Goal: Task Accomplishment & Management: Complete application form

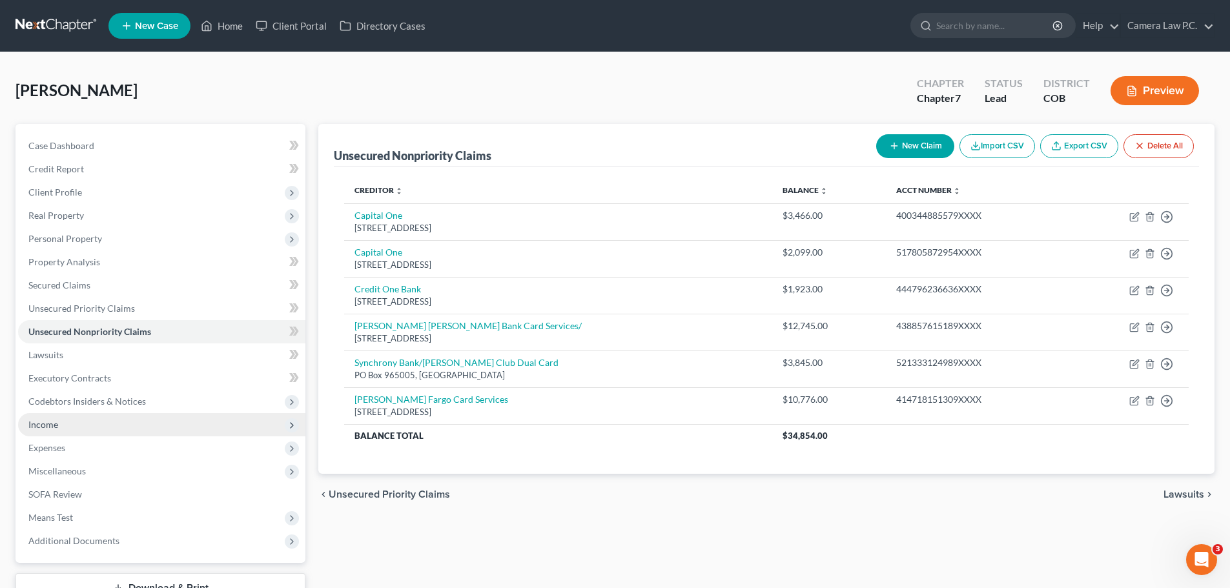
click at [49, 426] on span "Income" at bounding box center [43, 424] width 30 height 11
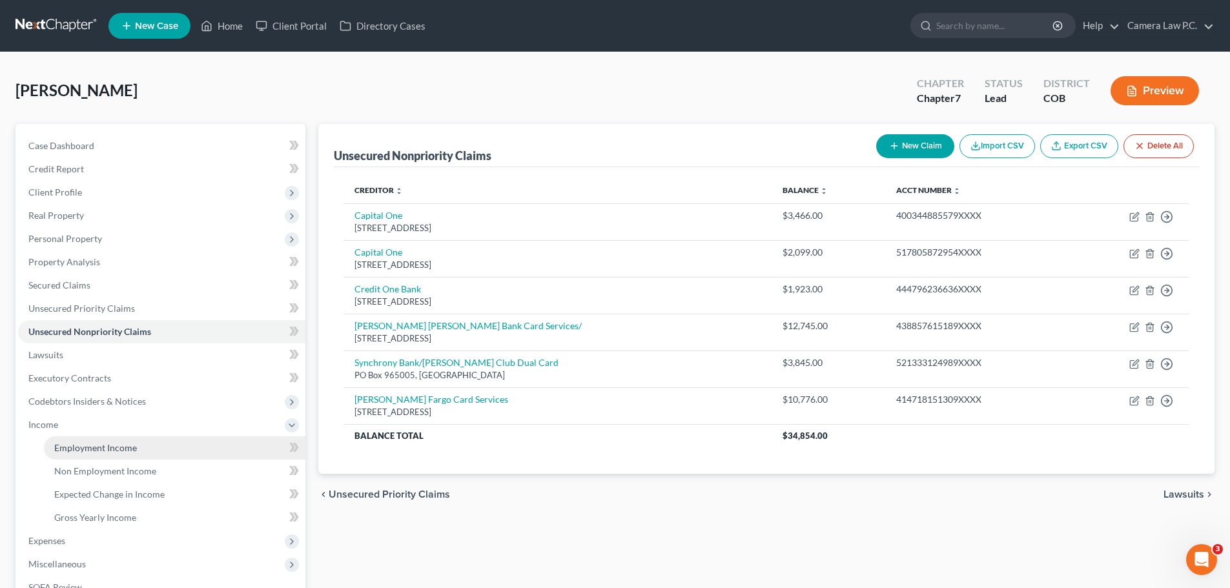
click at [85, 451] on span "Employment Income" at bounding box center [95, 447] width 83 height 11
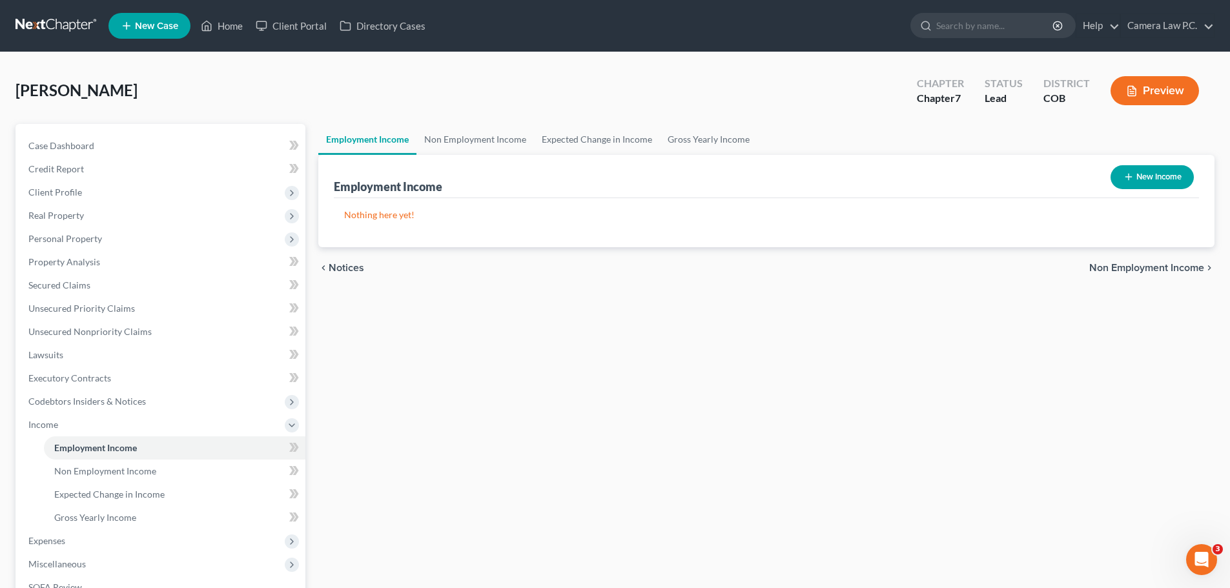
click at [1148, 181] on button "New Income" at bounding box center [1152, 177] width 83 height 24
select select "0"
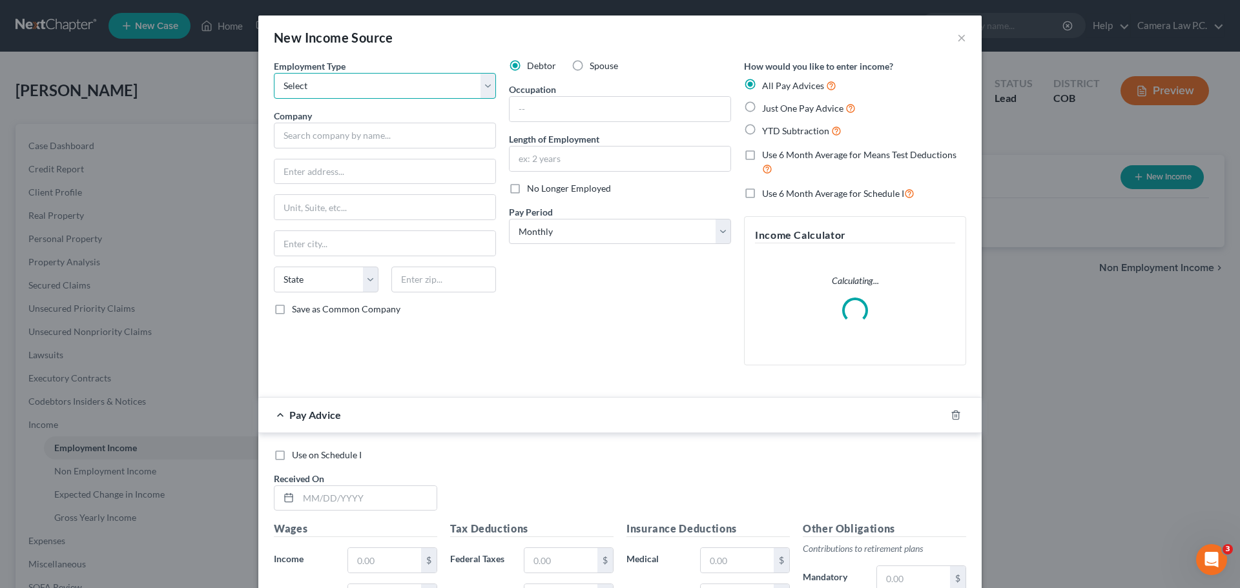
click at [326, 92] on select "Select Full or Part Time Employment Self Employment" at bounding box center [385, 86] width 222 height 26
select select "0"
click at [274, 73] on select "Select Full or Part Time Employment Self Employment" at bounding box center [385, 86] width 222 height 26
click at [308, 139] on input "text" at bounding box center [385, 136] width 222 height 26
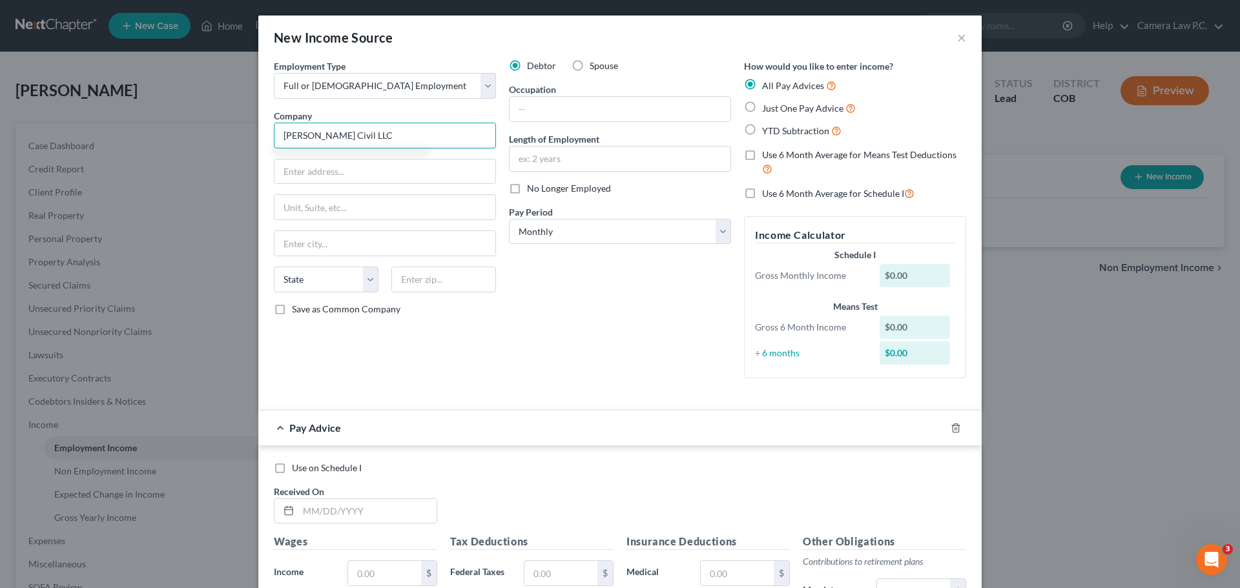
type input "[PERSON_NAME] Civil LLC"
type input "13000 Newburgh Road"
type input "Livonia"
select select "23"
type input "48150"
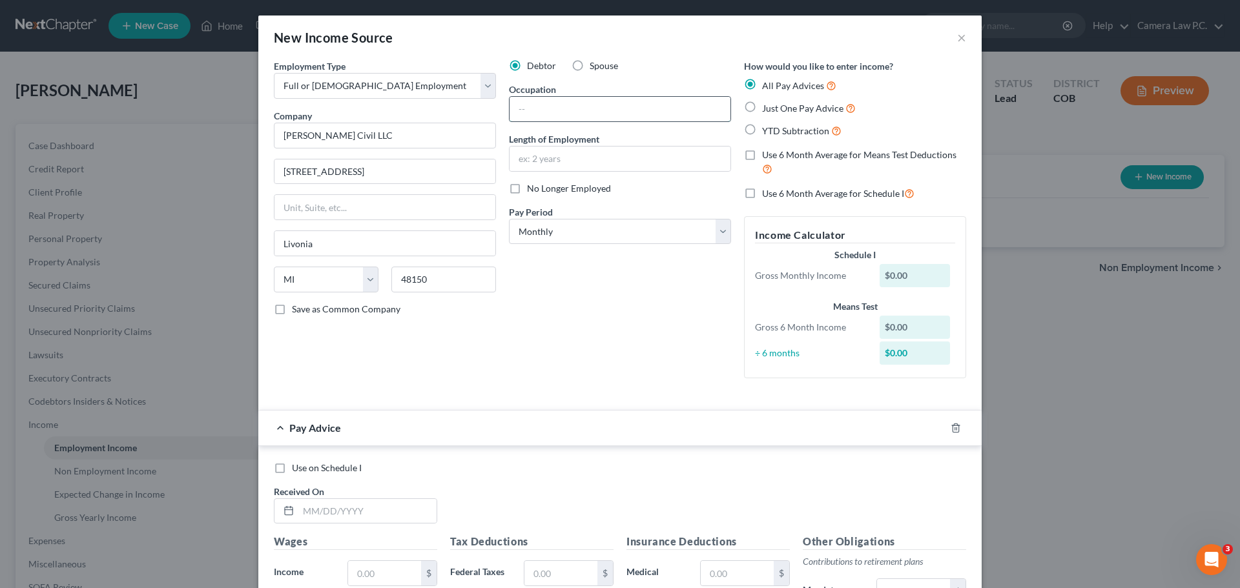
click at [558, 104] on input "text" at bounding box center [620, 109] width 221 height 25
type input "Snow Plower"
click at [543, 162] on input "text" at bounding box center [620, 159] width 221 height 25
type input "6 months"
click at [527, 232] on select "Select Monthly Twice Monthly Every Other Week Weekly" at bounding box center [620, 232] width 222 height 26
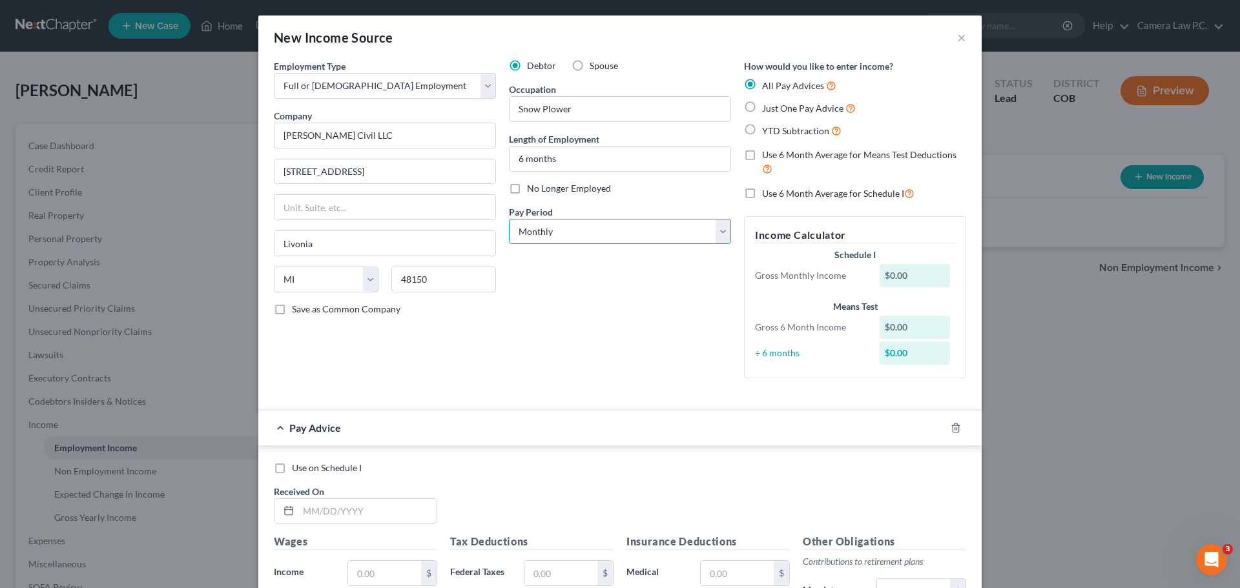
select select "1"
click at [509, 219] on select "Select Monthly Twice Monthly Every Other Week Weekly" at bounding box center [620, 232] width 222 height 26
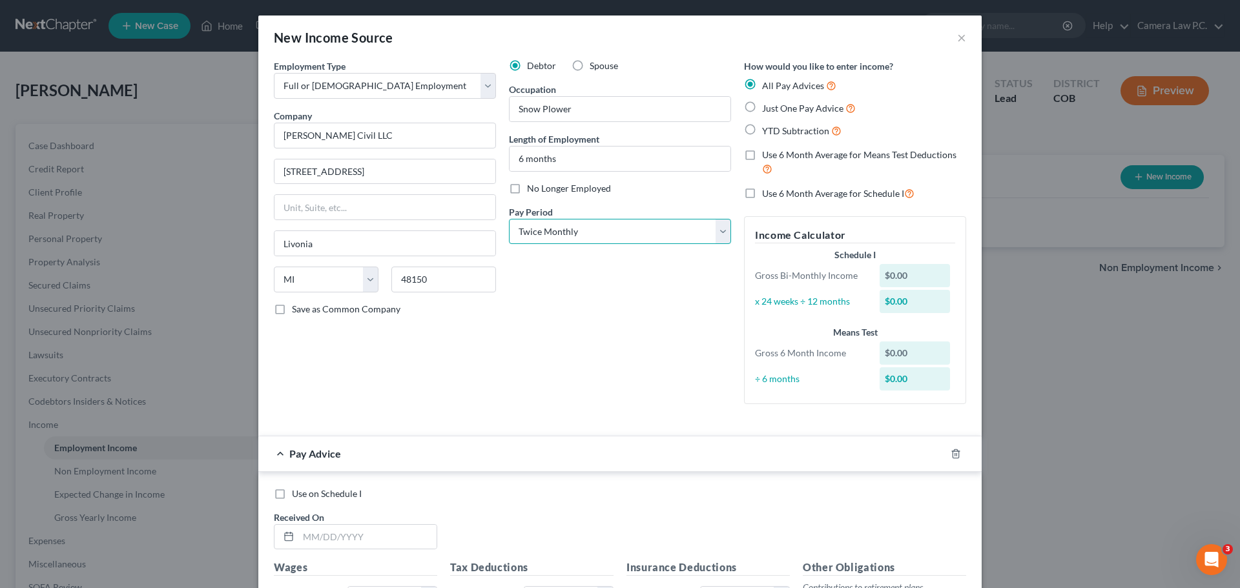
click at [568, 229] on select "Select Monthly Twice Monthly Every Other Week Weekly" at bounding box center [620, 232] width 222 height 26
click at [509, 219] on select "Select Monthly Twice Monthly Every Other Week Weekly" at bounding box center [620, 232] width 222 height 26
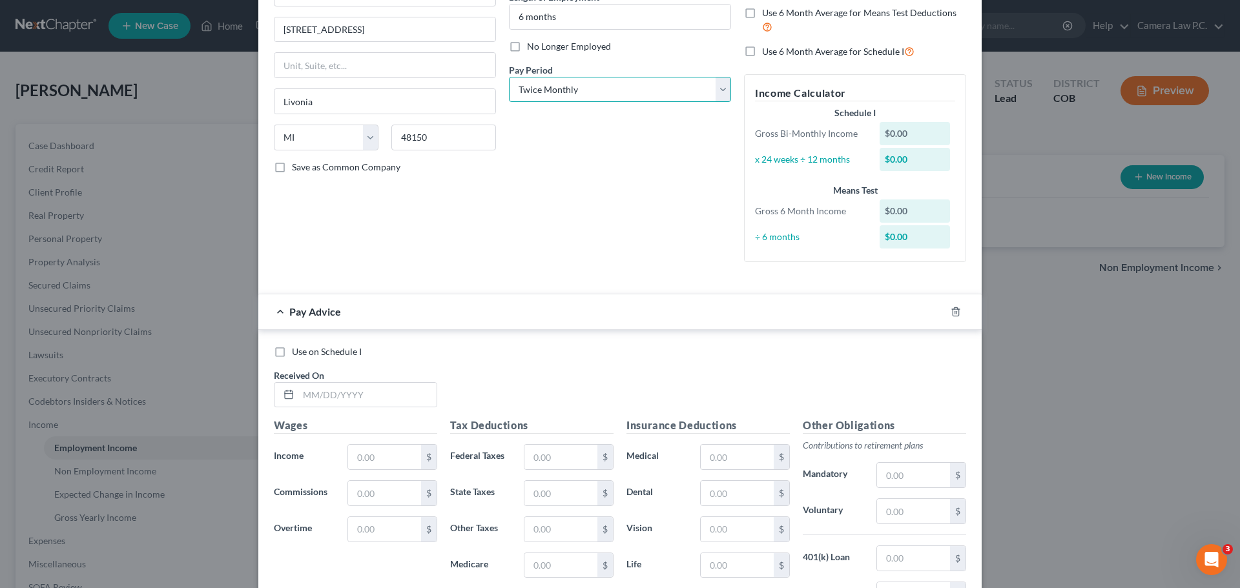
scroll to position [258, 0]
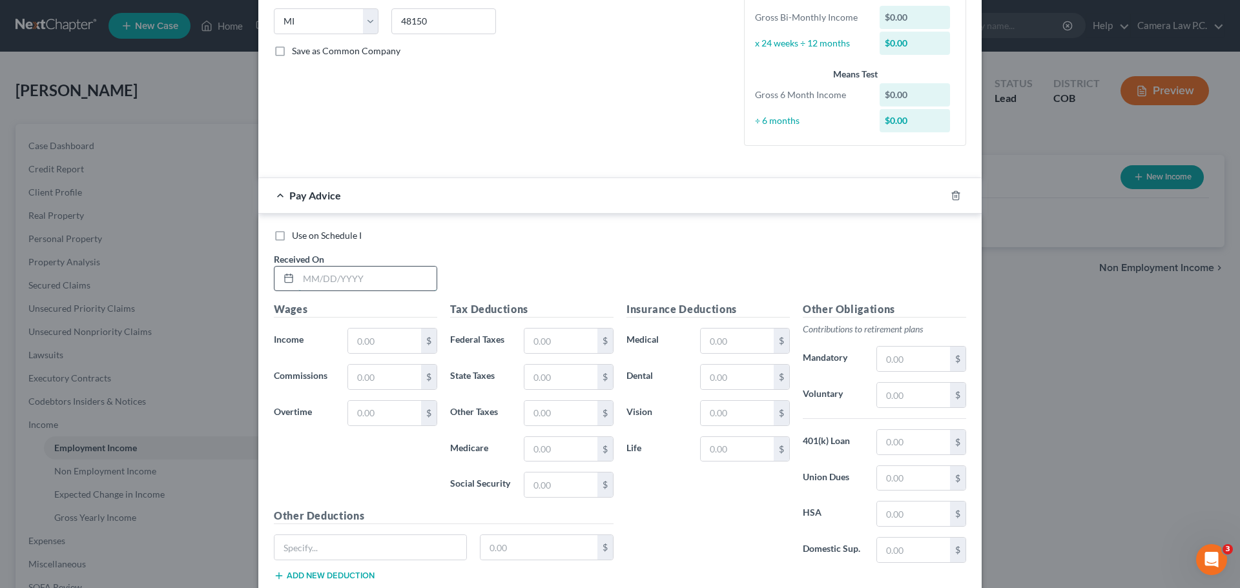
click at [352, 276] on input "text" at bounding box center [367, 279] width 138 height 25
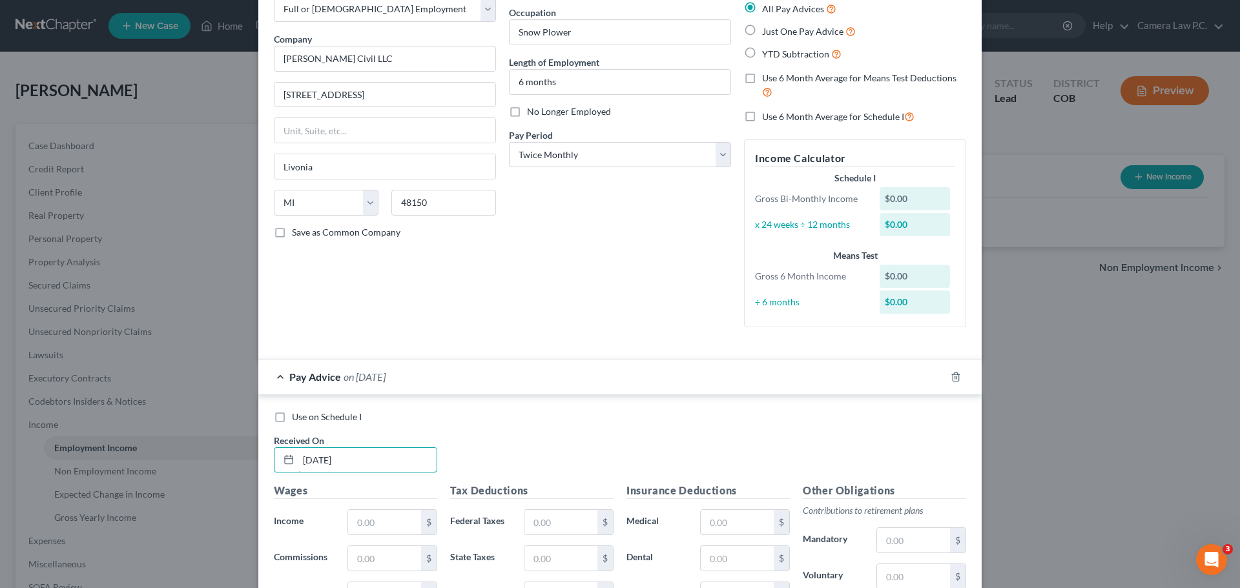
scroll to position [0, 0]
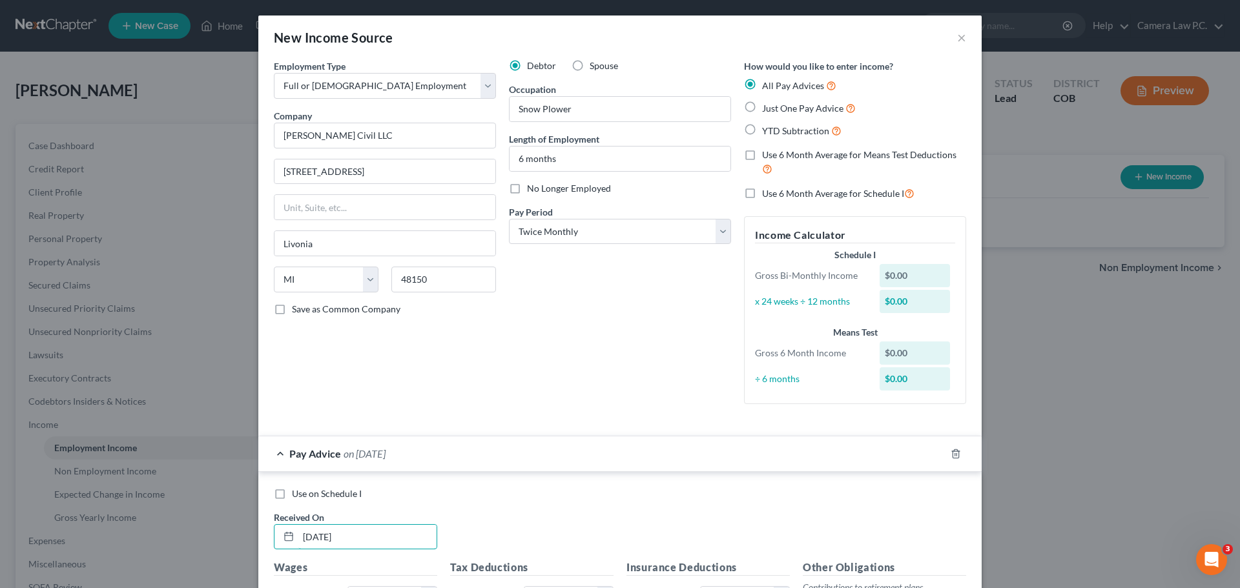
type input "2/21/2025"
click at [599, 320] on div "Debtor Spouse Occupation Snow Plower Length of Employment 6 months No Longer Em…" at bounding box center [619, 236] width 235 height 355
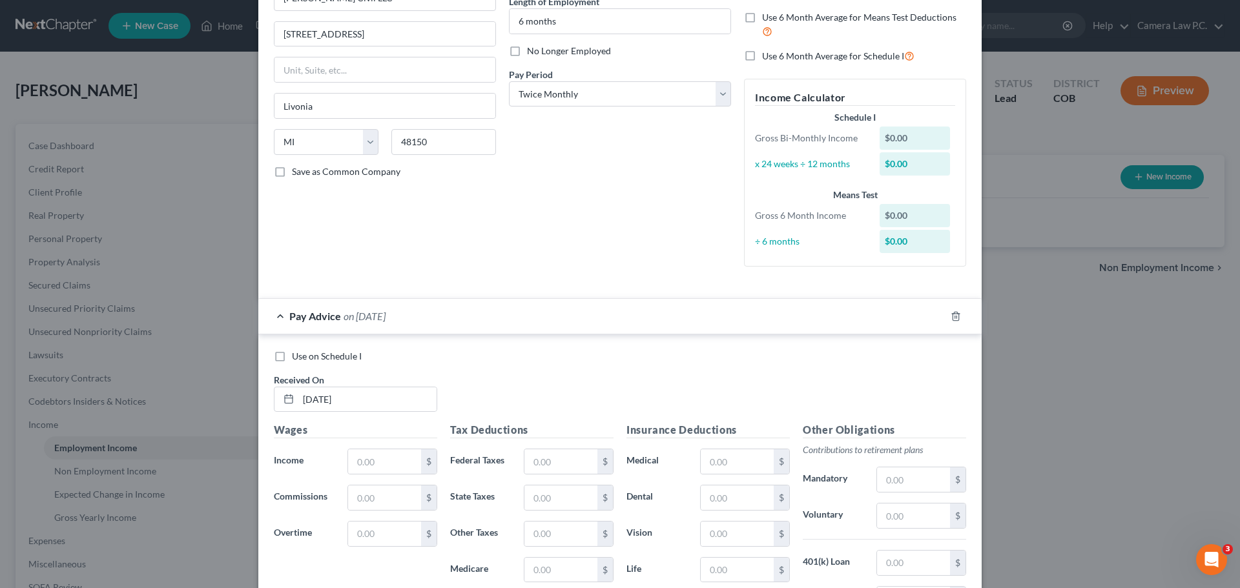
scroll to position [323, 0]
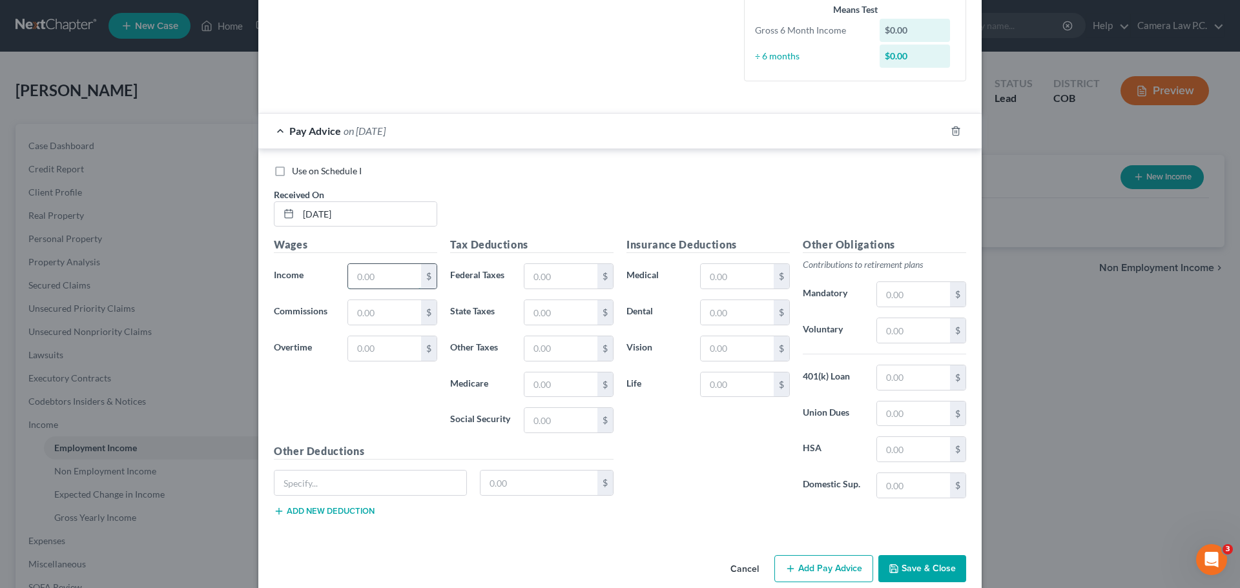
click at [378, 282] on input "text" at bounding box center [384, 276] width 73 height 25
type input "1,490.42"
click at [555, 271] on input "text" at bounding box center [560, 276] width 73 height 25
type input "82"
type input "61"
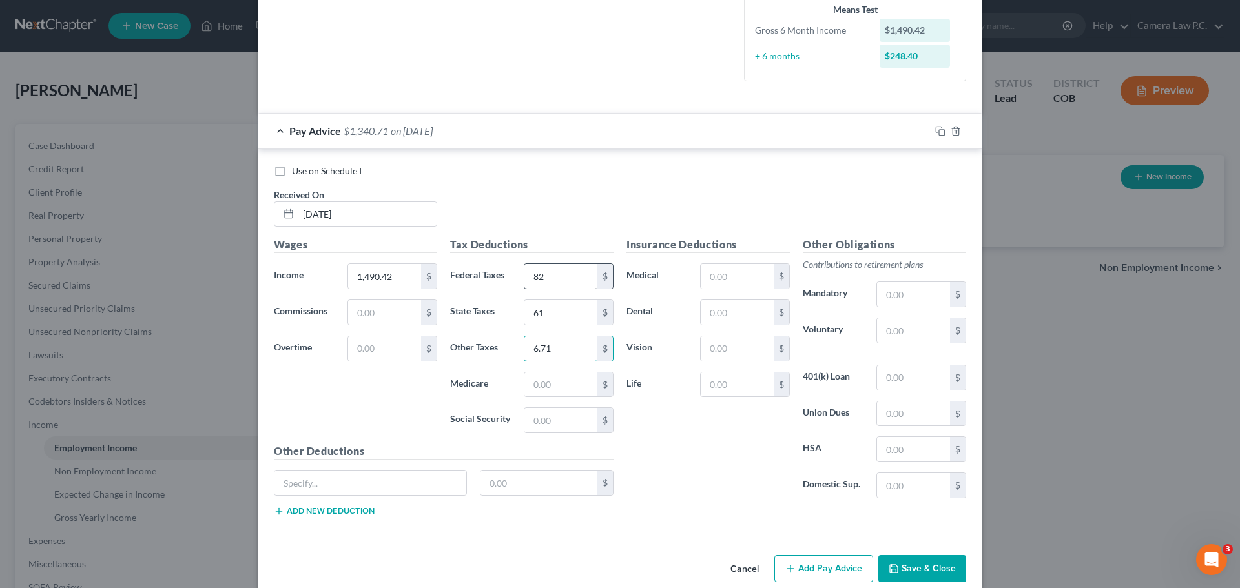
type input "6.71"
type input "21.61"
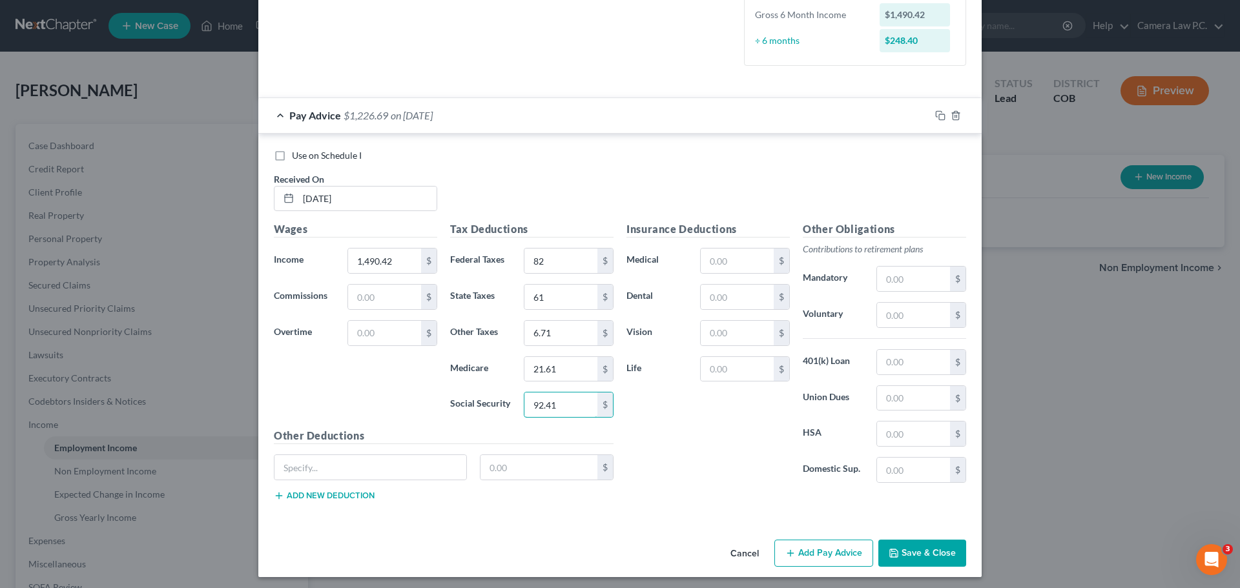
scroll to position [343, 0]
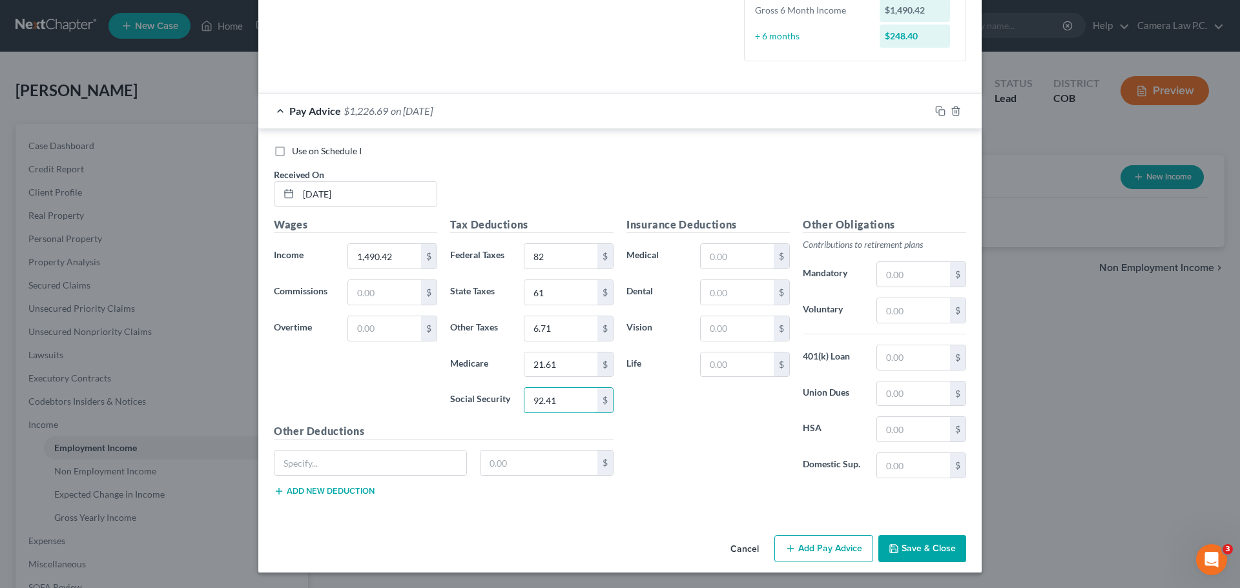
type input "92.41"
click at [821, 557] on button "Add Pay Advice" at bounding box center [823, 548] width 99 height 27
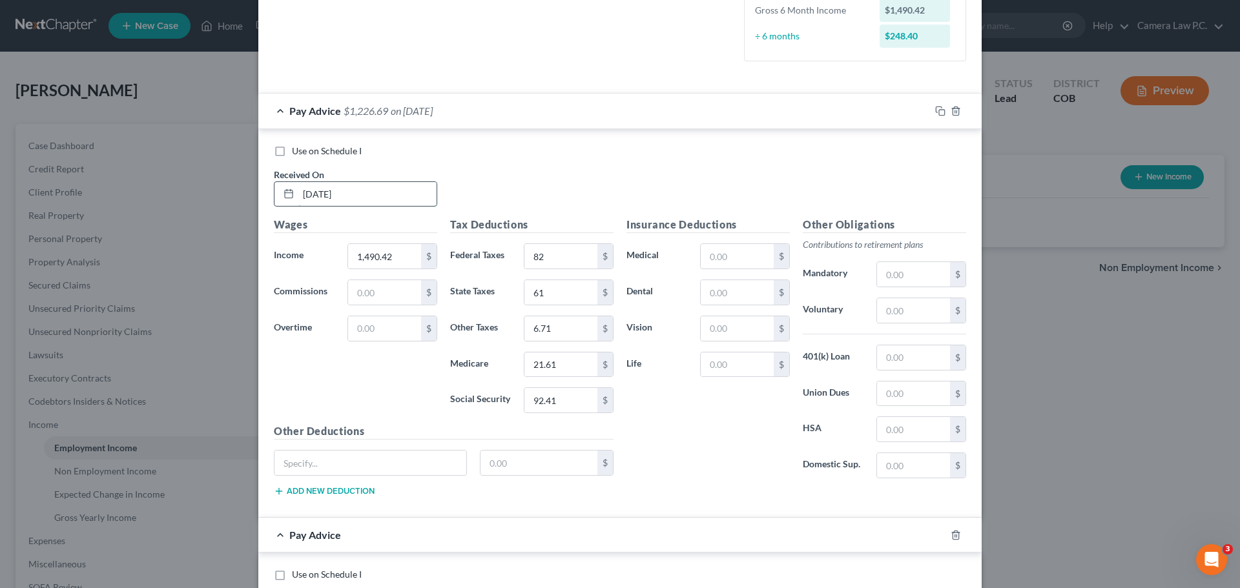
click at [316, 193] on input "2/21/2025" at bounding box center [367, 194] width 138 height 25
type input "2/28/2025"
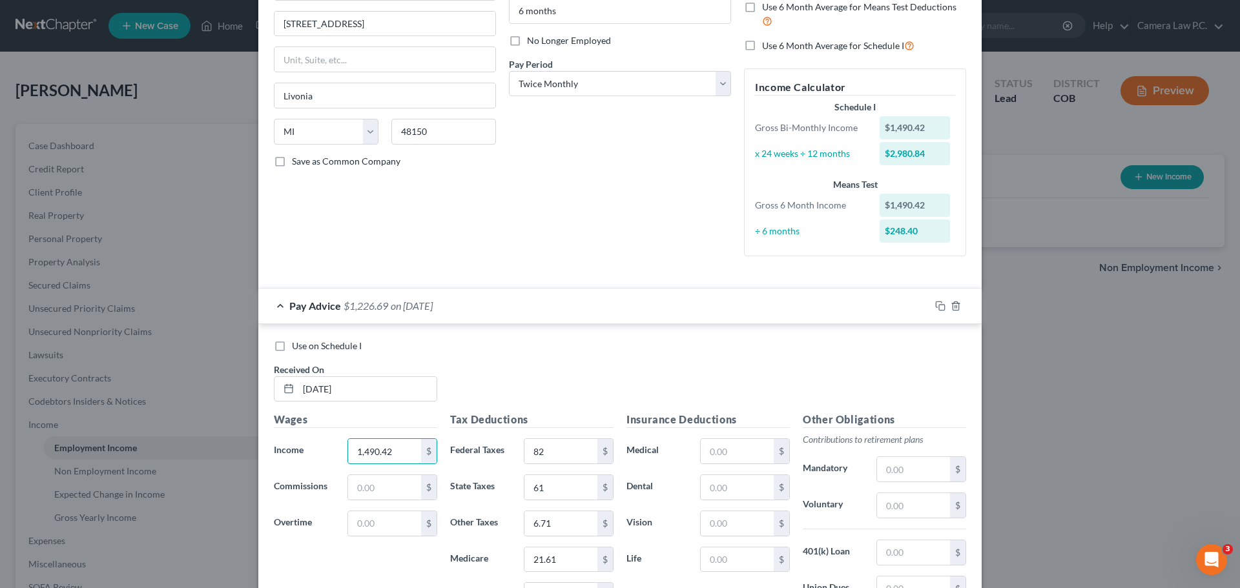
scroll to position [85, 0]
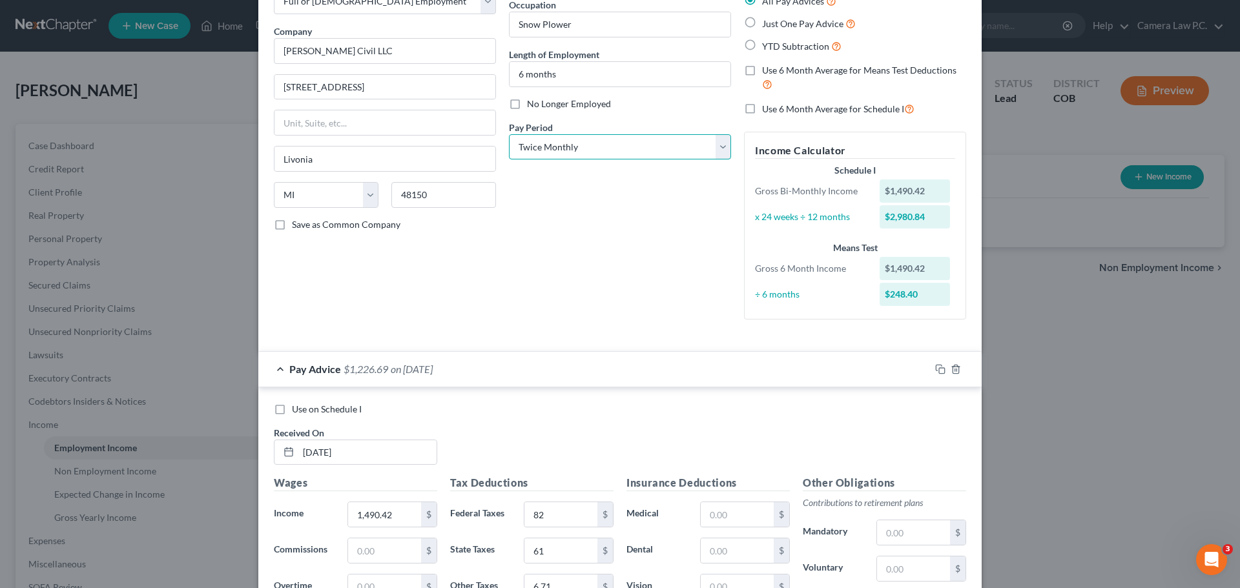
click at [555, 152] on select "Select Monthly Twice Monthly Every Other Week Weekly" at bounding box center [620, 147] width 222 height 26
select select "3"
click at [509, 134] on select "Select Monthly Twice Monthly Every Other Week Weekly" at bounding box center [620, 147] width 222 height 26
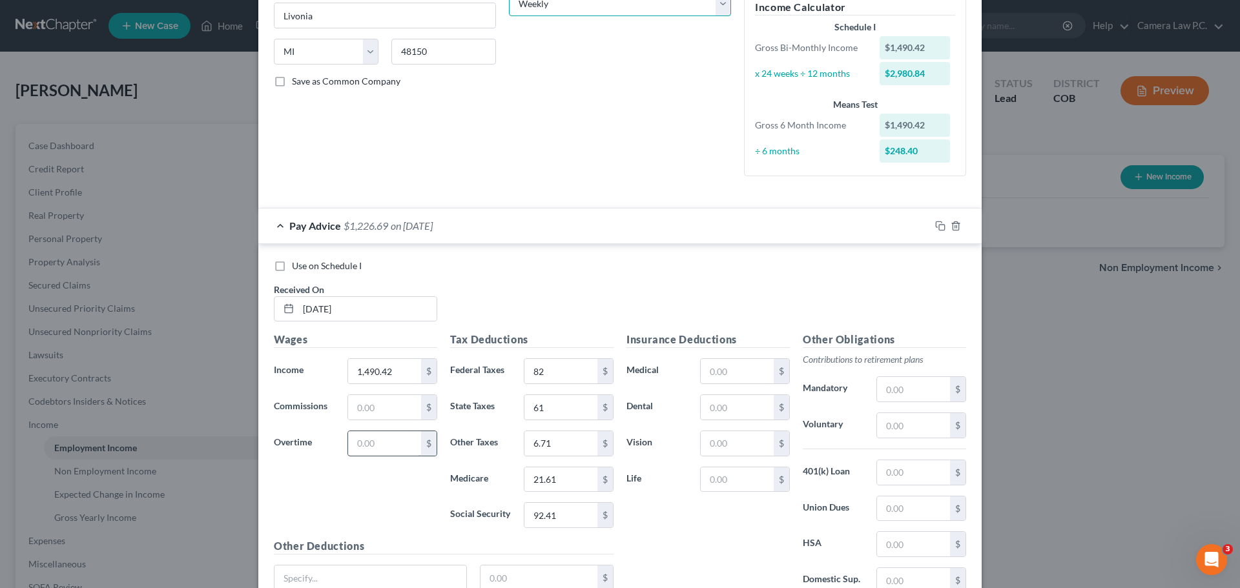
scroll to position [343, 0]
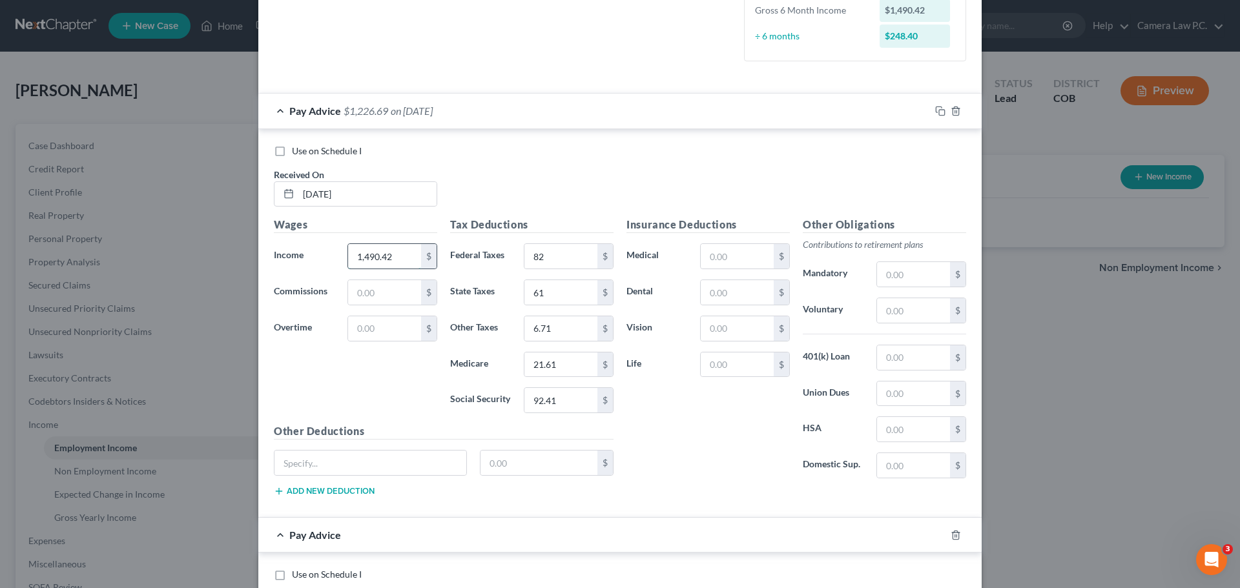
click at [386, 257] on input "1,490.42" at bounding box center [384, 256] width 73 height 25
type input "1,490.42"
click at [560, 257] on input "82" at bounding box center [560, 256] width 73 height 25
click at [493, 111] on div "Pay Advice $1,272.69 on 02/28/2025" at bounding box center [594, 111] width 672 height 34
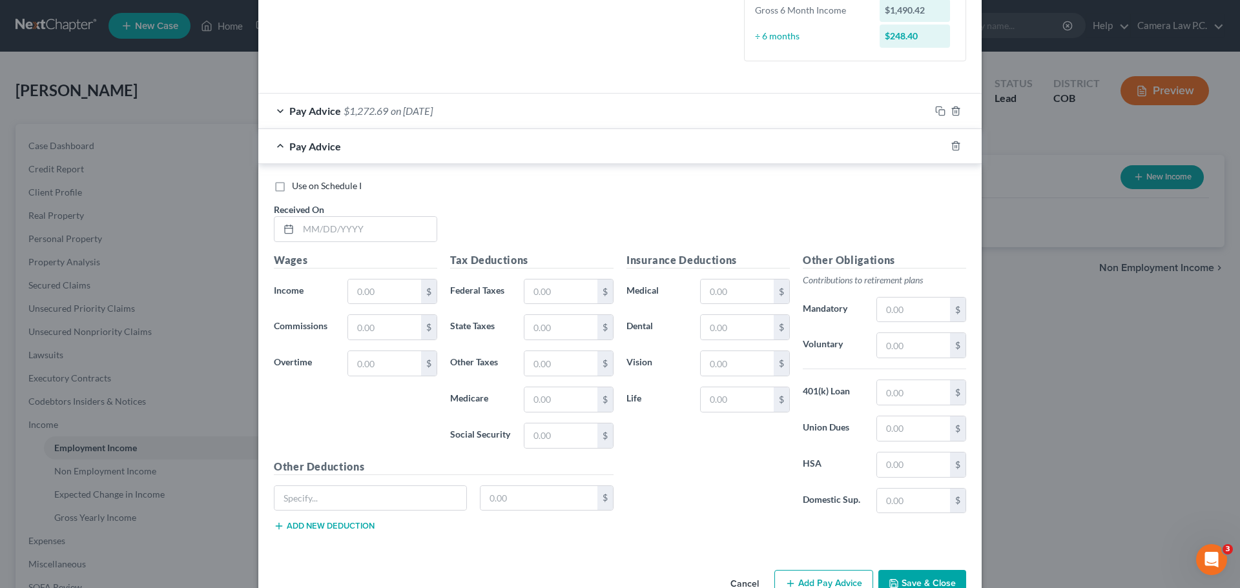
click at [433, 107] on span "on 02/28/2025" at bounding box center [412, 111] width 42 height 12
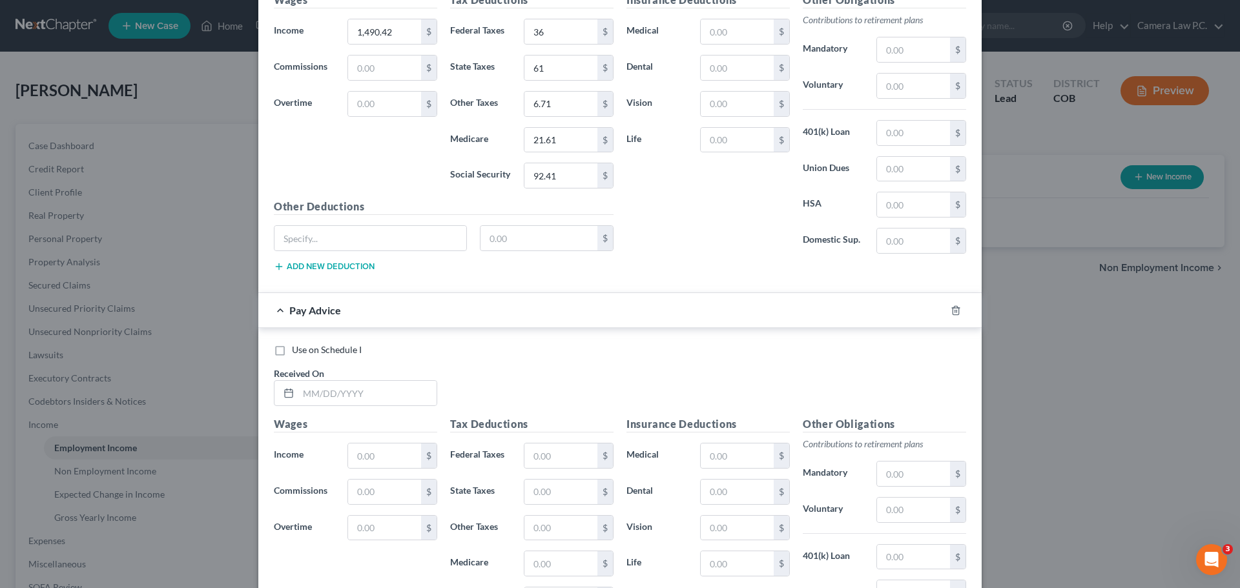
scroll to position [472, 0]
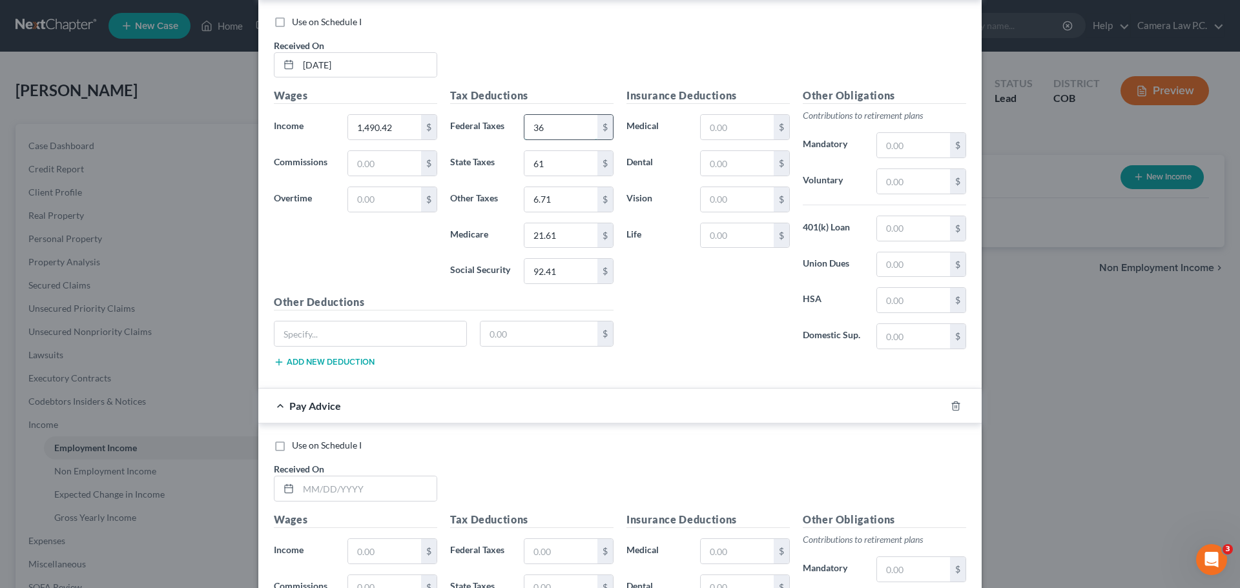
click at [557, 124] on input "36" at bounding box center [560, 127] width 73 height 25
type input "82"
click at [698, 313] on div "Insurance Deductions Medical $ Dental $ Vision $ Life $" at bounding box center [708, 224] width 176 height 272
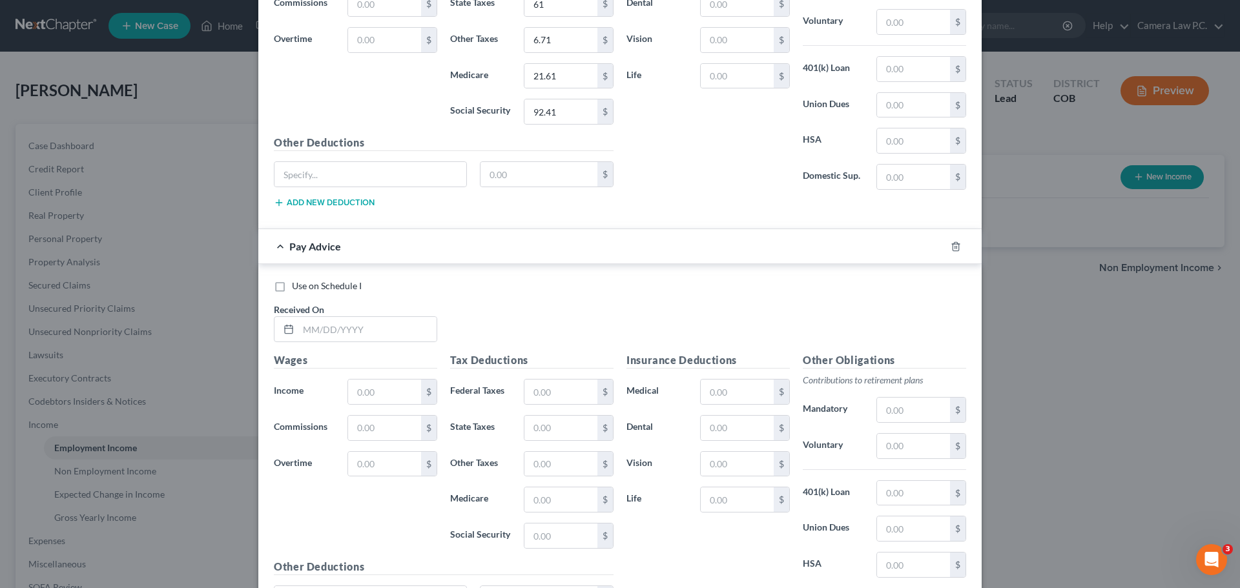
scroll to position [767, 0]
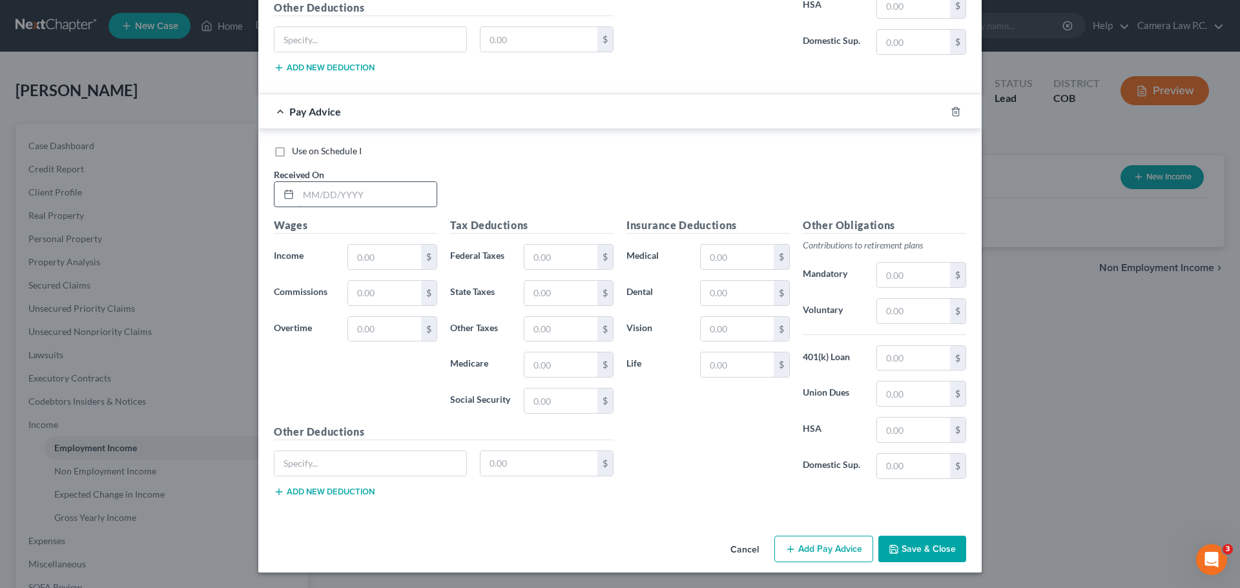
click at [324, 198] on input "text" at bounding box center [367, 194] width 138 height 25
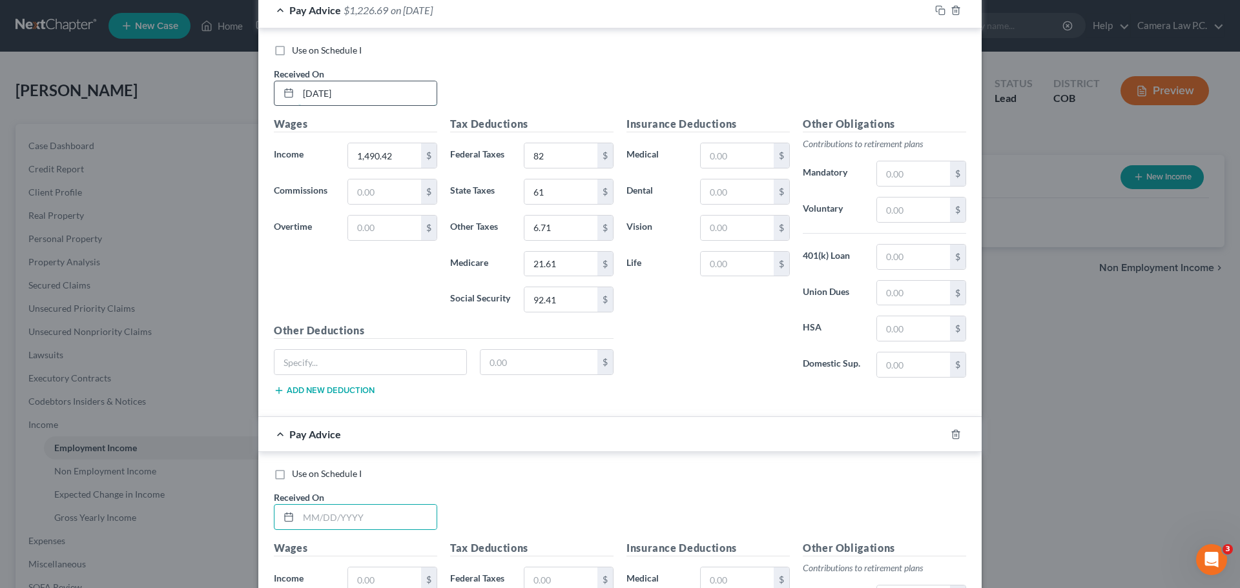
click at [316, 96] on input "2/28/2025" at bounding box center [367, 93] width 138 height 25
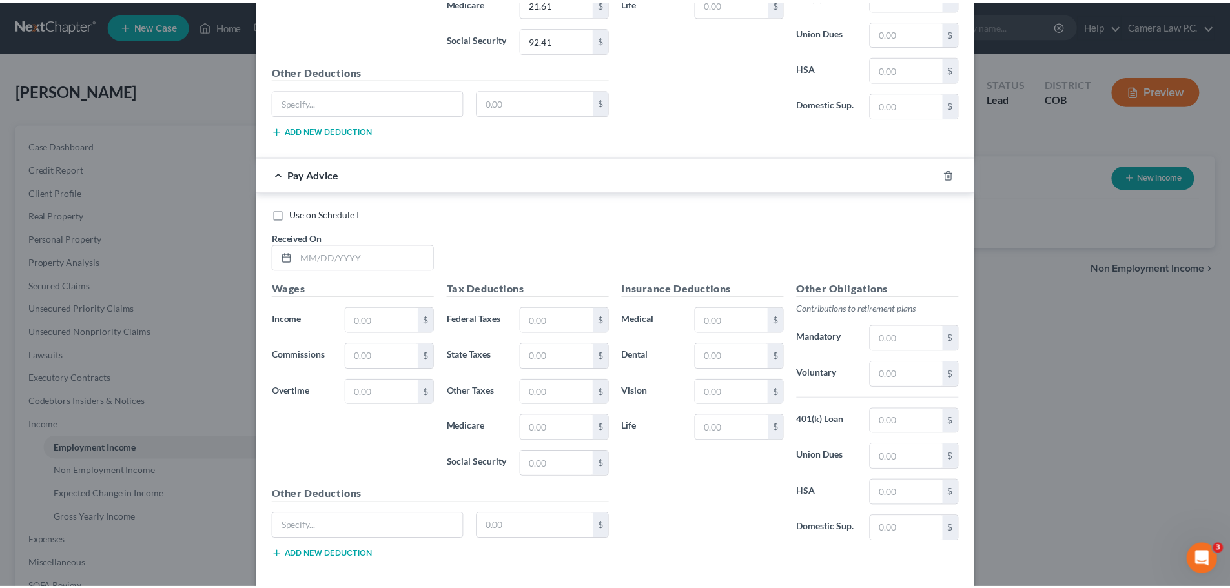
scroll to position [767, 0]
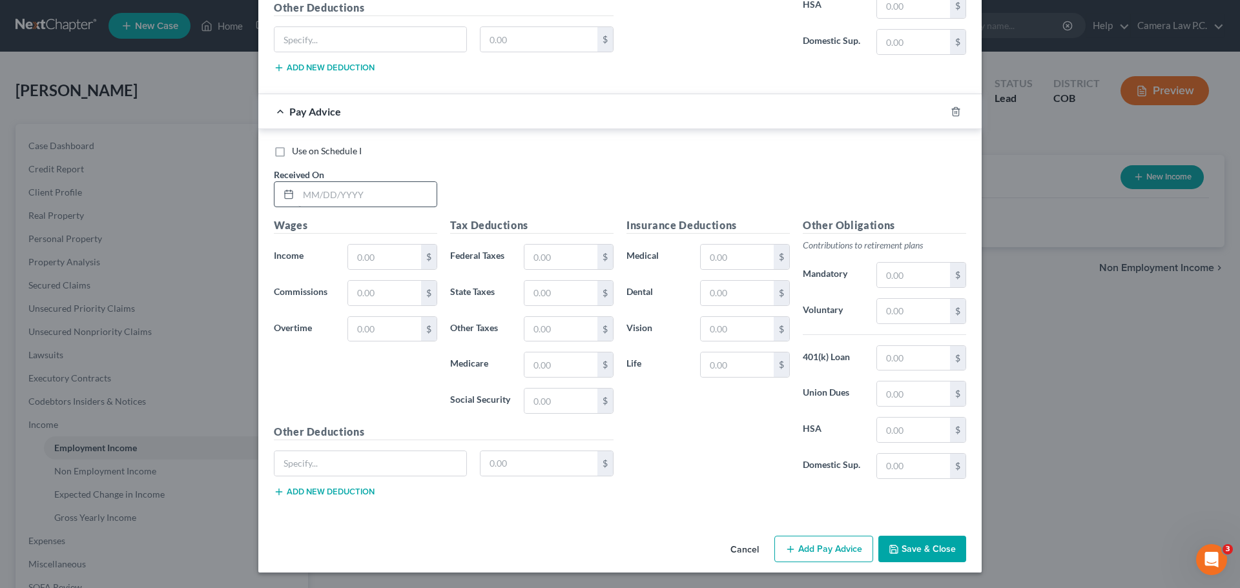
type input "2/21/2025"
click at [324, 194] on input "text" at bounding box center [367, 194] width 138 height 25
type input "02/28/2025"
click at [366, 257] on input "text" at bounding box center [384, 257] width 73 height 25
type input "1,110.89"
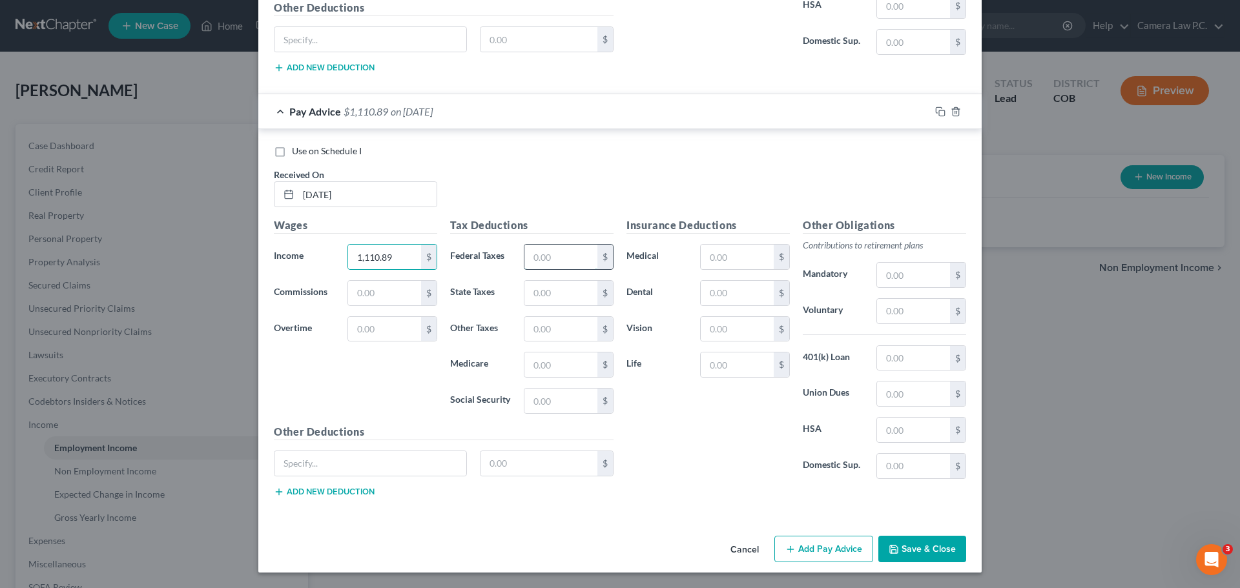
click at [555, 253] on input "text" at bounding box center [560, 257] width 73 height 25
type input "36"
click at [533, 297] on input "text" at bounding box center [560, 293] width 73 height 25
type input "45"
click at [537, 335] on input "text" at bounding box center [560, 329] width 73 height 25
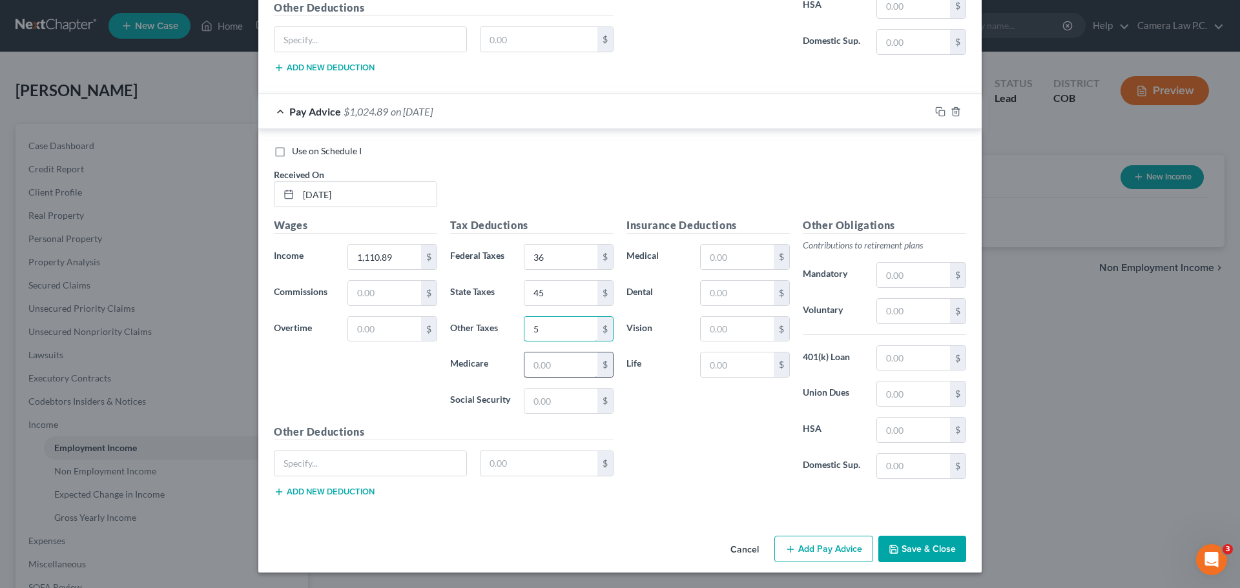
type input "5"
click at [543, 360] on input "text" at bounding box center [560, 365] width 73 height 25
type input "16.11"
click at [559, 395] on input "text" at bounding box center [560, 401] width 73 height 25
type input "68.87"
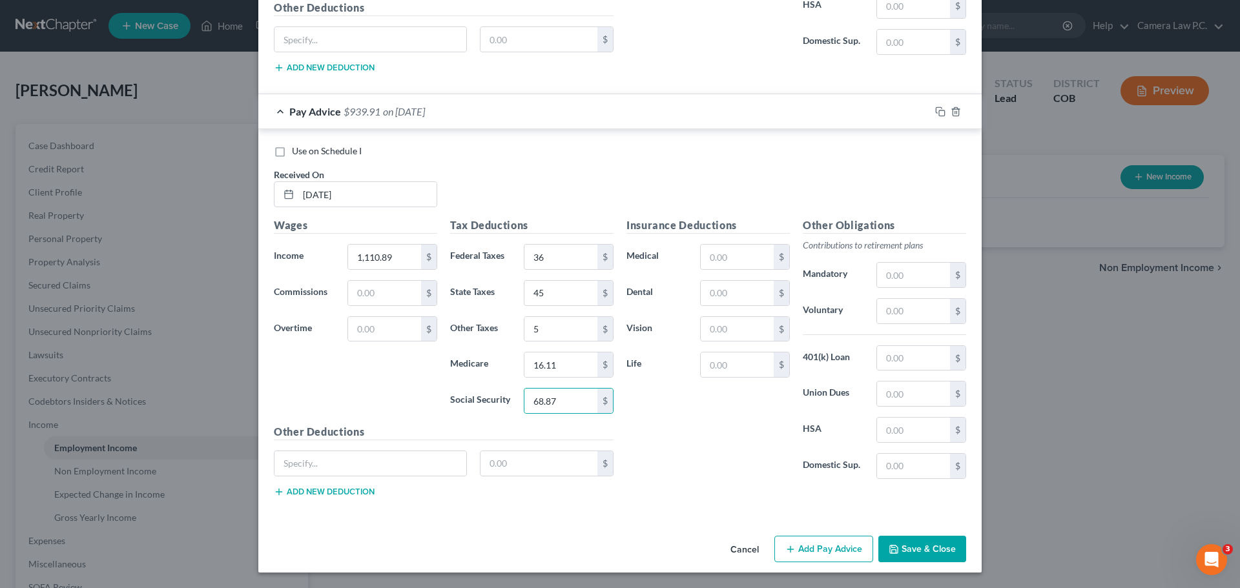
click at [405, 371] on div "Wages Income * 1,110.89 $ Commissions $ Overtime $" at bounding box center [355, 321] width 176 height 207
click at [915, 552] on button "Save & Close" at bounding box center [922, 549] width 88 height 27
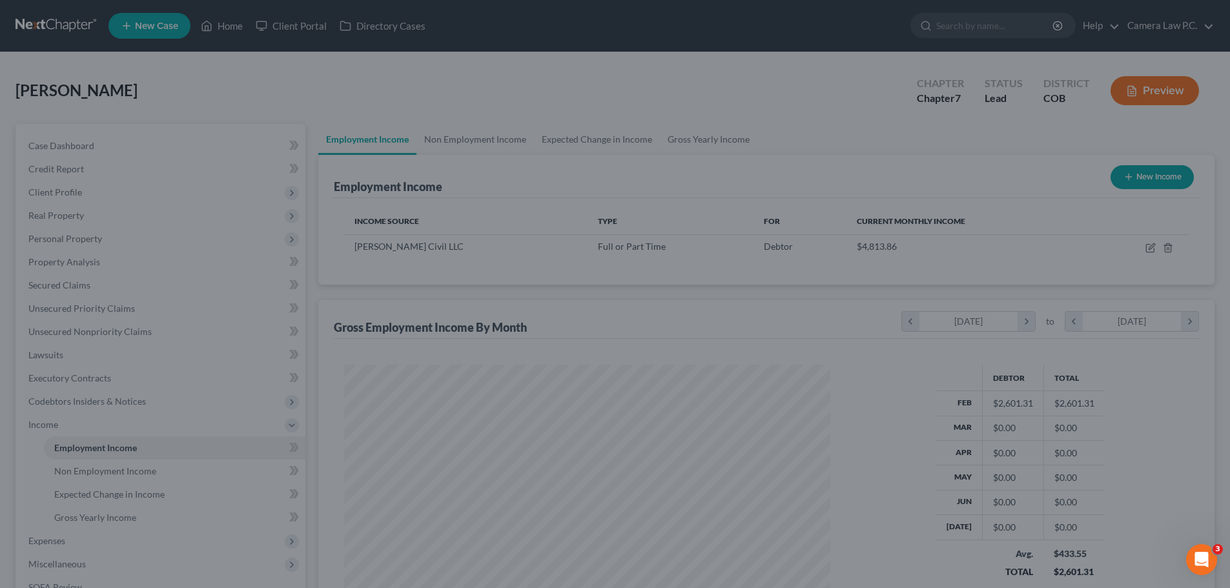
scroll to position [645616, 645349]
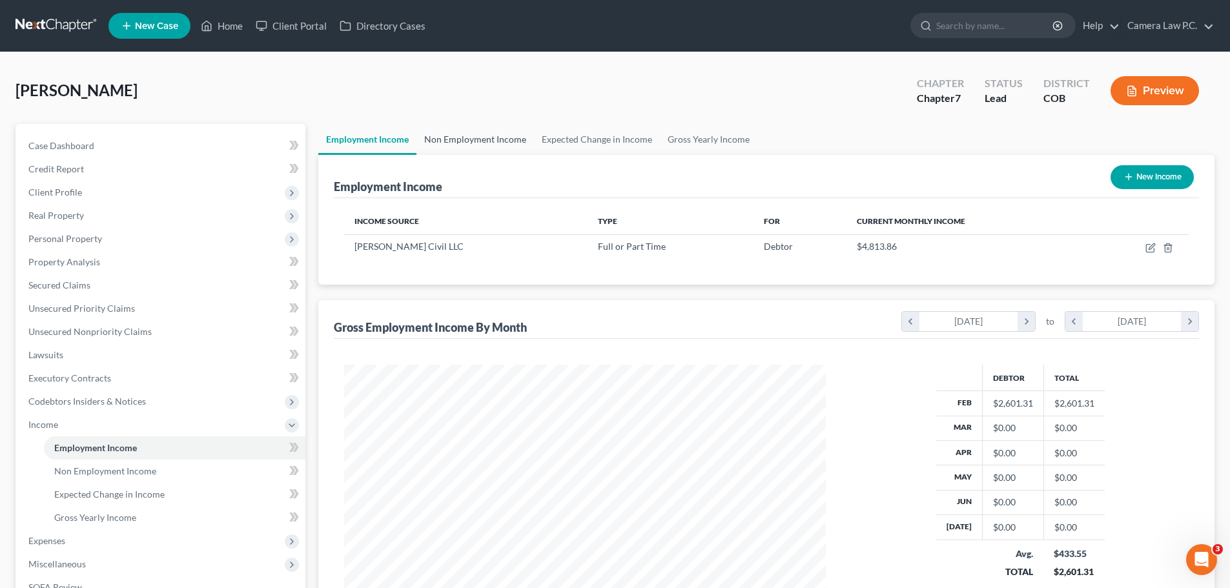
click at [490, 139] on link "Non Employment Income" at bounding box center [476, 139] width 118 height 31
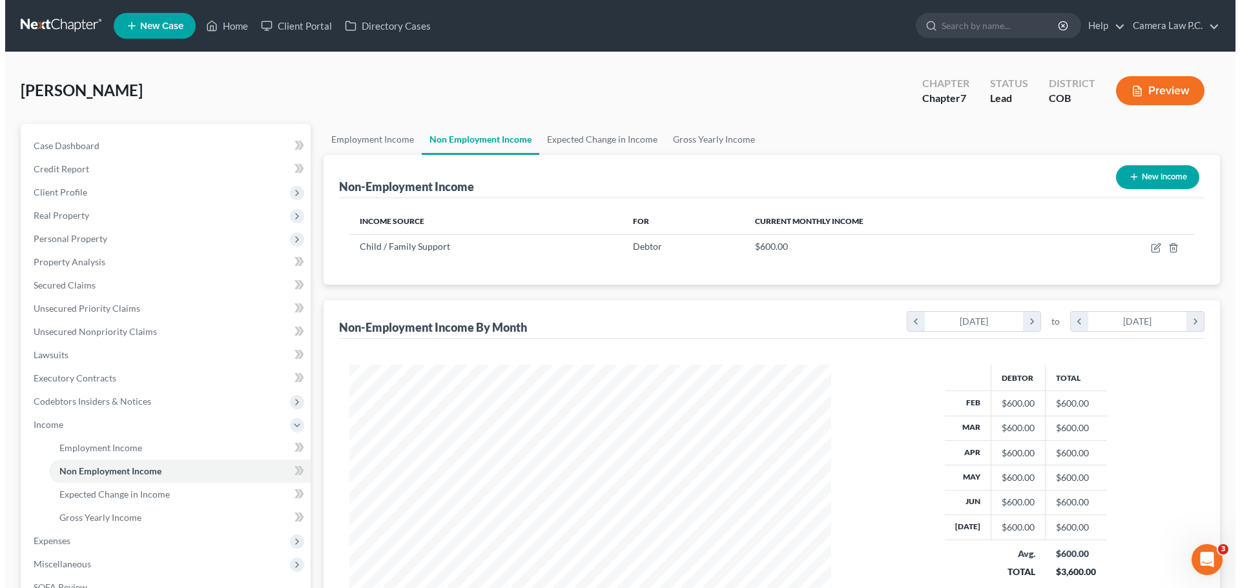
scroll to position [241, 508]
click at [1139, 176] on button "New Income" at bounding box center [1152, 177] width 83 height 24
select select "0"
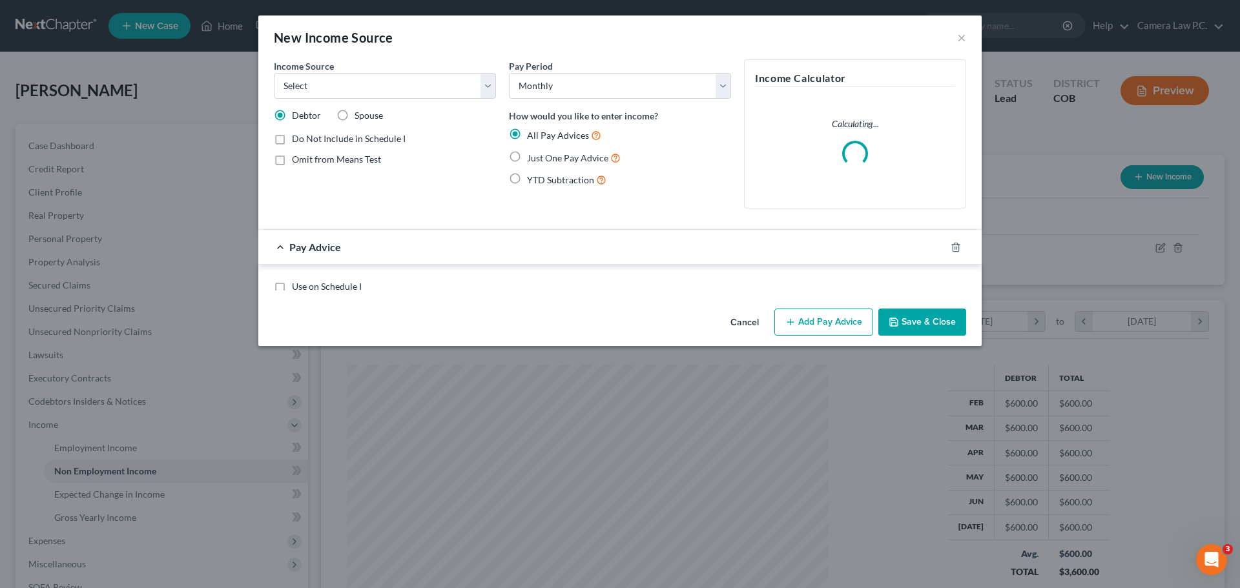
scroll to position [243, 512]
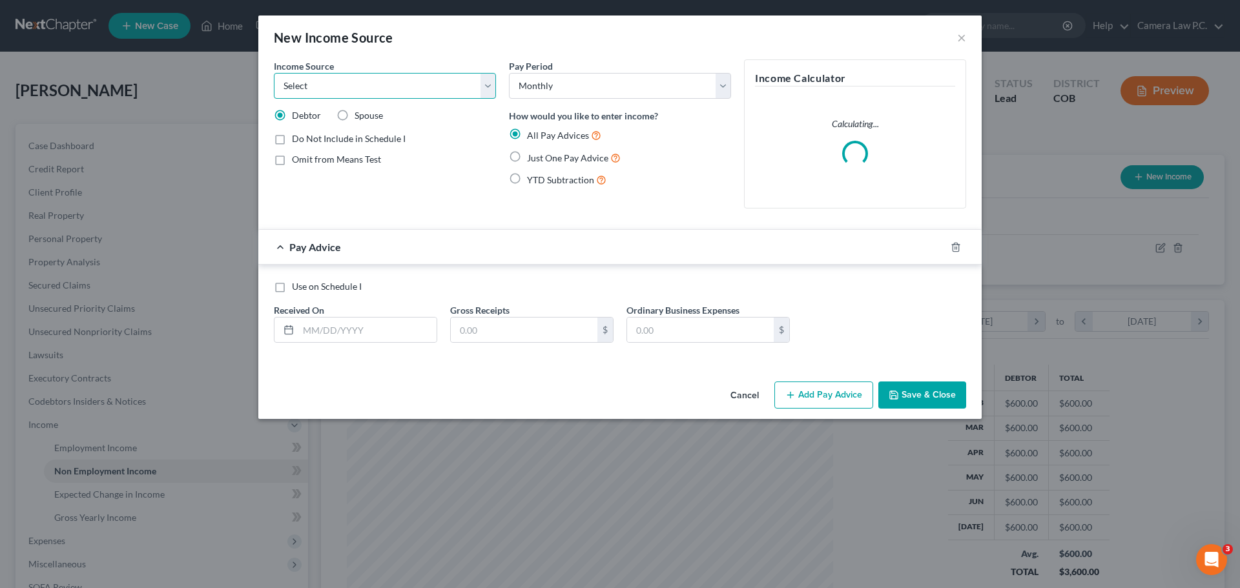
click at [422, 92] on select "Select Unemployment Disability (from employer) Pension Retirement Social Securi…" at bounding box center [385, 86] width 222 height 26
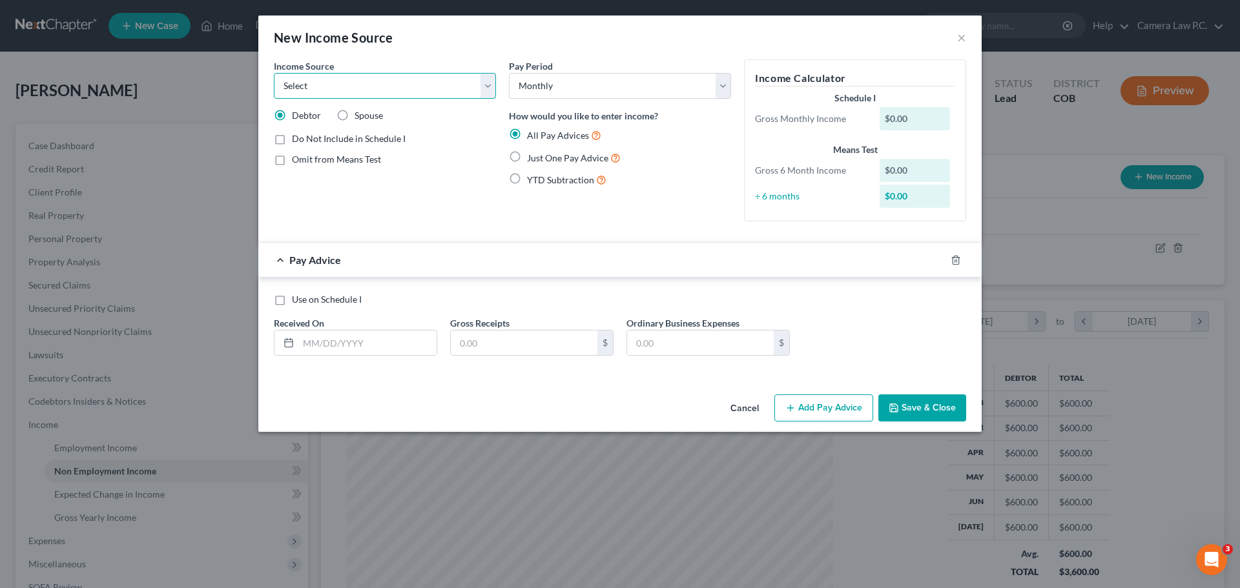
select select "0"
click at [274, 73] on select "Select Unemployment Disability (from employer) Pension Retirement Social Securi…" at bounding box center [385, 86] width 222 height 26
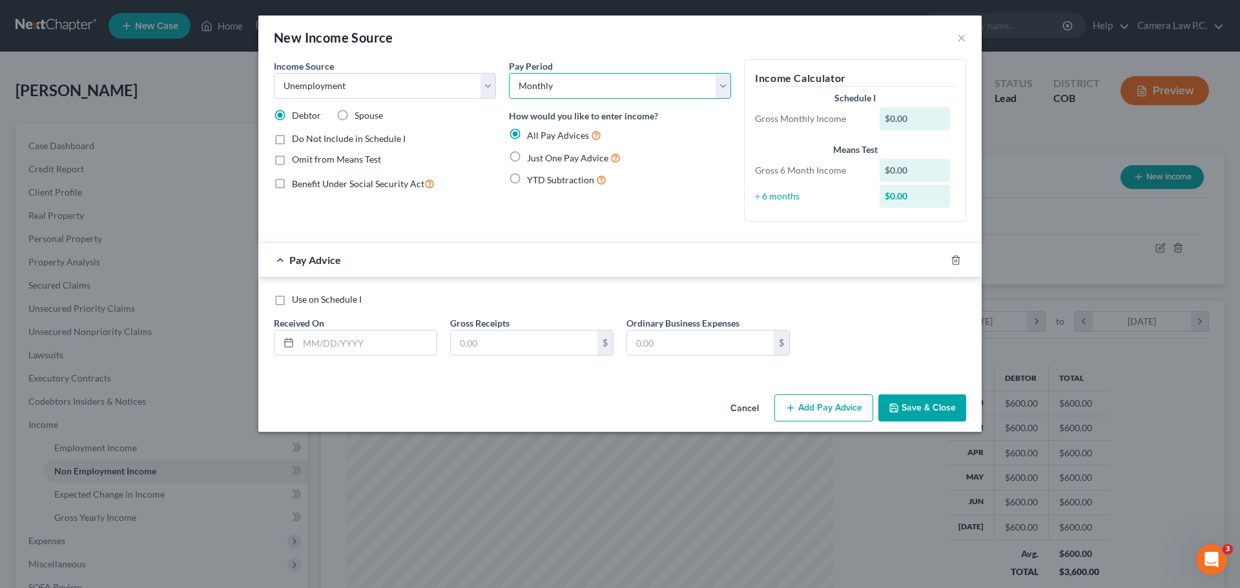
drag, startPoint x: 606, startPoint y: 89, endPoint x: 592, endPoint y: 95, distance: 15.4
click at [606, 89] on select "Select Monthly Twice Monthly Every Other Week Weekly" at bounding box center [620, 86] width 222 height 26
select select "3"
click at [509, 73] on select "Select Monthly Twice Monthly Every Other Week Weekly" at bounding box center [620, 86] width 222 height 26
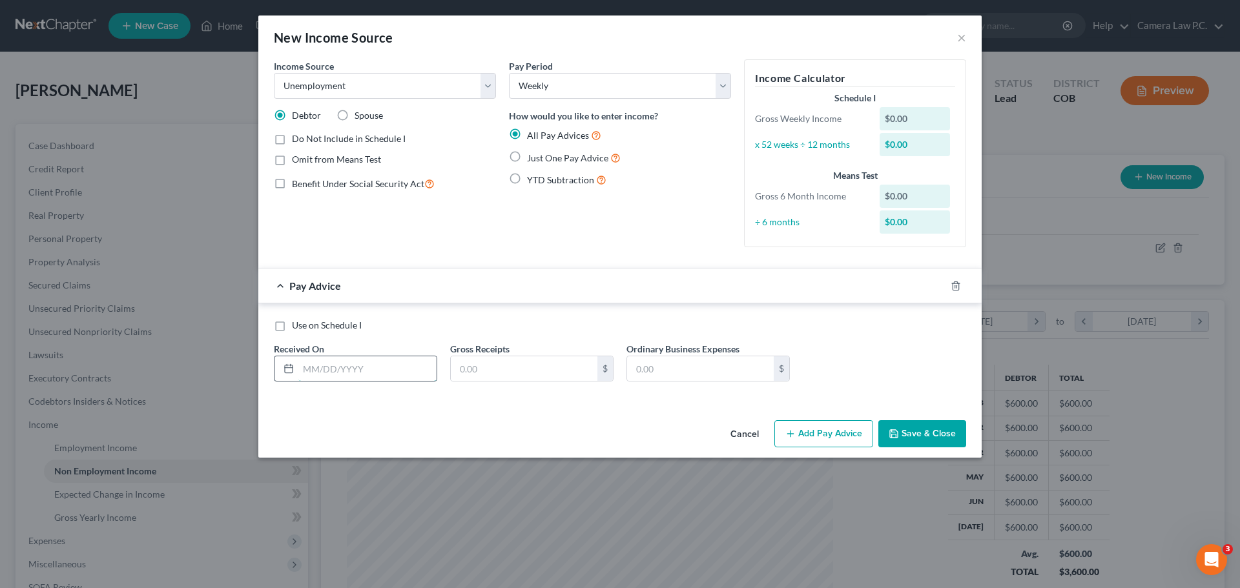
click at [321, 366] on input "text" at bounding box center [367, 369] width 138 height 25
type input "[DATE]"
click at [488, 371] on input "text" at bounding box center [524, 369] width 147 height 25
type input "293.17"
click at [826, 428] on button "Add Pay Advice" at bounding box center [823, 433] width 99 height 27
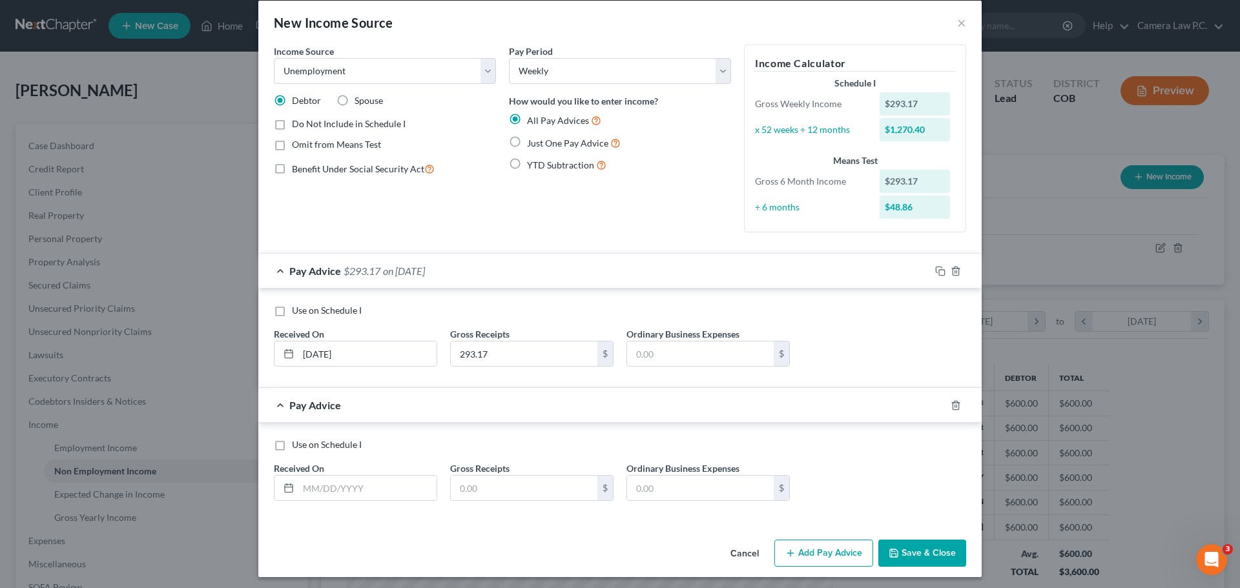
scroll to position [19, 0]
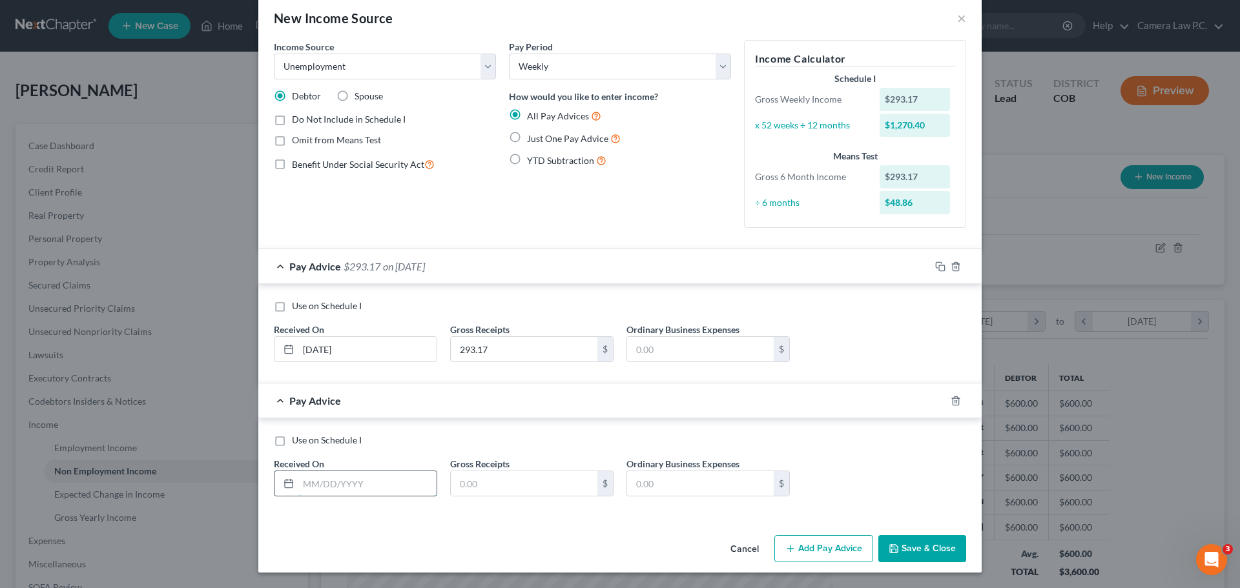
click at [318, 481] on input "text" at bounding box center [367, 483] width 138 height 25
type input "[DATE]"
click at [360, 72] on select "Select Unemployment Disability (from employer) Pension Retirement Social Securi…" at bounding box center [385, 67] width 222 height 26
select select "1"
click at [274, 54] on select "Select Unemployment Disability (from employer) Pension Retirement Social Securi…" at bounding box center [385, 67] width 222 height 26
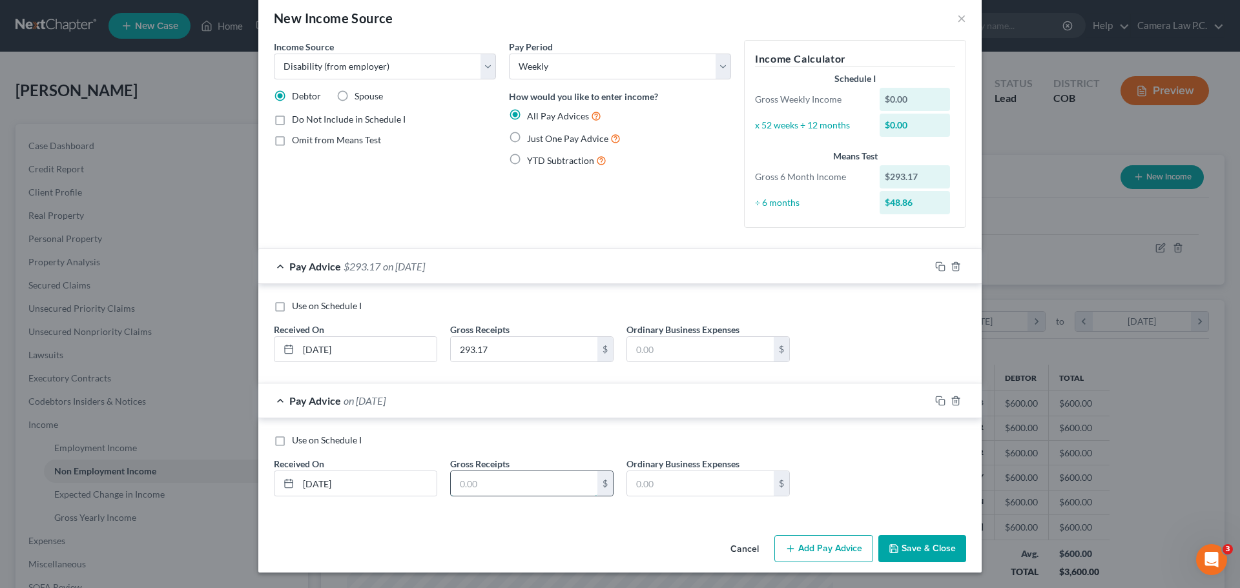
click at [495, 479] on input "text" at bounding box center [524, 483] width 147 height 25
type input "293.17"
click at [807, 541] on button "Add Pay Advice" at bounding box center [823, 548] width 99 height 27
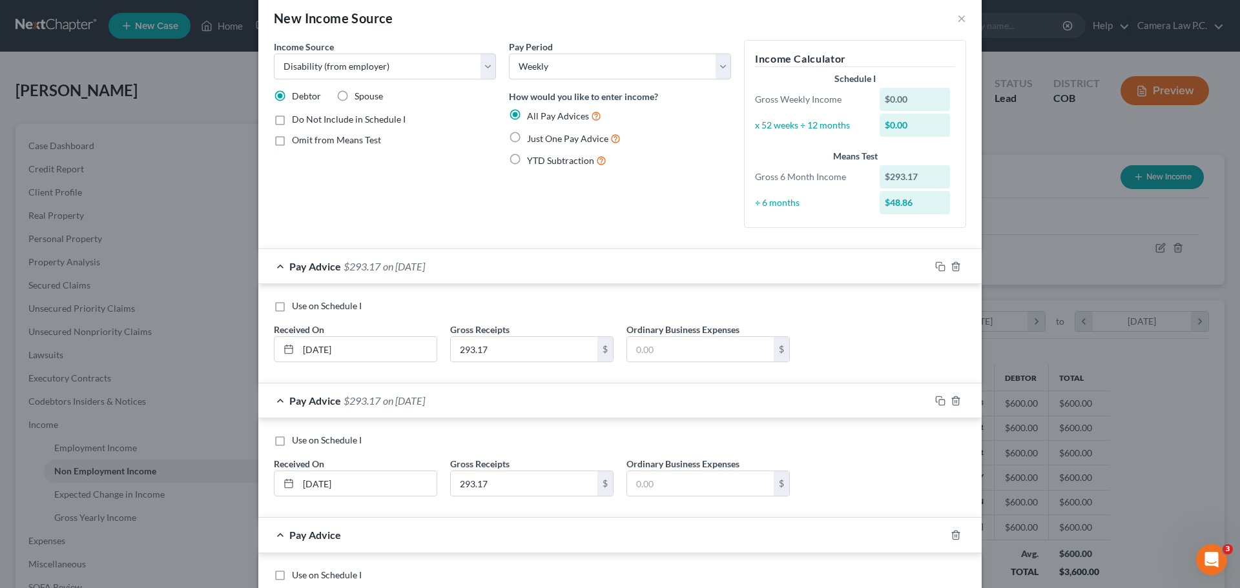
scroll to position [154, 0]
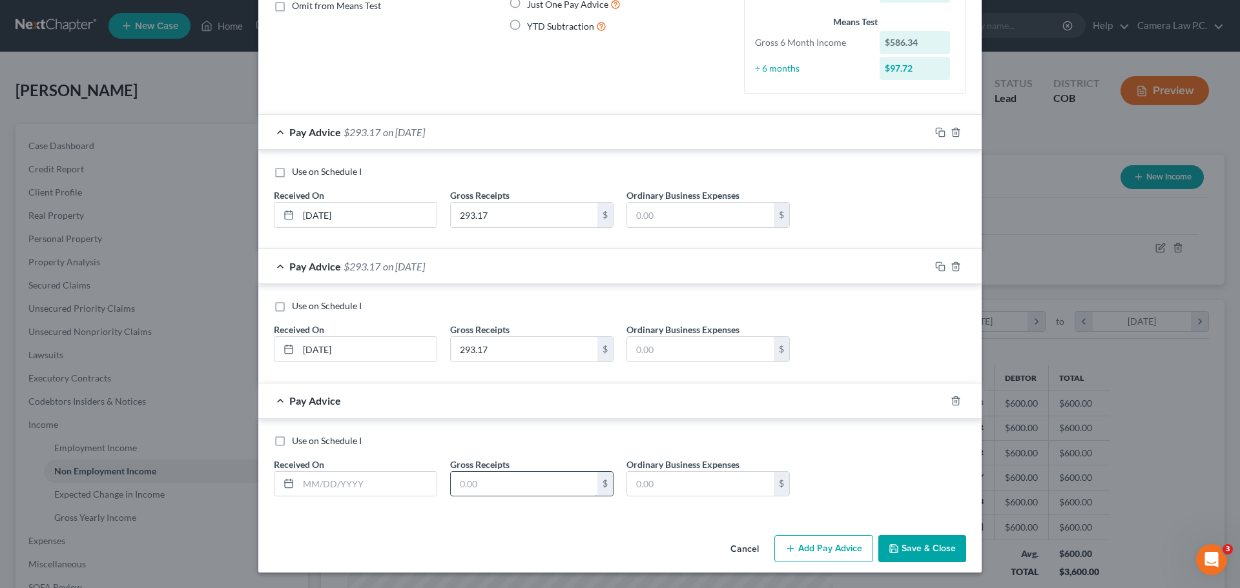
click at [486, 477] on input "text" at bounding box center [524, 484] width 147 height 25
type input "293.17"
click at [338, 487] on input "text" at bounding box center [367, 484] width 138 height 25
type input "[DATE]"
click at [785, 550] on icon "button" at bounding box center [790, 549] width 10 height 10
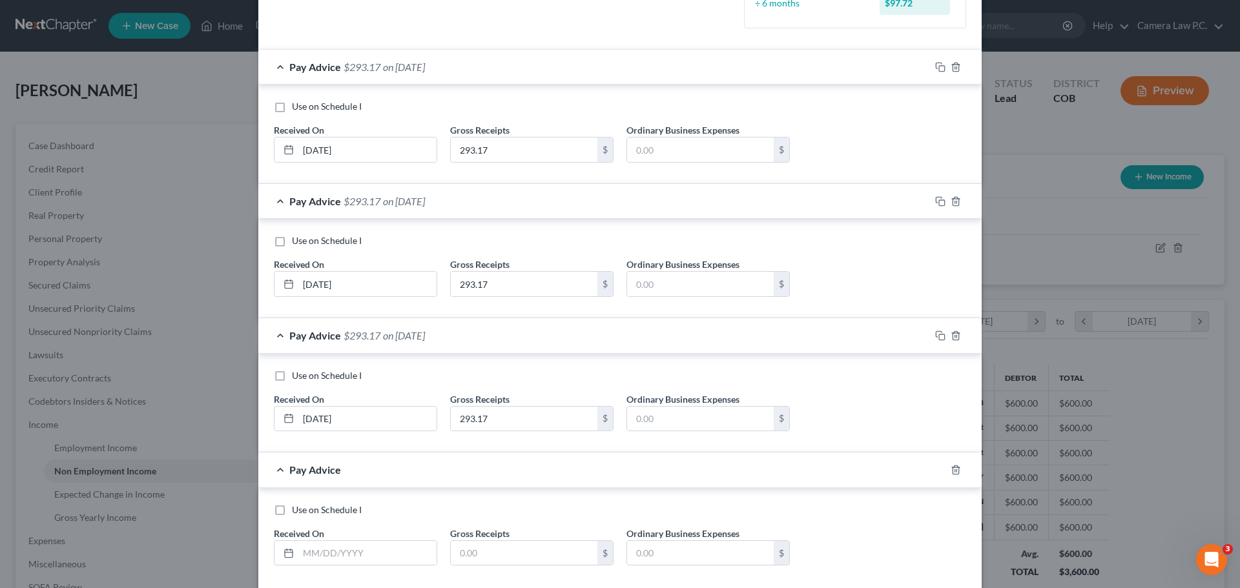
scroll to position [288, 0]
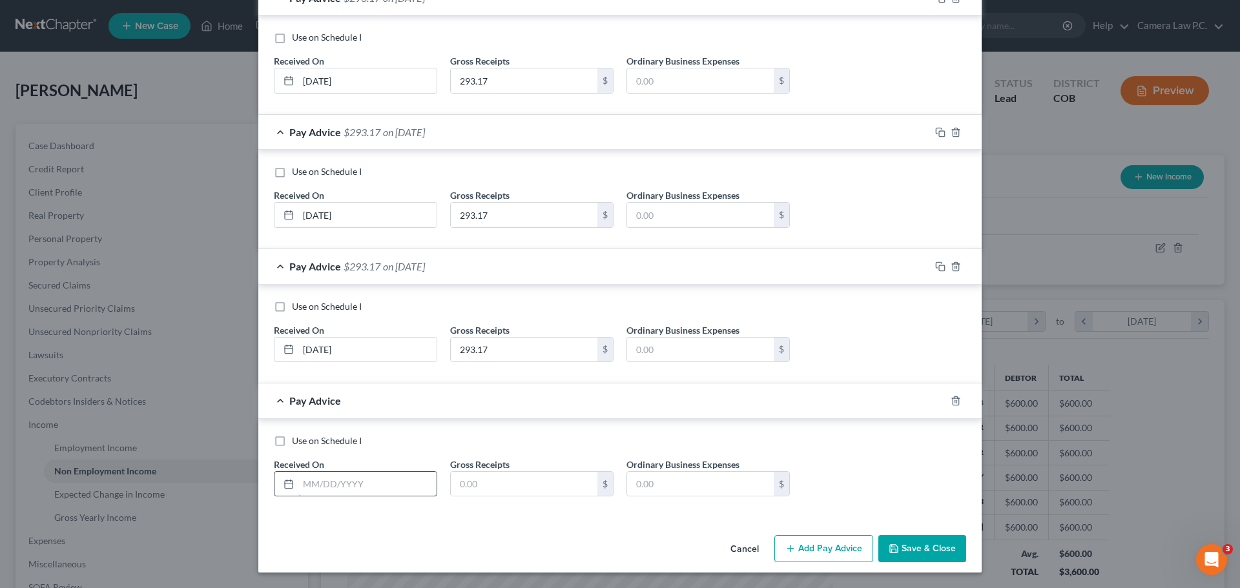
click at [343, 487] on input "text" at bounding box center [367, 484] width 138 height 25
type input "[DATE]"
click at [484, 482] on input "text" at bounding box center [524, 484] width 147 height 25
type input "293.17"
click at [485, 513] on div "Use on Schedule I Received On * 03/01/2025 Gross Receipts 293.17 $ Ordinary Bus…" at bounding box center [619, 468] width 723 height 99
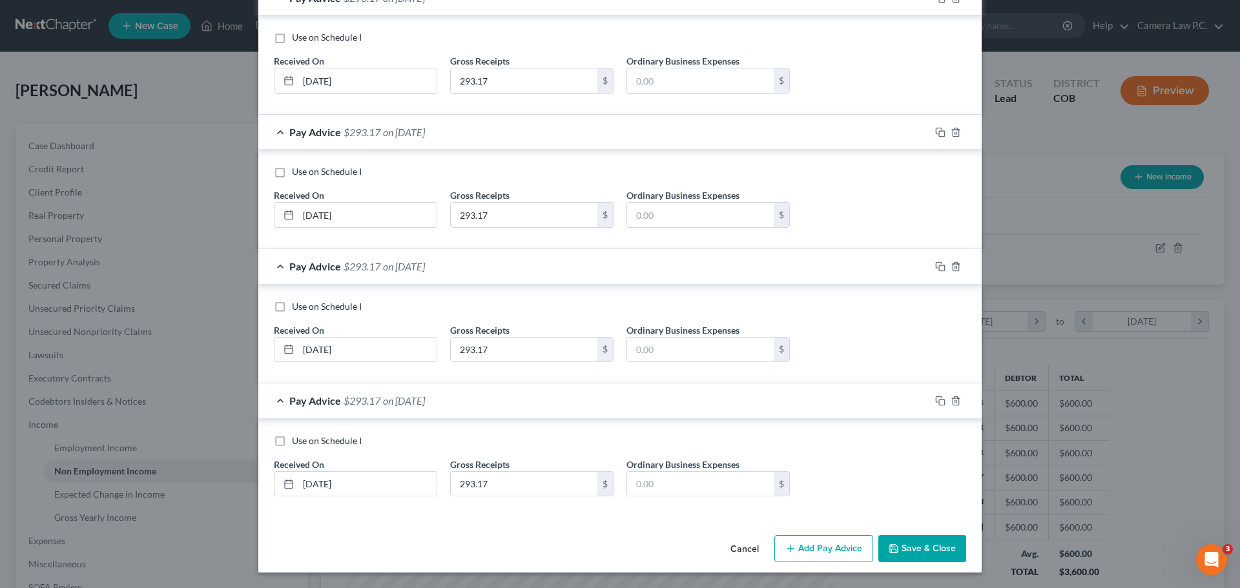
click at [824, 551] on button "Add Pay Advice" at bounding box center [823, 548] width 99 height 27
click at [317, 482] on input "text" at bounding box center [367, 484] width 138 height 25
type input "[DATE]"
click at [508, 484] on input "text" at bounding box center [524, 484] width 147 height 25
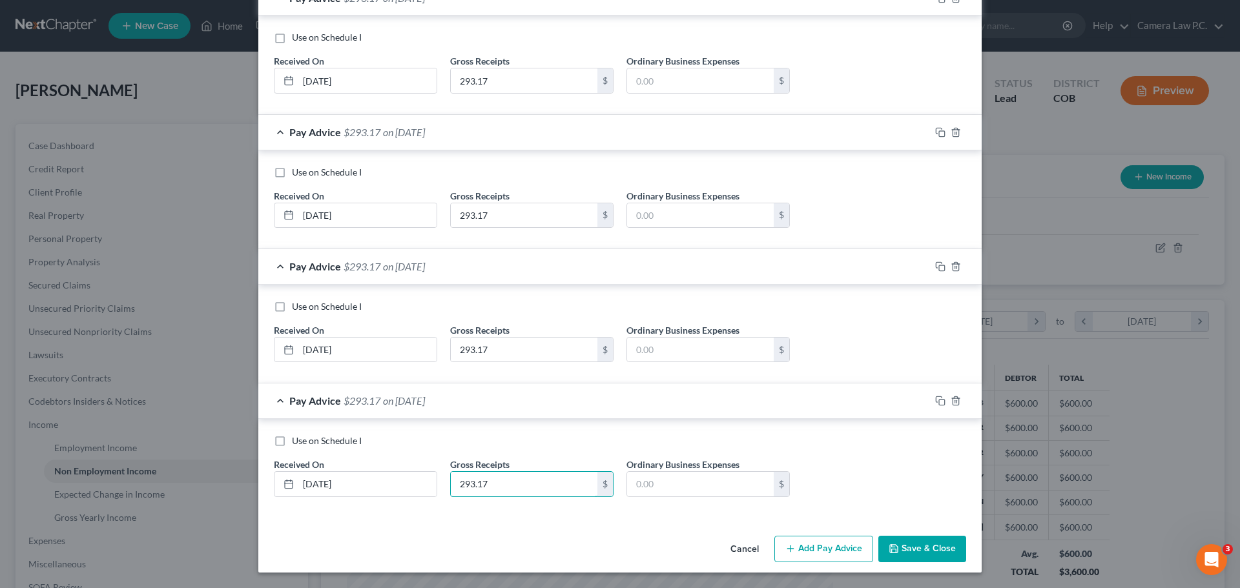
type input "293.17"
click at [827, 550] on button "Add Pay Advice" at bounding box center [823, 549] width 99 height 27
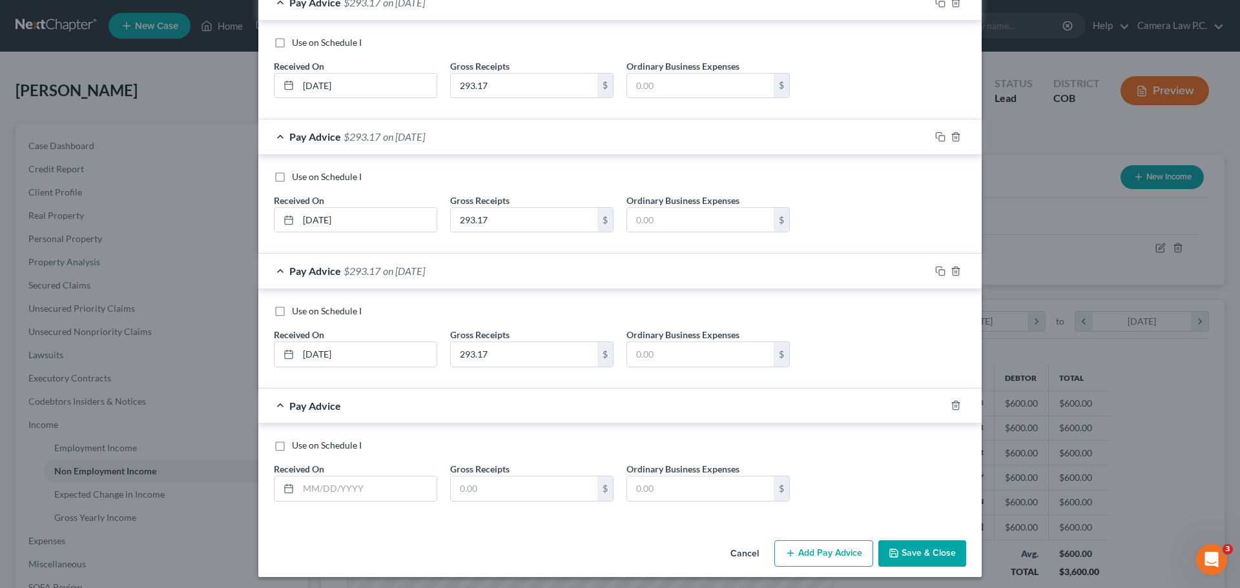
scroll to position [557, 0]
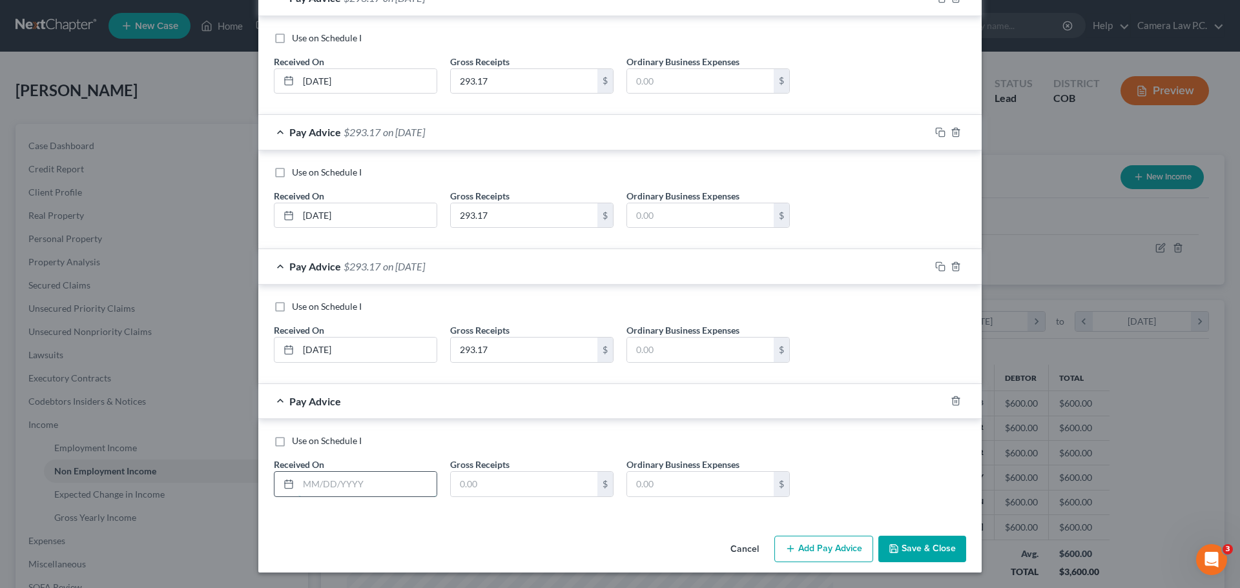
drag, startPoint x: 329, startPoint y: 490, endPoint x: 335, endPoint y: 481, distance: 10.4
click at [329, 490] on input "text" at bounding box center [367, 484] width 138 height 25
type input "[DATE]"
type input "293.17"
drag, startPoint x: 839, startPoint y: 553, endPoint x: 816, endPoint y: 517, distance: 42.7
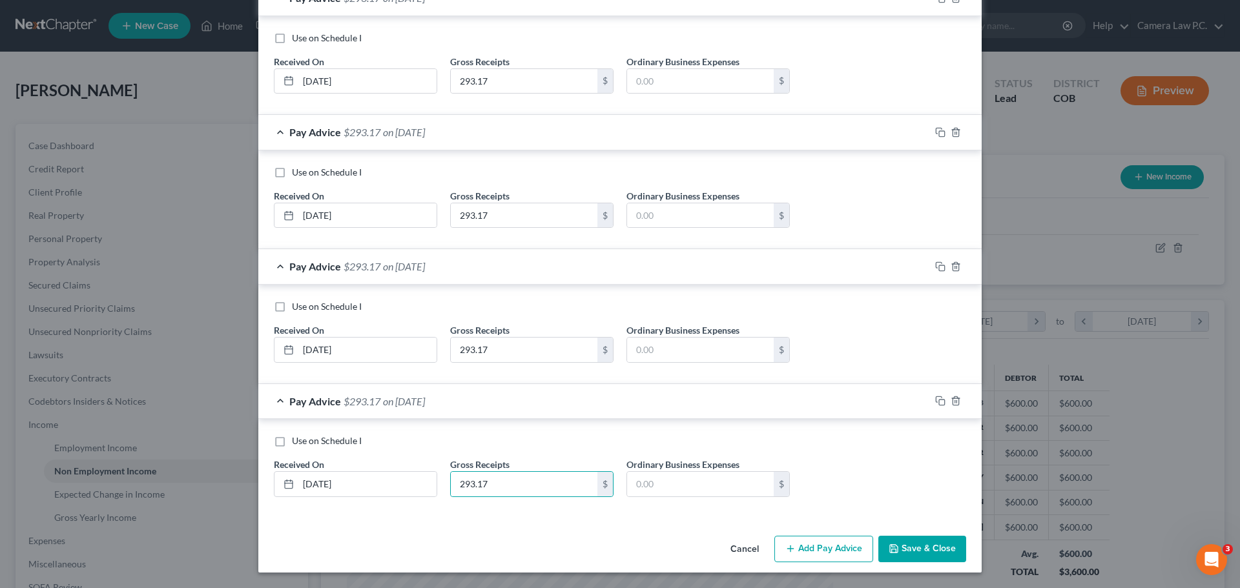
click at [838, 553] on button "Add Pay Advice" at bounding box center [823, 549] width 99 height 27
click at [324, 489] on input "text" at bounding box center [367, 484] width 138 height 25
type input "[DATE]"
type input "293.17"
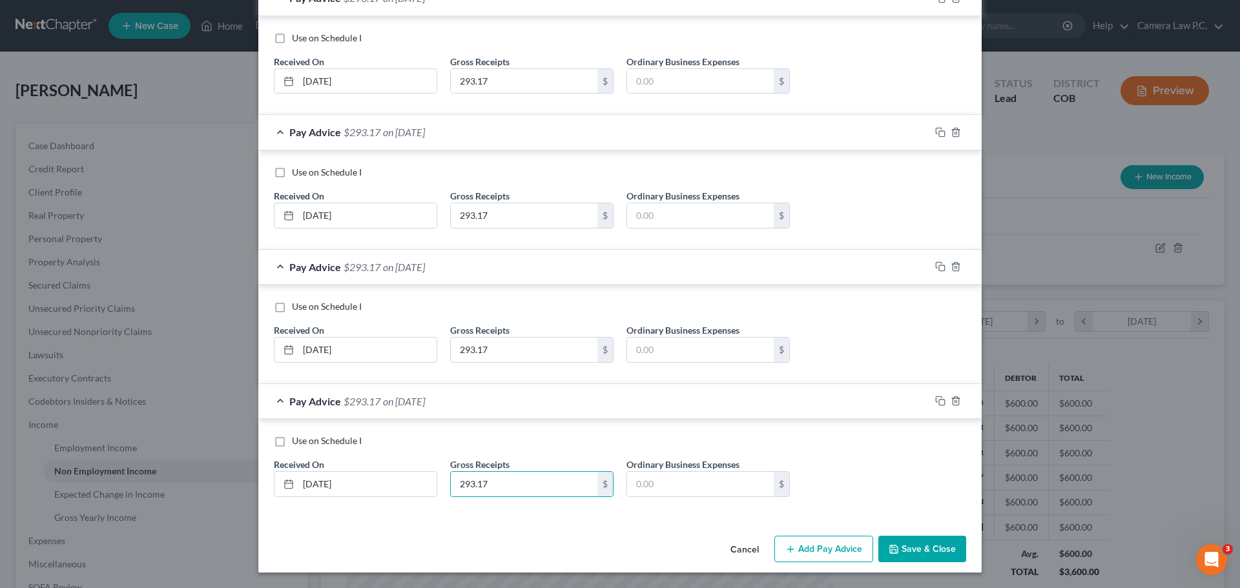
click at [818, 549] on button "Add Pay Advice" at bounding box center [823, 549] width 99 height 27
click at [313, 488] on input "text" at bounding box center [367, 484] width 138 height 25
type input "[DATE]"
click at [483, 485] on input "text" at bounding box center [524, 484] width 147 height 25
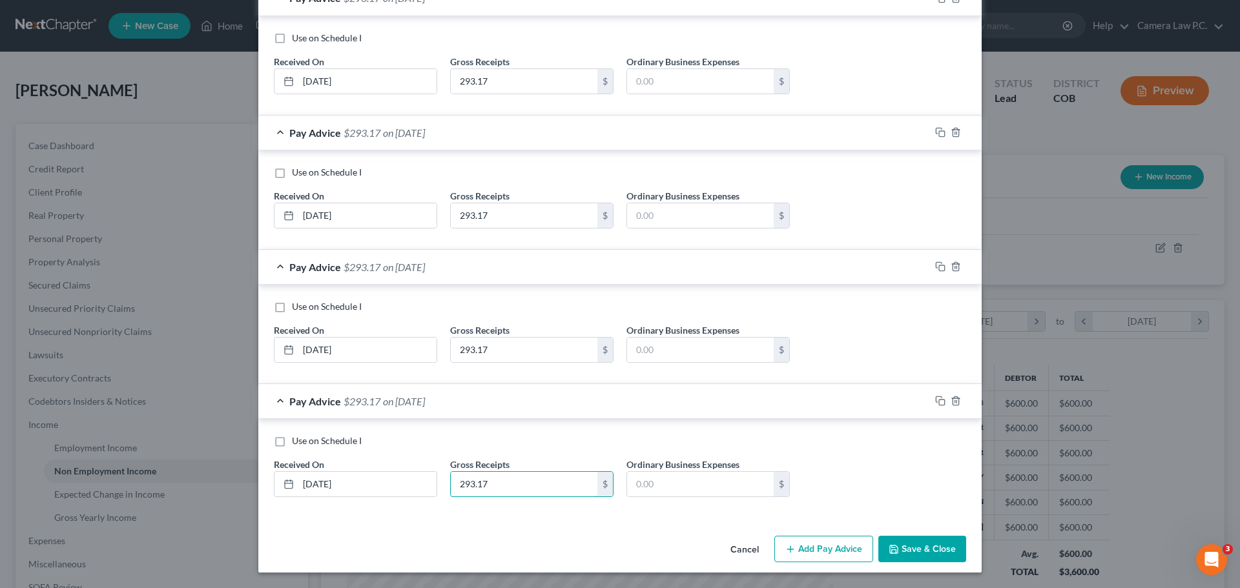
type input "293.17"
drag, startPoint x: 822, startPoint y: 552, endPoint x: 774, endPoint y: 510, distance: 63.1
click at [820, 551] on button "Add Pay Advice" at bounding box center [823, 549] width 99 height 27
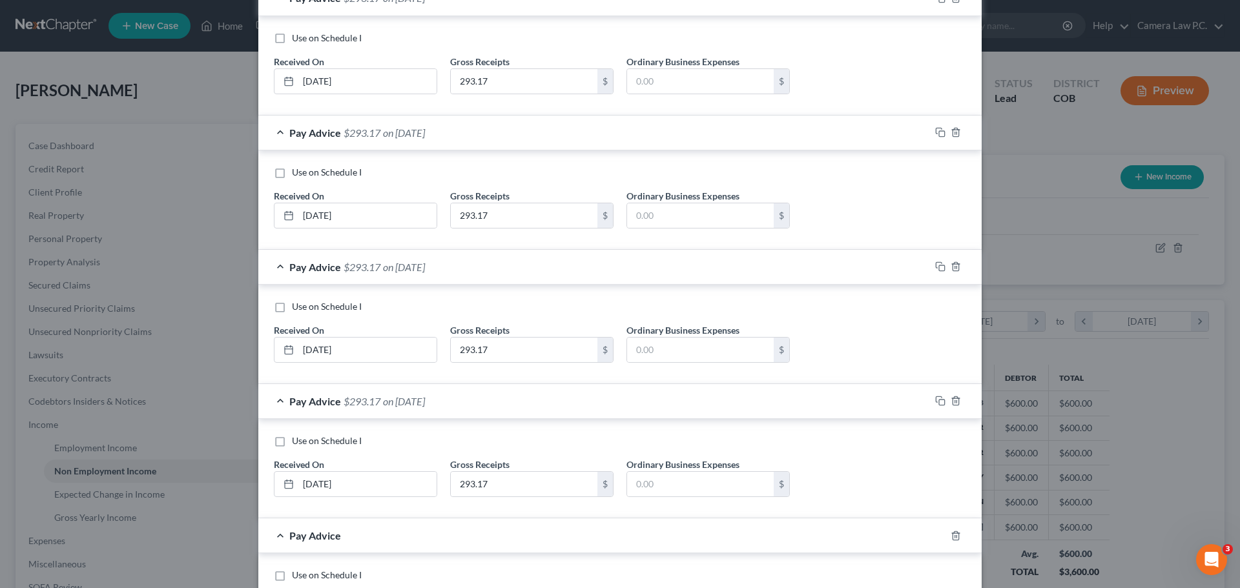
scroll to position [960, 0]
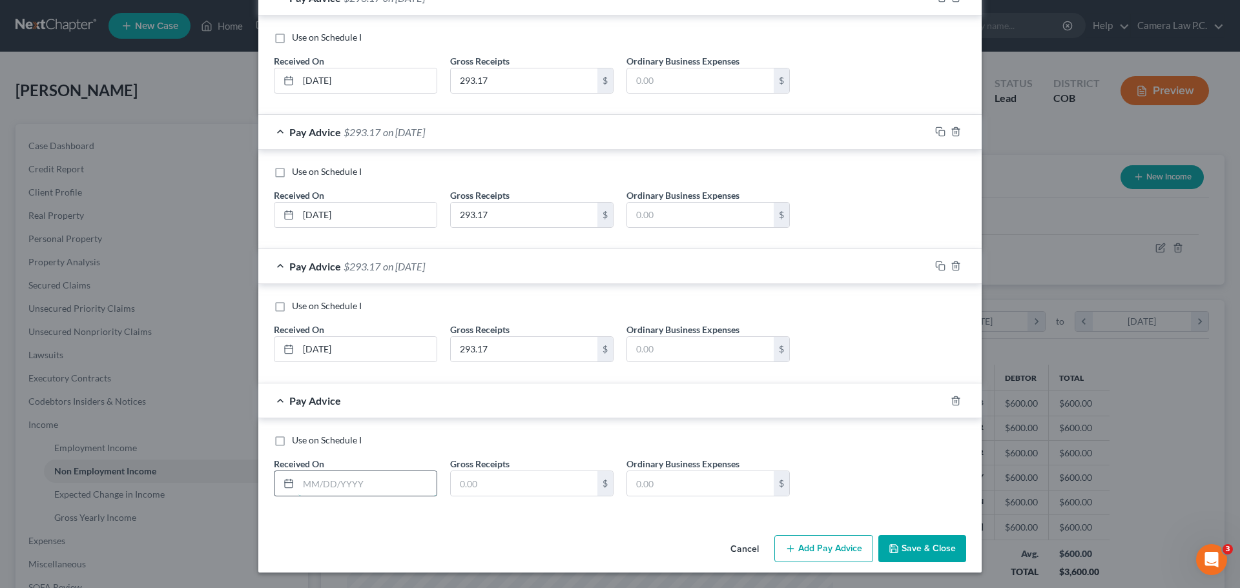
click at [310, 484] on input "text" at bounding box center [367, 483] width 138 height 25
type input "[DATE]"
click at [465, 487] on input "text" at bounding box center [524, 483] width 147 height 25
type input "293.17"
click at [817, 552] on button "Add Pay Advice" at bounding box center [823, 548] width 99 height 27
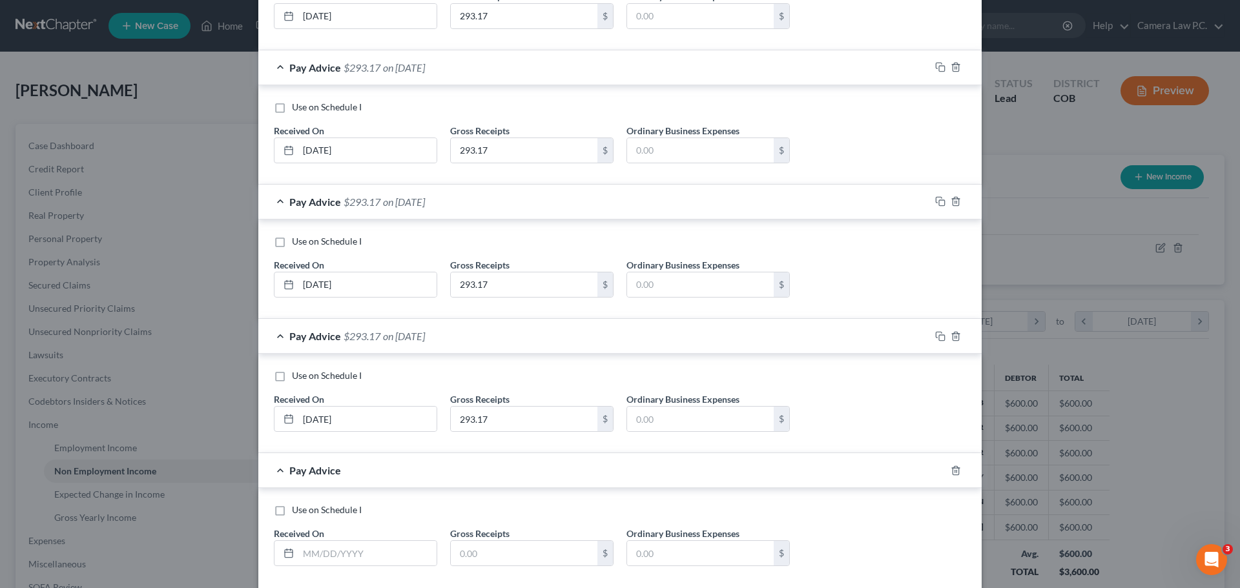
scroll to position [1095, 0]
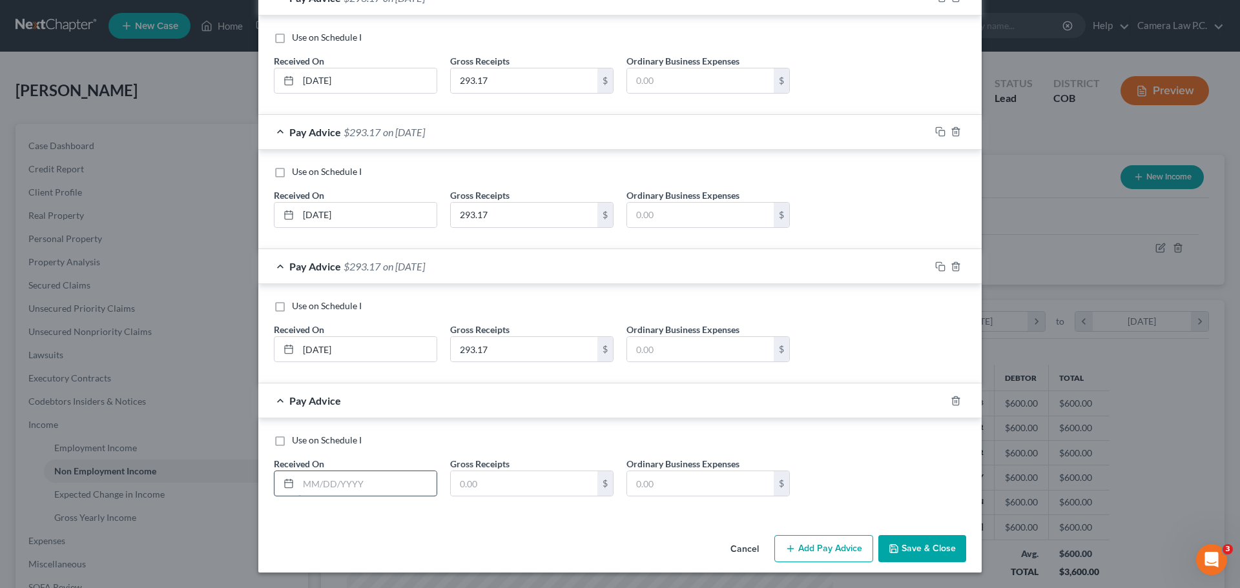
click at [309, 488] on input "text" at bounding box center [367, 483] width 138 height 25
type input "[DATE]"
click at [512, 479] on input "text" at bounding box center [524, 483] width 147 height 25
type input "293.17"
click at [816, 551] on button "Add Pay Advice" at bounding box center [823, 548] width 99 height 27
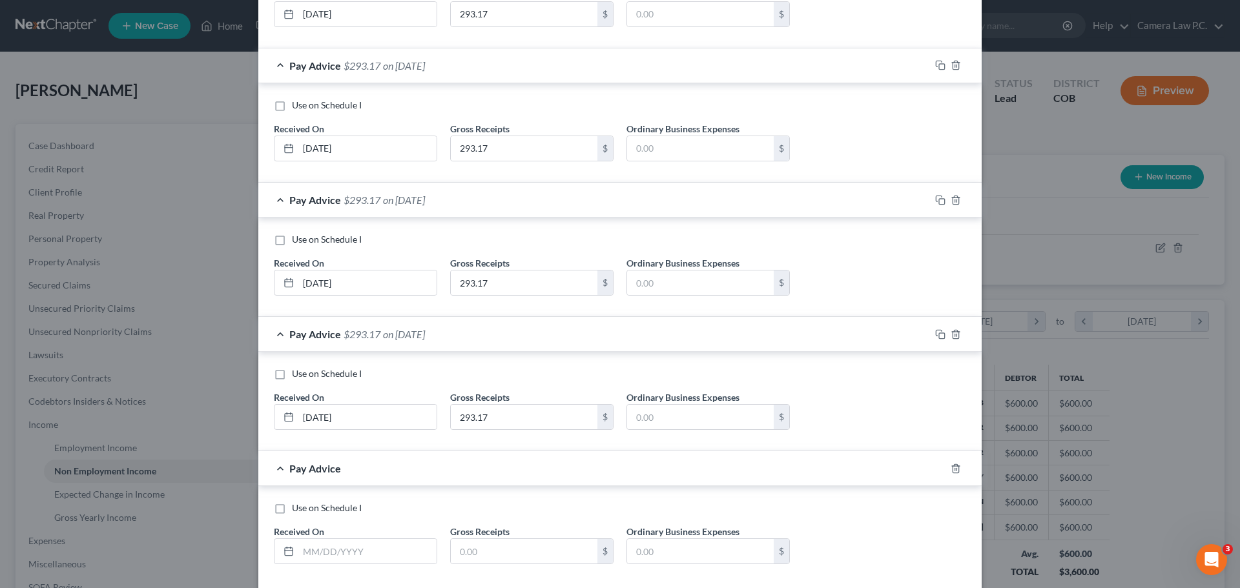
scroll to position [1229, 0]
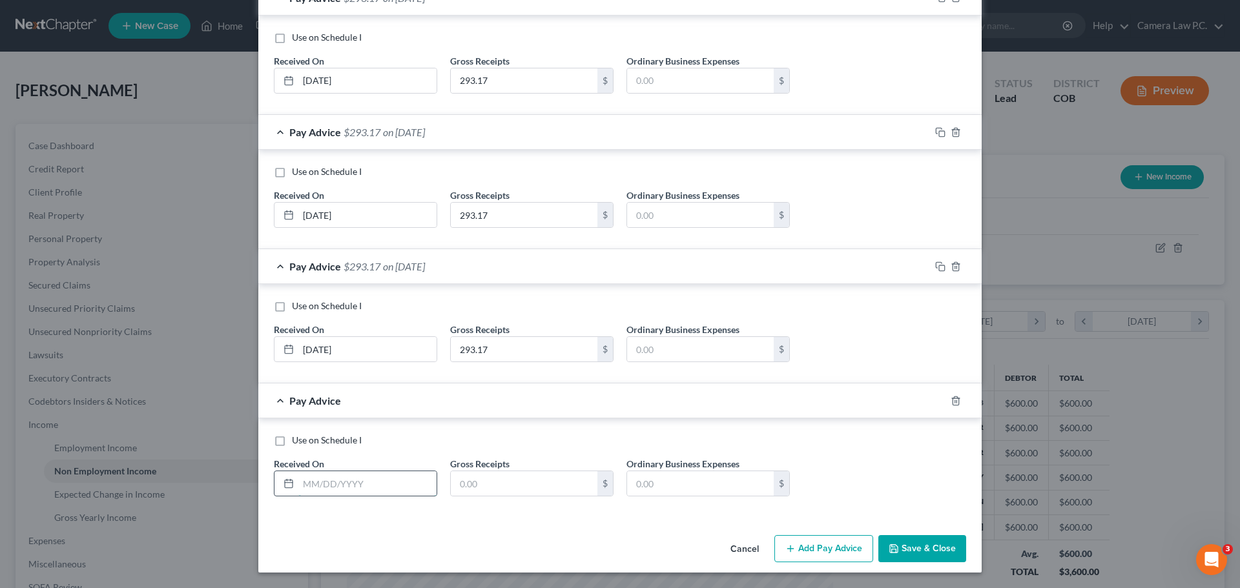
drag, startPoint x: 325, startPoint y: 486, endPoint x: 334, endPoint y: 475, distance: 14.2
click at [325, 486] on input "text" at bounding box center [367, 483] width 138 height 25
type input "[DATE]"
click at [506, 488] on input "text" at bounding box center [524, 483] width 147 height 25
type input "293.17"
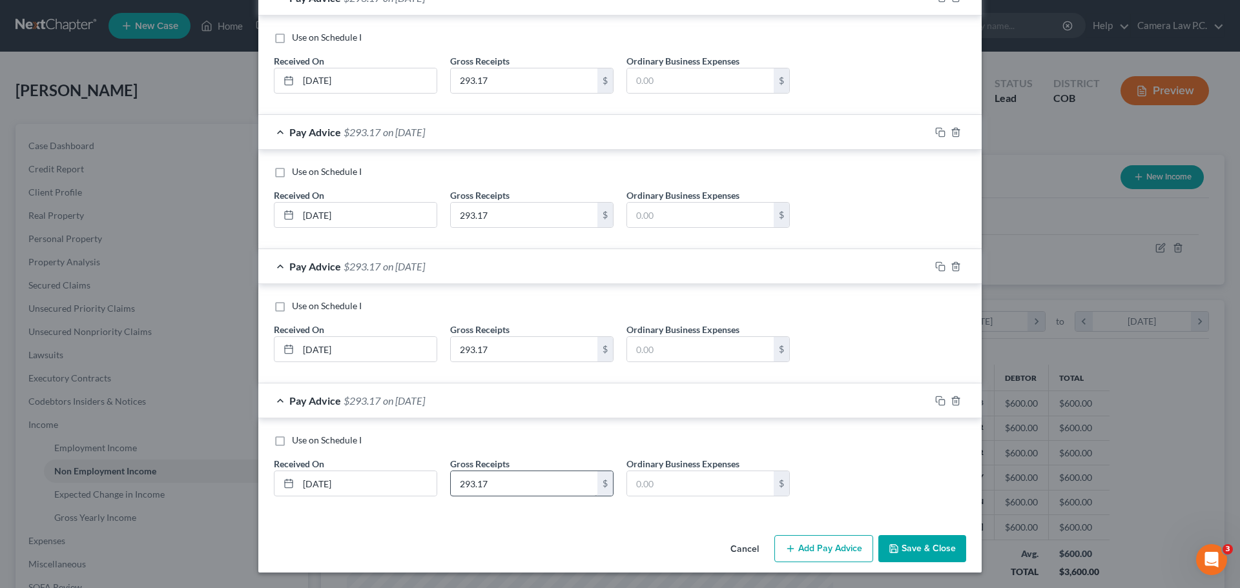
drag, startPoint x: 809, startPoint y: 548, endPoint x: 561, endPoint y: 482, distance: 256.6
click at [807, 547] on button "Add Pay Advice" at bounding box center [823, 548] width 99 height 27
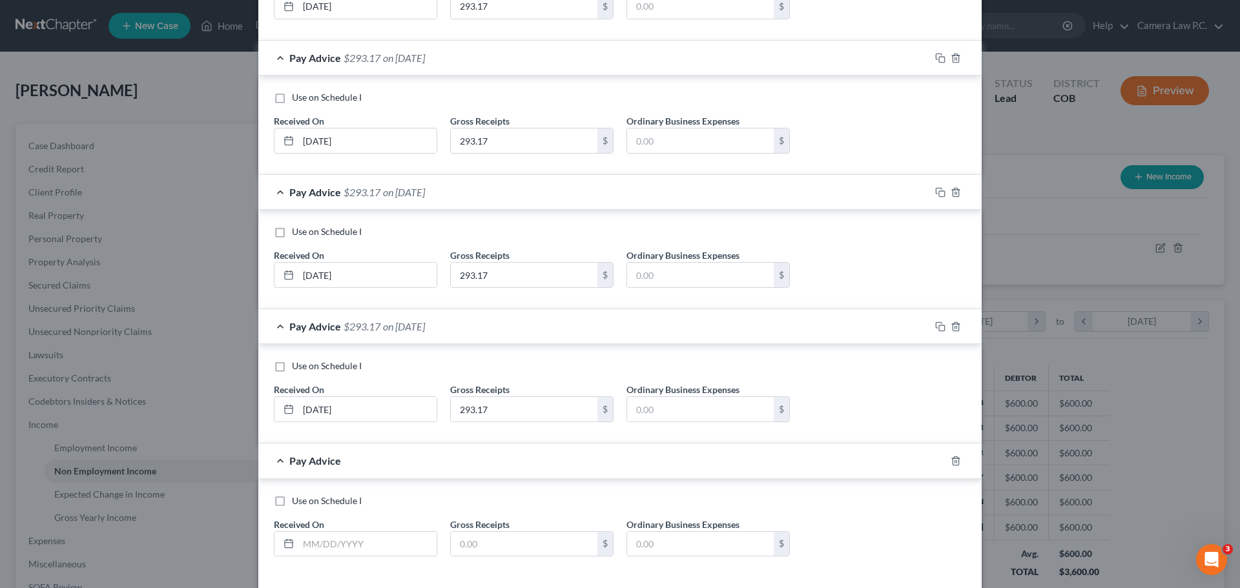
scroll to position [1363, 0]
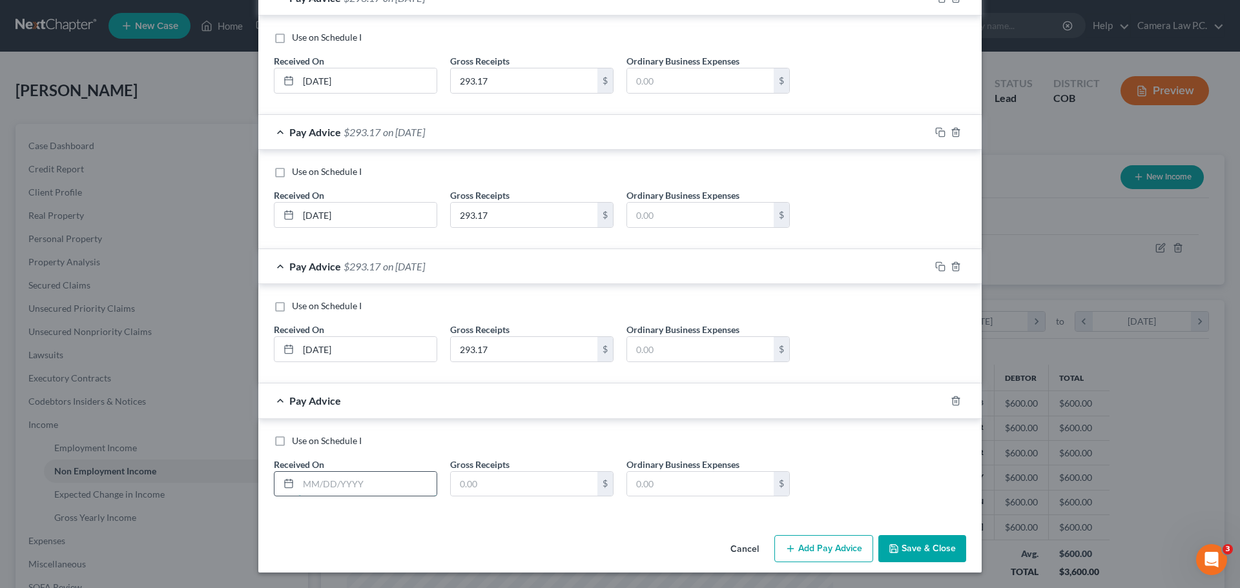
click at [318, 490] on input "text" at bounding box center [367, 484] width 138 height 25
type input "[DATE]"
click at [477, 470] on label "Gross Receipts" at bounding box center [479, 465] width 59 height 14
click at [484, 482] on input "text" at bounding box center [524, 484] width 147 height 25
type input "293.17"
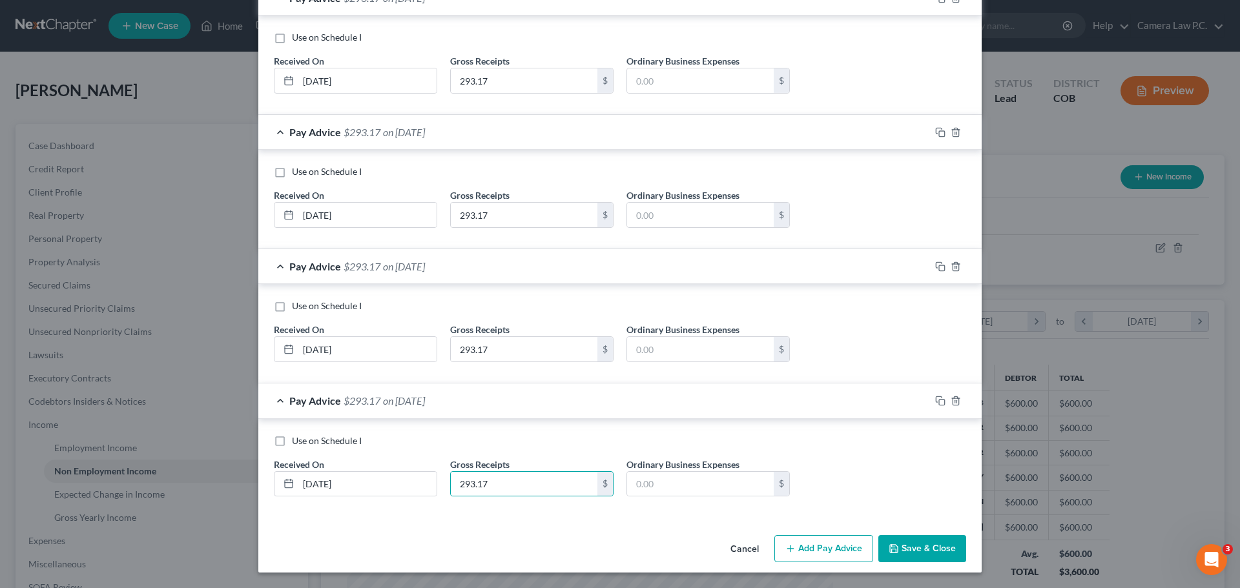
click at [595, 513] on div "Use on Schedule I Received On * 04/26/2025 Gross Receipts 293.17 $ Ordinary Bus…" at bounding box center [619, 468] width 723 height 99
click at [915, 552] on button "Save & Close" at bounding box center [922, 548] width 88 height 27
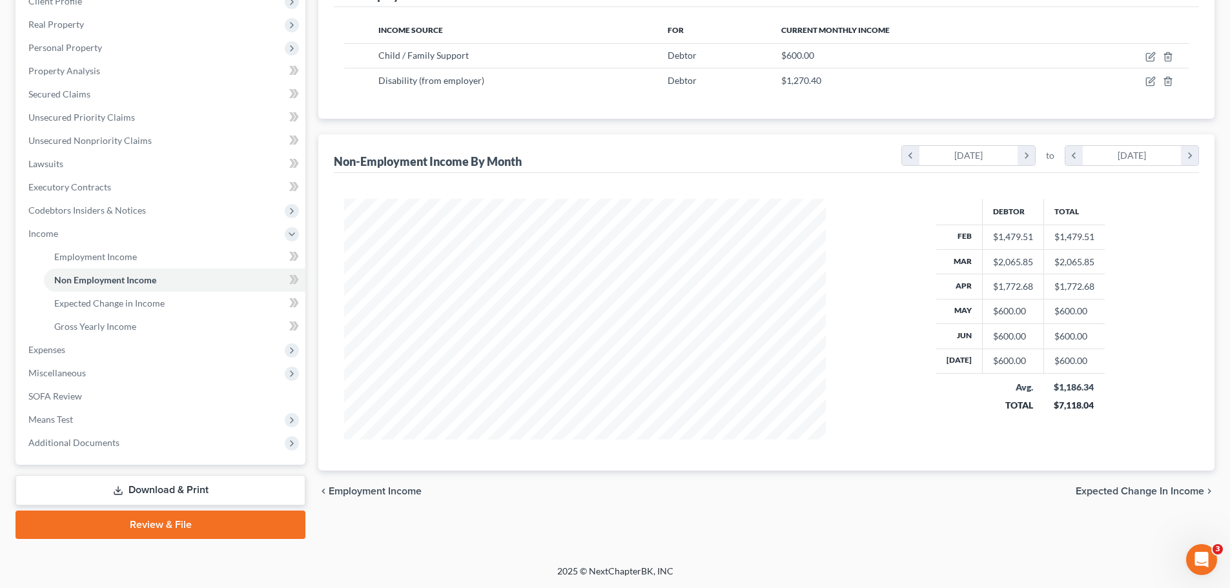
scroll to position [0, 0]
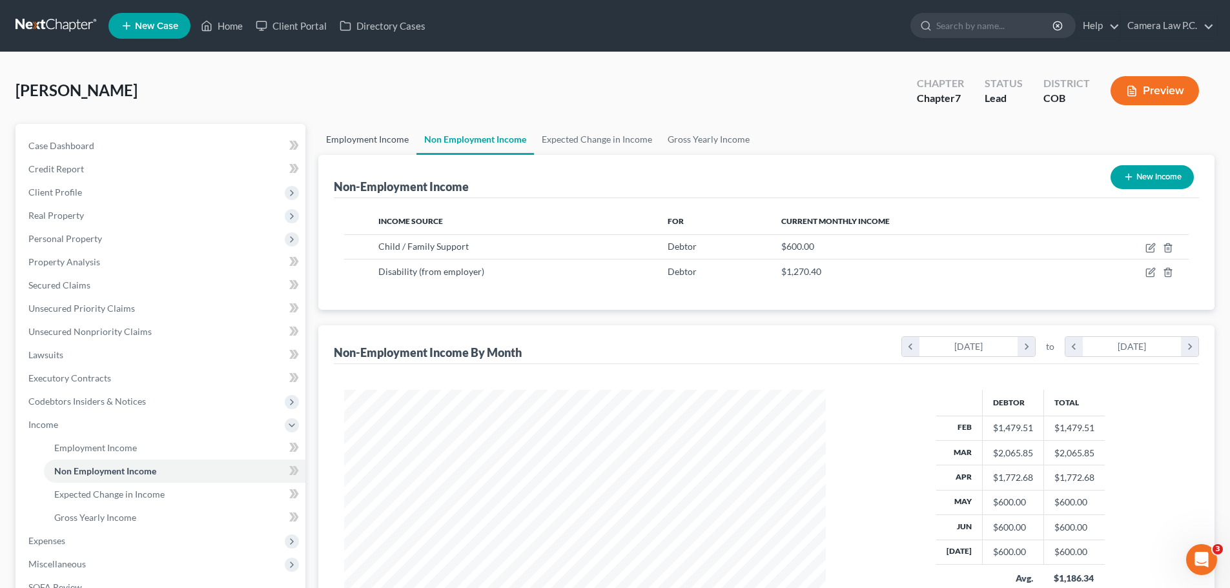
click at [369, 141] on link "Employment Income" at bounding box center [367, 139] width 98 height 31
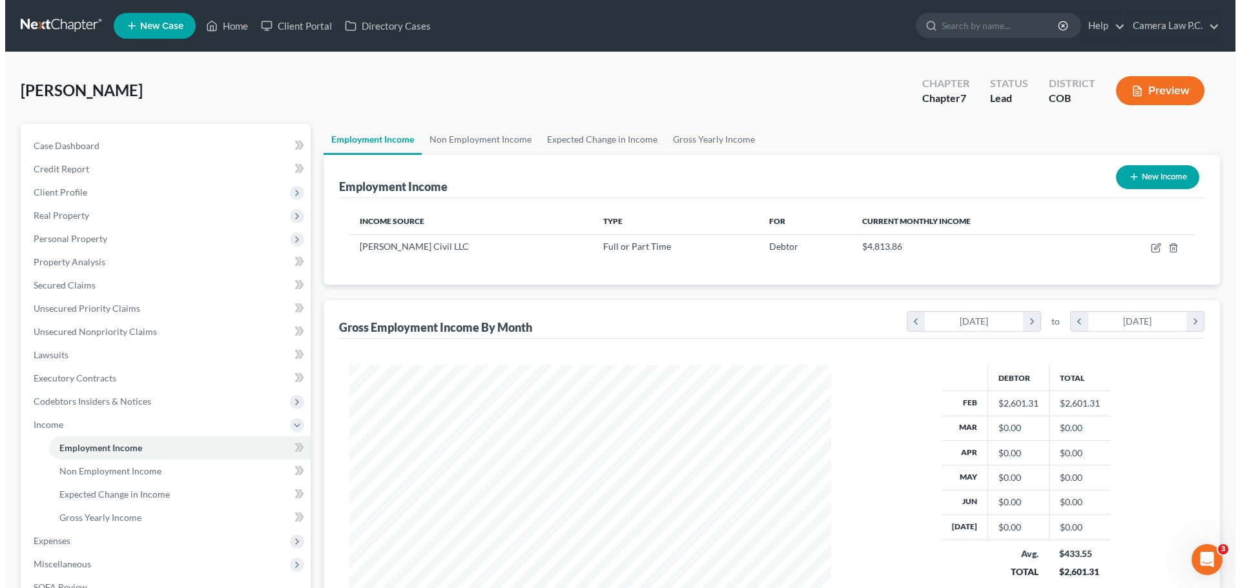
scroll to position [241, 508]
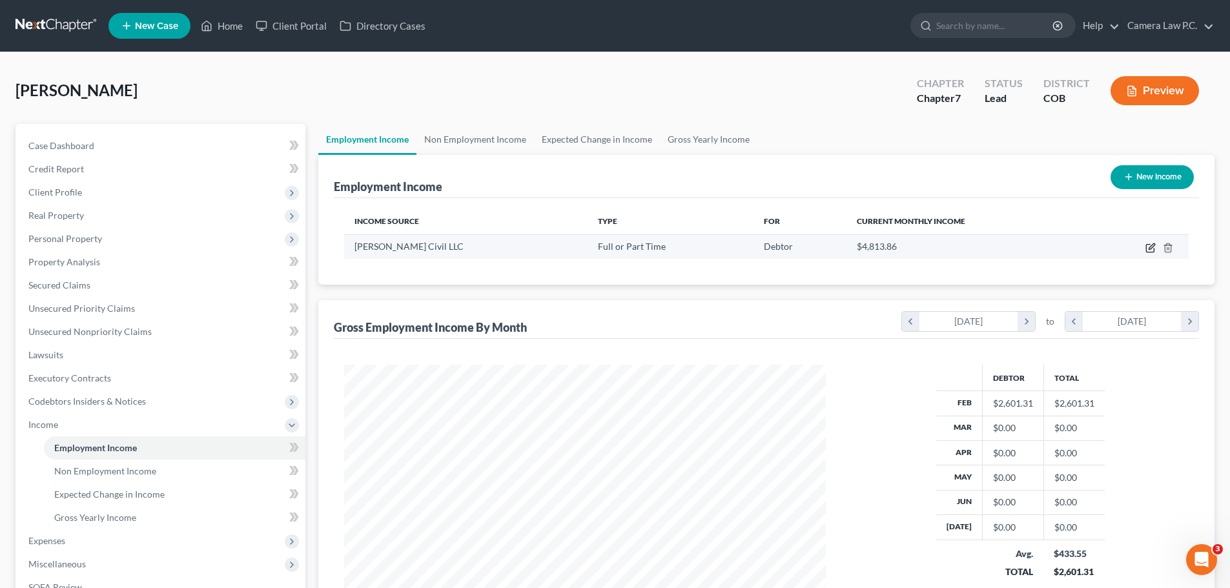
click at [1149, 249] on icon "button" at bounding box center [1151, 248] width 10 height 10
select select "0"
select select "23"
select select "3"
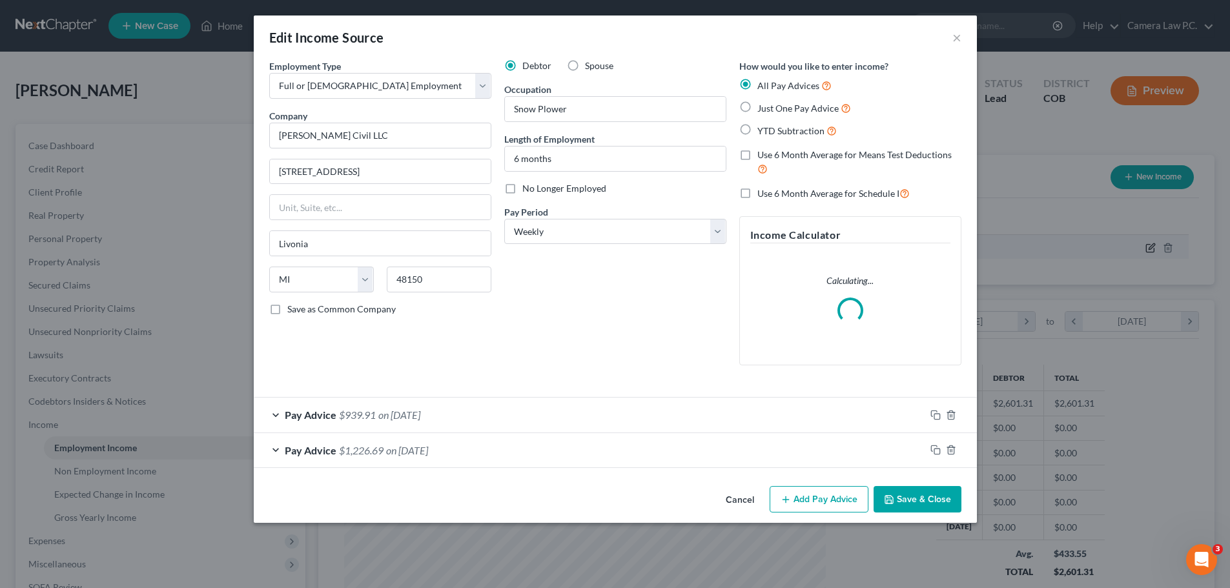
scroll to position [243, 512]
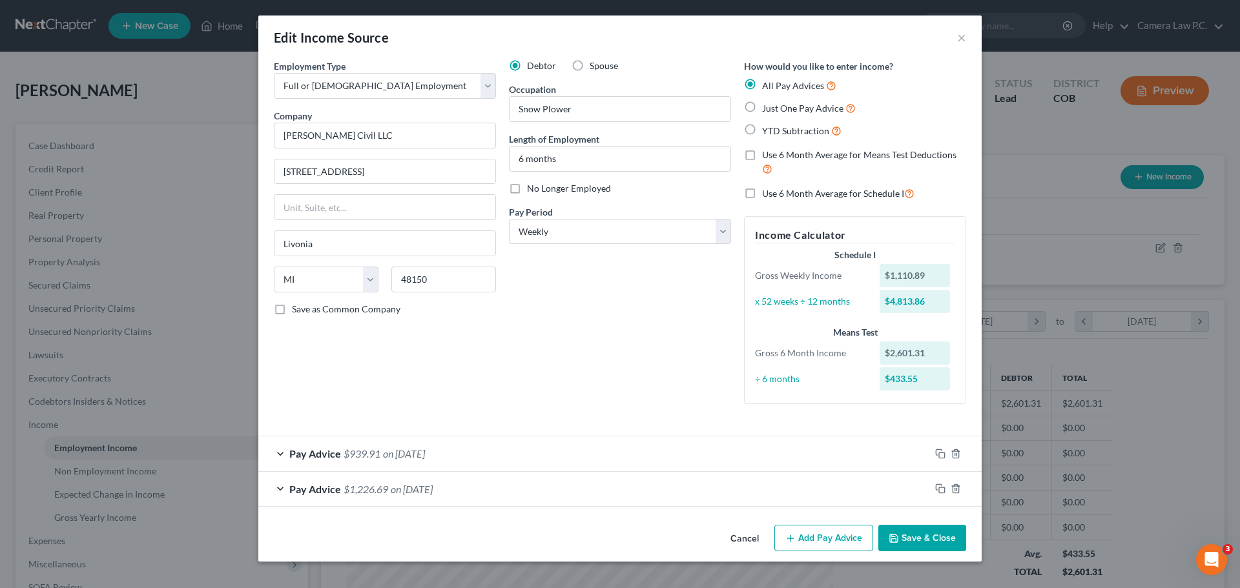
click at [527, 190] on label "No Longer Employed" at bounding box center [569, 188] width 84 height 13
click at [532, 190] on input "No Longer Employed" at bounding box center [536, 186] width 8 height 8
checkbox input "true"
click at [639, 380] on div "Debtor Spouse Occupation Snow Plower Length of Employment 6 months No Longer Em…" at bounding box center [619, 236] width 235 height 355
click at [574, 236] on select "Select Monthly Twice Monthly Every Other Week Weekly" at bounding box center [620, 232] width 222 height 26
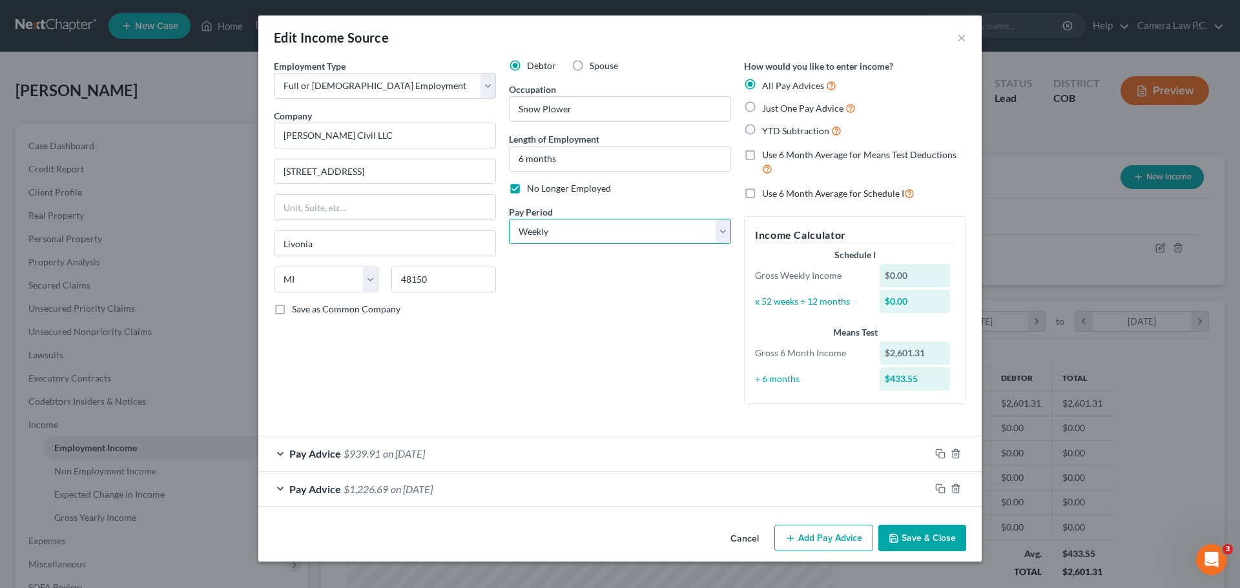
select select "0"
click at [509, 219] on select "Select Monthly Twice Monthly Every Other Week Weekly" at bounding box center [620, 232] width 222 height 26
click at [649, 342] on div "Debtor Spouse Occupation Snow Plower Length of Employment 6 months No Longer Em…" at bounding box center [619, 236] width 235 height 355
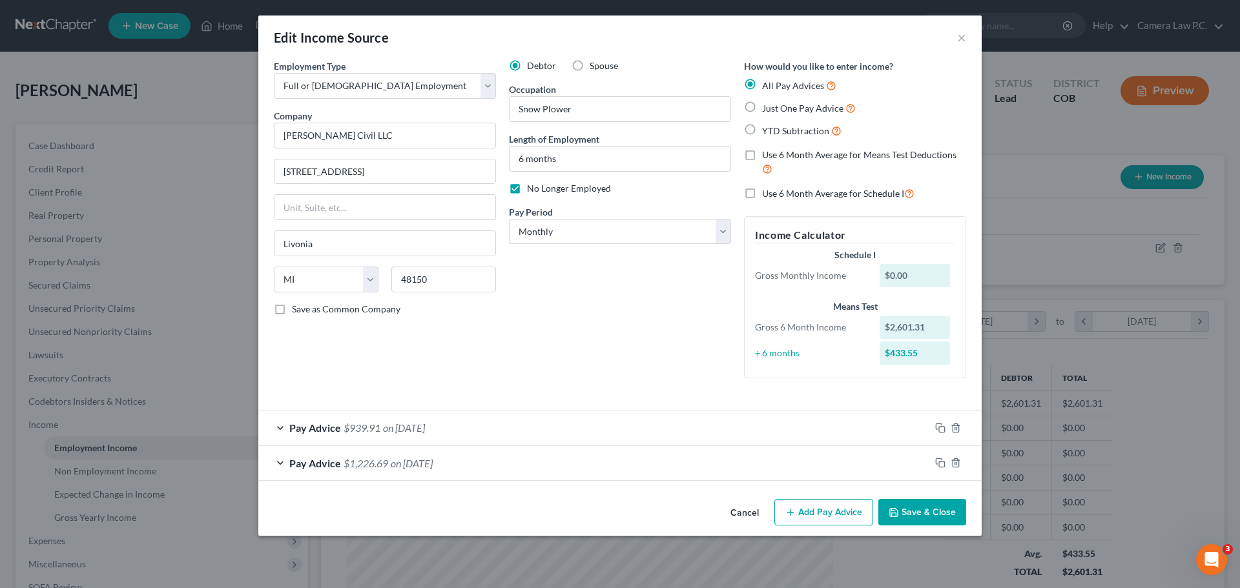
click at [921, 507] on button "Save & Close" at bounding box center [922, 512] width 88 height 27
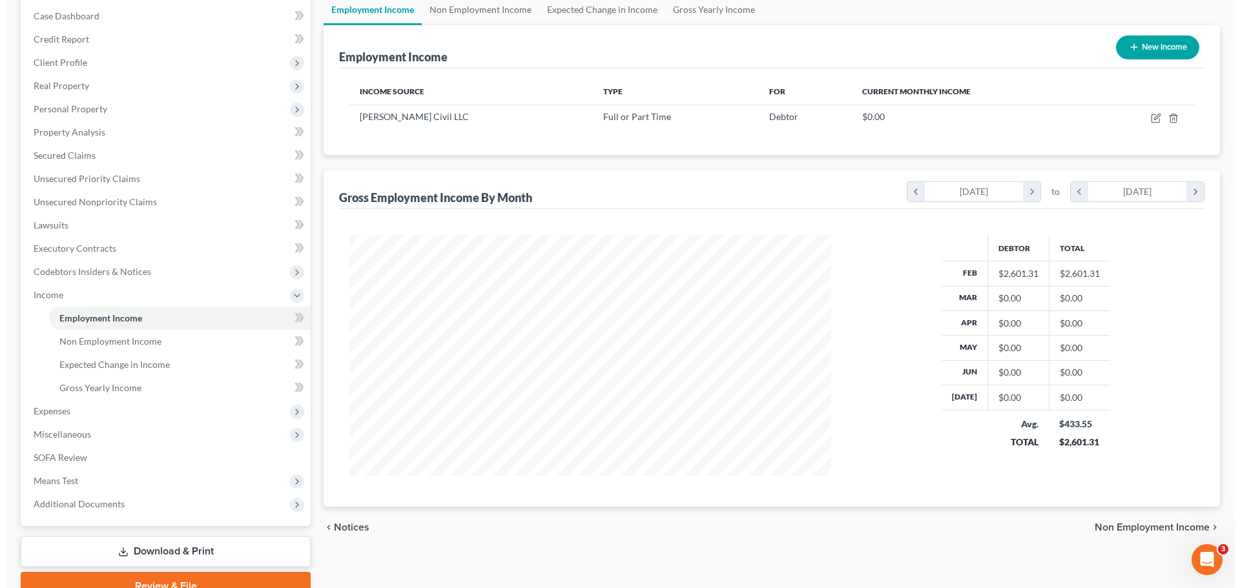
scroll to position [62, 0]
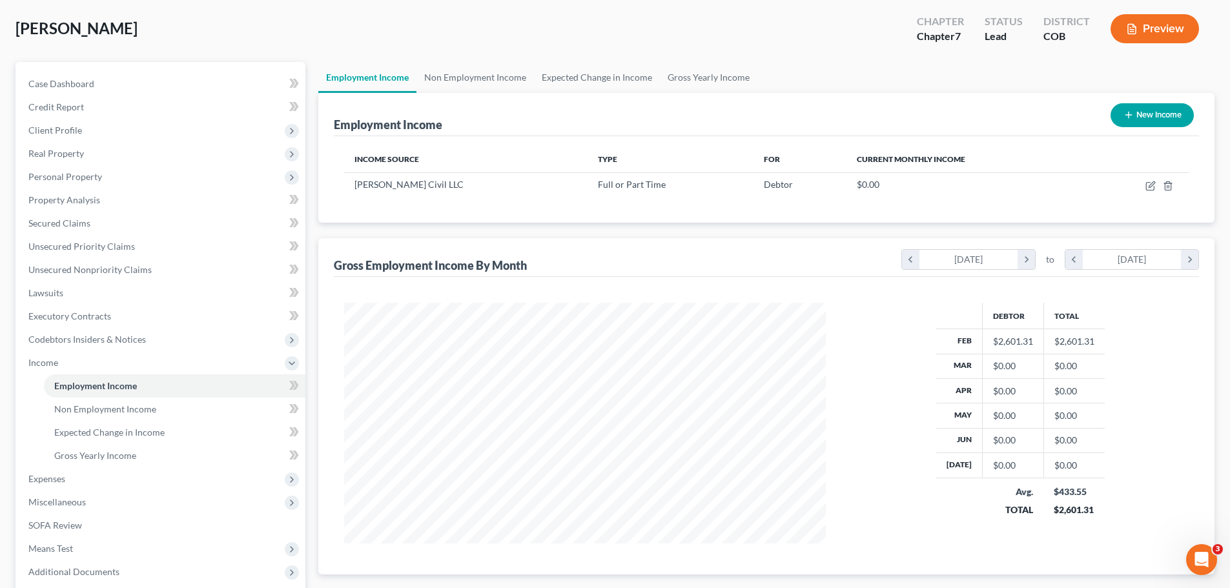
click at [1147, 118] on button "New Income" at bounding box center [1152, 115] width 83 height 24
select select "0"
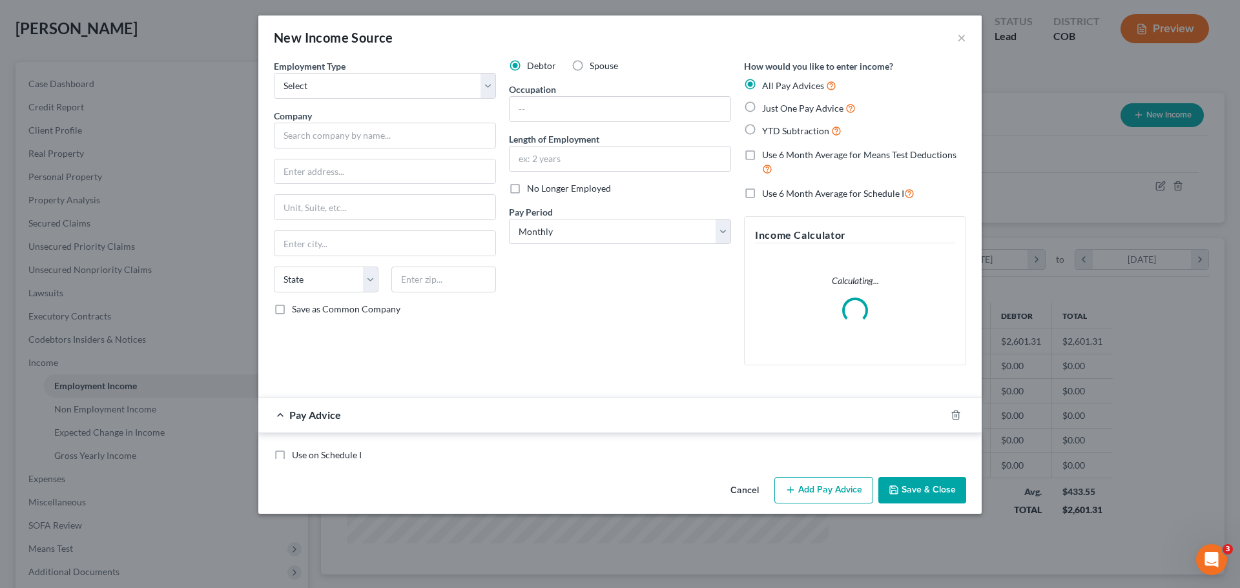
scroll to position [243, 512]
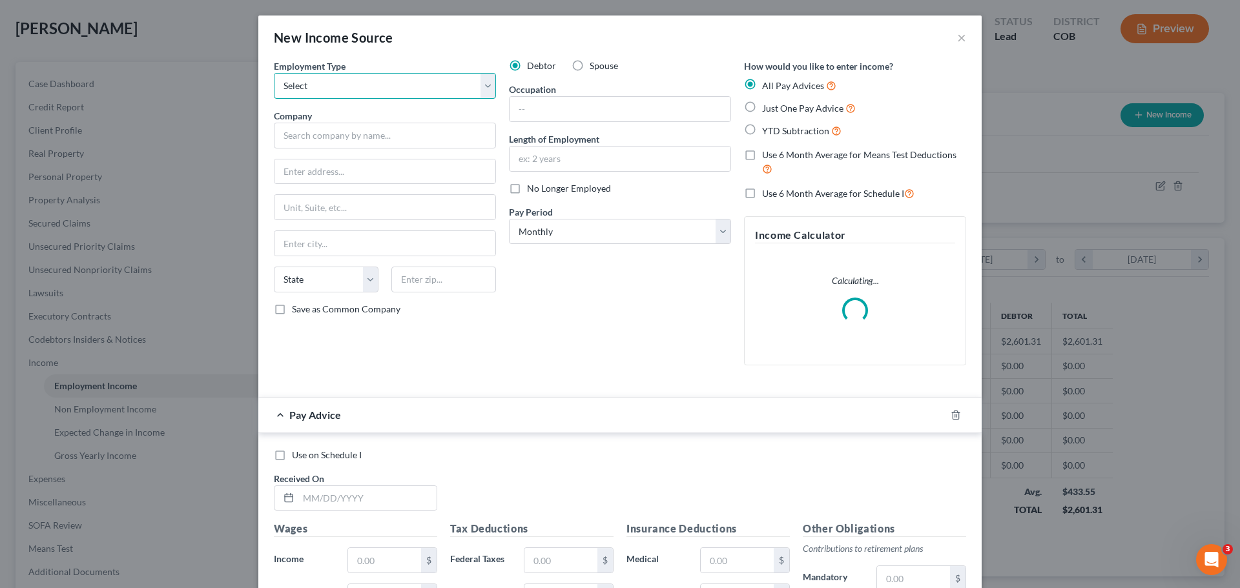
click at [336, 92] on select "Select Full or Part Time Employment Self Employment" at bounding box center [385, 86] width 222 height 26
select select "0"
click at [274, 73] on select "Select Full or Part Time Employment Self Employment" at bounding box center [385, 86] width 222 height 26
click at [369, 141] on input "text" at bounding box center [385, 136] width 222 height 26
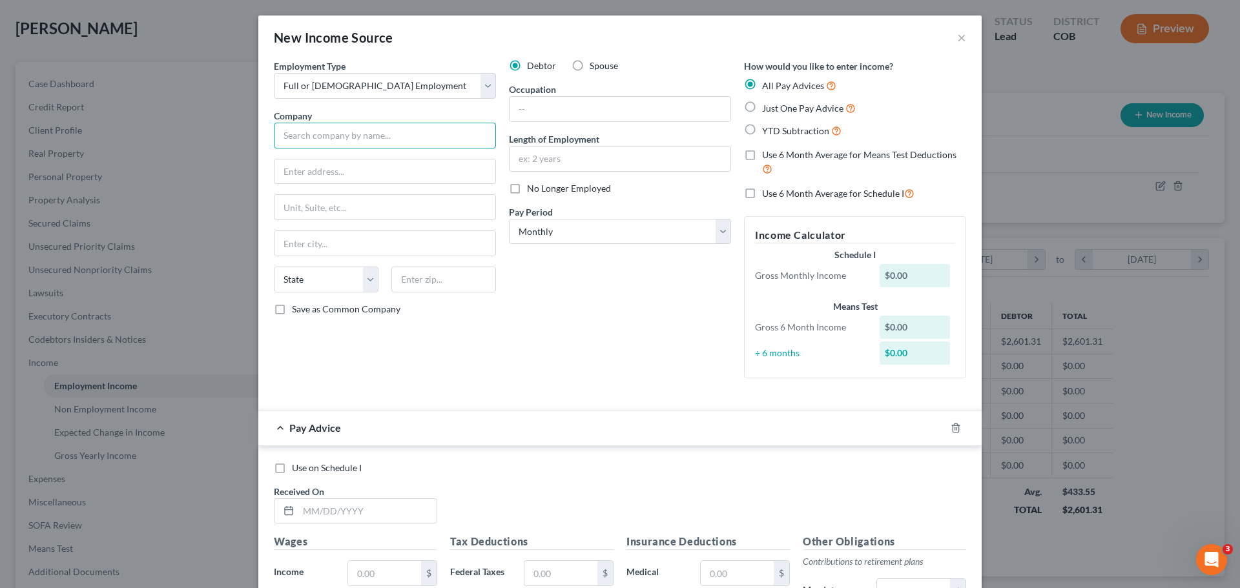
click at [384, 132] on input "text" at bounding box center [385, 136] width 222 height 26
type input "Sysco Bellissimo Distribution, LLC"
type input "18100 E. 40th Ave."
type input "Aurora"
select select "5"
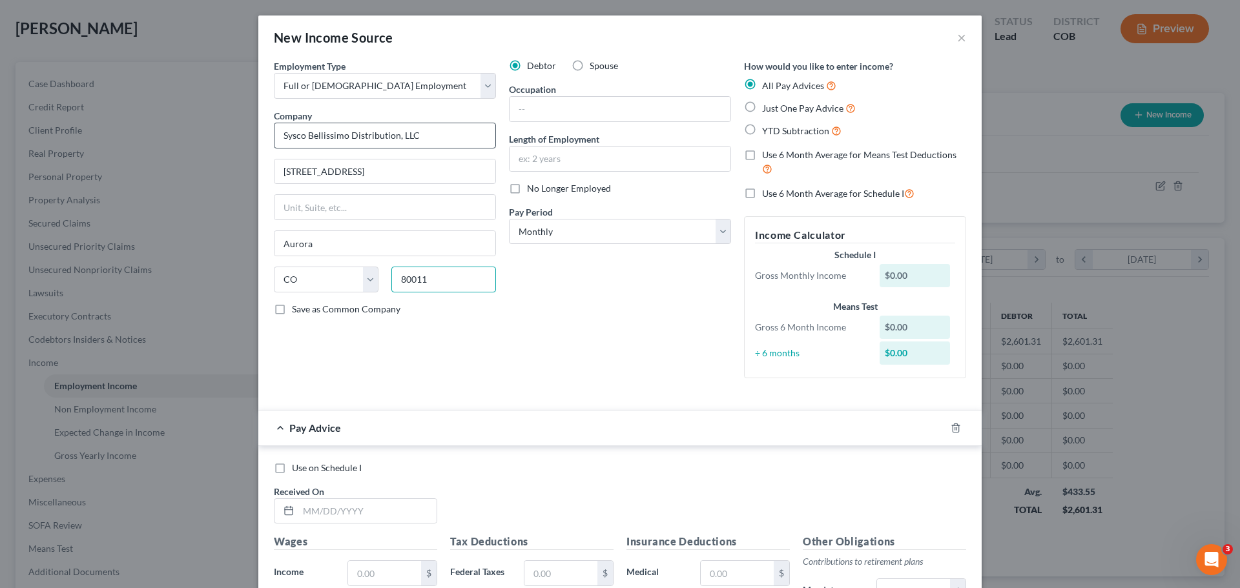
type input "80011"
type input "2 months"
drag, startPoint x: 527, startPoint y: 233, endPoint x: 533, endPoint y: 243, distance: 11.3
click at [527, 233] on select "Select Monthly Twice Monthly Every Other Week Weekly" at bounding box center [620, 232] width 222 height 26
select select "1"
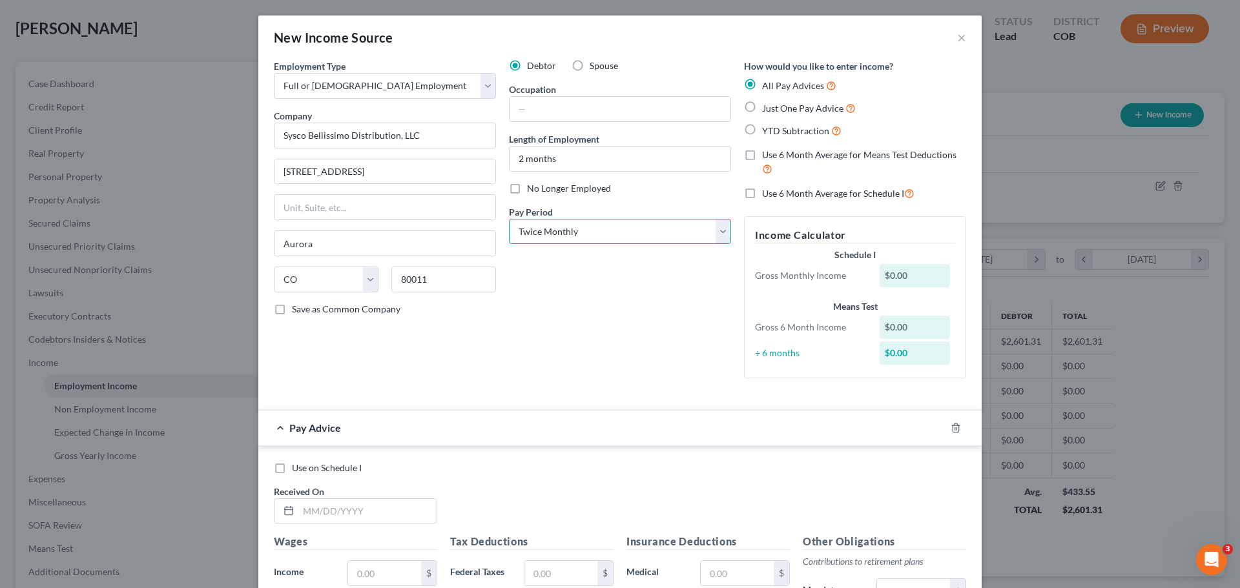
click at [509, 219] on select "Select Monthly Twice Monthly Every Other Week Weekly" at bounding box center [620, 232] width 222 height 26
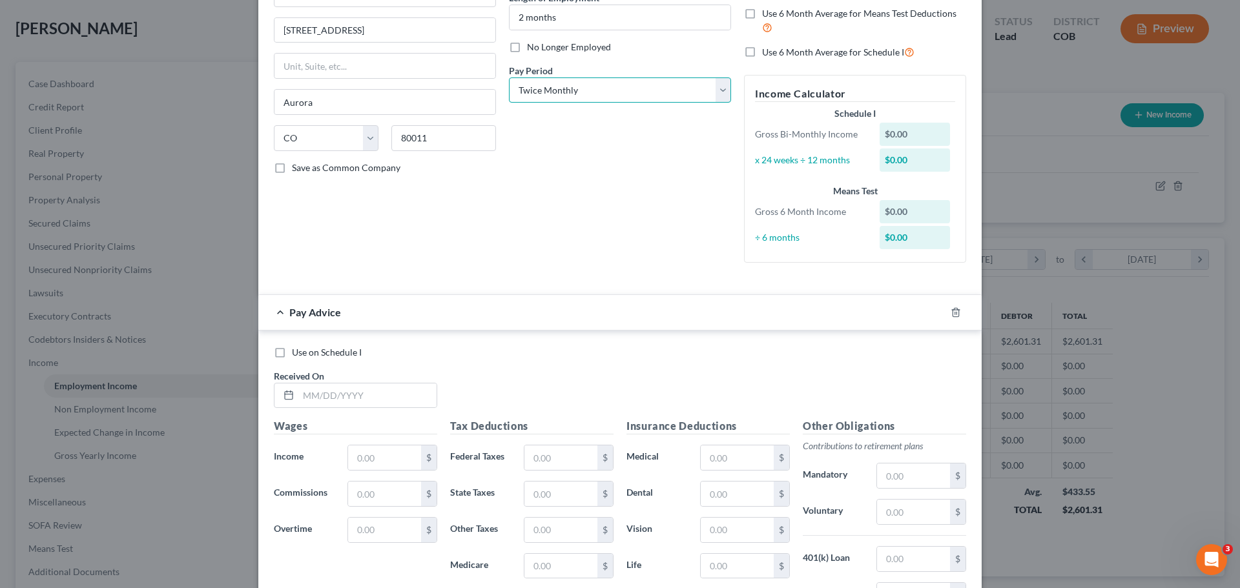
scroll to position [194, 0]
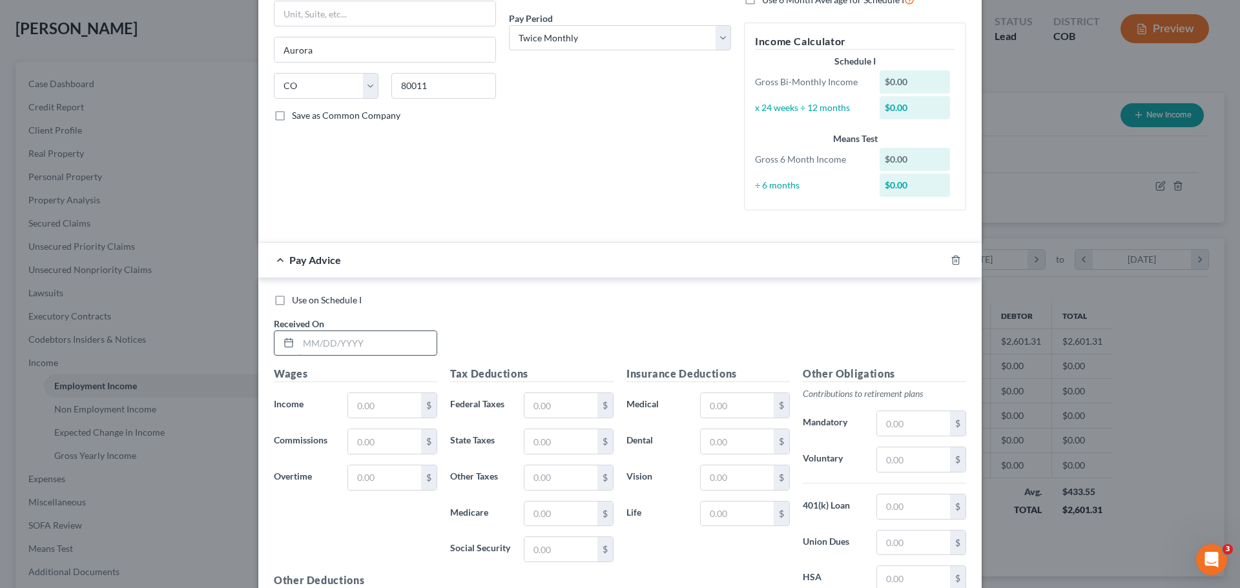
click at [307, 346] on input "text" at bounding box center [367, 343] width 138 height 25
type input "06/20/2025"
click at [359, 404] on input "text" at bounding box center [384, 405] width 73 height 25
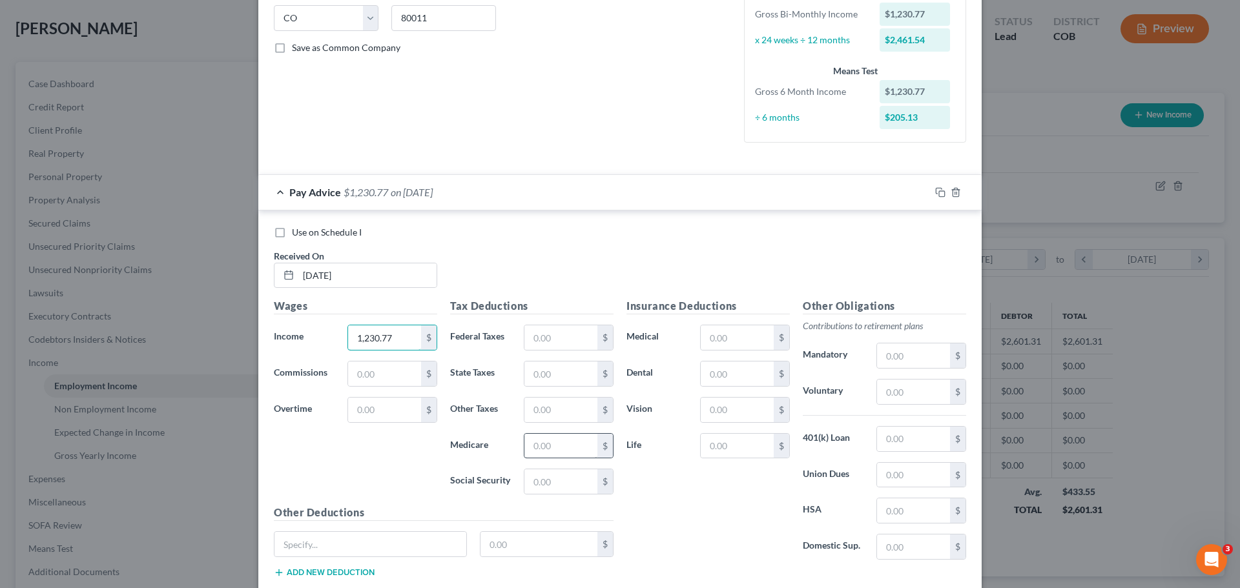
scroll to position [323, 0]
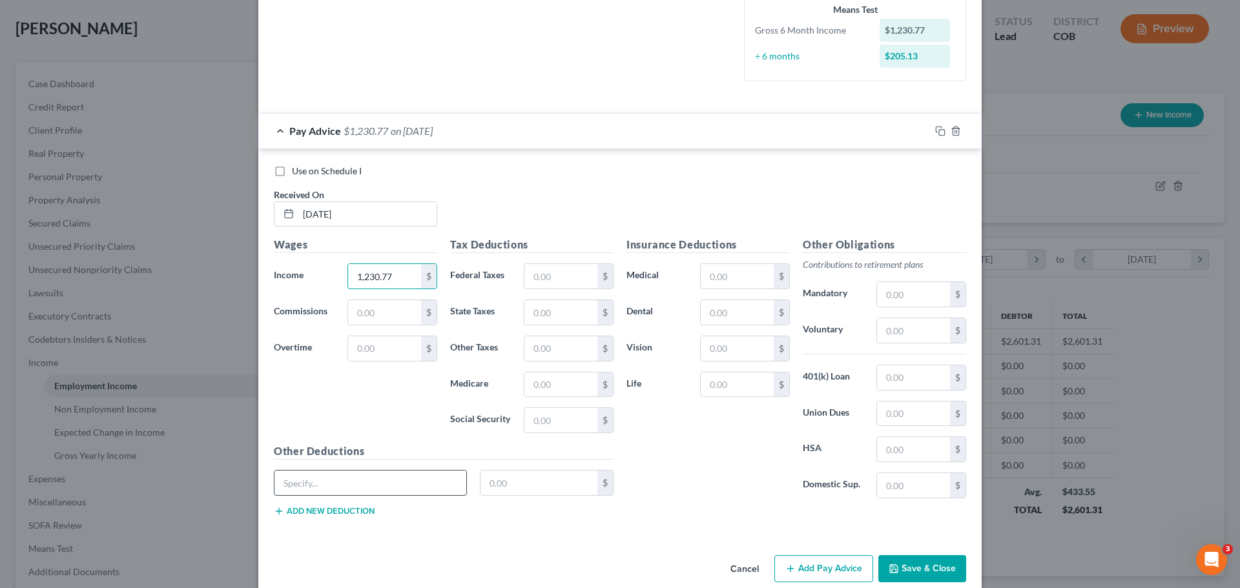
type input "1,230.77"
click at [341, 484] on input "text" at bounding box center [370, 483] width 192 height 25
type input "OASDI"
click at [552, 482] on input "text" at bounding box center [540, 483] width 118 height 25
type input "76.31"
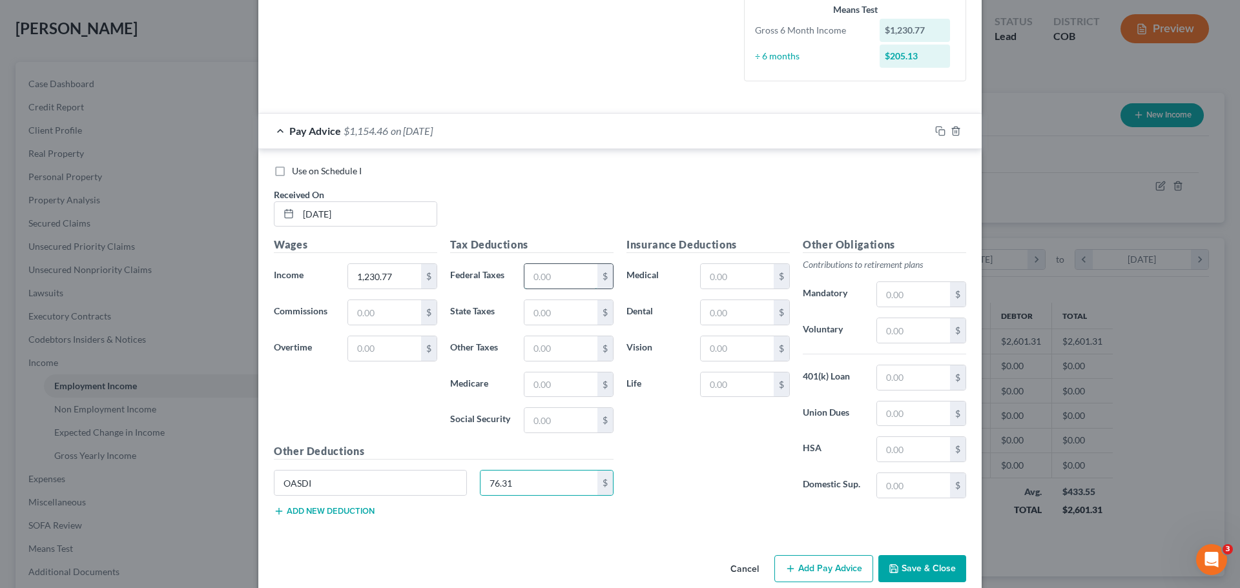
click at [562, 276] on input "text" at bounding box center [560, 276] width 73 height 25
type input "12.31"
type input "5.54"
type input "17.85"
type input "46"
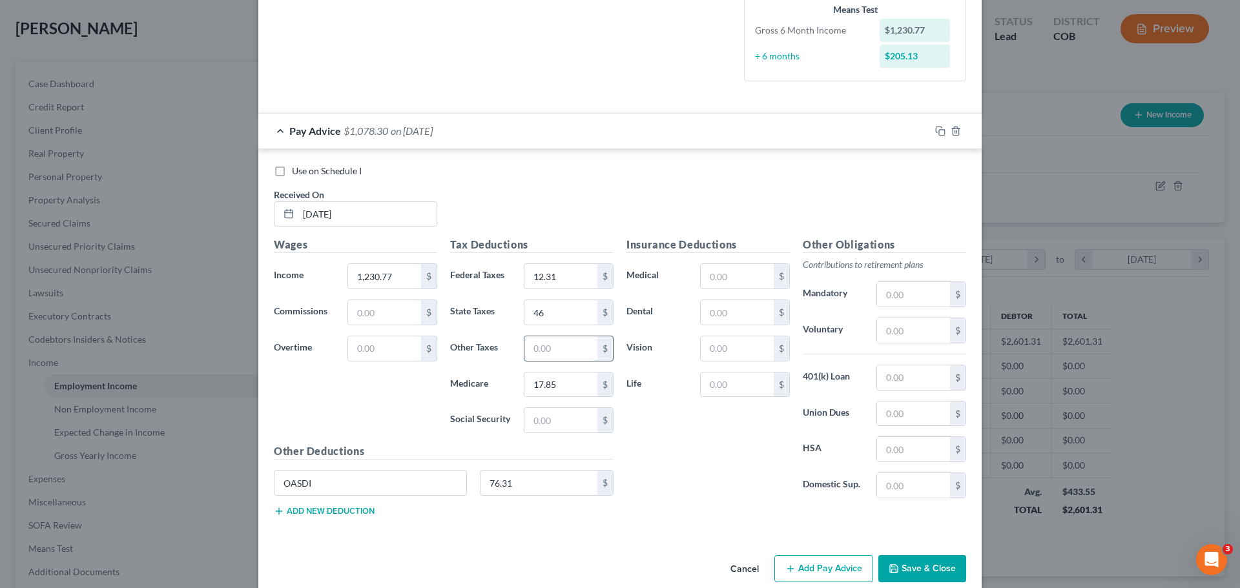
click at [540, 346] on input "text" at bounding box center [560, 348] width 73 height 25
type input "5.54"
click at [538, 424] on input "text" at bounding box center [560, 420] width 73 height 25
type input "76.31"
click at [309, 484] on input "OASDI" at bounding box center [370, 483] width 192 height 25
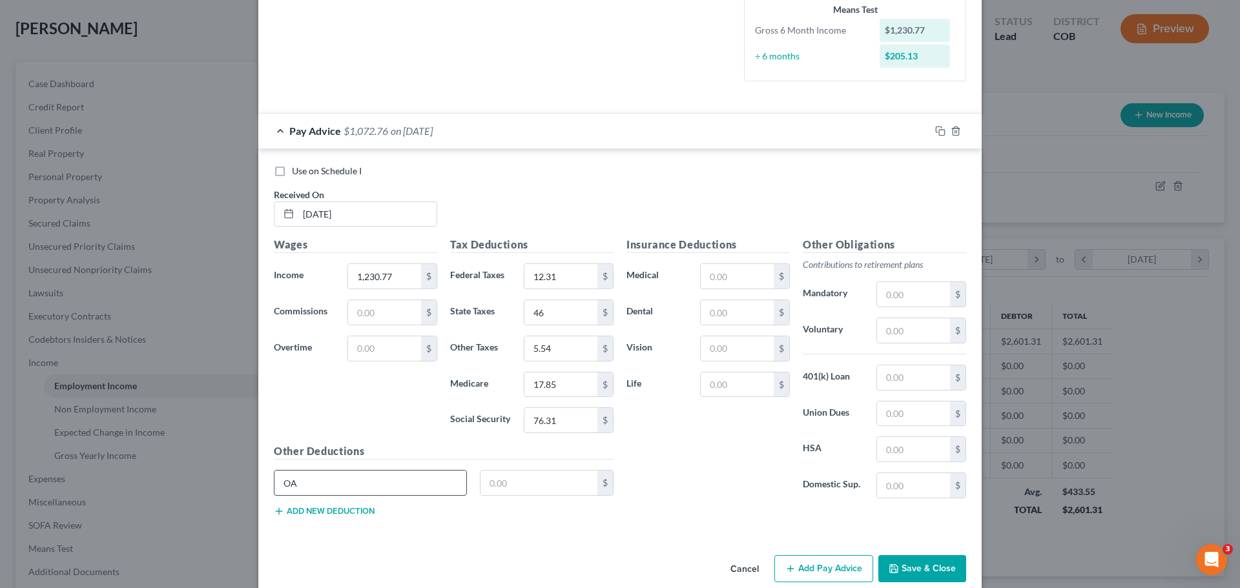
type input "O"
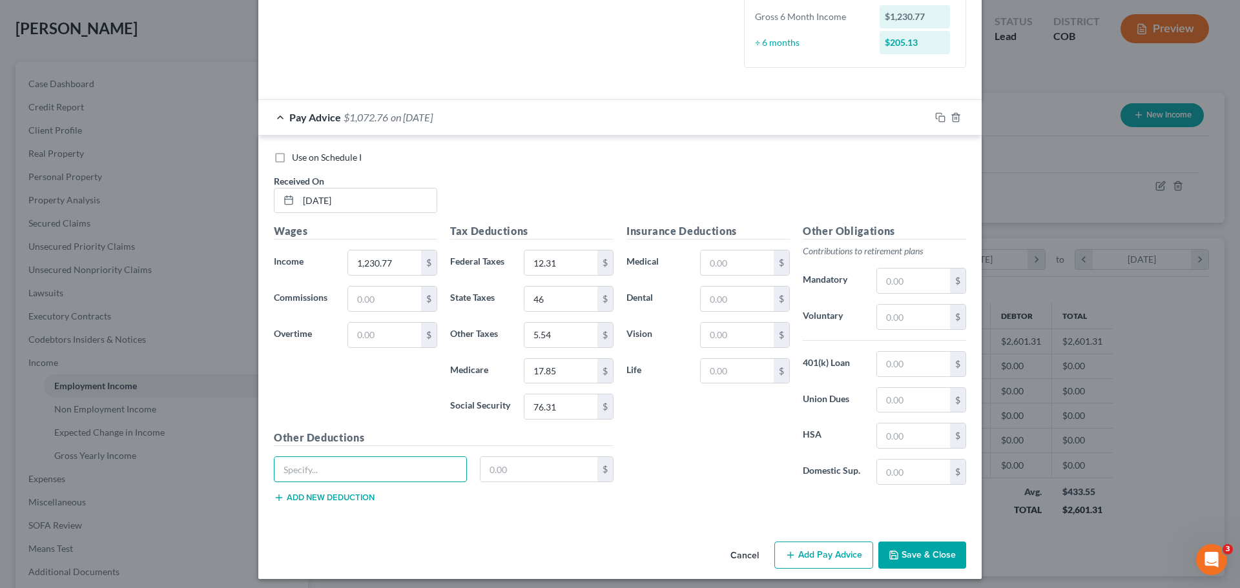
scroll to position [343, 0]
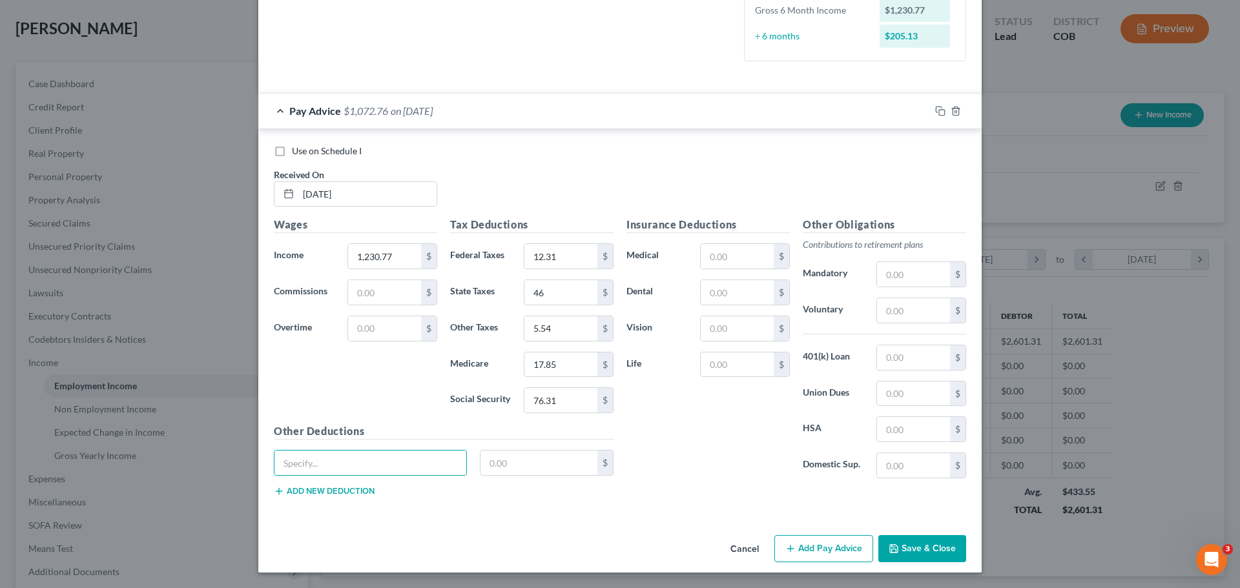
click at [808, 549] on button "Add Pay Advice" at bounding box center [823, 548] width 99 height 27
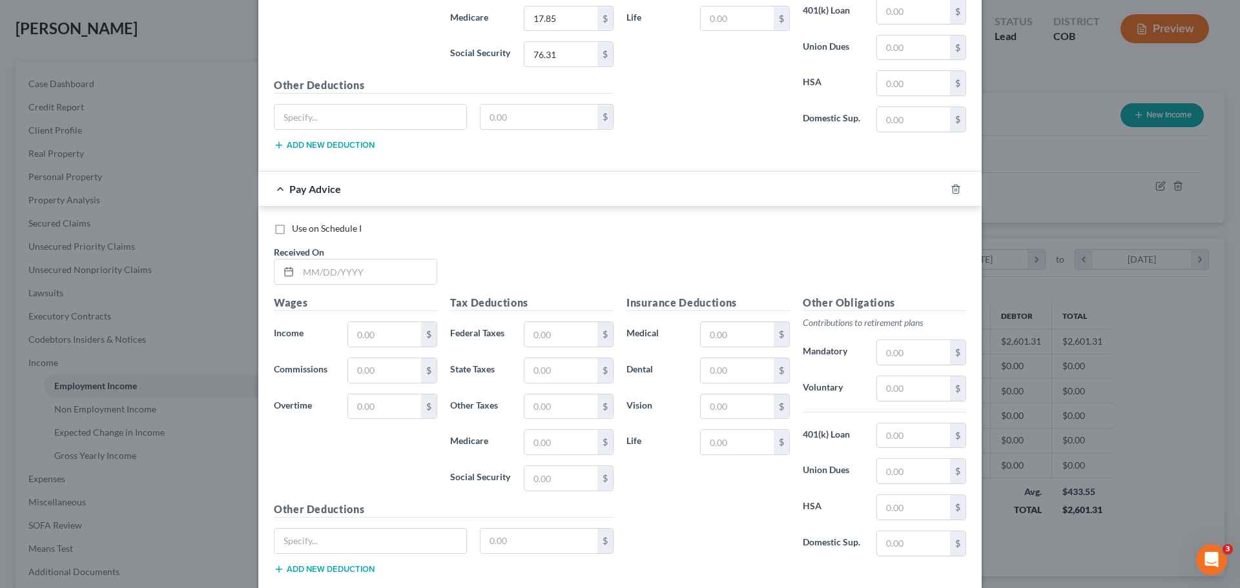
scroll to position [767, 0]
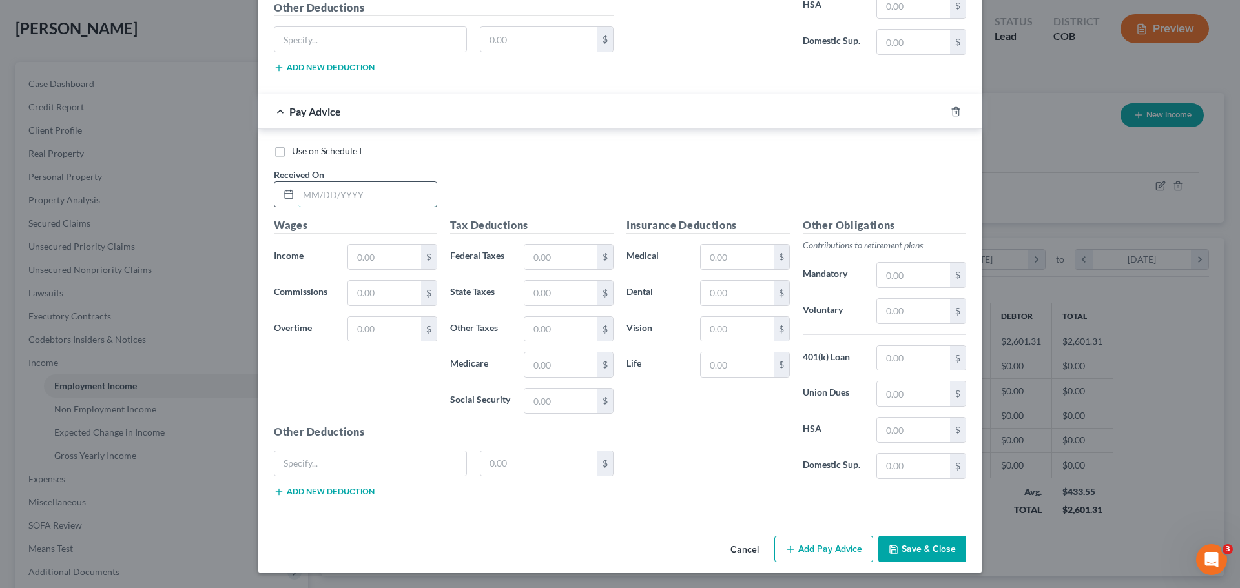
click at [362, 194] on input "text" at bounding box center [367, 194] width 138 height 25
type input "07/03/2025"
click at [394, 262] on input "text" at bounding box center [384, 257] width 73 height 25
type input "3,076.92"
click at [537, 402] on input "text" at bounding box center [560, 401] width 73 height 25
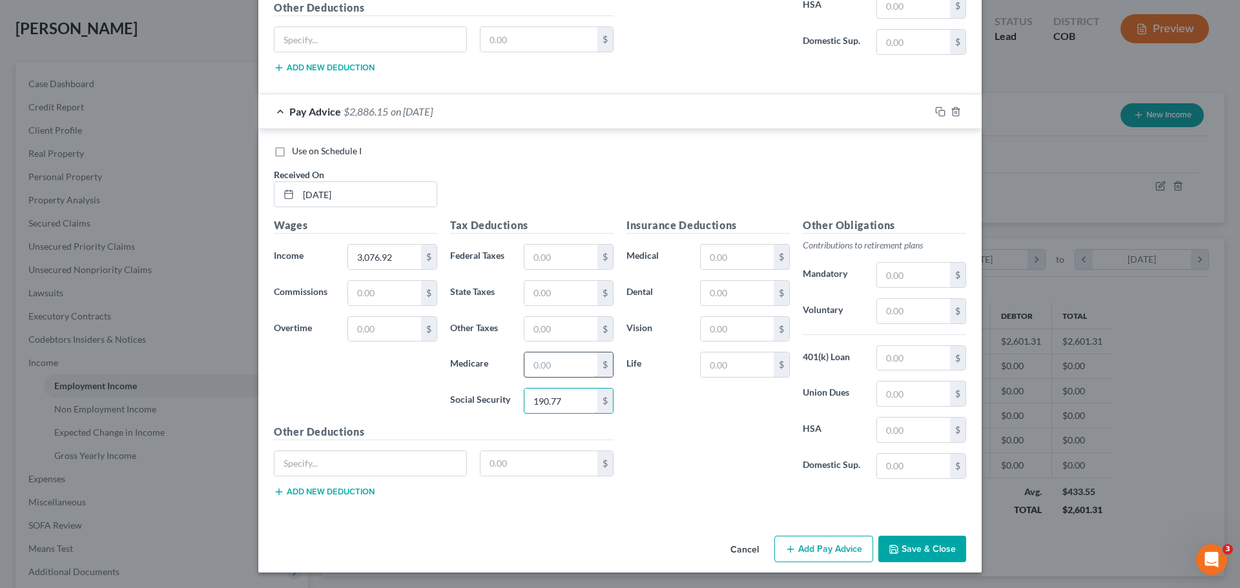
type input "190.77"
click at [537, 367] on input "text" at bounding box center [560, 365] width 73 height 25
type input "44.61"
click at [545, 260] on input "text" at bounding box center [560, 257] width 73 height 25
type input "386.69"
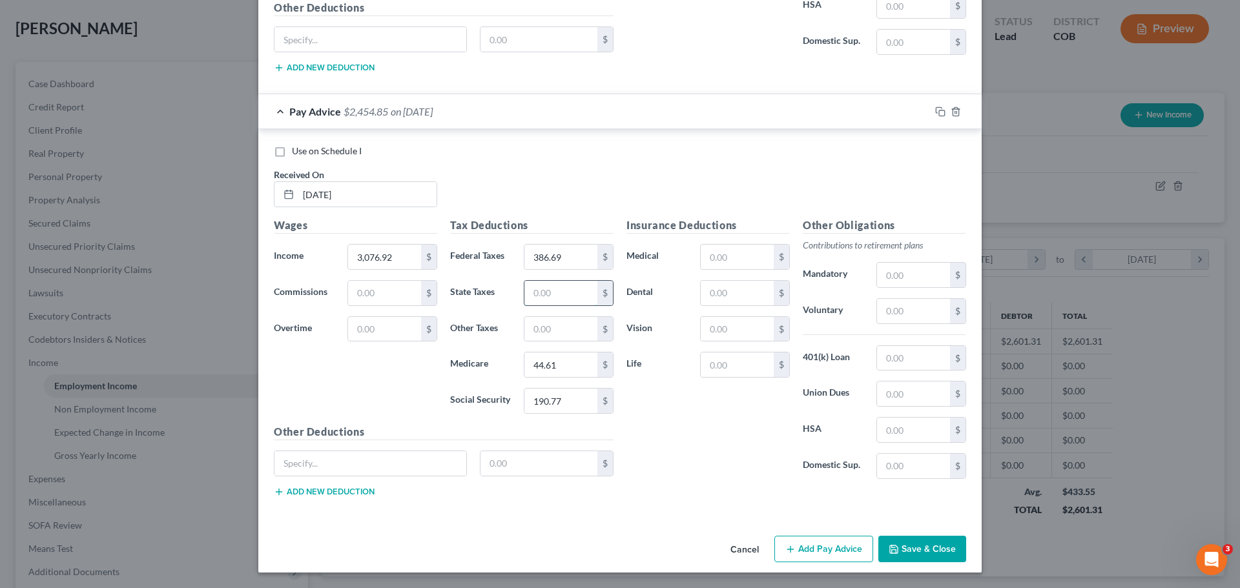
click at [545, 296] on input "text" at bounding box center [560, 293] width 73 height 25
type input "127"
click at [528, 333] on input "text" at bounding box center [560, 329] width 73 height 25
type input "13.85"
click at [833, 547] on button "Add Pay Advice" at bounding box center [823, 549] width 99 height 27
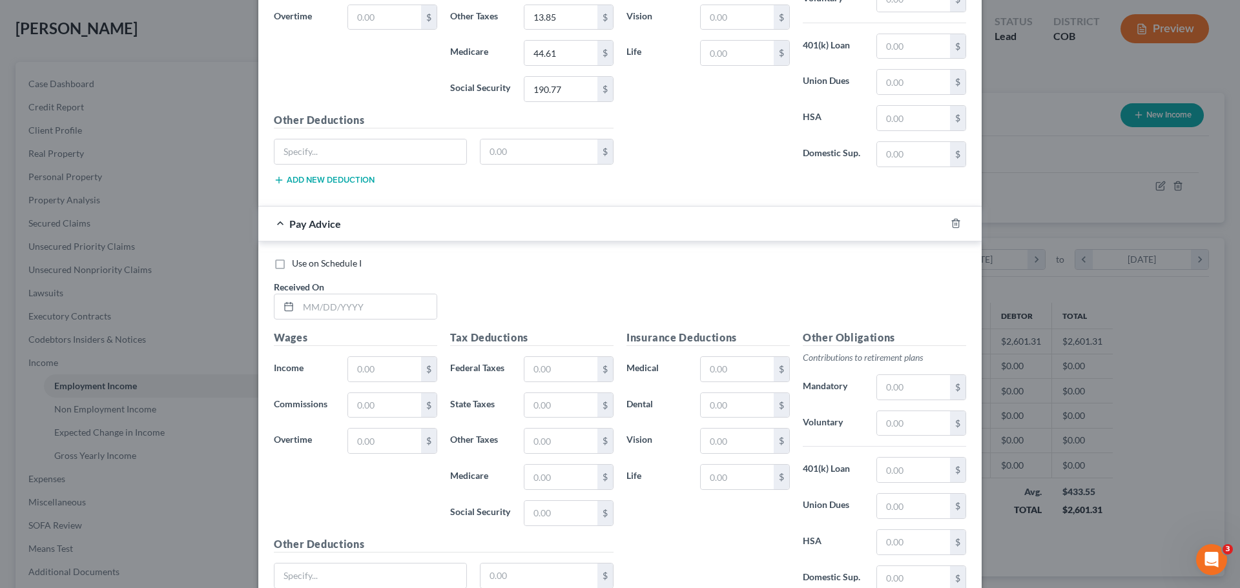
scroll to position [1191, 0]
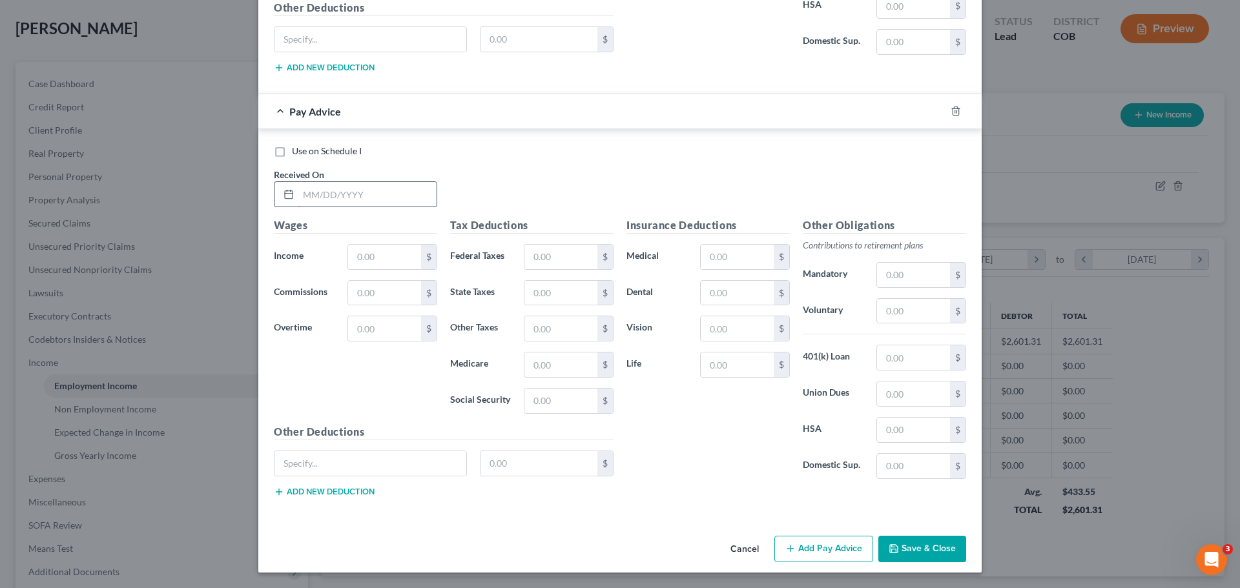
click at [337, 191] on input "text" at bounding box center [367, 194] width 138 height 25
type input "07/18/2025"
click at [367, 260] on input "text" at bounding box center [384, 257] width 73 height 25
type input "3,076.92"
click at [400, 463] on input "text" at bounding box center [370, 463] width 192 height 25
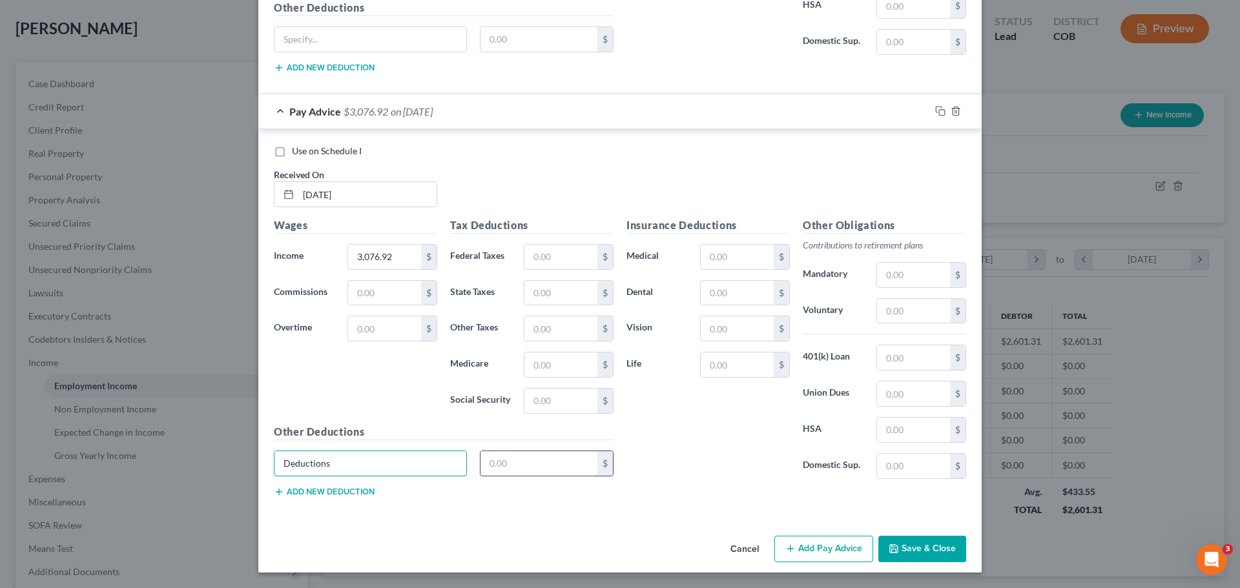
type input "Deductions"
click at [508, 466] on input "text" at bounding box center [540, 463] width 118 height 25
type input "762.92"
click at [690, 466] on div "Insurance Deductions Medical $ Dental $ Vision $ Life $" at bounding box center [708, 354] width 176 height 272
click at [363, 258] on input "3,076.92" at bounding box center [384, 257] width 73 height 25
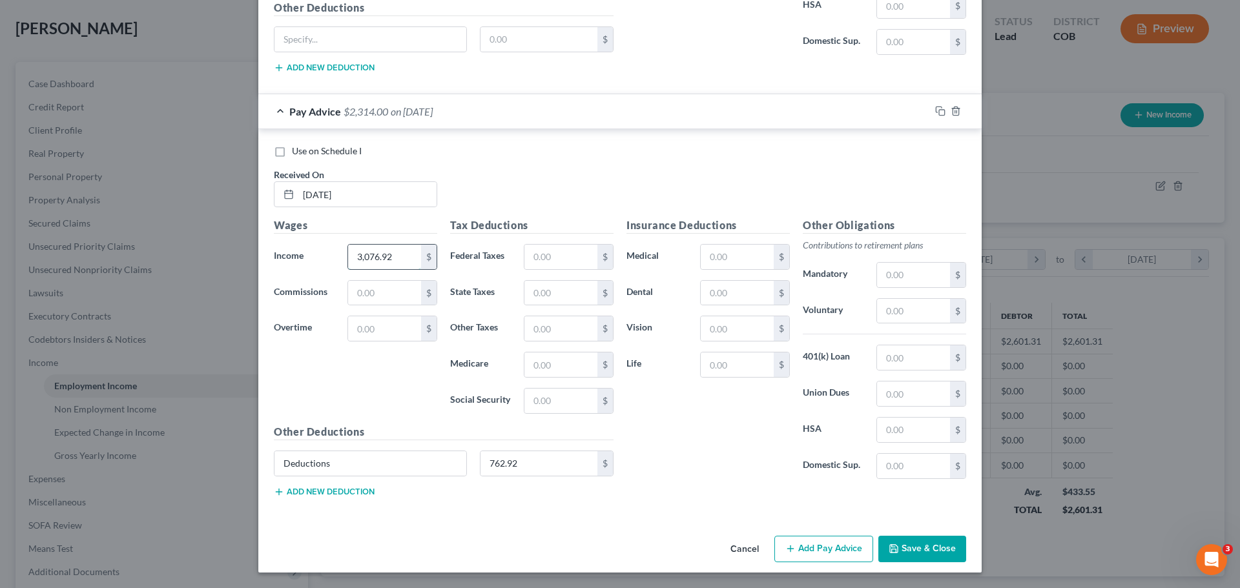
click at [364, 257] on input "3,076.92" at bounding box center [384, 257] width 73 height 25
click at [367, 331] on input "text" at bounding box center [384, 328] width 73 height 25
click at [368, 297] on input "text" at bounding box center [384, 293] width 73 height 25
type input "200"
click at [721, 463] on div "Insurance Deductions Medical $ Dental $ Vision $ Life $" at bounding box center [708, 354] width 176 height 272
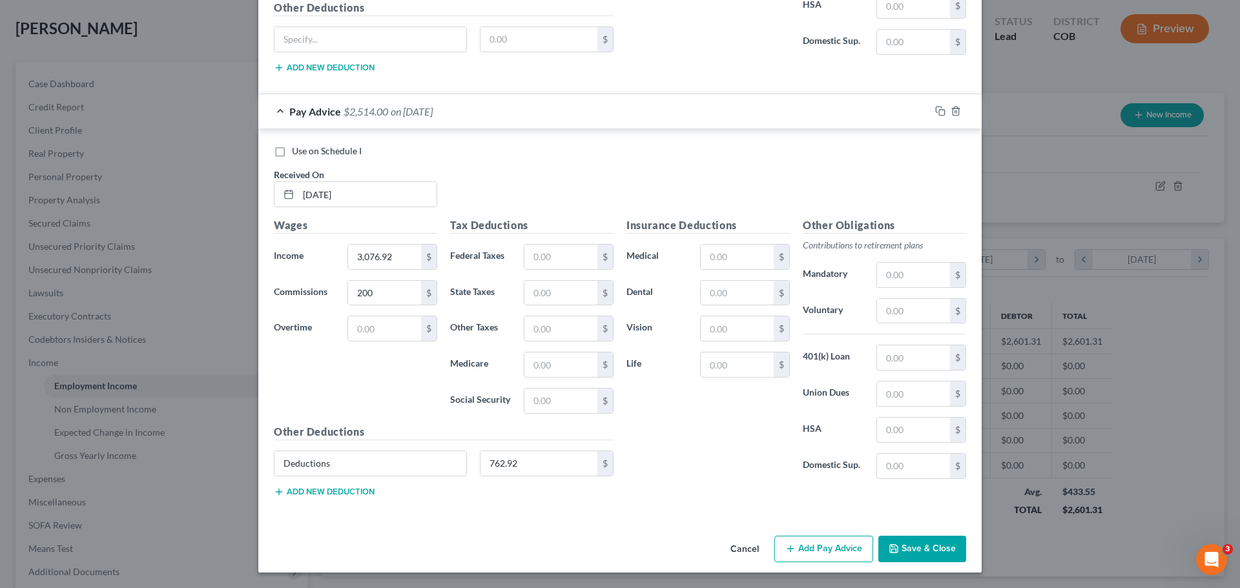
click at [805, 546] on button "Add Pay Advice" at bounding box center [823, 549] width 99 height 27
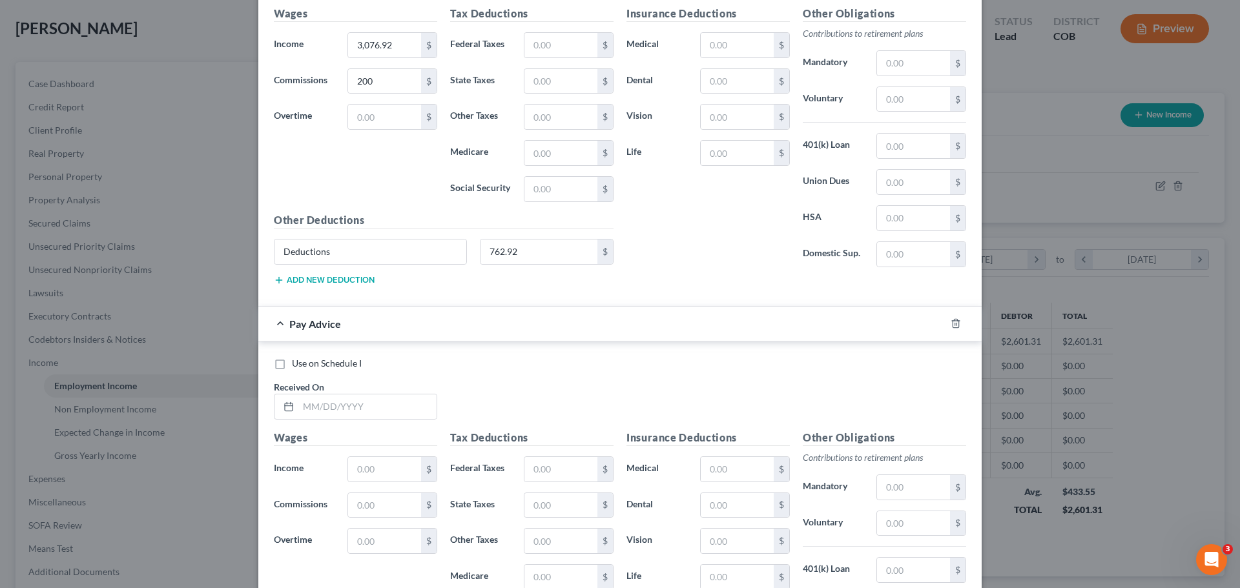
scroll to position [1578, 0]
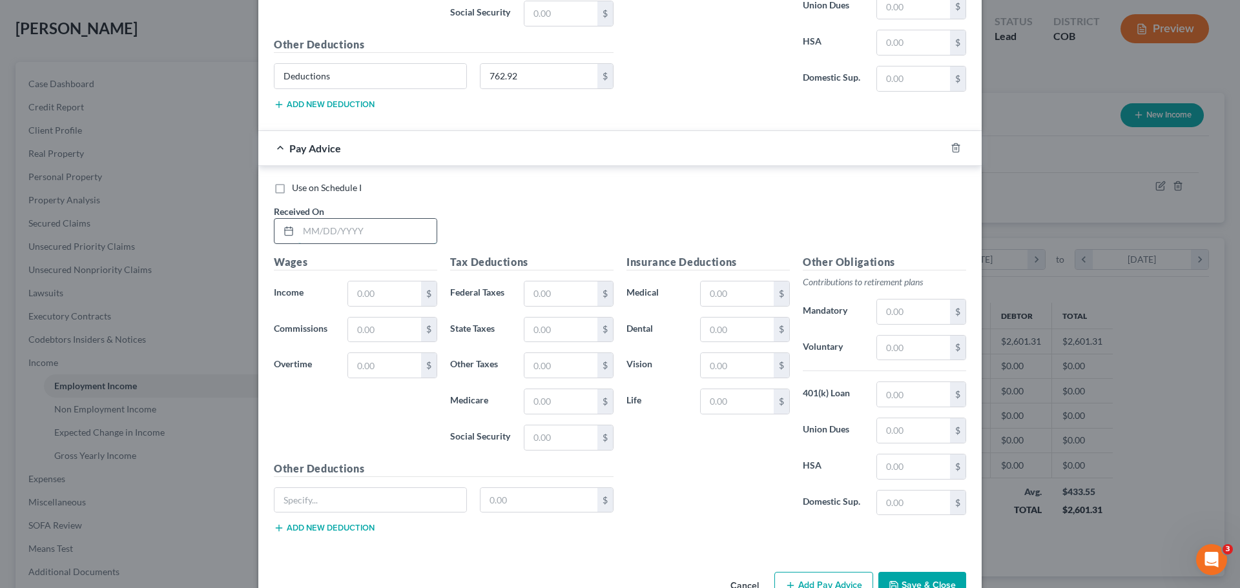
click at [320, 233] on input "text" at bounding box center [367, 231] width 138 height 25
type input "08/01/2025"
drag, startPoint x: 564, startPoint y: 218, endPoint x: 568, endPoint y: 206, distance: 12.9
click at [564, 218] on div "Use on Schedule I Received On * 08/01/2025" at bounding box center [619, 217] width 705 height 73
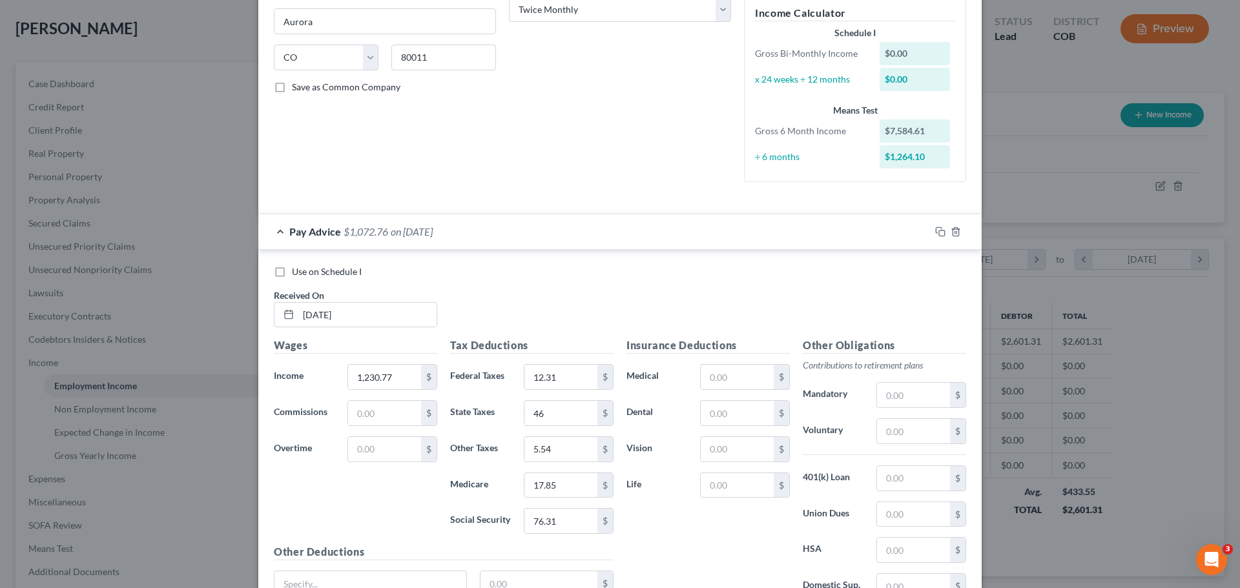
scroll to position [0, 0]
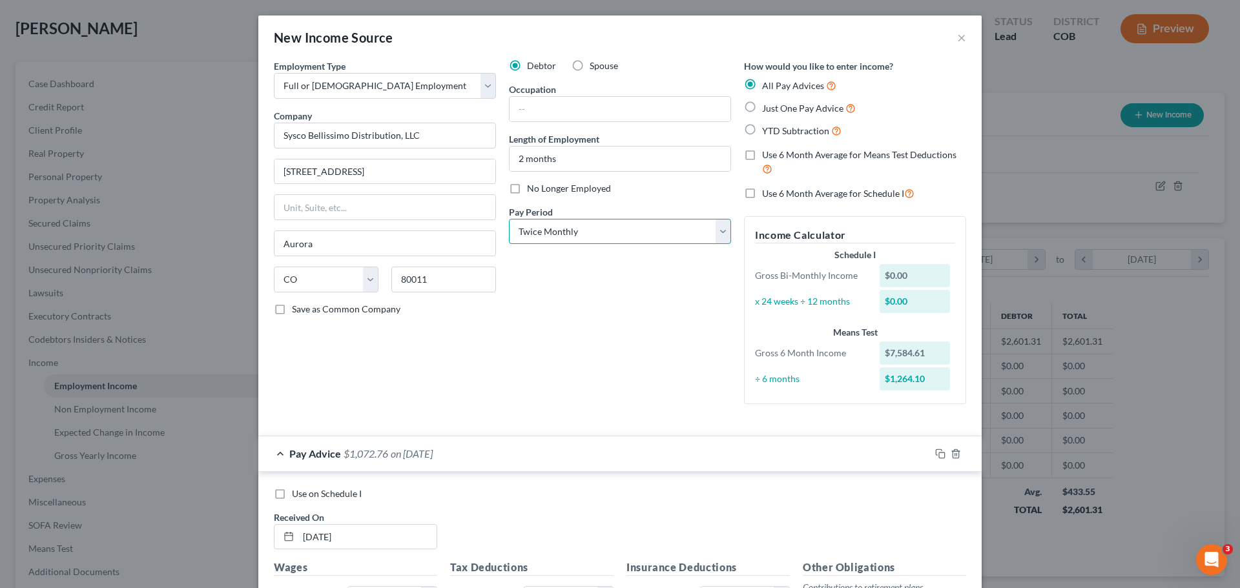
click at [544, 233] on select "Select Monthly Twice Monthly Every Other Week Weekly" at bounding box center [620, 232] width 222 height 26
select select "2"
click at [509, 219] on select "Select Monthly Twice Monthly Every Other Week Weekly" at bounding box center [620, 232] width 222 height 26
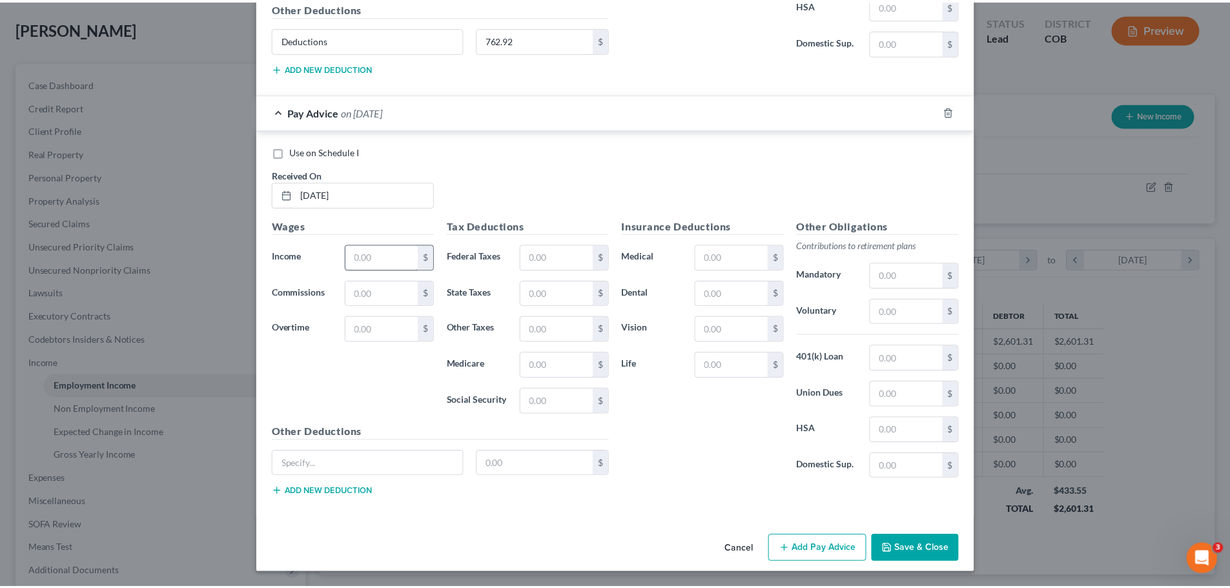
scroll to position [1618, 0]
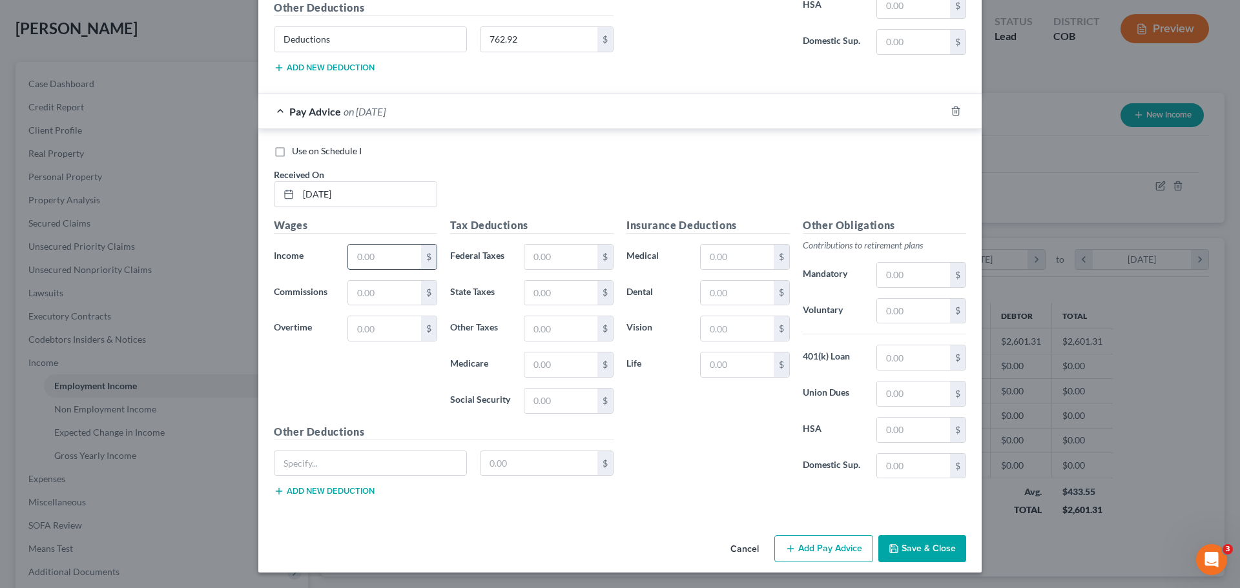
click at [381, 256] on input "text" at bounding box center [384, 257] width 73 height 25
type input "3,076.92"
click at [358, 291] on input "text" at bounding box center [384, 293] width 73 height 25
type input "200"
click at [362, 468] on input "text" at bounding box center [370, 463] width 192 height 25
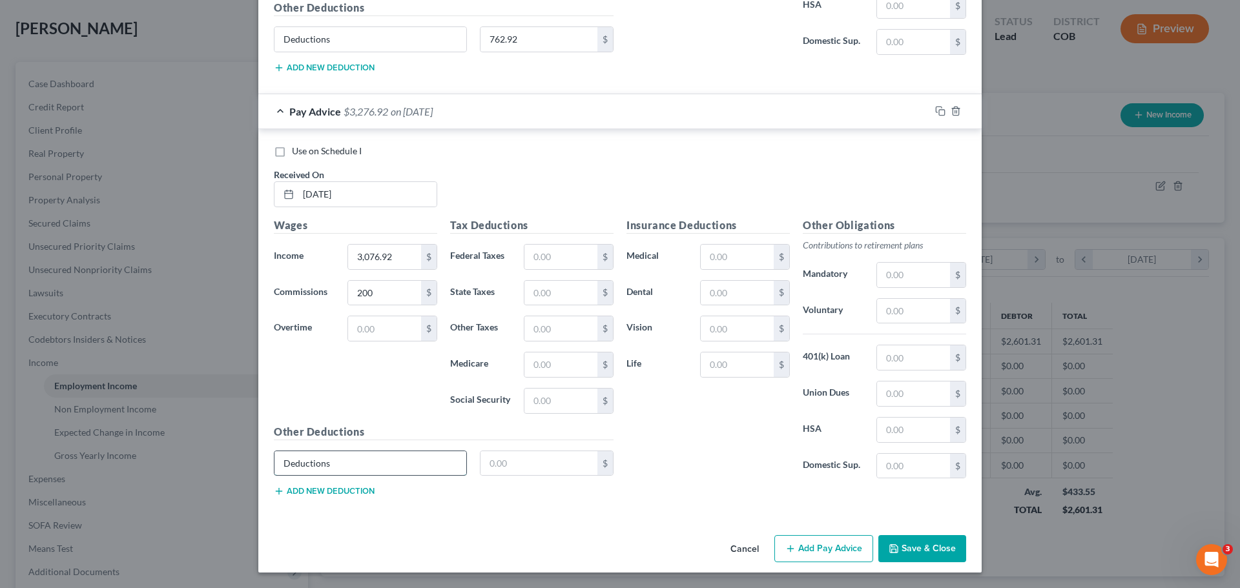
type input "Deductions"
type input "762.91"
click at [694, 427] on div "Insurance Deductions Medical $ Dental $ Vision $ Life $" at bounding box center [708, 354] width 176 height 272
click at [933, 551] on button "Save & Close" at bounding box center [922, 548] width 88 height 27
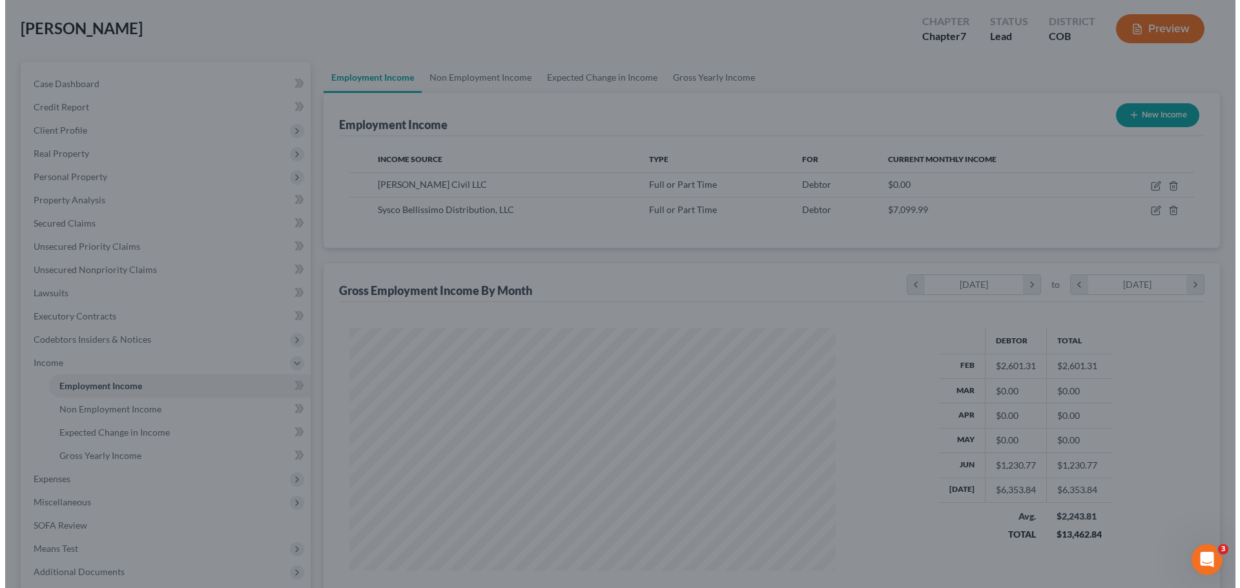
scroll to position [645616, 645349]
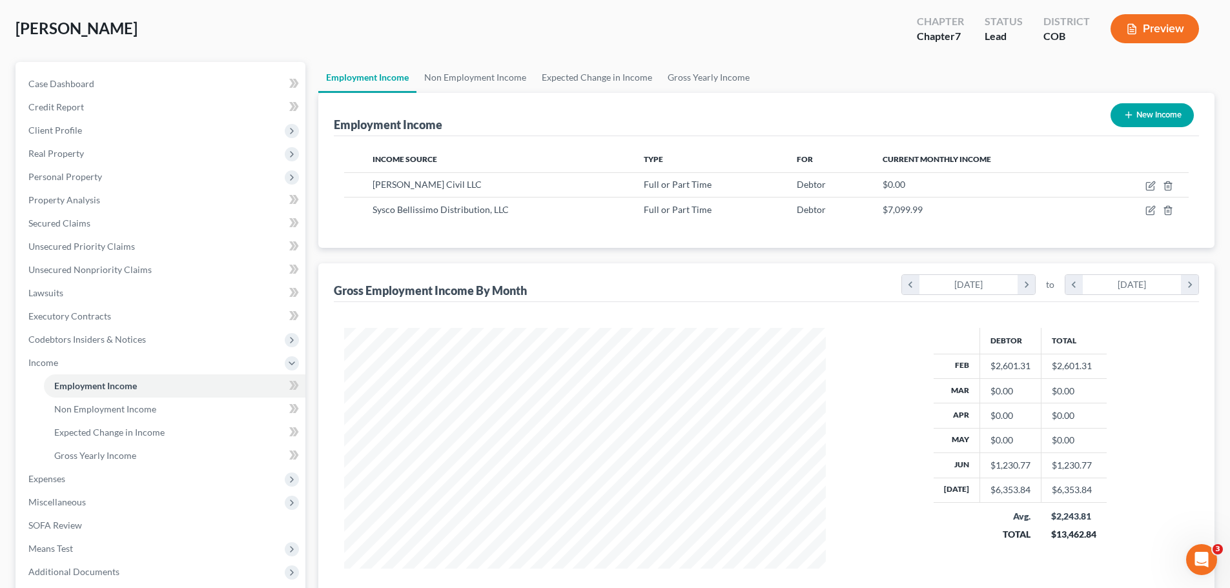
click at [269, 34] on div "Fouts, Danielle Upgraded Chapter Chapter 7 Status Lead District COB Preview" at bounding box center [615, 34] width 1199 height 56
click at [1121, 114] on button "New Income" at bounding box center [1152, 115] width 83 height 24
select select "0"
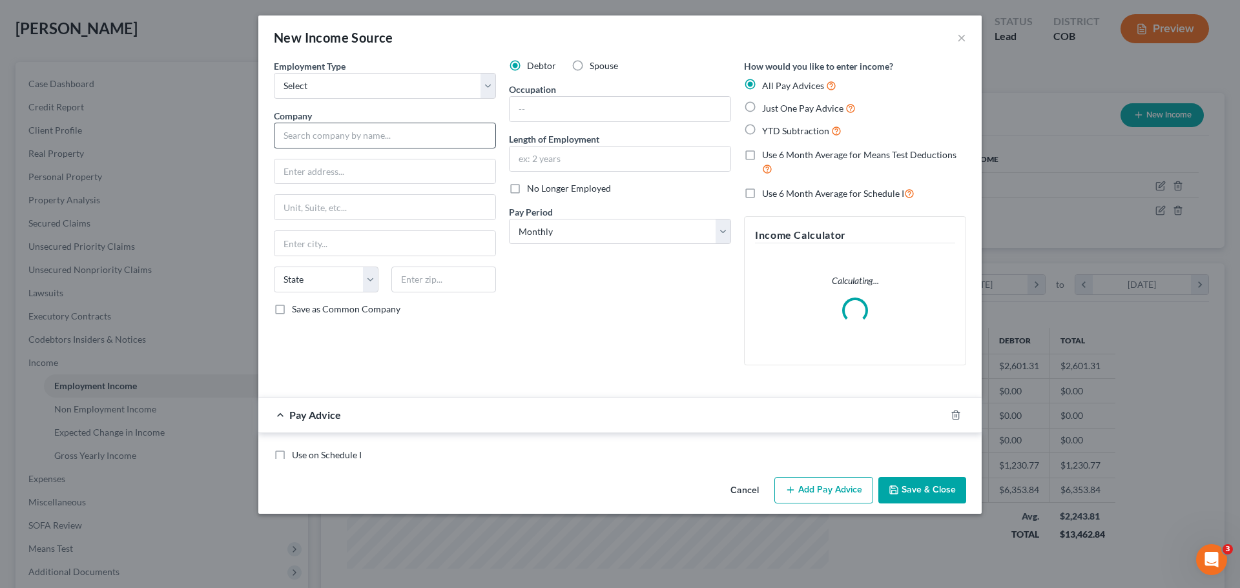
scroll to position [243, 512]
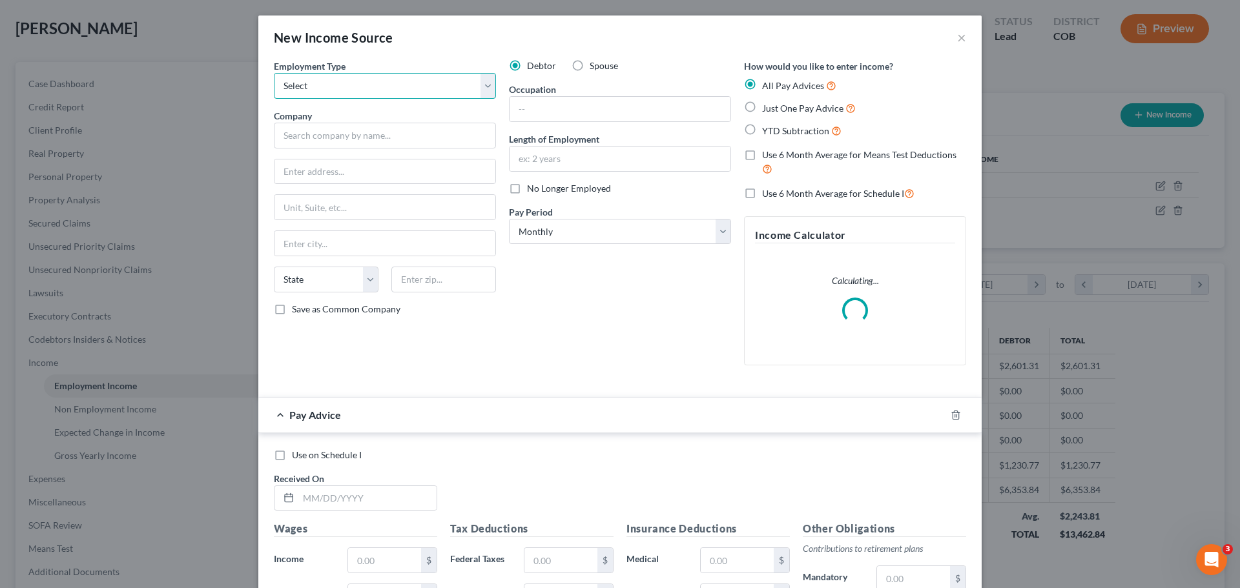
click at [344, 85] on select "Select Full or Part Time Employment Self Employment" at bounding box center [385, 86] width 222 height 26
select select "0"
click at [274, 73] on select "Select Full or Part Time Employment Self Employment" at bounding box center [385, 86] width 222 height 26
click at [304, 138] on input "text" at bounding box center [385, 136] width 222 height 26
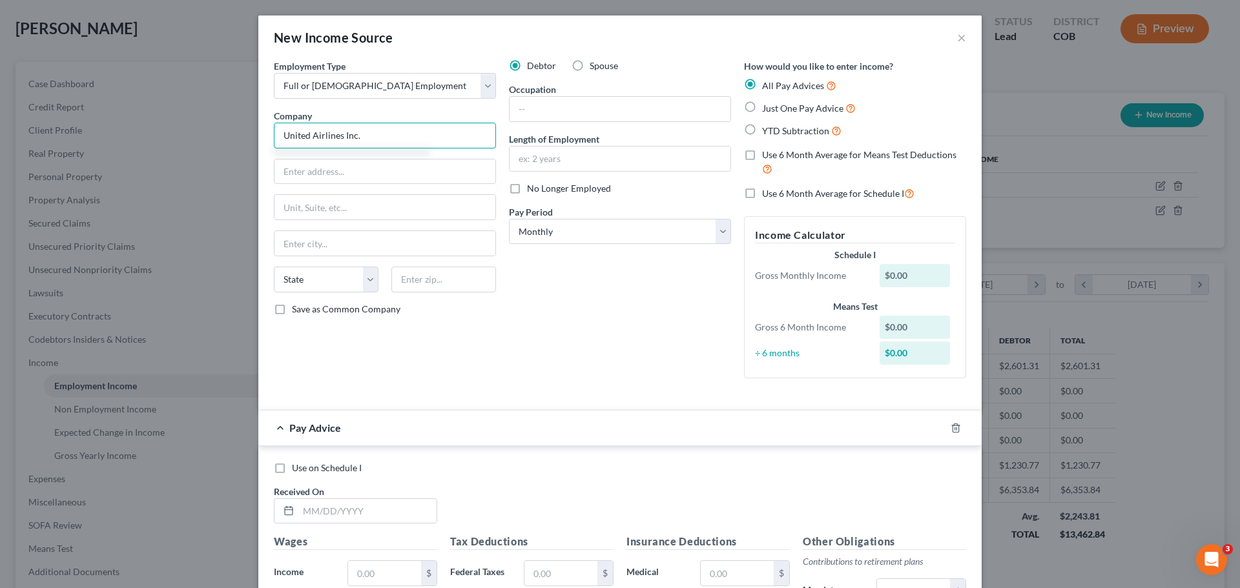
type input "United Airlines Inc."
type input "16th Floor - HSCPZ"
type input "609 Main Street"
type input "Houston"
select select "45"
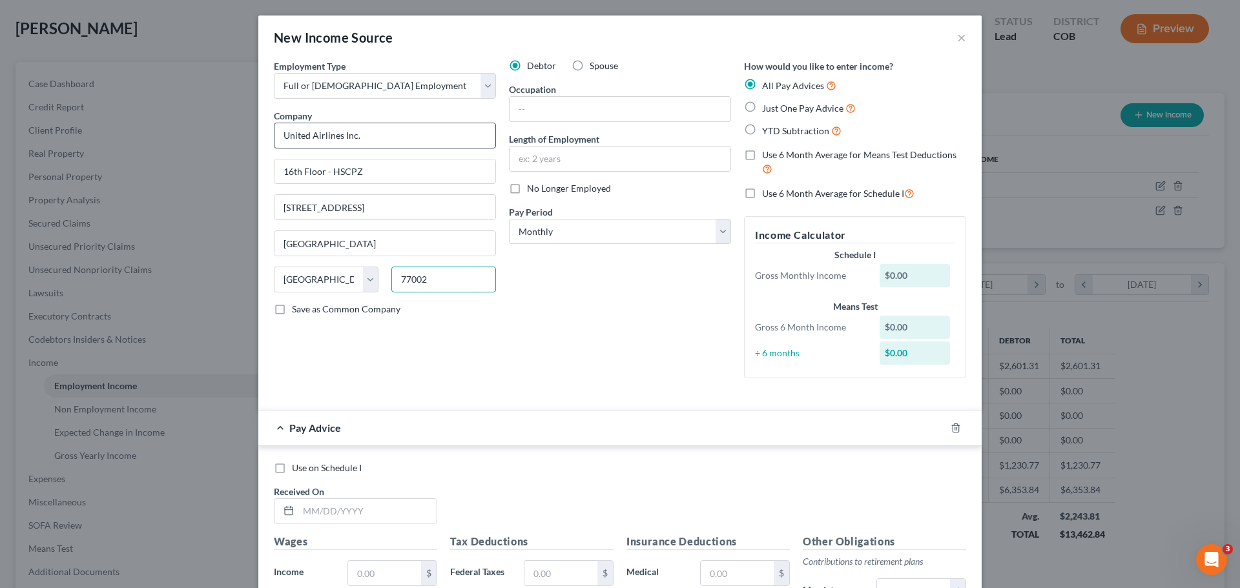
type input "77002"
click at [527, 190] on label "No Longer Employed" at bounding box center [569, 188] width 84 height 13
click at [532, 190] on input "No Longer Employed" at bounding box center [536, 186] width 8 height 8
checkbox input "true"
click at [551, 222] on select "Select Monthly Twice Monthly Every Other Week Weekly" at bounding box center [620, 232] width 222 height 26
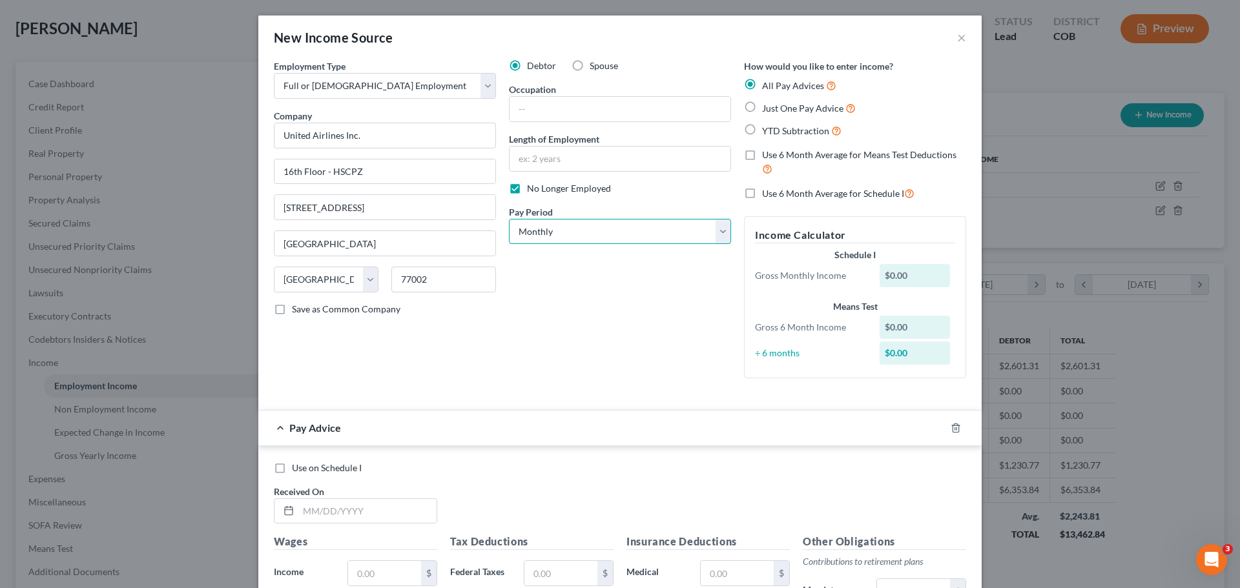
select select "2"
click at [509, 219] on select "Select Monthly Twice Monthly Every Other Week Weekly" at bounding box center [620, 232] width 222 height 26
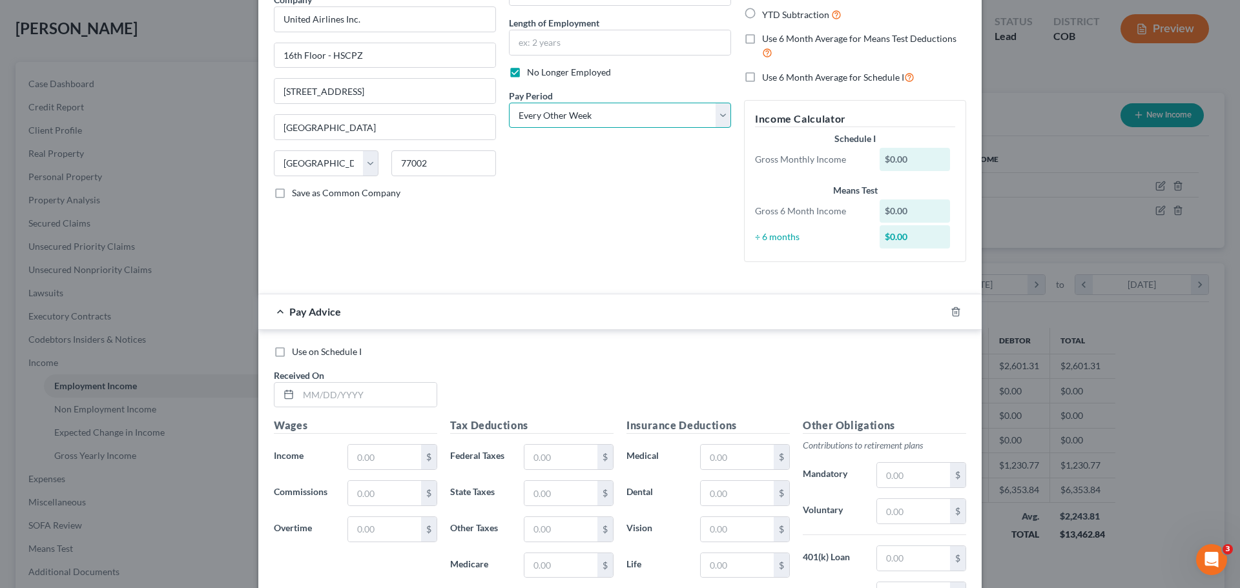
scroll to position [258, 0]
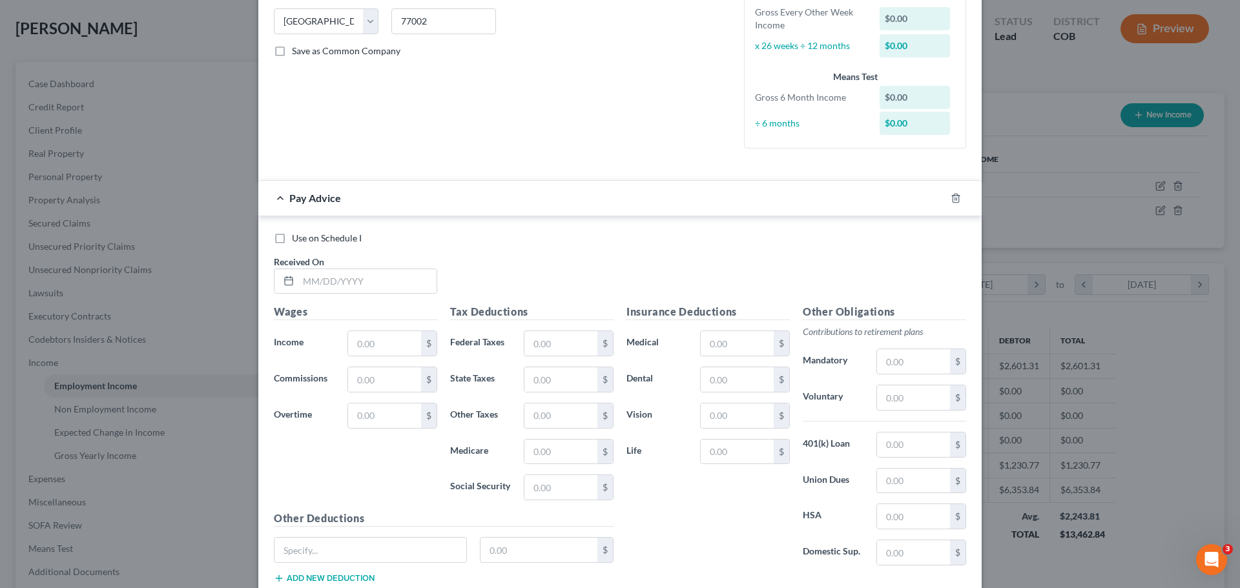
click at [316, 255] on label "Received On *" at bounding box center [299, 262] width 50 height 14
click at [320, 292] on input "text" at bounding box center [367, 281] width 138 height 25
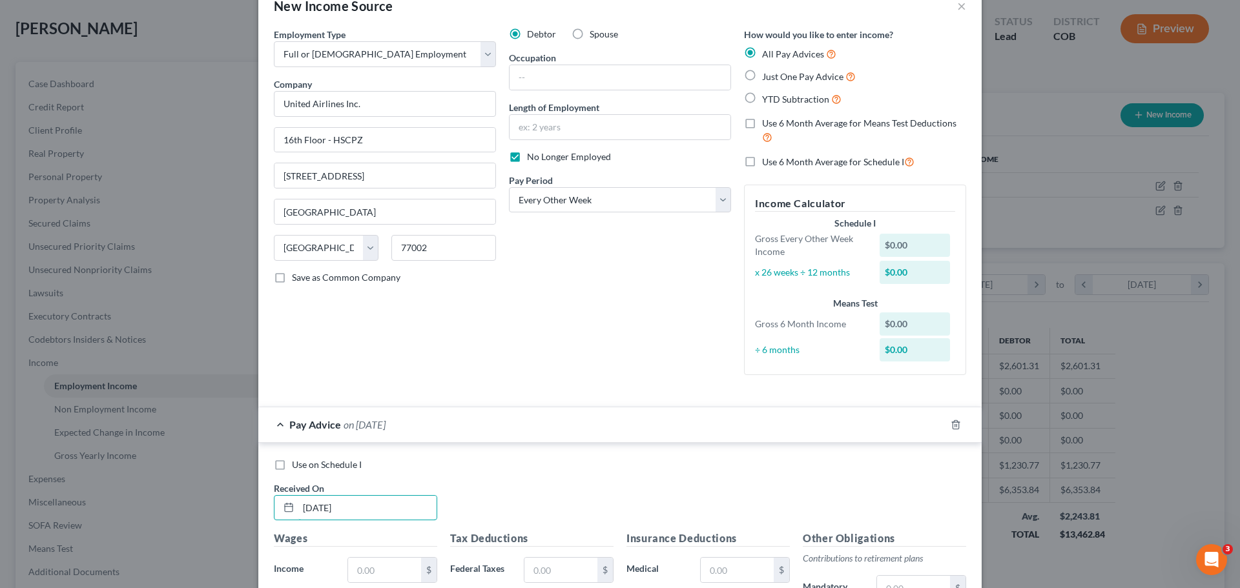
scroll to position [0, 0]
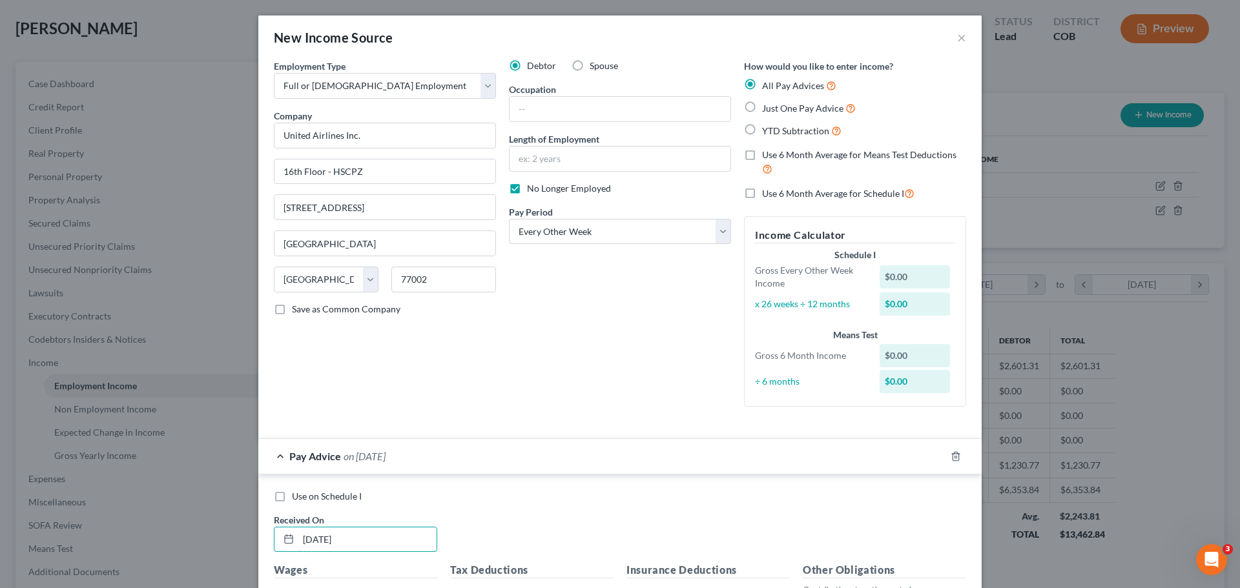
type input "08/07/2025"
click at [762, 131] on label "YTD Subtraction" at bounding box center [801, 130] width 79 height 15
click at [767, 131] on input "YTD Subtraction" at bounding box center [771, 127] width 8 height 8
radio input "true"
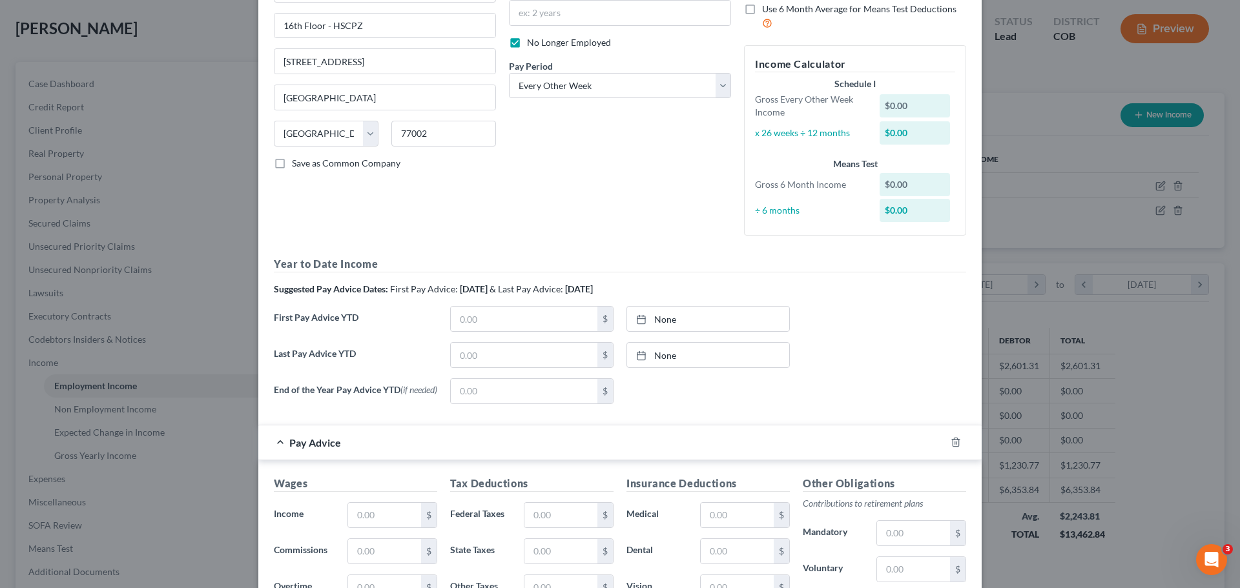
scroll to position [258, 0]
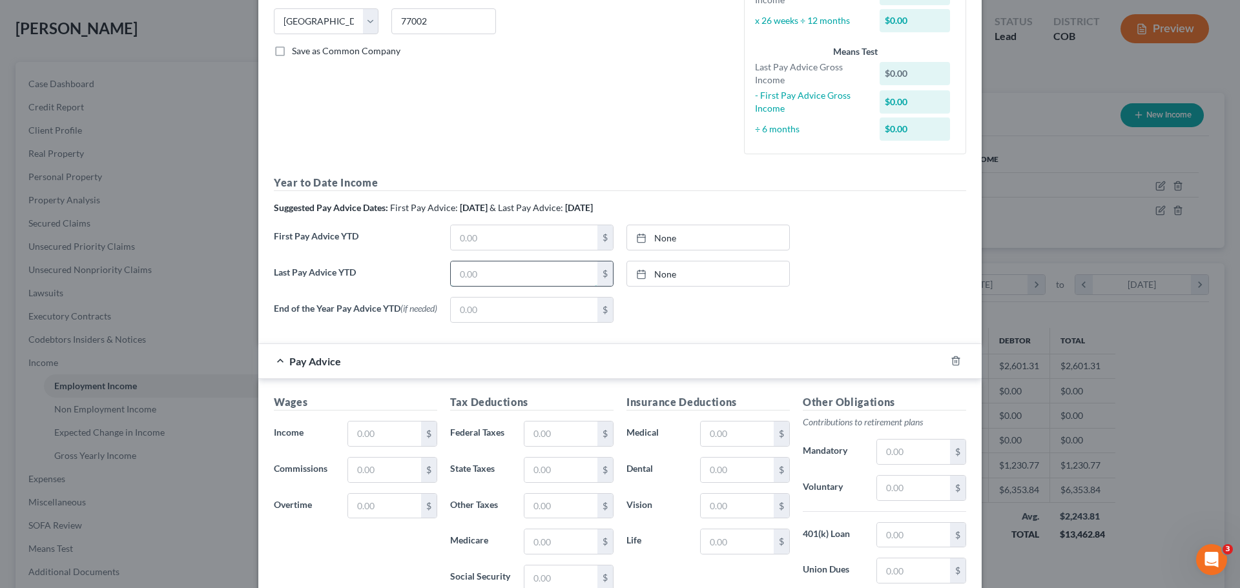
click at [467, 271] on input "text" at bounding box center [524, 274] width 147 height 25
type input "6,536.77"
type input "[DATE]"
click at [660, 275] on link "None" at bounding box center [708, 274] width 162 height 25
click at [845, 265] on div "Last Pay Advice YTD 6,536.77 $ 8/7/2025 close Date 8/7/2025 Time 12:00 AM chevr…" at bounding box center [619, 279] width 705 height 36
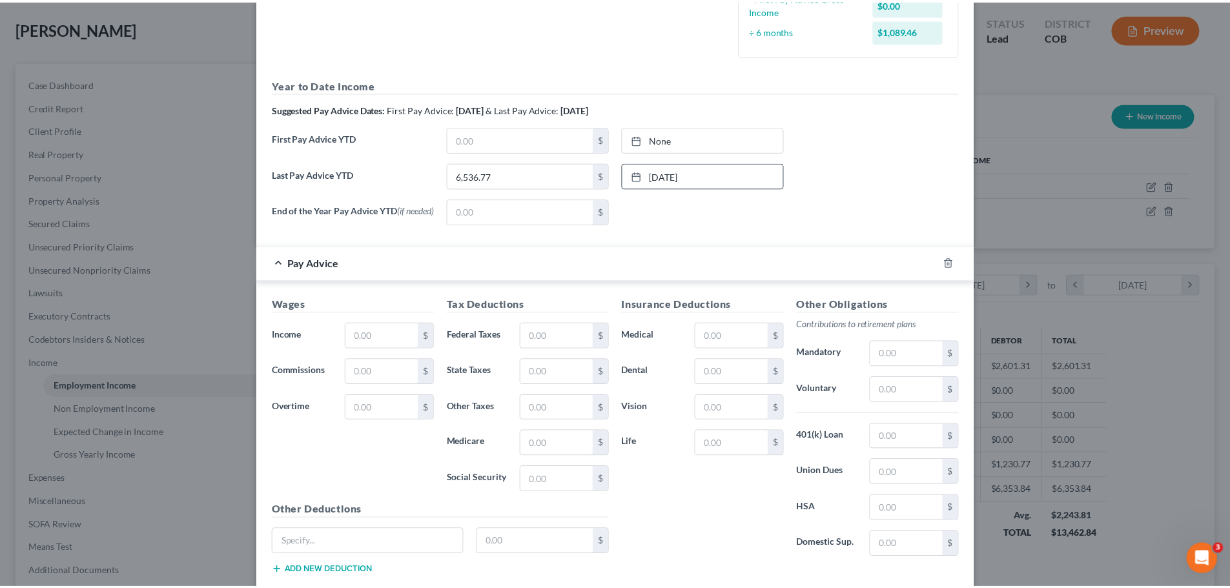
scroll to position [439, 0]
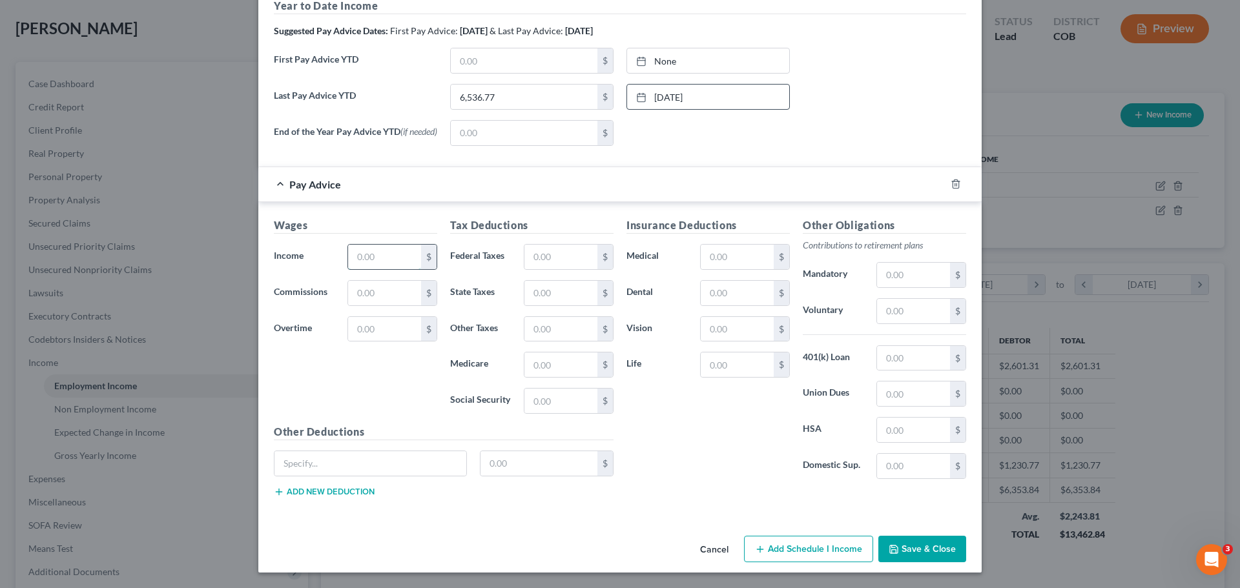
click at [367, 255] on input "text" at bounding box center [384, 257] width 73 height 25
type input "1,891.54"
click at [541, 258] on input "text" at bounding box center [560, 257] width 73 height 25
type input "68.5"
drag, startPoint x: 563, startPoint y: 256, endPoint x: 527, endPoint y: 256, distance: 36.2
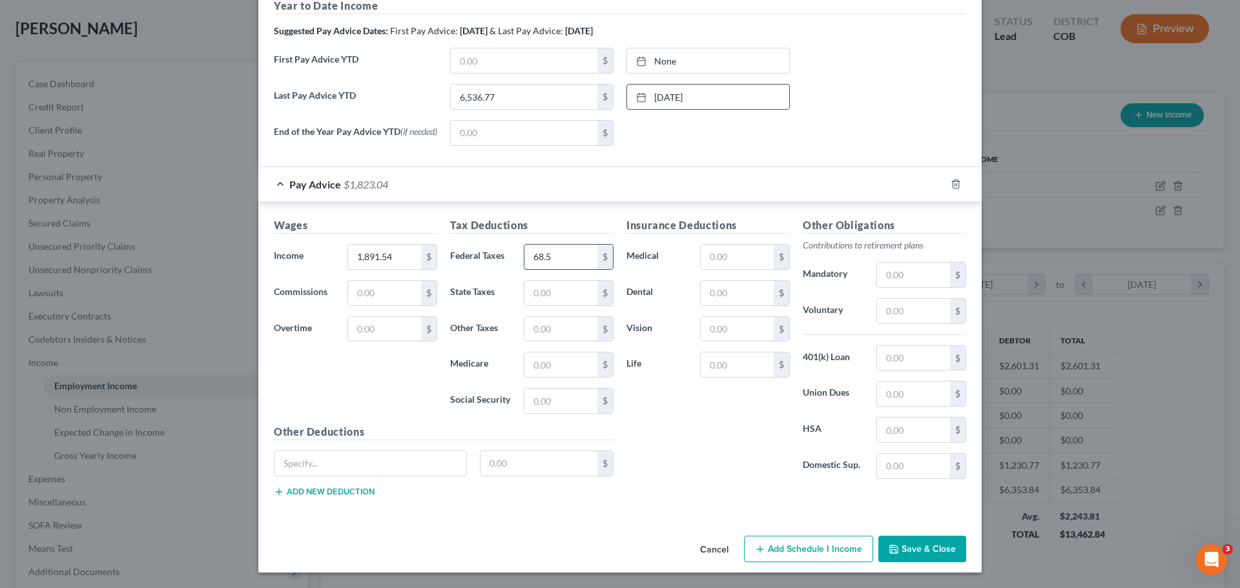
click at [527, 256] on input "68.5" at bounding box center [560, 257] width 73 height 25
click at [390, 258] on input "1,891.54" at bounding box center [384, 257] width 73 height 25
type input "594.94"
click at [358, 460] on input "text" at bounding box center [370, 463] width 192 height 25
type input "Deductions"
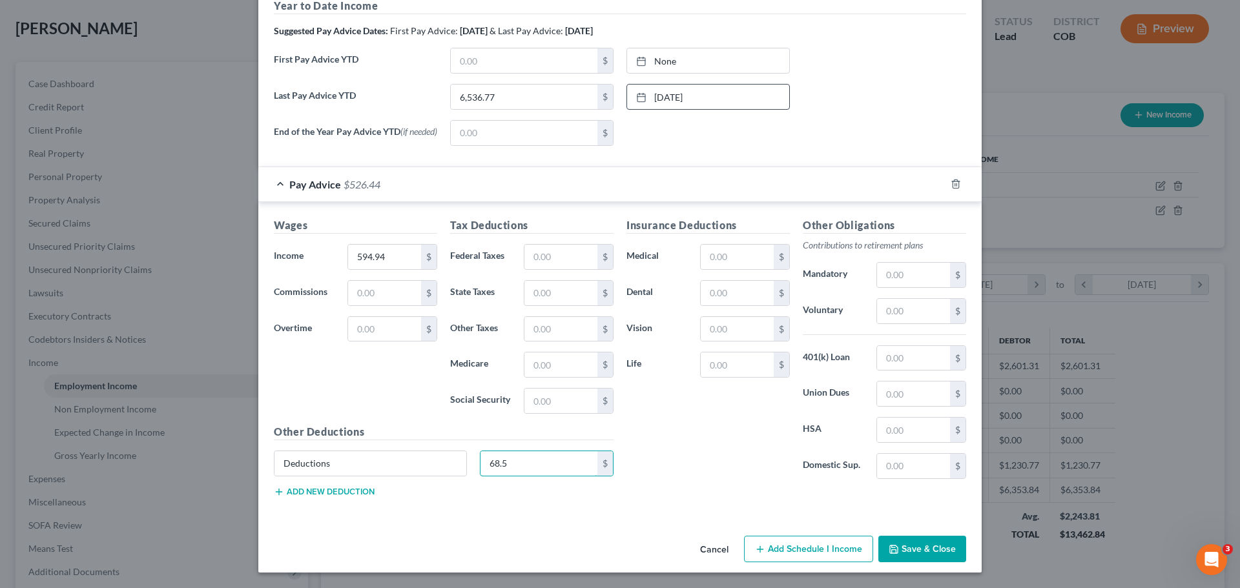
type input "68.5"
click at [753, 461] on div "Insurance Deductions Medical $ Dental $ Vision $ Life $" at bounding box center [708, 354] width 176 height 272
click at [891, 546] on icon "button" at bounding box center [894, 550] width 8 height 8
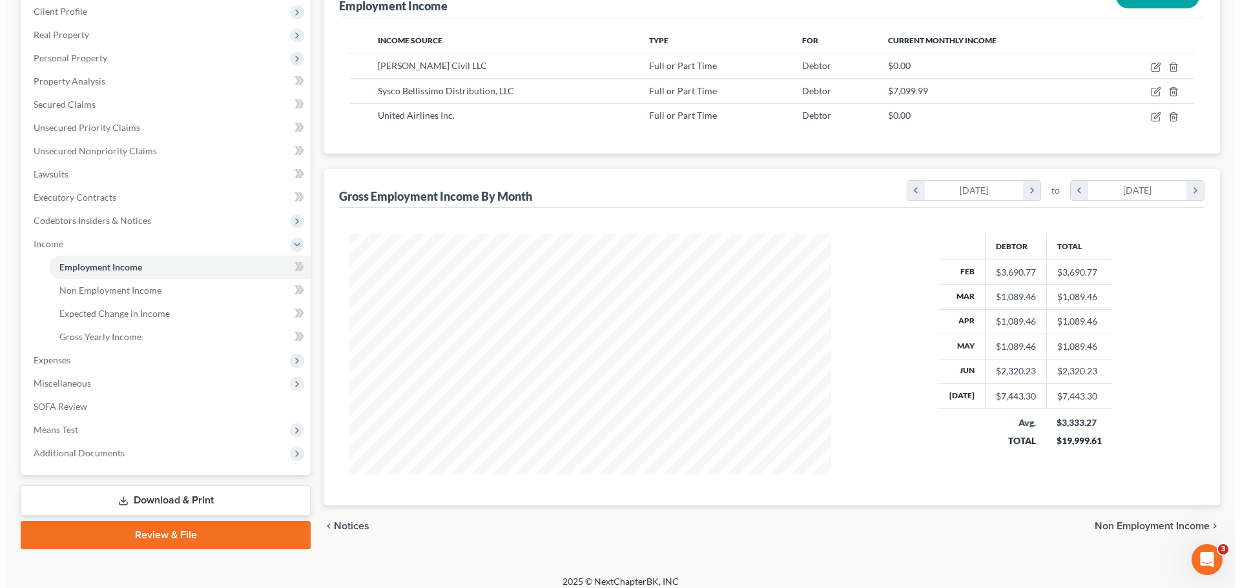
scroll to position [0, 0]
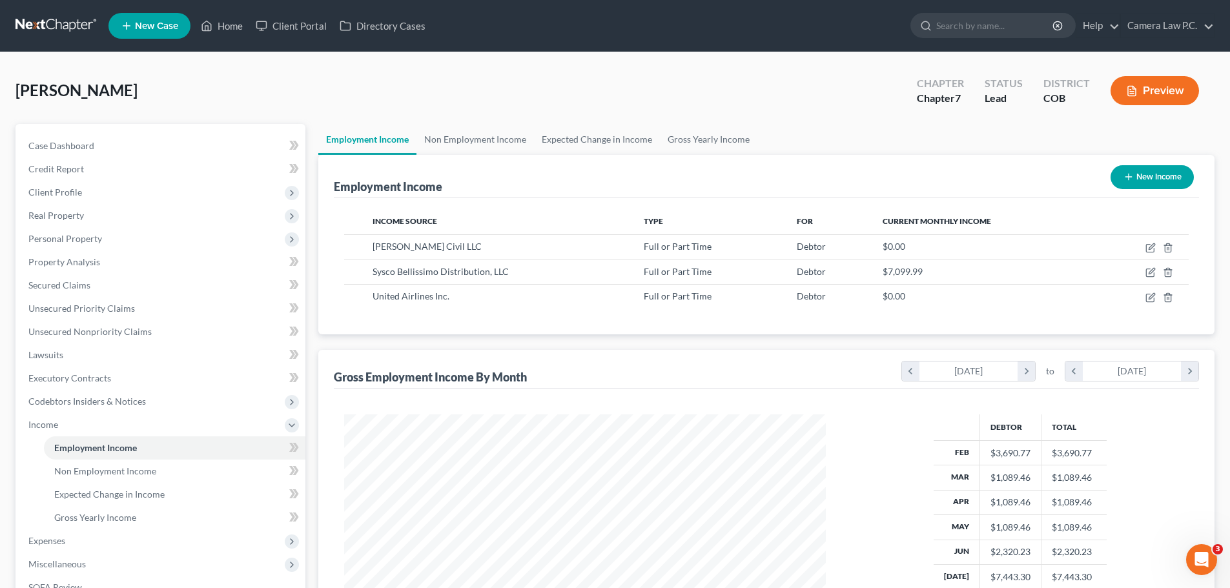
click at [1124, 180] on icon "button" at bounding box center [1129, 177] width 10 height 10
select select "0"
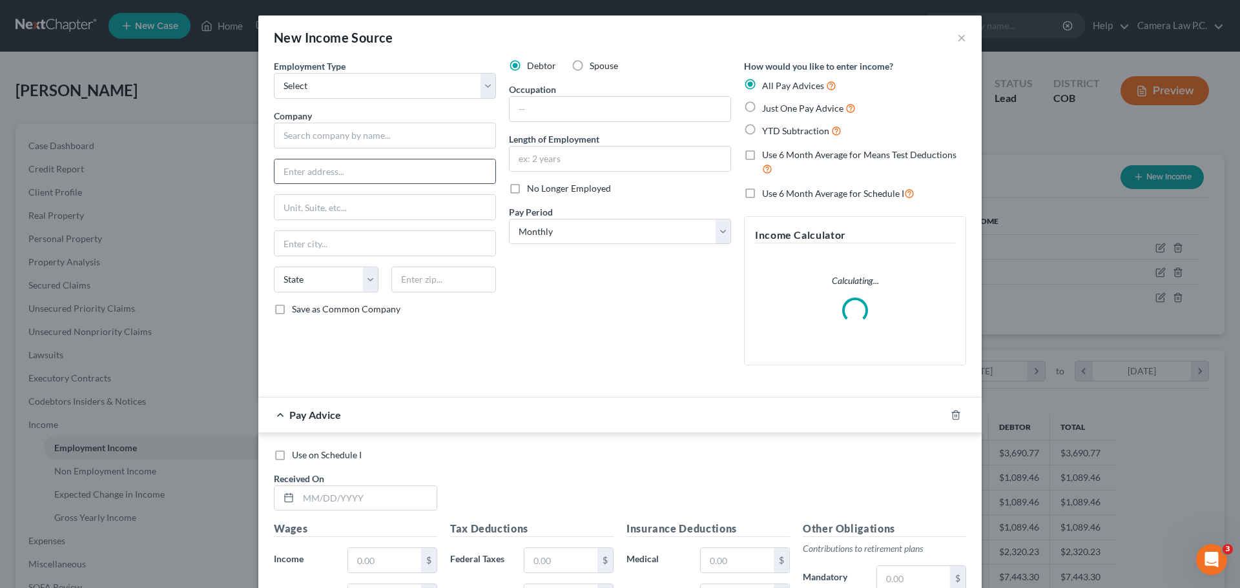
scroll to position [243, 512]
click at [320, 134] on input "text" at bounding box center [385, 136] width 222 height 26
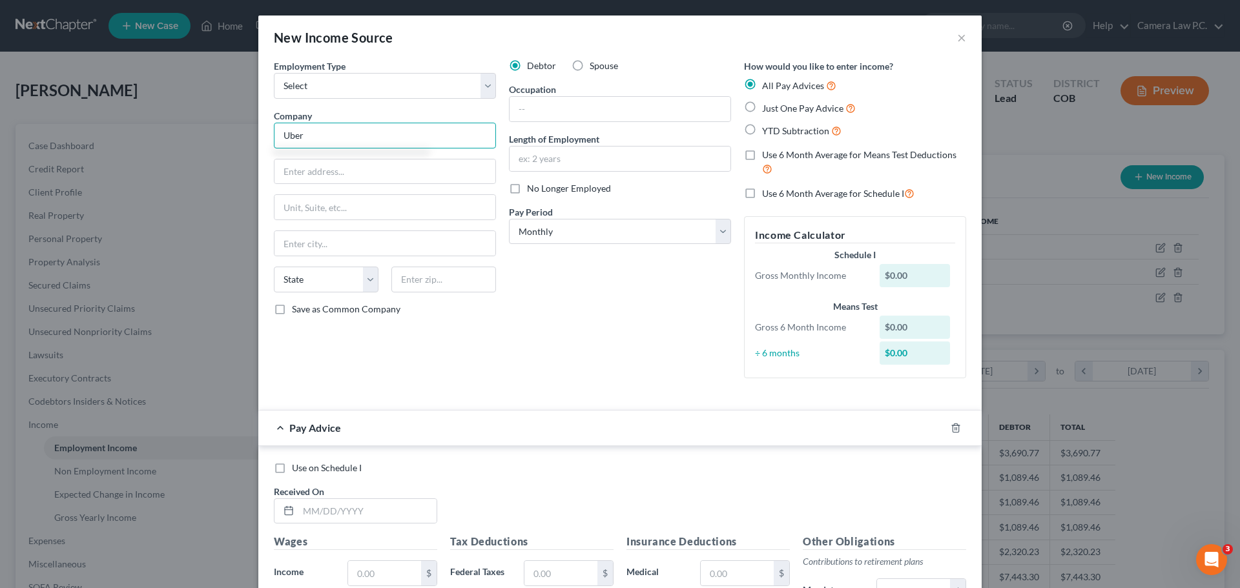
type input "Uber"
click at [347, 171] on input "text" at bounding box center [384, 172] width 221 height 25
type input "1515 3rd Street"
type input "San Francisco"
select select "4"
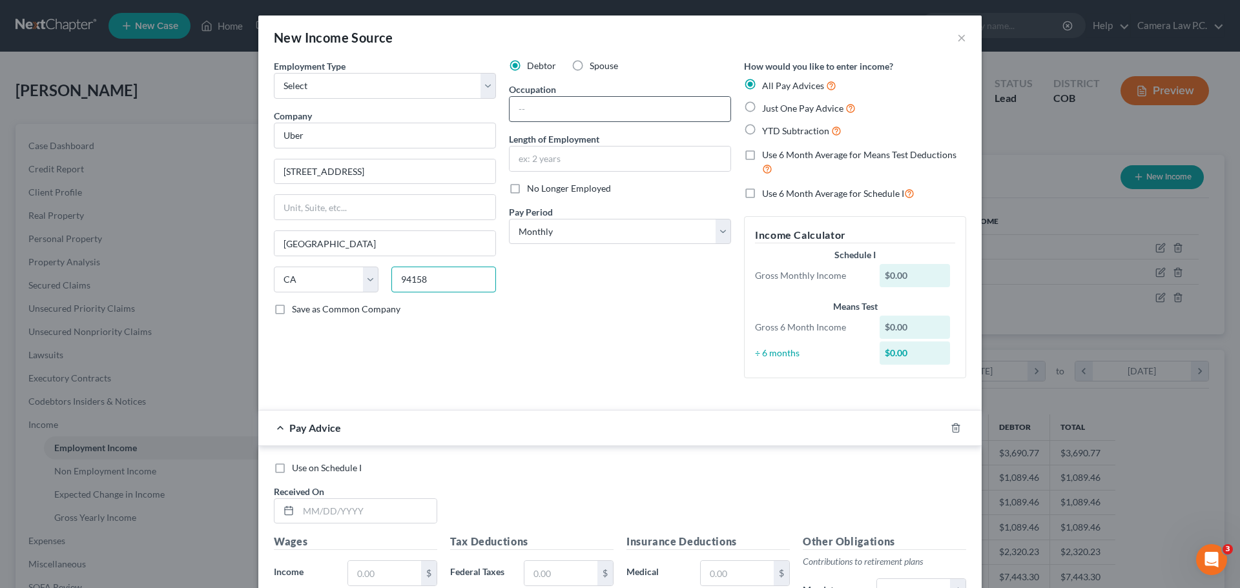
type input "94158"
click at [578, 110] on input "text" at bounding box center [620, 109] width 221 height 25
type input "Driver"
click at [614, 162] on input "text" at bounding box center [620, 159] width 221 height 25
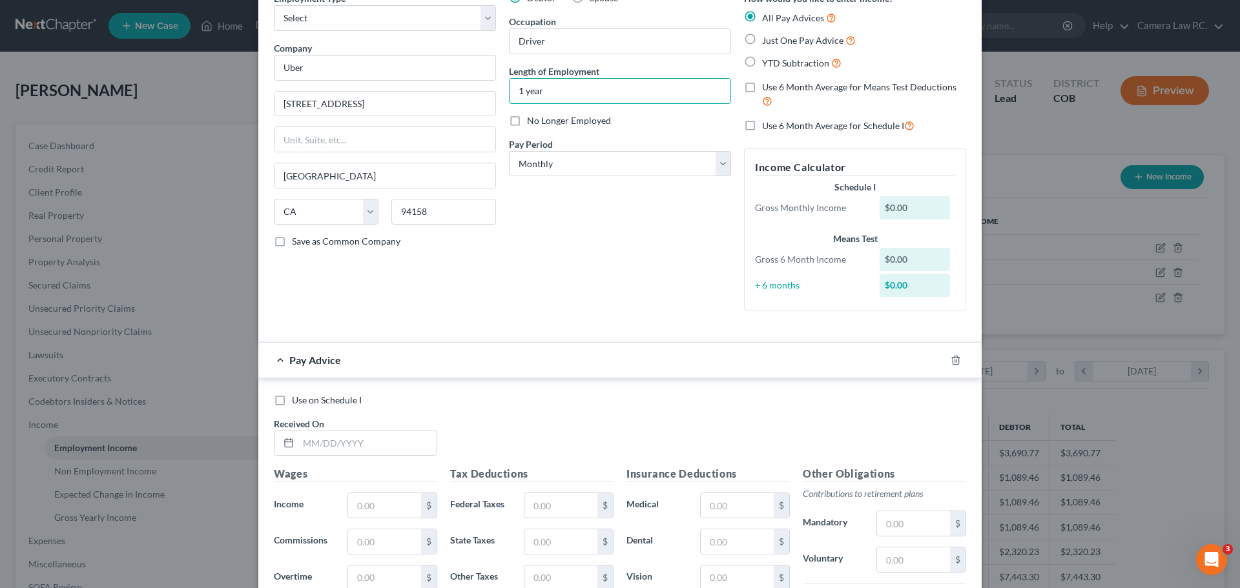
scroll to position [194, 0]
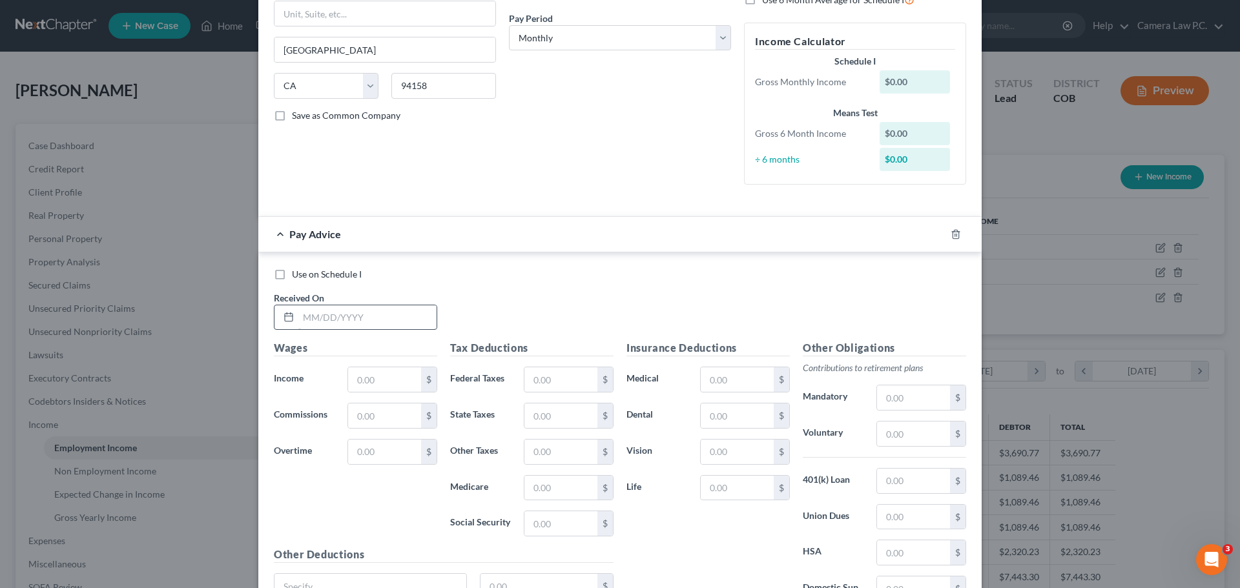
type input "1 year"
click at [307, 319] on input "text" at bounding box center [367, 317] width 138 height 25
type input "02/28/2025"
click at [366, 382] on input "text" at bounding box center [384, 379] width 73 height 25
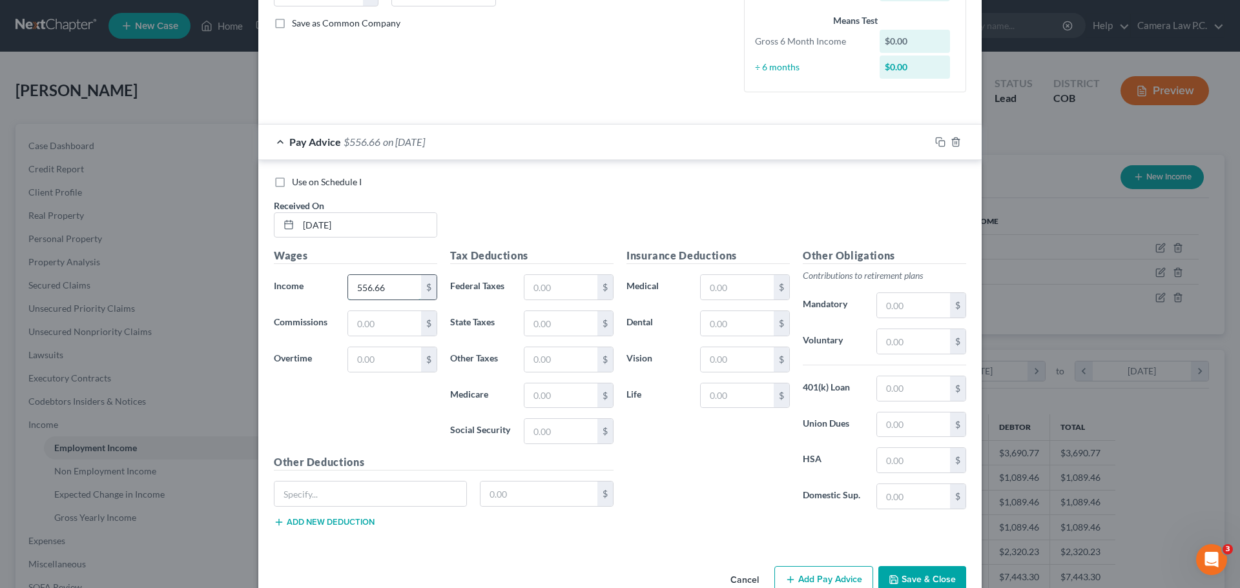
scroll to position [317, 0]
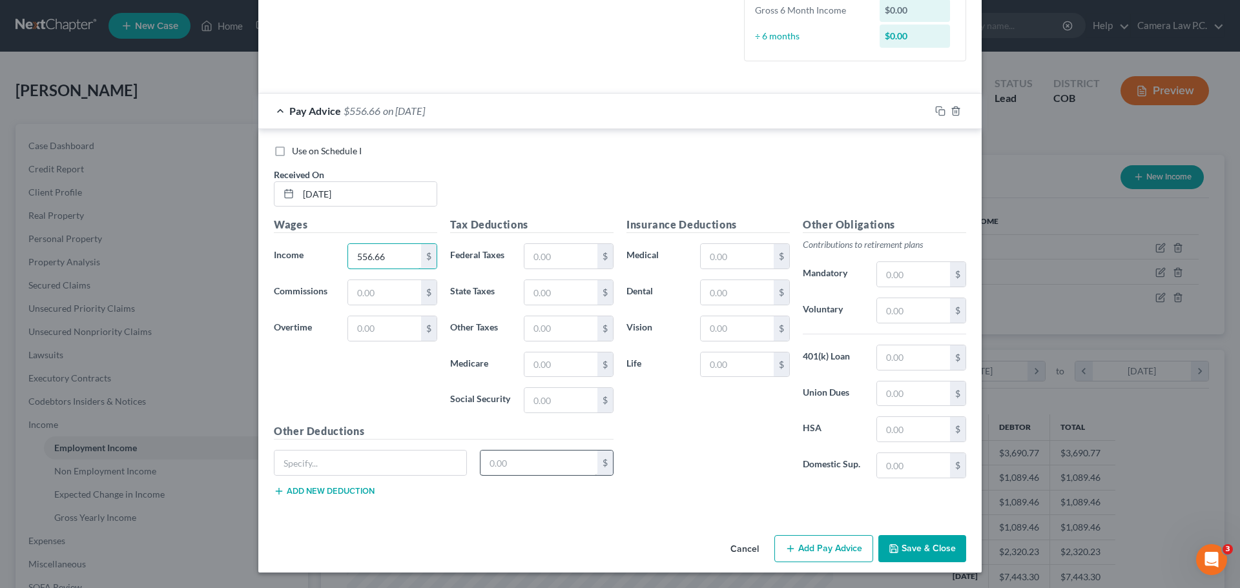
type input "556.66"
click at [511, 467] on input "text" at bounding box center [540, 463] width 118 height 25
type input "215.53"
click at [361, 451] on input "text" at bounding box center [370, 463] width 192 height 25
type input "Expenses, Fees and Taxes"
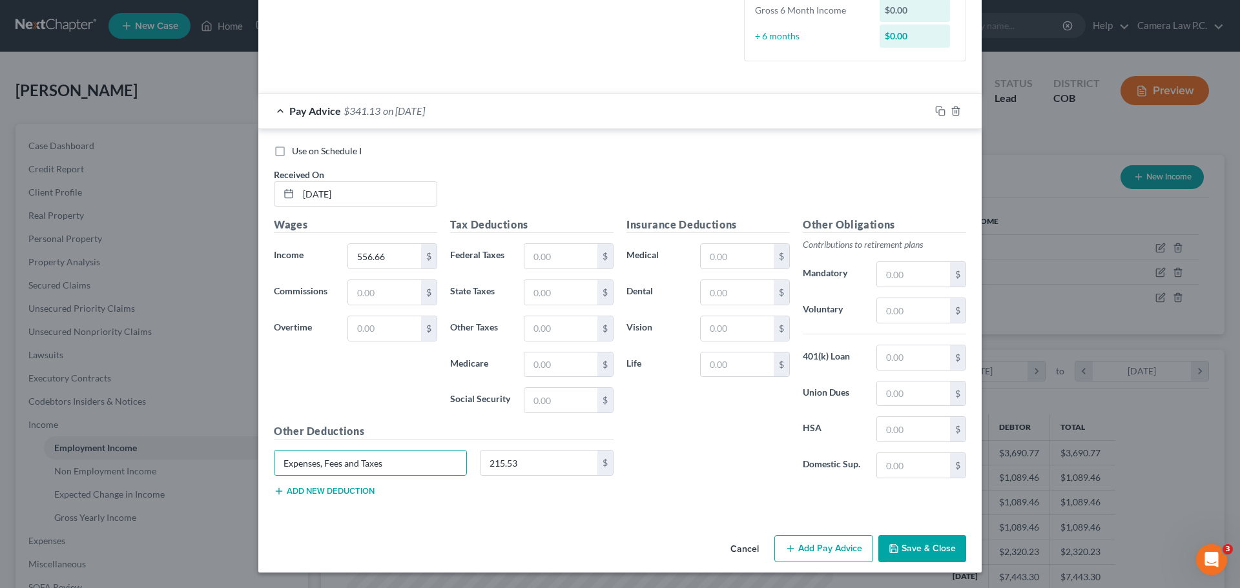
click at [813, 544] on button "Add Pay Advice" at bounding box center [823, 548] width 99 height 27
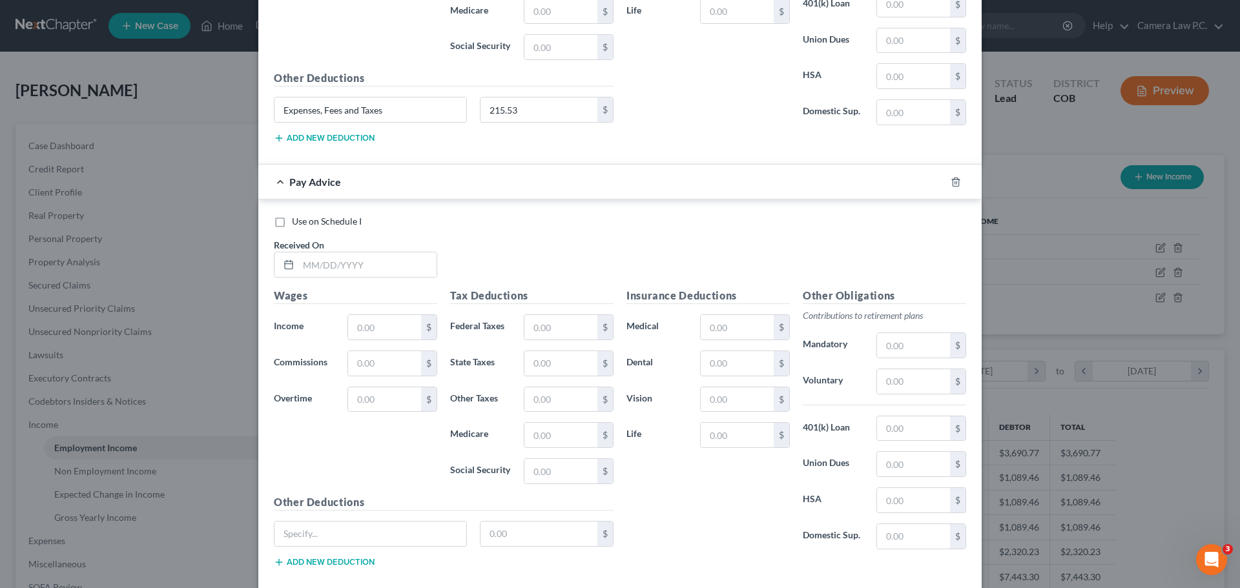
scroll to position [741, 0]
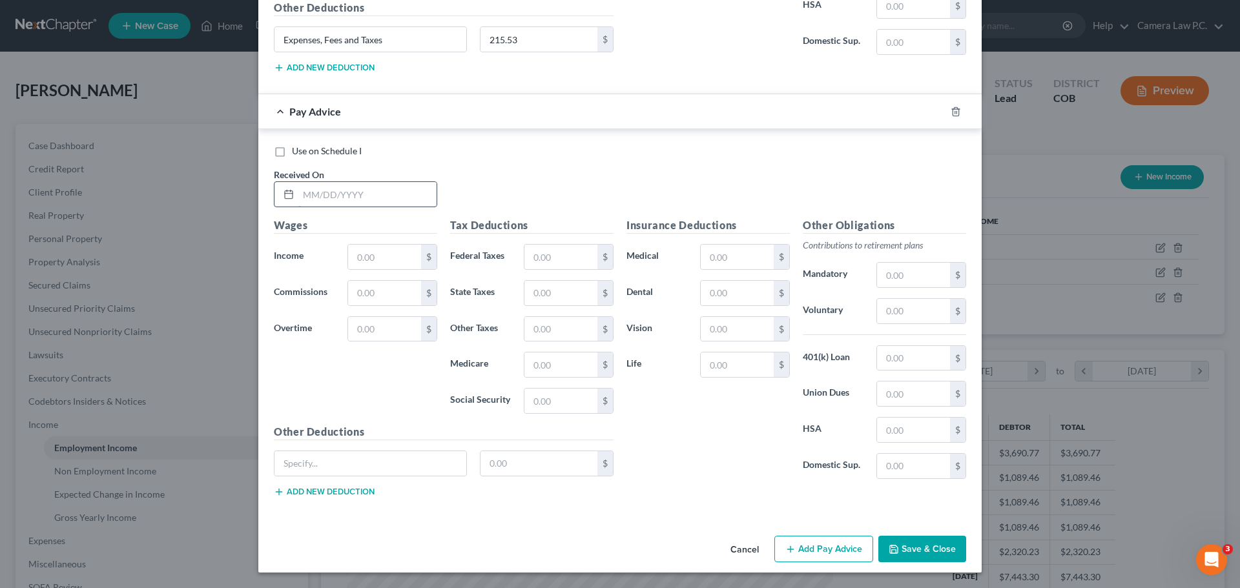
click at [340, 196] on input "text" at bounding box center [367, 194] width 138 height 25
type input "03/31/2025"
click at [362, 264] on input "text" at bounding box center [384, 257] width 73 height 25
type input "2,334.44"
click at [366, 467] on input "text" at bounding box center [370, 463] width 192 height 25
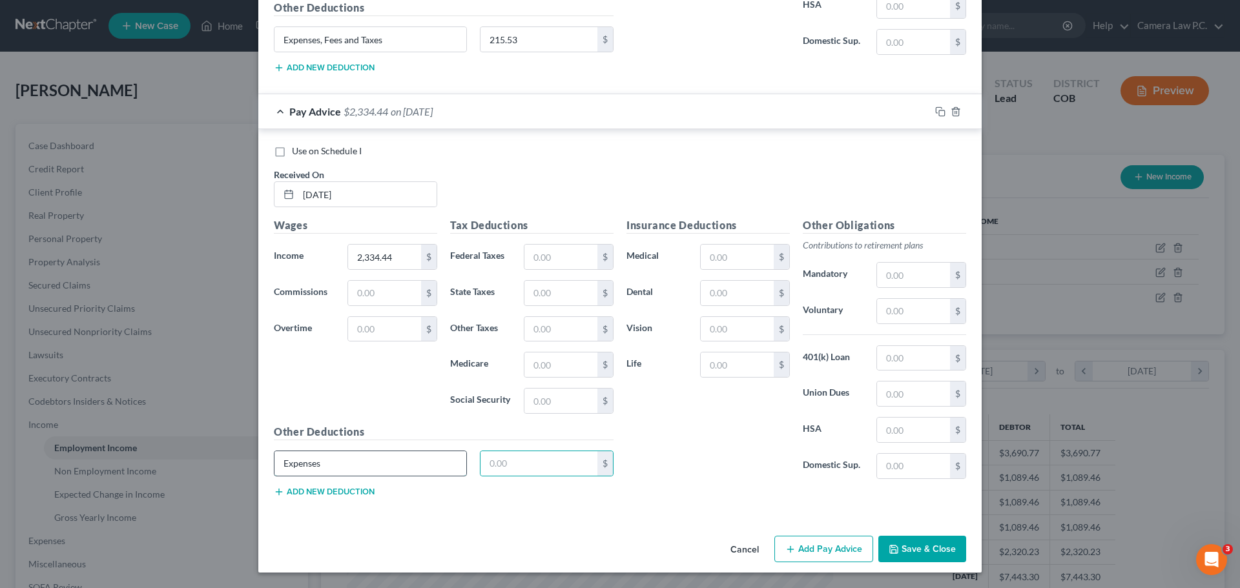
click at [364, 466] on input "Expenses" at bounding box center [370, 463] width 192 height 25
type input "Expenses, Fees and Taxes"
type input "1,456.27"
click at [754, 437] on div "Insurance Deductions Medical $ Dental $ Vision $ Life $" at bounding box center [708, 354] width 176 height 272
click at [802, 548] on button "Add Pay Advice" at bounding box center [823, 549] width 99 height 27
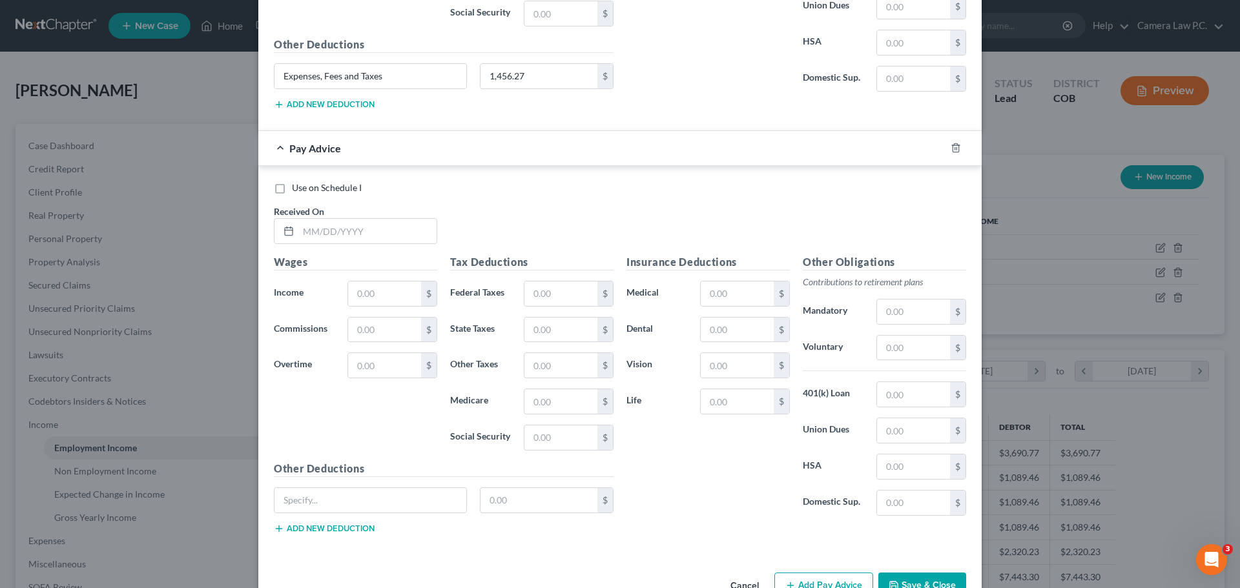
scroll to position [1165, 0]
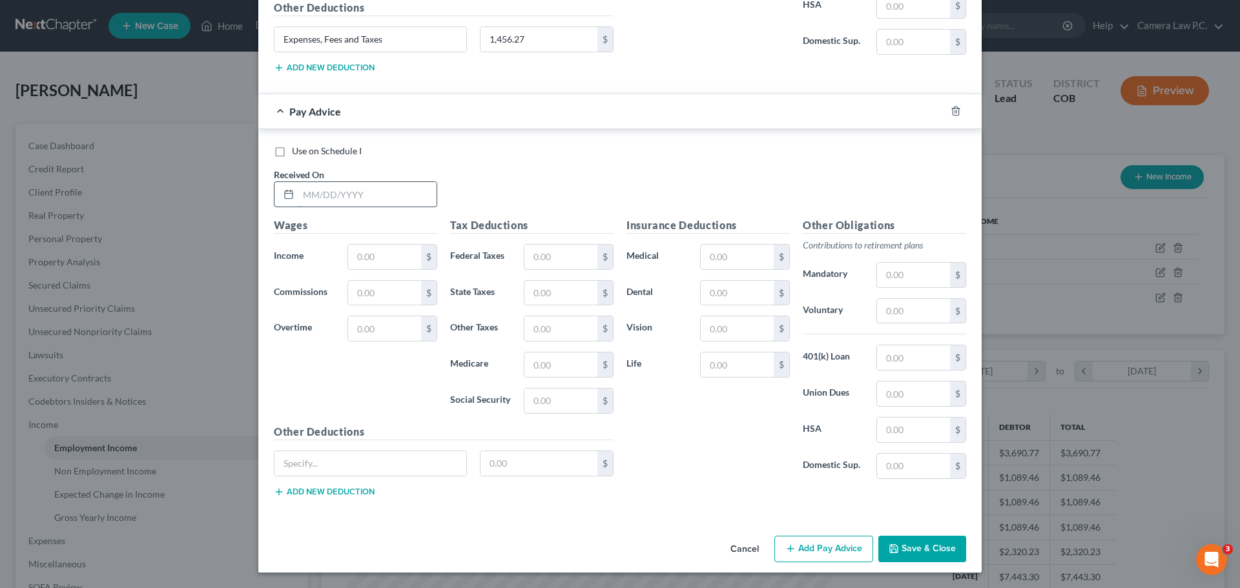
drag, startPoint x: 324, startPoint y: 194, endPoint x: 313, endPoint y: 188, distance: 12.2
click at [322, 194] on input "text" at bounding box center [367, 194] width 138 height 25
type input "04/30/2025"
click at [363, 251] on input "text" at bounding box center [384, 257] width 73 height 25
type input "3,579.17"
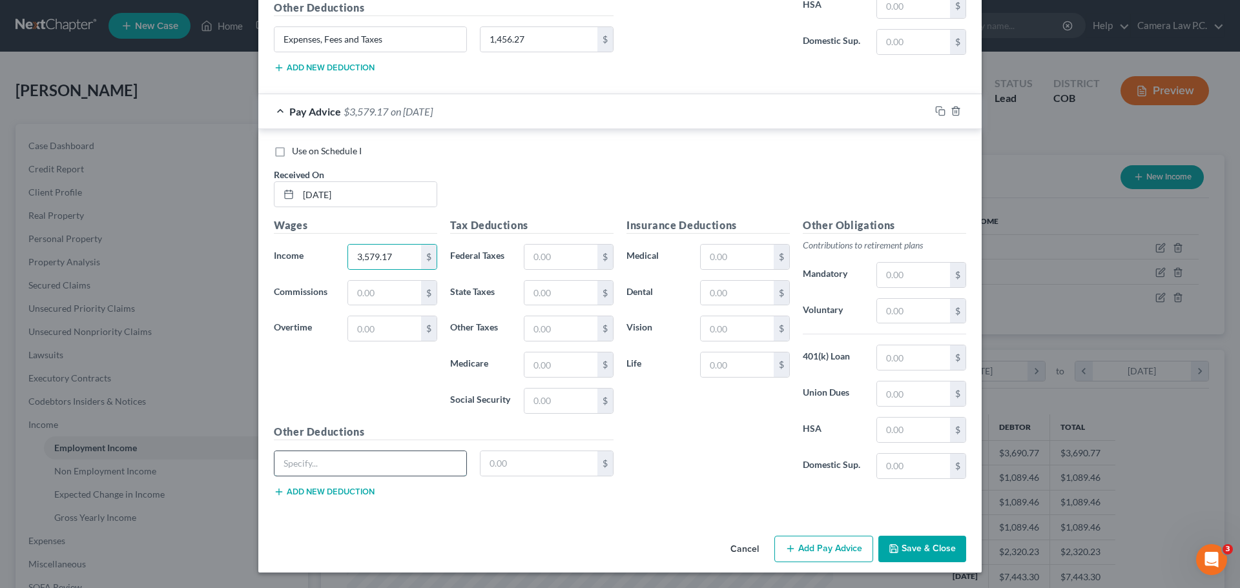
click at [342, 465] on input "text" at bounding box center [370, 463] width 192 height 25
type input "Fees, Expenses and Taxes"
type input "1,367.38"
click at [668, 437] on div "Insurance Deductions Medical $ Dental $ Vision $ Life $" at bounding box center [708, 354] width 176 height 272
click at [811, 552] on button "Add Pay Advice" at bounding box center [823, 549] width 99 height 27
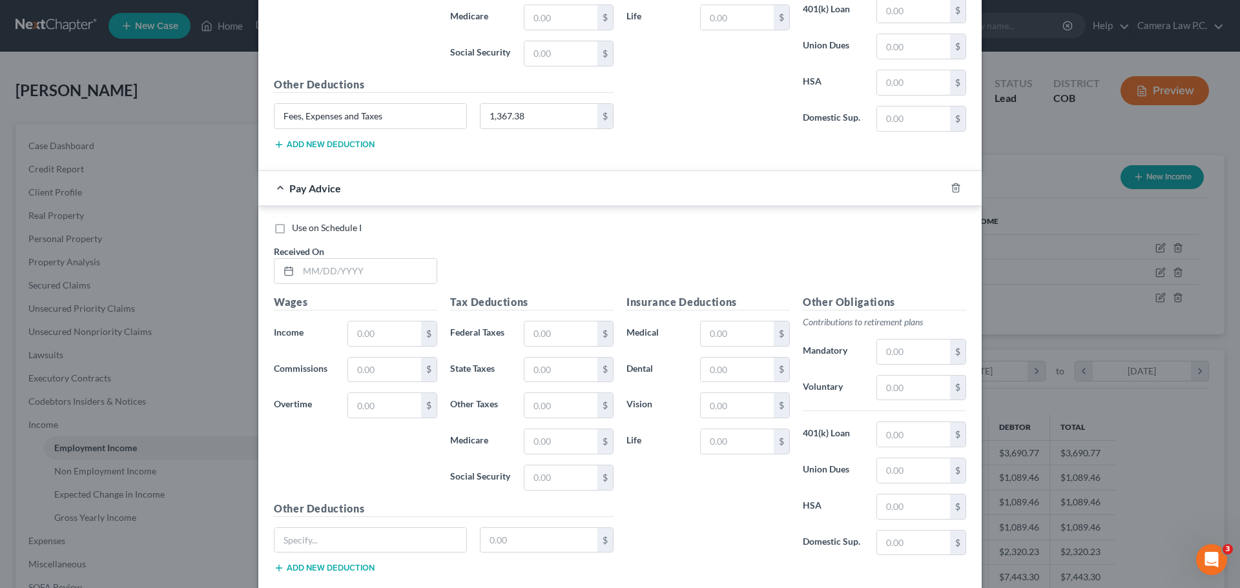
scroll to position [1589, 0]
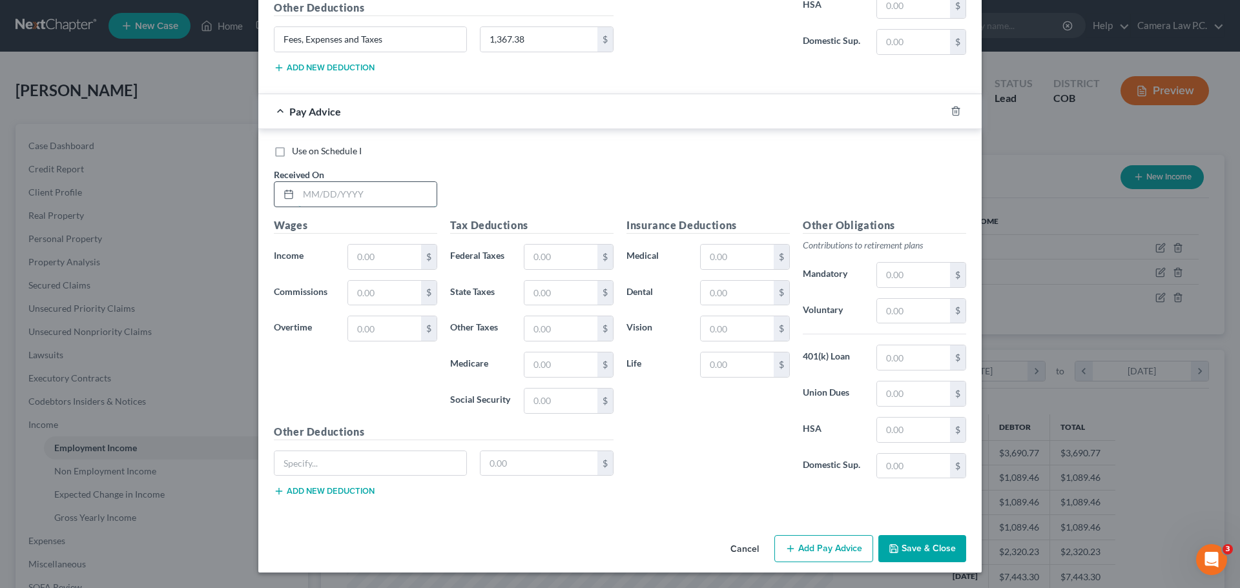
drag, startPoint x: 310, startPoint y: 192, endPoint x: 302, endPoint y: 189, distance: 8.4
click at [310, 192] on input "text" at bounding box center [367, 194] width 138 height 25
type input "05/31/2025"
click at [376, 253] on input "text" at bounding box center [384, 257] width 73 height 25
type input "1,013.70"
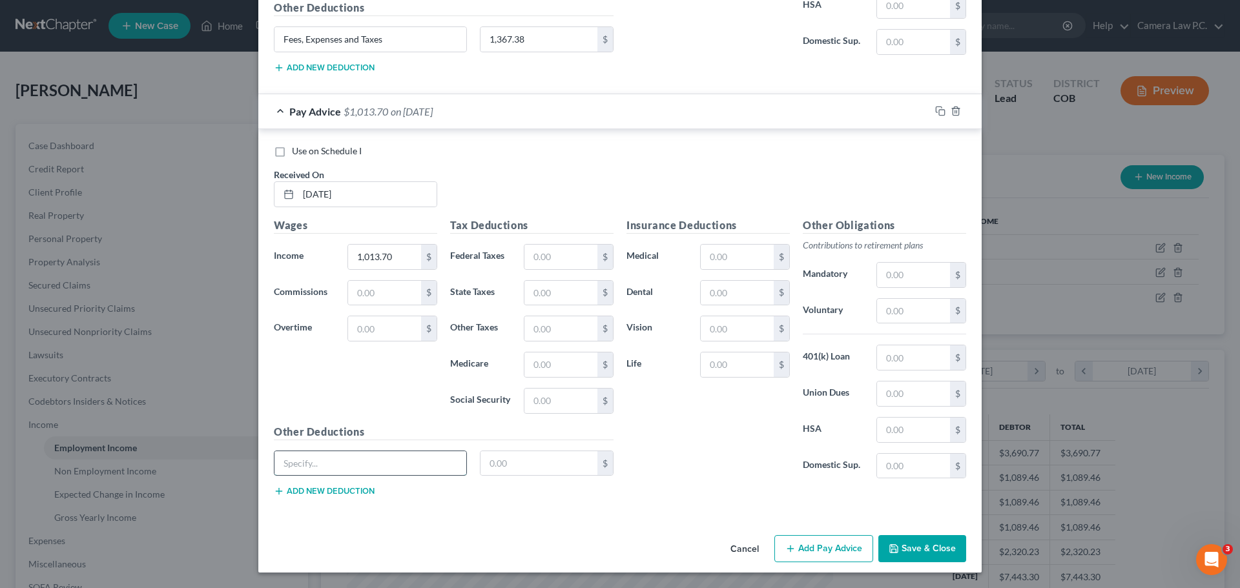
click at [356, 465] on input "text" at bounding box center [370, 463] width 192 height 25
type input "Expenses, Fees and Taxes"
type input "443.73"
click at [811, 548] on button "Add Pay Advice" at bounding box center [823, 548] width 99 height 27
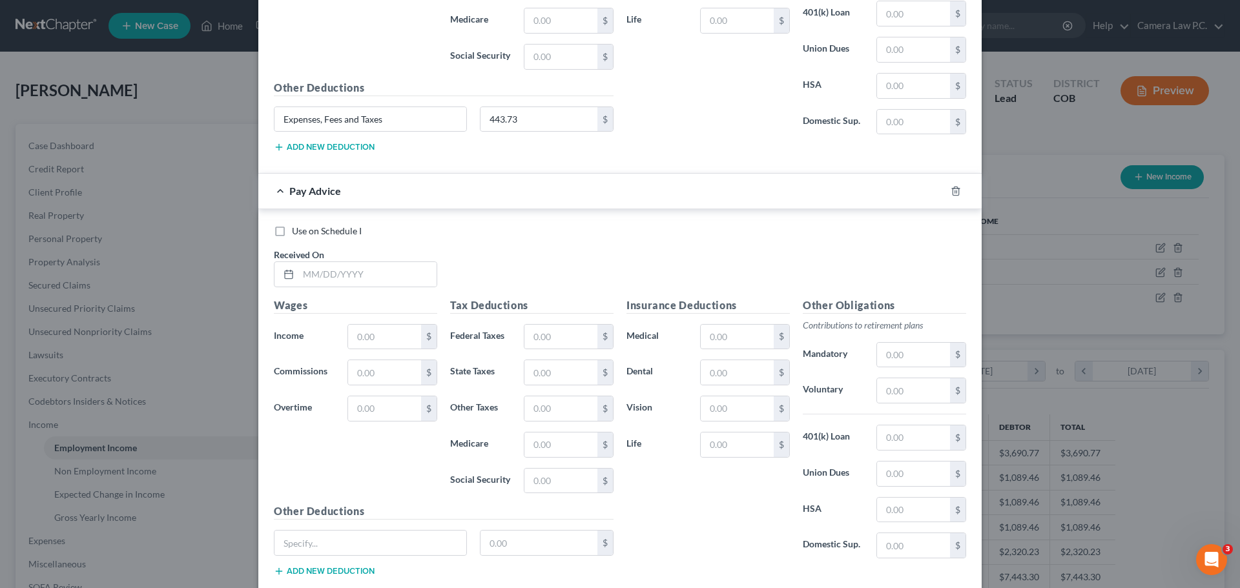
scroll to position [2014, 0]
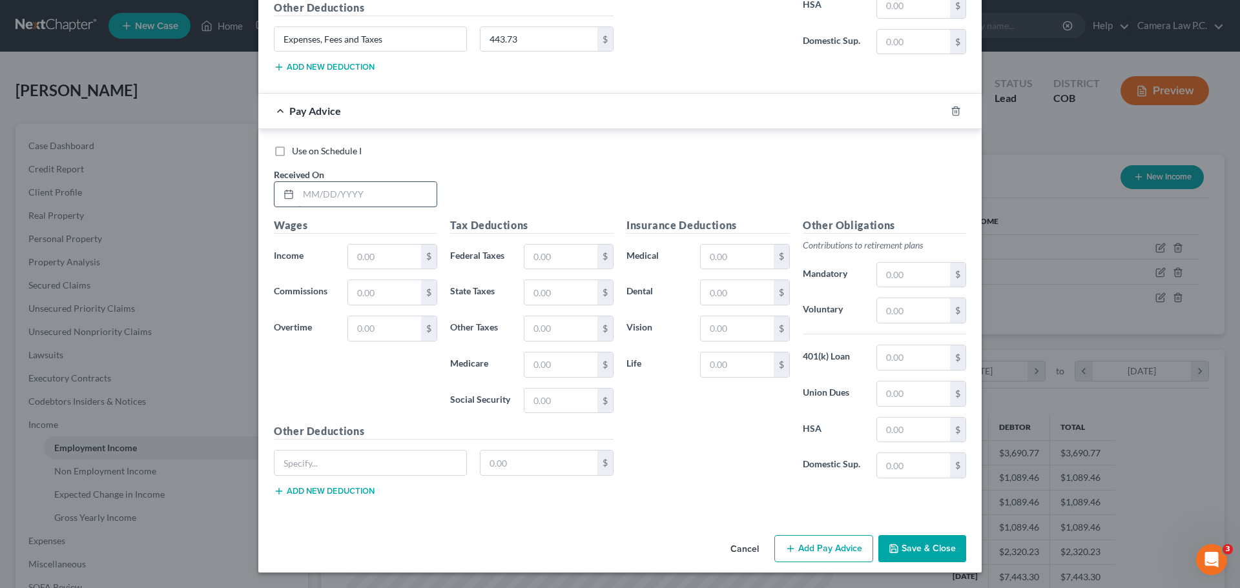
click at [326, 191] on input "text" at bounding box center [367, 194] width 138 height 25
type input "06/30/2025"
click at [369, 265] on input "text" at bounding box center [384, 257] width 73 height 25
type input "1,137.5"
click at [386, 466] on input "text" at bounding box center [370, 463] width 192 height 25
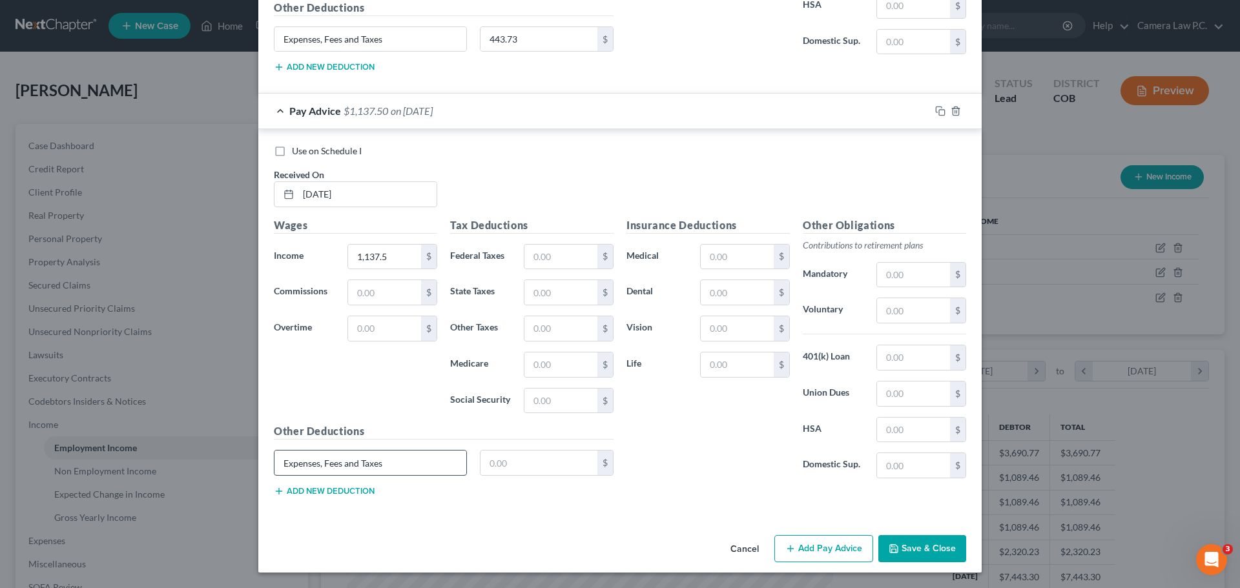
type input "Expenses, Fees and Taxes"
type input "454.77"
drag, startPoint x: 750, startPoint y: 453, endPoint x: 719, endPoint y: 454, distance: 31.0
click at [749, 454] on div "Insurance Deductions Medical $ Dental $ Vision $ Life $" at bounding box center [708, 354] width 176 height 272
click at [909, 545] on button "Save & Close" at bounding box center [922, 548] width 88 height 27
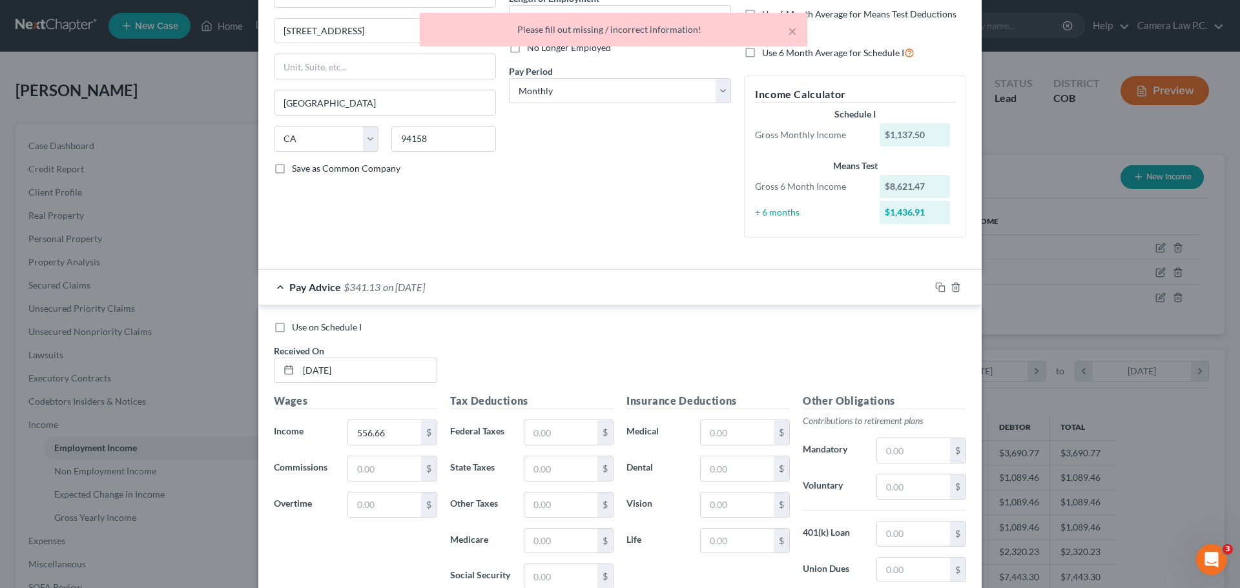
scroll to position [0, 0]
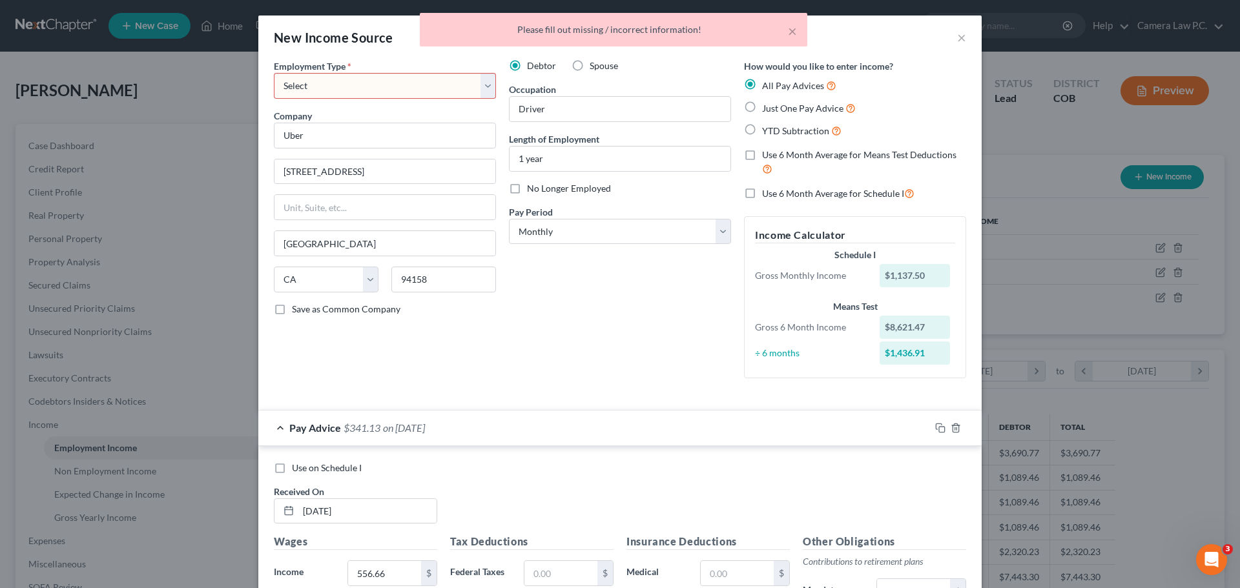
drag, startPoint x: 383, startPoint y: 82, endPoint x: 353, endPoint y: 92, distance: 31.5
click at [383, 82] on select "Select Full or Part Time Employment Self Employment" at bounding box center [385, 86] width 222 height 26
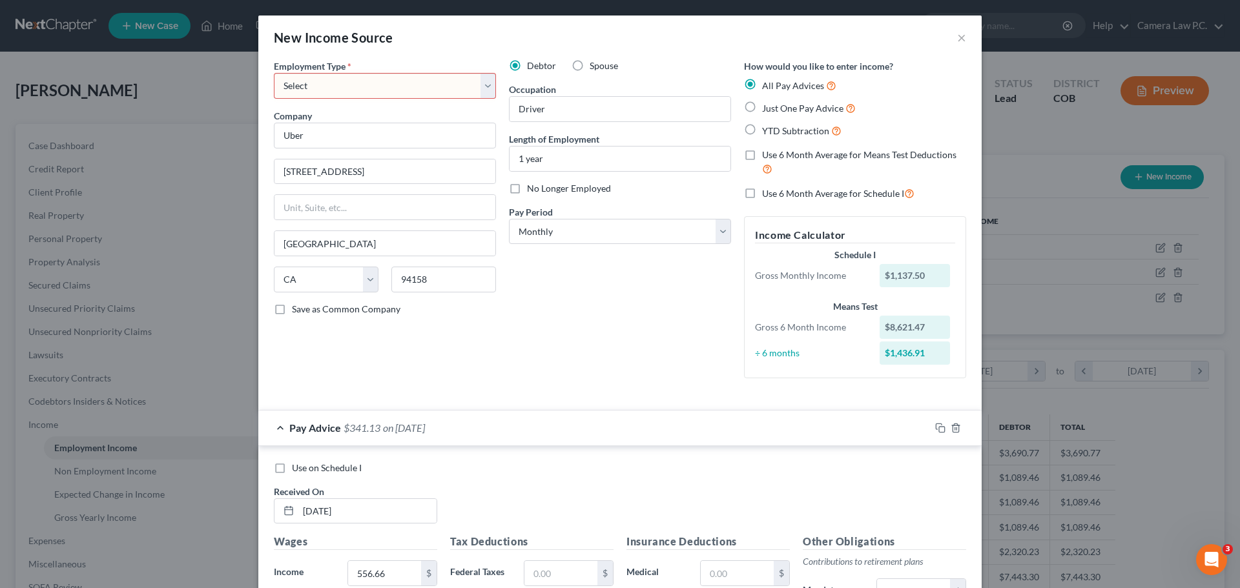
select select "0"
click at [274, 73] on select "Select Full or Part Time Employment Self Employment" at bounding box center [385, 86] width 222 height 26
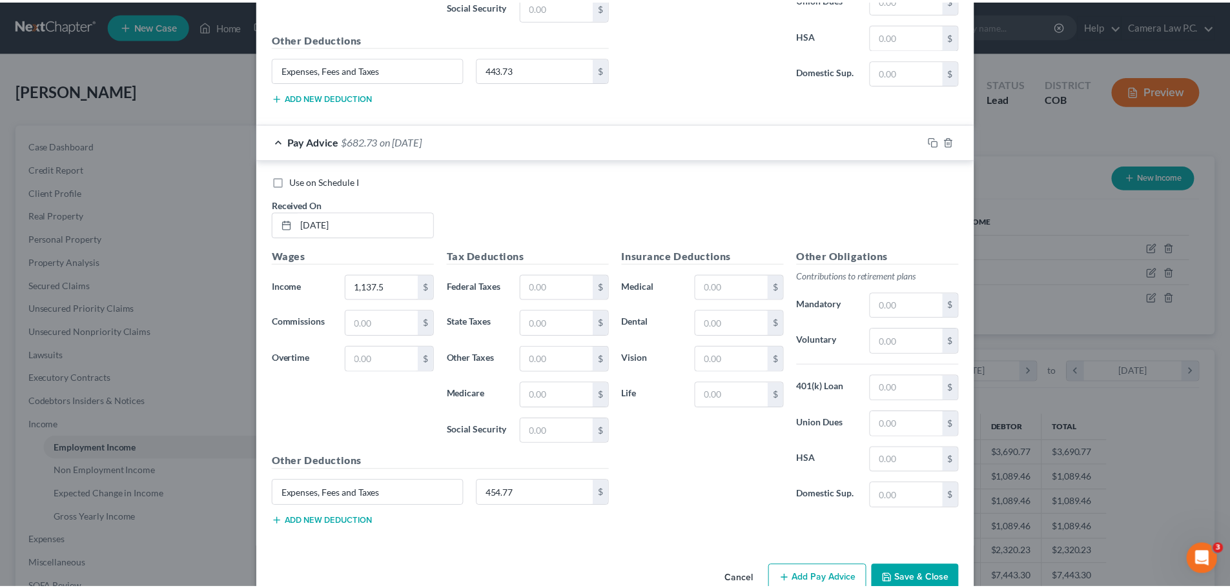
scroll to position [2014, 0]
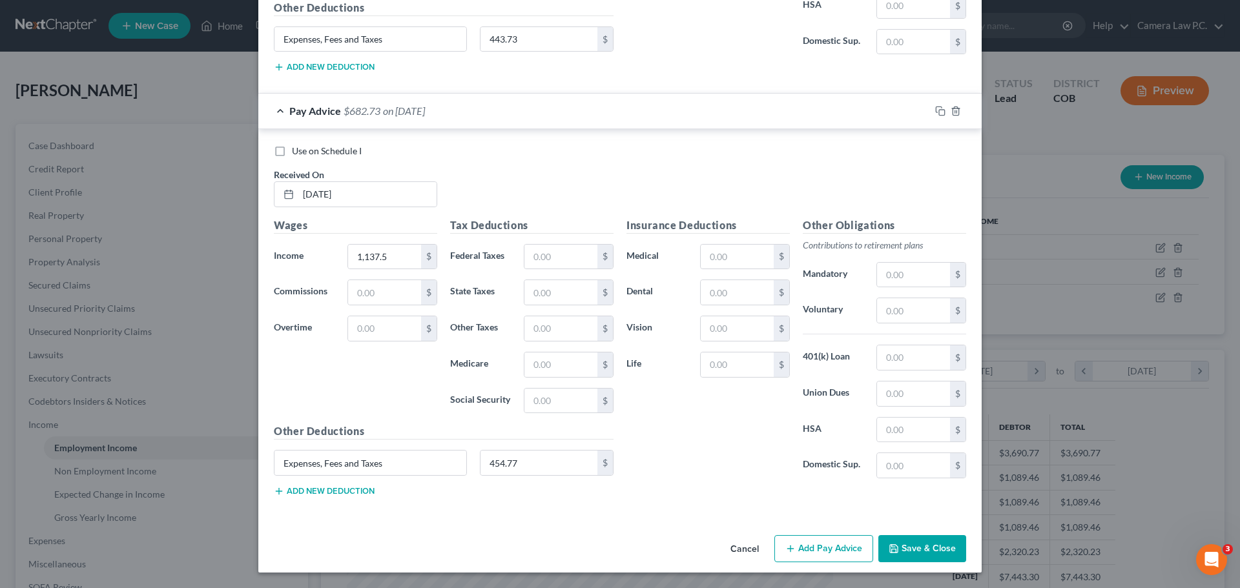
click at [906, 552] on button "Save & Close" at bounding box center [922, 548] width 88 height 27
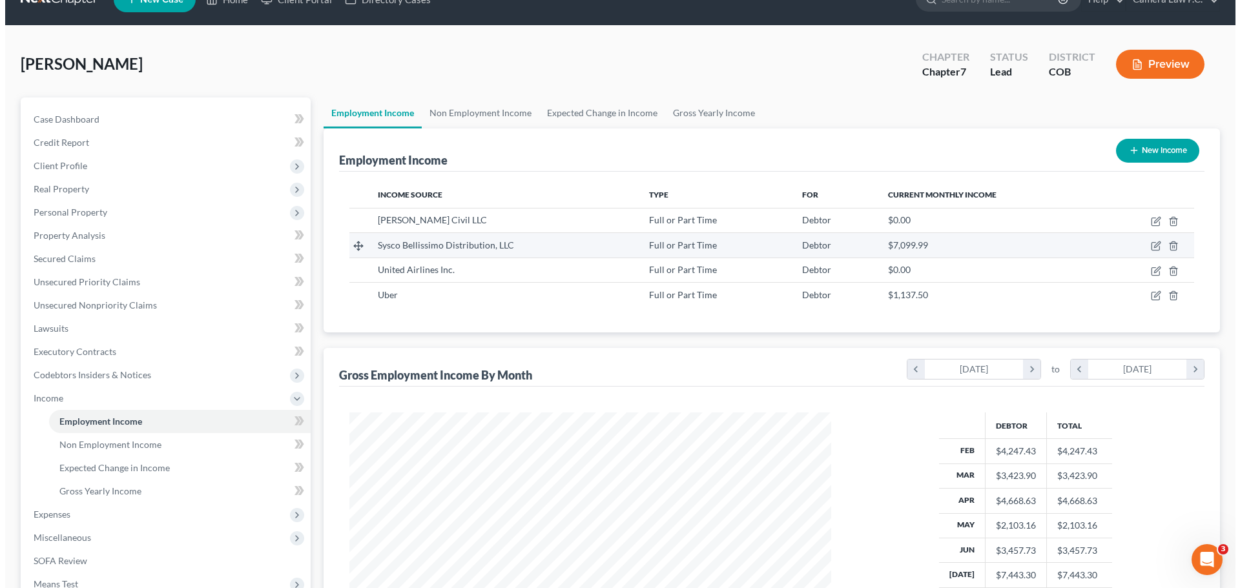
scroll to position [19, 0]
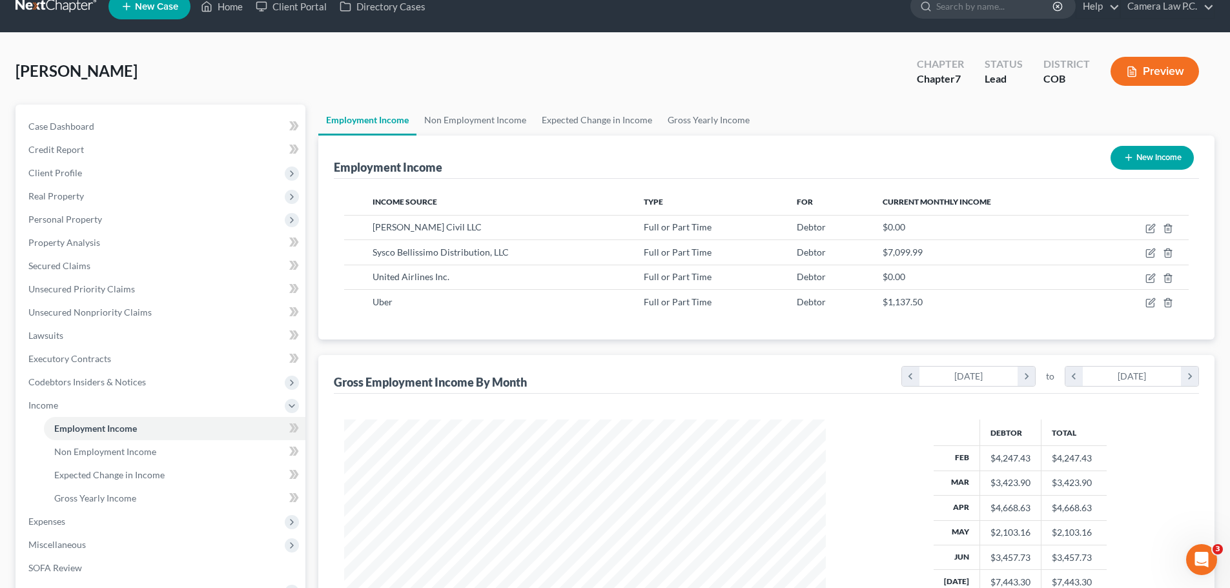
click at [1149, 156] on button "New Income" at bounding box center [1152, 158] width 83 height 24
select select "0"
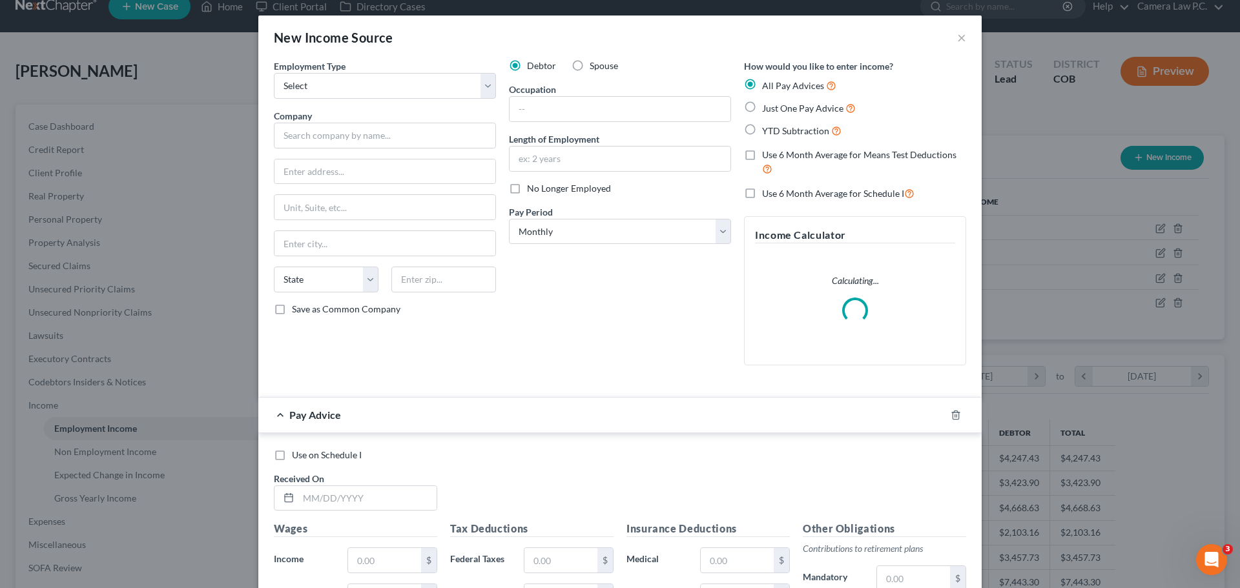
scroll to position [243, 512]
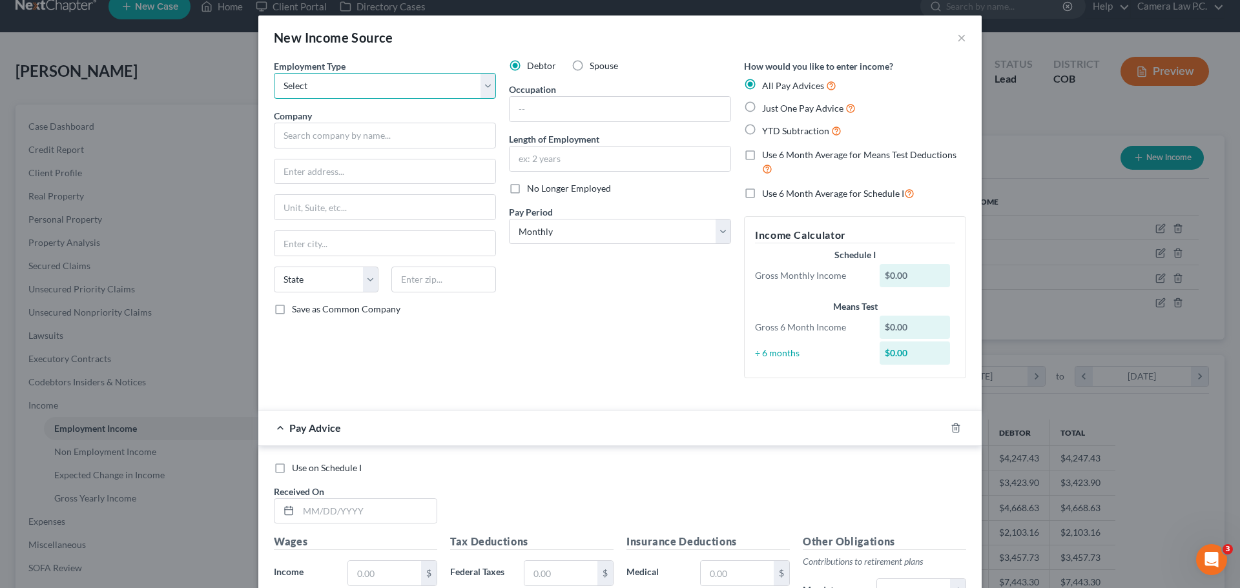
click at [321, 87] on select "Select Full or Part Time Employment Self Employment" at bounding box center [385, 86] width 222 height 26
click at [274, 73] on select "Select Full or Part Time Employment Self Employment" at bounding box center [385, 86] width 222 height 26
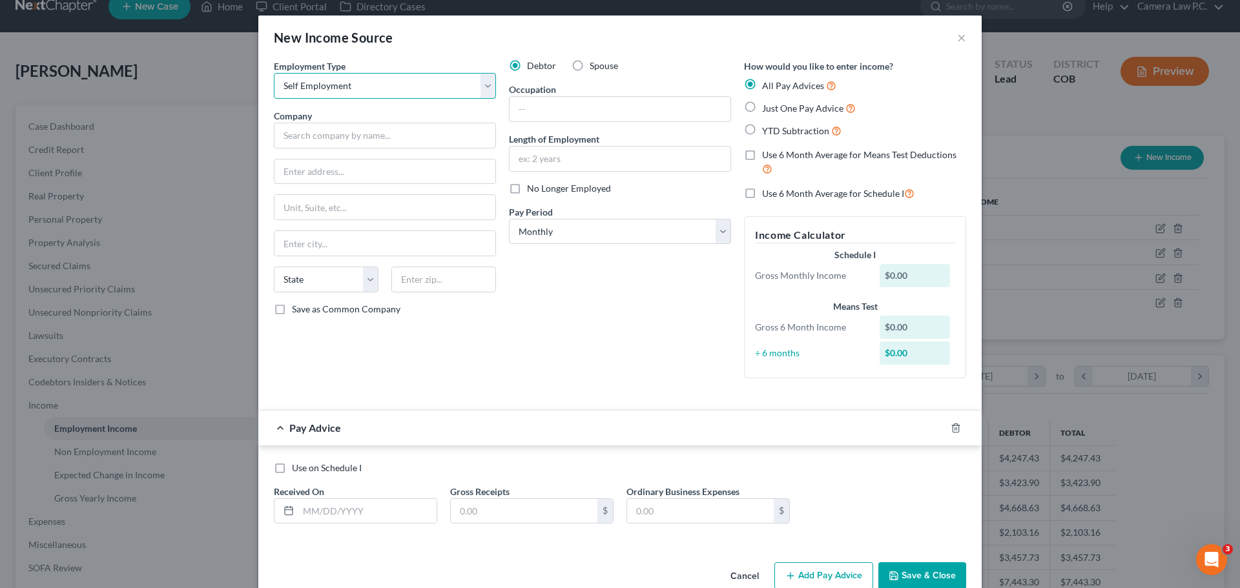
drag, startPoint x: 429, startPoint y: 79, endPoint x: 416, endPoint y: 89, distance: 16.5
click at [429, 79] on select "Select Full or Part Time Employment Self Employment" at bounding box center [385, 86] width 222 height 26
select select "0"
click at [274, 73] on select "Select Full or Part Time Employment Self Employment" at bounding box center [385, 86] width 222 height 26
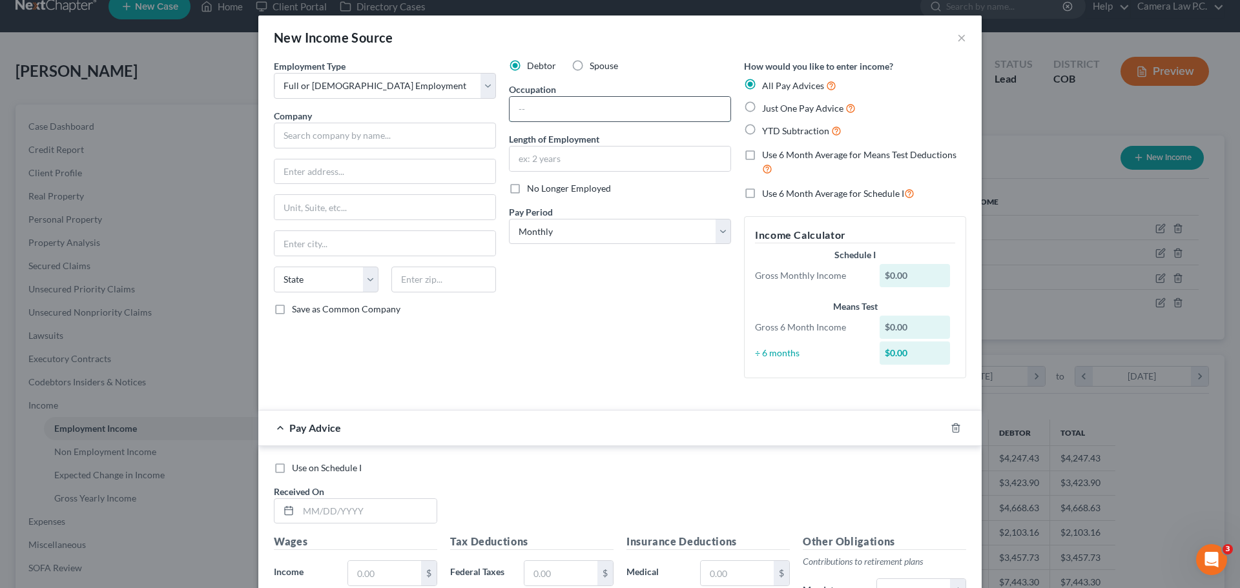
click at [521, 109] on input "text" at bounding box center [620, 109] width 221 height 25
type input "Realtor"
click at [438, 137] on input "text" at bounding box center [385, 136] width 222 height 26
type input "First American Title Insurance Company"
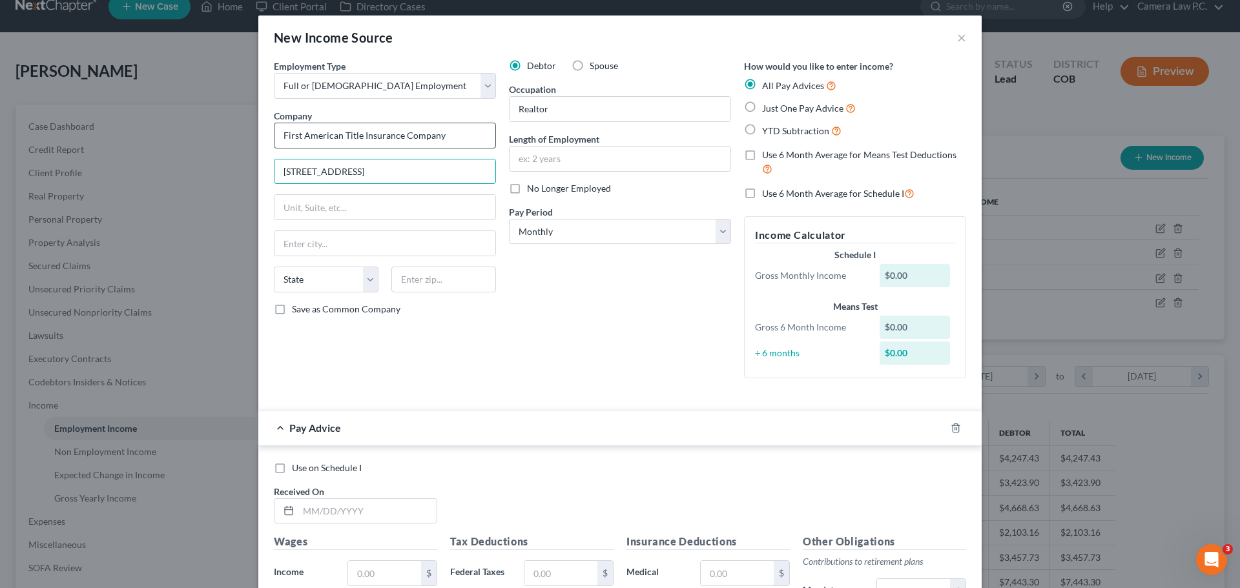
type input "[STREET_ADDRESS]"
type input "Suite 399"
type input "[GEOGRAPHIC_DATA][PERSON_NAME]"
select select "5"
type input "80528"
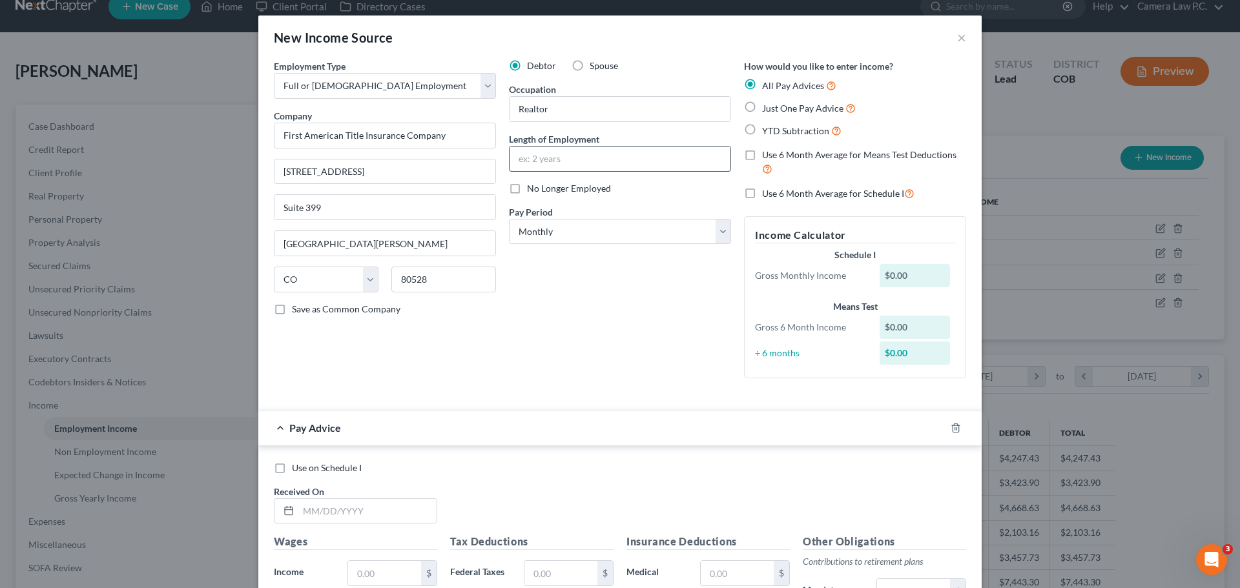
click at [543, 162] on input "text" at bounding box center [620, 159] width 221 height 25
click at [527, 187] on label "No Longer Employed" at bounding box center [569, 188] width 84 height 13
click at [532, 187] on input "No Longer Employed" at bounding box center [536, 186] width 8 height 8
checkbox input "true"
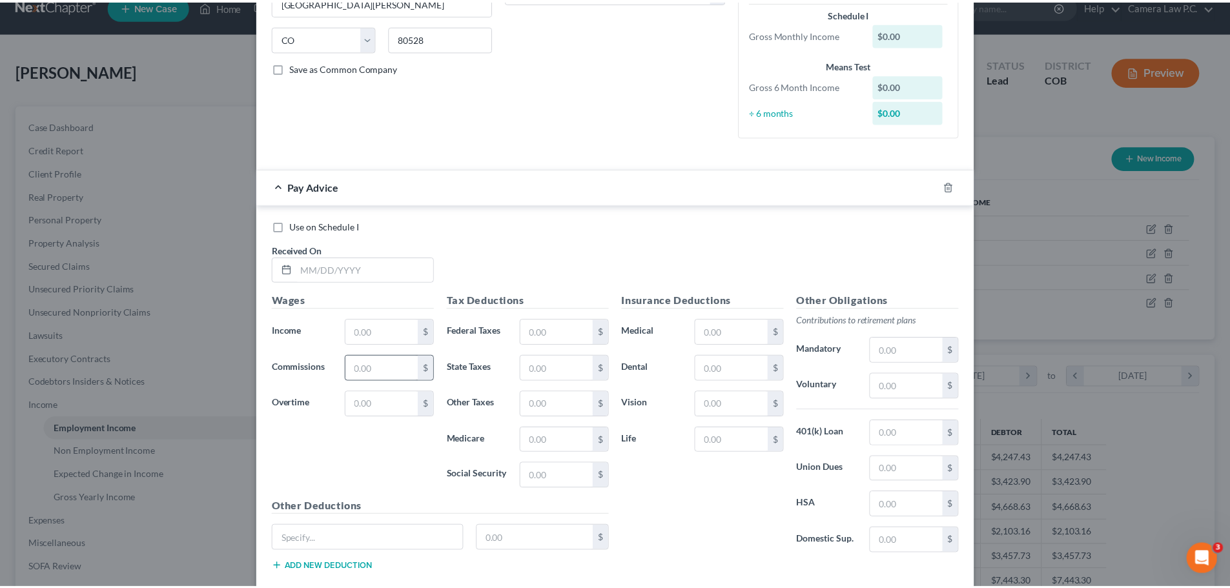
scroll to position [317, 0]
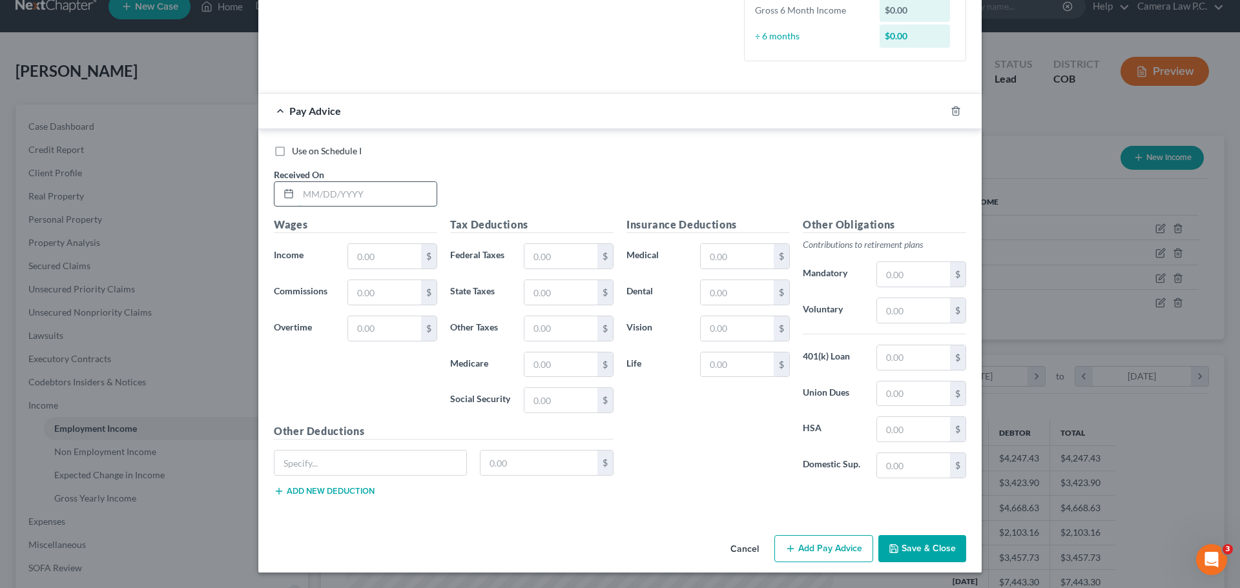
click at [314, 195] on input "text" at bounding box center [367, 194] width 138 height 25
click at [338, 199] on input "text" at bounding box center [367, 194] width 138 height 25
type input "[DATE]"
click at [389, 256] on input "text" at bounding box center [384, 256] width 73 height 25
type input "3,552"
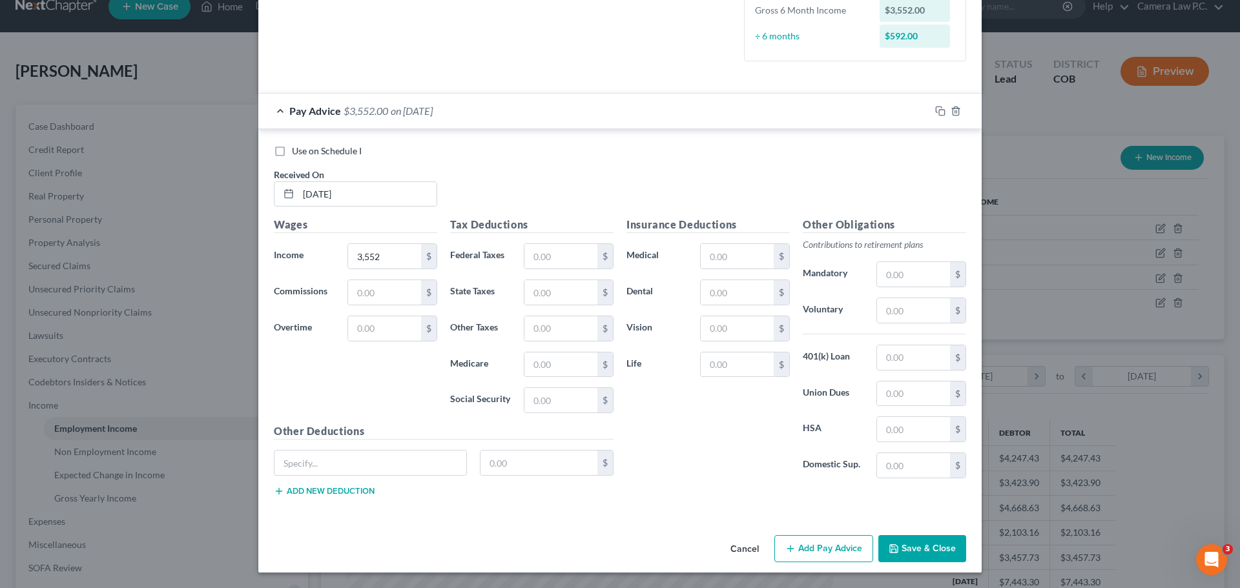
click at [920, 554] on button "Save & Close" at bounding box center [922, 548] width 88 height 27
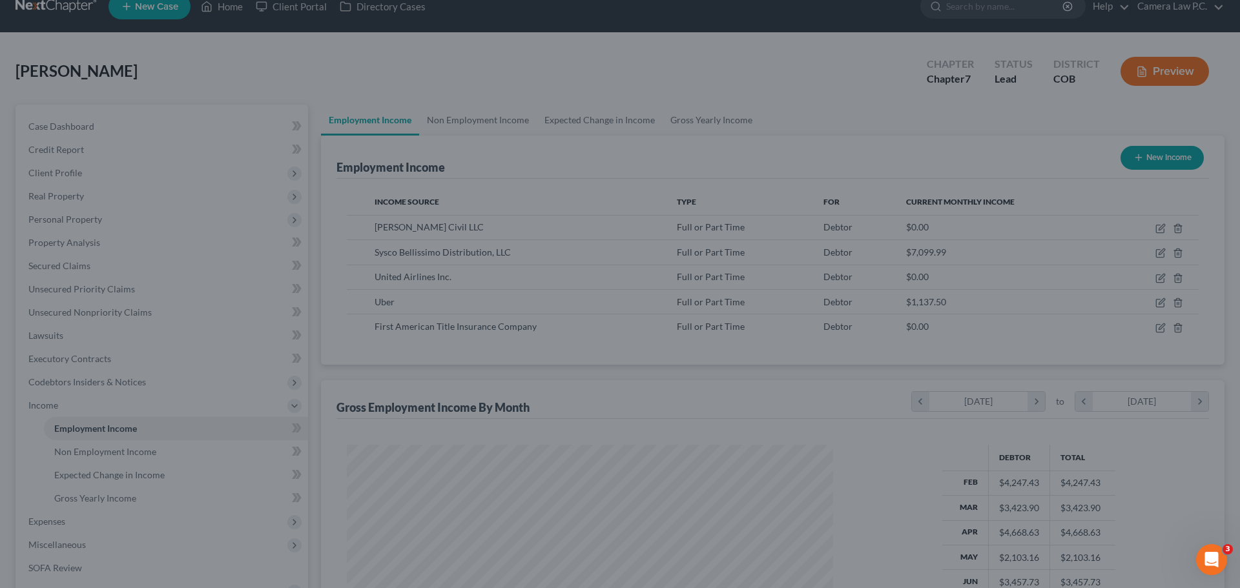
scroll to position [645616, 645349]
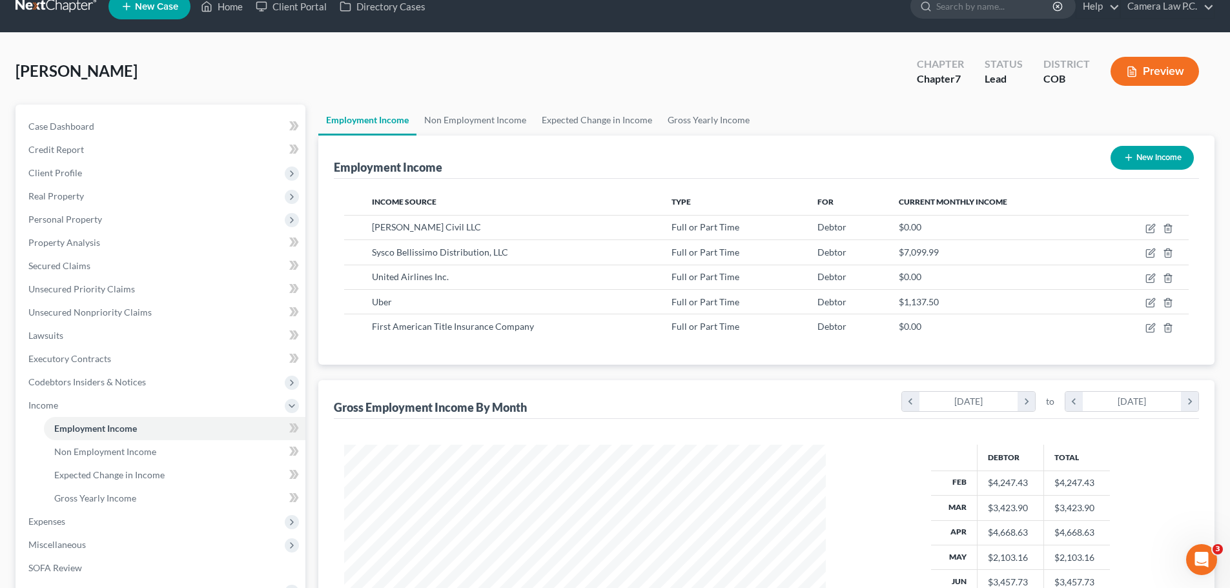
click at [1148, 155] on button "New Income" at bounding box center [1152, 158] width 83 height 24
select select "0"
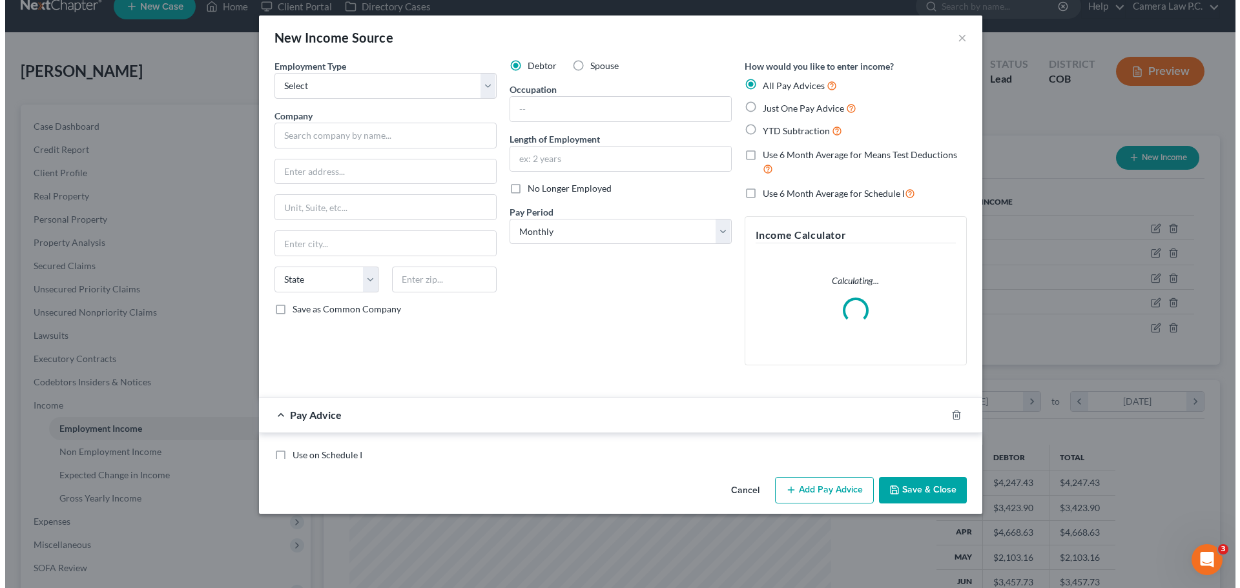
scroll to position [243, 512]
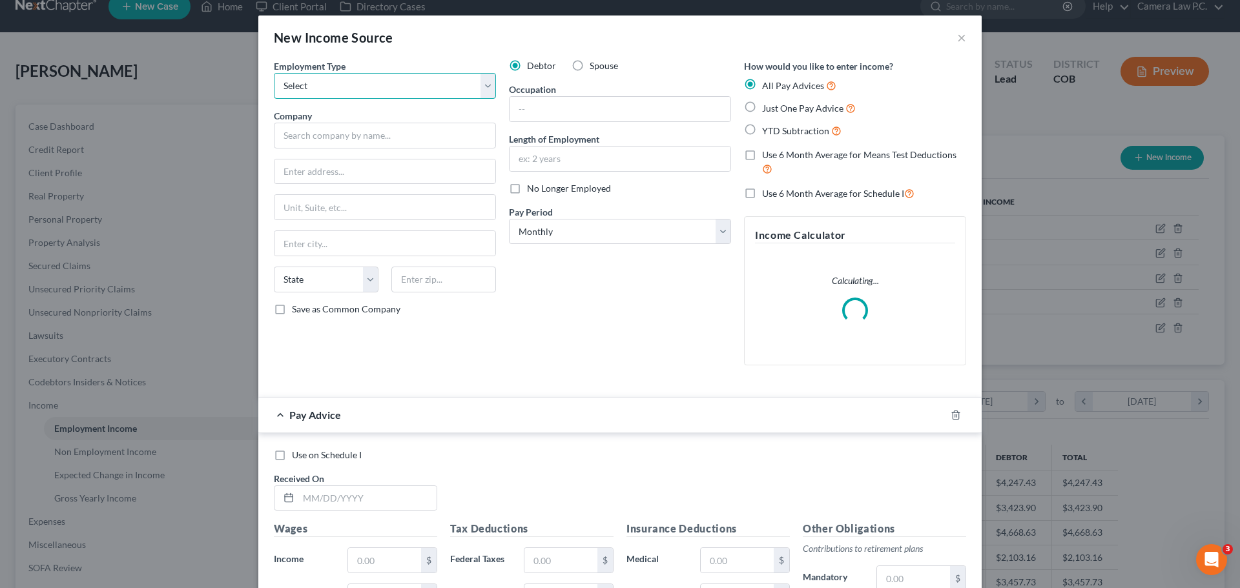
drag, startPoint x: 316, startPoint y: 86, endPoint x: 312, endPoint y: 93, distance: 8.4
click at [316, 86] on select "Select Full or Part Time Employment Self Employment" at bounding box center [385, 86] width 222 height 26
select select "0"
click at [274, 73] on select "Select Full or Part Time Employment Self Employment" at bounding box center [385, 86] width 222 height 26
click at [307, 144] on input "text" at bounding box center [385, 136] width 222 height 26
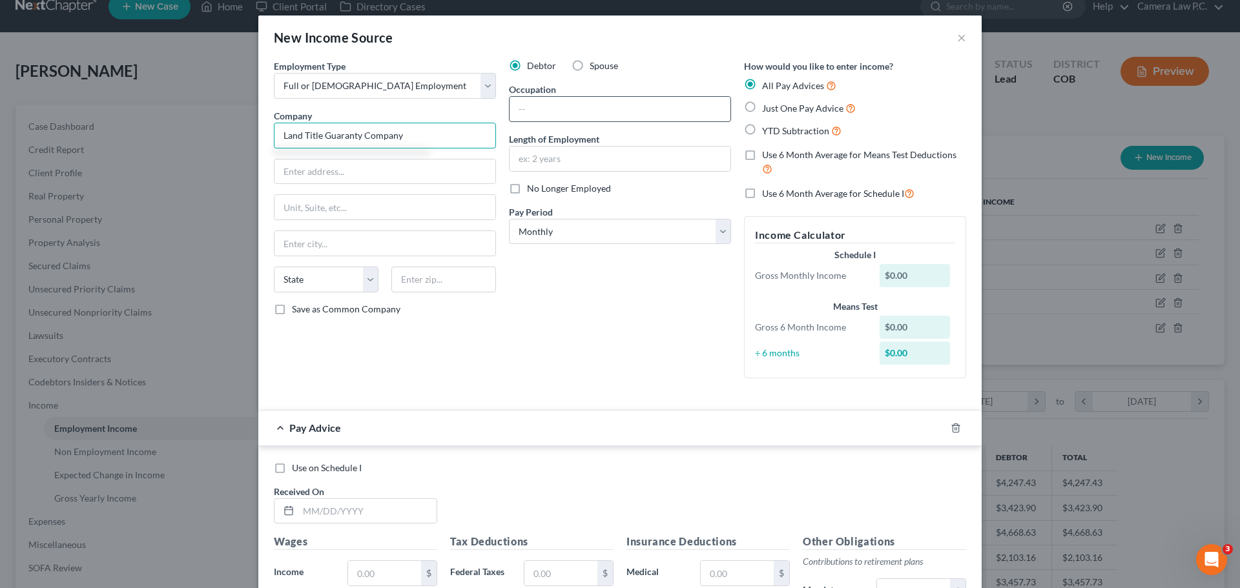
type input "Land Title Guaranty Company"
click at [530, 112] on input "text" at bounding box center [620, 109] width 221 height 25
type input "Realtor"
click at [527, 191] on label "No Longer Employed" at bounding box center [569, 188] width 84 height 13
click at [532, 191] on input "No Longer Employed" at bounding box center [536, 186] width 8 height 8
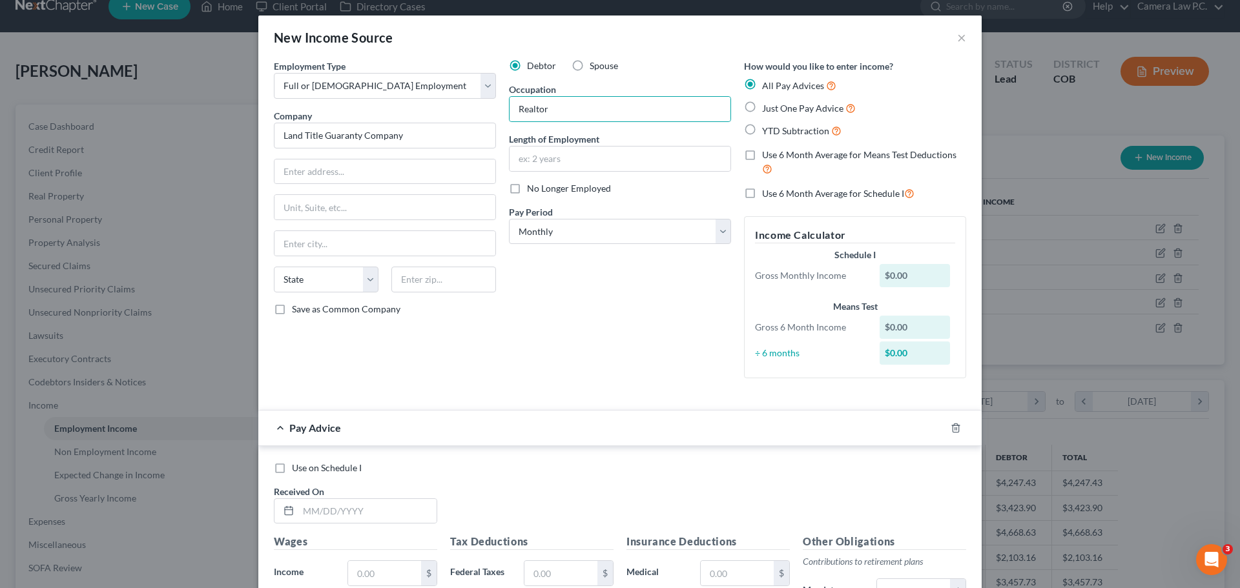
checkbox input "true"
click at [318, 517] on input "text" at bounding box center [367, 511] width 138 height 25
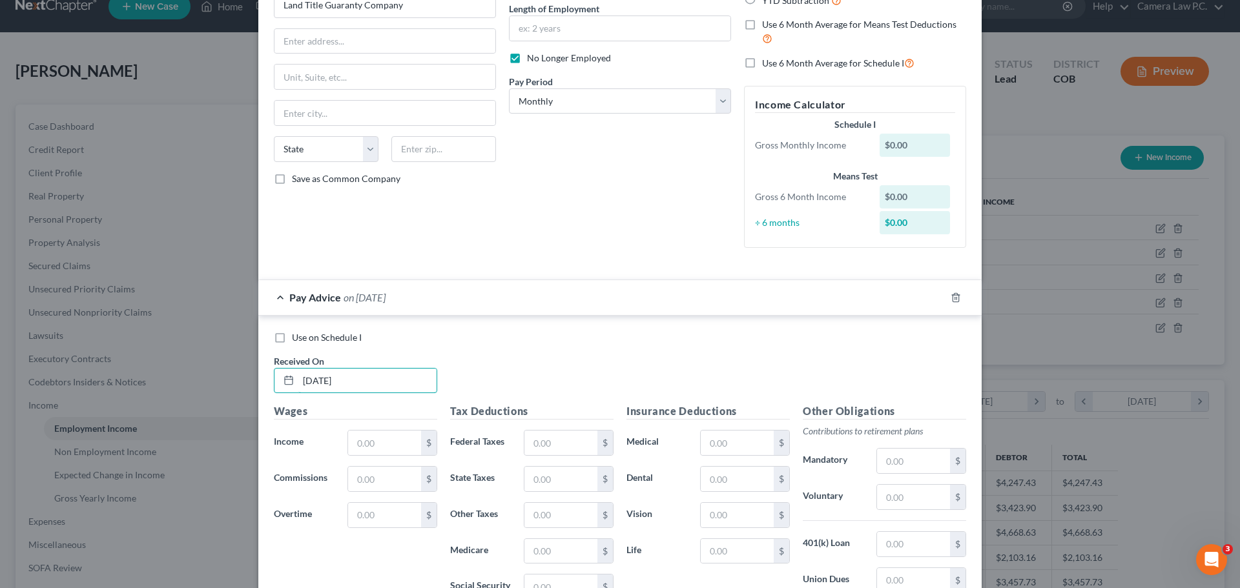
scroll to position [317, 0]
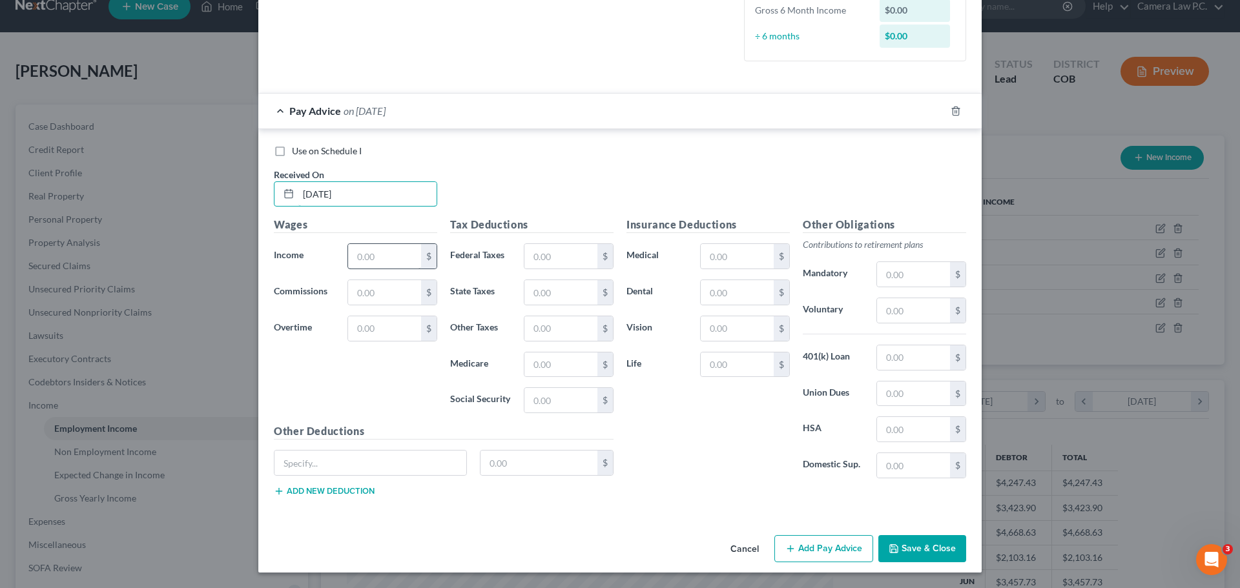
type input "[DATE]"
click at [361, 257] on input "text" at bounding box center [384, 256] width 73 height 25
type input "25,352"
click at [692, 446] on div "Insurance Deductions Medical $ Dental $ Vision $ Life $" at bounding box center [708, 353] width 176 height 272
click at [908, 553] on button "Save & Close" at bounding box center [922, 548] width 88 height 27
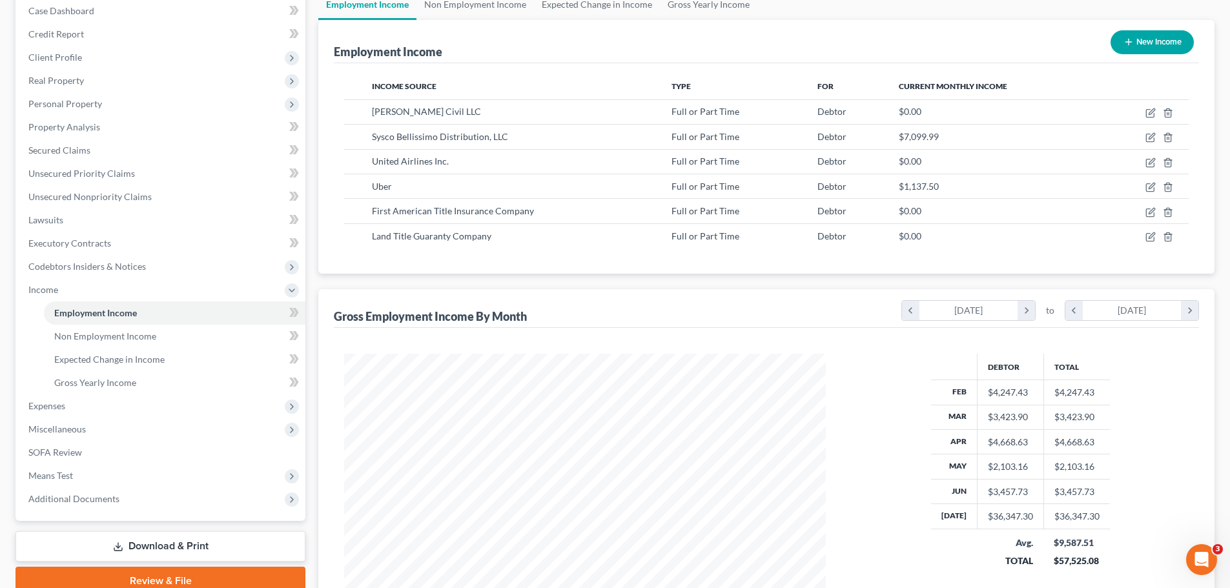
scroll to position [263, 0]
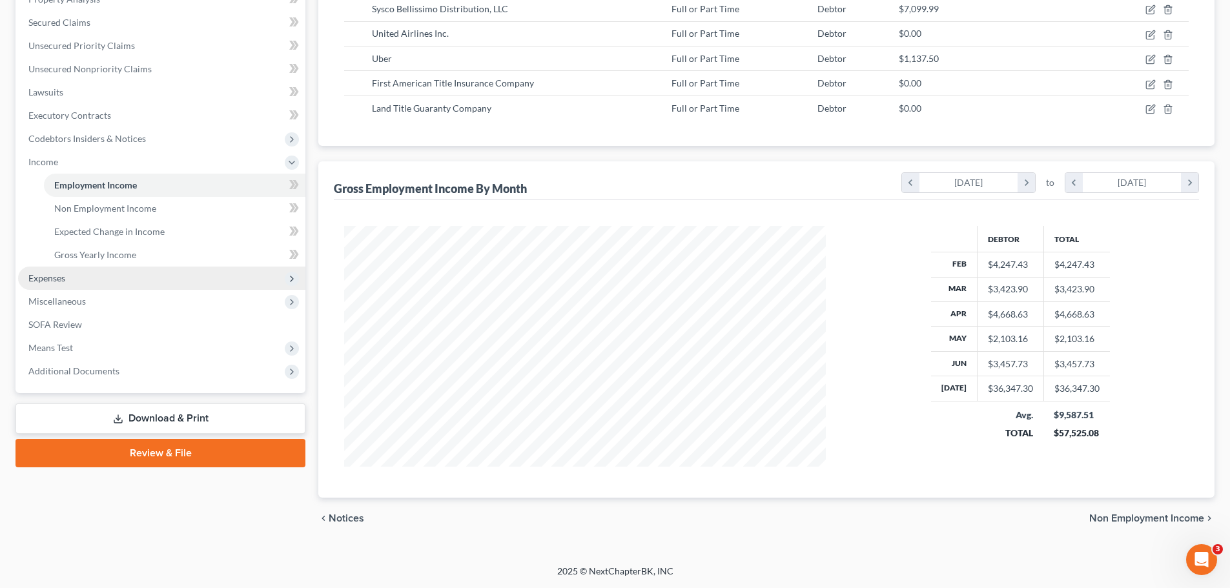
click at [47, 277] on span "Expenses" at bounding box center [46, 278] width 37 height 11
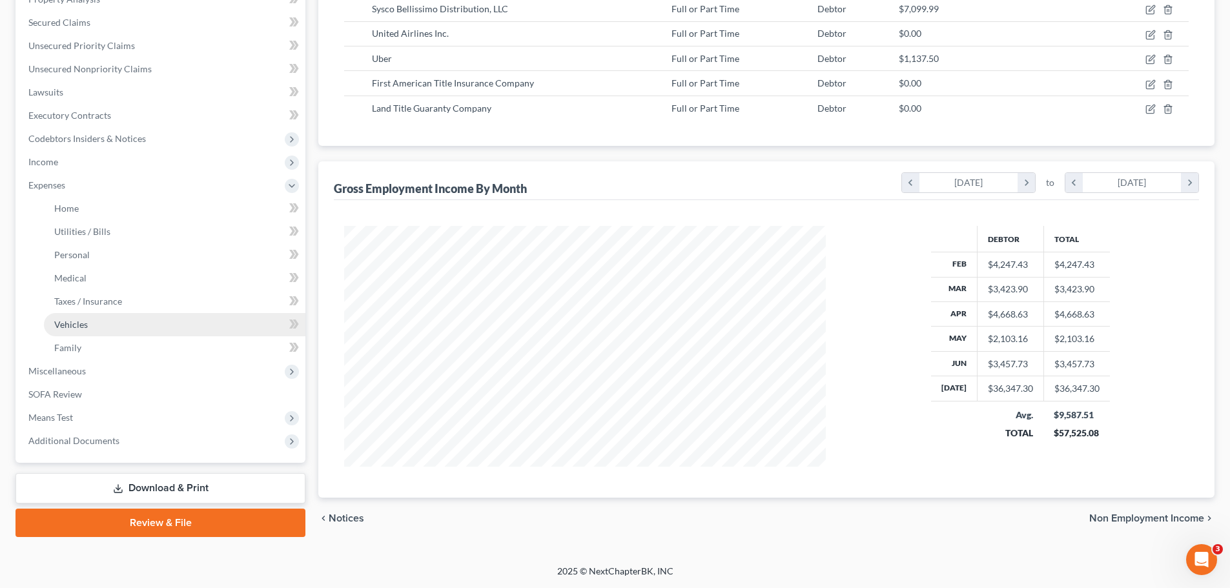
click at [71, 327] on span "Vehicles" at bounding box center [71, 324] width 34 height 11
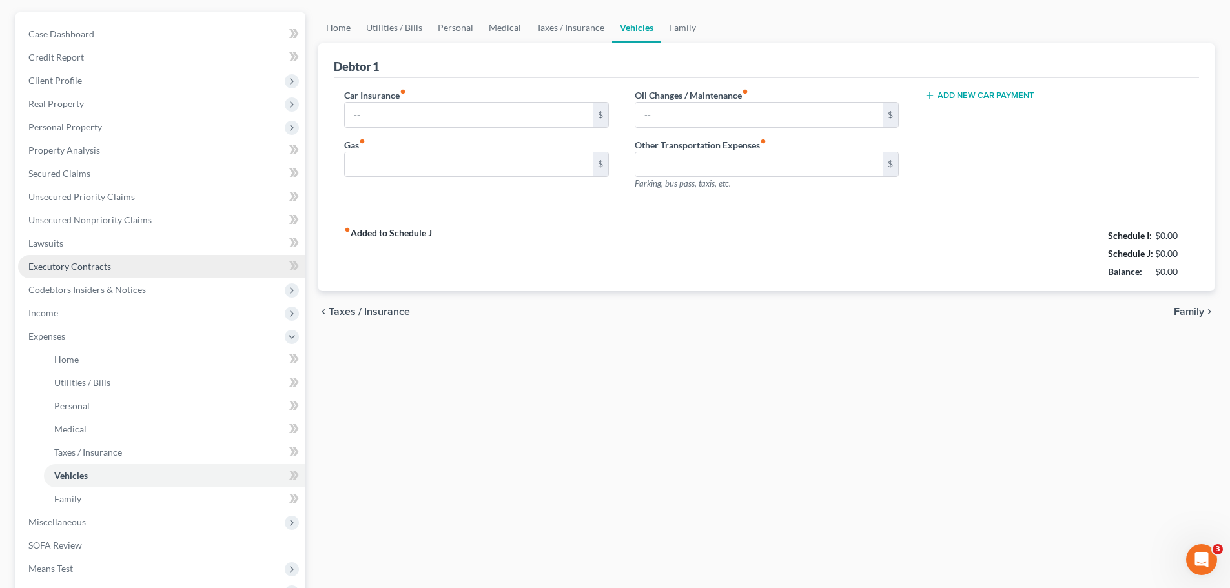
type input "0.00"
type input "400.00"
type input "0.00"
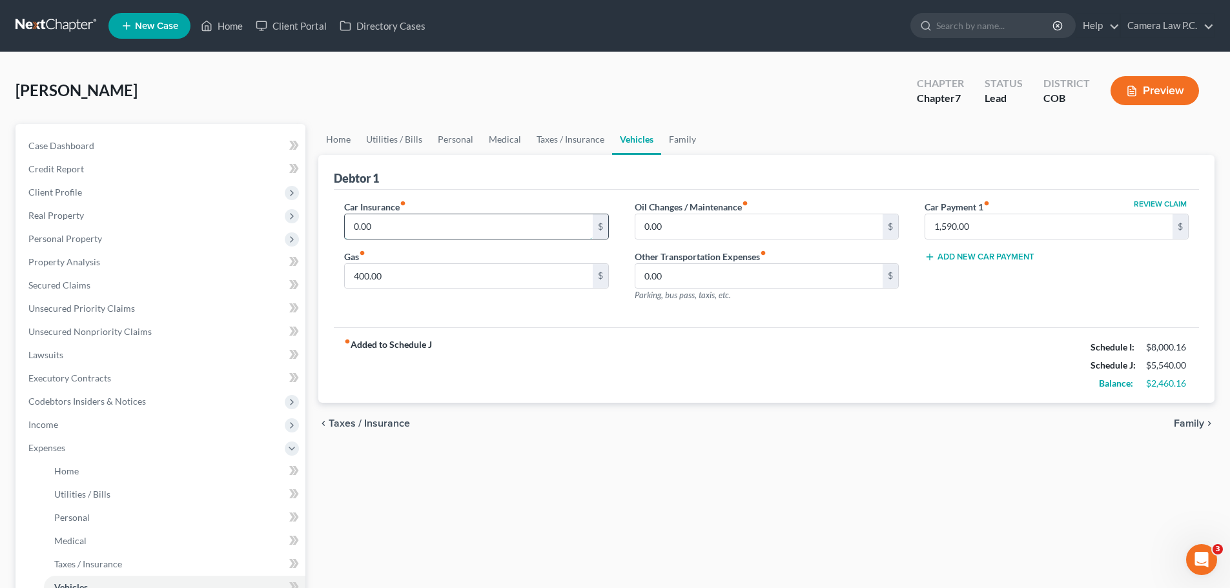
click at [397, 231] on input "0.00" at bounding box center [468, 226] width 247 height 25
type input "191.5"
click at [606, 420] on div "chevron_left Taxes / Insurance Family chevron_right" at bounding box center [766, 423] width 896 height 41
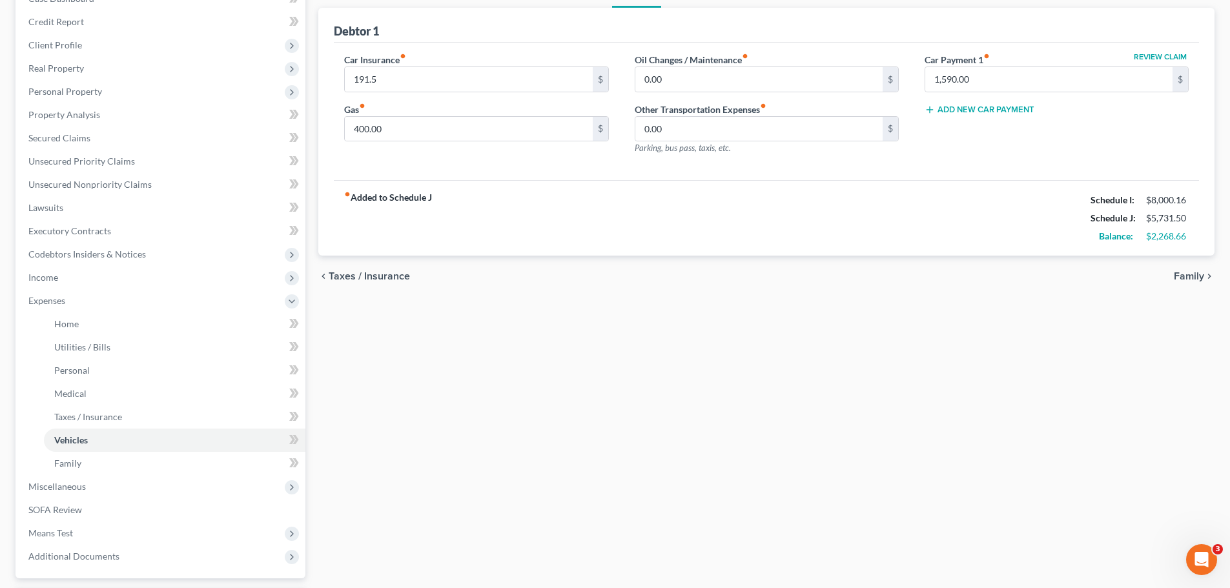
scroll to position [3, 0]
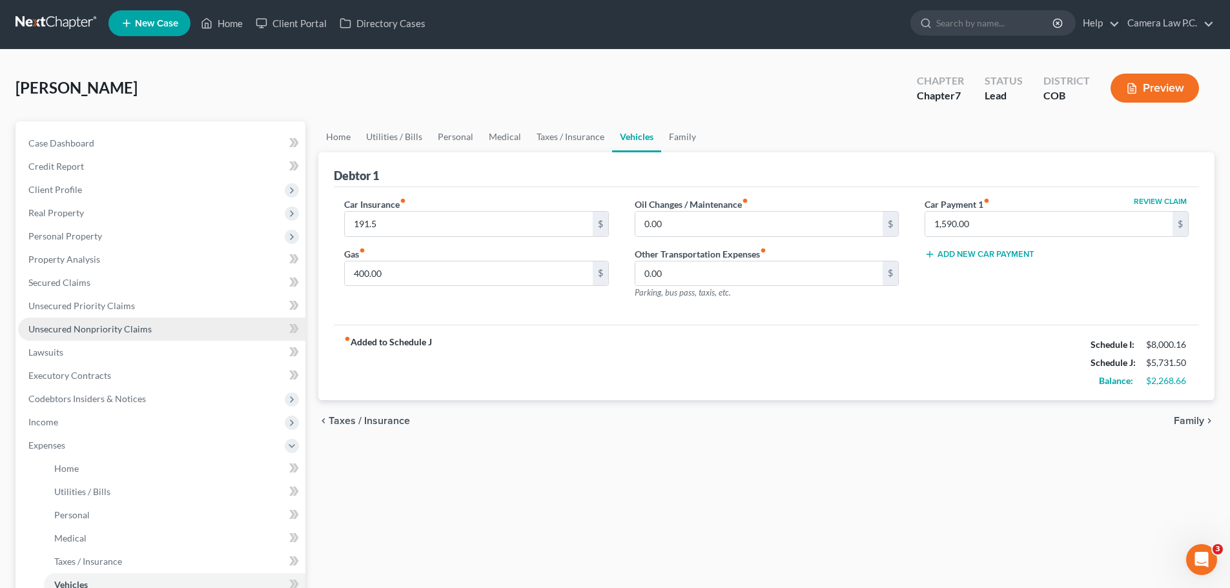
click at [77, 333] on span "Unsecured Nonpriority Claims" at bounding box center [89, 329] width 123 height 11
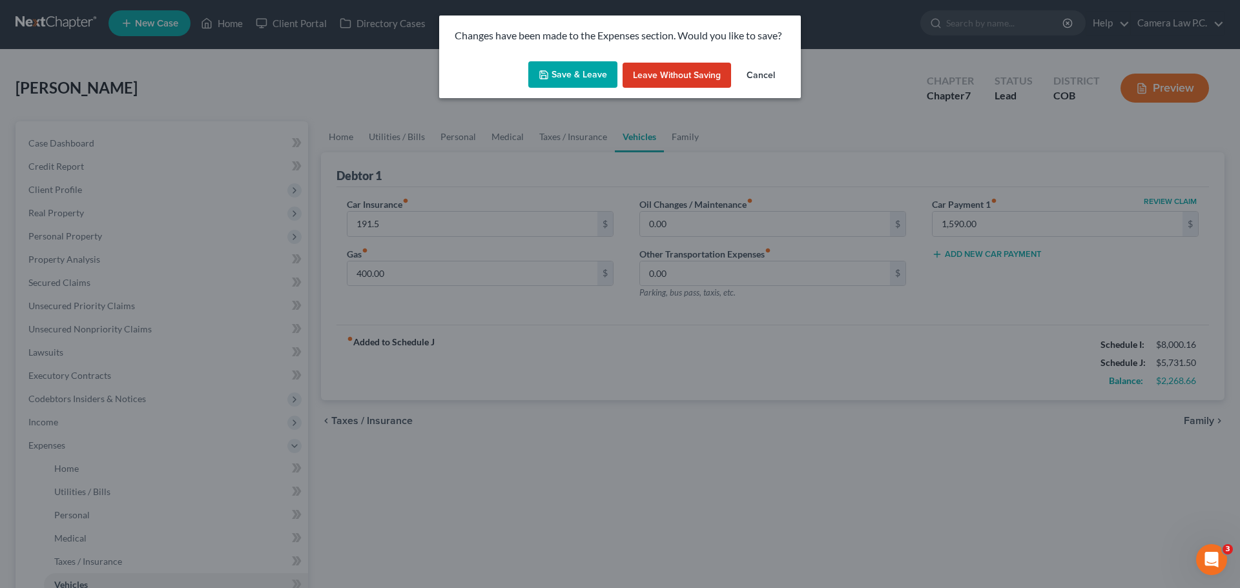
click at [584, 71] on button "Save & Leave" at bounding box center [572, 74] width 89 height 27
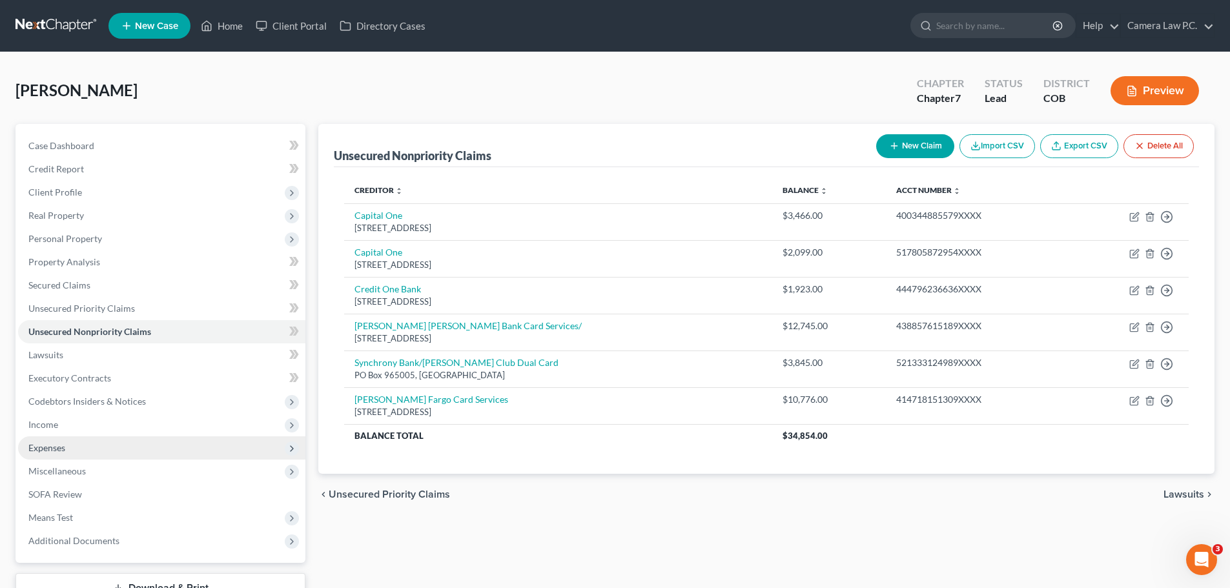
click at [54, 445] on span "Expenses" at bounding box center [46, 447] width 37 height 11
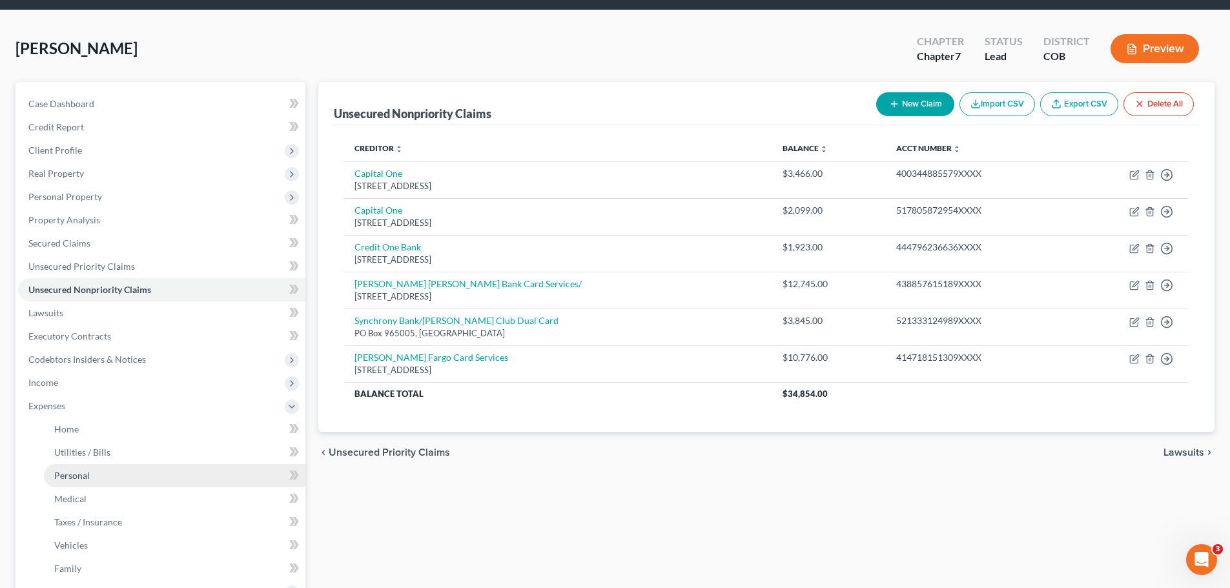
scroll to position [65, 0]
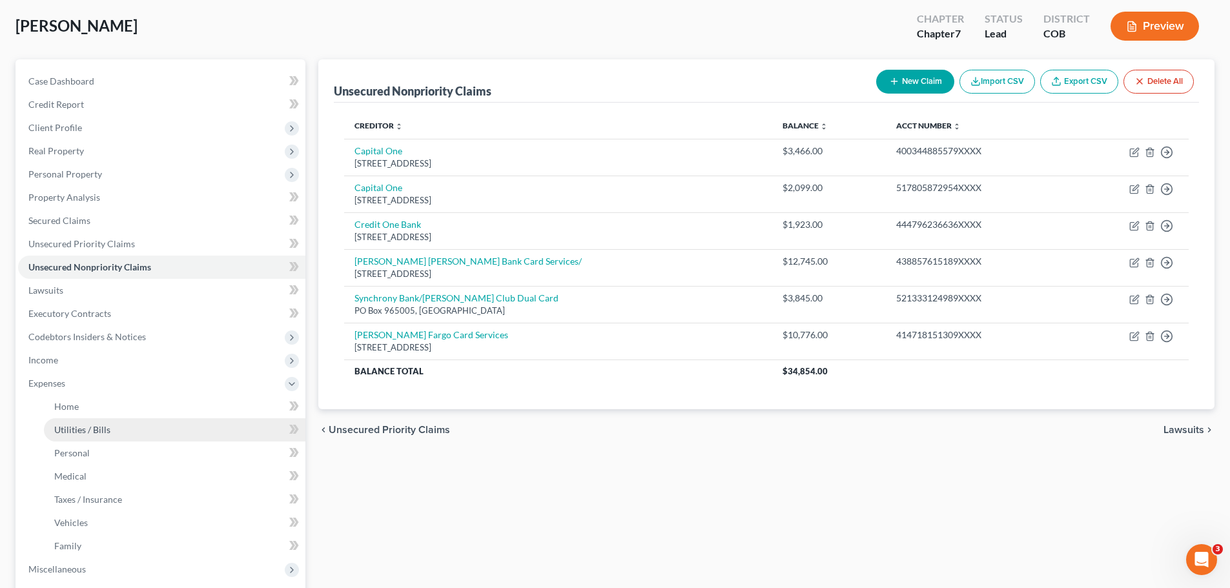
click at [80, 432] on span "Utilities / Bills" at bounding box center [82, 429] width 56 height 11
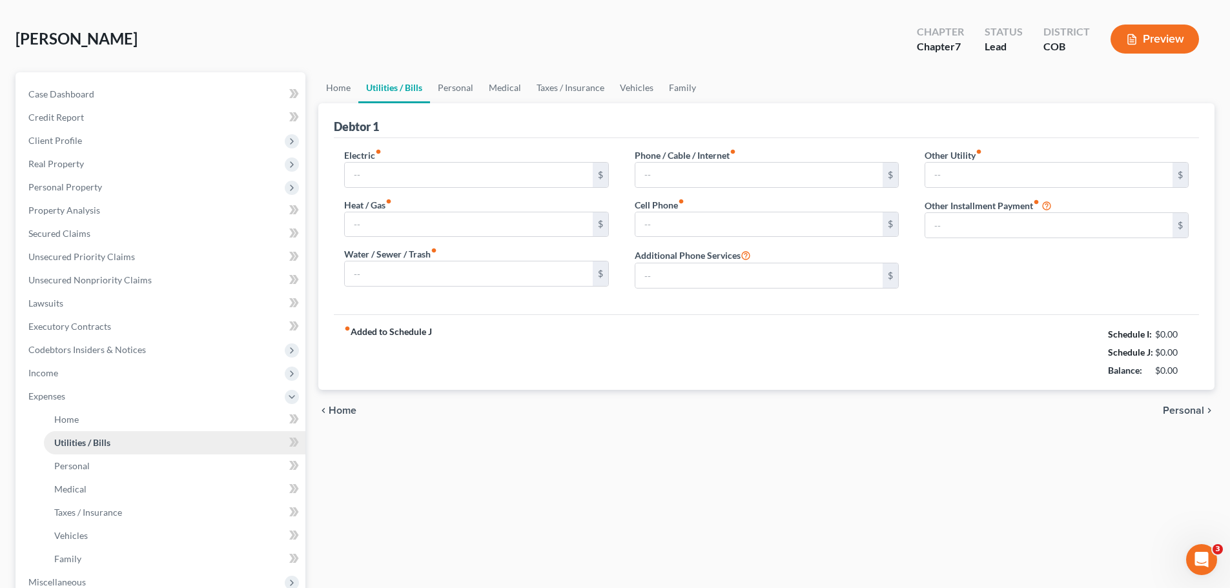
type input "0.00"
type input "350.00"
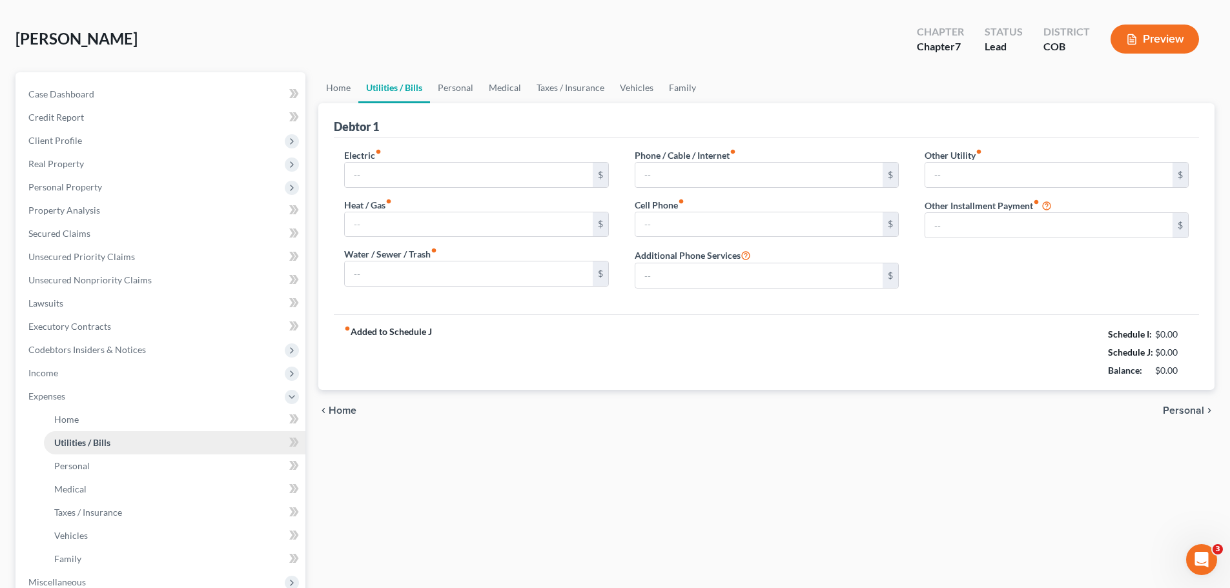
type input "0.00"
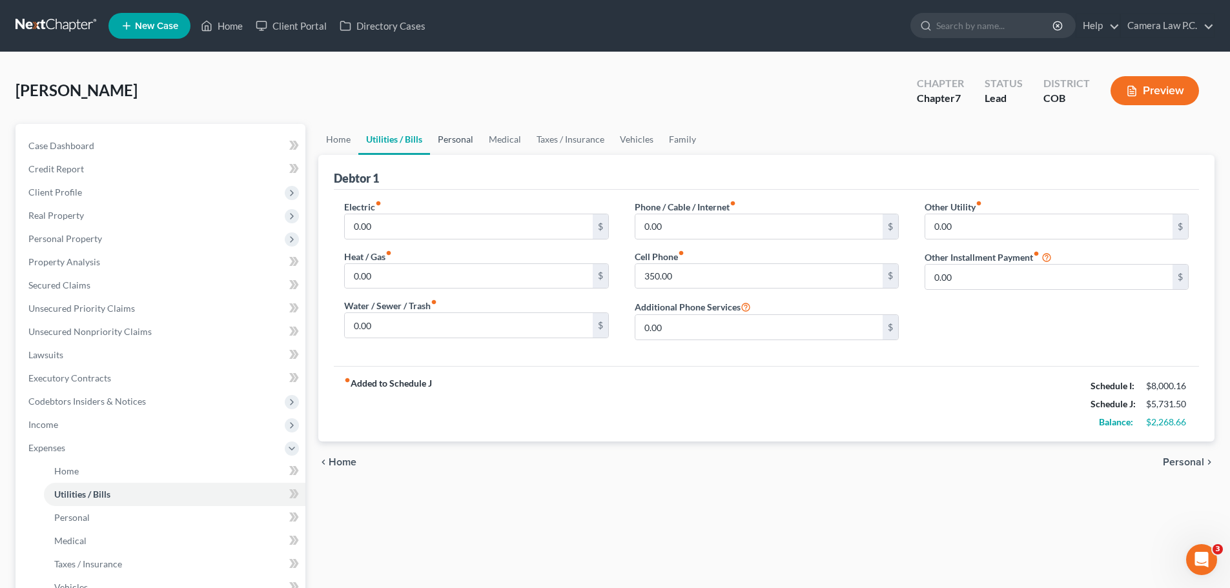
click at [463, 136] on link "Personal" at bounding box center [455, 139] width 51 height 31
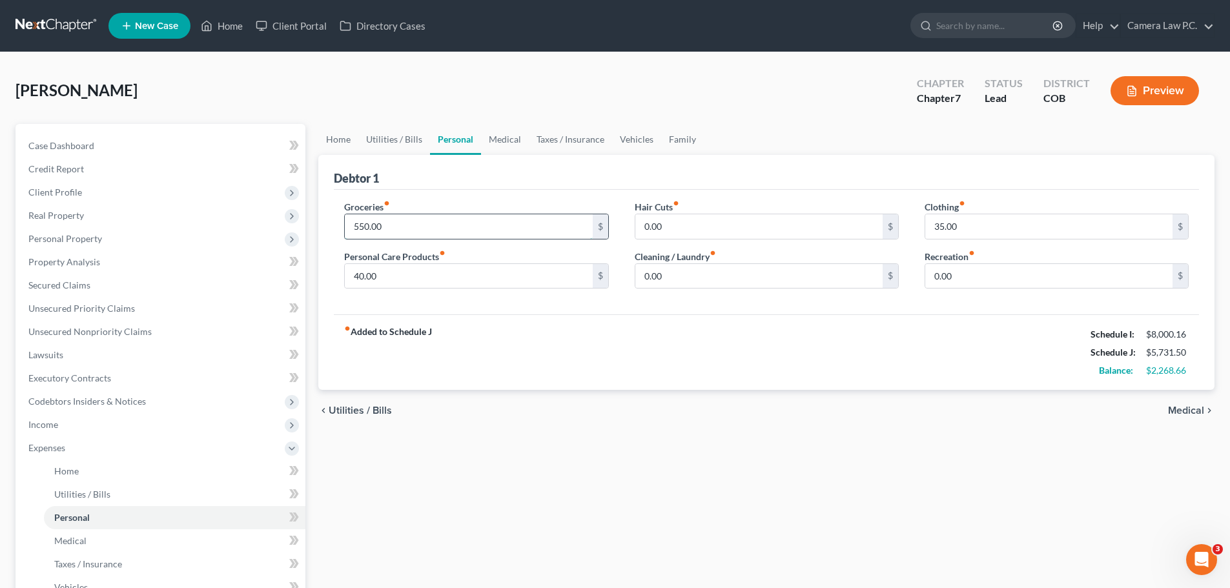
click at [384, 231] on input "550.00" at bounding box center [468, 226] width 247 height 25
type input "850"
click at [613, 354] on div "fiber_manual_record Added to Schedule J Schedule I: $8,000.16 Schedule J: $6,03…" at bounding box center [766, 353] width 865 height 76
click at [960, 222] on input "35.00" at bounding box center [1049, 226] width 247 height 25
type input "70"
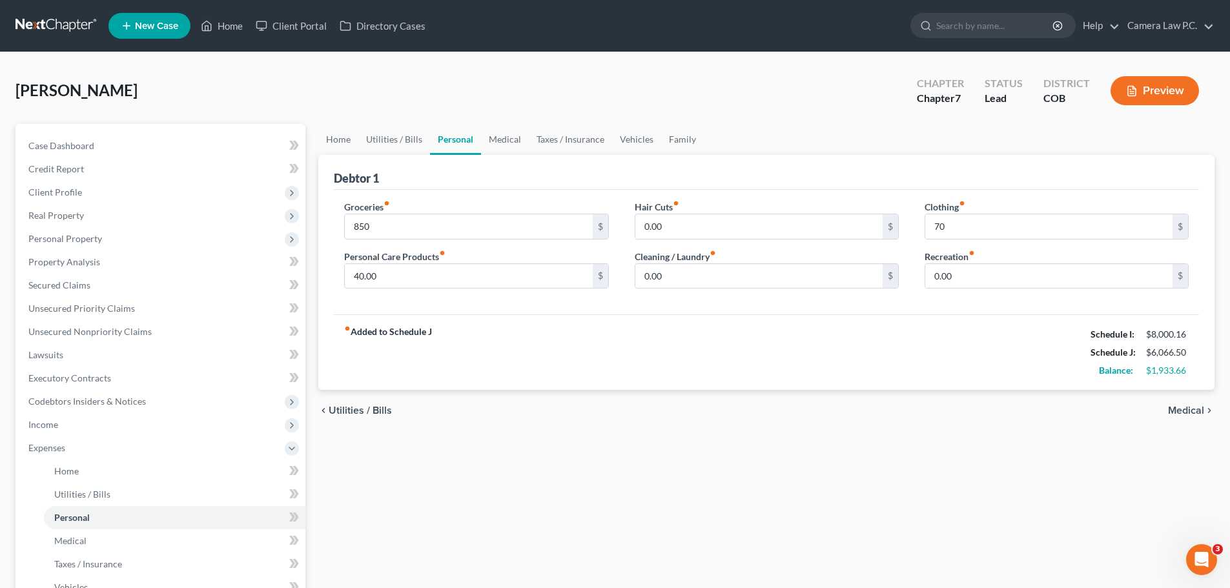
drag, startPoint x: 919, startPoint y: 373, endPoint x: 894, endPoint y: 359, distance: 28.6
click at [919, 371] on div "fiber_manual_record Added to Schedule J Schedule I: $8,000.16 Schedule J: $6,06…" at bounding box center [766, 353] width 865 height 76
click at [507, 137] on link "Medical" at bounding box center [505, 139] width 48 height 31
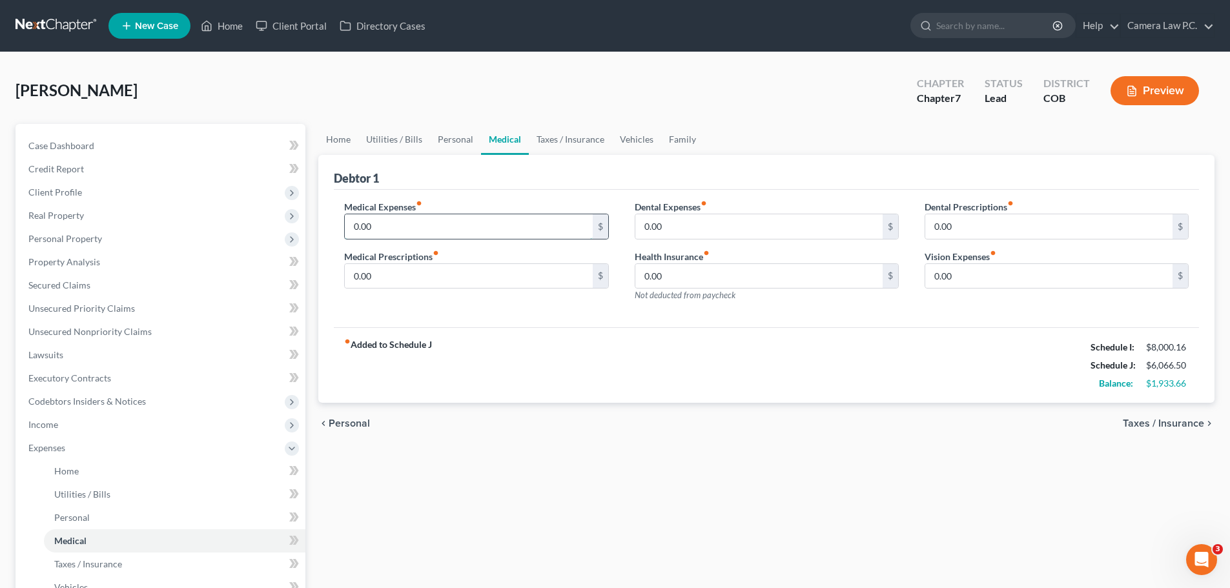
click at [386, 226] on input "0.00" at bounding box center [468, 226] width 247 height 25
type input "50"
click at [694, 222] on input "0.00" at bounding box center [759, 226] width 247 height 25
type input "100"
click at [735, 383] on div "fiber_manual_record Added to Schedule J Schedule I: $8,000.16 Schedule J: $6,21…" at bounding box center [766, 365] width 865 height 76
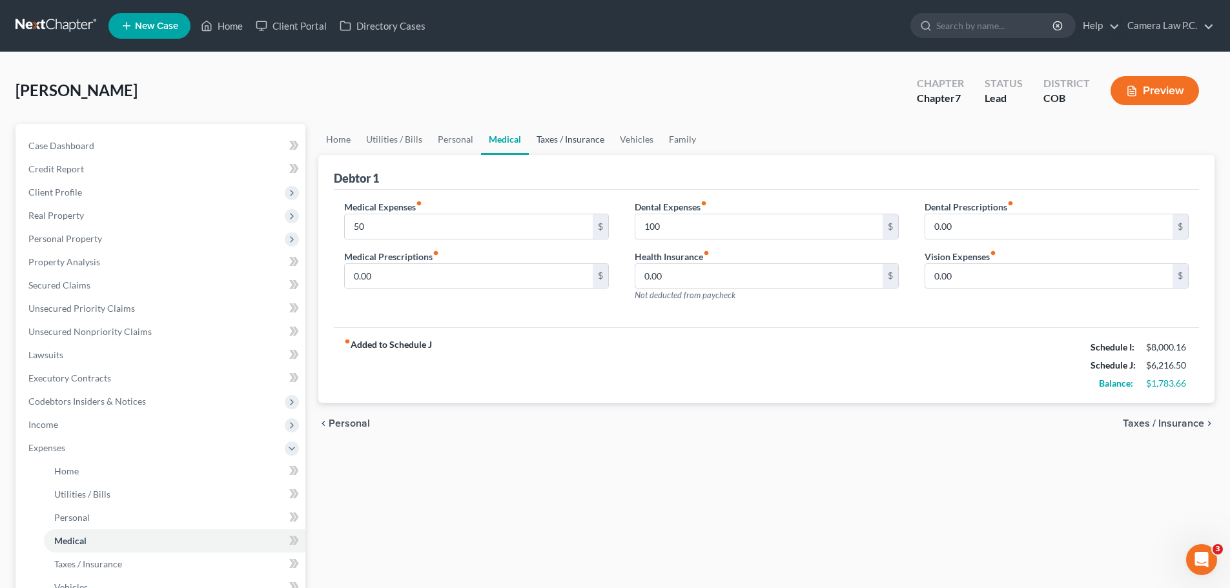
click at [564, 138] on link "Taxes / Insurance" at bounding box center [570, 139] width 83 height 31
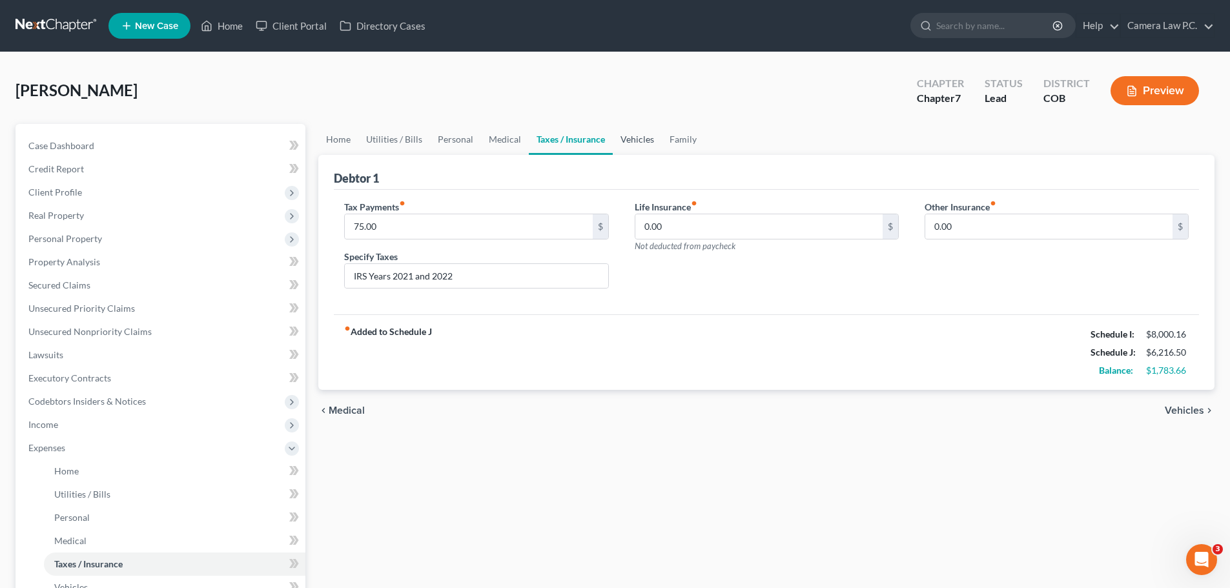
click at [627, 136] on link "Vehicles" at bounding box center [637, 139] width 49 height 31
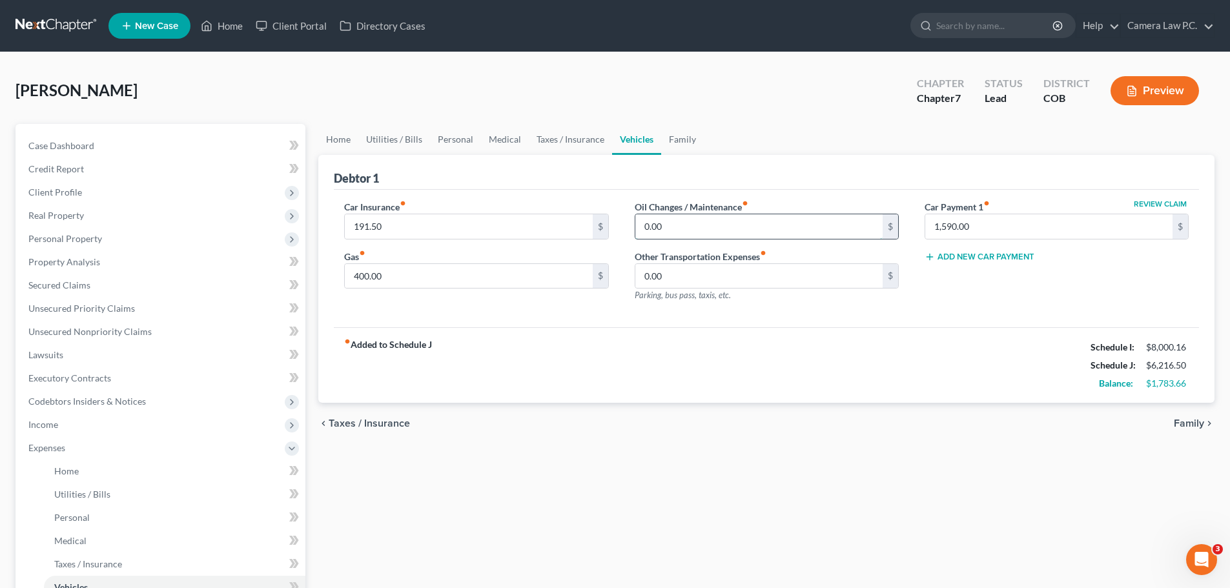
click at [680, 225] on input "0.00" at bounding box center [759, 226] width 247 height 25
type input "125"
click at [656, 357] on div "fiber_manual_record Added to Schedule J Schedule I: $8,000.16 Schedule J: $6,34…" at bounding box center [766, 365] width 865 height 76
click at [687, 140] on link "Family" at bounding box center [682, 139] width 43 height 31
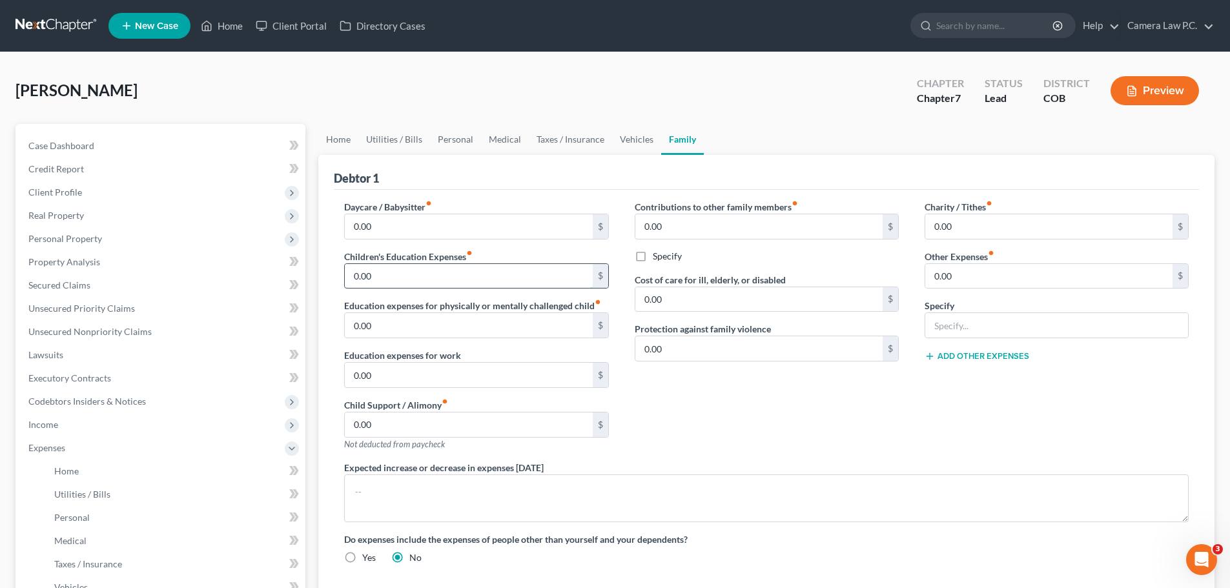
click at [380, 276] on input "0.00" at bounding box center [468, 276] width 247 height 25
type input "200"
click at [770, 448] on div "Contributions to other family members fiber_manual_record 0.00 $ Specify Cost o…" at bounding box center [767, 330] width 290 height 261
click at [745, 414] on div "Contributions to other family members fiber_manual_record 0.00 $ Specify Cost o…" at bounding box center [767, 330] width 290 height 261
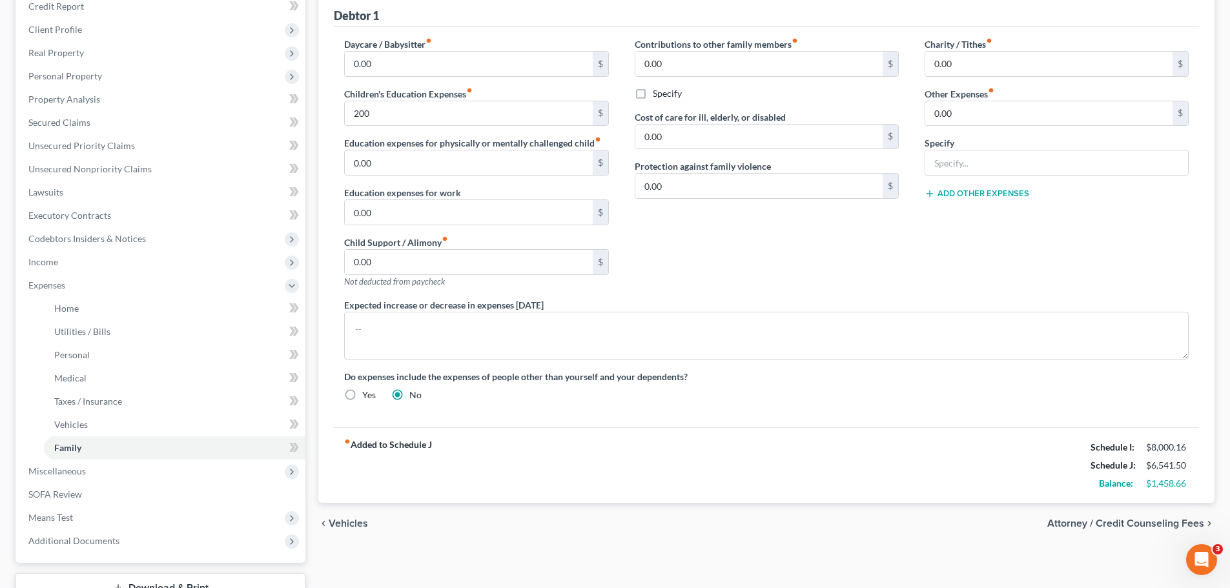
scroll to position [261, 0]
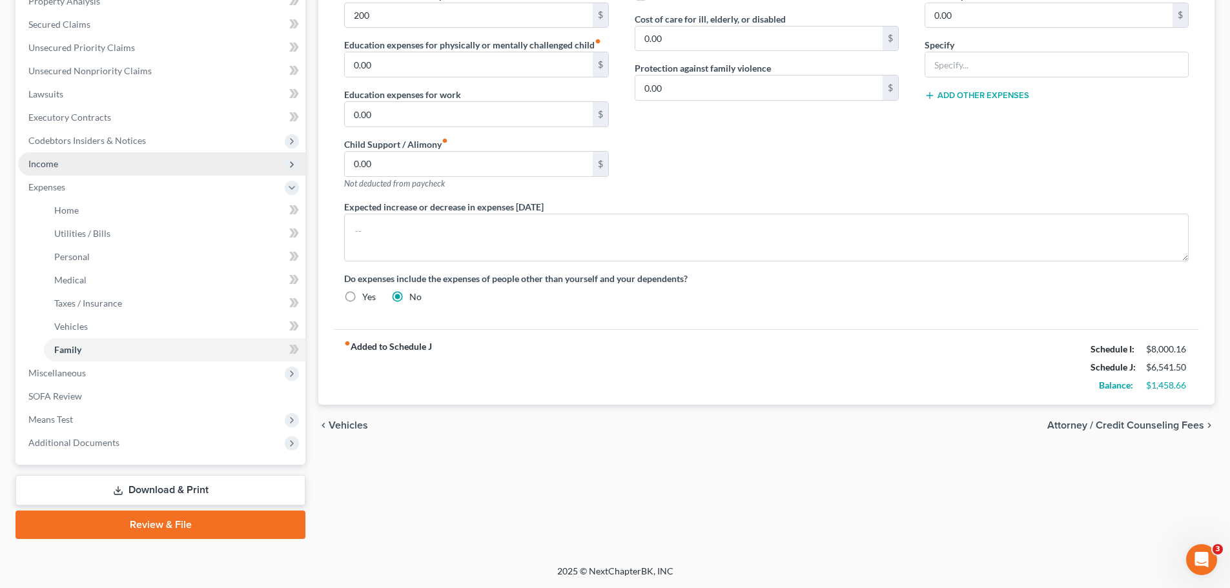
click at [55, 164] on span "Income" at bounding box center [43, 163] width 30 height 11
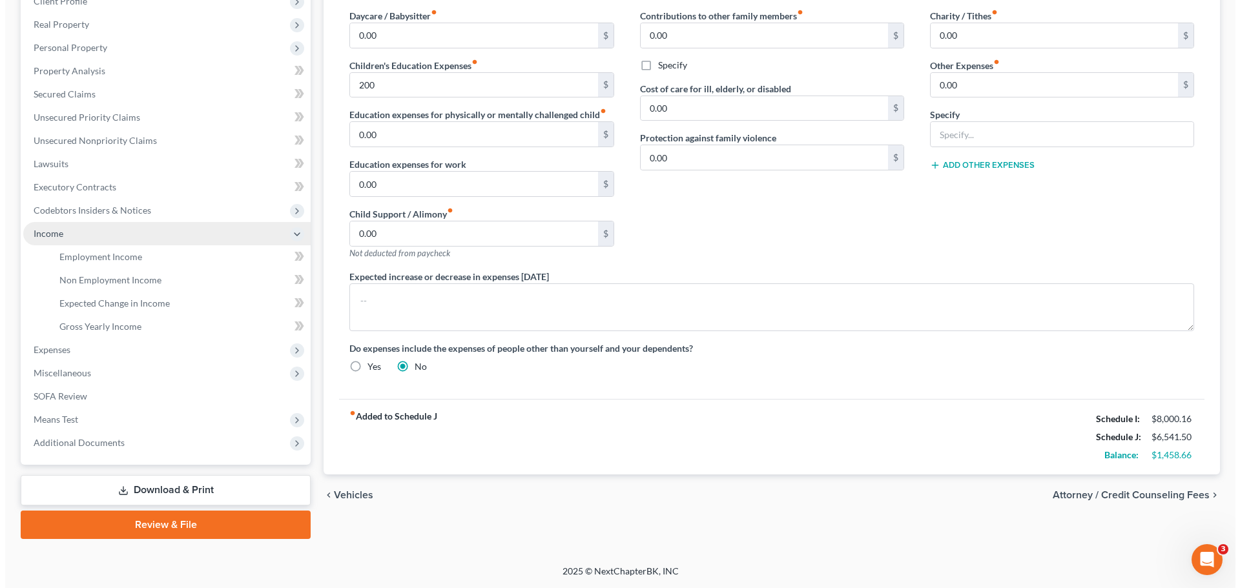
scroll to position [191, 0]
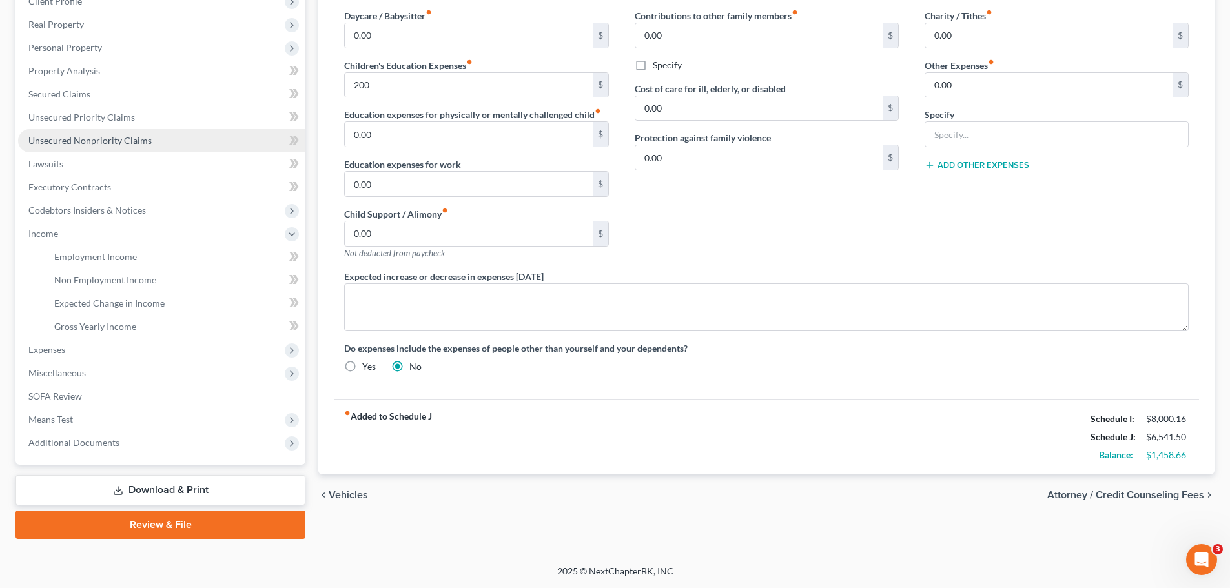
click at [85, 141] on span "Unsecured Nonpriority Claims" at bounding box center [89, 140] width 123 height 11
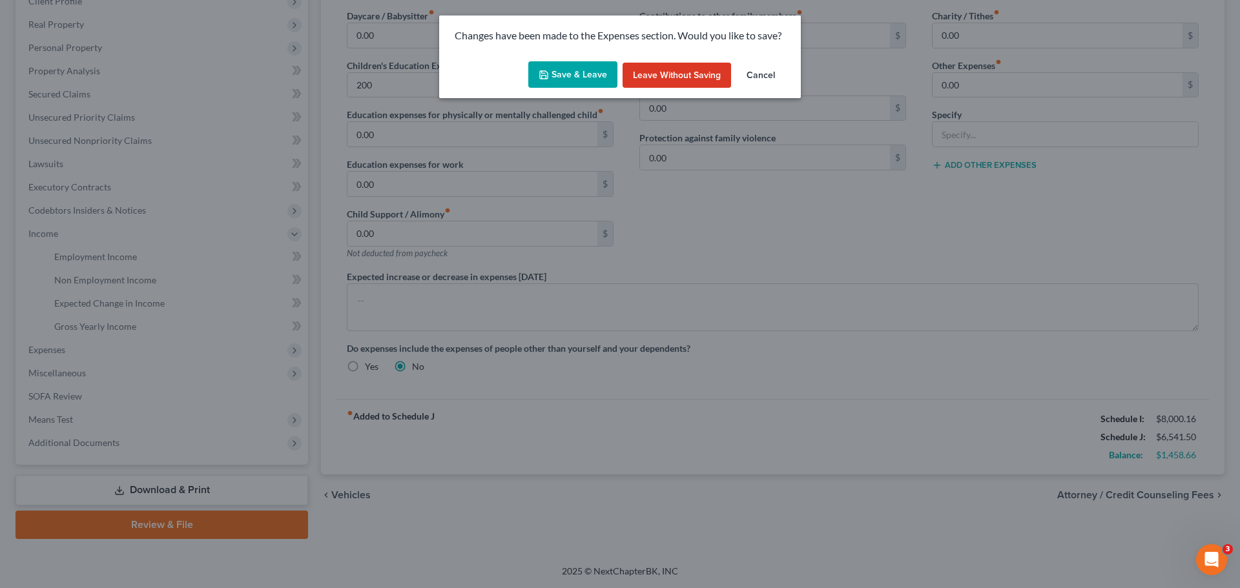
click at [575, 73] on button "Save & Leave" at bounding box center [572, 74] width 89 height 27
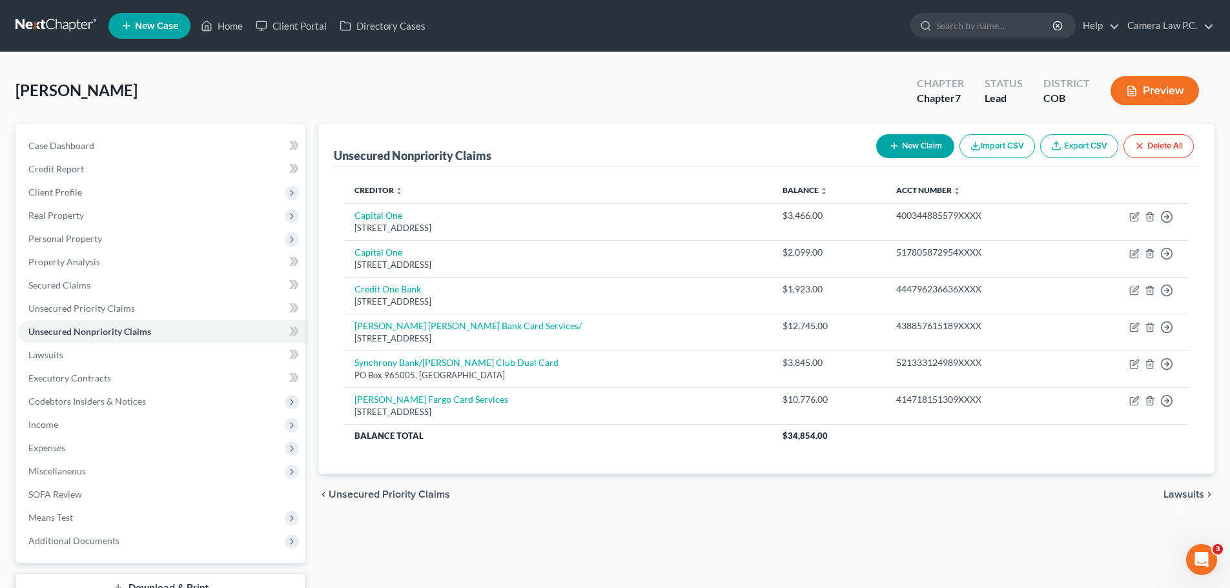
click at [909, 144] on button "New Claim" at bounding box center [915, 146] width 78 height 24
select select "0"
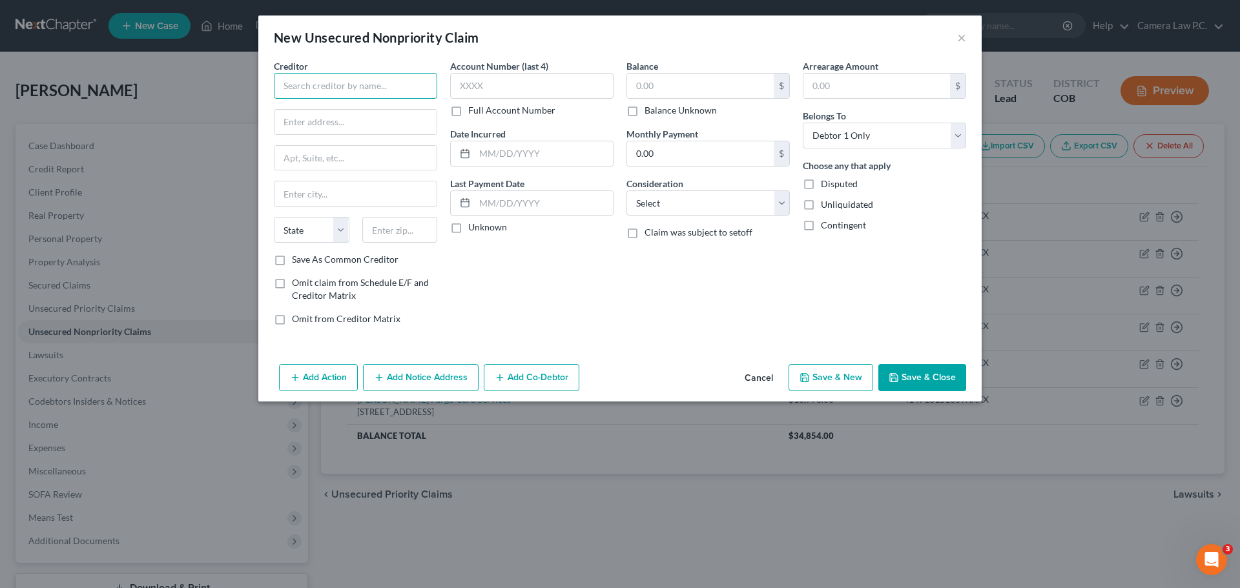
click at [322, 87] on input "text" at bounding box center [355, 86] width 163 height 26
type input "E-470 Public Highway Authority"
type input "PO Box 5470"
type input "[GEOGRAPHIC_DATA]"
select select "5"
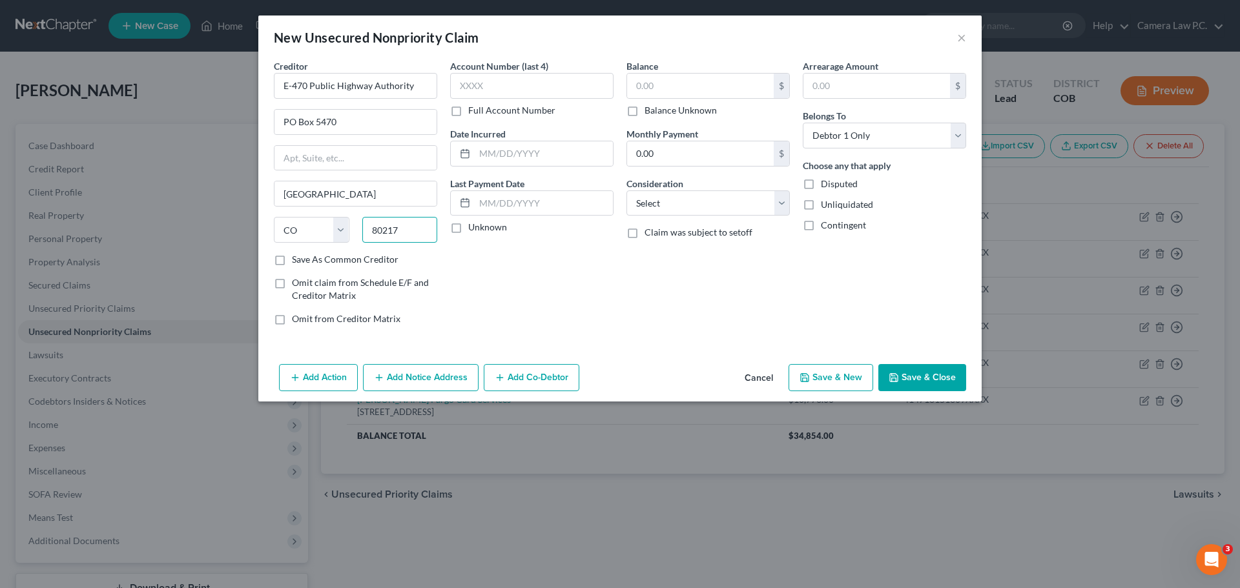
type input "80217"
click at [468, 111] on label "Full Account Number" at bounding box center [511, 110] width 87 height 13
click at [473, 111] on input "Full Account Number" at bounding box center [477, 108] width 8 height 8
click at [475, 86] on input "text" at bounding box center [531, 86] width 163 height 26
type input "2503640136"
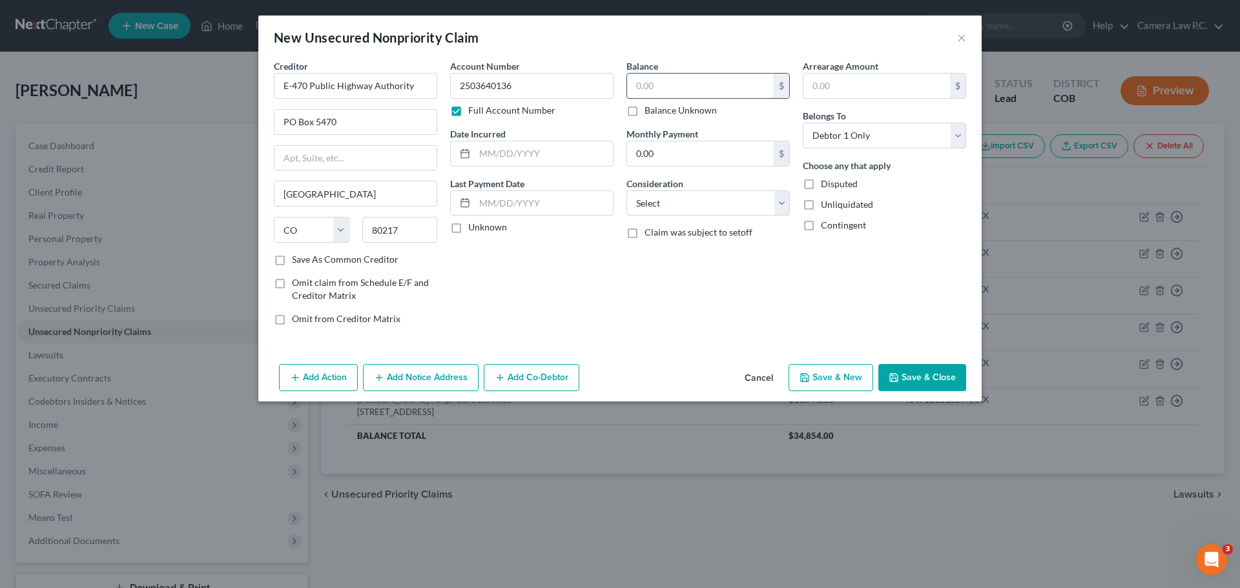
click at [674, 84] on input "text" at bounding box center [700, 86] width 147 height 25
type input "621.75"
click at [667, 205] on select "Select Cable / Satellite Services Collection Agency Credit Card Debt Debt Couns…" at bounding box center [707, 204] width 163 height 26
select select "14"
click at [626, 191] on select "Select Cable / Satellite Services Collection Agency Credit Card Debt Debt Couns…" at bounding box center [707, 204] width 163 height 26
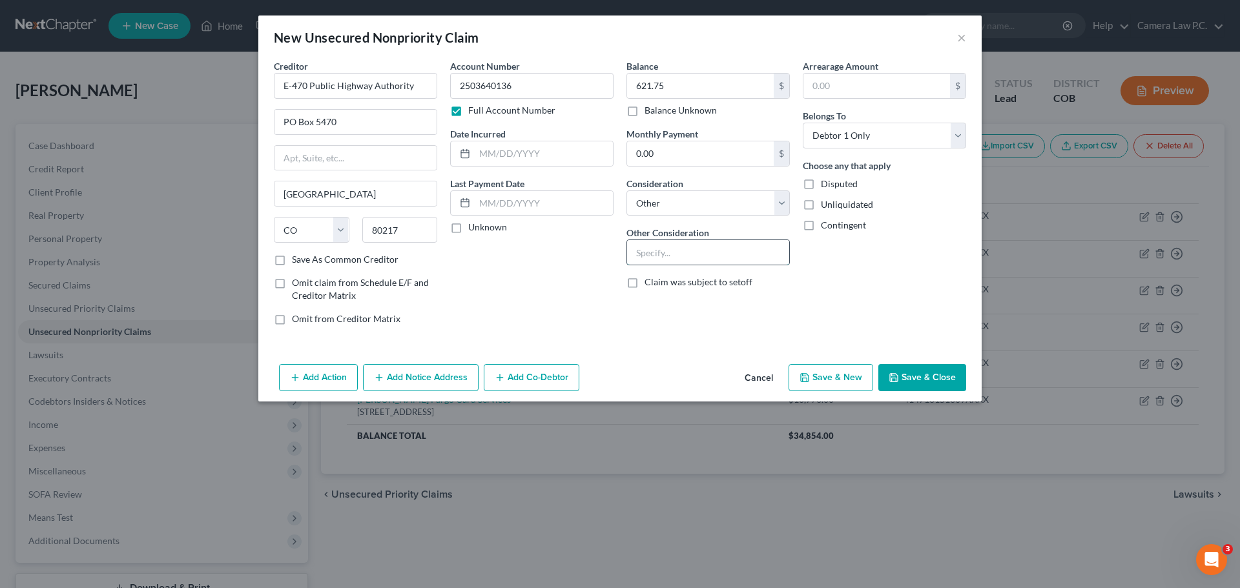
click at [669, 250] on input "text" at bounding box center [708, 252] width 162 height 25
type input "T"
type input "License Plate Tolls"
click at [904, 373] on button "Save & Close" at bounding box center [922, 377] width 88 height 27
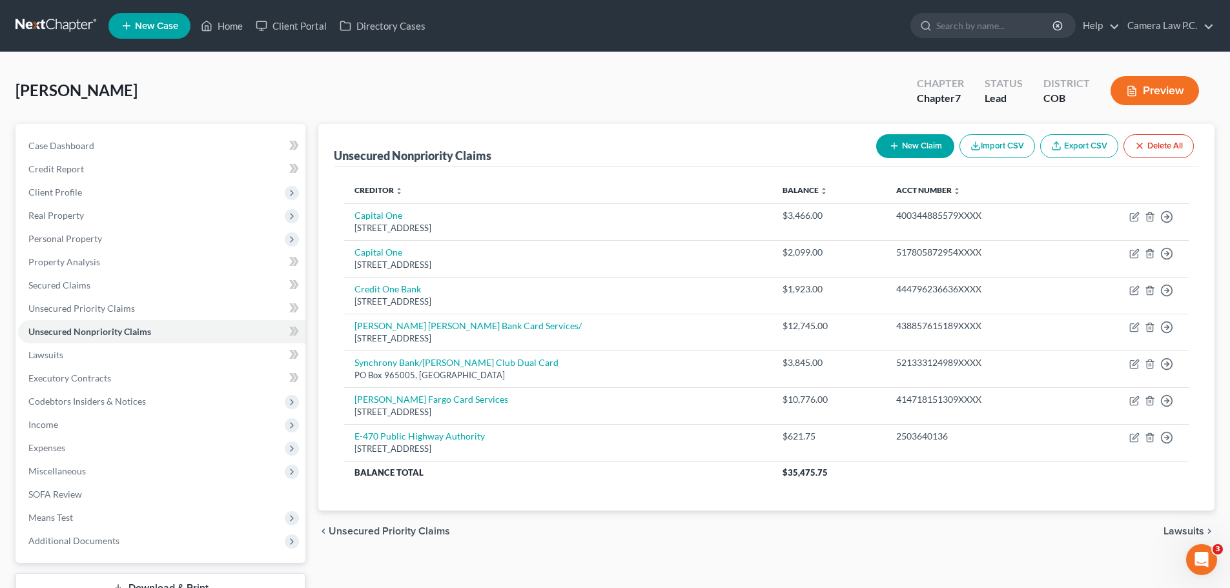
click at [900, 148] on button "New Claim" at bounding box center [915, 146] width 78 height 24
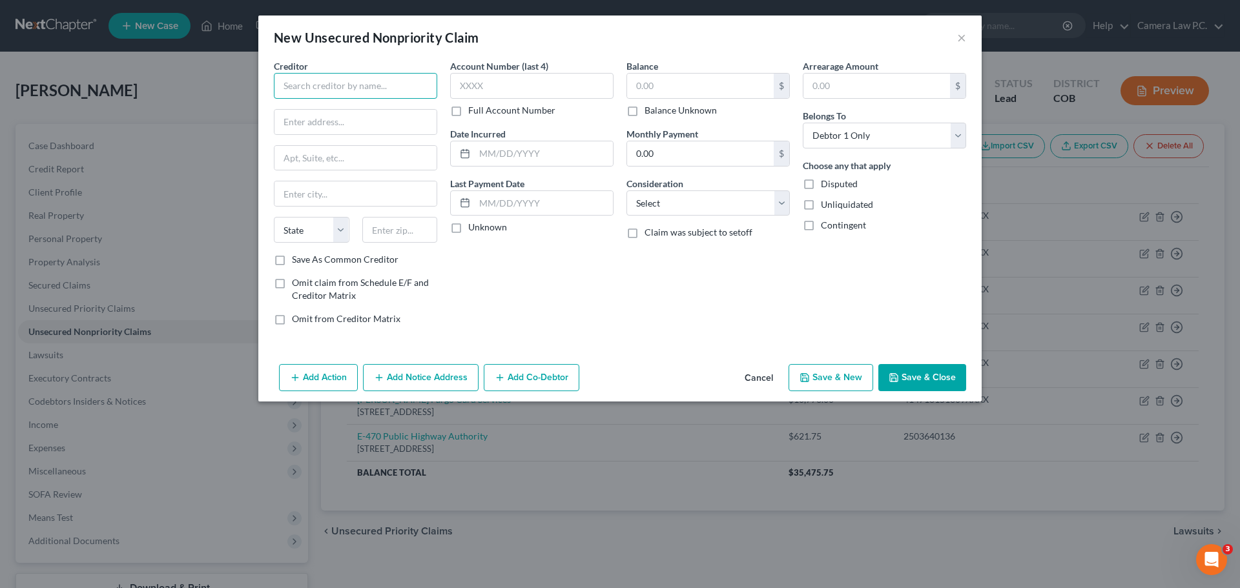
click at [362, 90] on input "text" at bounding box center [355, 86] width 163 height 26
click at [651, 88] on input "text" at bounding box center [700, 86] width 147 height 25
click at [663, 205] on select "Select Cable / Satellite Services Collection Agency Credit Card Debt Debt Couns…" at bounding box center [707, 204] width 163 height 26
click at [626, 191] on select "Select Cable / Satellite Services Collection Agency Credit Card Debt Debt Couns…" at bounding box center [707, 204] width 163 height 26
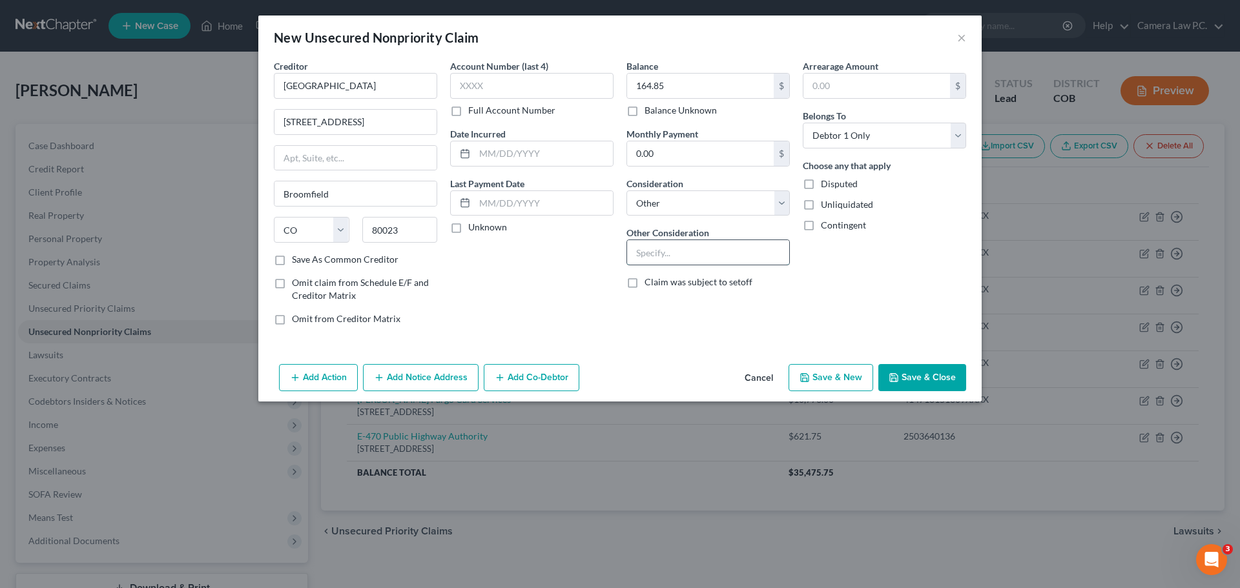
click at [666, 256] on input "text" at bounding box center [708, 252] width 162 height 25
drag, startPoint x: 917, startPoint y: 377, endPoint x: 407, endPoint y: 307, distance: 514.9
click at [917, 375] on button "Save & Close" at bounding box center [922, 377] width 88 height 27
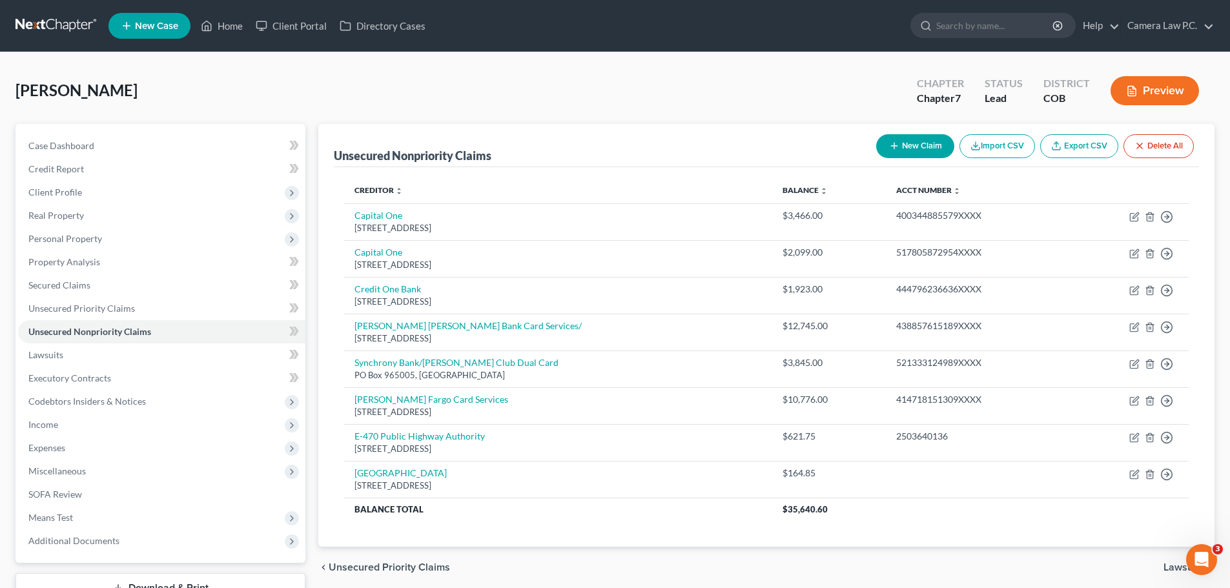
click at [917, 140] on button "New Claim" at bounding box center [915, 146] width 78 height 24
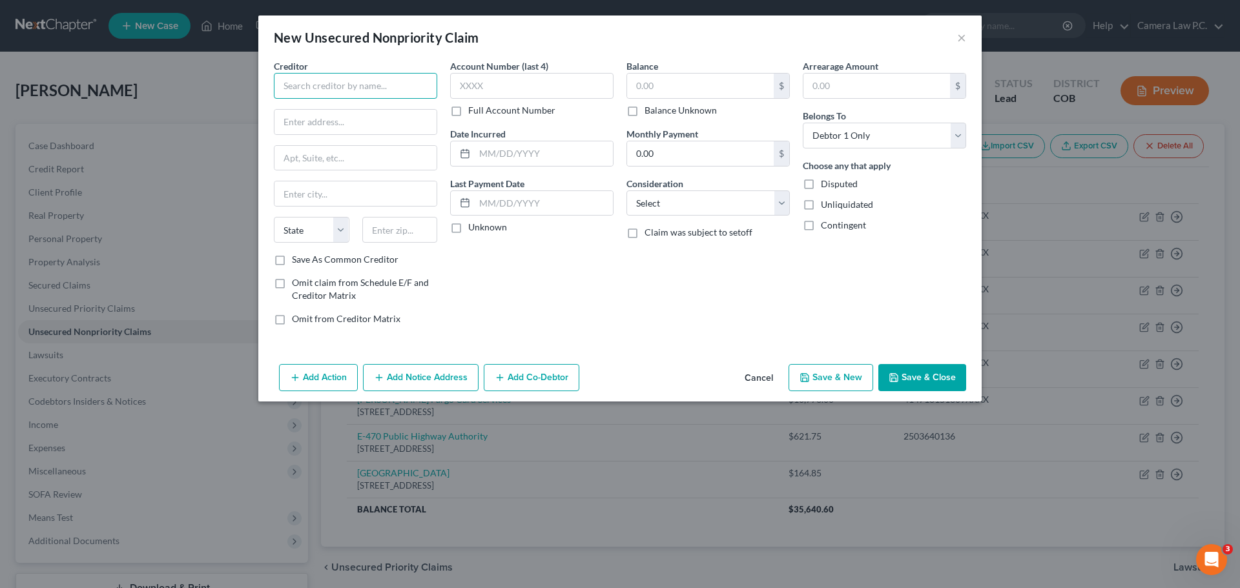
click at [356, 81] on input "text" at bounding box center [355, 86] width 163 height 26
click at [679, 85] on input "text" at bounding box center [700, 86] width 147 height 25
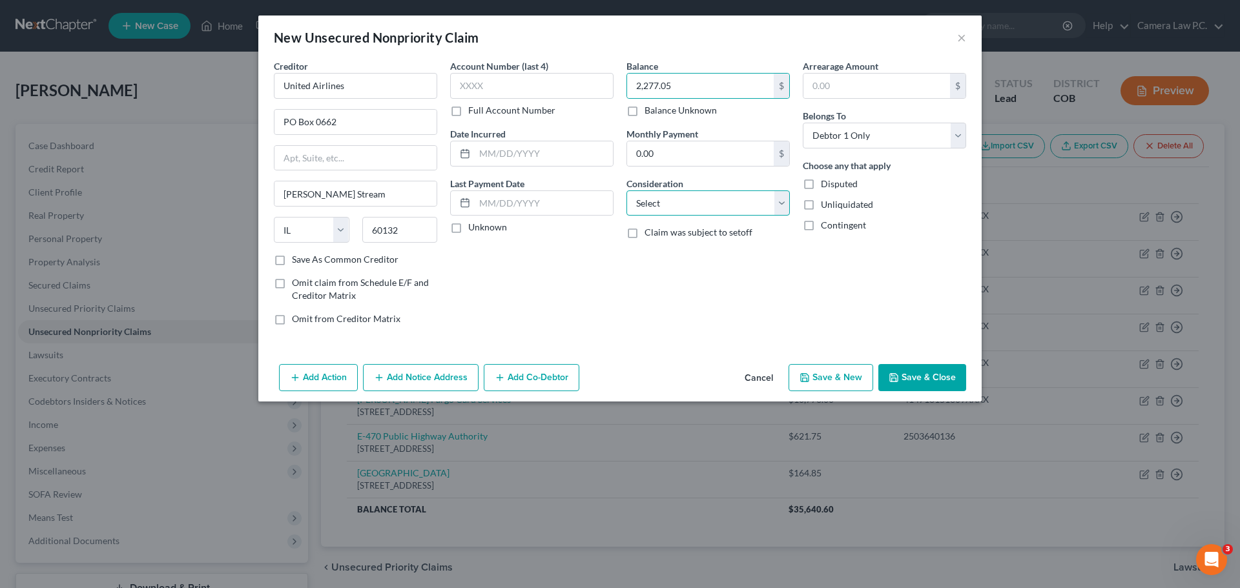
click at [686, 205] on select "Select Cable / Satellite Services Collection Agency Credit Card Debt Debt Couns…" at bounding box center [707, 204] width 163 height 26
click at [626, 191] on select "Select Cable / Satellite Services Collection Agency Credit Card Debt Debt Couns…" at bounding box center [707, 204] width 163 height 26
click at [503, 155] on input "text" at bounding box center [544, 153] width 138 height 25
drag, startPoint x: 759, startPoint y: 293, endPoint x: 837, endPoint y: 313, distance: 80.8
click at [760, 292] on div "Balance 2,277.05 $ Balance Unknown Balance Undetermined 2,277.05 $ Balance Unkn…" at bounding box center [708, 197] width 176 height 276
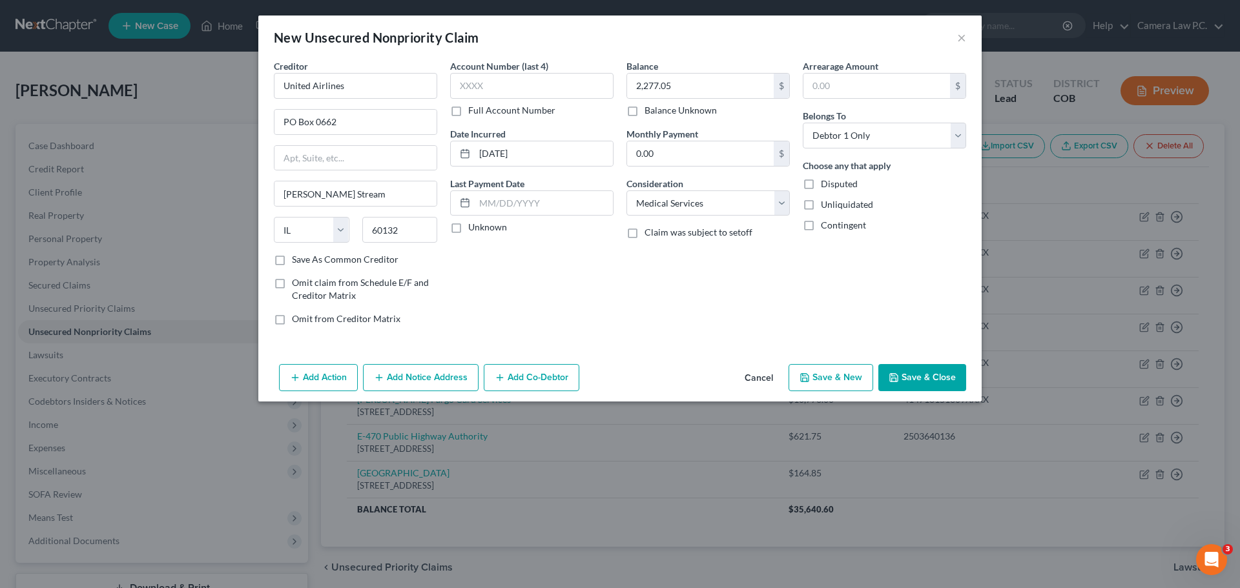
click at [911, 373] on button "Save & Close" at bounding box center [922, 377] width 88 height 27
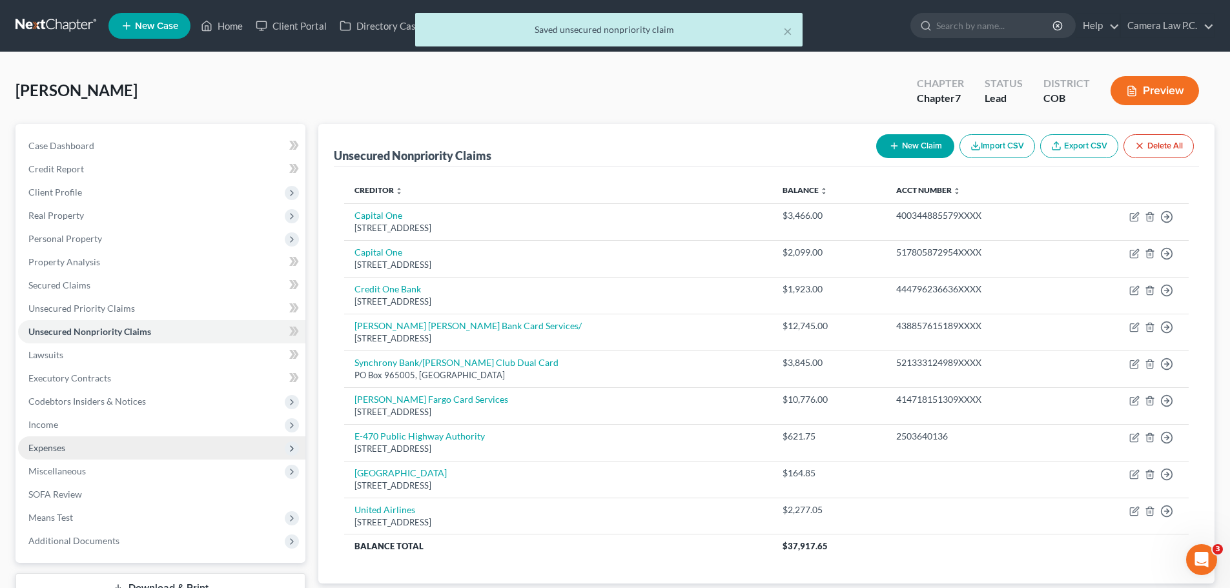
click at [53, 442] on span "Expenses" at bounding box center [46, 447] width 37 height 11
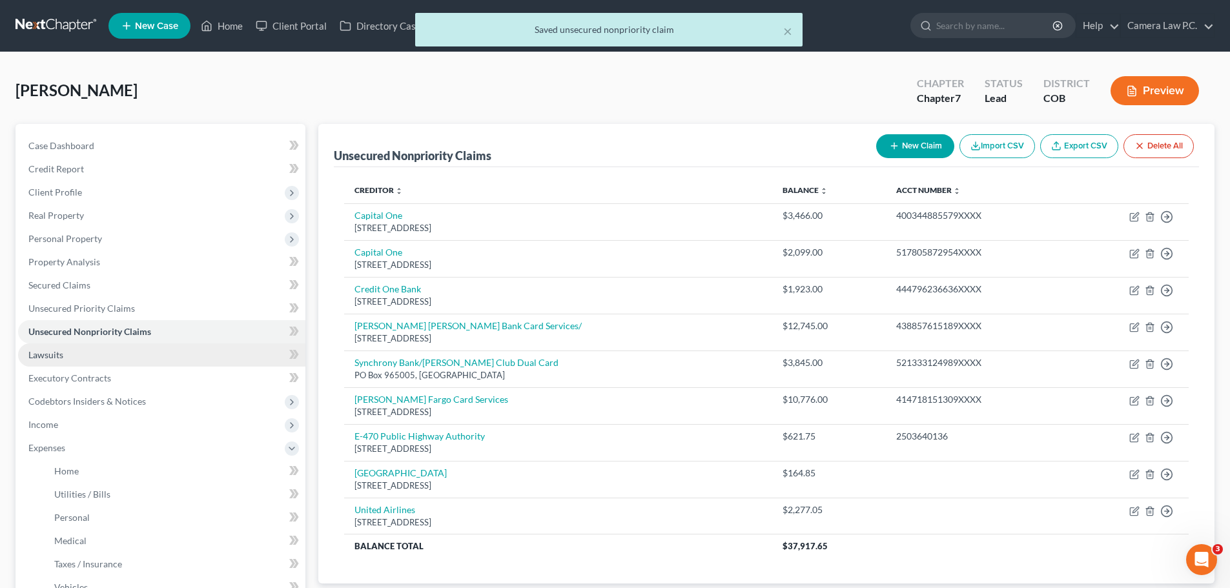
scroll to position [258, 0]
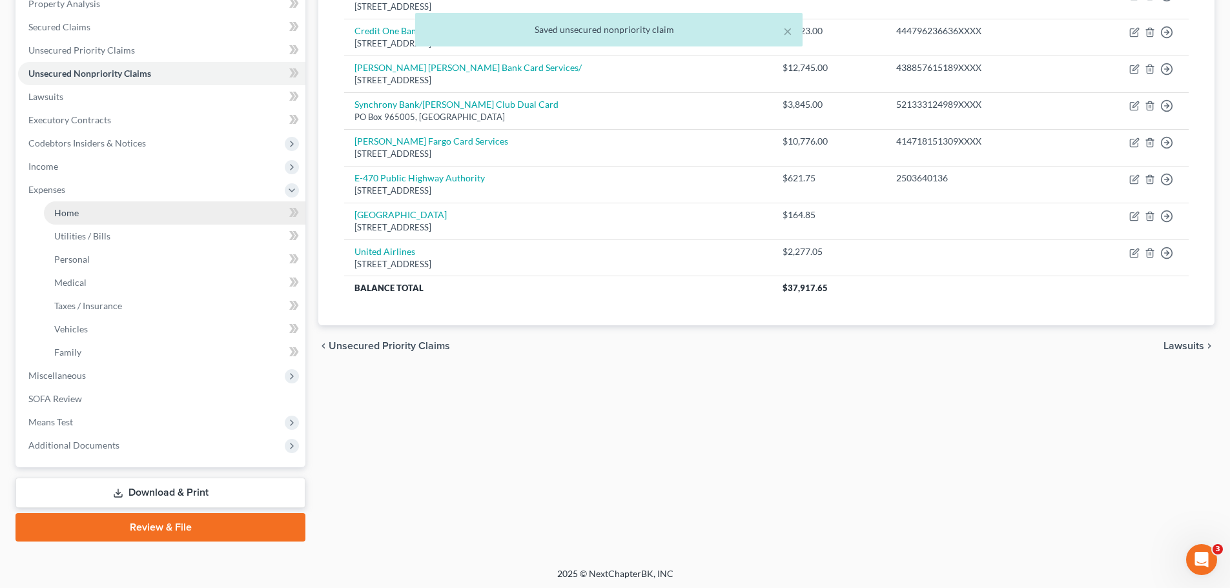
click at [62, 208] on span "Home" at bounding box center [66, 212] width 25 height 11
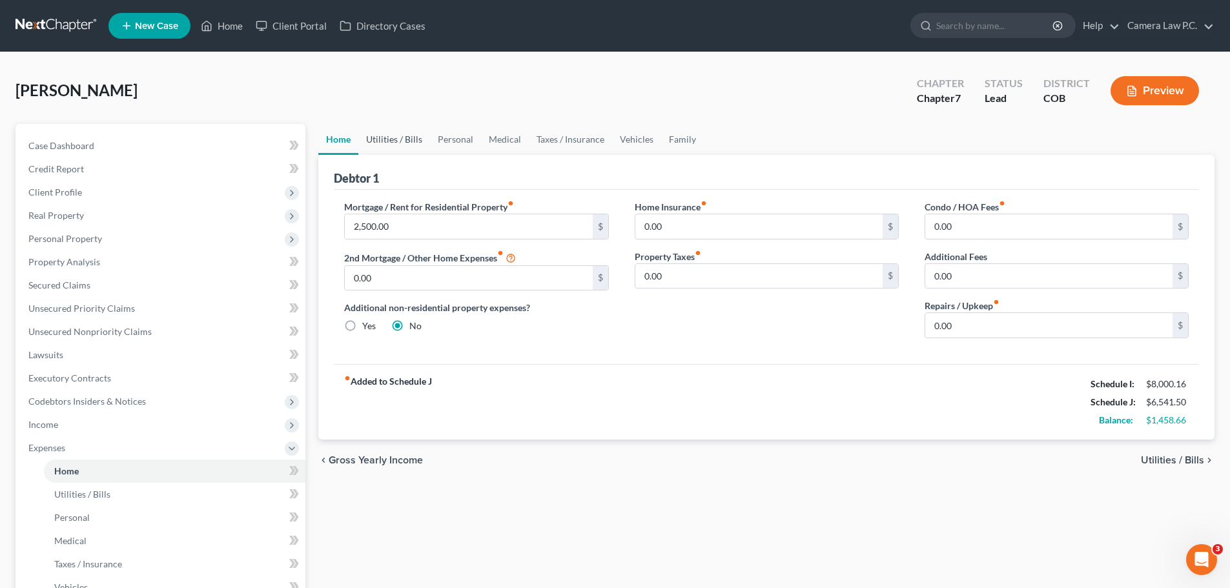
click at [387, 134] on link "Utilities / Bills" at bounding box center [394, 139] width 72 height 31
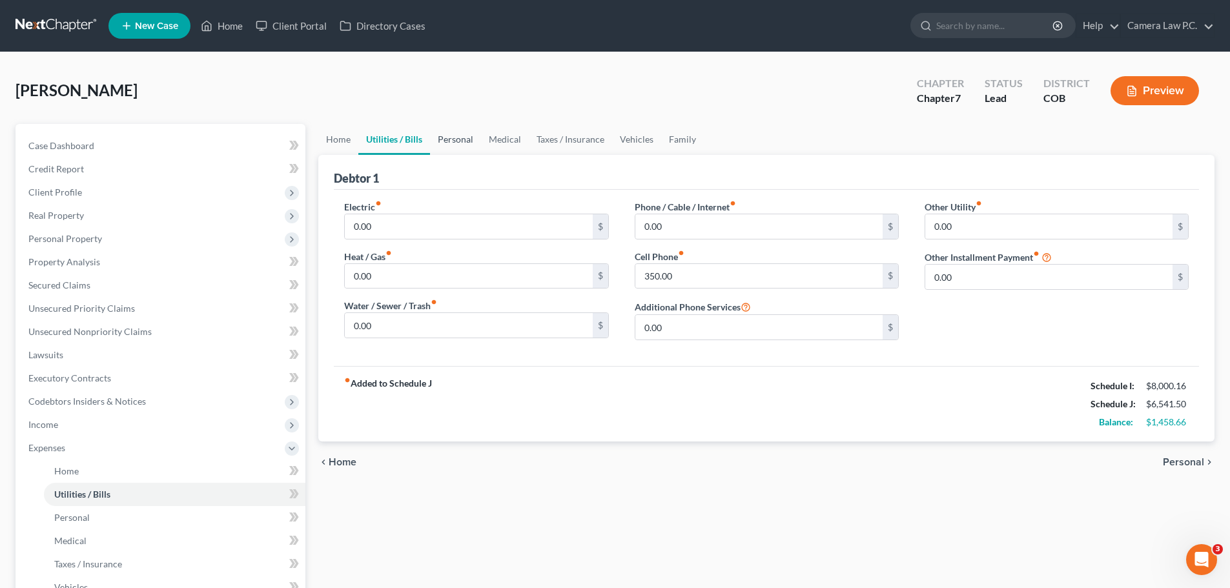
click at [453, 141] on link "Personal" at bounding box center [455, 139] width 51 height 31
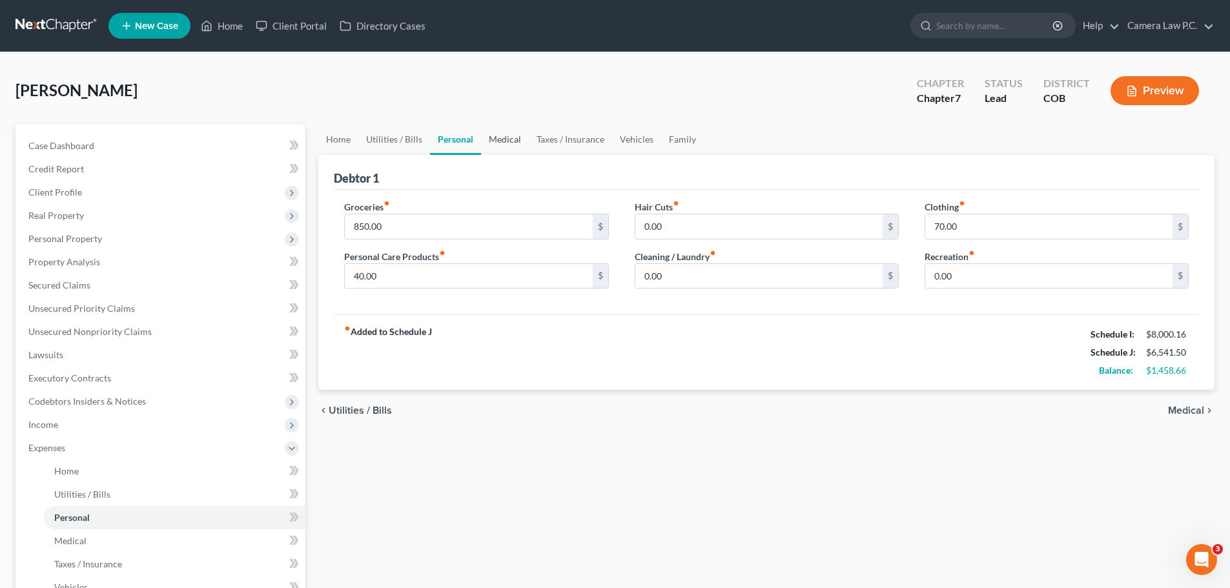
click at [508, 143] on link "Medical" at bounding box center [505, 139] width 48 height 31
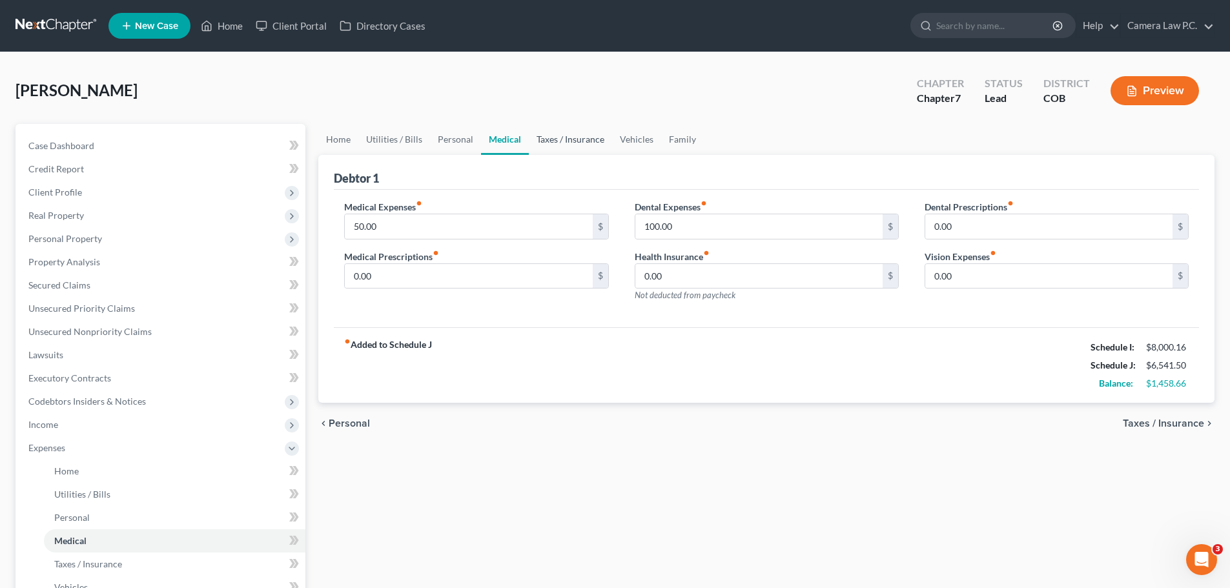
click at [558, 146] on link "Taxes / Insurance" at bounding box center [570, 139] width 83 height 31
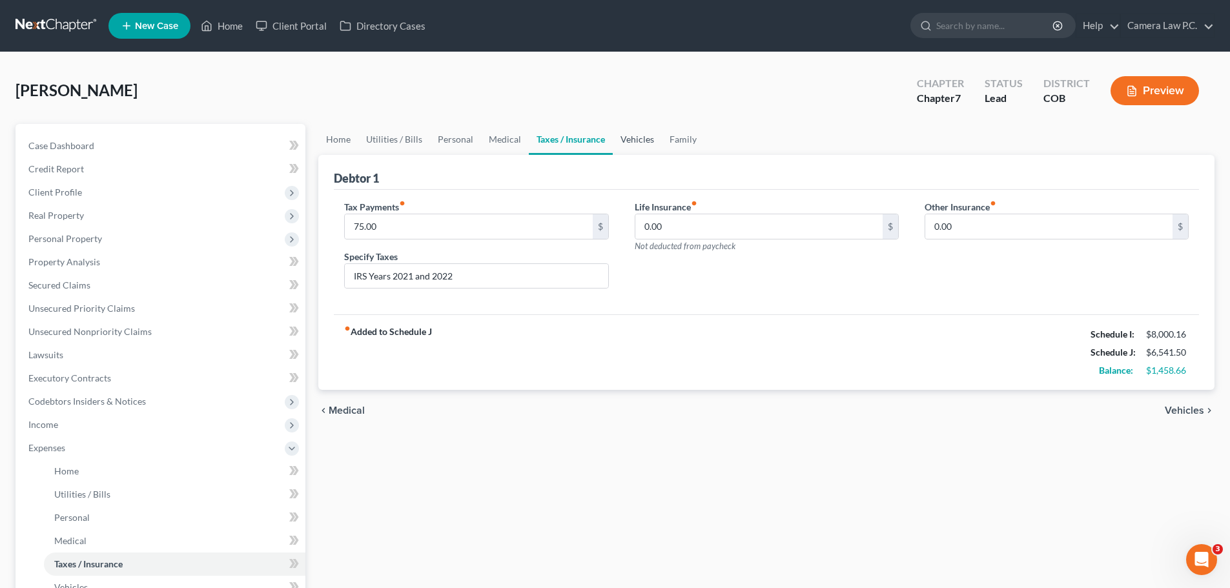
click at [632, 137] on link "Vehicles" at bounding box center [637, 139] width 49 height 31
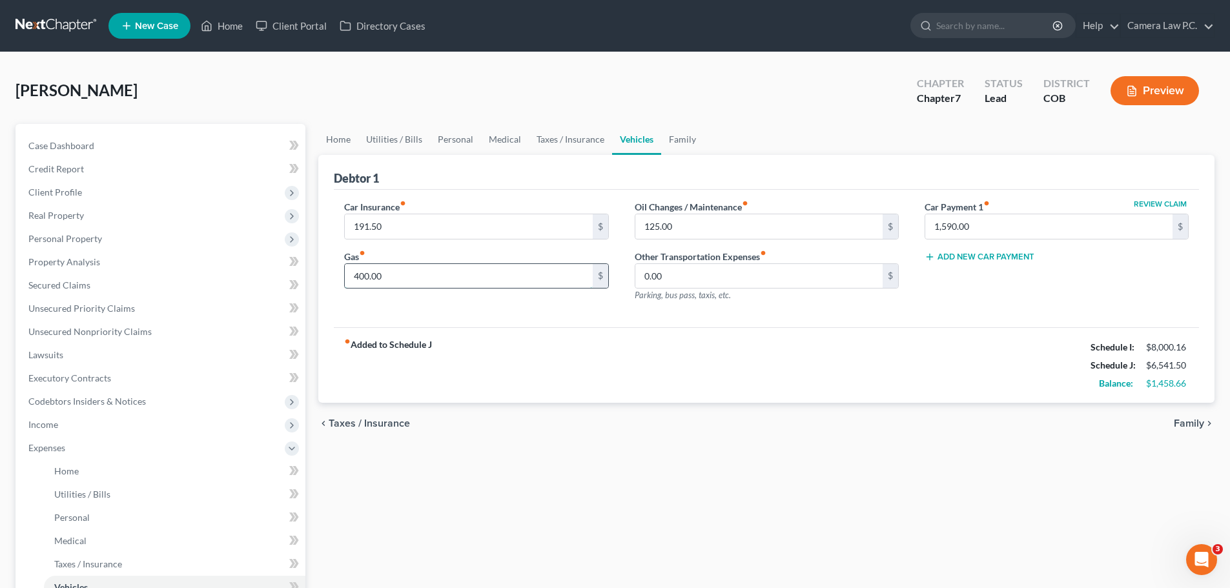
click at [364, 272] on input "400.00" at bounding box center [468, 276] width 247 height 25
click at [54, 423] on span "Income" at bounding box center [43, 424] width 30 height 11
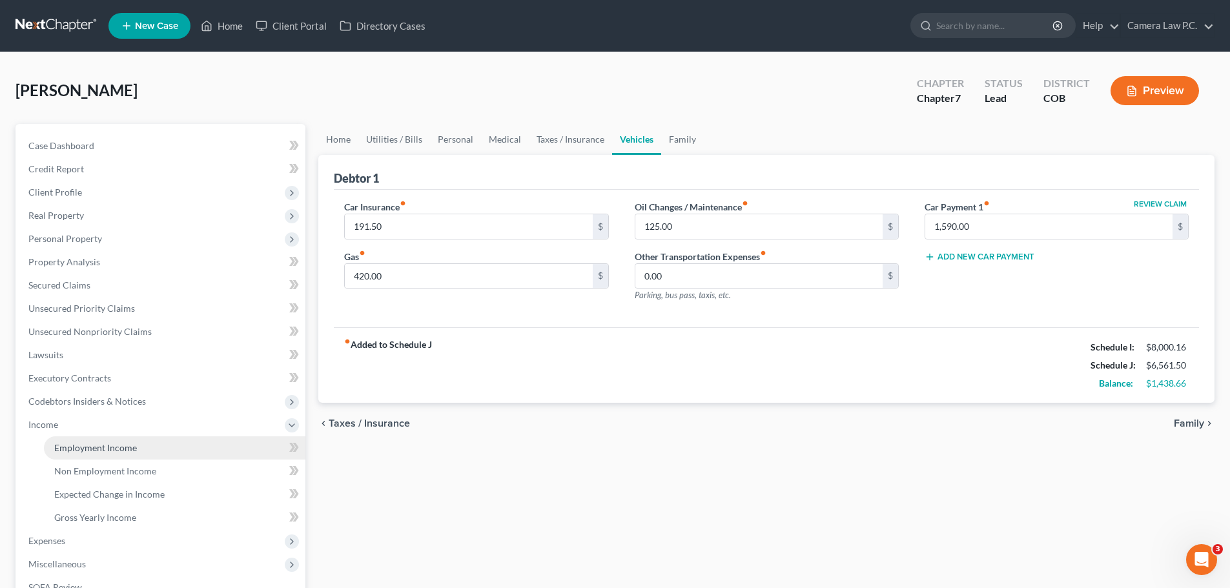
click at [83, 444] on span "Employment Income" at bounding box center [95, 447] width 83 height 11
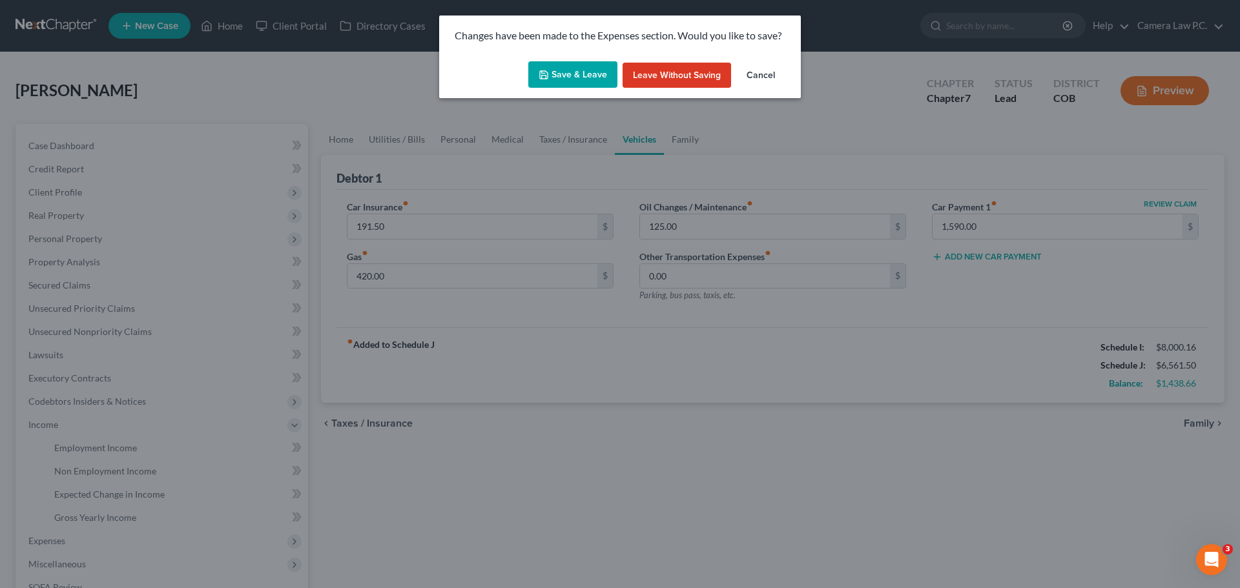
click at [576, 73] on button "Save & Leave" at bounding box center [572, 74] width 89 height 27
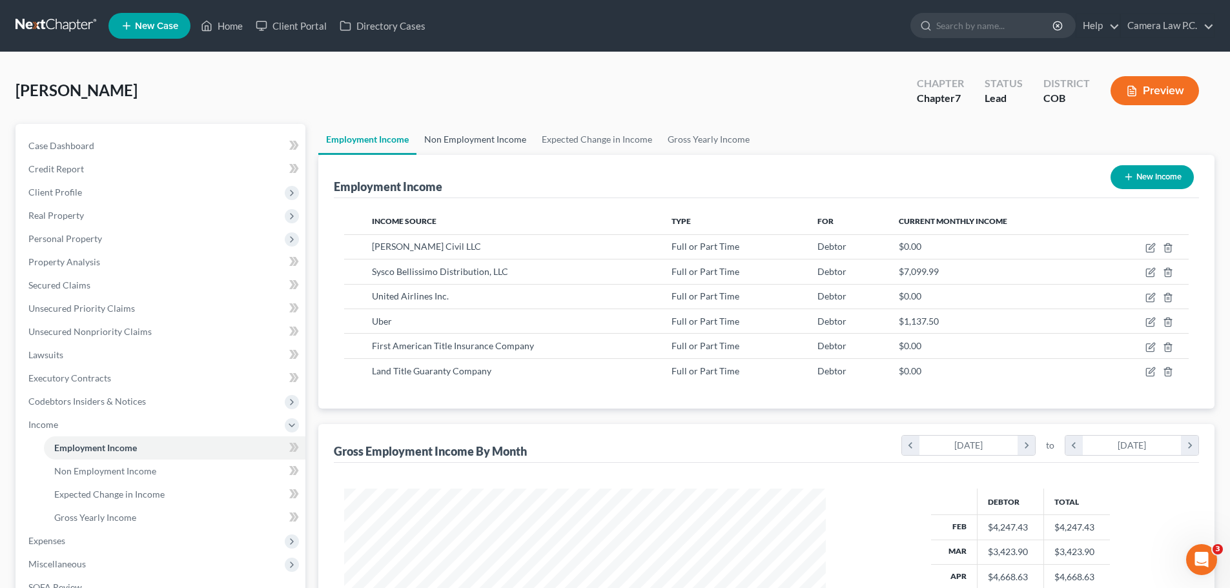
scroll to position [241, 508]
click at [471, 134] on link "Non Employment Income" at bounding box center [476, 139] width 118 height 31
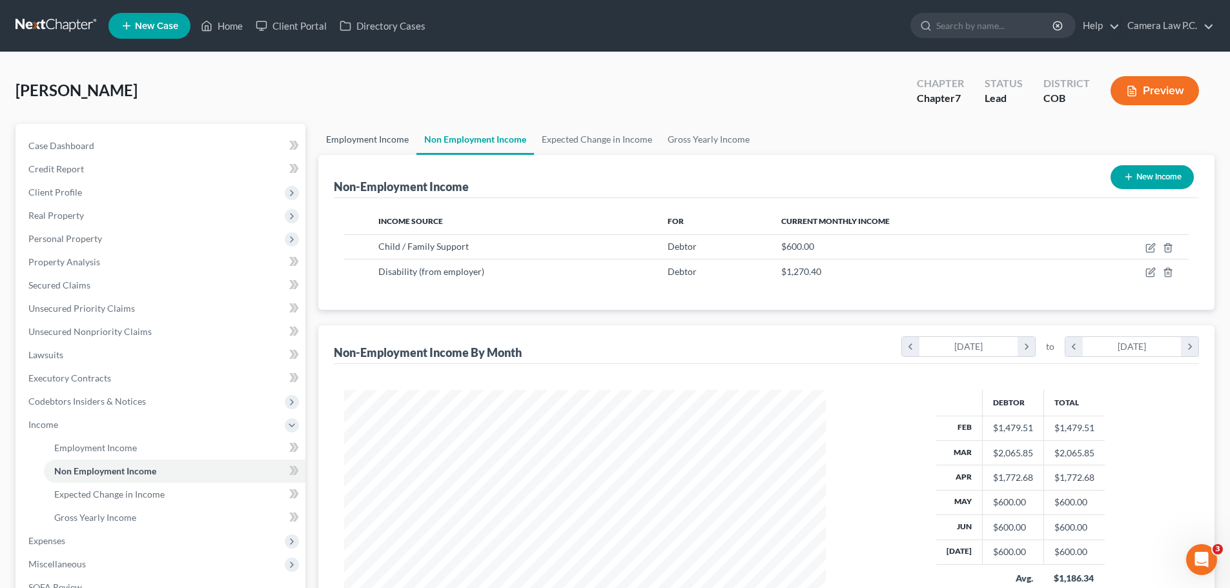
click at [365, 141] on link "Employment Income" at bounding box center [367, 139] width 98 height 31
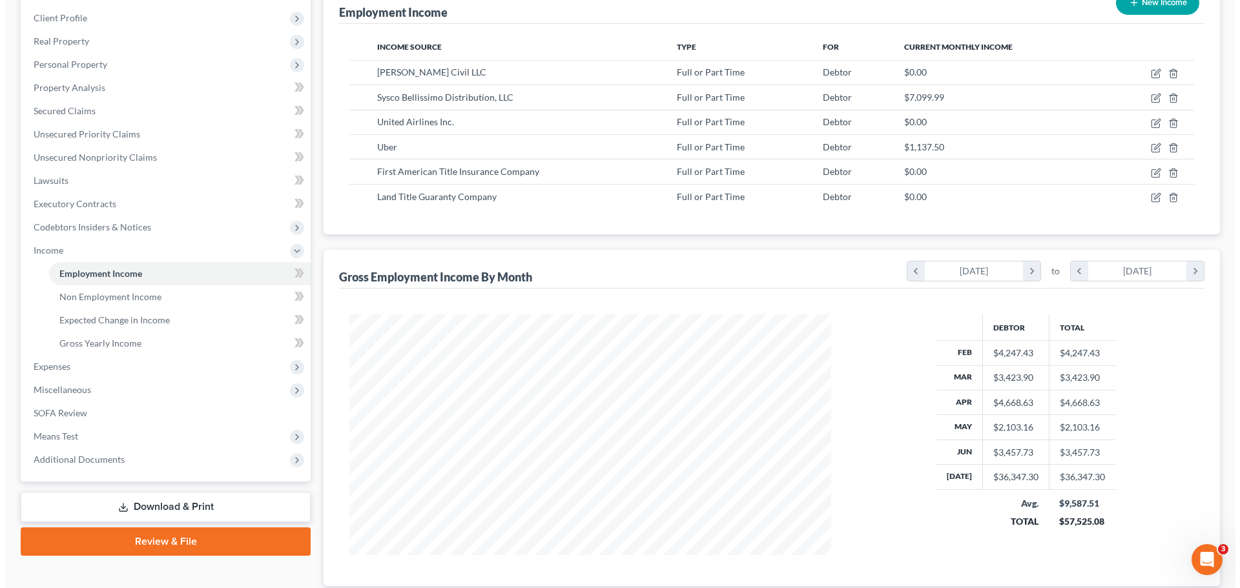
scroll to position [134, 0]
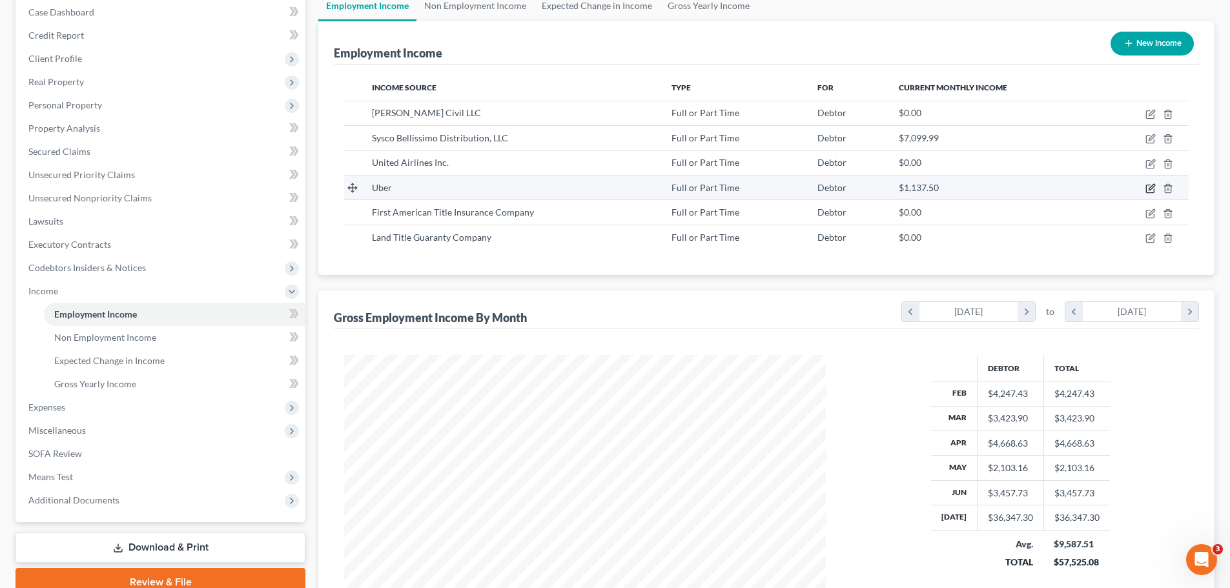
click at [1149, 189] on icon "button" at bounding box center [1151, 188] width 10 height 10
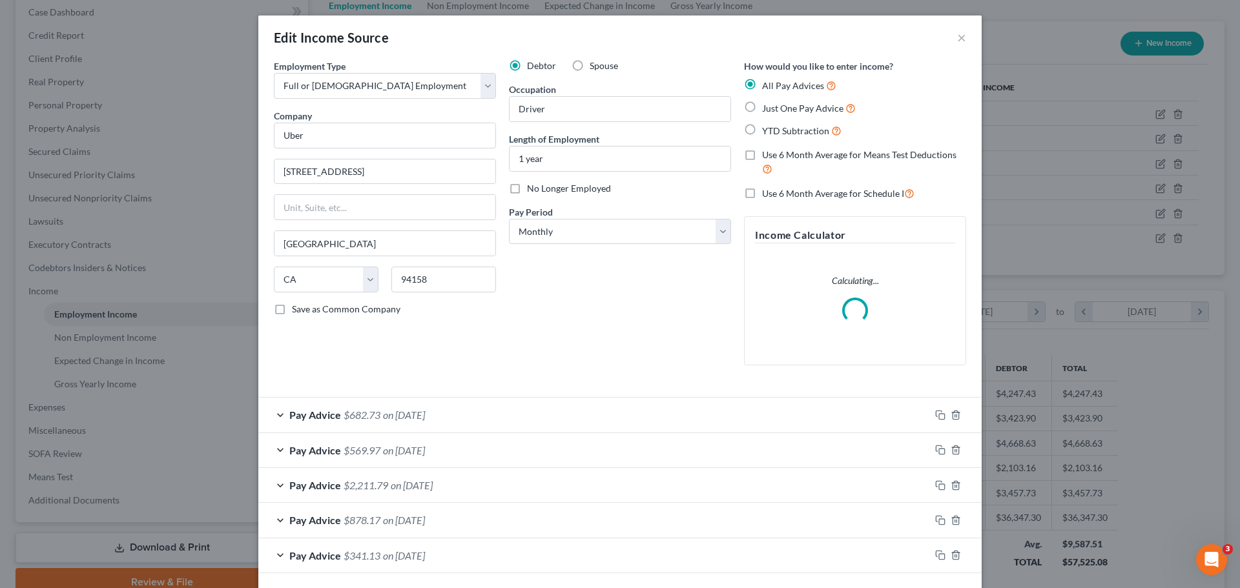
scroll to position [243, 512]
click at [527, 189] on label "No Longer Employed" at bounding box center [569, 188] width 84 height 13
click at [532, 189] on input "No Longer Employed" at bounding box center [536, 186] width 8 height 8
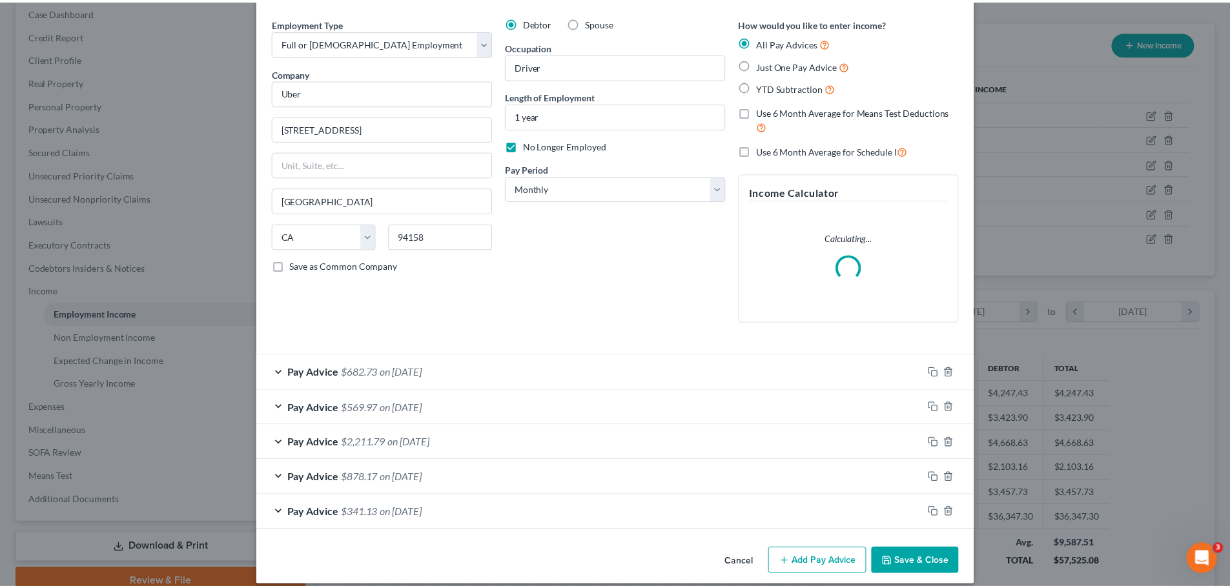
scroll to position [56, 0]
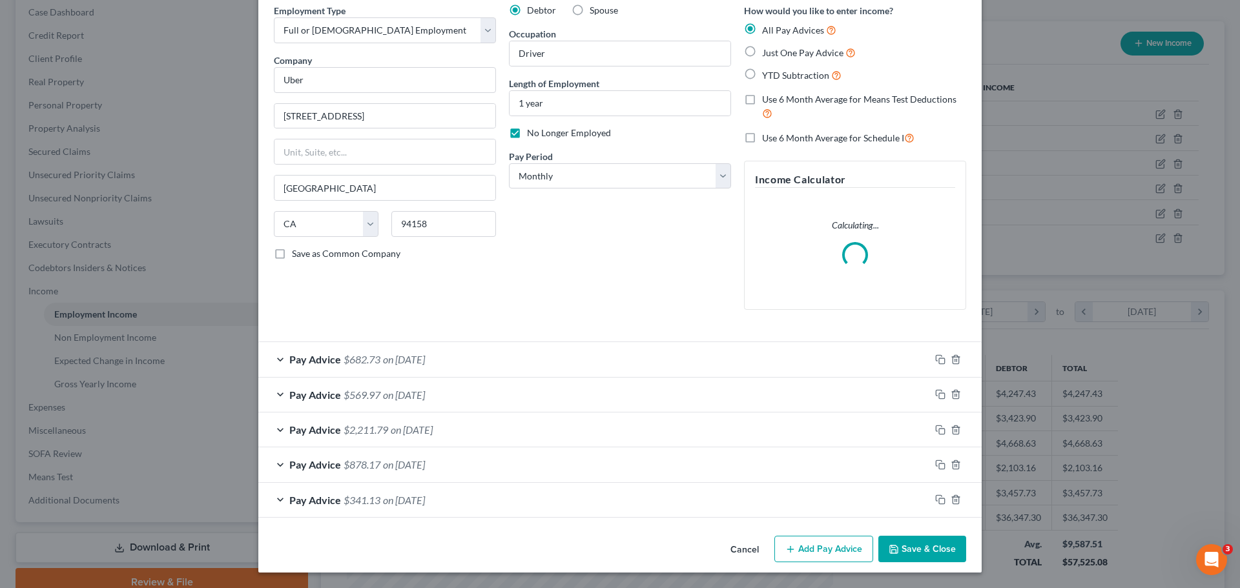
click at [913, 545] on button "Save & Close" at bounding box center [922, 549] width 88 height 27
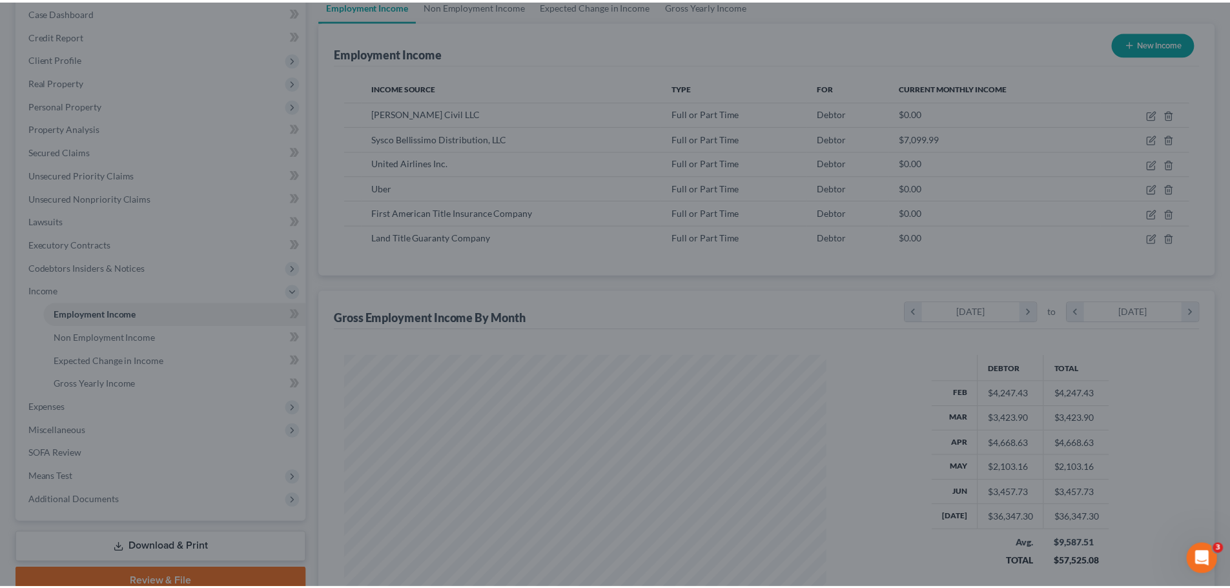
scroll to position [645616, 645349]
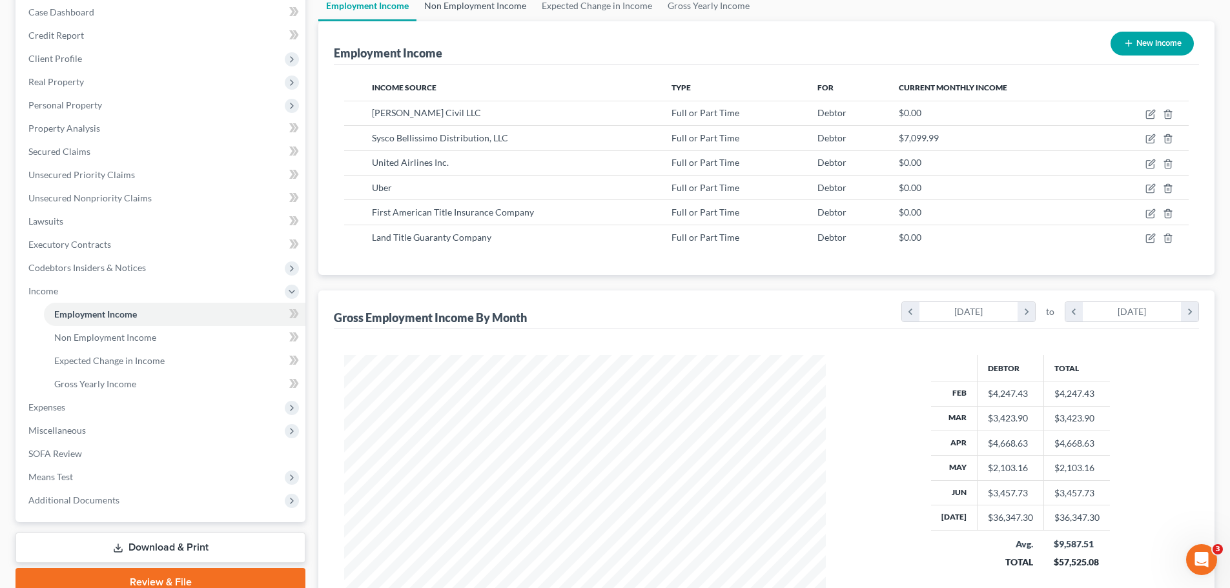
click at [489, 6] on link "Non Employment Income" at bounding box center [476, 5] width 118 height 31
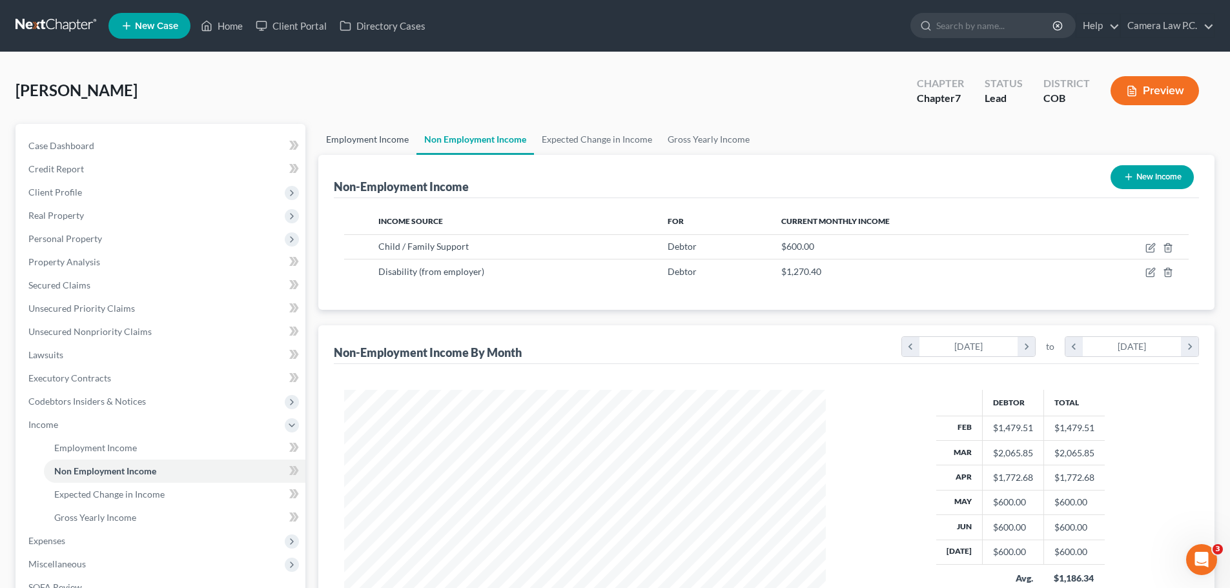
click at [379, 137] on link "Employment Income" at bounding box center [367, 139] width 98 height 31
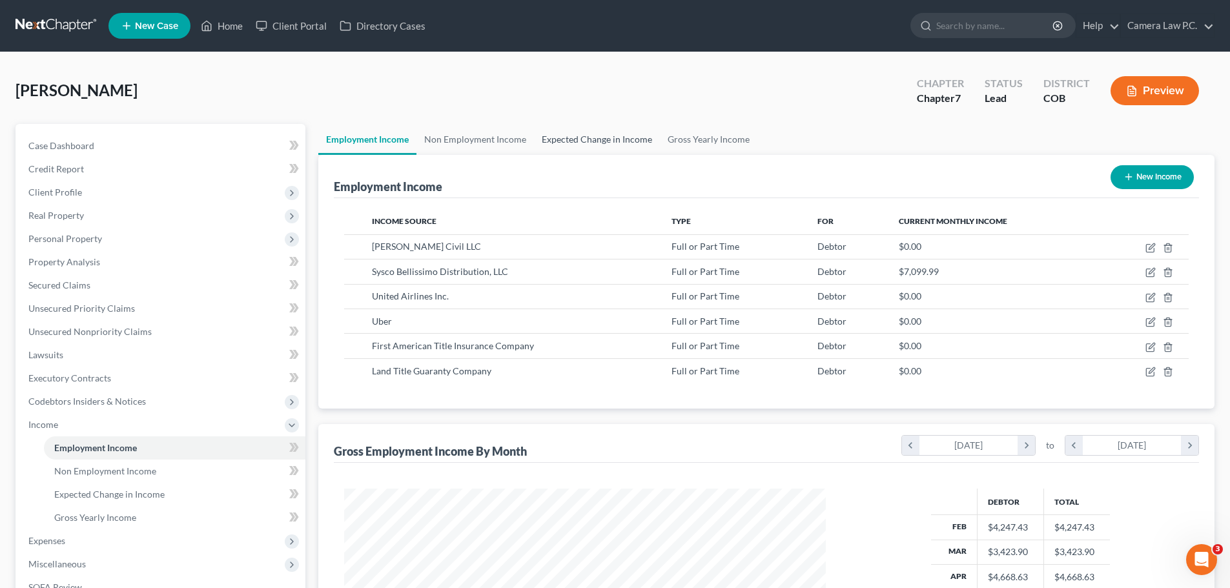
click at [610, 137] on link "Expected Change in Income" at bounding box center [597, 139] width 126 height 31
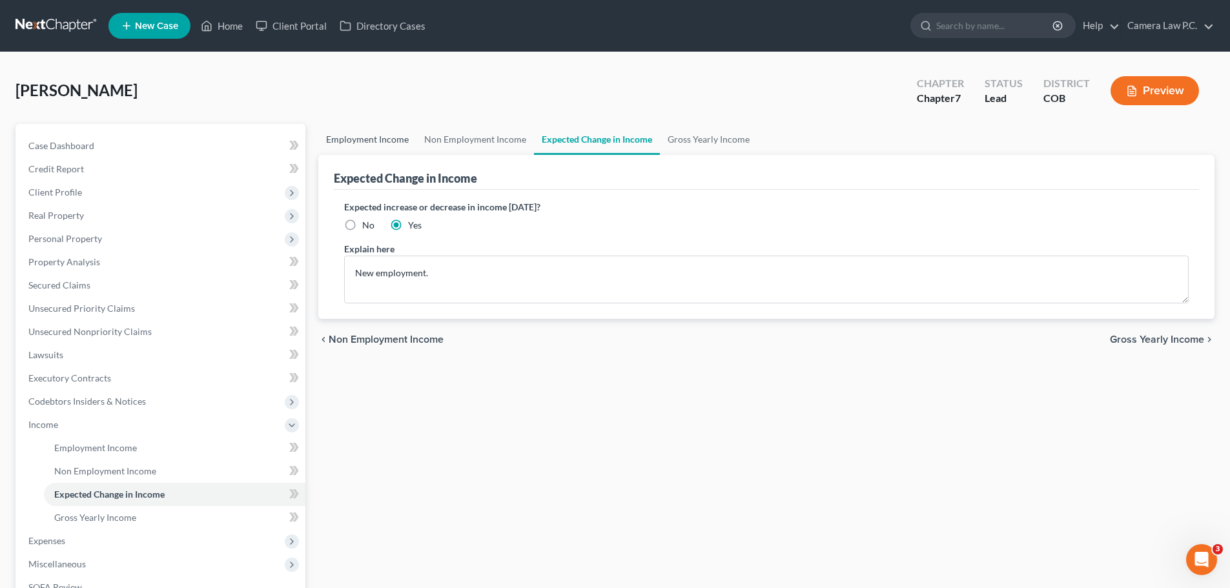
click at [373, 130] on link "Employment Income" at bounding box center [367, 139] width 98 height 31
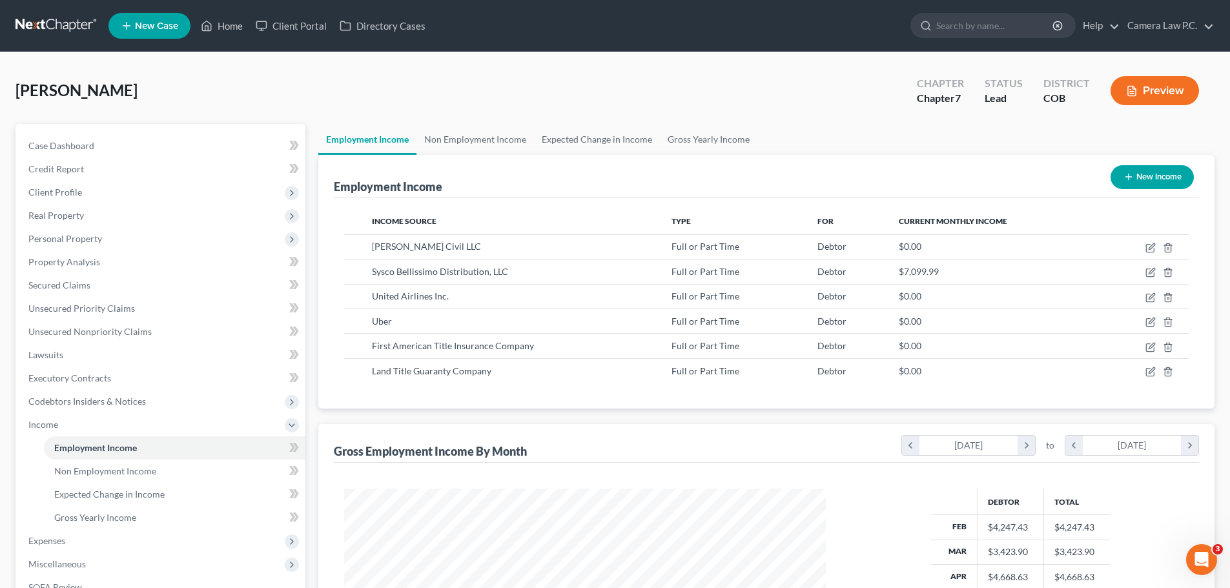
scroll to position [241, 508]
click at [583, 133] on link "Expected Change in Income" at bounding box center [597, 139] width 126 height 31
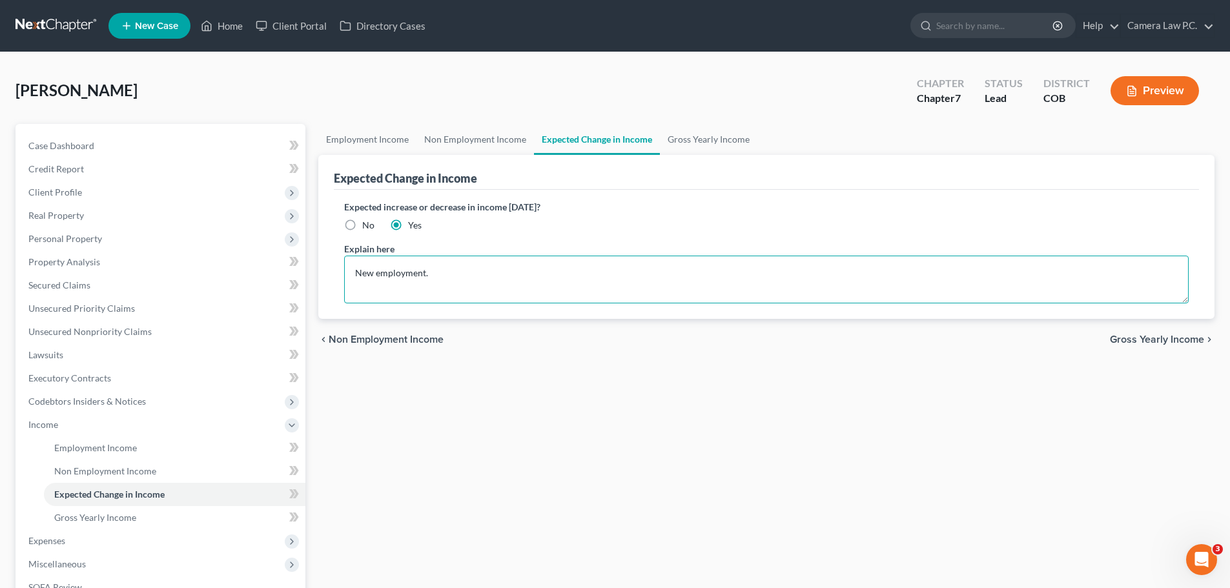
click at [449, 273] on textarea "New employment." at bounding box center [766, 280] width 845 height 48
click at [712, 136] on link "Gross Yearly Income" at bounding box center [709, 139] width 98 height 31
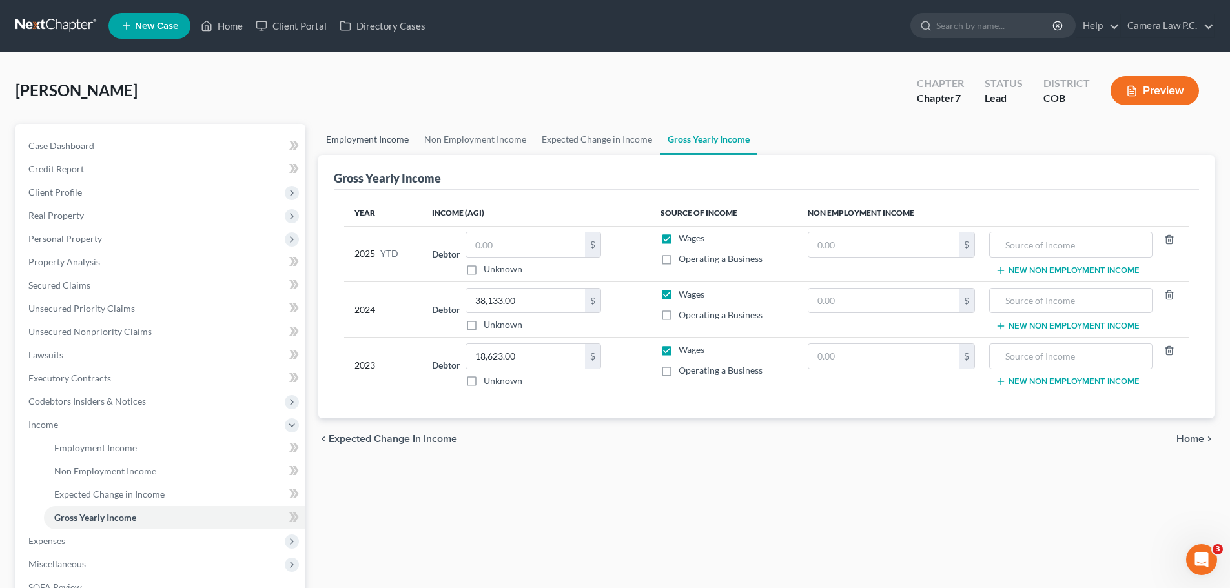
click at [388, 144] on link "Employment Income" at bounding box center [367, 139] width 98 height 31
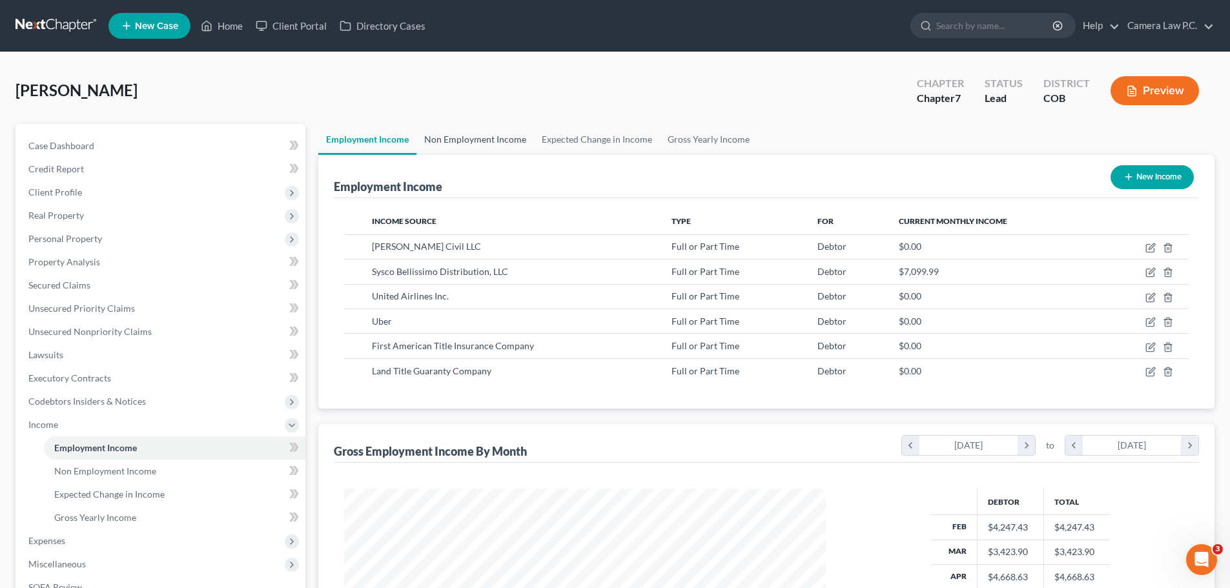
click at [464, 143] on link "Non Employment Income" at bounding box center [476, 139] width 118 height 31
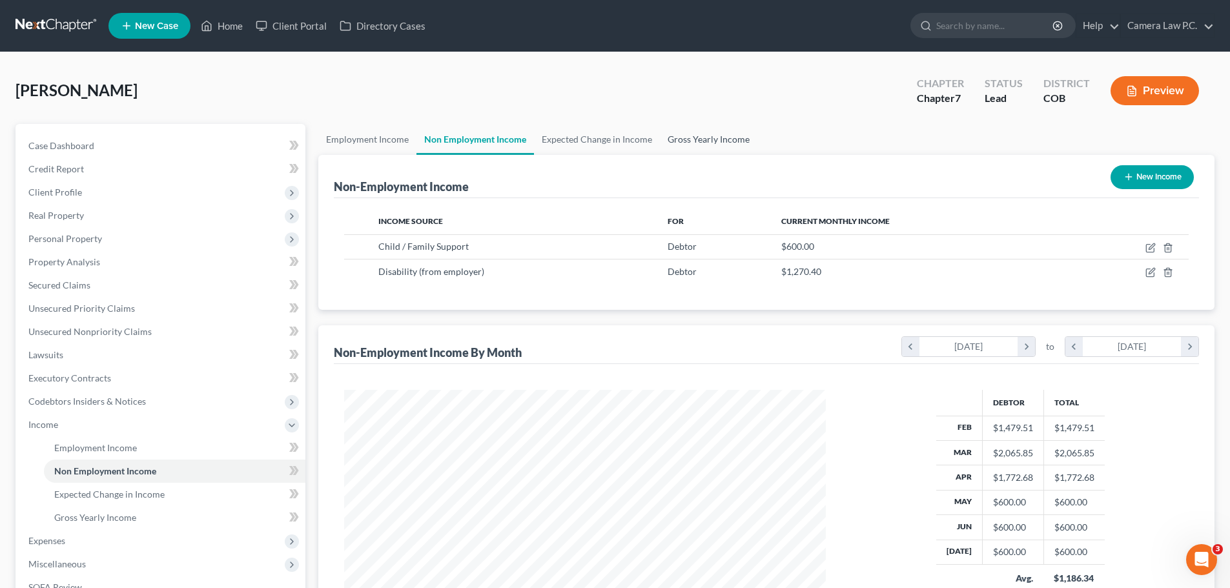
drag, startPoint x: 699, startPoint y: 141, endPoint x: 710, endPoint y: 143, distance: 11.3
click at [699, 141] on link "Gross Yearly Income" at bounding box center [709, 139] width 98 height 31
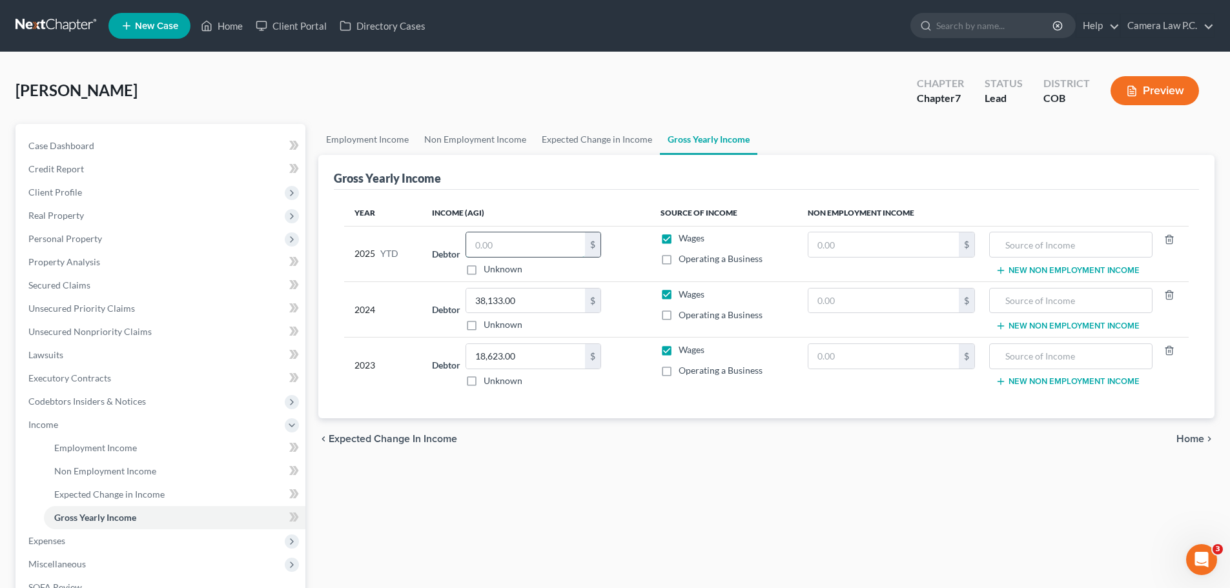
click at [523, 250] on input "text" at bounding box center [525, 245] width 119 height 25
click at [703, 486] on div "Employment Income Non Employment Income Expected Change in Income Gross Yearly …" at bounding box center [766, 427] width 909 height 606
click at [531, 245] on input "64,643.12" at bounding box center [525, 245] width 119 height 25
click at [830, 249] on input "text" at bounding box center [884, 245] width 150 height 25
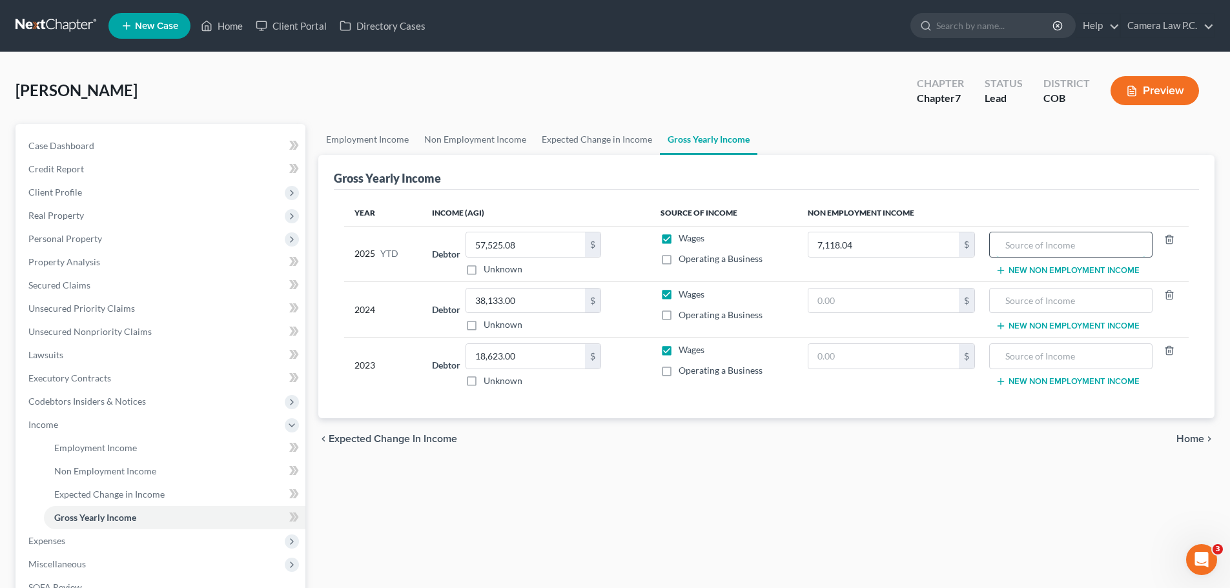
click at [1022, 243] on input "text" at bounding box center [1071, 245] width 149 height 25
click at [851, 302] on input "text" at bounding box center [884, 301] width 150 height 25
click at [862, 357] on input "text" at bounding box center [884, 356] width 150 height 25
click at [1003, 301] on input "text" at bounding box center [1071, 301] width 149 height 25
click at [1026, 355] on input "text" at bounding box center [1071, 356] width 149 height 25
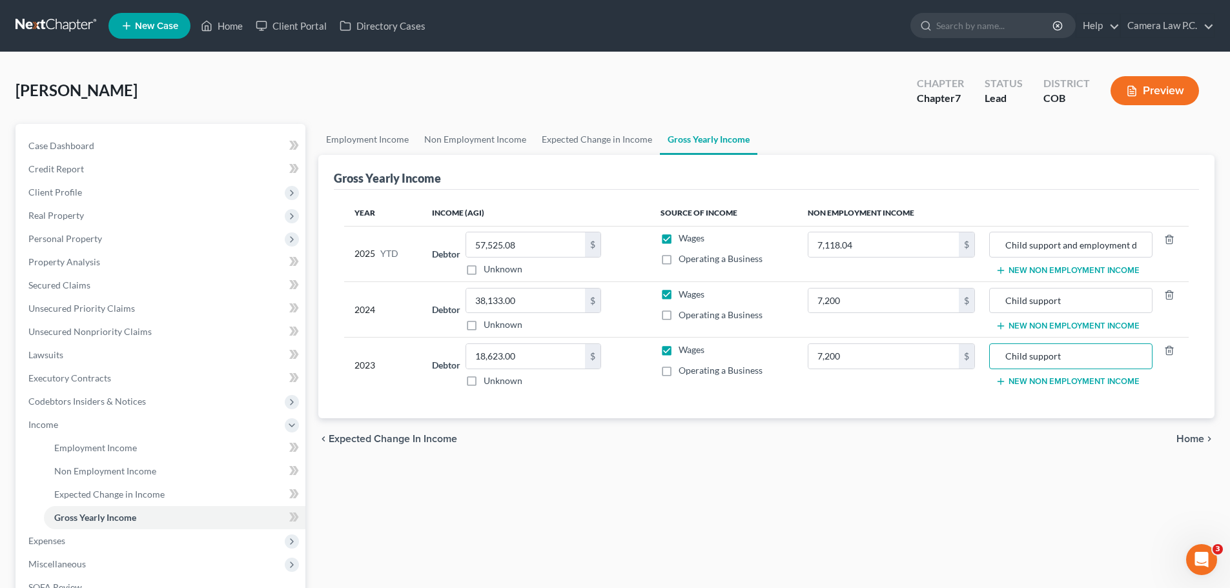
click at [833, 498] on div "Employment Income Non Employment Income Expected Change in Income Gross Yearly …" at bounding box center [766, 427] width 909 height 606
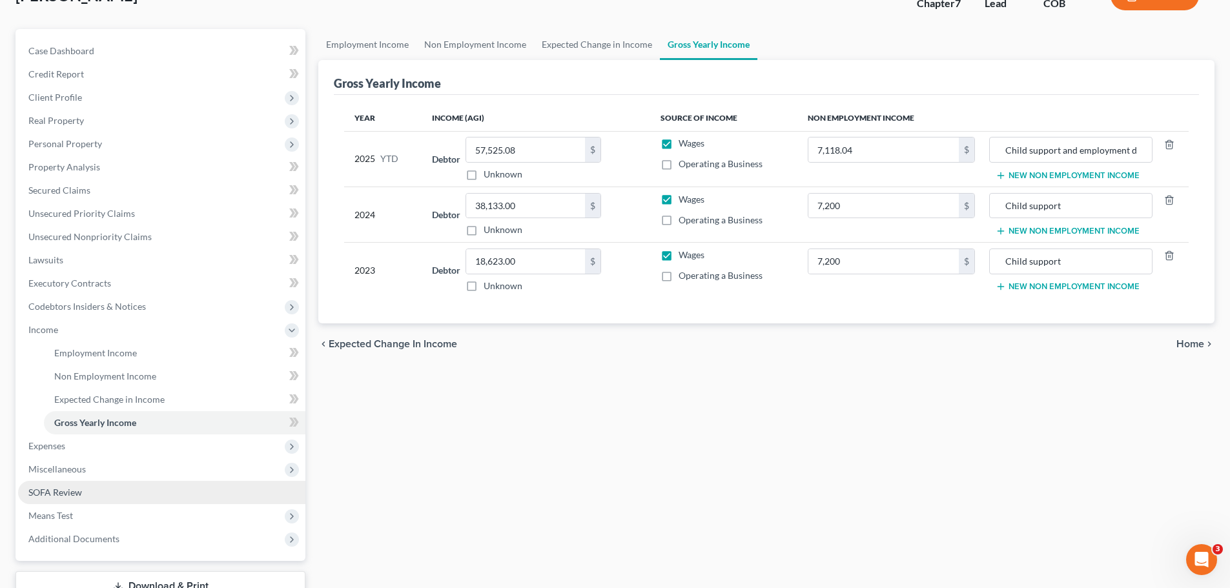
scroll to position [191, 0]
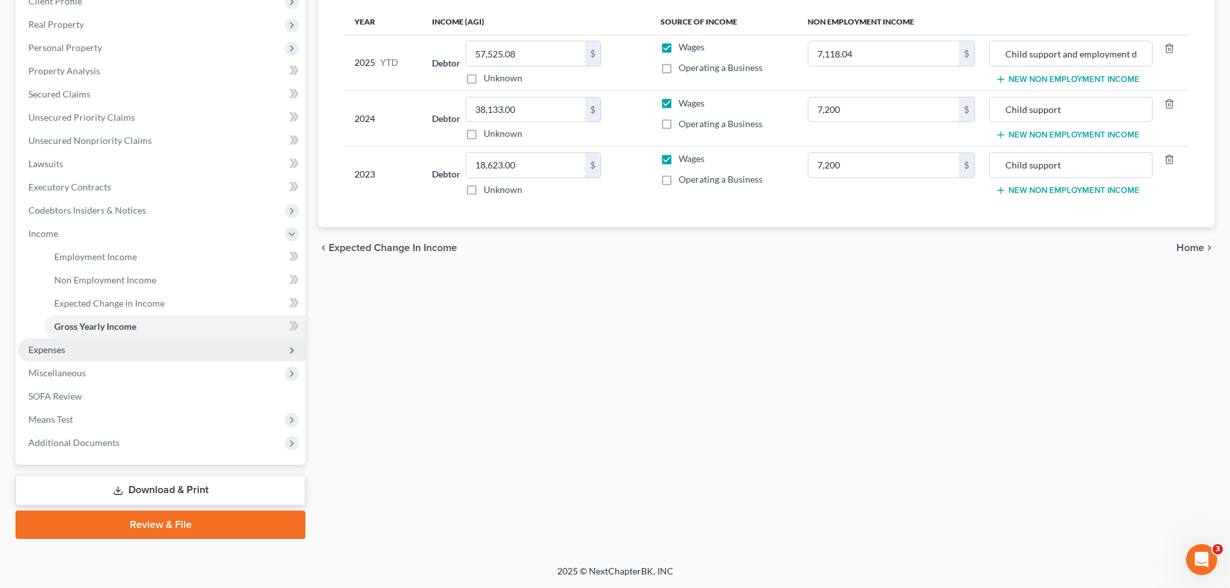
click at [49, 346] on span "Expenses" at bounding box center [46, 349] width 37 height 11
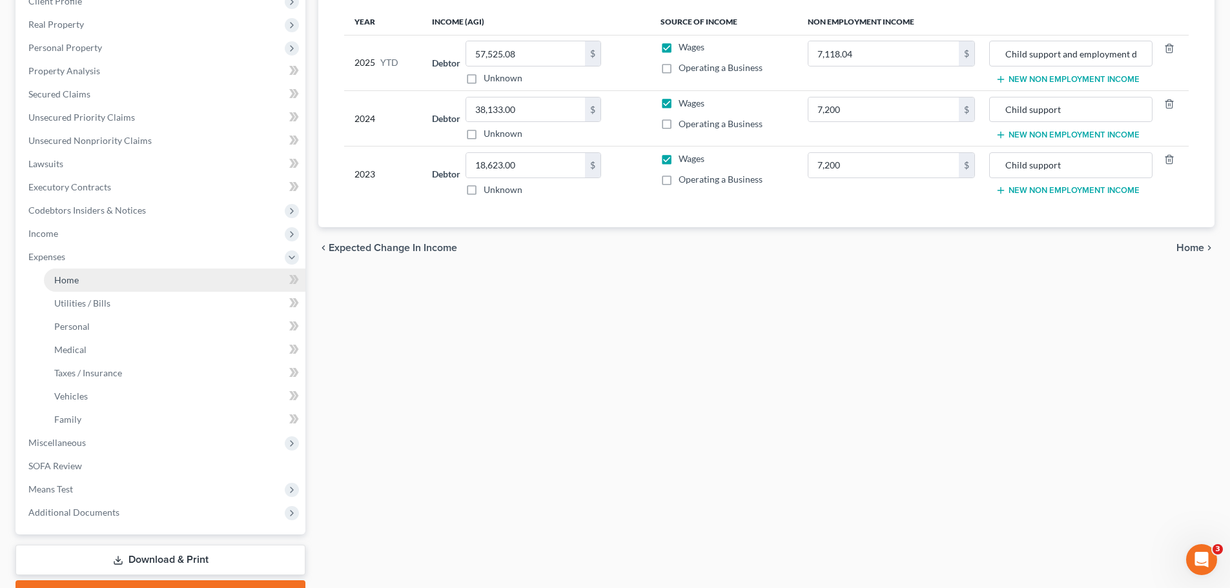
click at [64, 282] on span "Home" at bounding box center [66, 279] width 25 height 11
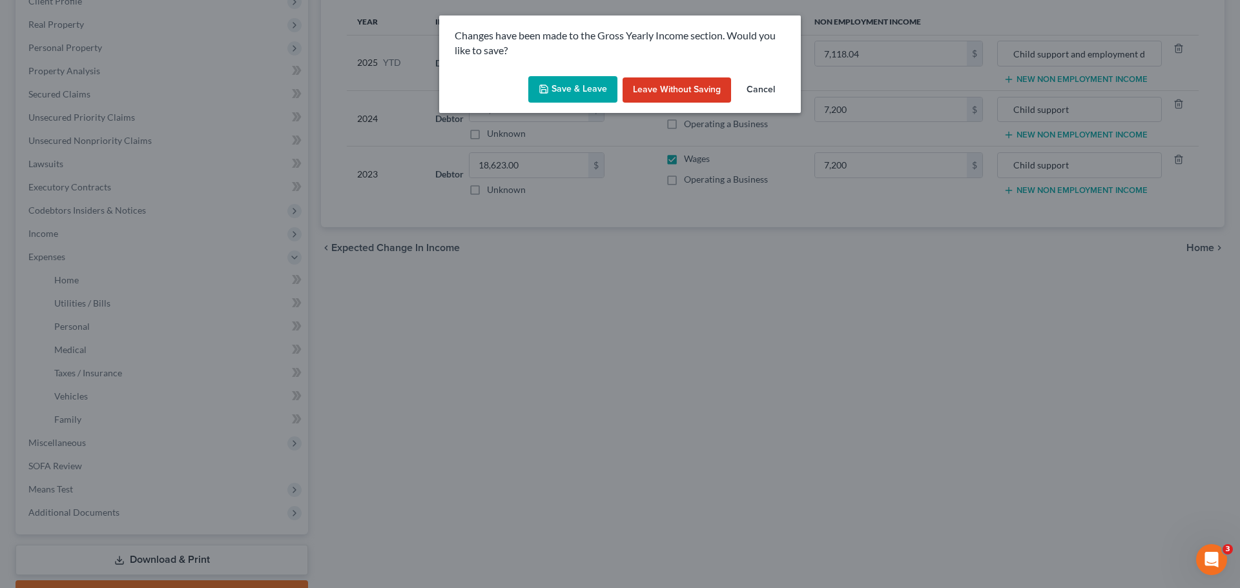
click at [574, 93] on button "Save & Leave" at bounding box center [572, 89] width 89 height 27
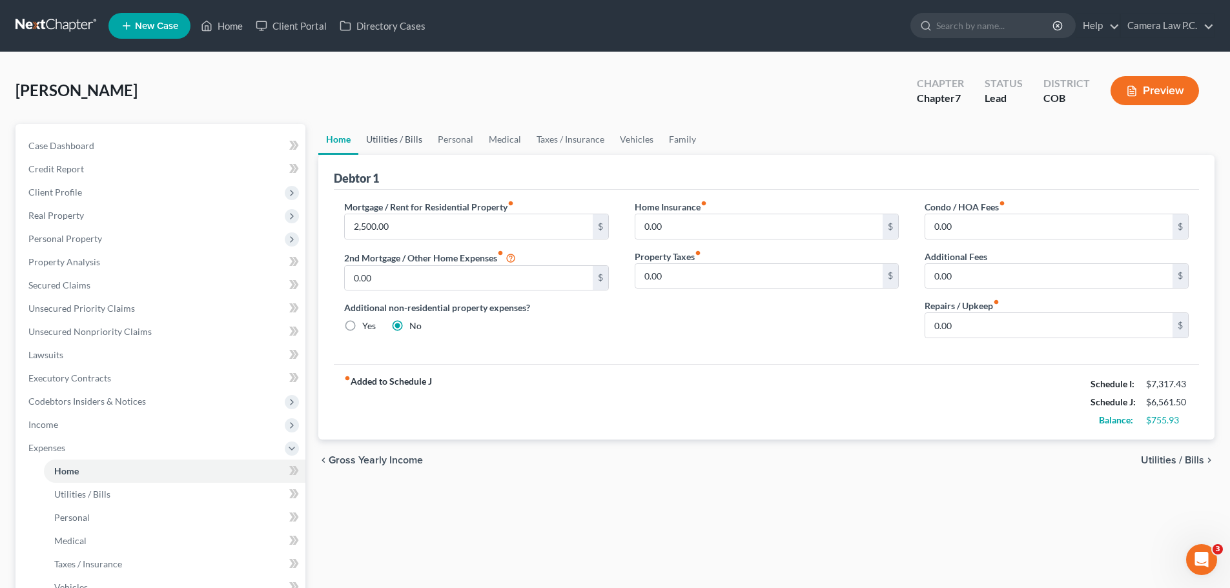
click at [393, 130] on link "Utilities / Bills" at bounding box center [394, 139] width 72 height 31
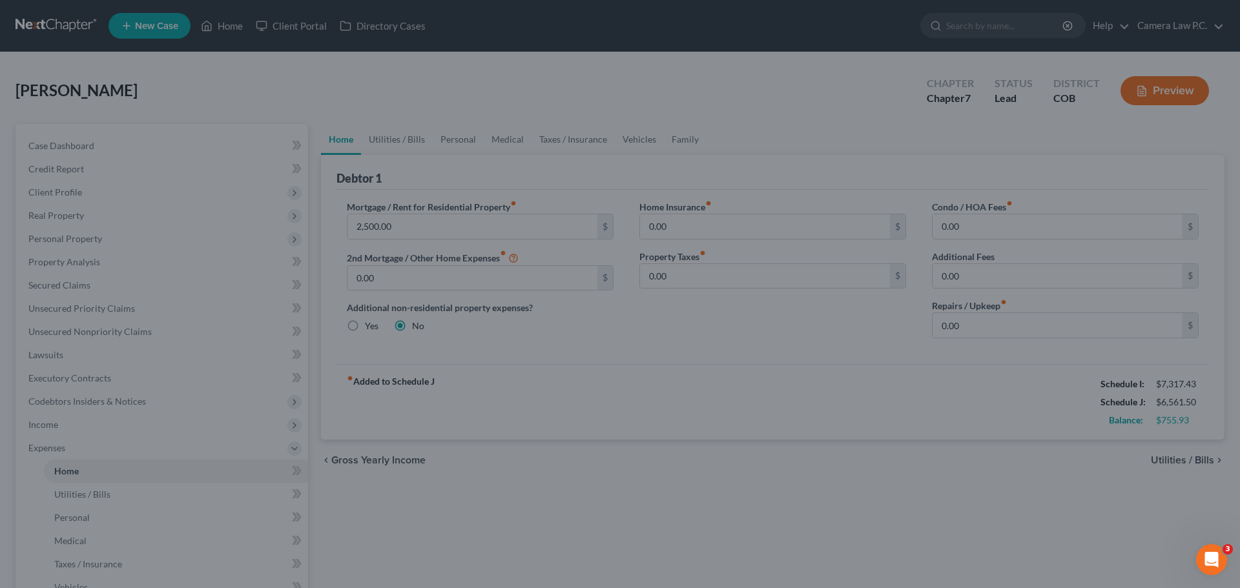
click at [338, 76] on div at bounding box center [620, 294] width 1240 height 588
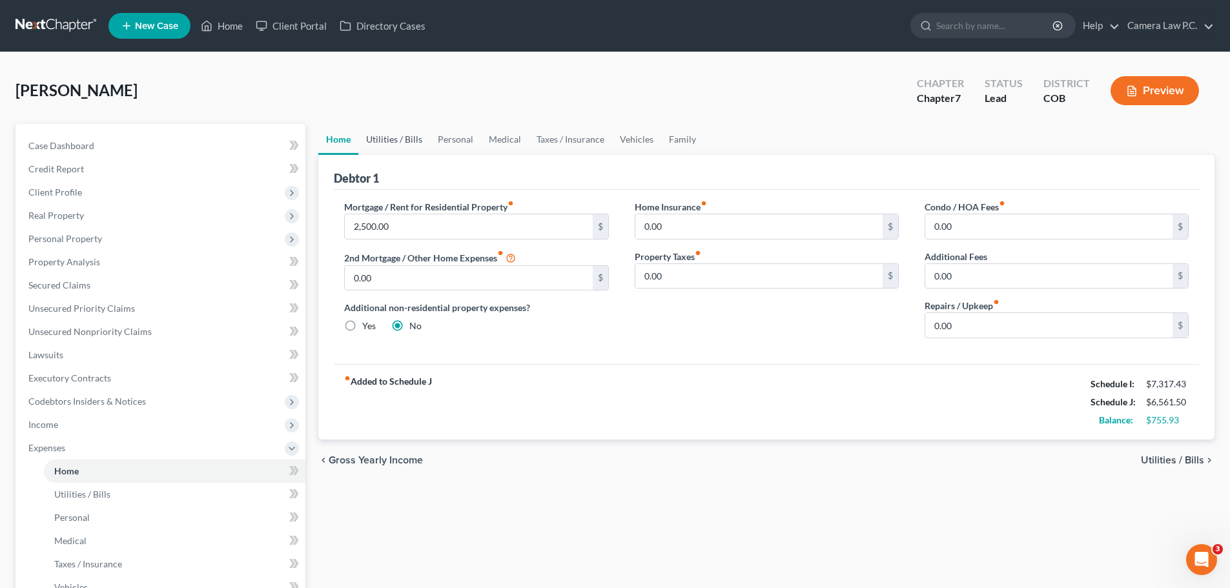
click at [404, 142] on link "Utilities / Bills" at bounding box center [394, 139] width 72 height 31
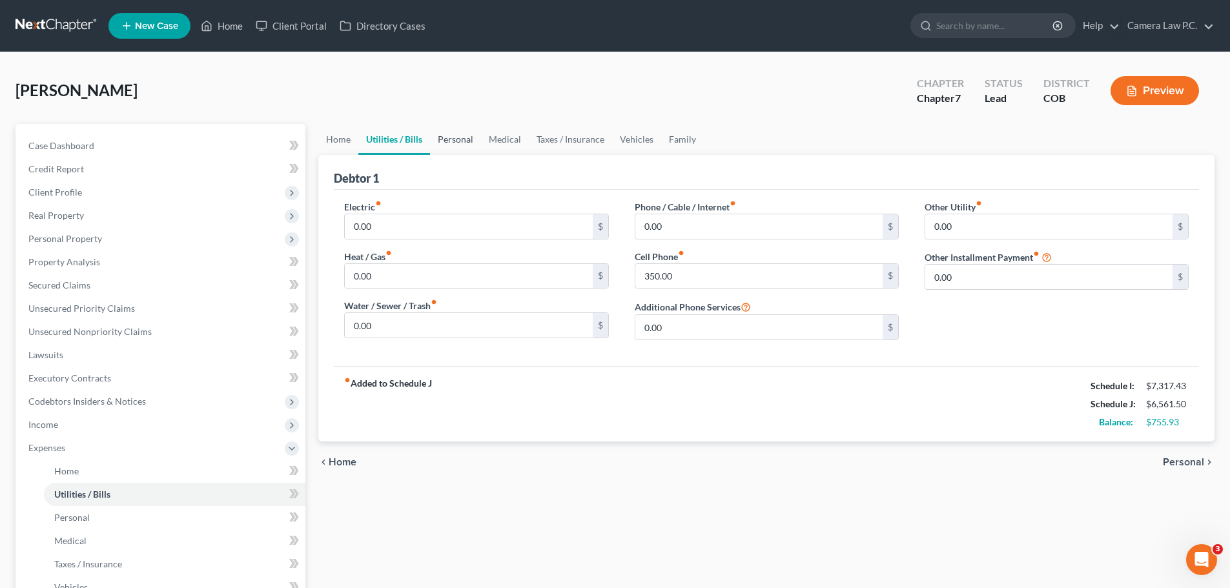
click at [463, 137] on link "Personal" at bounding box center [455, 139] width 51 height 31
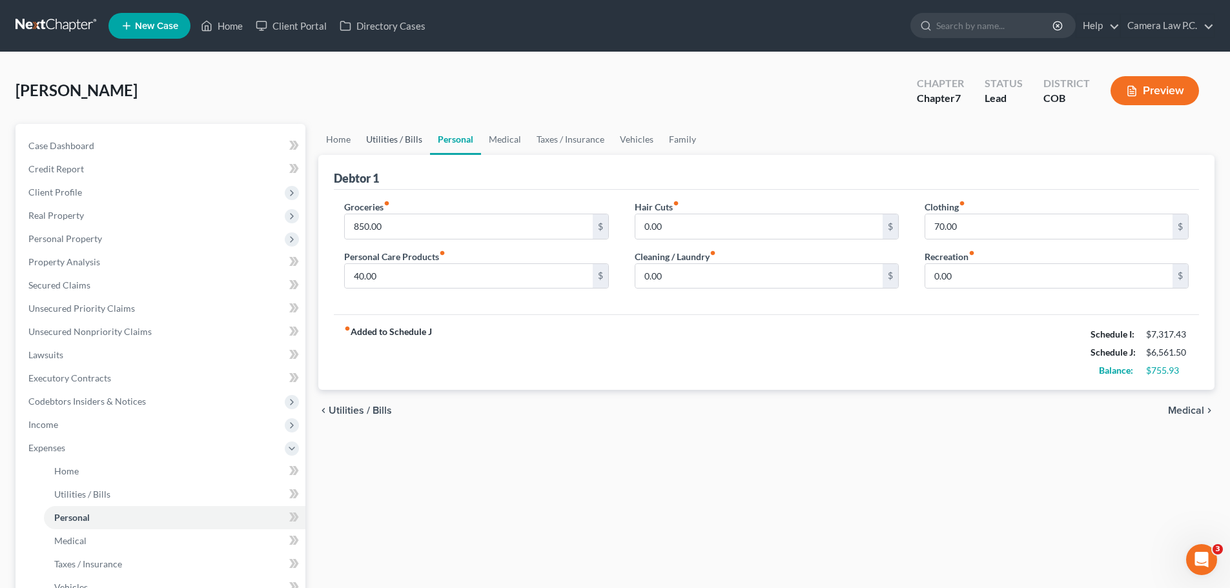
click at [398, 138] on link "Utilities / Bills" at bounding box center [394, 139] width 72 height 31
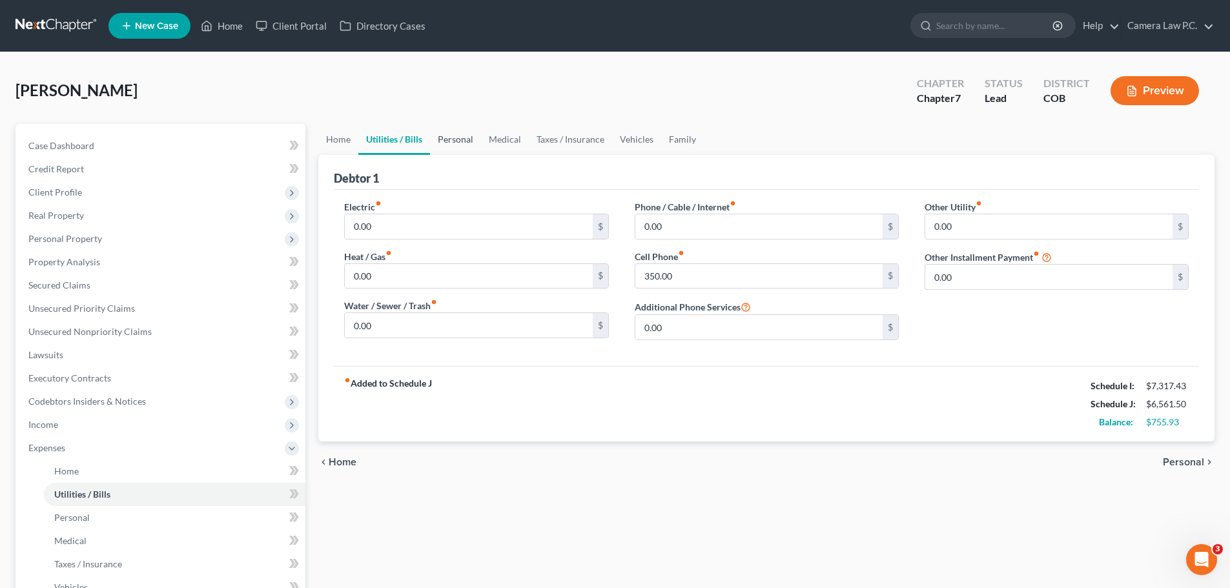
click at [452, 136] on link "Personal" at bounding box center [455, 139] width 51 height 31
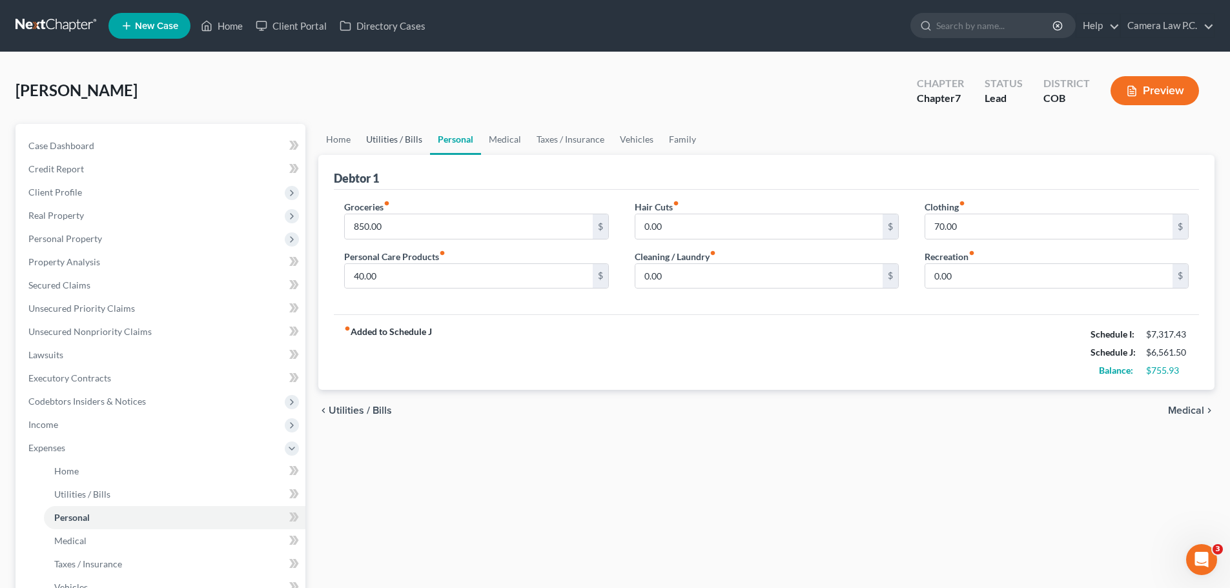
click at [408, 144] on link "Utilities / Bills" at bounding box center [394, 139] width 72 height 31
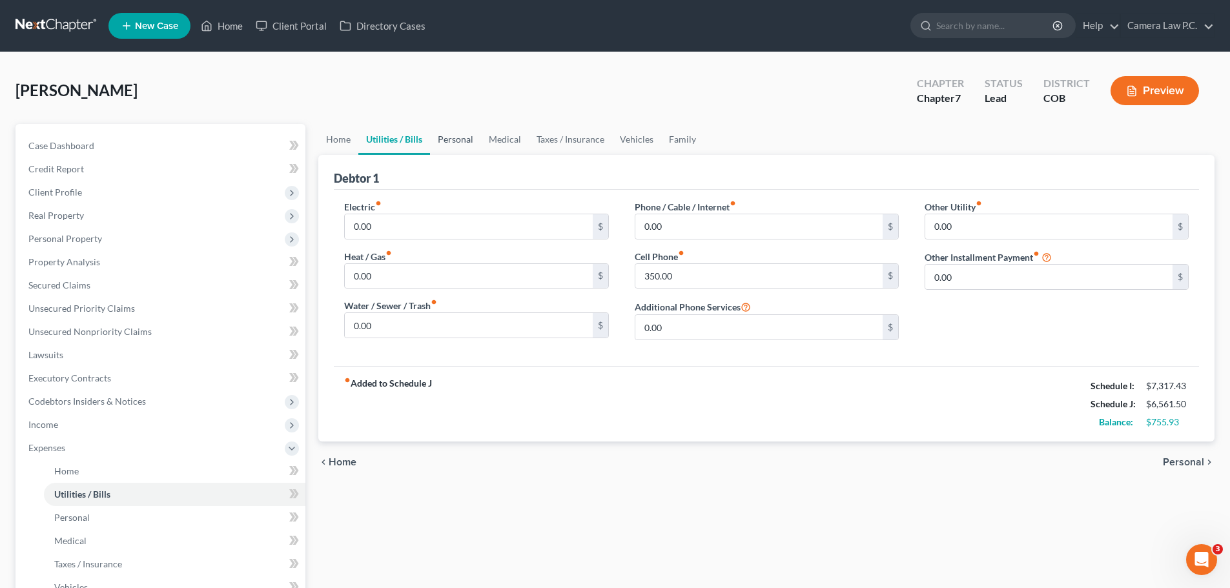
click at [463, 136] on link "Personal" at bounding box center [455, 139] width 51 height 31
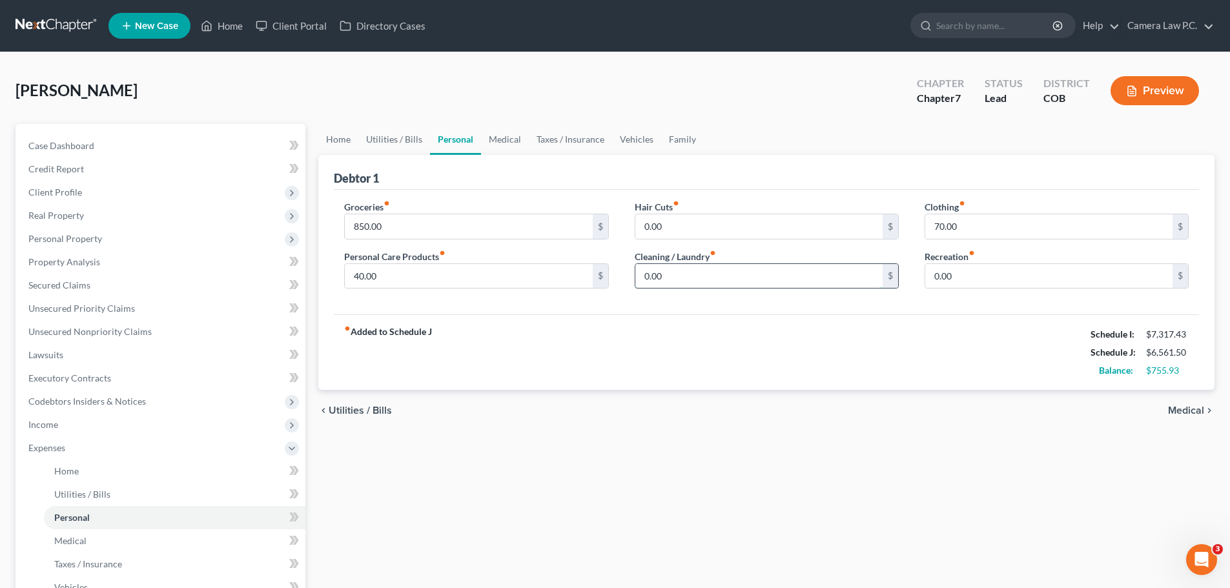
click at [672, 278] on input "0.00" at bounding box center [759, 276] width 247 height 25
type input "25"
click at [723, 356] on div "fiber_manual_record Added to Schedule J Schedule I: $7,317.43 Schedule J: $6,58…" at bounding box center [766, 353] width 865 height 76
click at [493, 138] on link "Medical" at bounding box center [505, 139] width 48 height 31
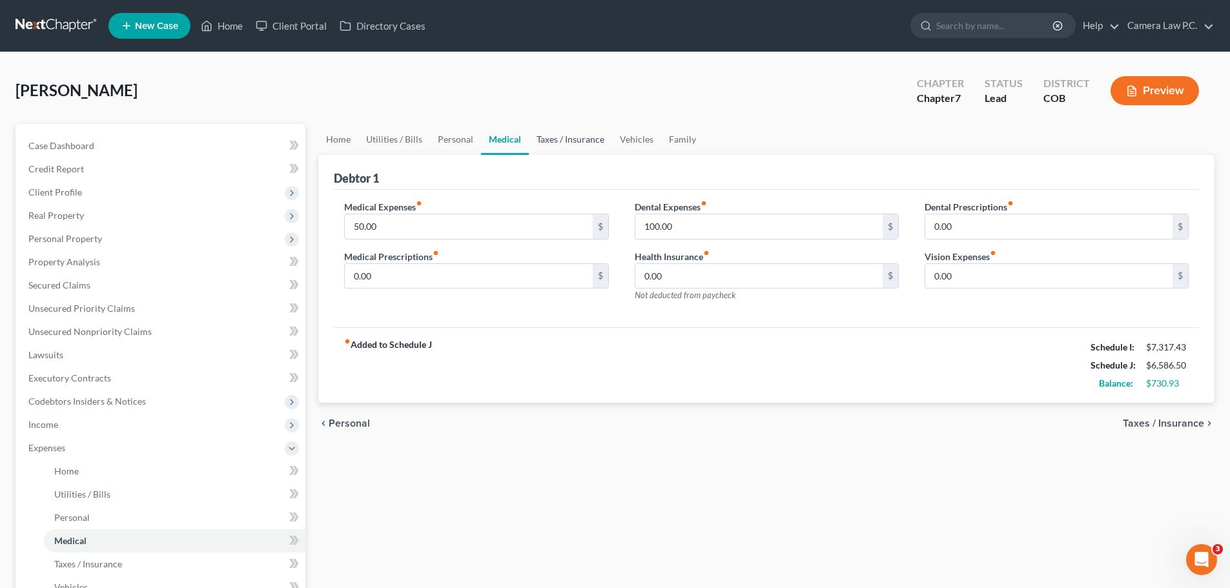
click at [561, 138] on link "Taxes / Insurance" at bounding box center [570, 139] width 83 height 31
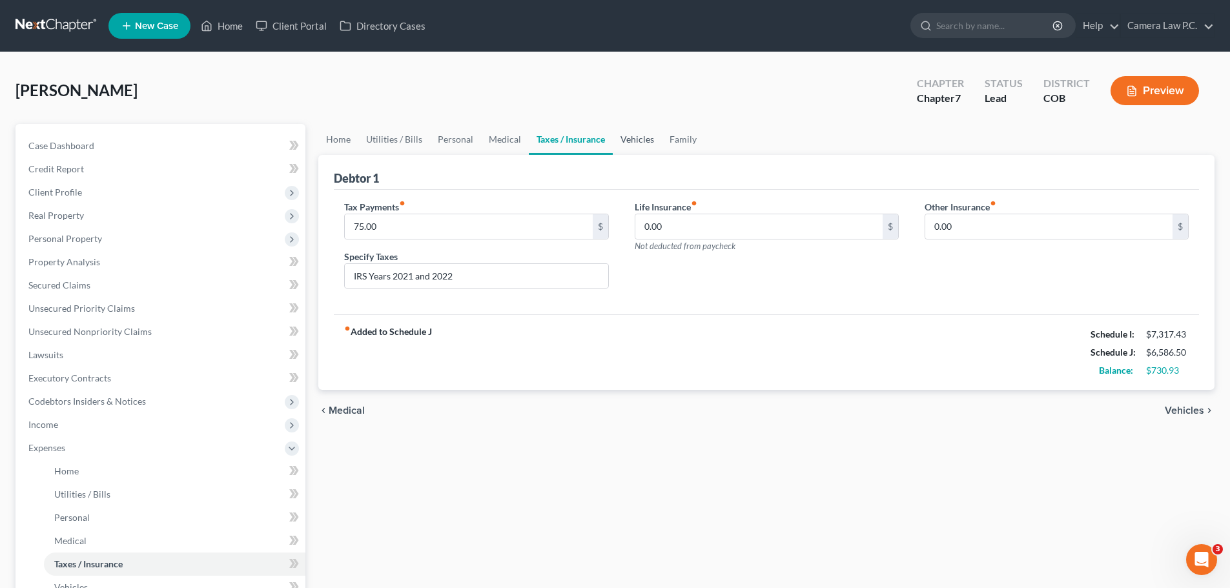
click at [639, 134] on link "Vehicles" at bounding box center [637, 139] width 49 height 31
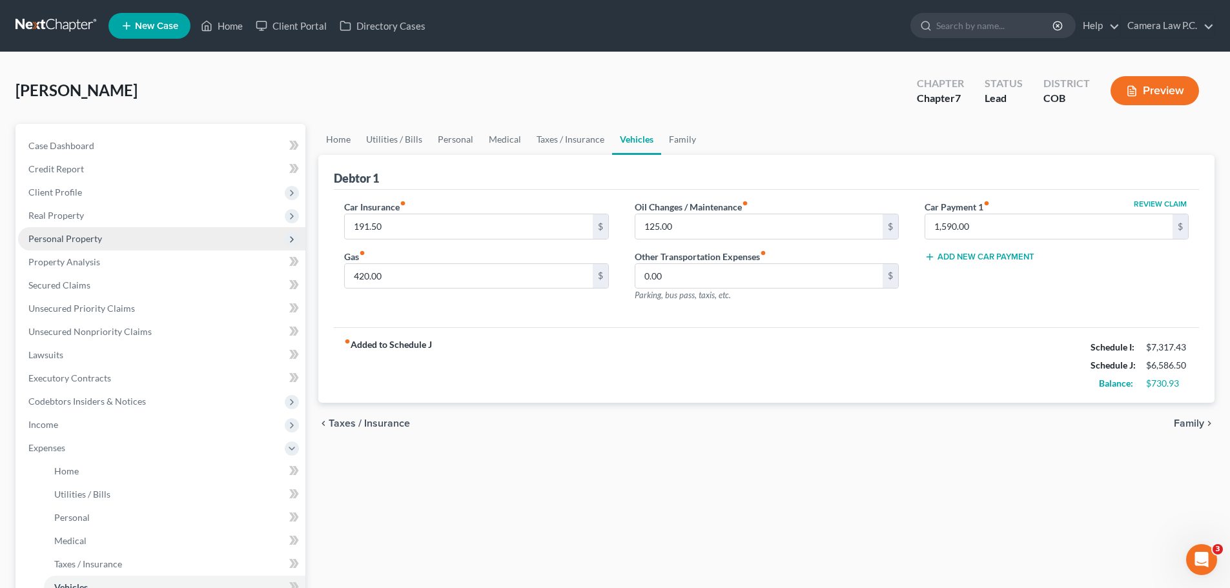
click at [63, 229] on span "Personal Property" at bounding box center [161, 238] width 287 height 23
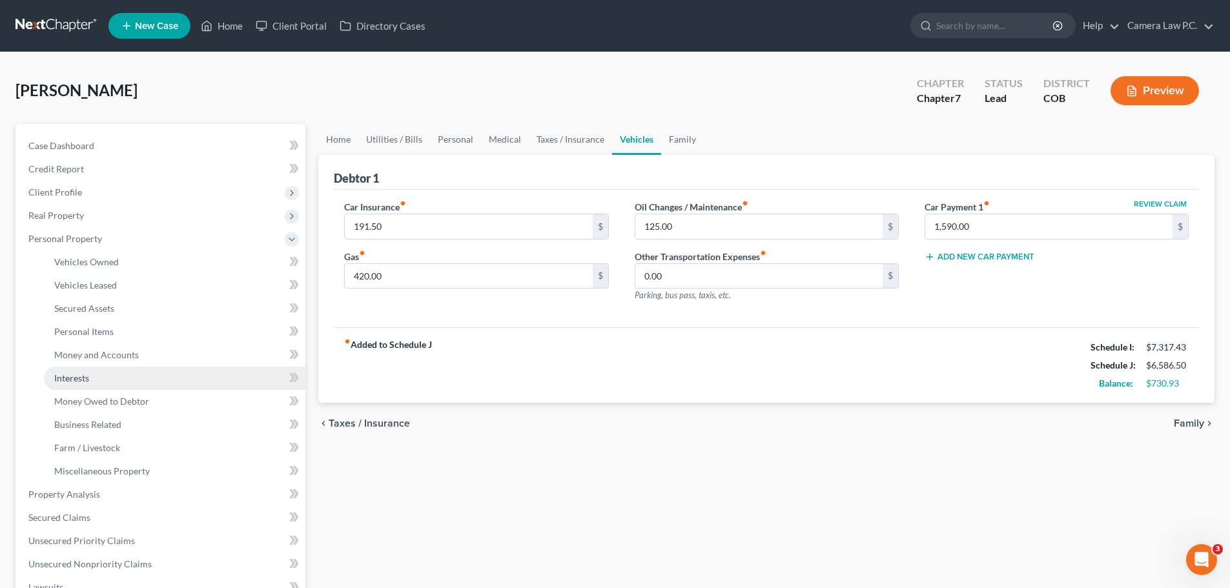
click at [73, 376] on span "Interests" at bounding box center [71, 378] width 35 height 11
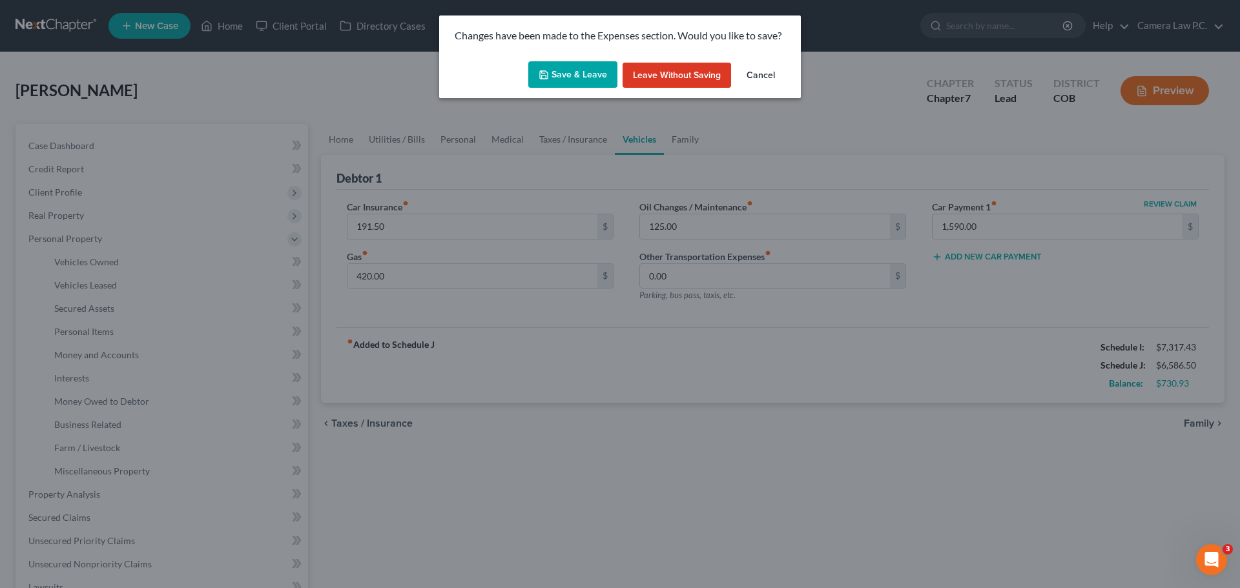
click at [562, 72] on button "Save & Leave" at bounding box center [572, 74] width 89 height 27
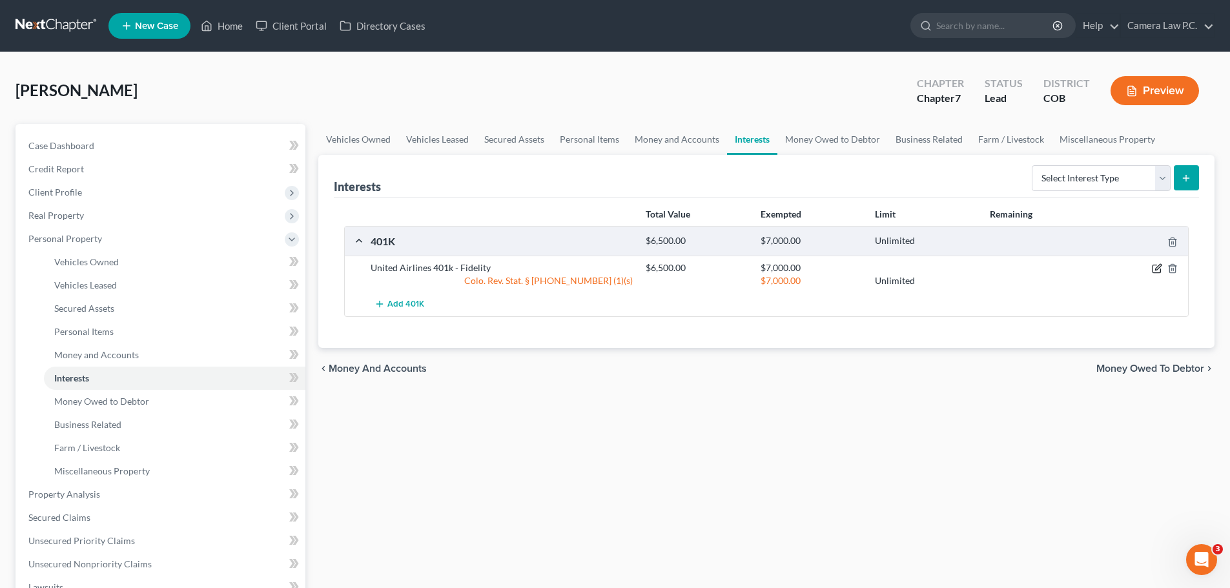
click at [1155, 271] on icon "button" at bounding box center [1157, 269] width 10 height 10
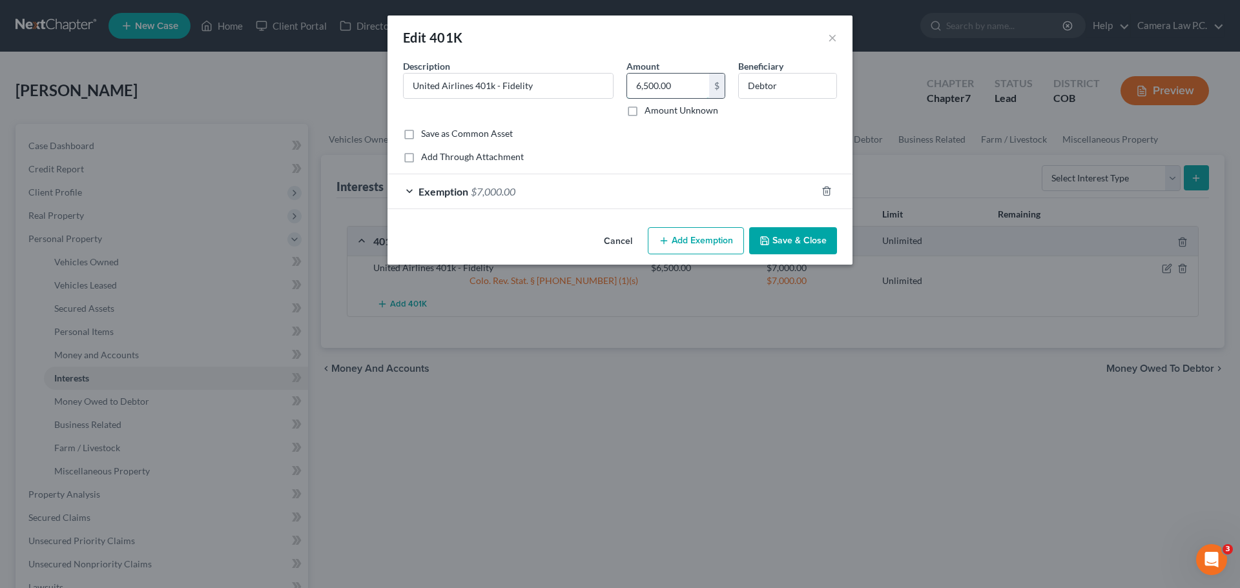
click at [672, 88] on input "6,500.00" at bounding box center [668, 86] width 82 height 25
type input "4,969.86"
click at [794, 242] on button "Save & Close" at bounding box center [793, 240] width 88 height 27
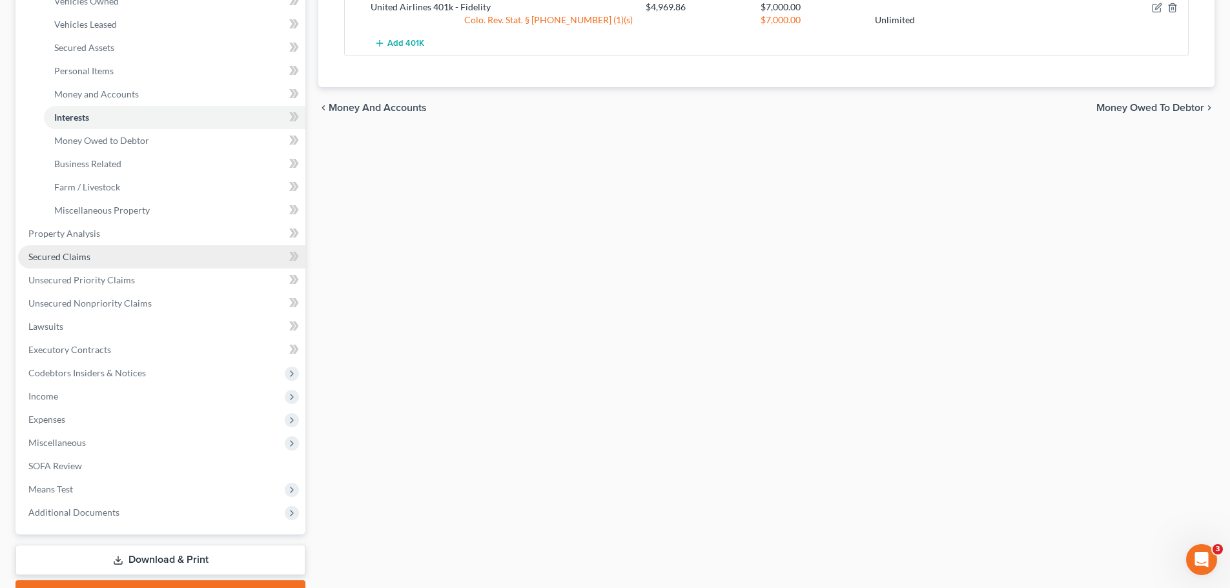
scroll to position [331, 0]
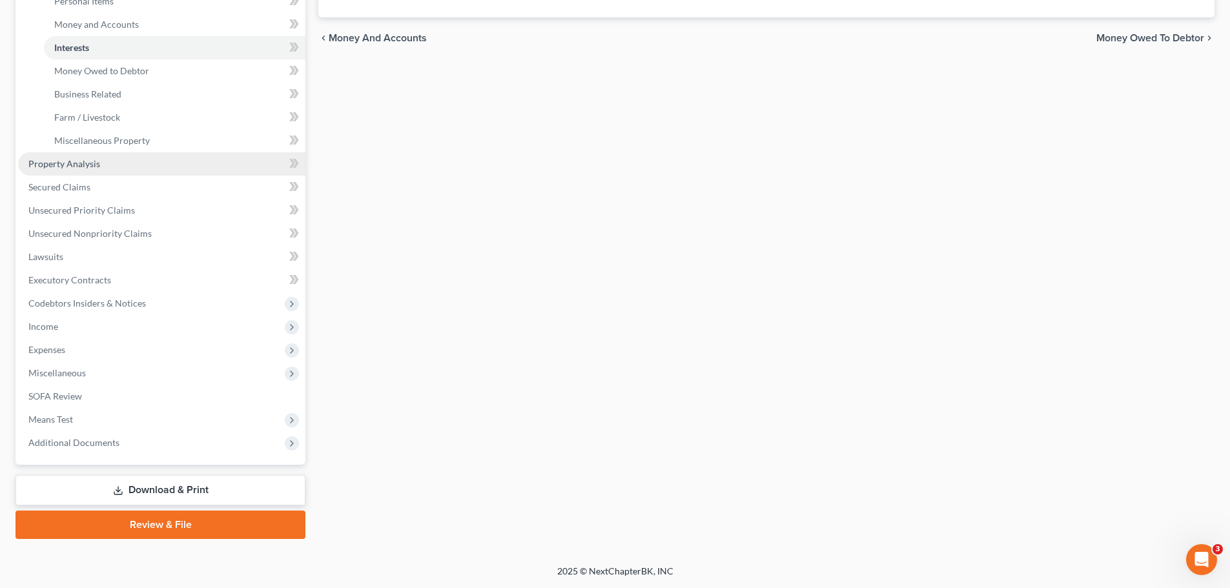
click at [80, 165] on span "Property Analysis" at bounding box center [64, 163] width 72 height 11
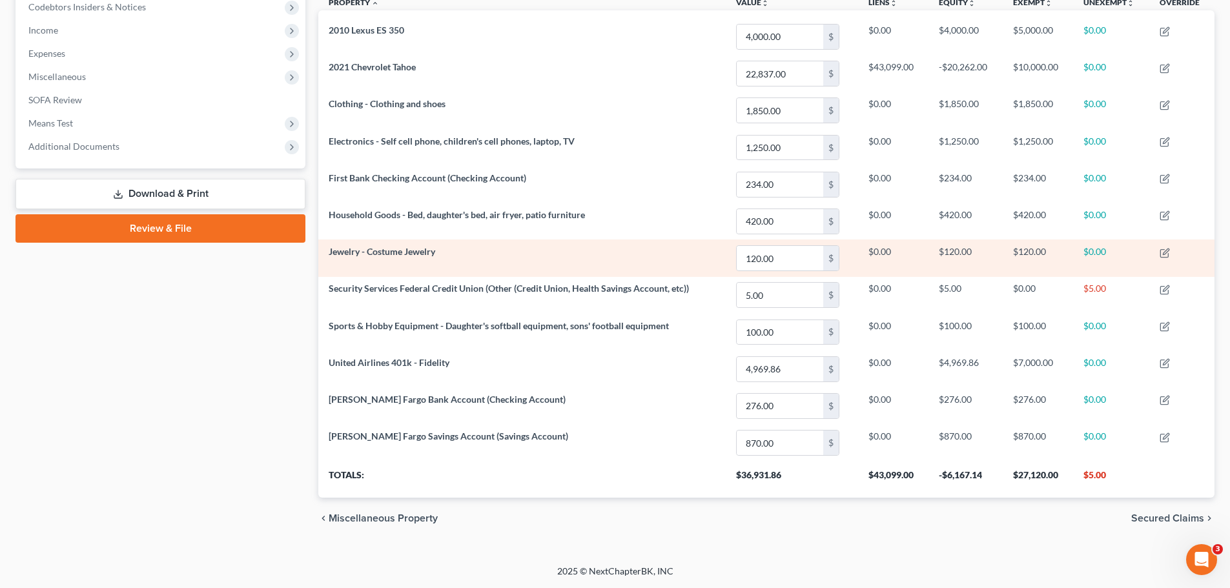
scroll to position [72, 0]
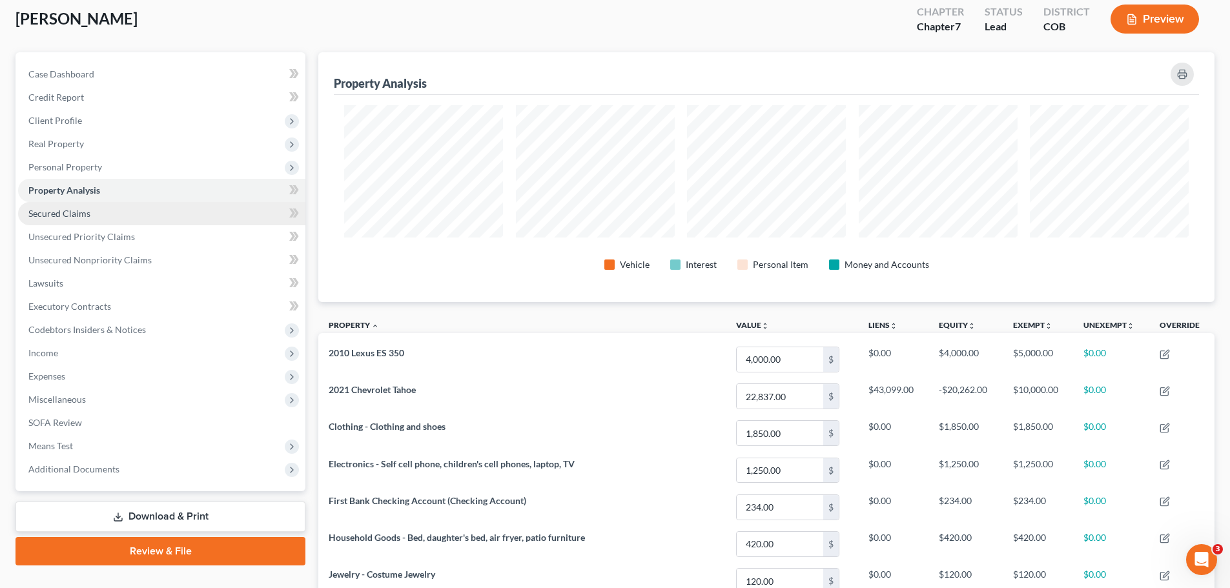
click at [54, 215] on span "Secured Claims" at bounding box center [59, 213] width 62 height 11
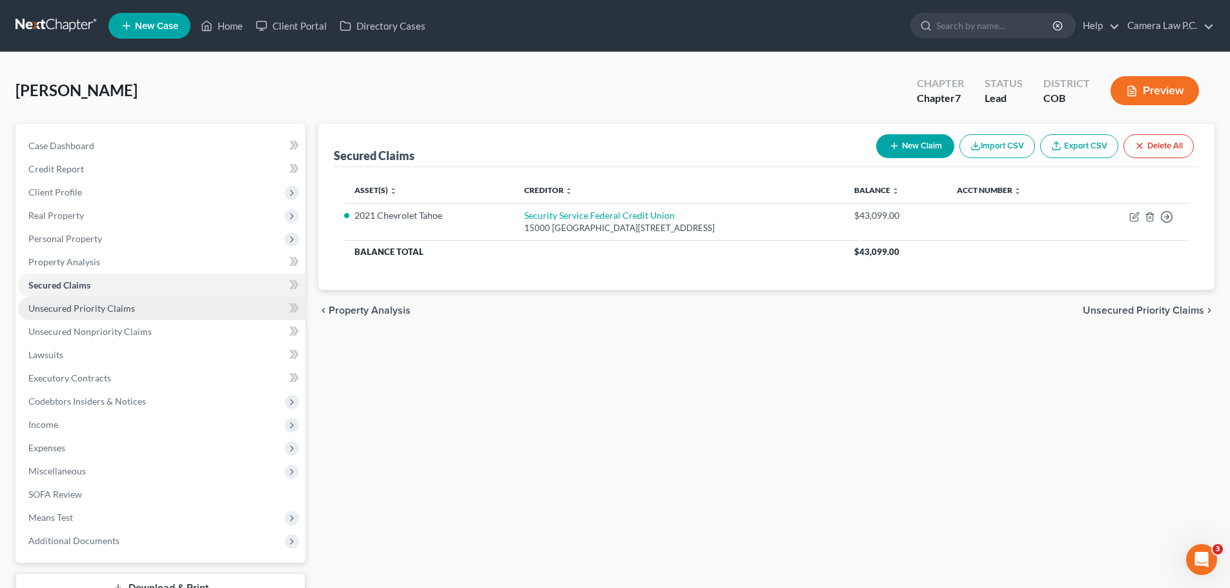
click at [86, 315] on link "Unsecured Priority Claims" at bounding box center [161, 308] width 287 height 23
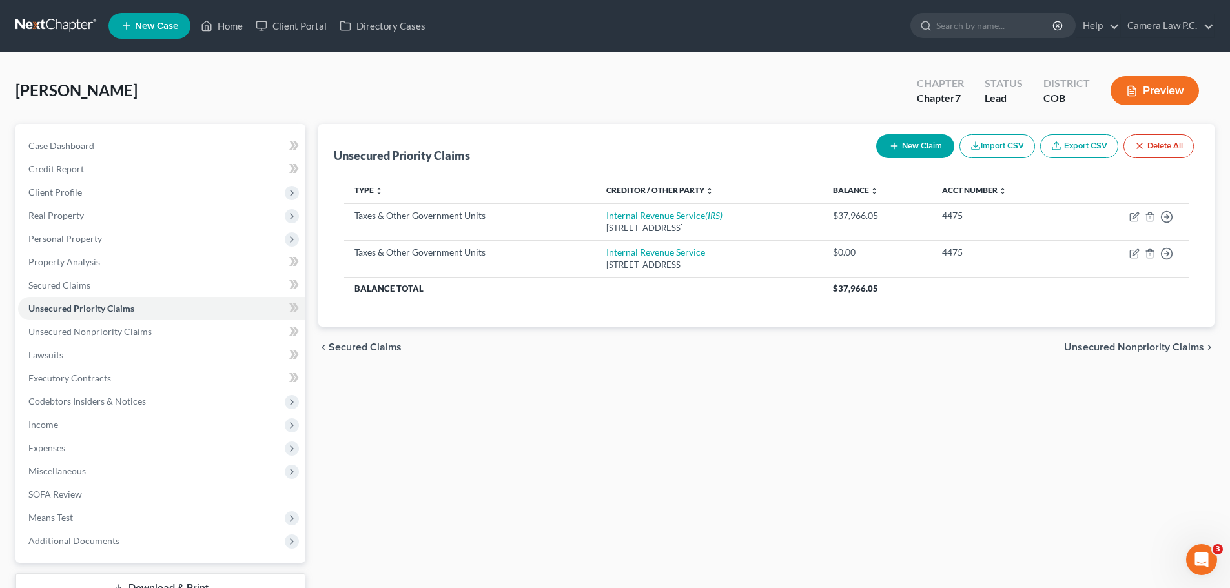
drag, startPoint x: 407, startPoint y: 327, endPoint x: 483, endPoint y: 362, distance: 83.5
click at [483, 362] on div "chevron_left Secured Claims Unsecured Nonpriority Claims chevron_right" at bounding box center [766, 347] width 896 height 41
click at [37, 422] on span "Income" at bounding box center [43, 424] width 30 height 11
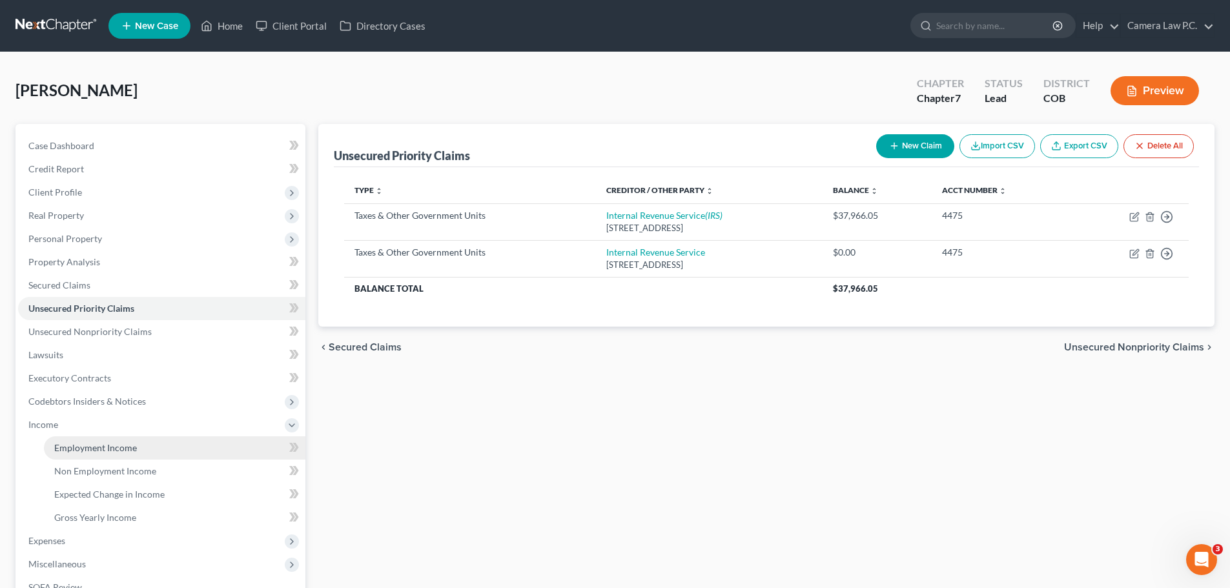
click at [71, 446] on span "Employment Income" at bounding box center [95, 447] width 83 height 11
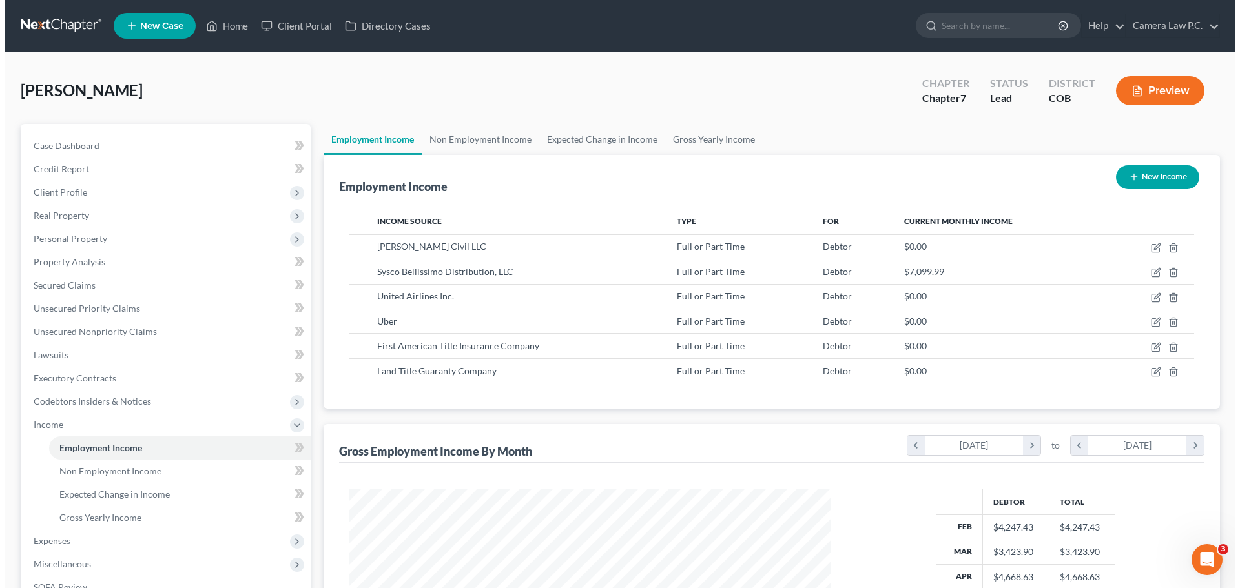
scroll to position [241, 508]
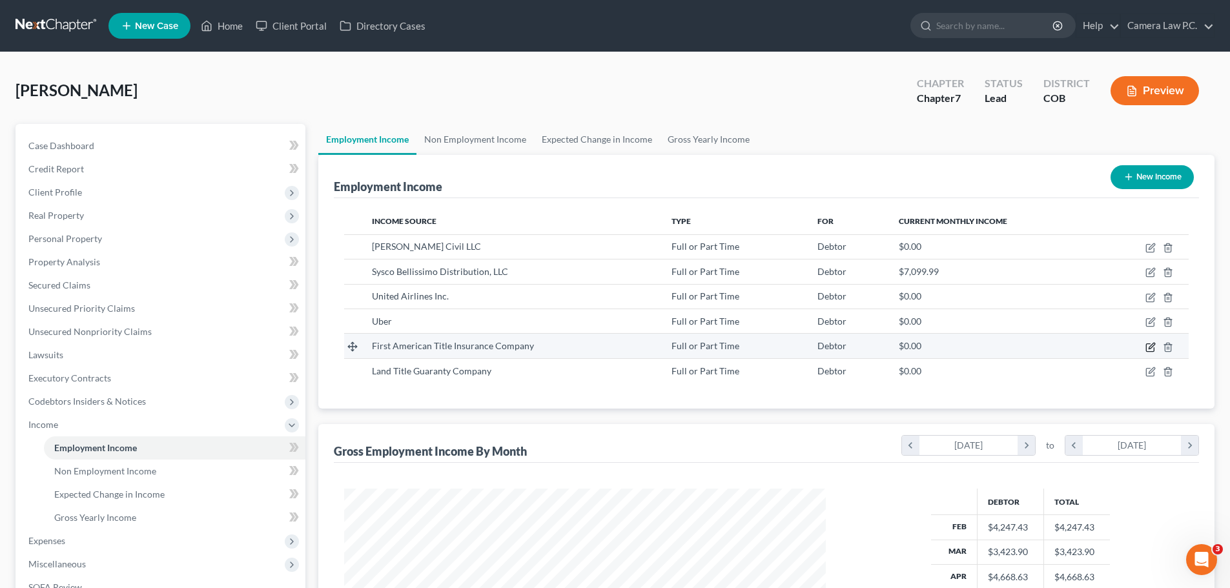
click at [1151, 346] on icon "button" at bounding box center [1152, 346] width 6 height 6
select select "0"
select select "5"
select select "0"
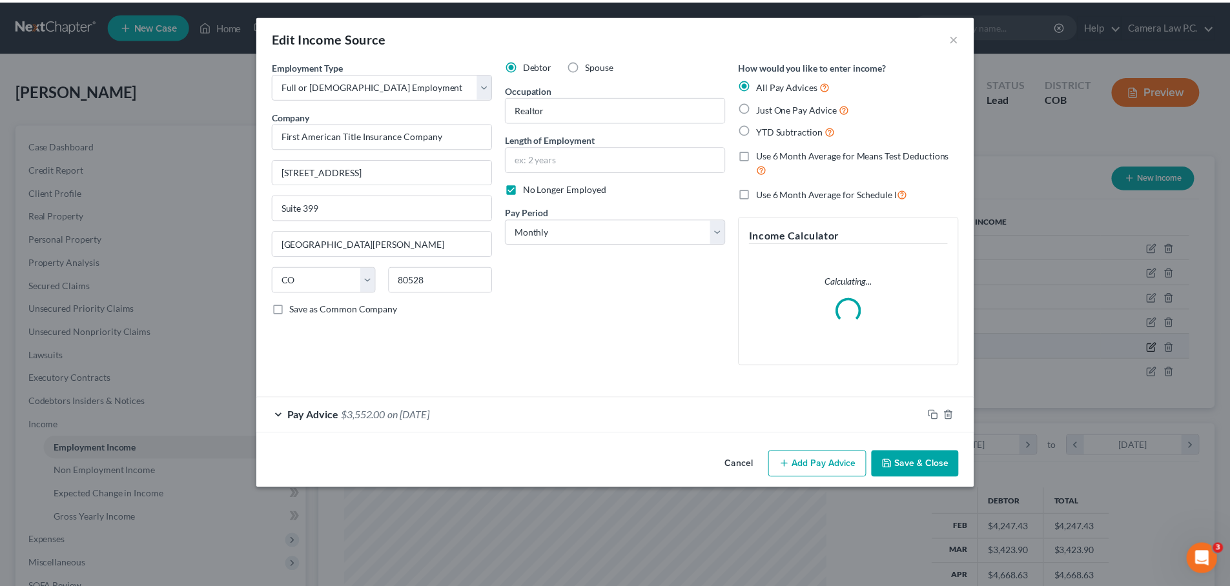
scroll to position [243, 512]
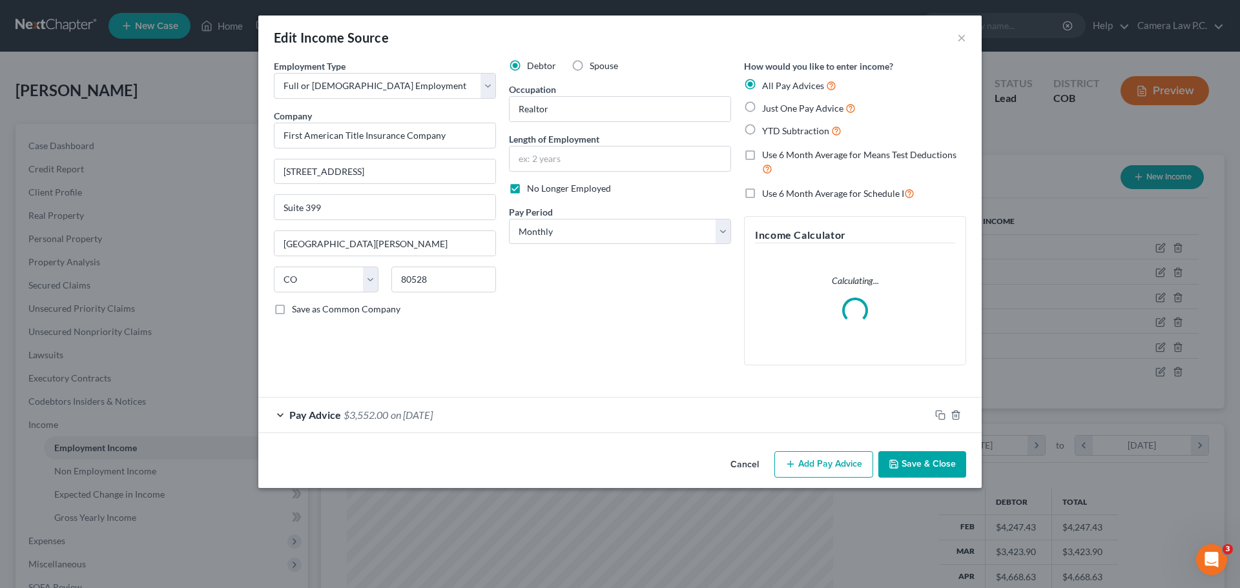
click at [749, 465] on button "Cancel" at bounding box center [744, 466] width 49 height 26
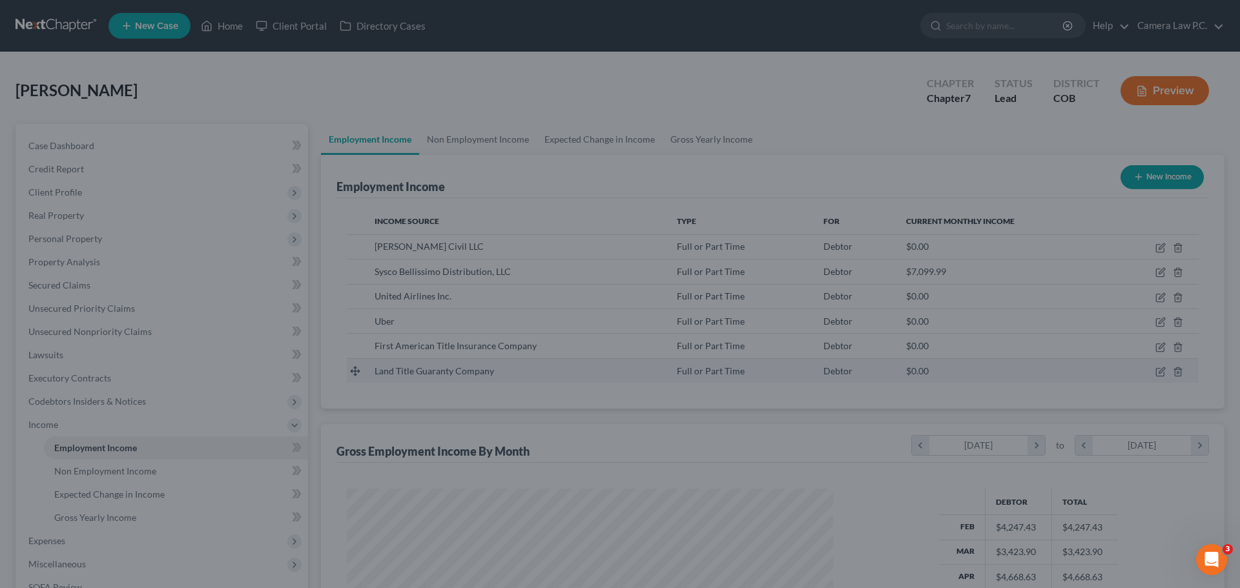
scroll to position [645616, 645349]
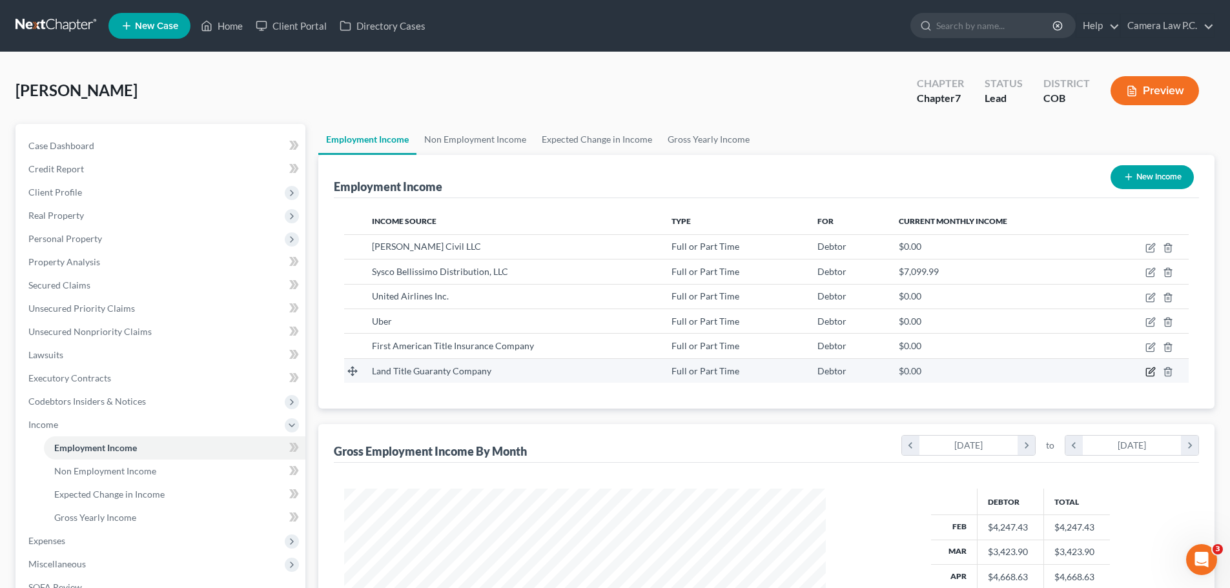
click at [1150, 371] on icon "button" at bounding box center [1151, 372] width 10 height 10
select select "0"
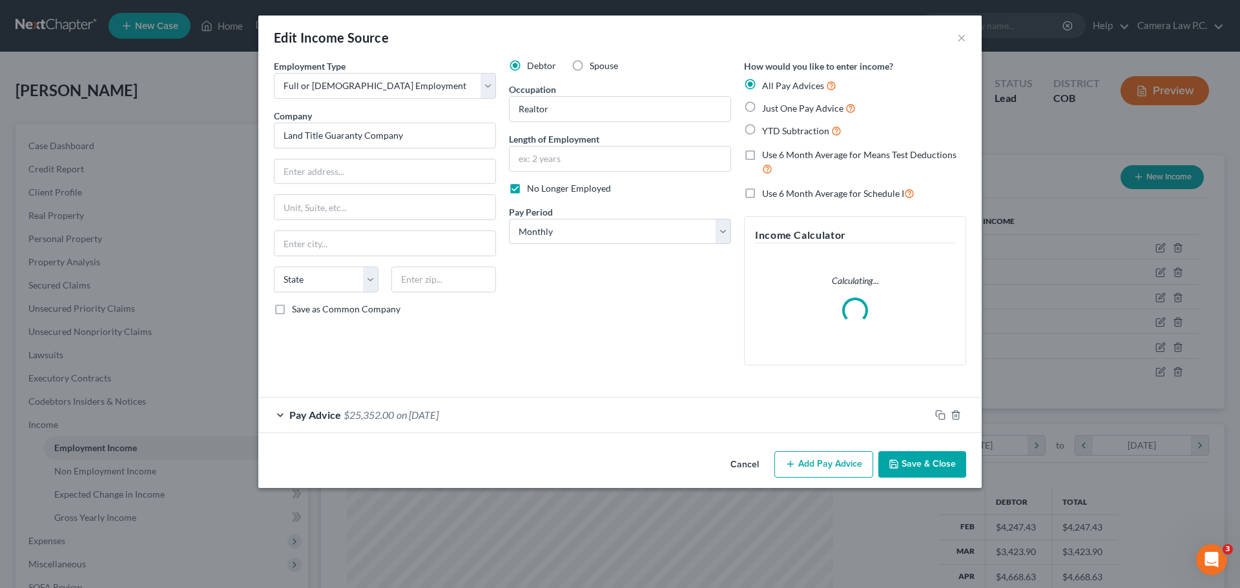
click at [275, 417] on div "Pay Advice $25,352.00 on [DATE]" at bounding box center [594, 415] width 672 height 34
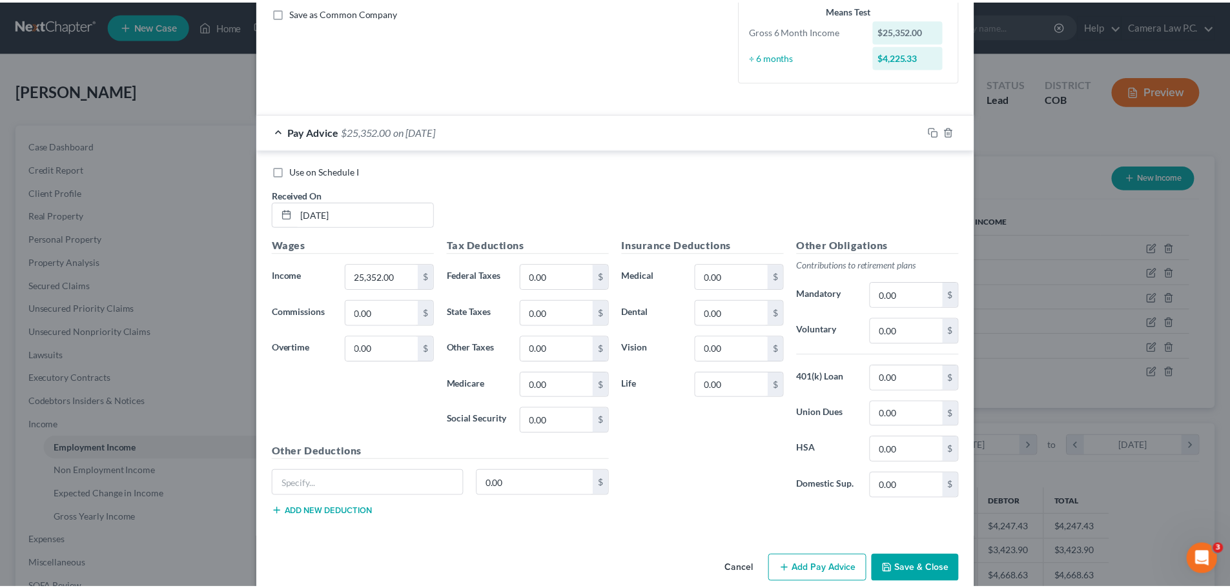
scroll to position [317, 0]
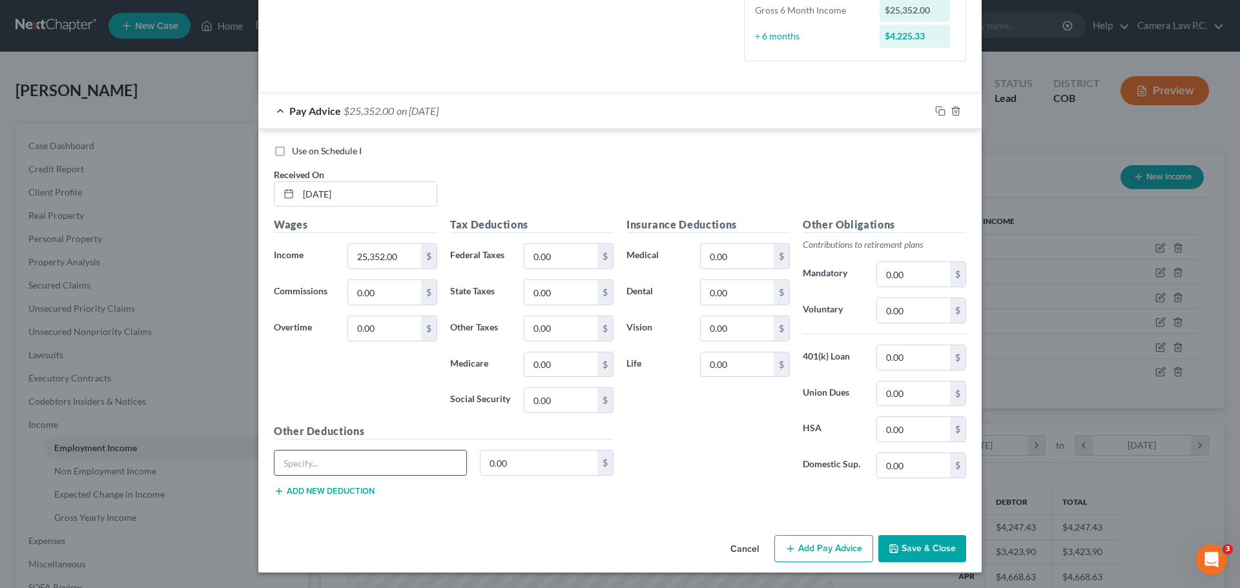
click at [366, 461] on input "text" at bounding box center [370, 463] width 192 height 25
type input "Out of pocket expenses"
type input "8,330"
click at [641, 441] on div "Insurance Deductions Medical 0.00 $ Dental 0.00 $ Vision 0.00 $ Life 0.00 $" at bounding box center [708, 353] width 176 height 272
click at [914, 548] on button "Save & Close" at bounding box center [922, 548] width 88 height 27
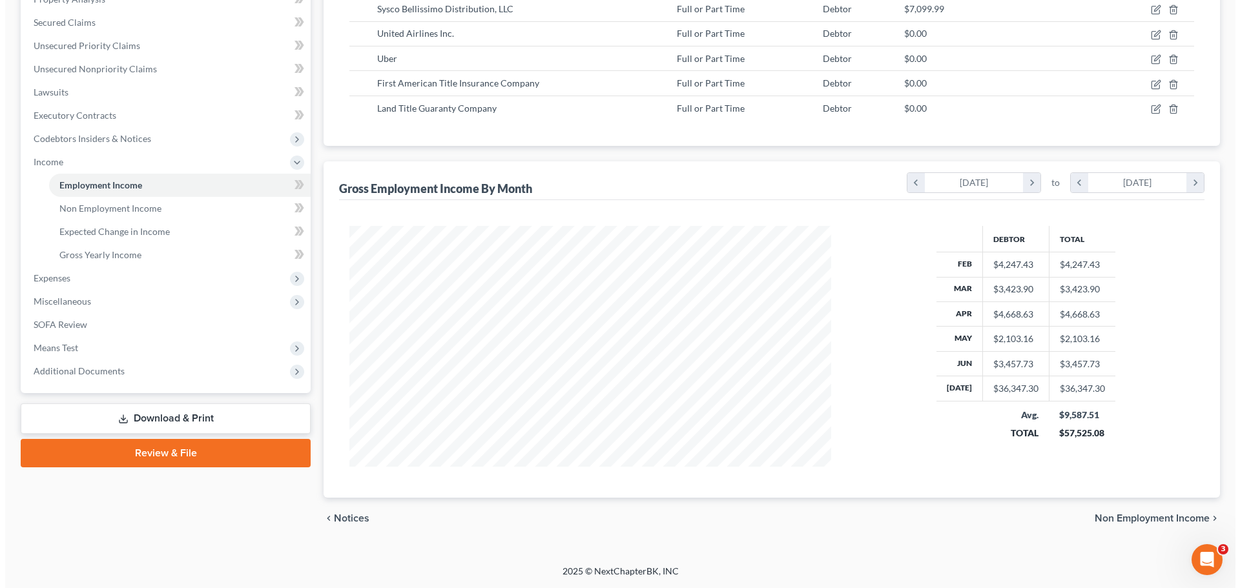
scroll to position [0, 0]
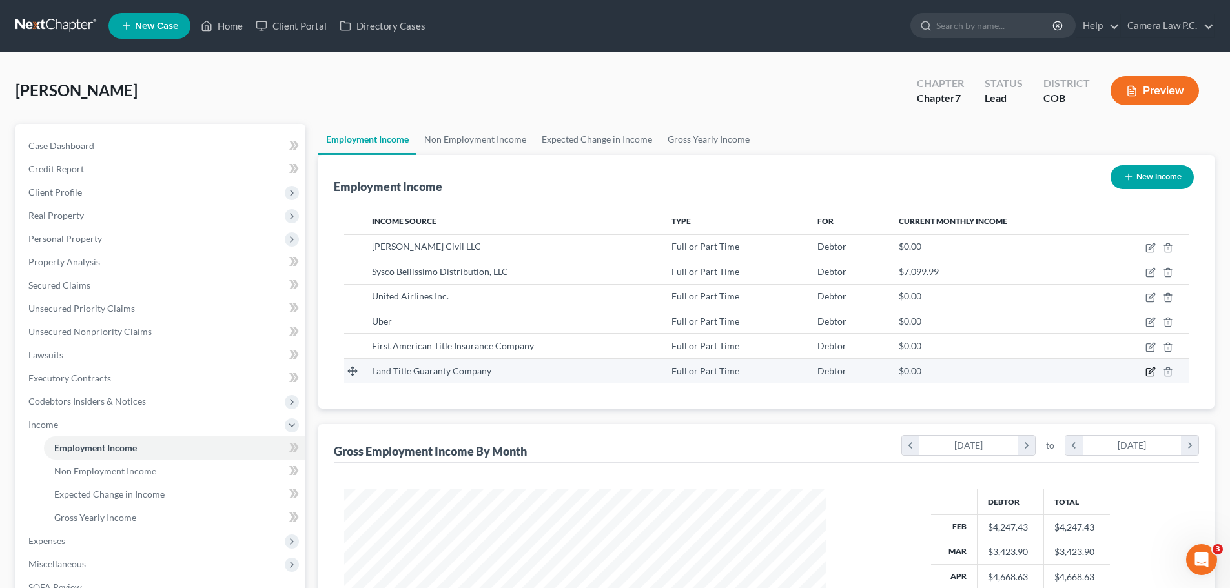
click at [1149, 373] on icon "button" at bounding box center [1151, 372] width 10 height 10
select select "0"
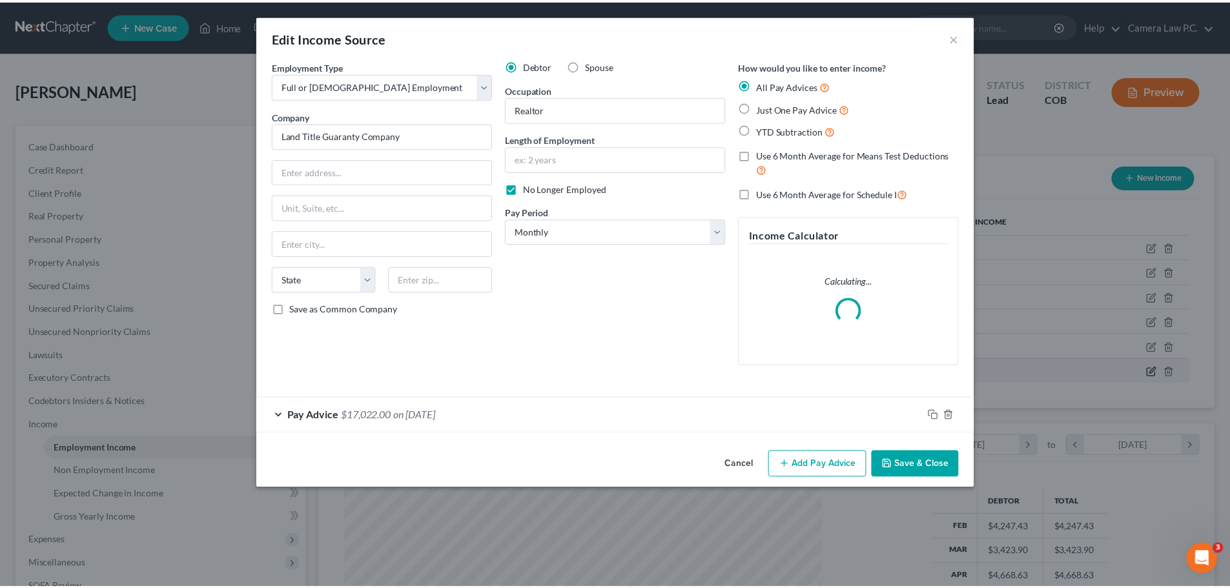
scroll to position [243, 512]
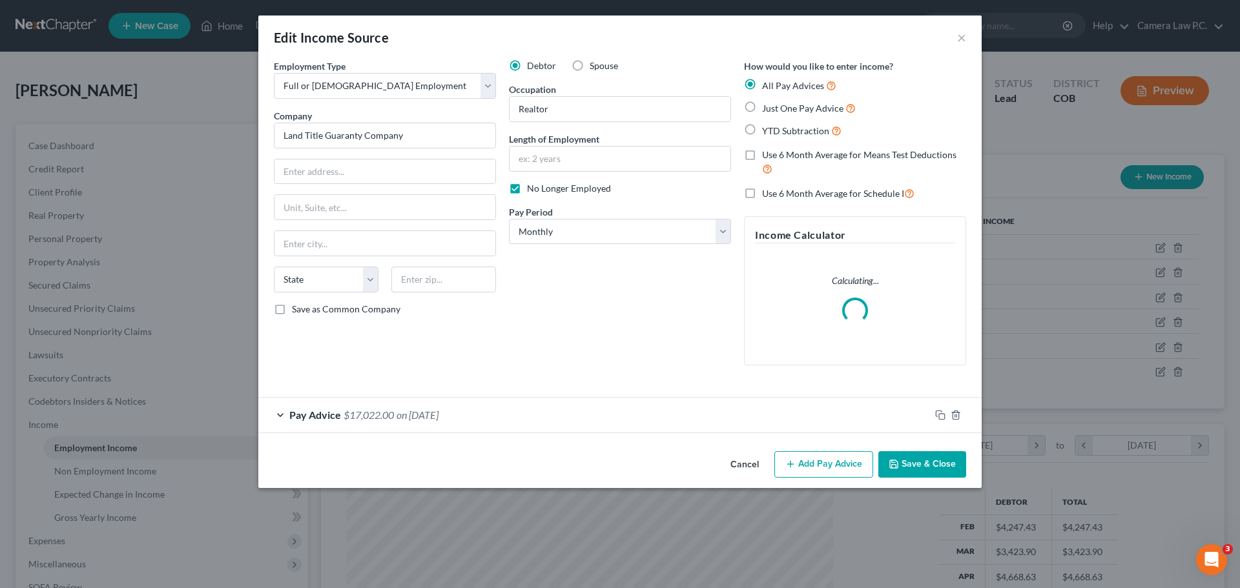
click at [905, 466] on button "Save & Close" at bounding box center [922, 464] width 88 height 27
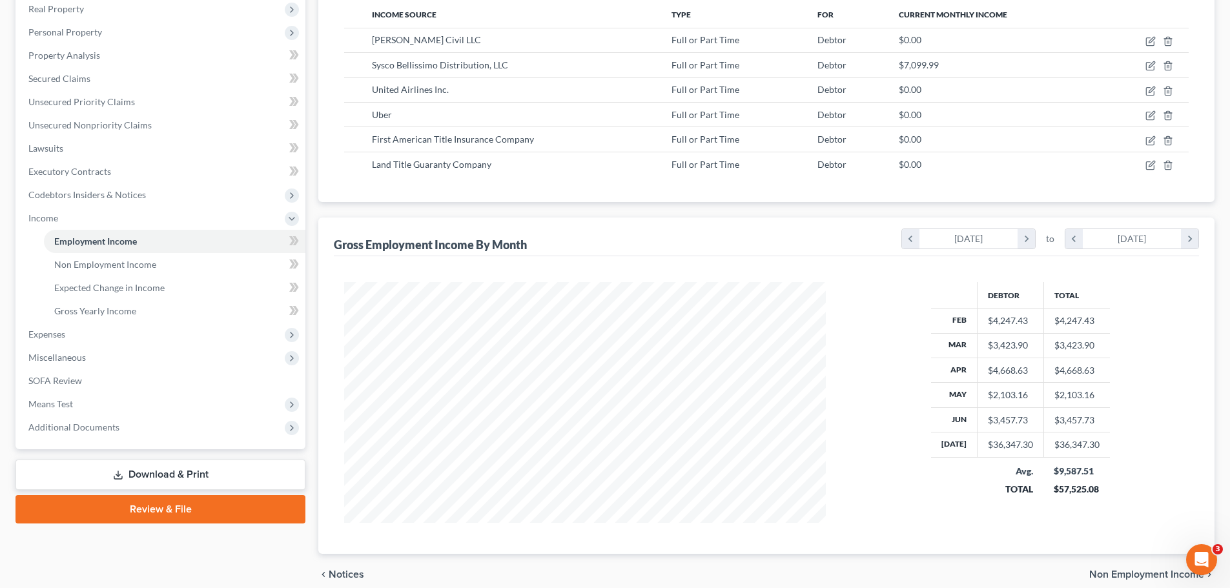
scroll to position [258, 0]
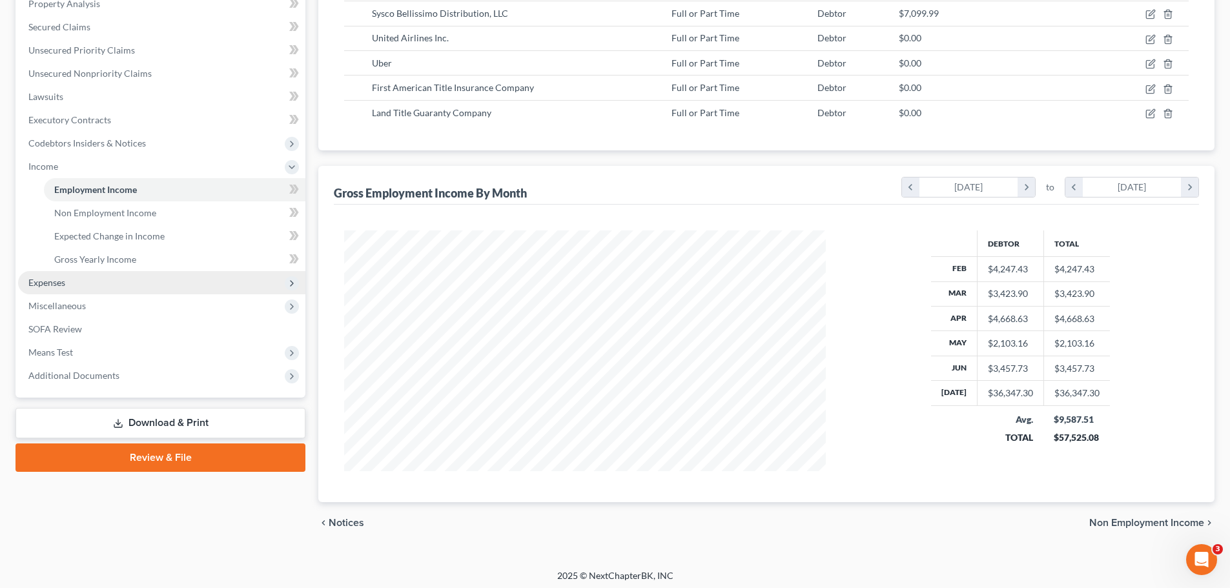
click at [72, 281] on span "Expenses" at bounding box center [161, 282] width 287 height 23
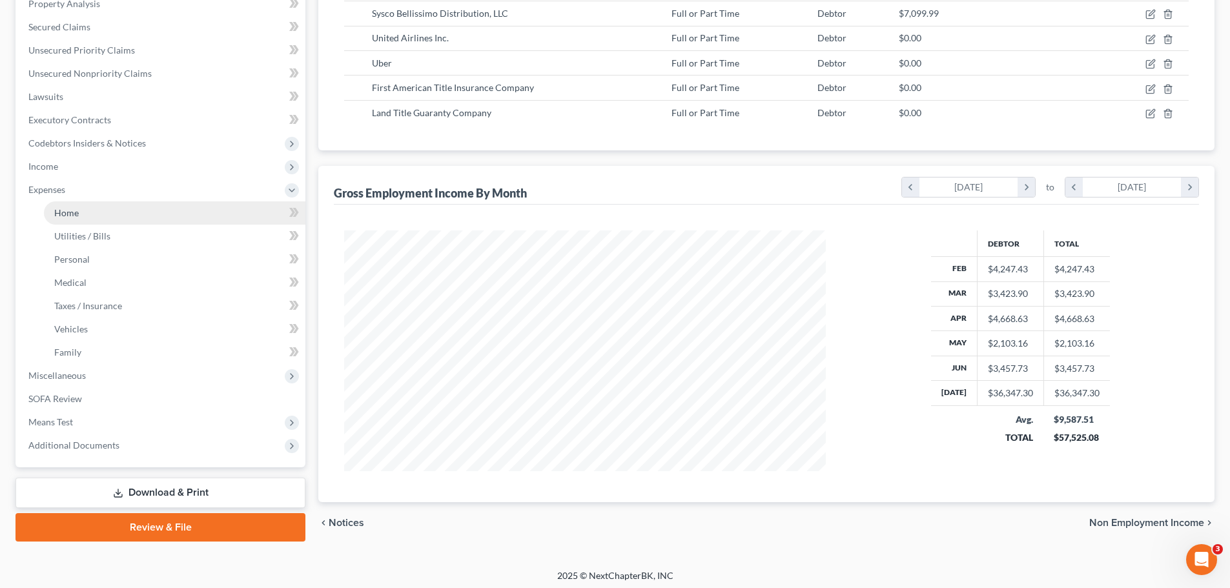
click at [63, 211] on span "Home" at bounding box center [66, 212] width 25 height 11
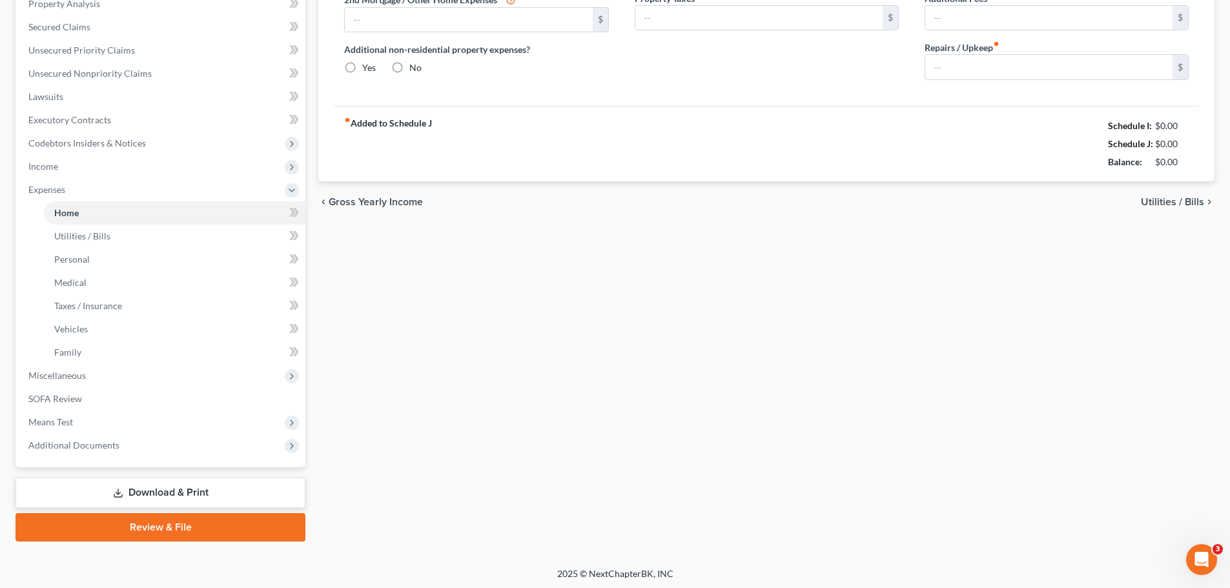
scroll to position [14, 0]
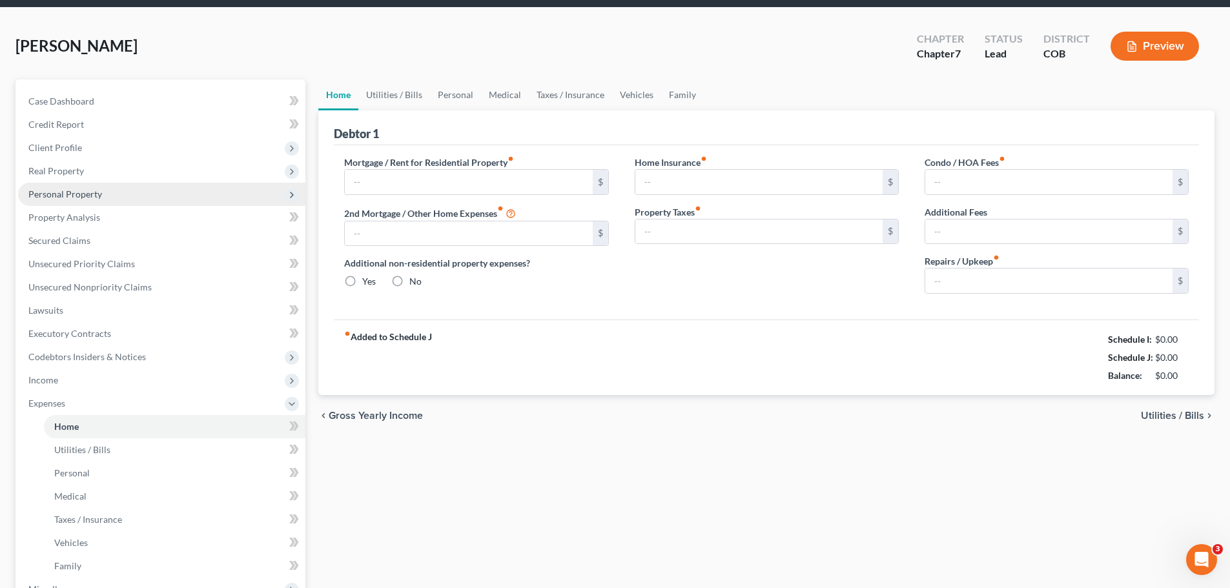
type input "2,500.00"
type input "0.00"
radio input "true"
type input "0.00"
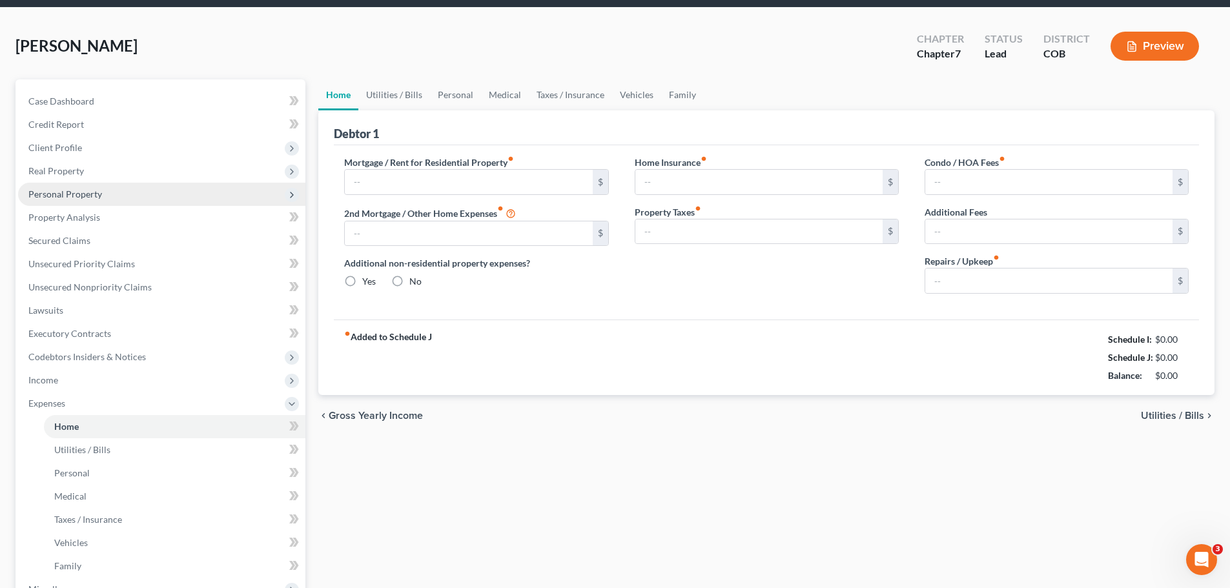
type input "0.00"
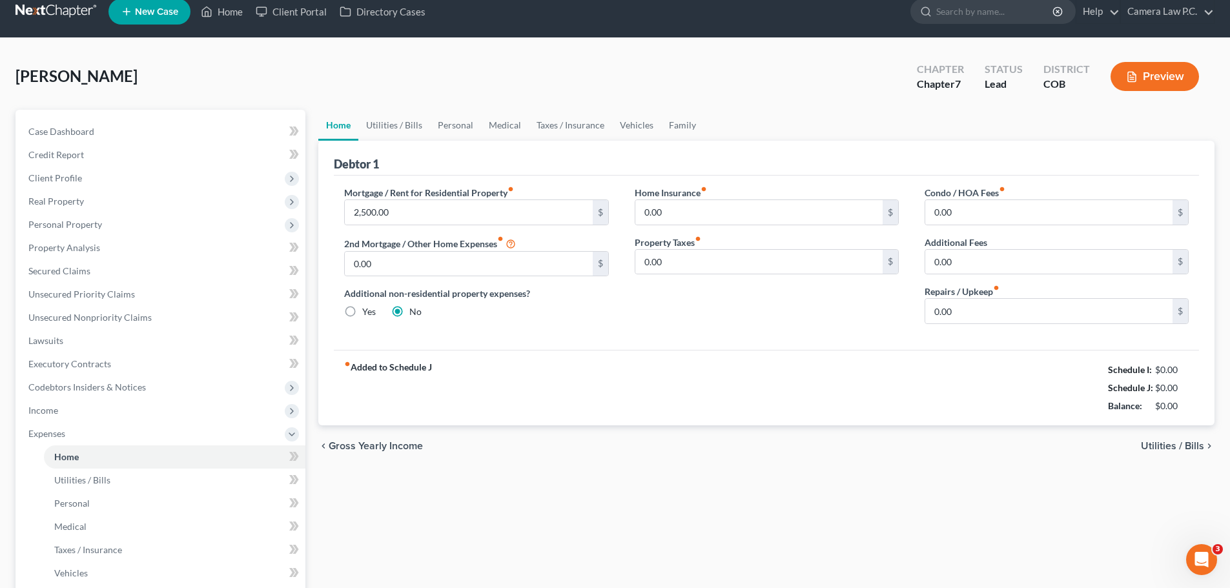
scroll to position [0, 0]
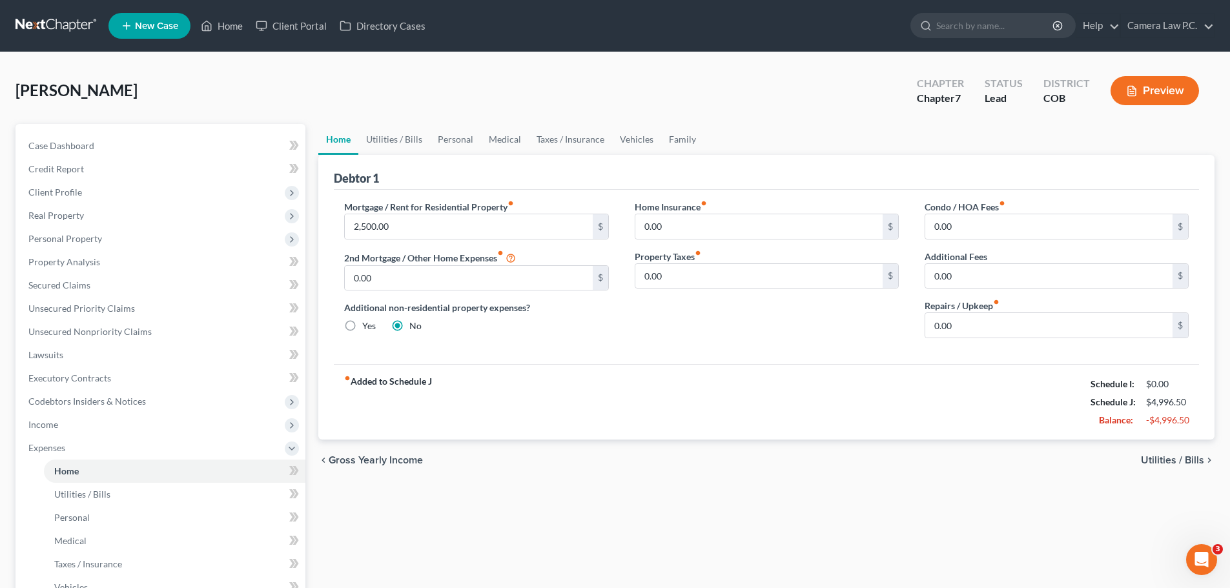
click at [645, 517] on div "Home Utilities / Bills Personal Medical Taxes / Insurance Vehicles Family Debto…" at bounding box center [766, 462] width 909 height 676
click at [43, 428] on span "Income" at bounding box center [43, 424] width 30 height 11
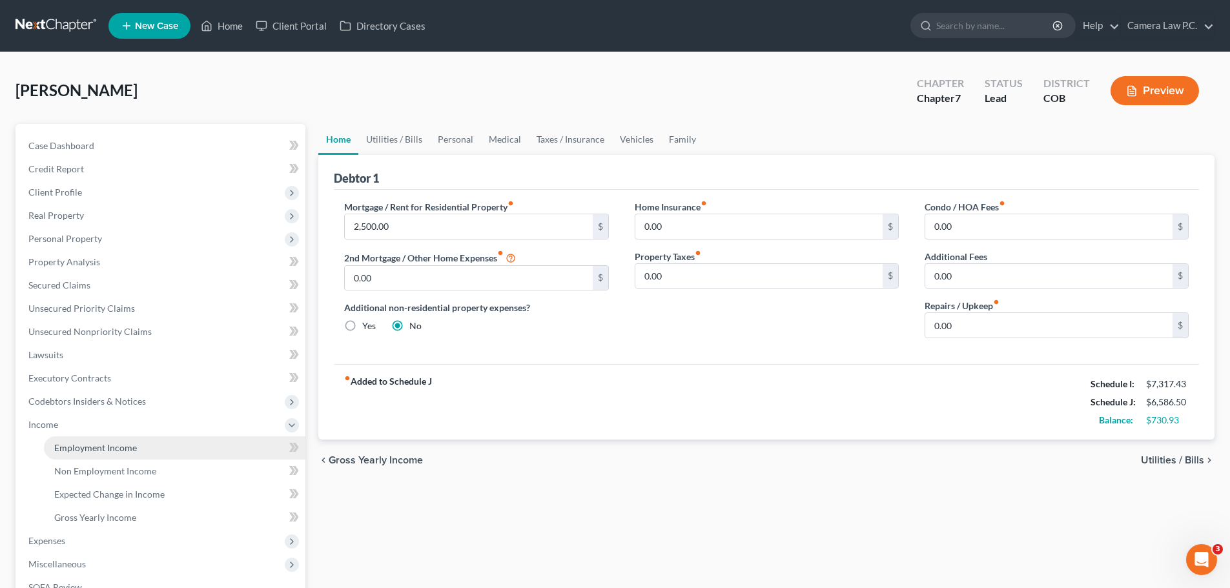
click at [107, 447] on span "Employment Income" at bounding box center [95, 447] width 83 height 11
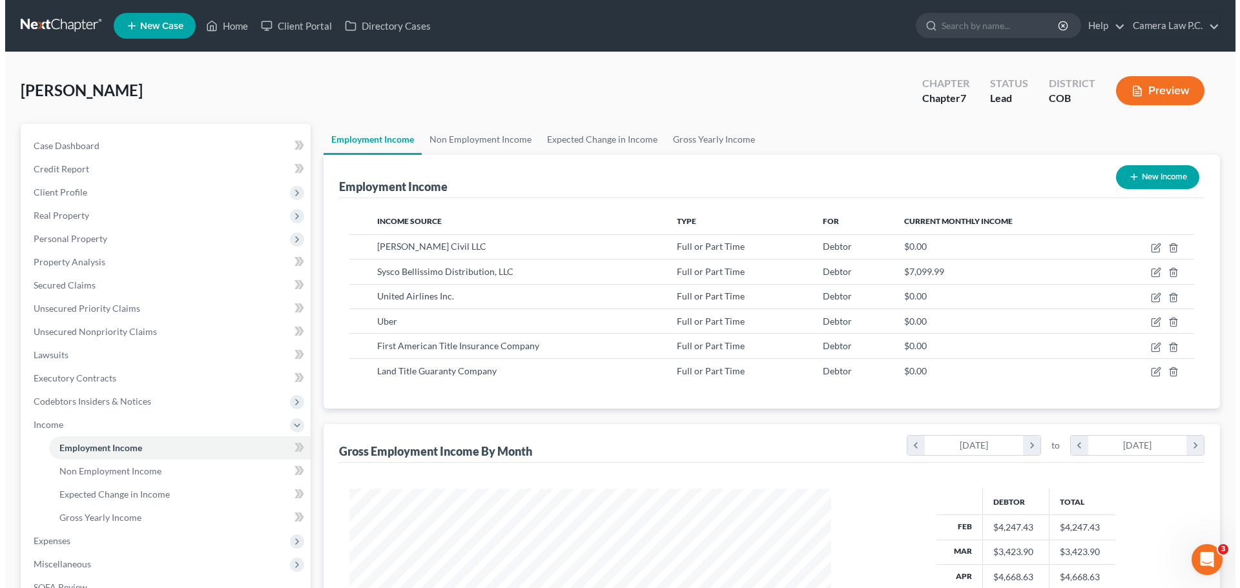
scroll to position [241, 508]
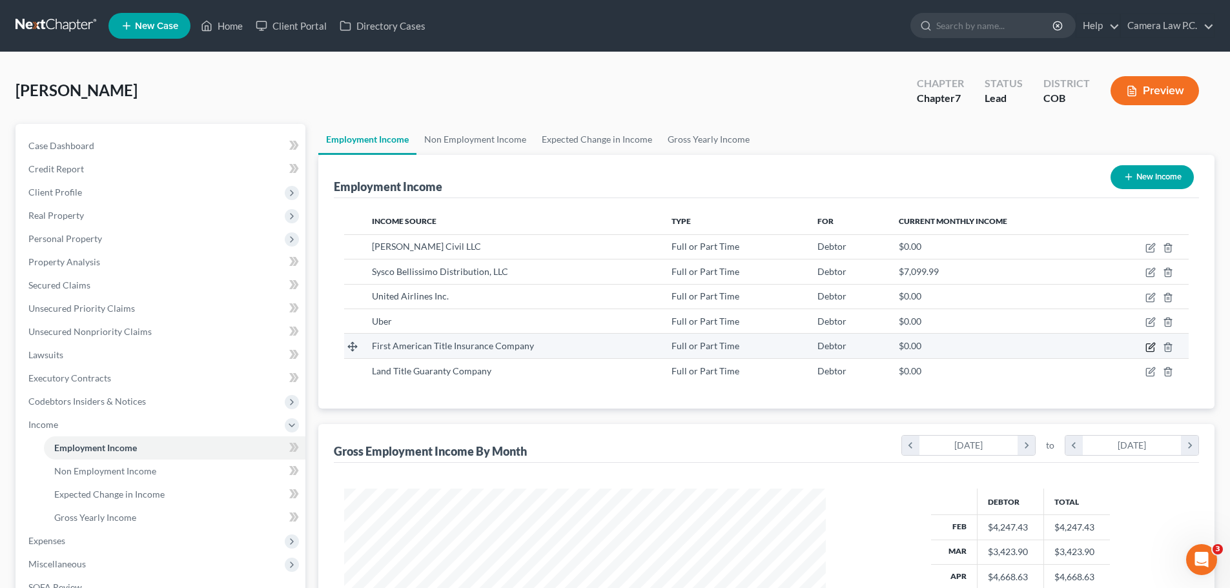
click at [1148, 349] on icon "button" at bounding box center [1151, 347] width 10 height 10
select select "0"
select select "5"
select select "0"
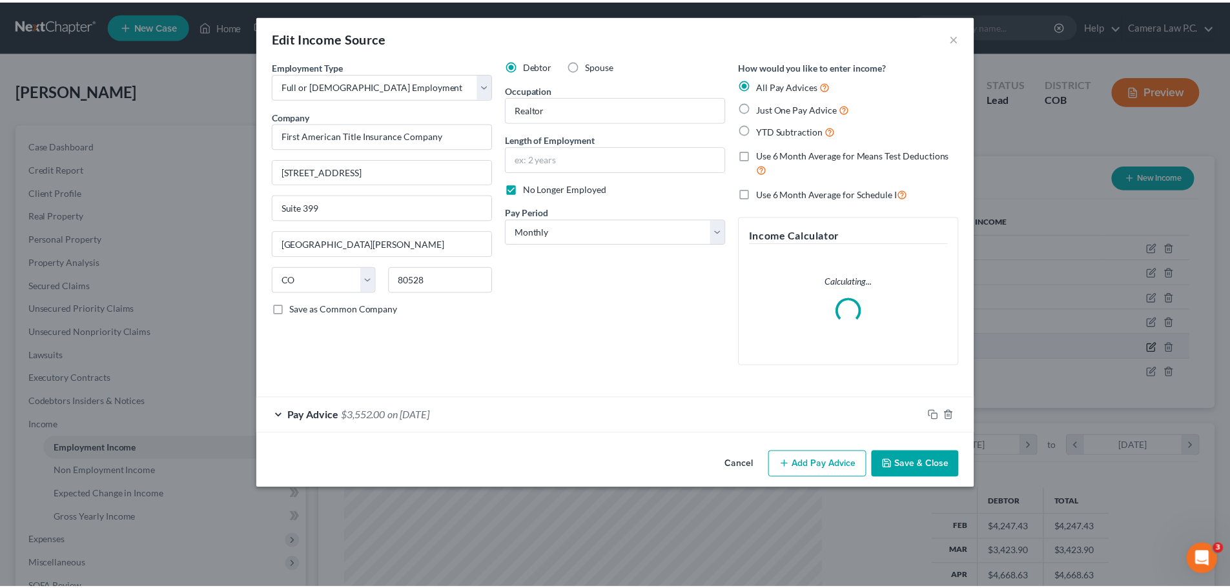
scroll to position [243, 512]
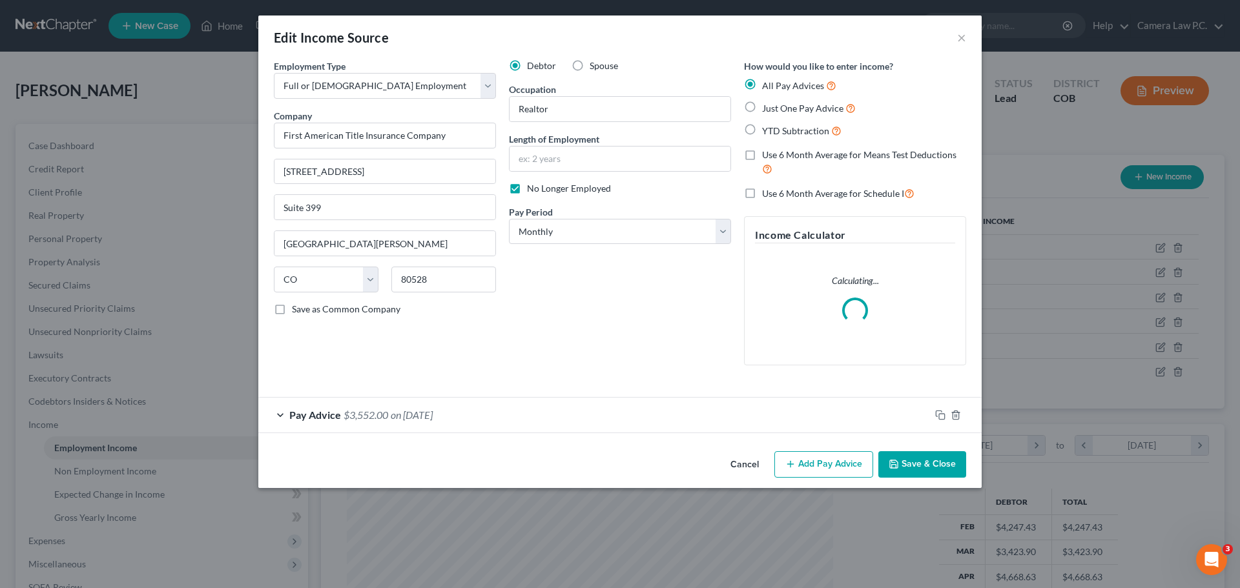
click at [915, 459] on button "Save & Close" at bounding box center [922, 464] width 88 height 27
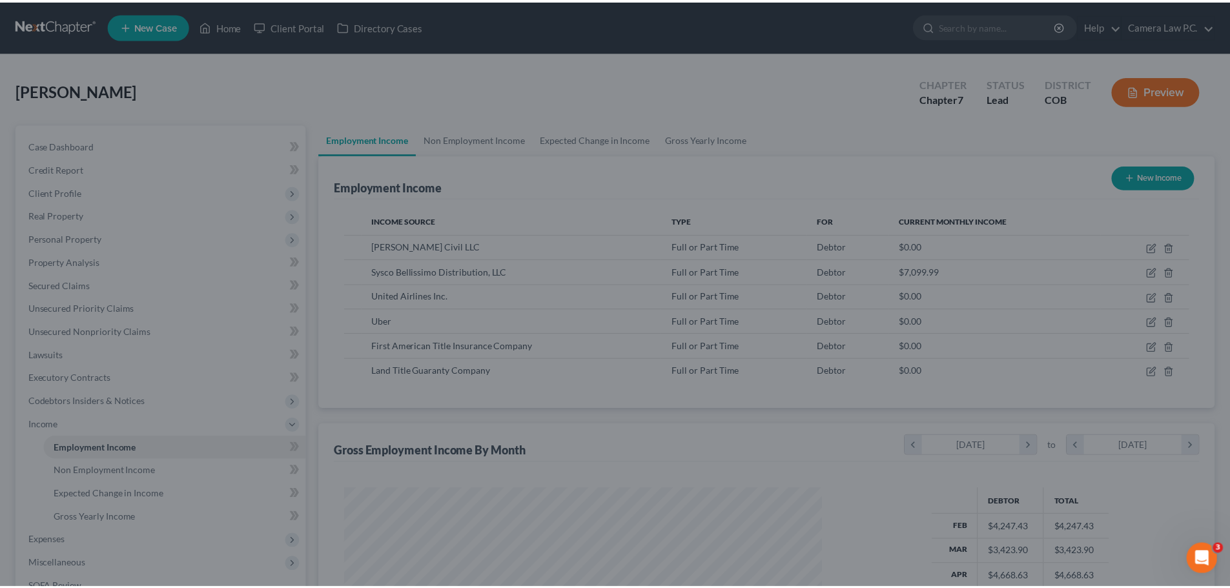
scroll to position [241, 508]
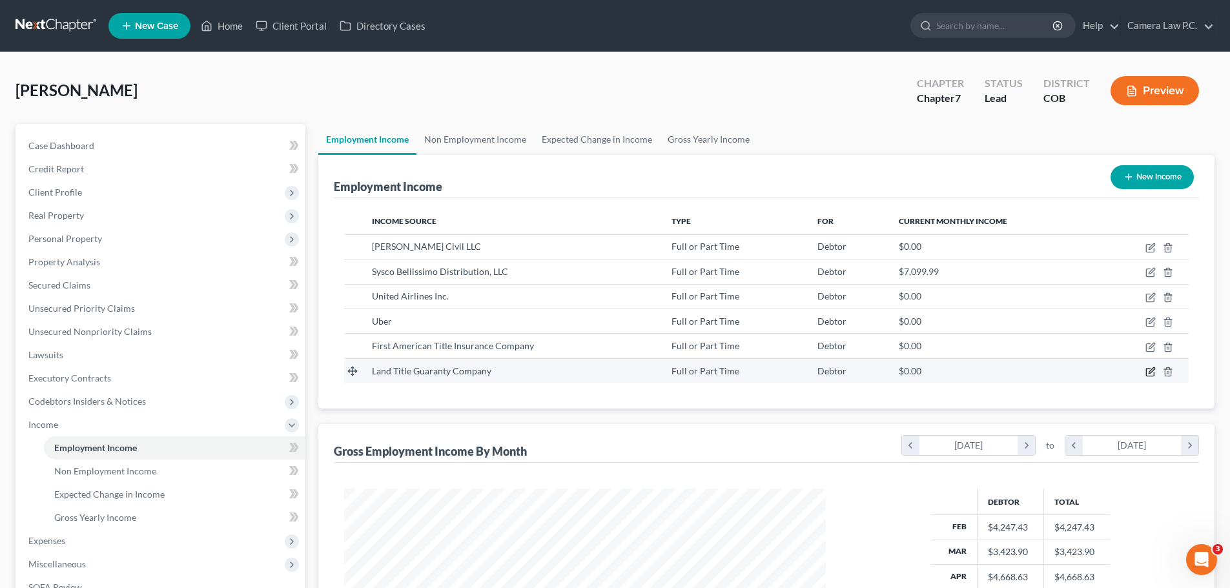
click at [1153, 371] on icon "button" at bounding box center [1152, 370] width 6 height 6
select select "0"
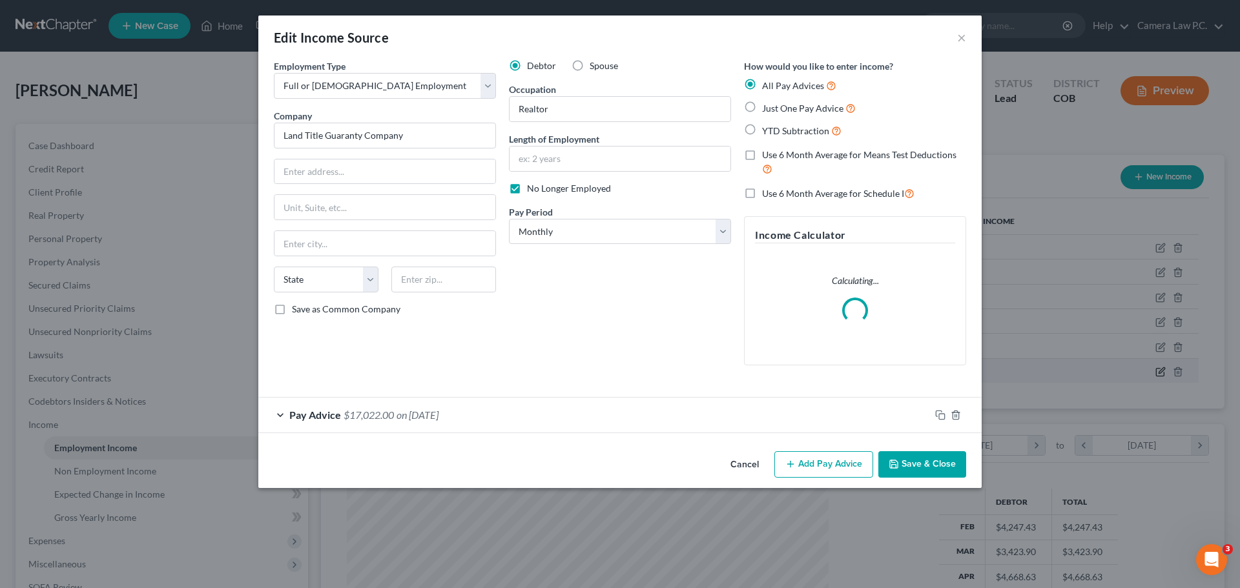
scroll to position [243, 512]
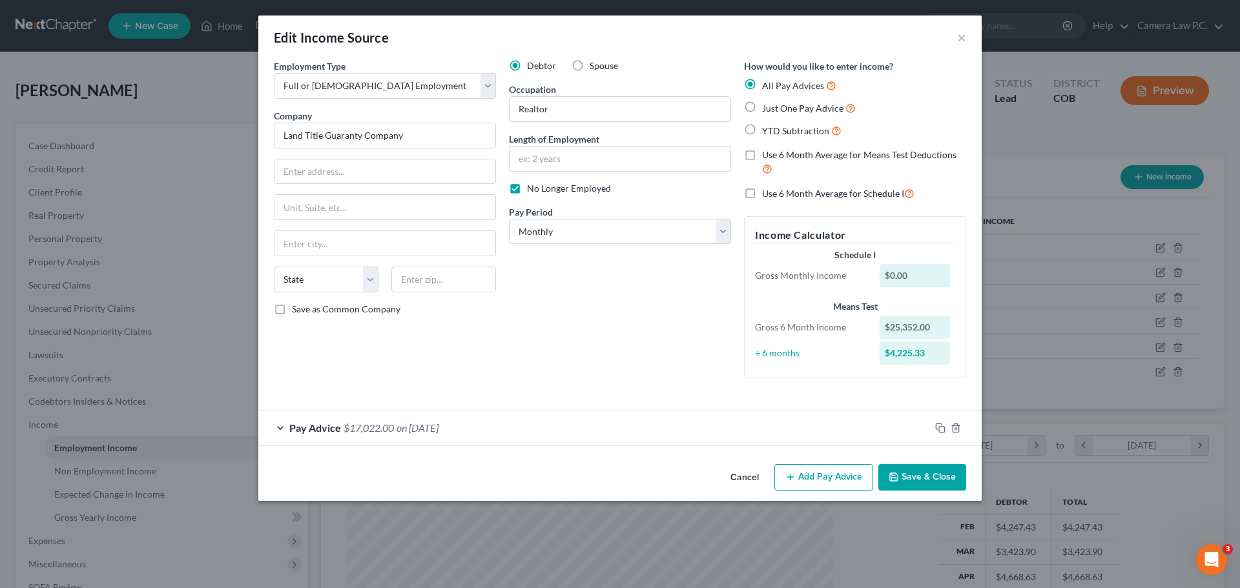
click at [683, 345] on div "Debtor Spouse Occupation Realtor Length of Employment No Longer Employed Pay Pe…" at bounding box center [619, 223] width 235 height 329
click at [273, 423] on div "Pay Advice $17,022.00 on [DATE]" at bounding box center [594, 428] width 672 height 34
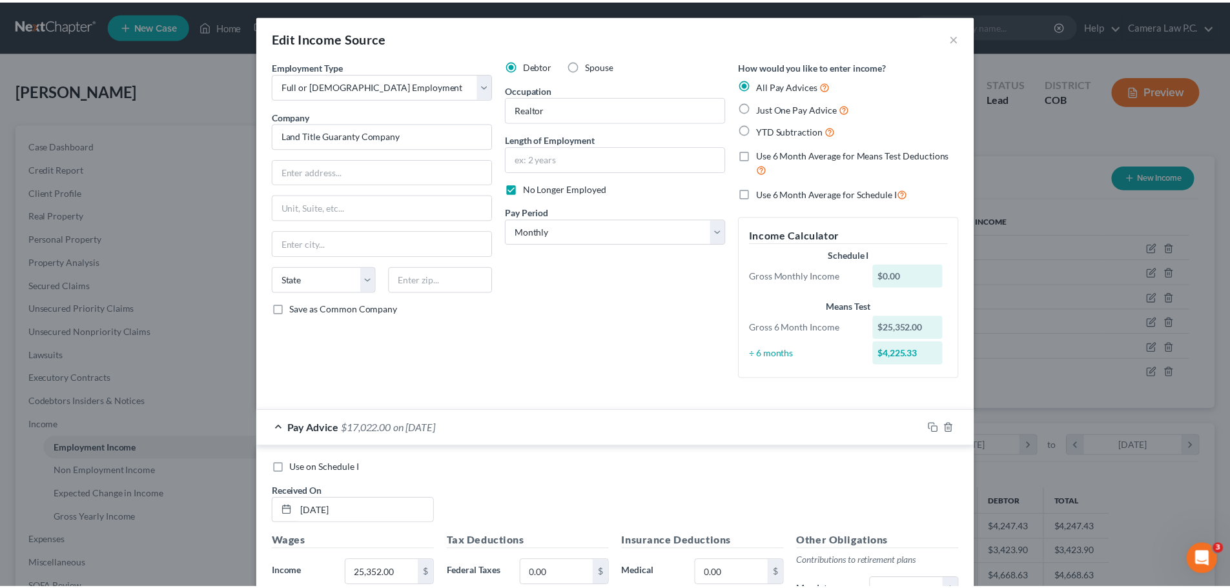
scroll to position [317, 0]
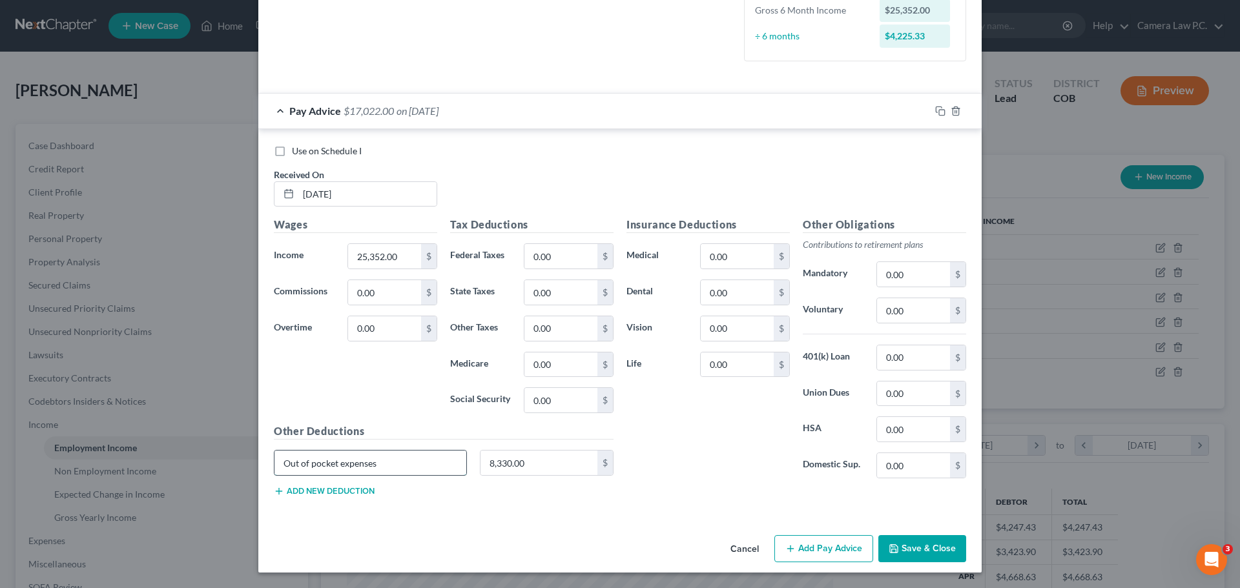
drag, startPoint x: 389, startPoint y: 471, endPoint x: 282, endPoint y: 462, distance: 107.6
click at [282, 462] on input "Out of pocket expenses" at bounding box center [370, 463] width 192 height 25
click at [920, 549] on button "Save & Close" at bounding box center [922, 548] width 88 height 27
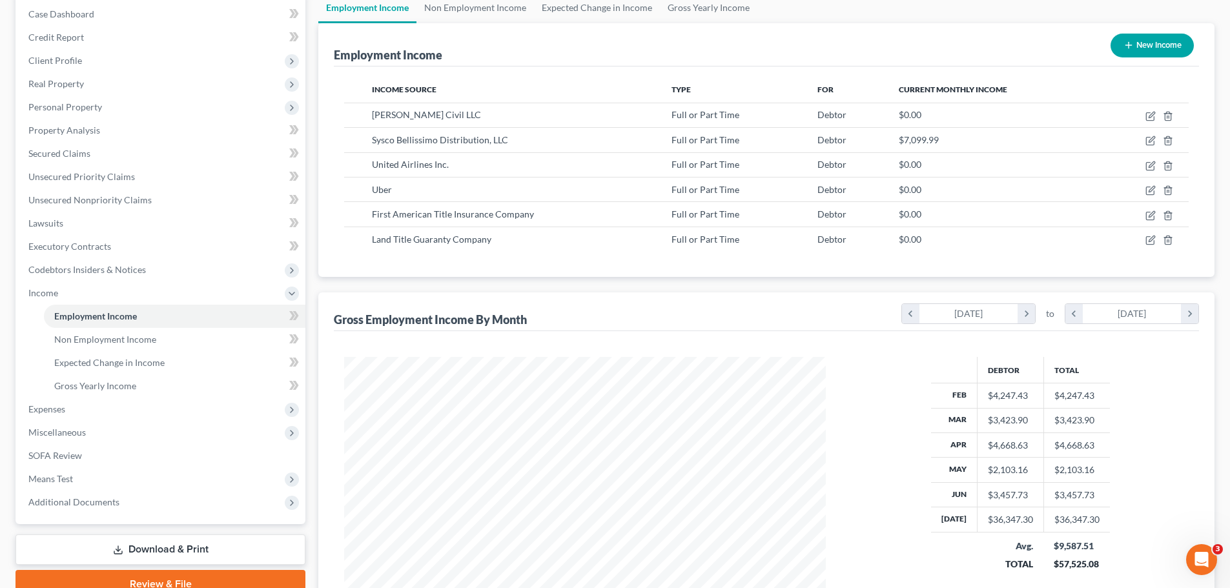
scroll to position [263, 0]
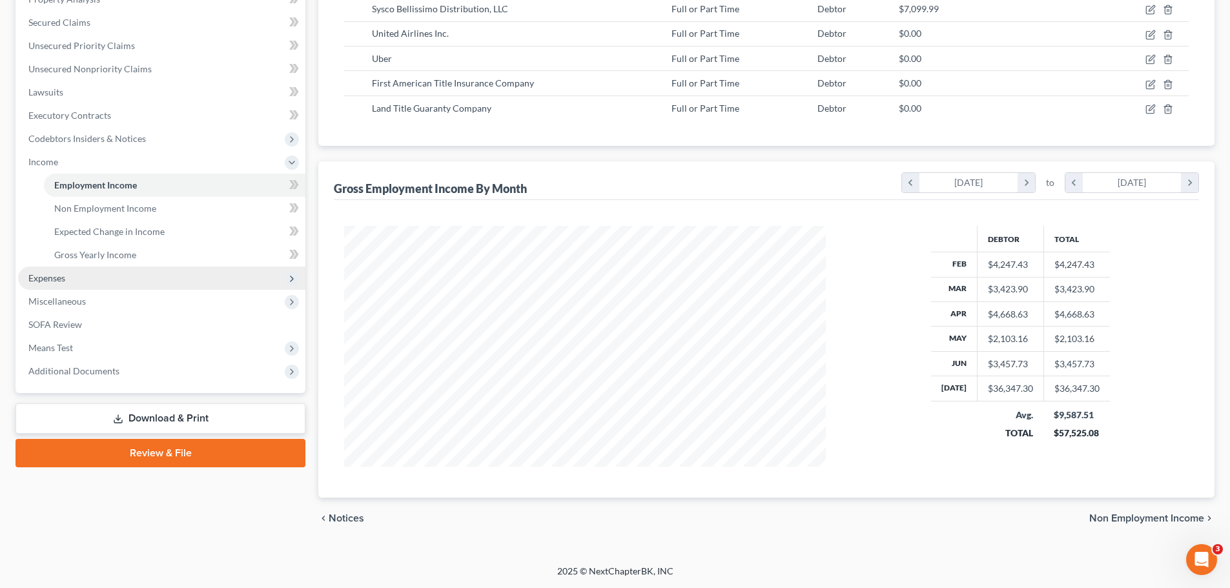
click at [65, 276] on span "Expenses" at bounding box center [46, 278] width 37 height 11
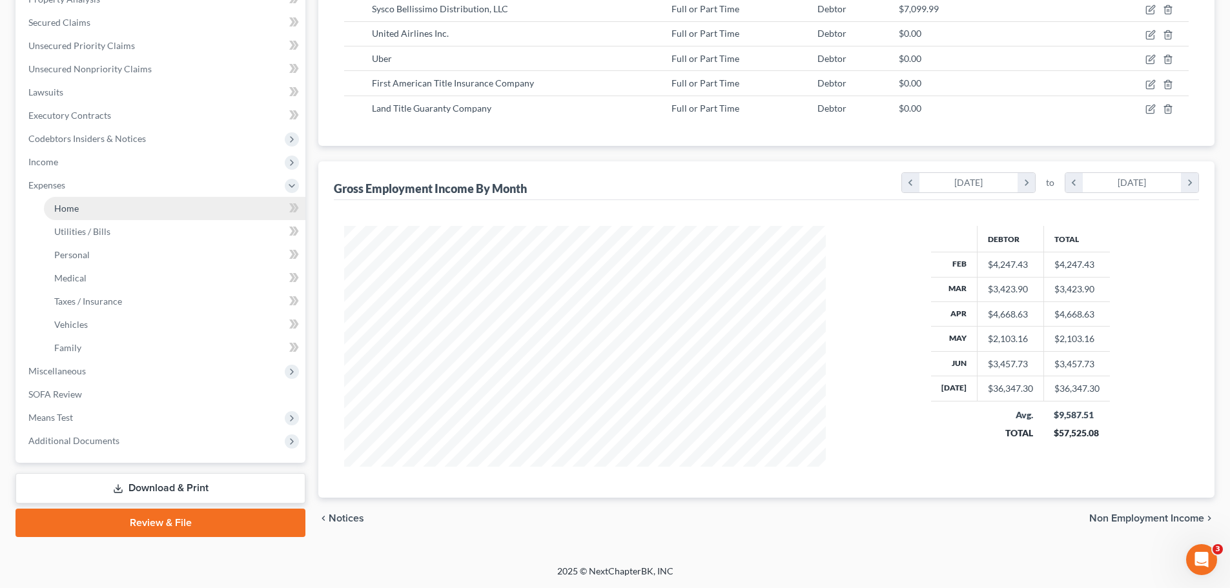
click at [79, 211] on link "Home" at bounding box center [175, 208] width 262 height 23
click at [111, 211] on link "Home" at bounding box center [175, 208] width 262 height 23
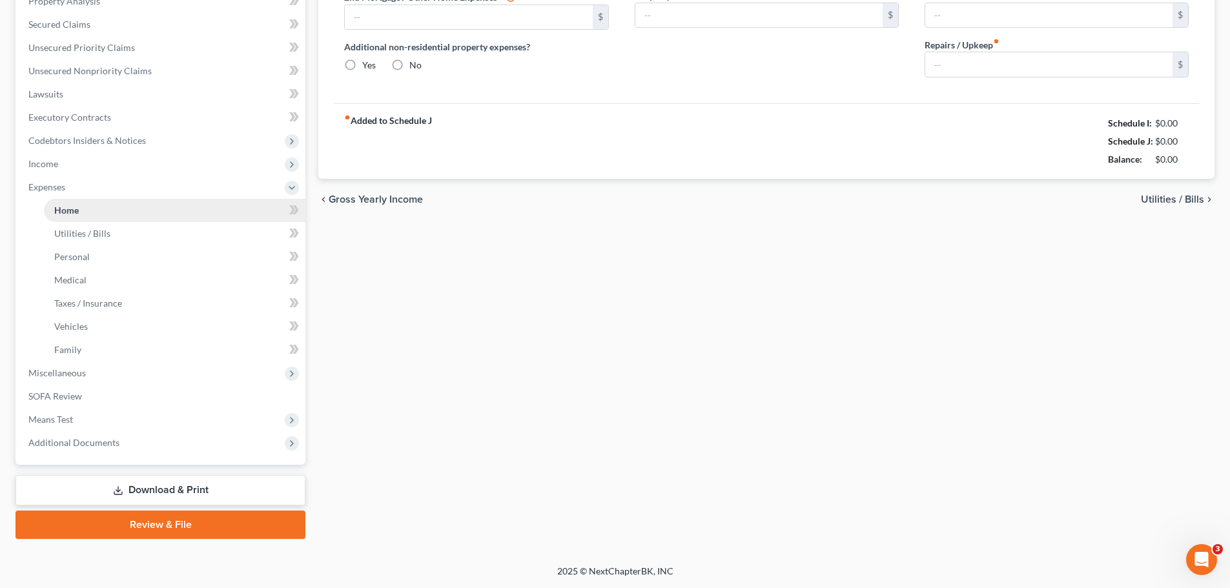
scroll to position [37, 0]
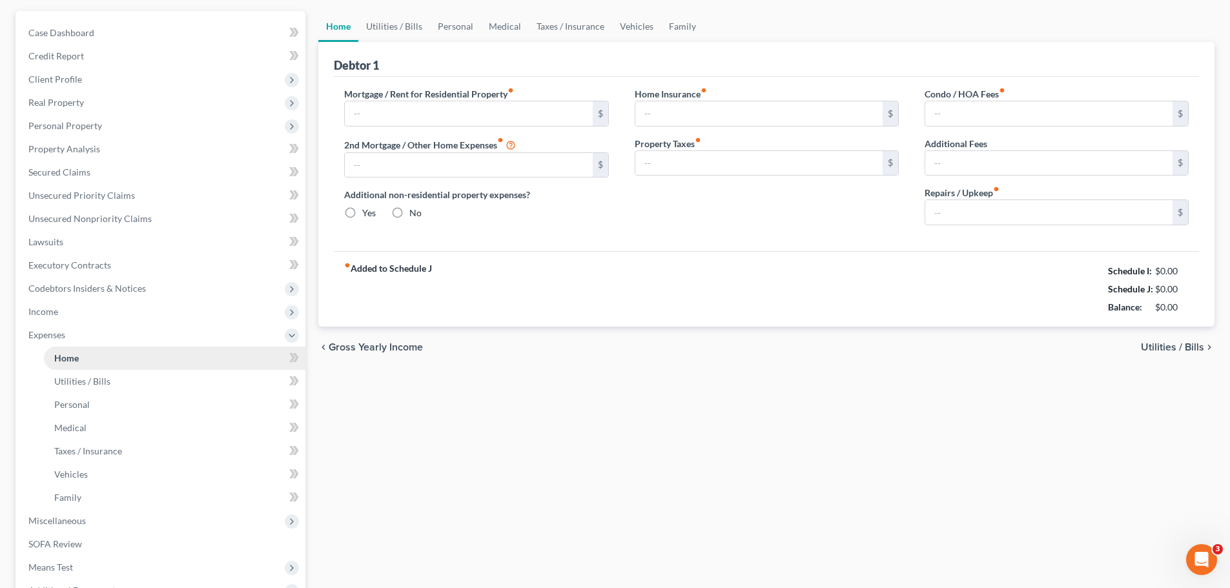
type input "2,500.00"
type input "0.00"
radio input "true"
type input "0.00"
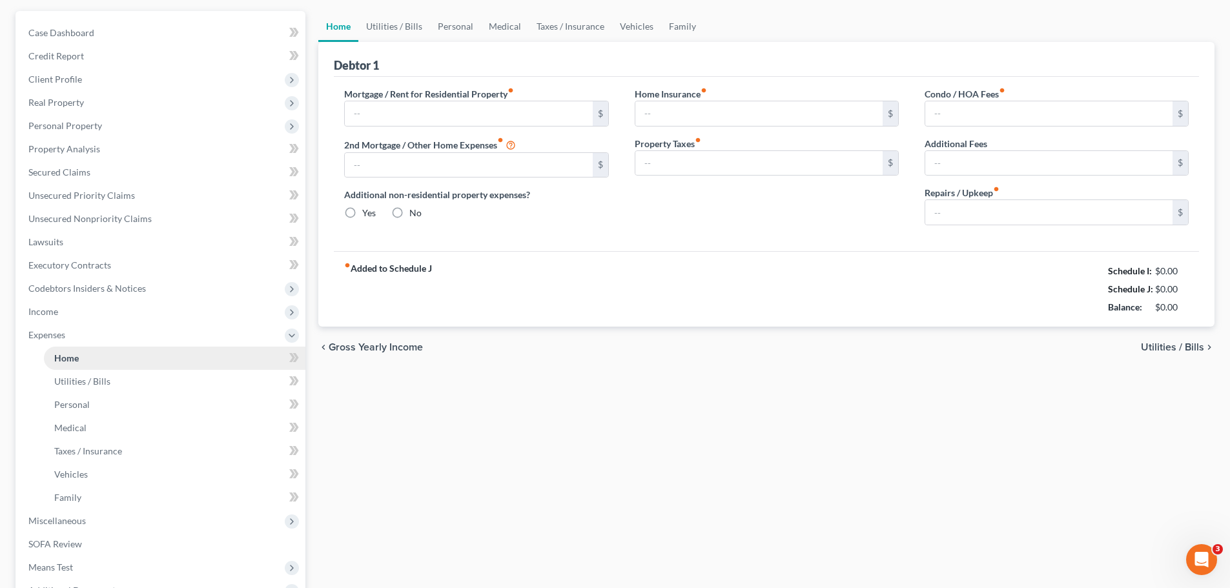
type input "0.00"
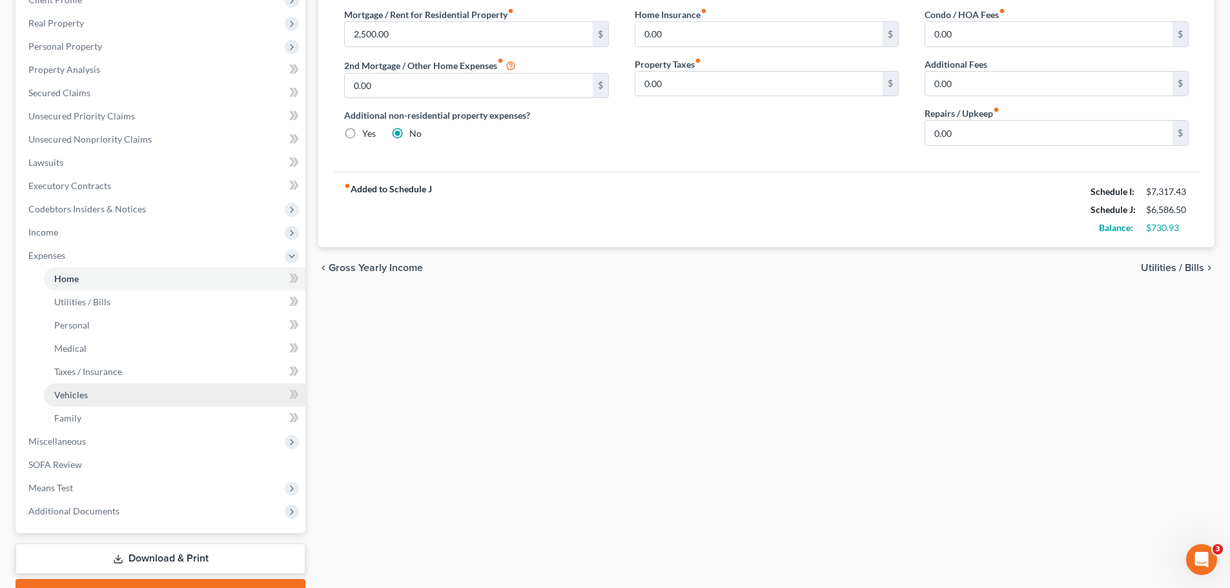
scroll to position [261, 0]
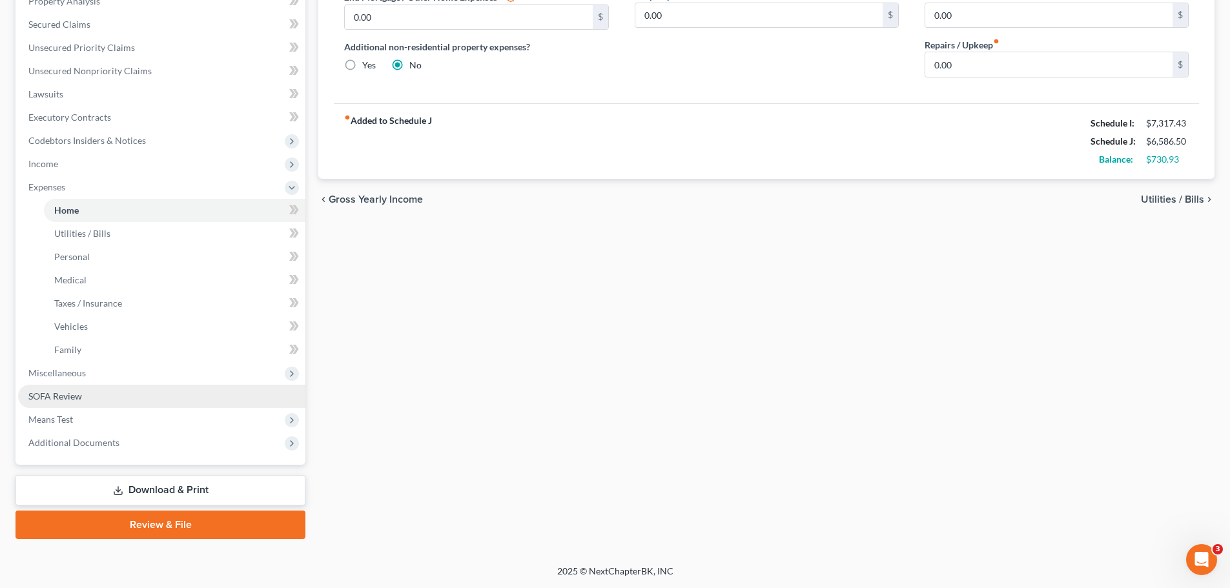
click at [47, 395] on span "SOFA Review" at bounding box center [55, 396] width 54 height 11
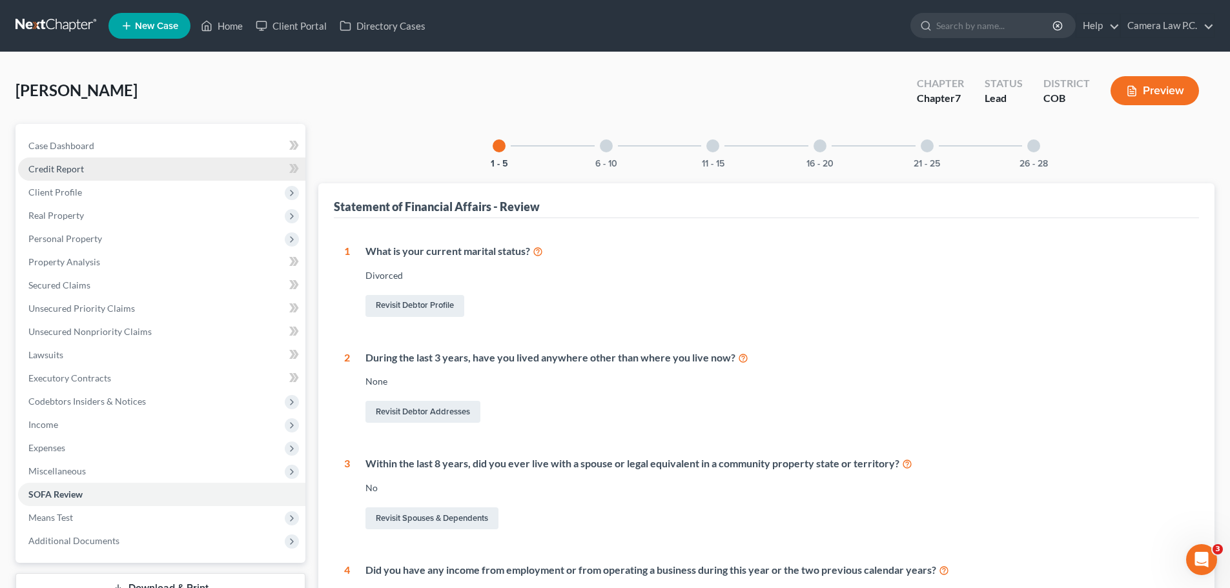
click at [61, 171] on span "Credit Report" at bounding box center [56, 168] width 56 height 11
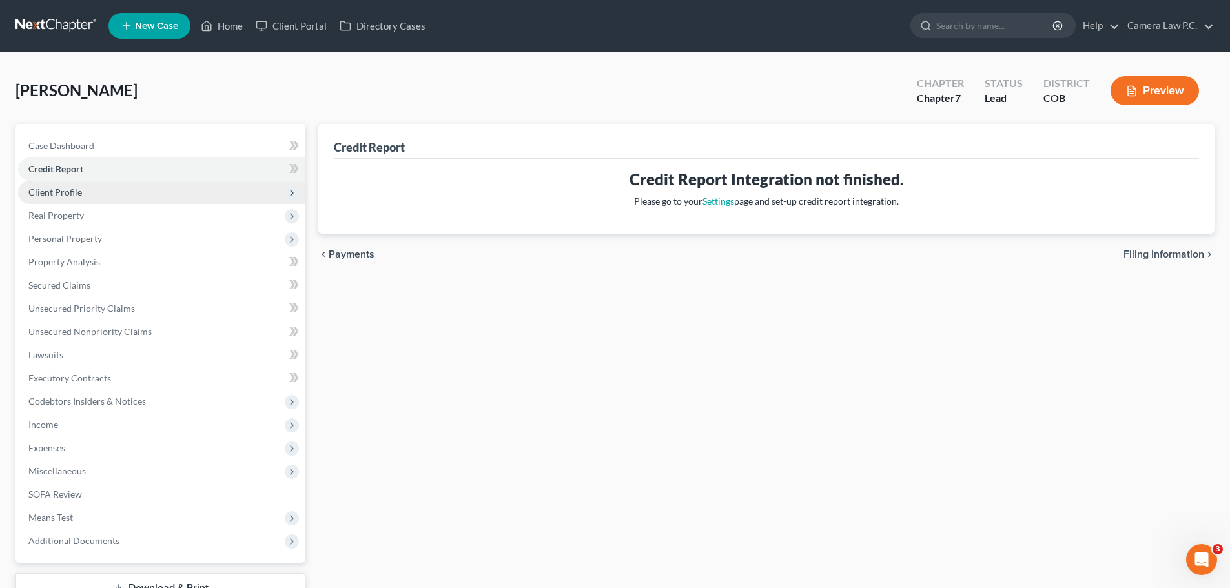
click at [57, 193] on span "Client Profile" at bounding box center [55, 192] width 54 height 11
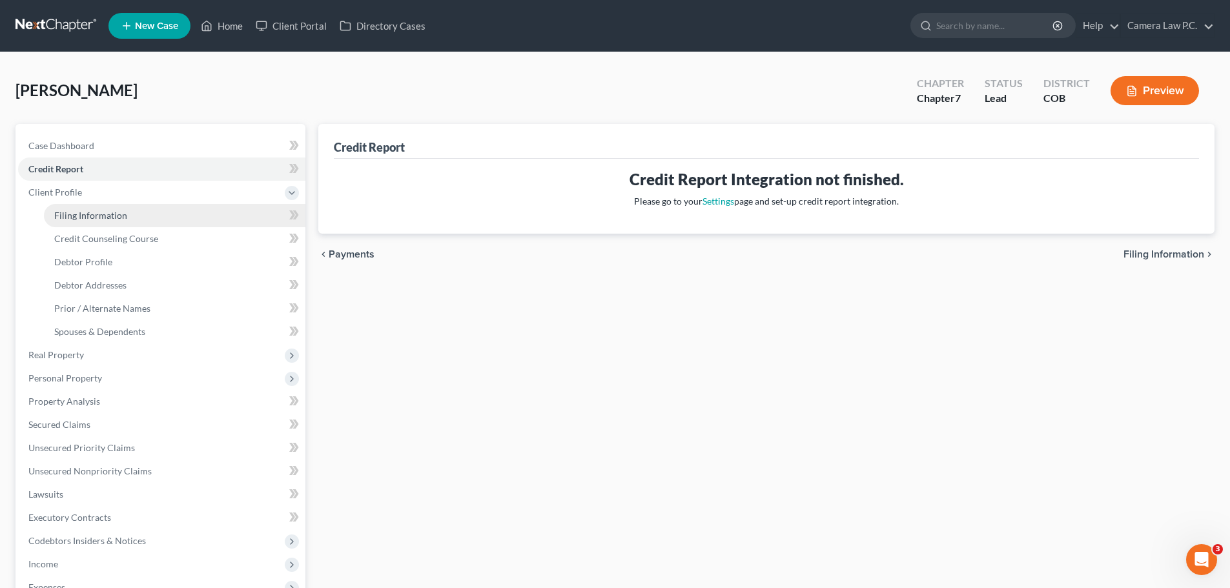
click at [77, 220] on span "Filing Information" at bounding box center [90, 215] width 73 height 11
select select "1"
select select "0"
select select "5"
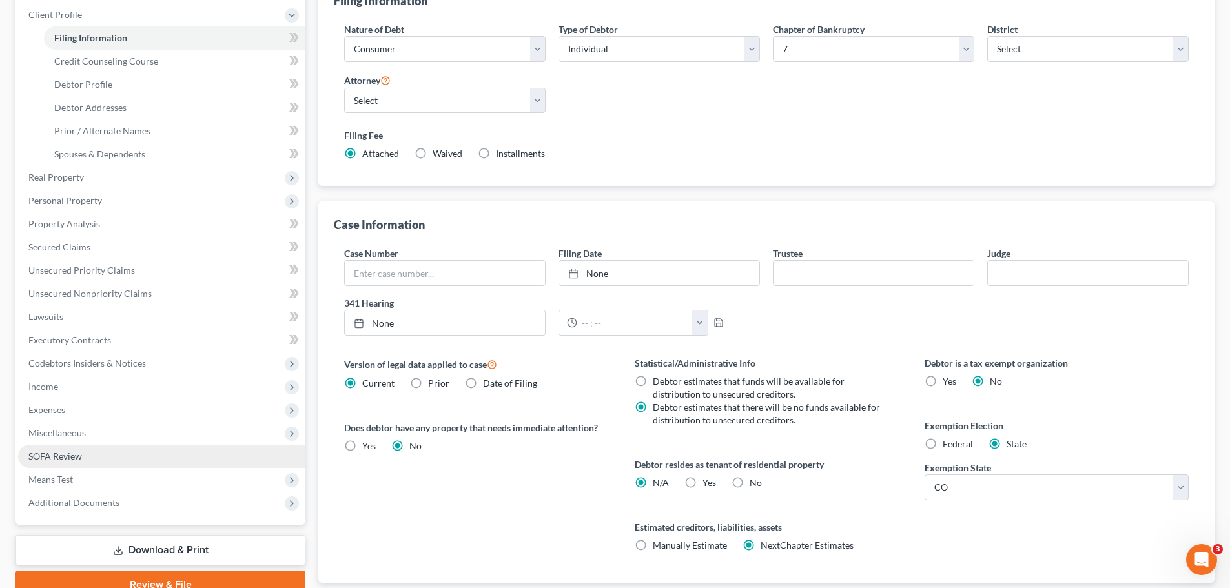
scroll to position [258, 0]
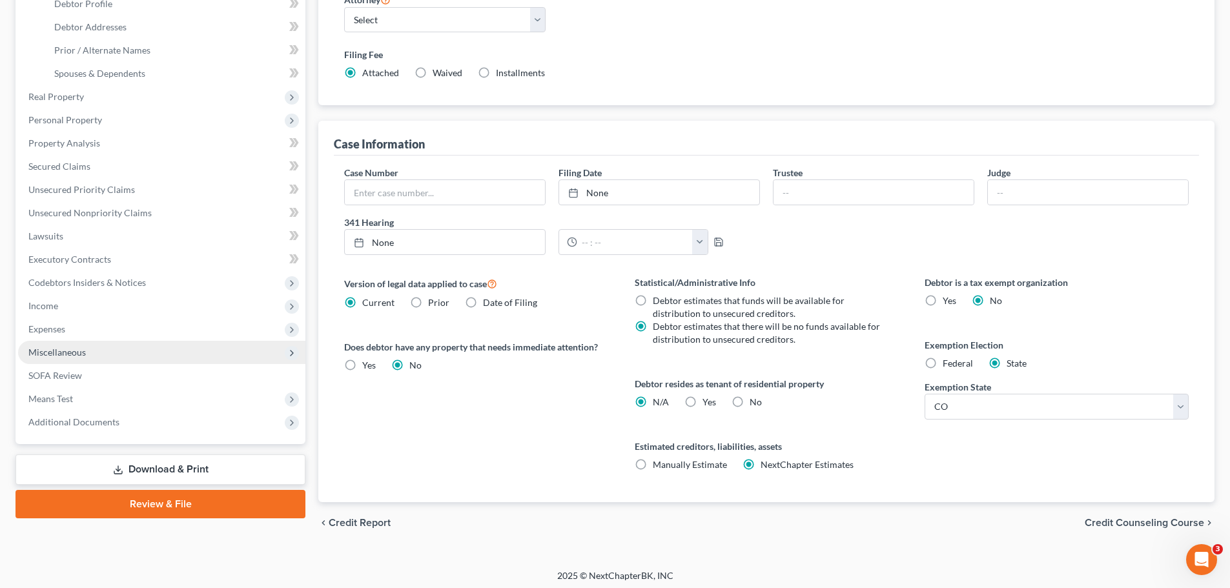
click at [49, 357] on span "Miscellaneous" at bounding box center [56, 352] width 57 height 11
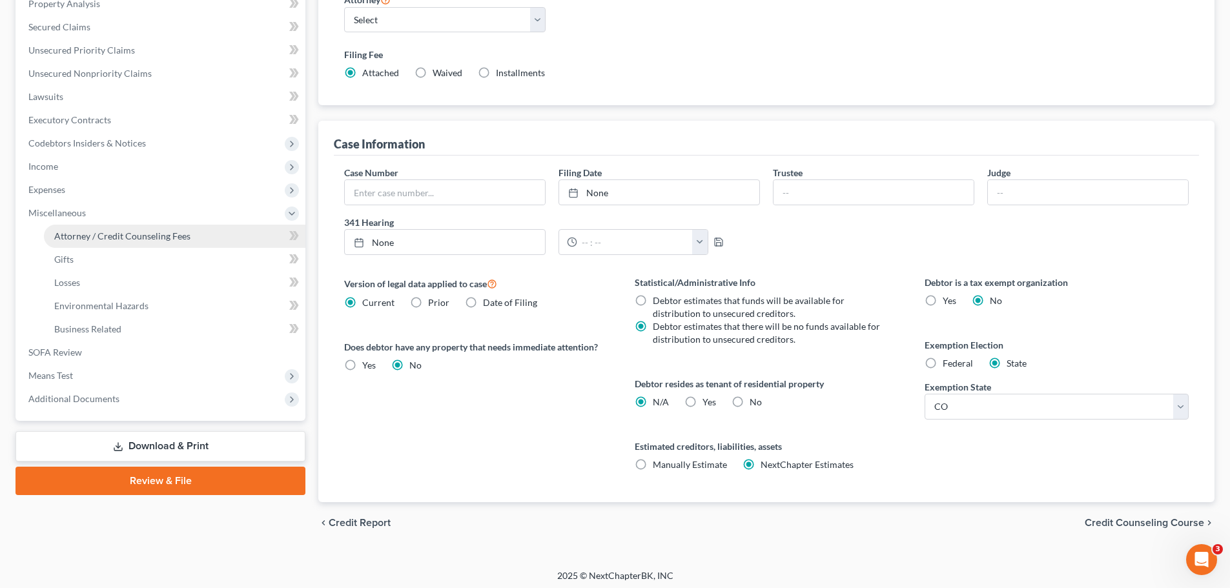
click at [105, 242] on link "Attorney / Credit Counseling Fees" at bounding box center [175, 236] width 262 height 23
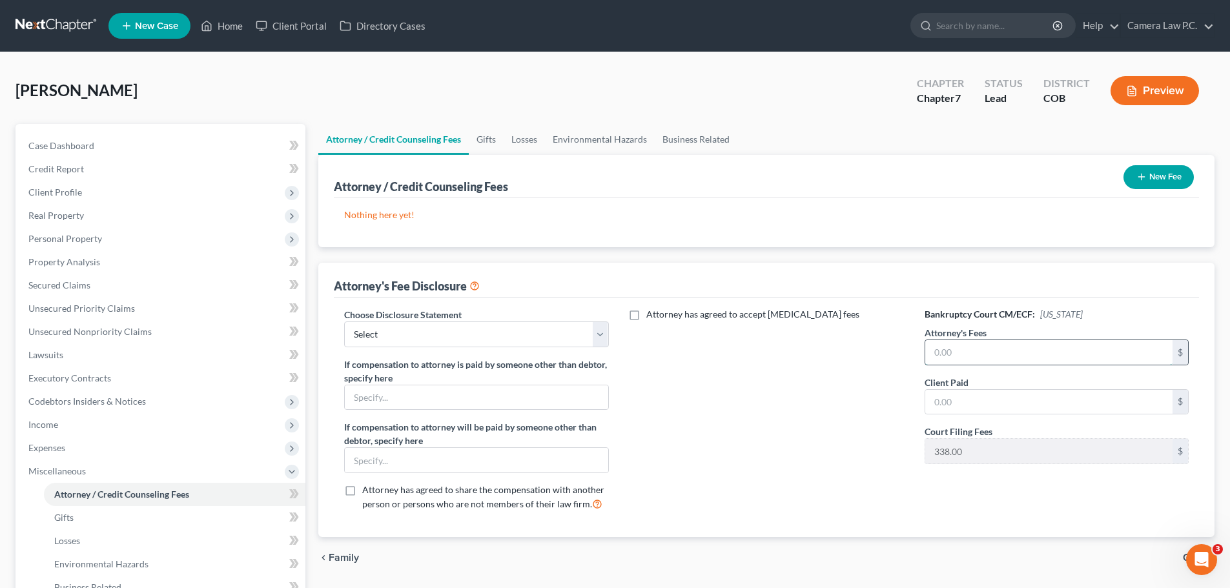
click at [961, 353] on input "text" at bounding box center [1049, 352] width 247 height 25
type input "1,000"
click at [1156, 181] on button "New Fee" at bounding box center [1159, 177] width 70 height 24
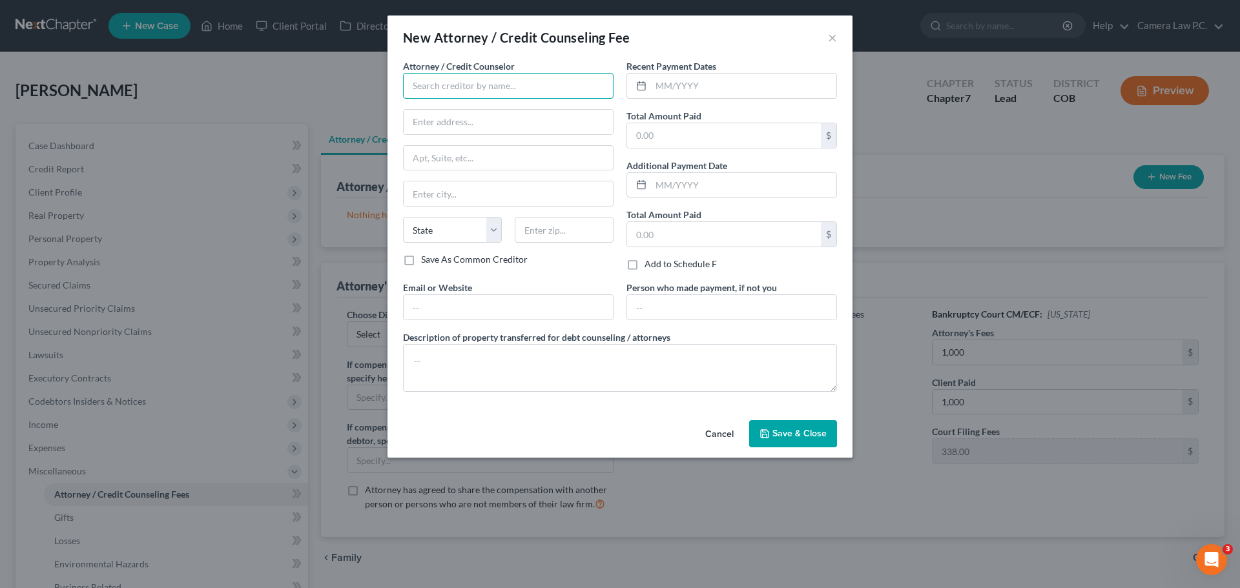
click at [507, 85] on input "text" at bounding box center [508, 86] width 211 height 26
type input "Summit Financial Education"
click at [695, 238] on input "text" at bounding box center [724, 234] width 194 height 25
type input "15"
click at [661, 88] on input "text" at bounding box center [743, 86] width 185 height 25
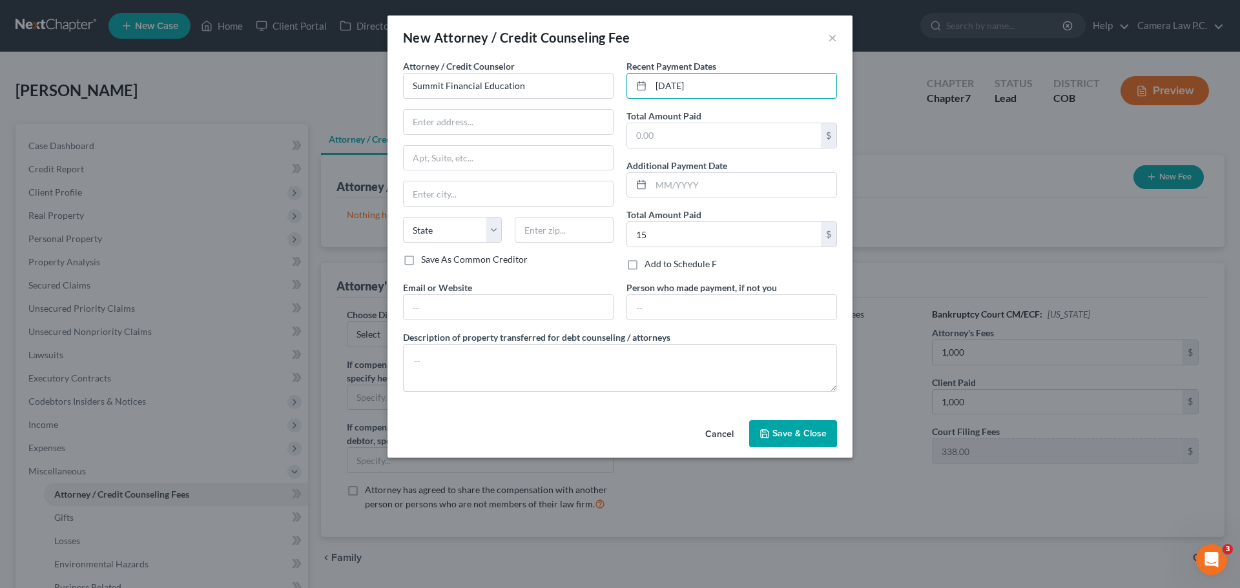
type input "[DATE]"
click at [783, 425] on button "Save & Close" at bounding box center [793, 433] width 88 height 27
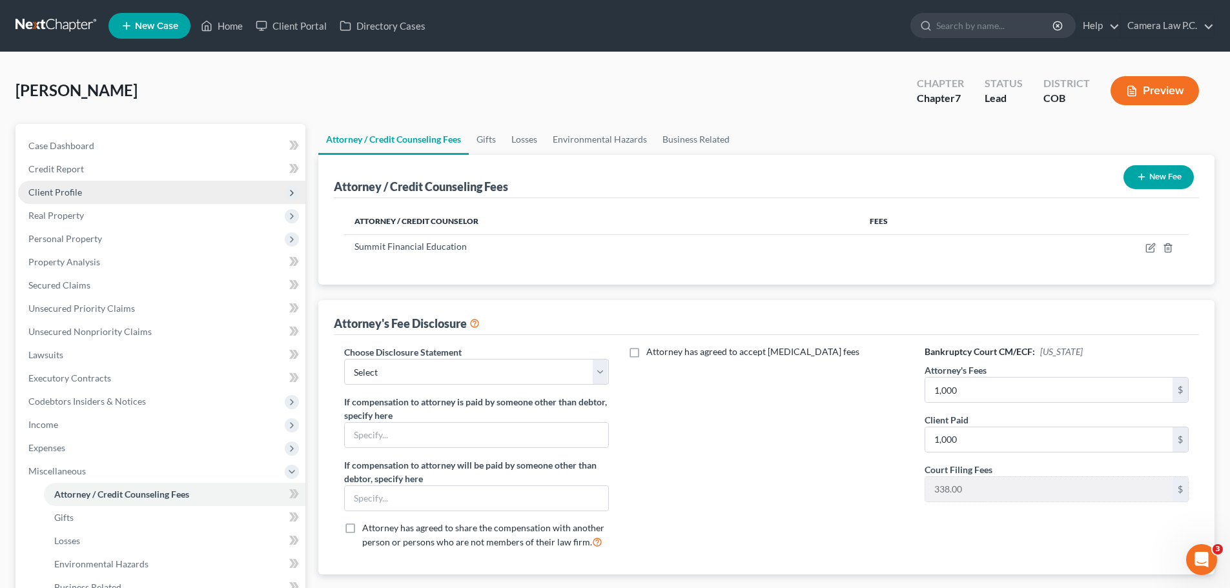
click at [63, 192] on span "Client Profile" at bounding box center [55, 192] width 54 height 11
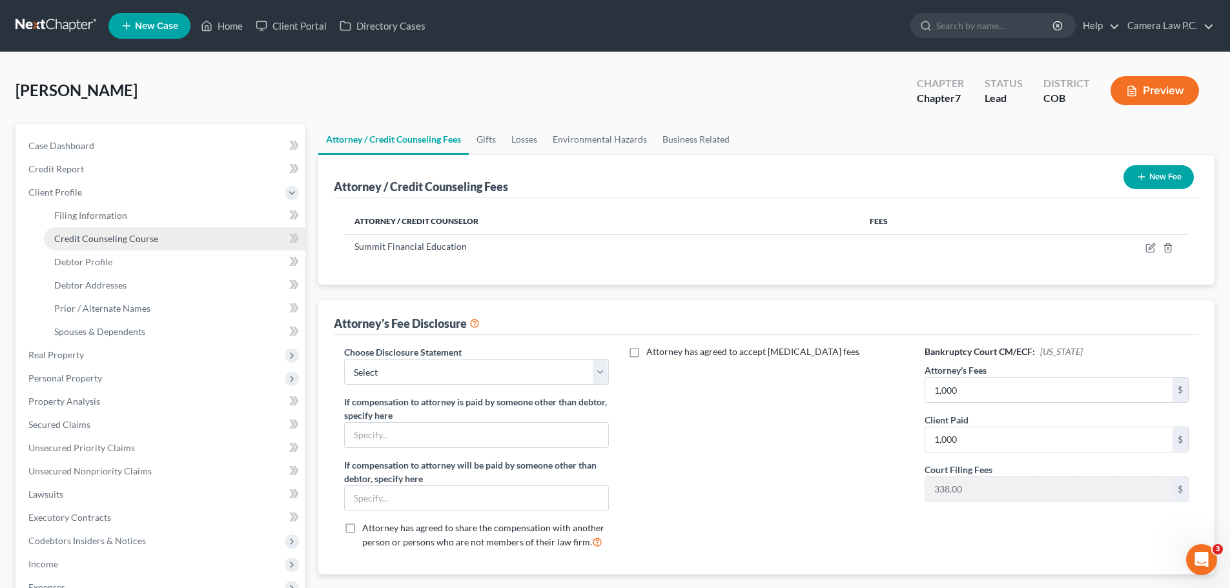
click at [87, 235] on span "Credit Counseling Course" at bounding box center [106, 238] width 104 height 11
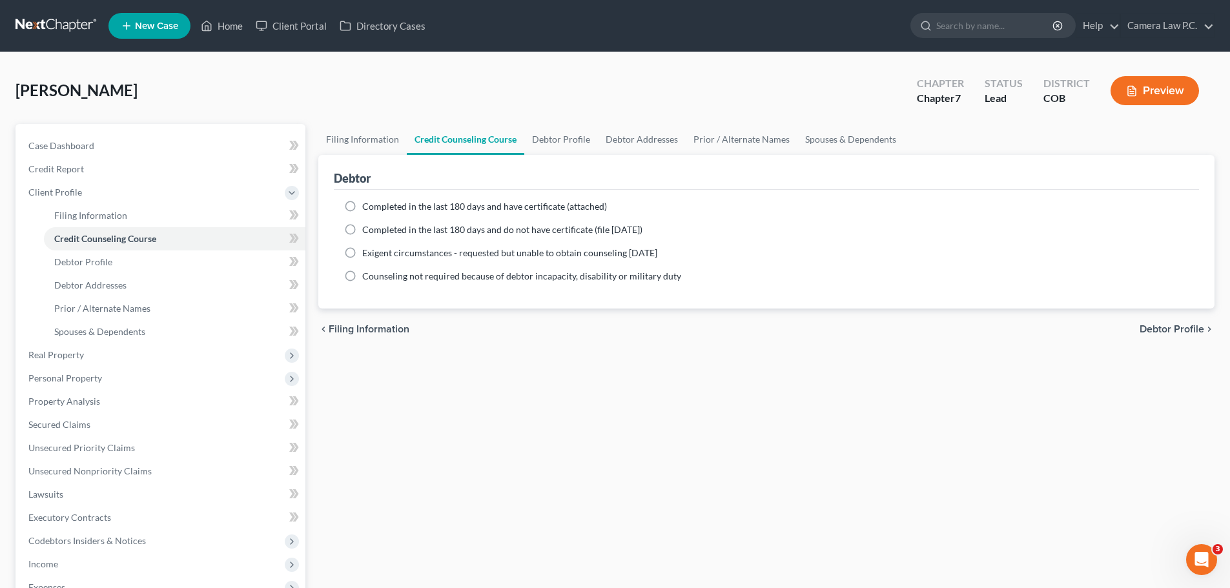
click at [362, 208] on label "Completed in the last 180 days and have certificate (attached)" at bounding box center [484, 206] width 245 height 13
click at [367, 208] on input "Completed in the last 180 days and have certificate (attached)" at bounding box center [371, 204] width 8 height 8
radio input "true"
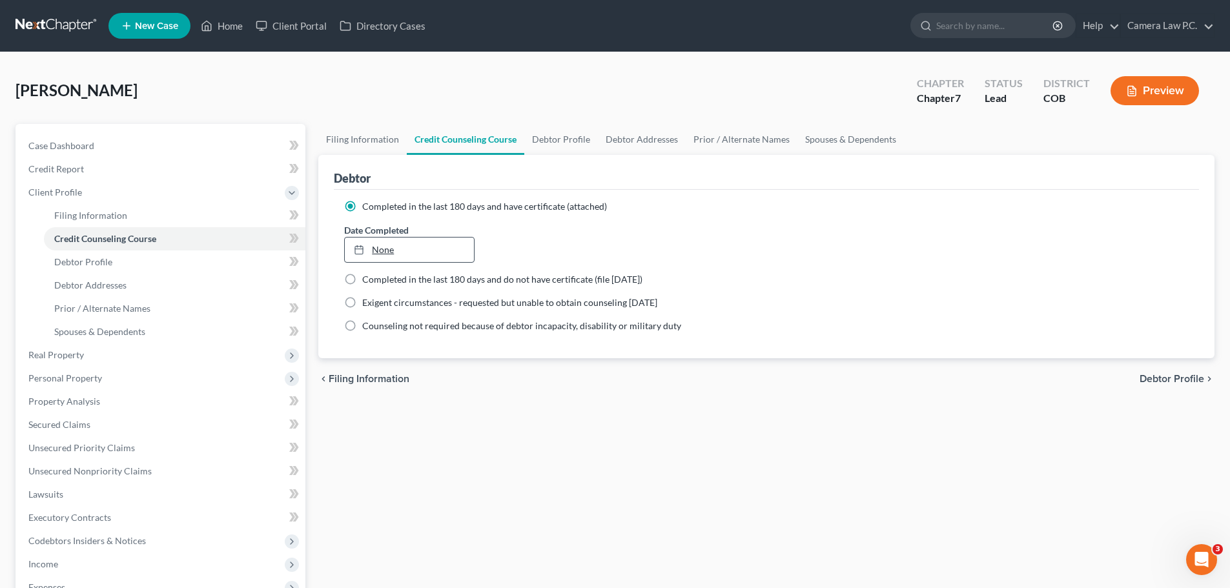
type input "[DATE]"
click at [382, 245] on link "None" at bounding box center [409, 250] width 129 height 25
click at [497, 419] on div "Filing Information Credit Counseling Course Debtor Profile Debtor Addresses Pri…" at bounding box center [766, 450] width 909 height 653
click at [82, 256] on span "Debtor Profile" at bounding box center [83, 261] width 58 height 11
select select "3"
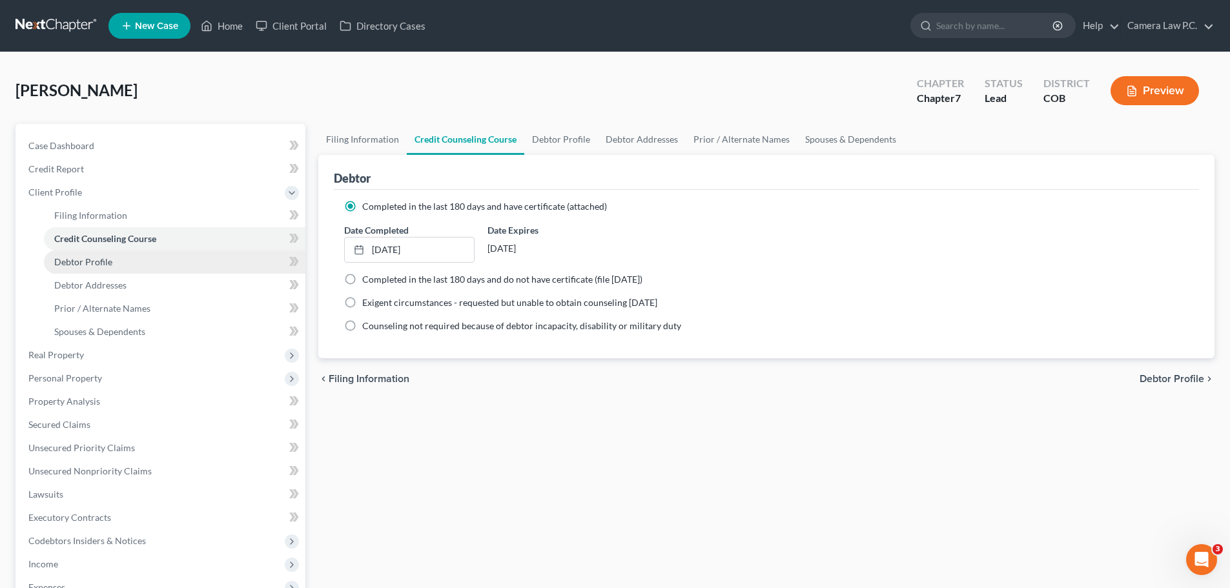
select select "3"
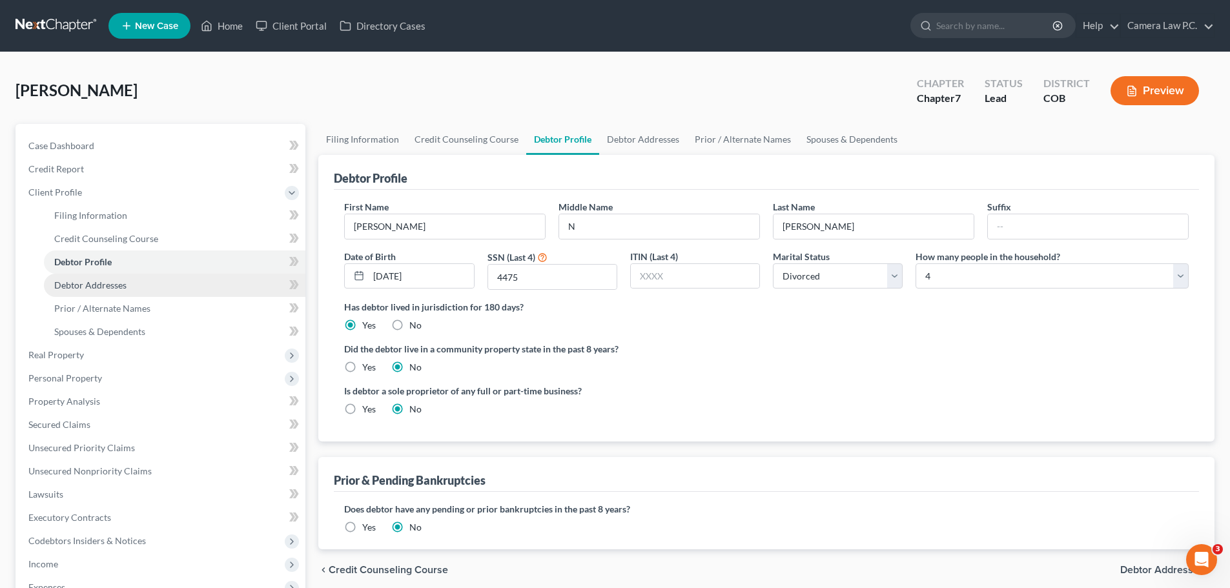
click at [70, 289] on span "Debtor Addresses" at bounding box center [90, 285] width 72 height 11
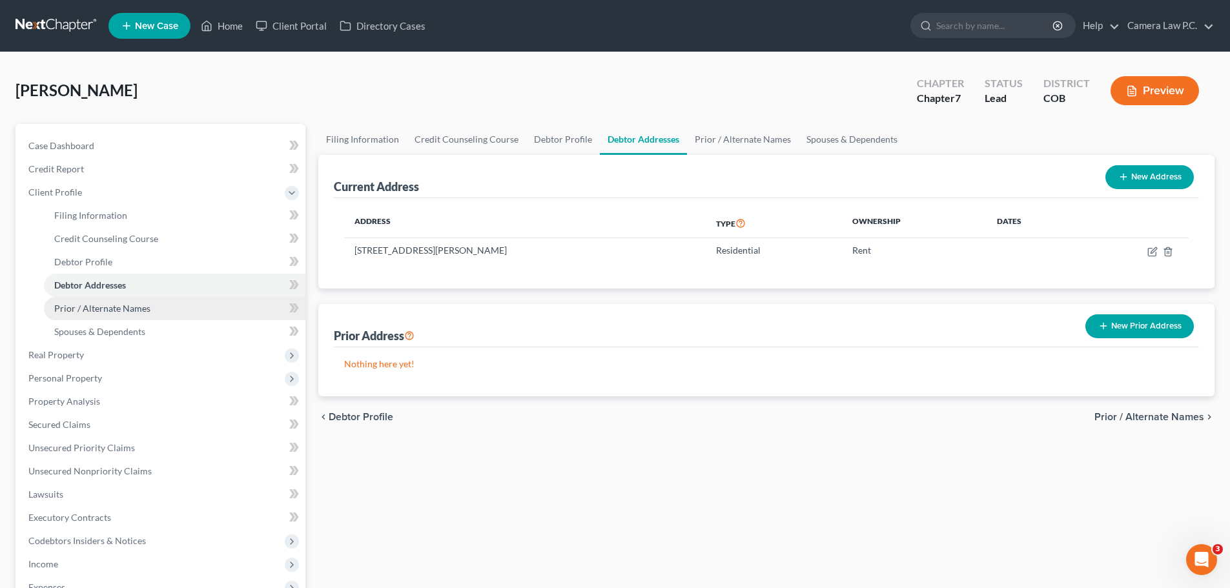
click at [87, 315] on link "Prior / Alternate Names" at bounding box center [175, 308] width 262 height 23
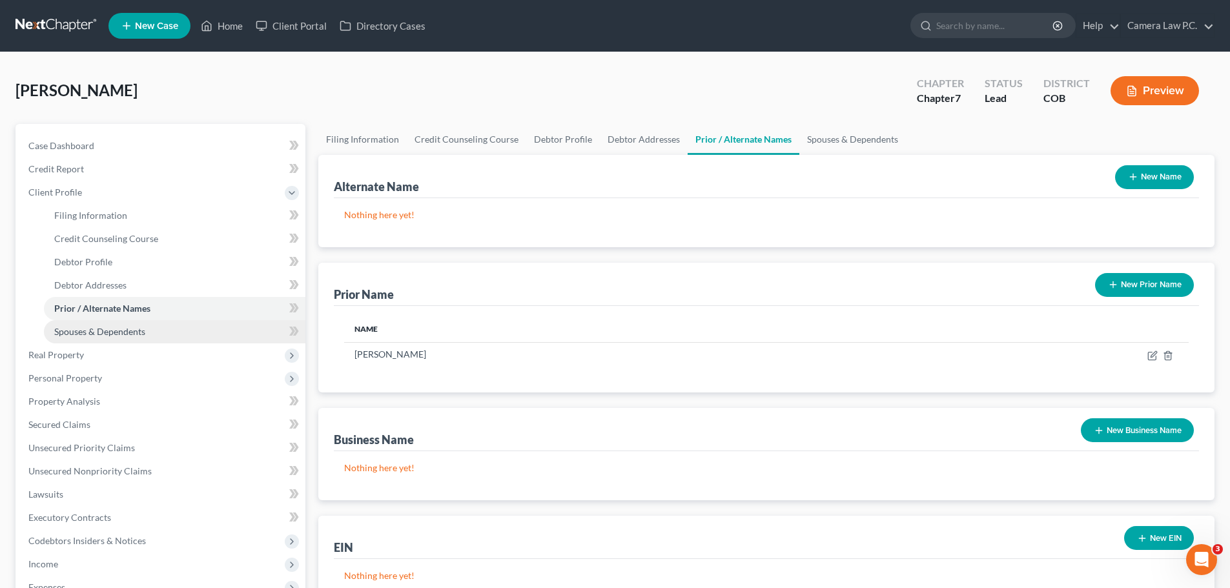
click at [88, 331] on span "Spouses & Dependents" at bounding box center [99, 331] width 91 height 11
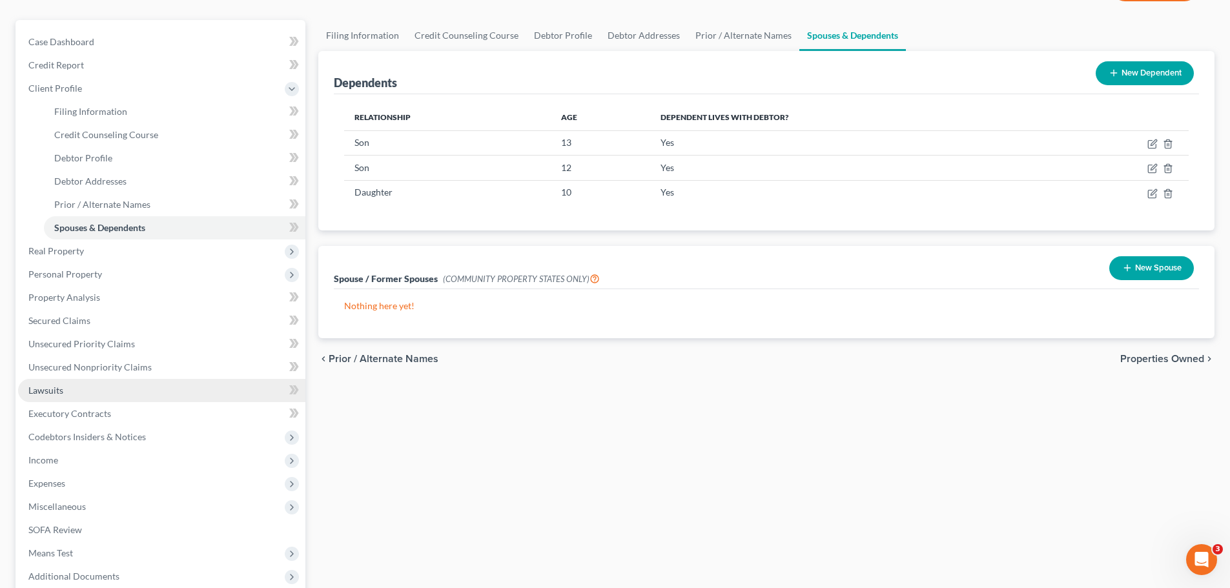
scroll to position [194, 0]
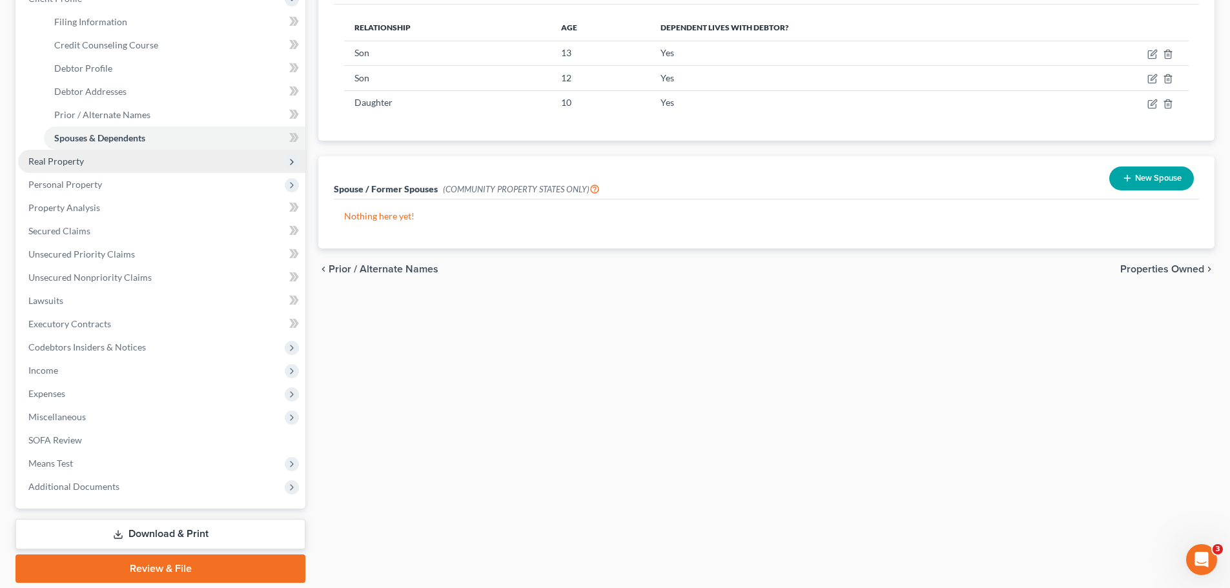
click at [60, 165] on span "Real Property" at bounding box center [56, 161] width 56 height 11
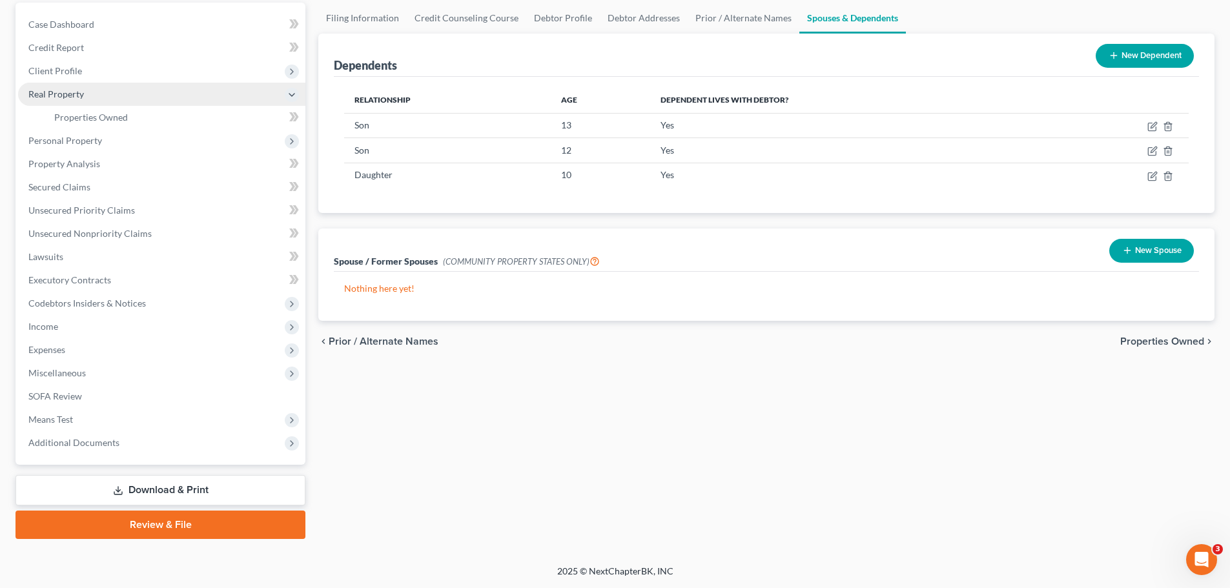
scroll to position [121, 0]
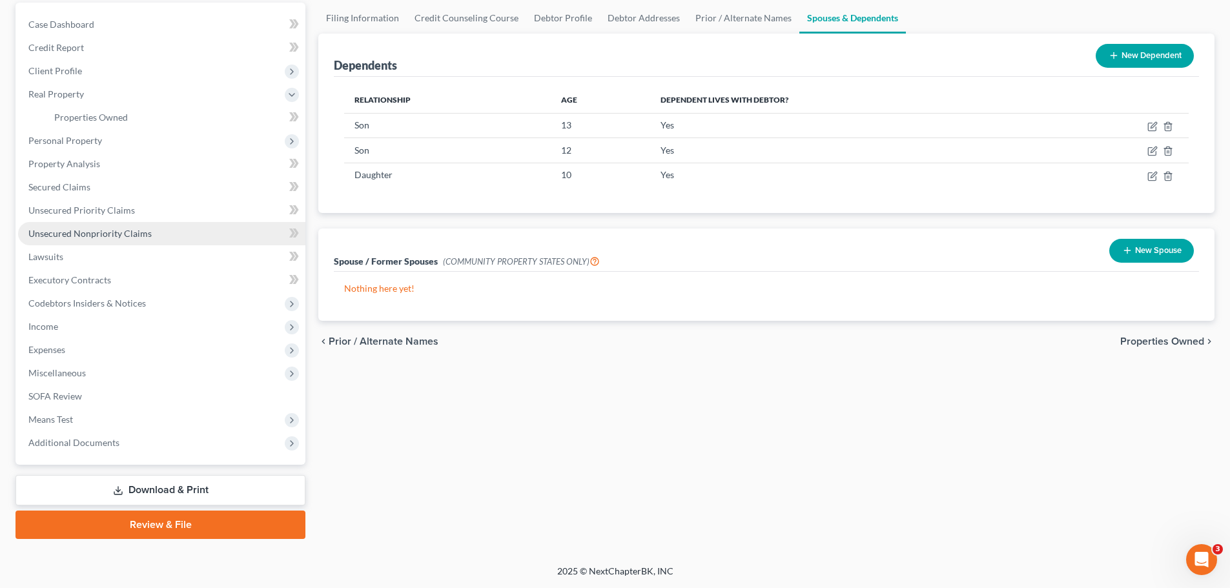
click at [90, 224] on link "Unsecured Nonpriority Claims" at bounding box center [161, 233] width 287 height 23
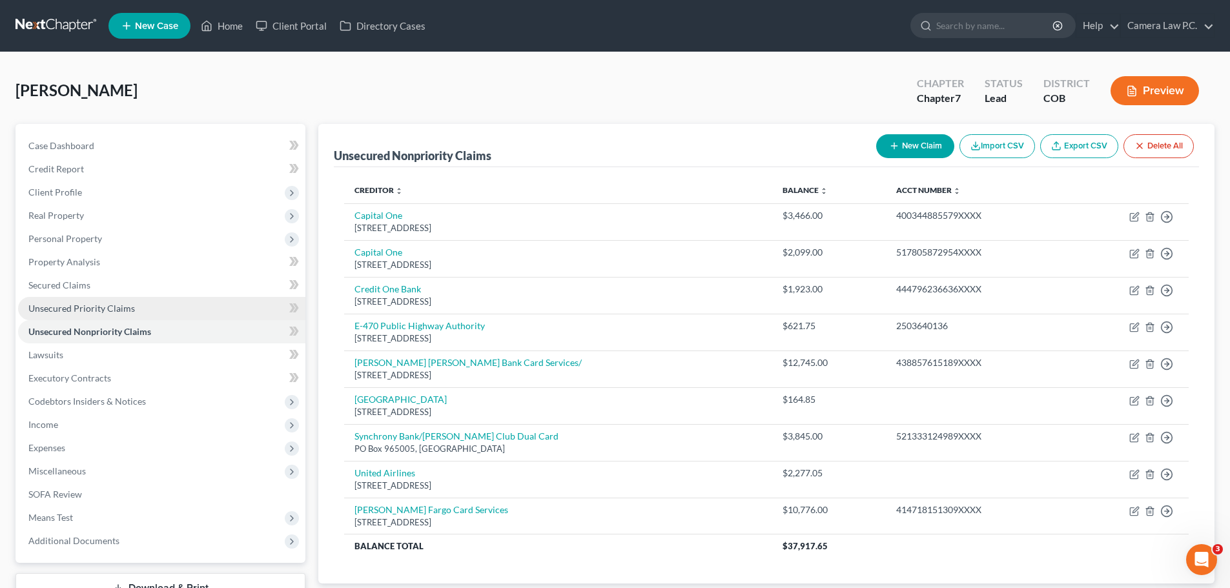
click at [54, 311] on span "Unsecured Priority Claims" at bounding box center [81, 308] width 107 height 11
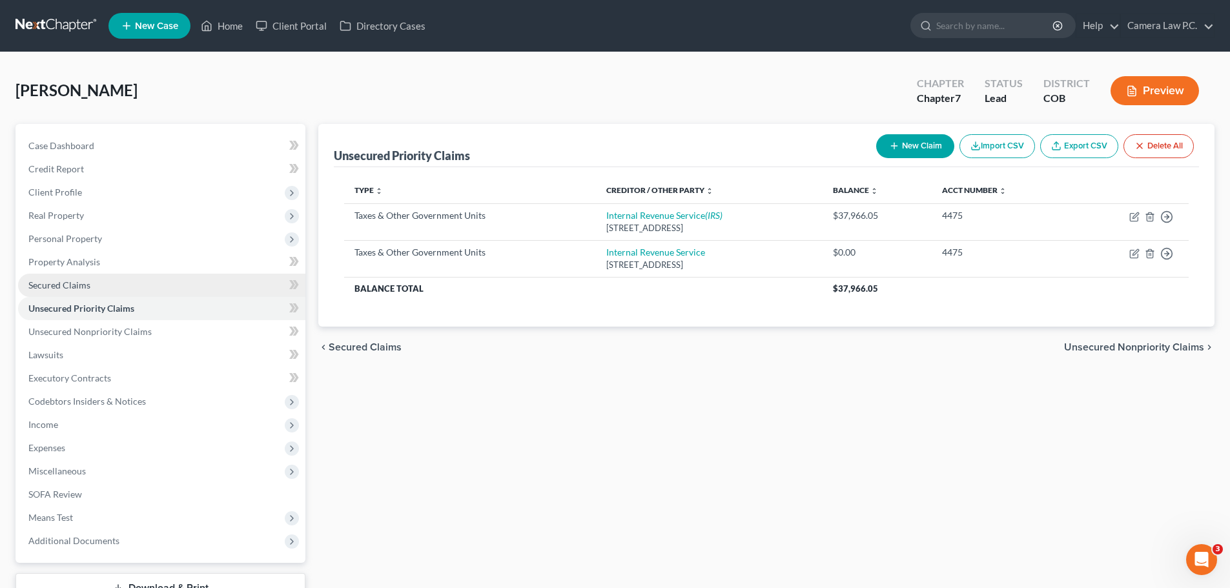
click at [55, 281] on span "Secured Claims" at bounding box center [59, 285] width 62 height 11
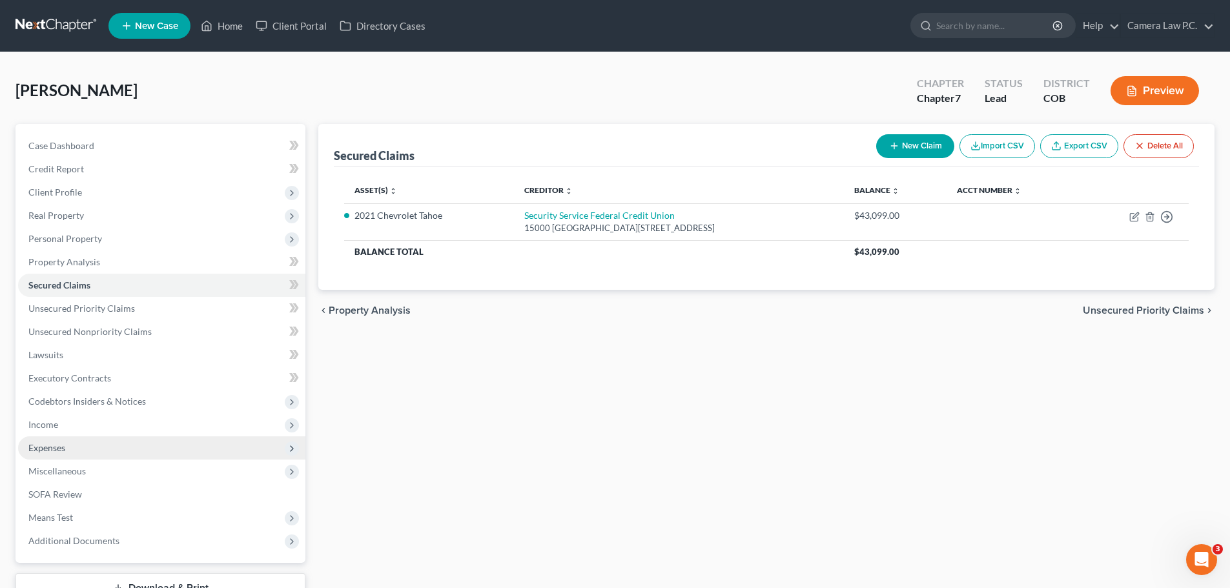
click at [48, 446] on span "Expenses" at bounding box center [46, 447] width 37 height 11
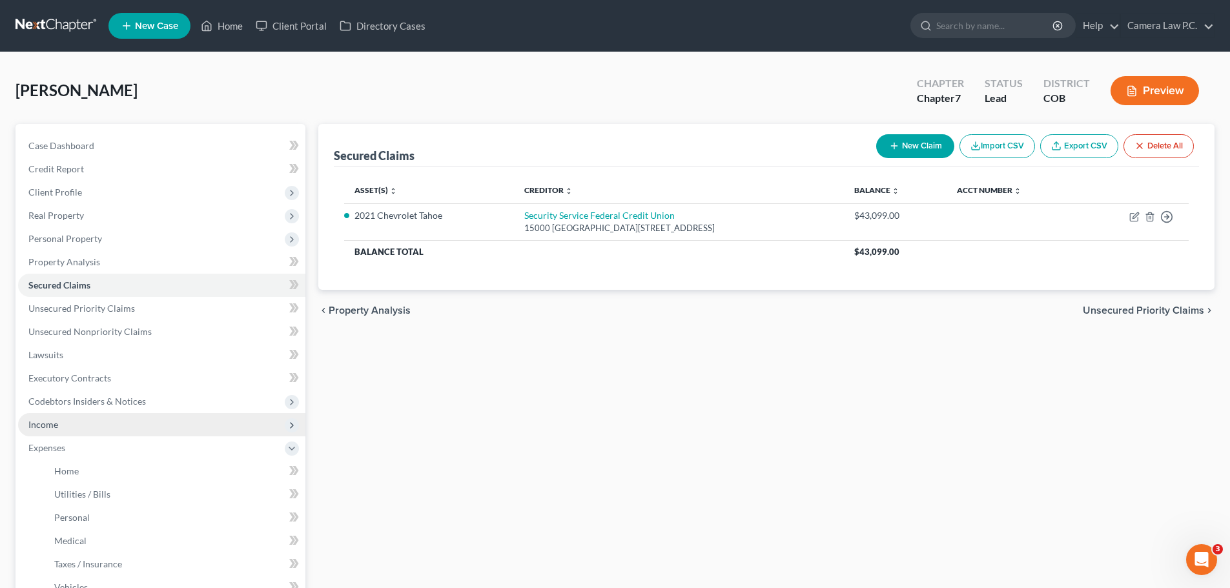
click at [43, 420] on span "Income" at bounding box center [43, 424] width 30 height 11
click at [53, 425] on span "Income" at bounding box center [43, 424] width 30 height 11
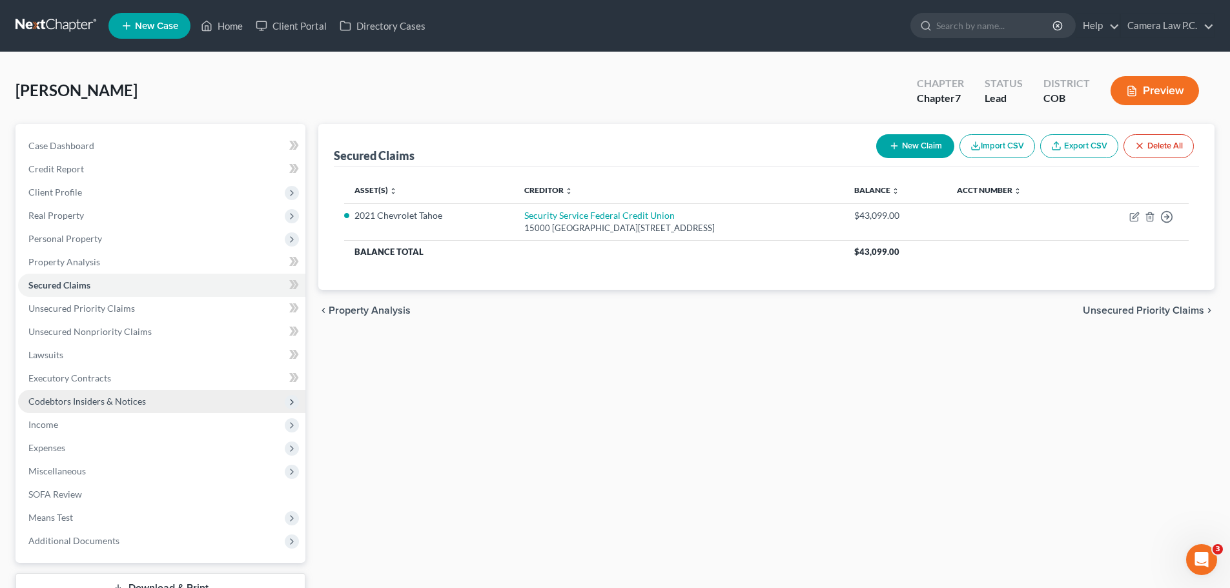
click at [41, 400] on span "Codebtors Insiders & Notices" at bounding box center [87, 401] width 118 height 11
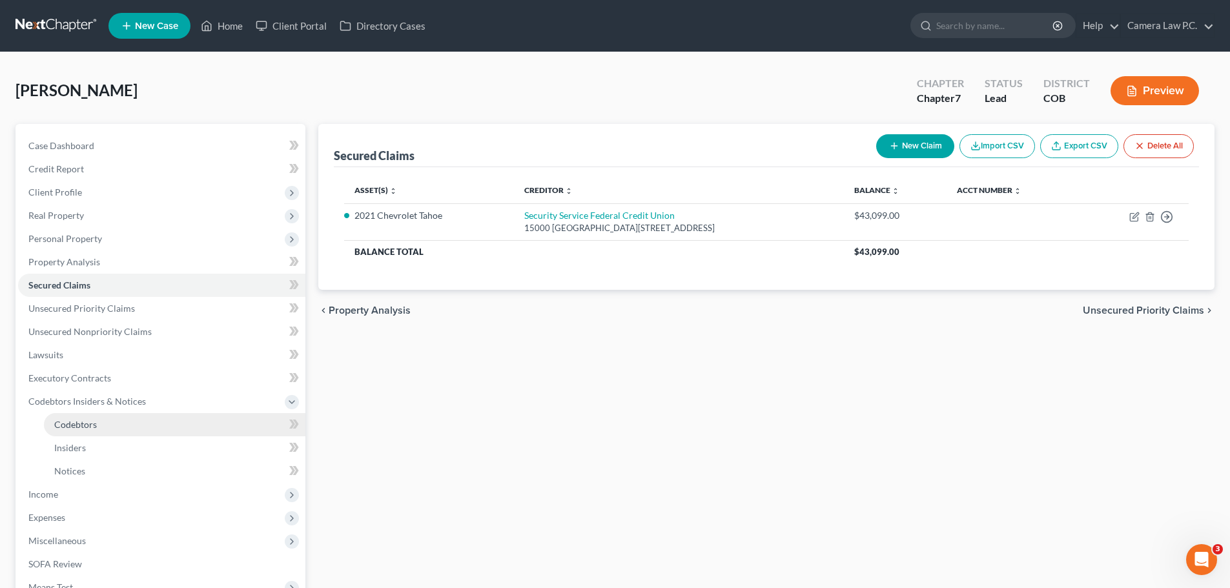
click at [70, 426] on span "Codebtors" at bounding box center [75, 424] width 43 height 11
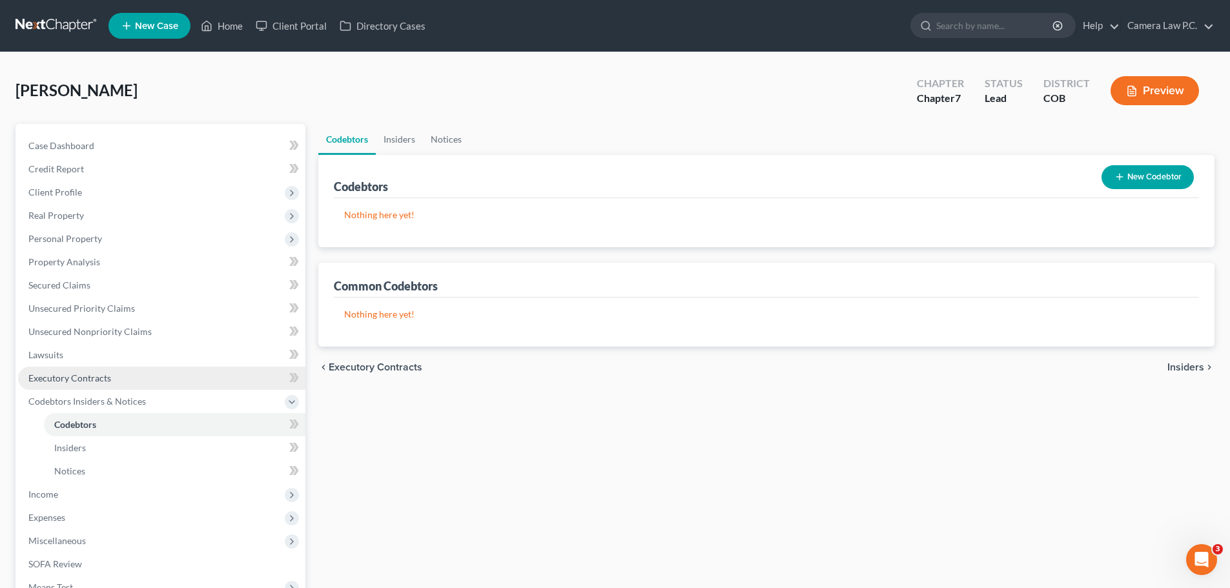
click at [56, 378] on span "Executory Contracts" at bounding box center [69, 378] width 83 height 11
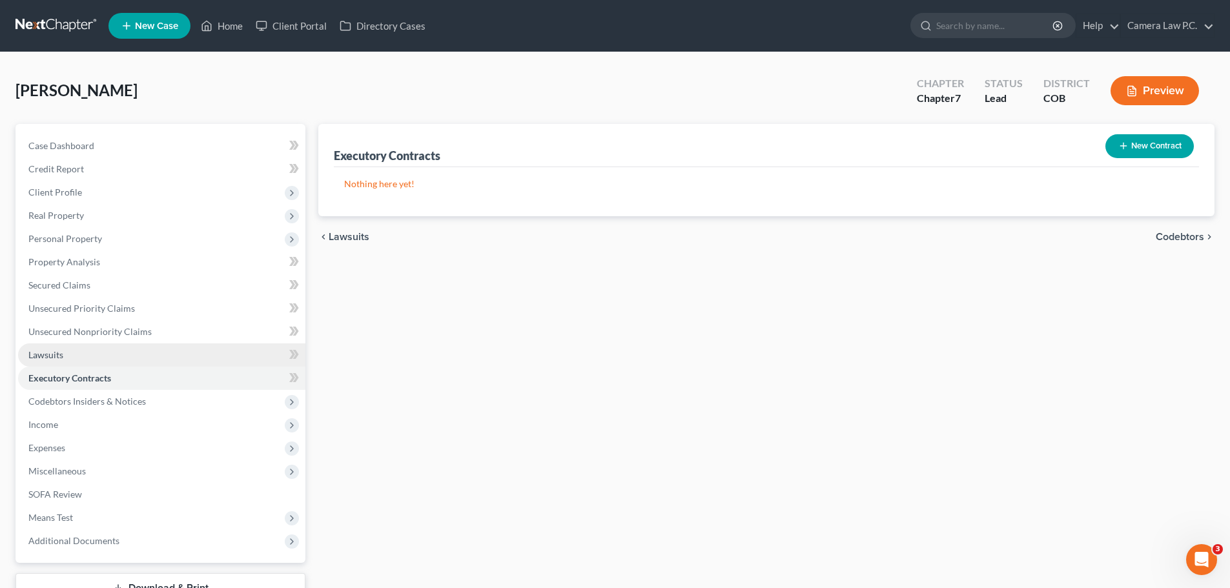
click at [52, 354] on span "Lawsuits" at bounding box center [45, 354] width 35 height 11
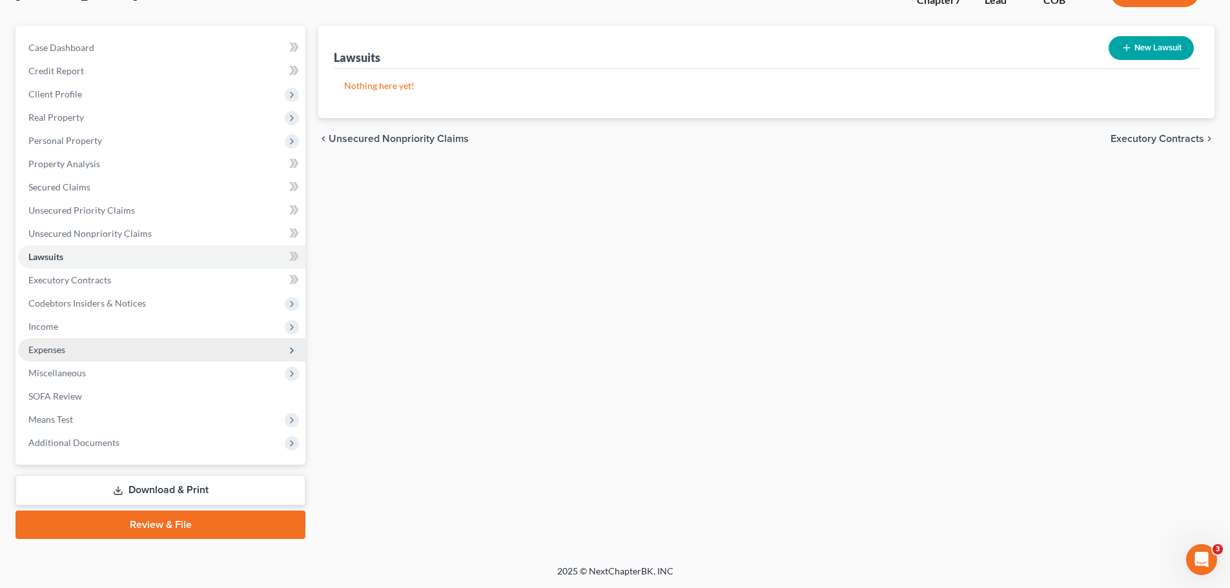
click at [56, 348] on span "Expenses" at bounding box center [46, 349] width 37 height 11
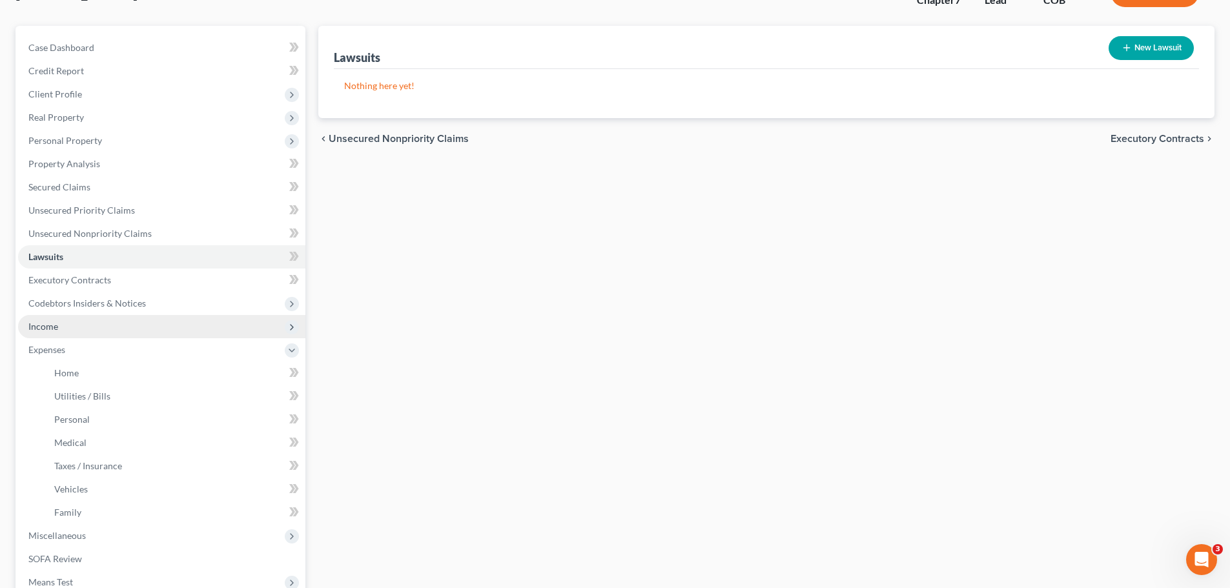
click at [56, 322] on span "Income" at bounding box center [43, 326] width 30 height 11
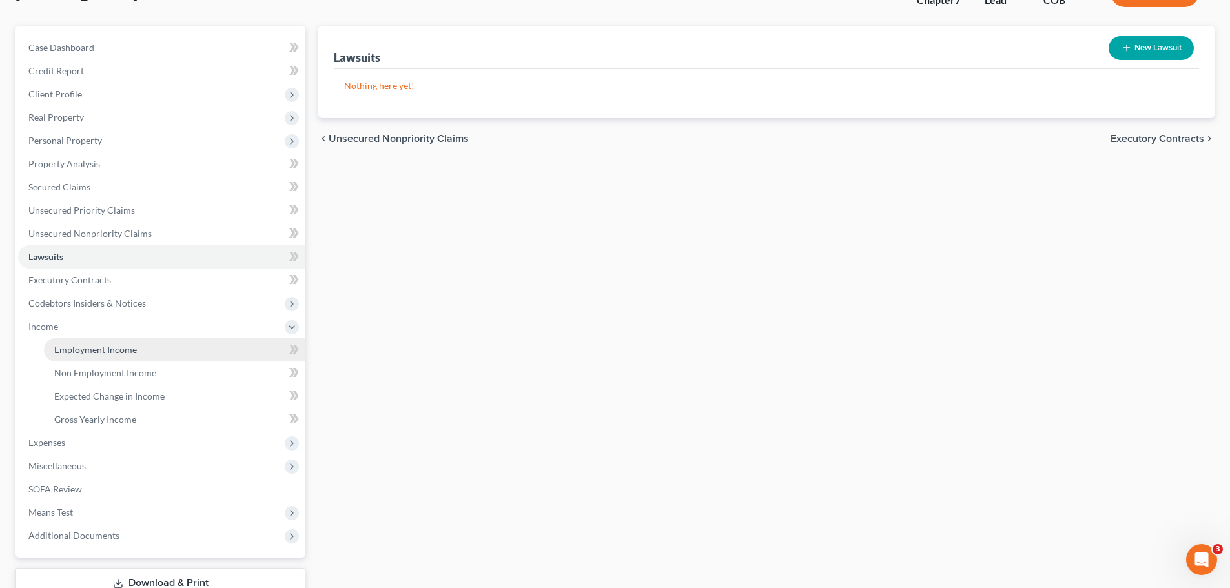
click at [72, 351] on span "Employment Income" at bounding box center [95, 349] width 83 height 11
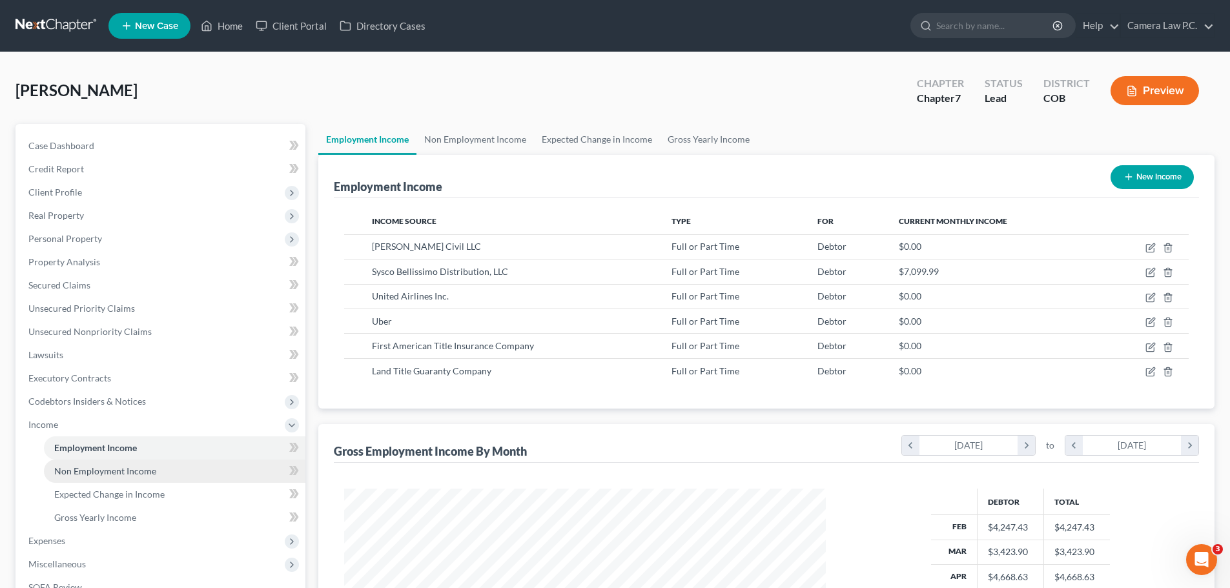
scroll to position [241, 508]
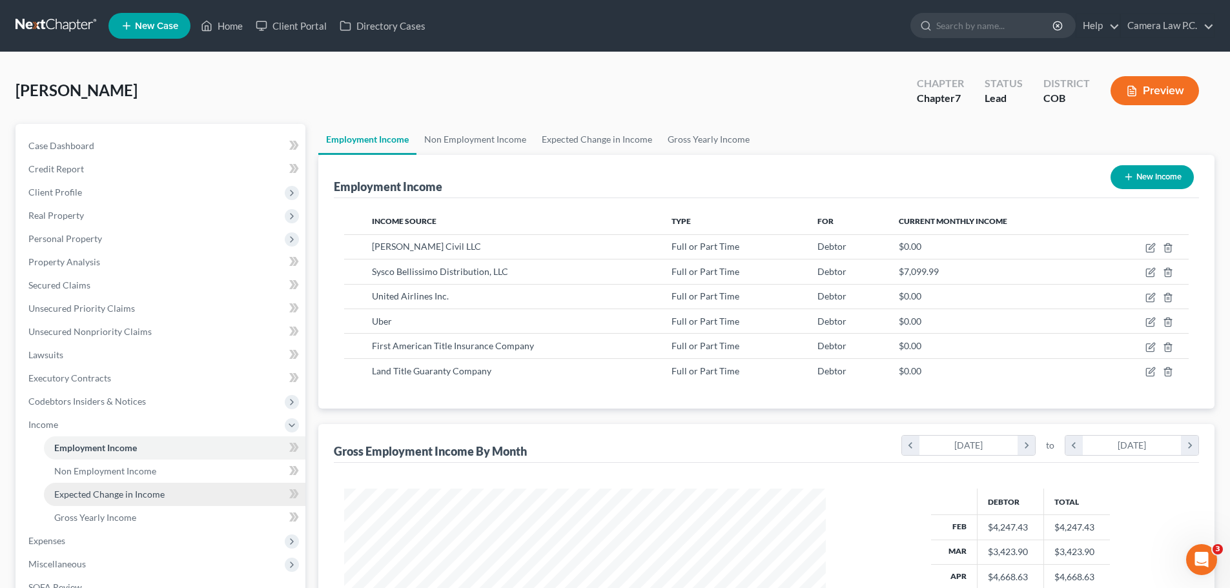
click at [90, 491] on span "Expected Change in Income" at bounding box center [109, 494] width 110 height 11
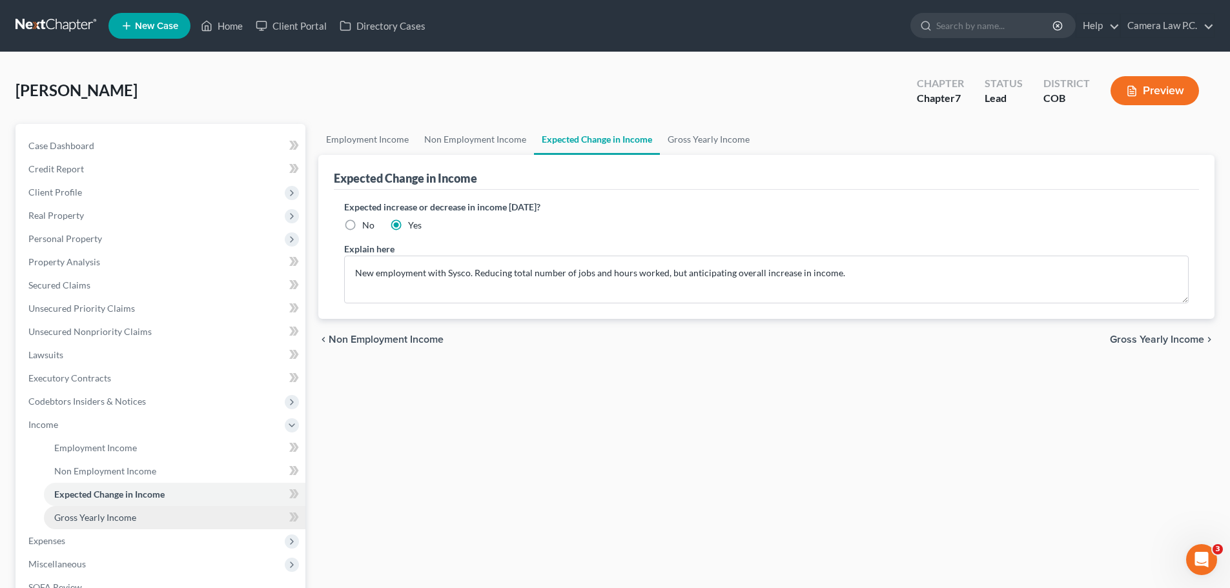
click at [73, 519] on span "Gross Yearly Income" at bounding box center [95, 517] width 82 height 11
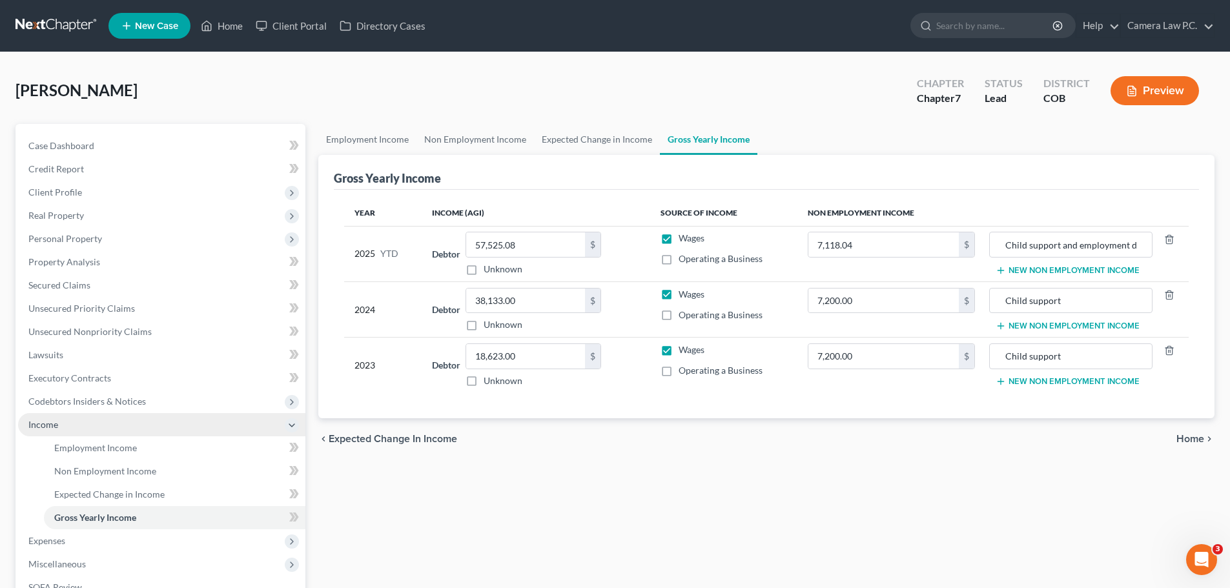
scroll to position [191, 0]
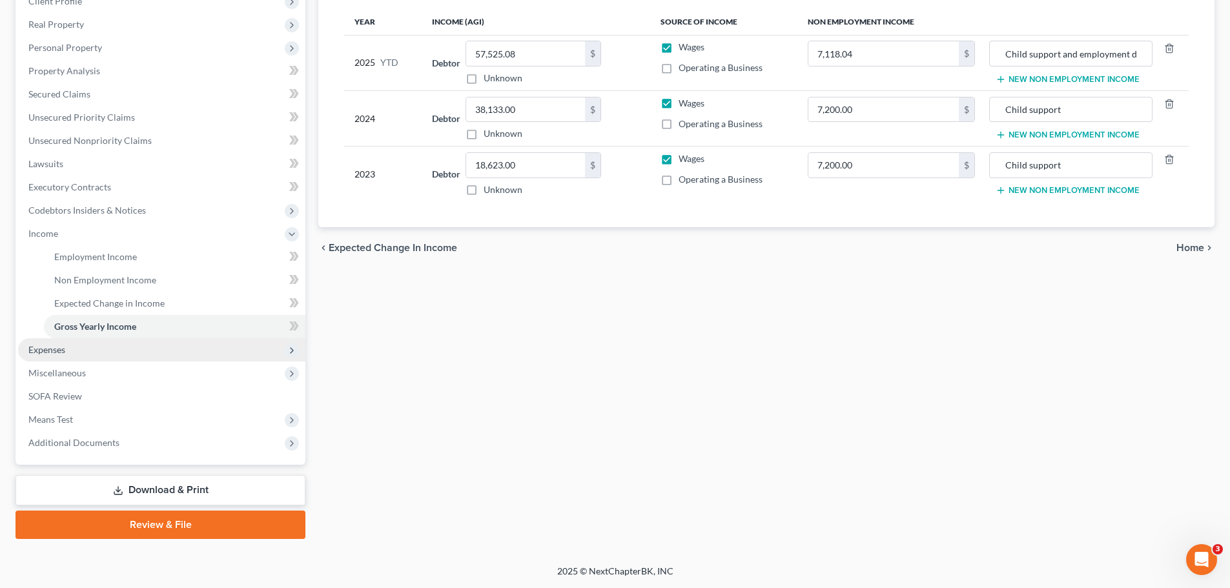
click at [59, 351] on span "Expenses" at bounding box center [46, 349] width 37 height 11
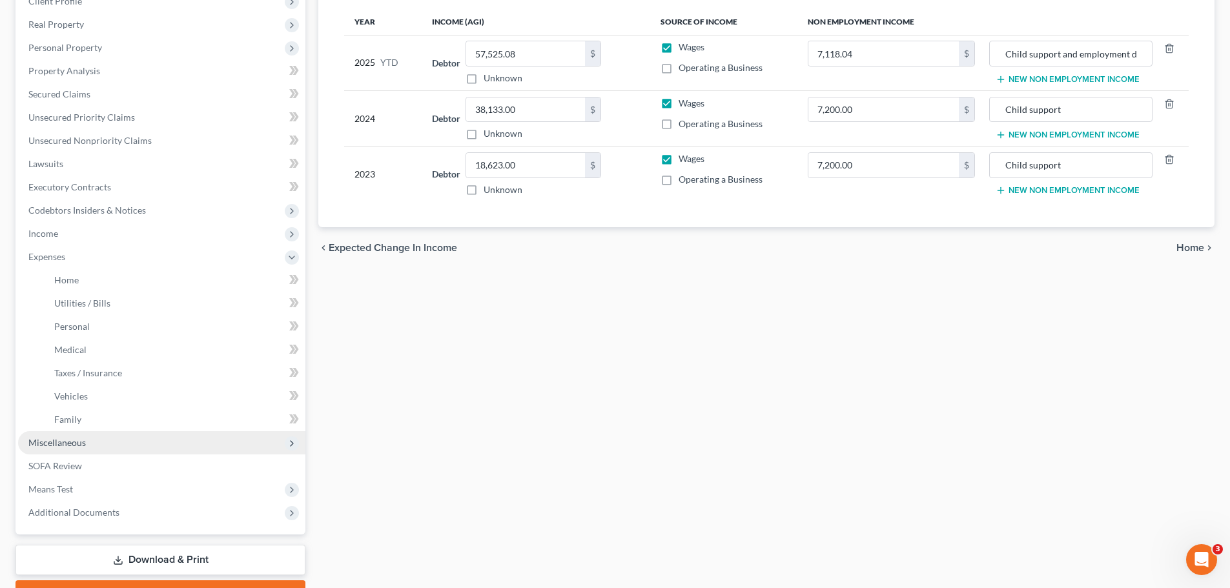
click at [65, 442] on span "Miscellaneous" at bounding box center [56, 442] width 57 height 11
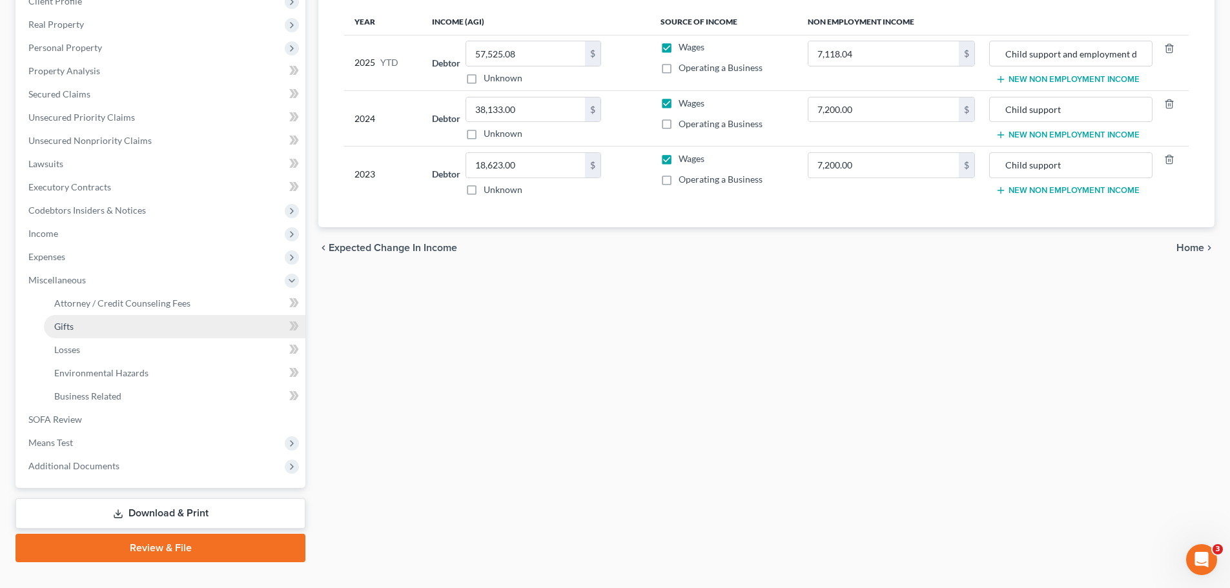
click at [55, 327] on span "Gifts" at bounding box center [63, 326] width 19 height 11
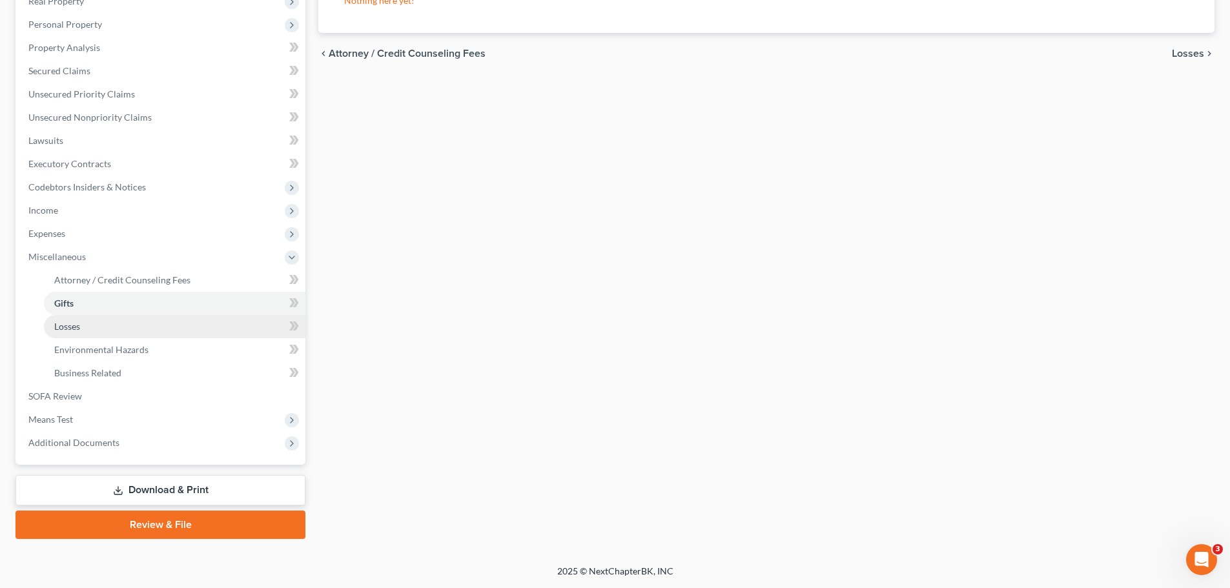
click at [61, 331] on span "Losses" at bounding box center [67, 326] width 26 height 11
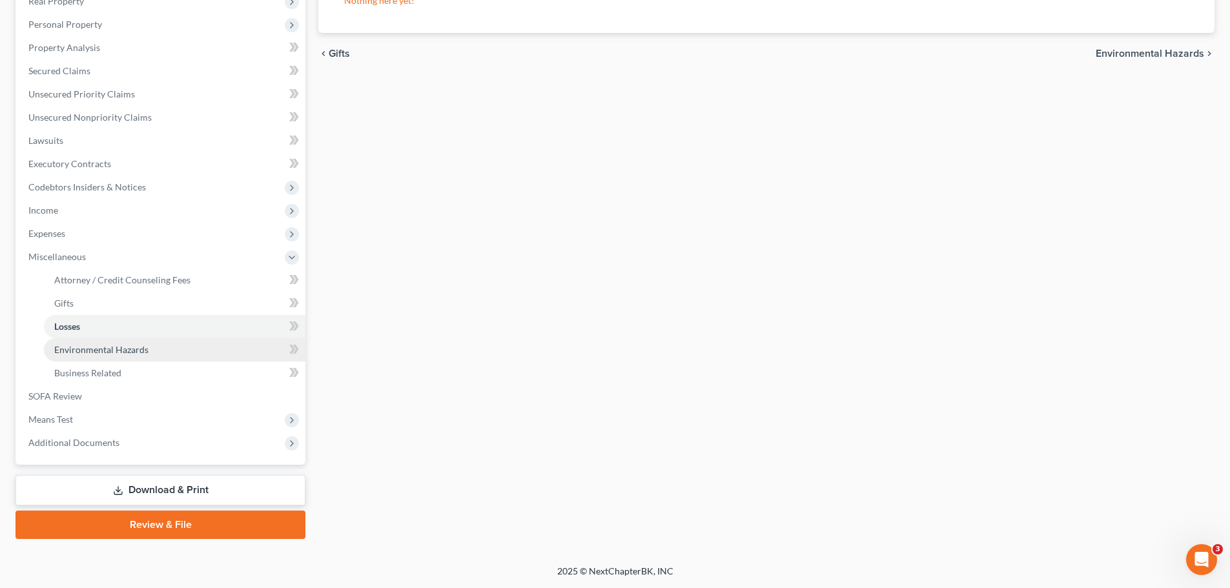
click at [89, 346] on span "Environmental Hazards" at bounding box center [101, 349] width 94 height 11
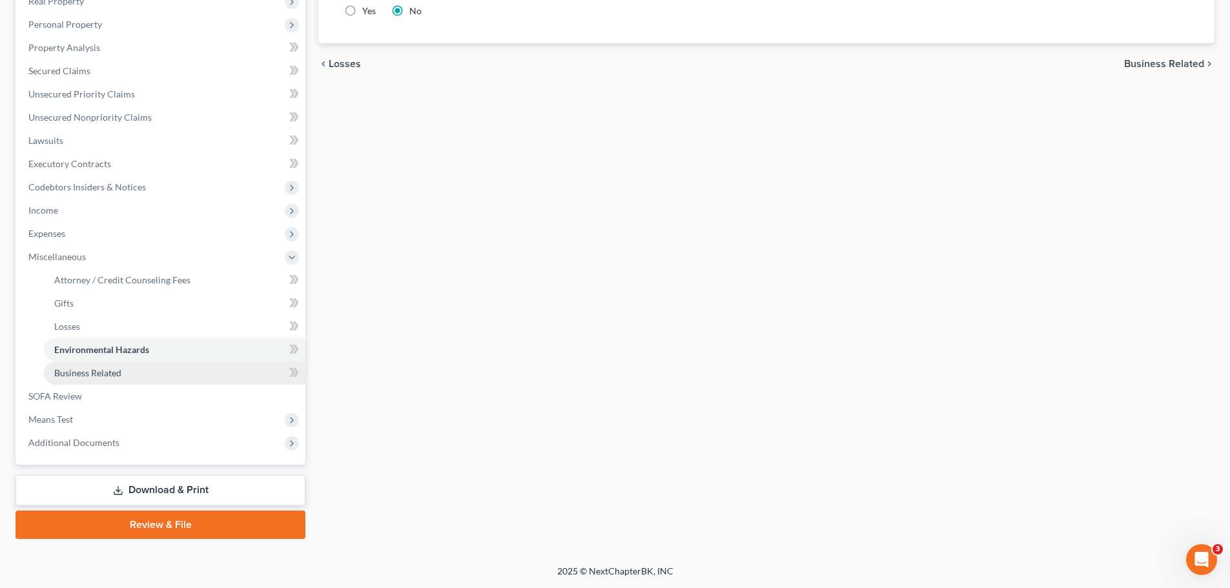
click at [95, 371] on span "Business Related" at bounding box center [87, 372] width 67 height 11
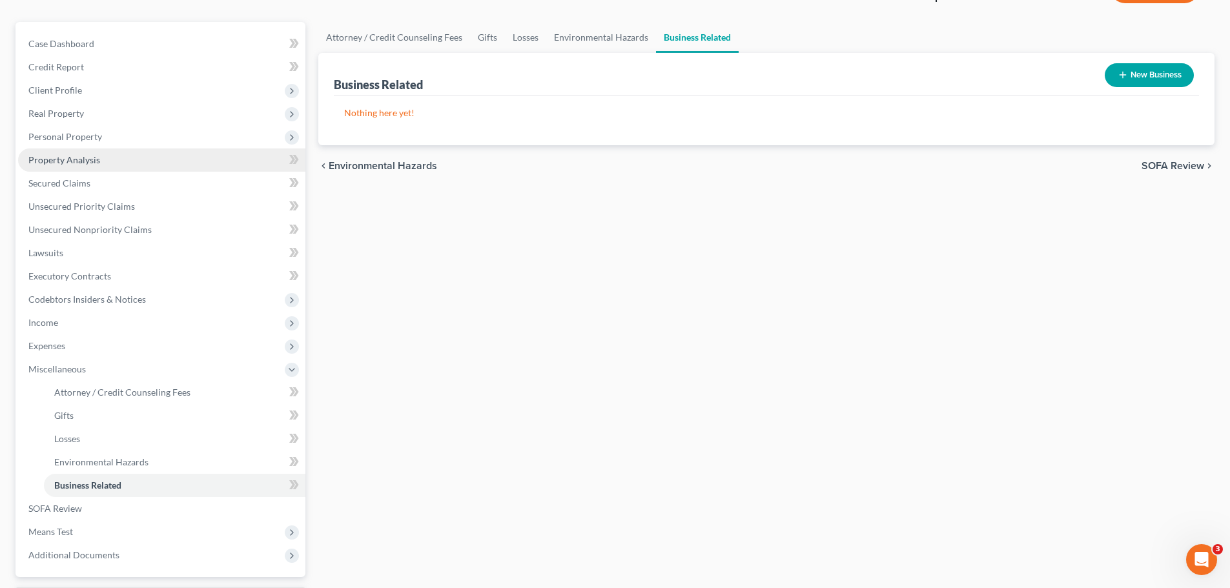
scroll to position [214, 0]
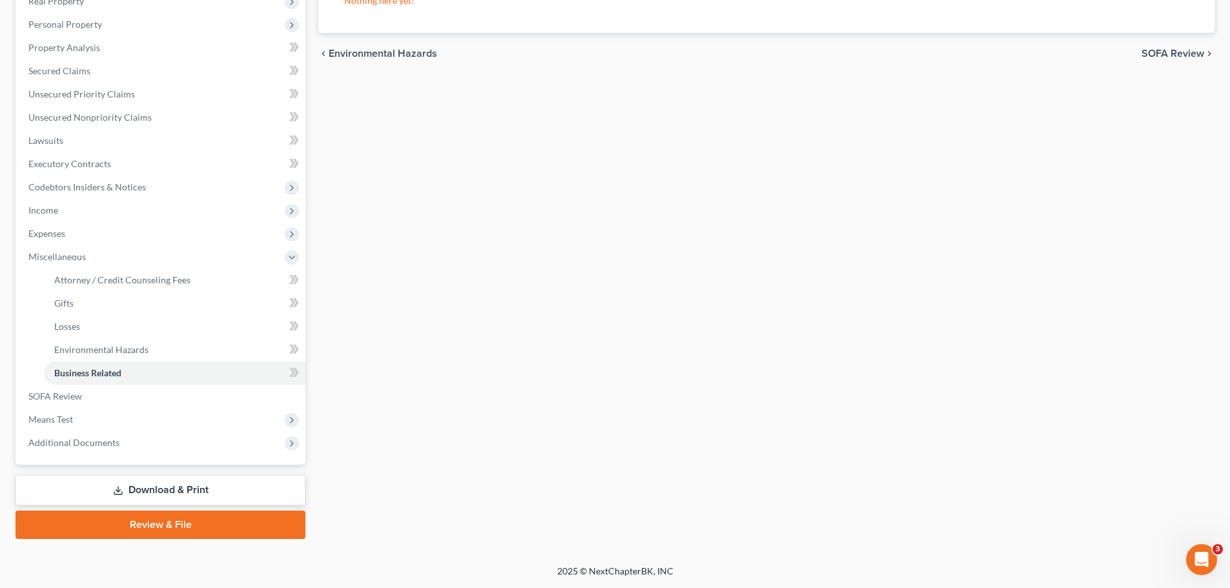
click at [114, 490] on icon at bounding box center [118, 491] width 10 height 10
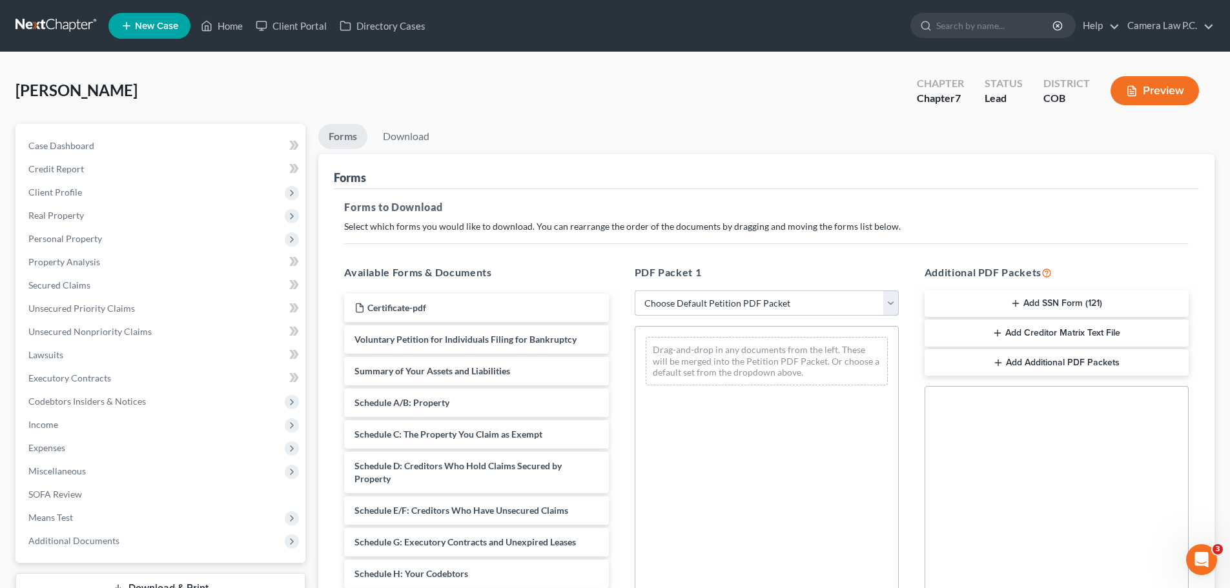
click at [772, 306] on select "Choose Default Petition PDF Packet Complete Bankruptcy Petition (all forms and …" at bounding box center [767, 304] width 264 height 26
select select "0"
click at [639, 291] on select "Choose Default Petition PDF Packet Complete Bankruptcy Petition (all forms and …" at bounding box center [767, 304] width 264 height 26
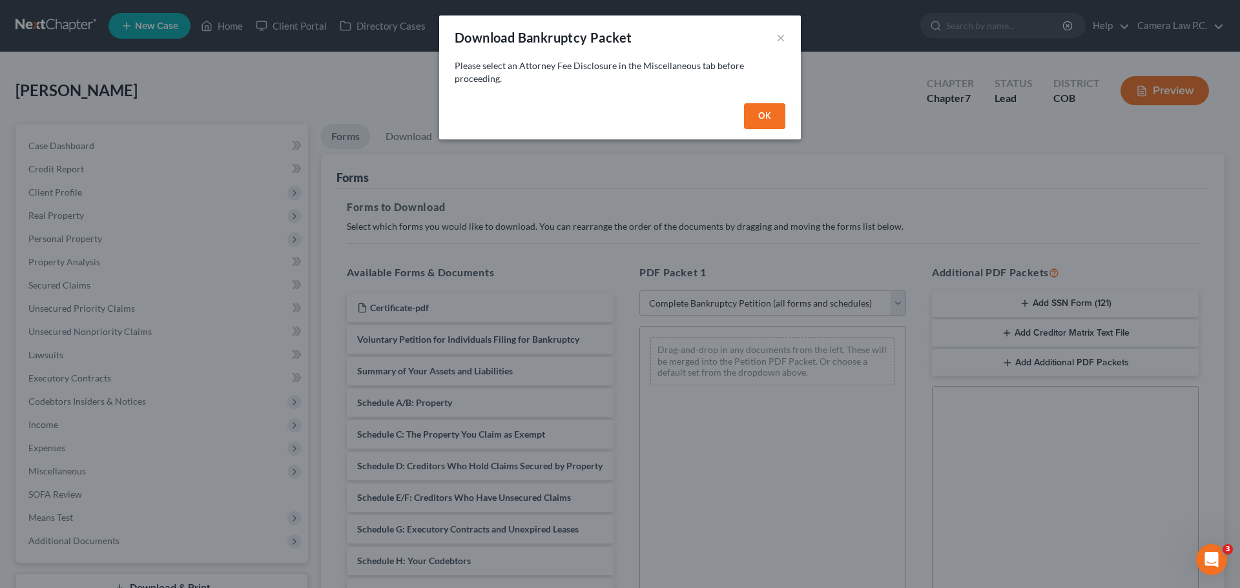
drag, startPoint x: 756, startPoint y: 113, endPoint x: 749, endPoint y: 116, distance: 8.4
click at [757, 113] on button "OK" at bounding box center [764, 116] width 41 height 26
select select
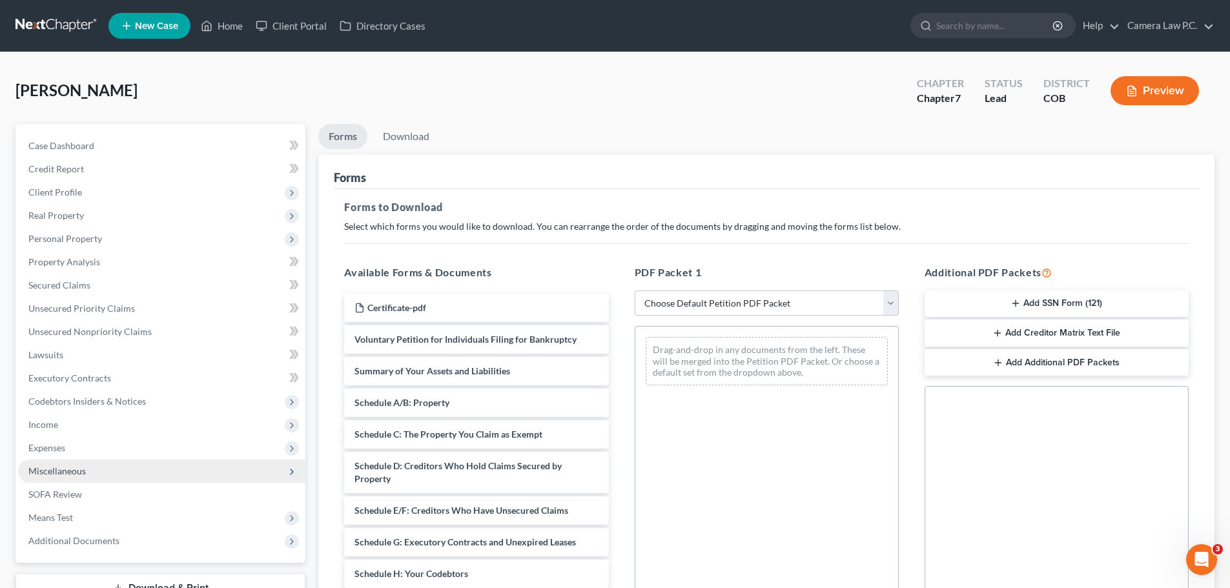
click at [85, 464] on span "Miscellaneous" at bounding box center [161, 471] width 287 height 23
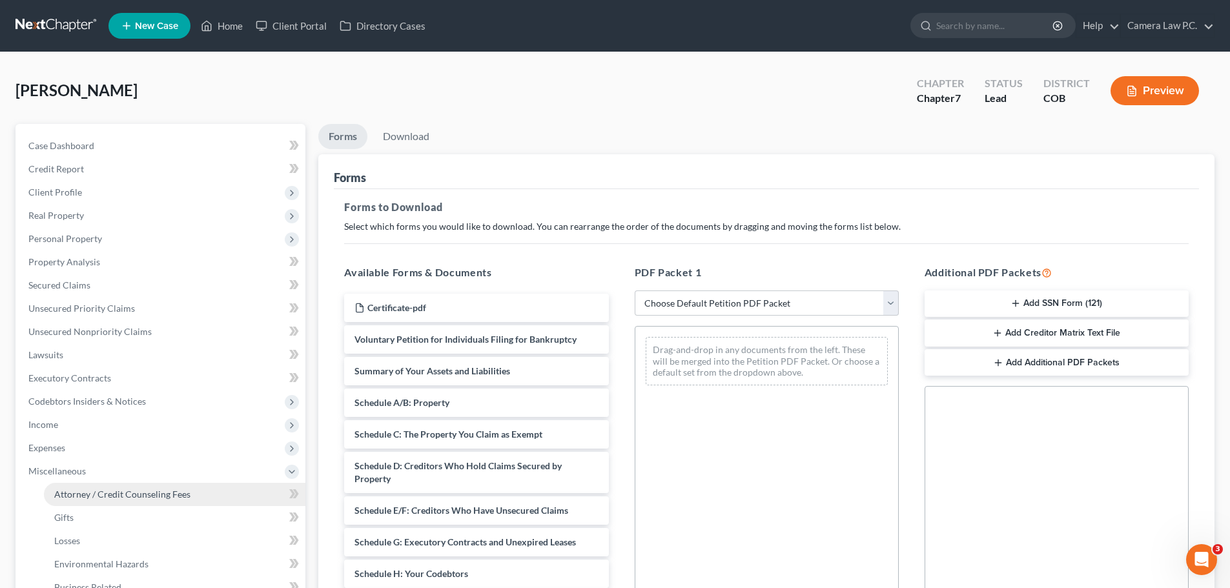
click at [88, 490] on span "Attorney / Credit Counseling Fees" at bounding box center [122, 494] width 136 height 11
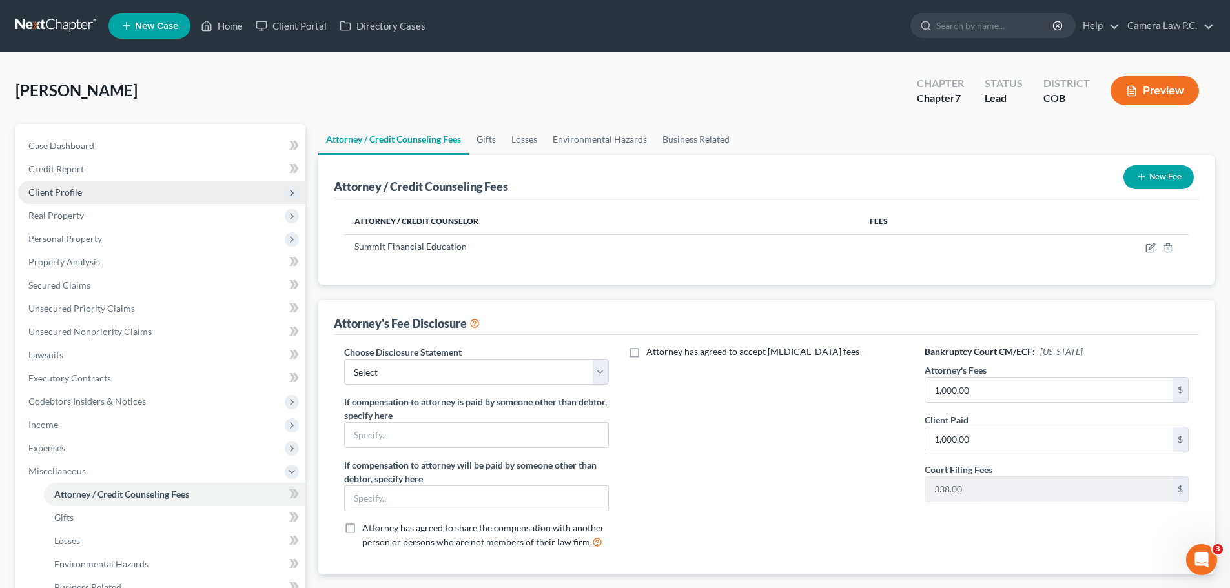
click at [50, 191] on span "Client Profile" at bounding box center [55, 192] width 54 height 11
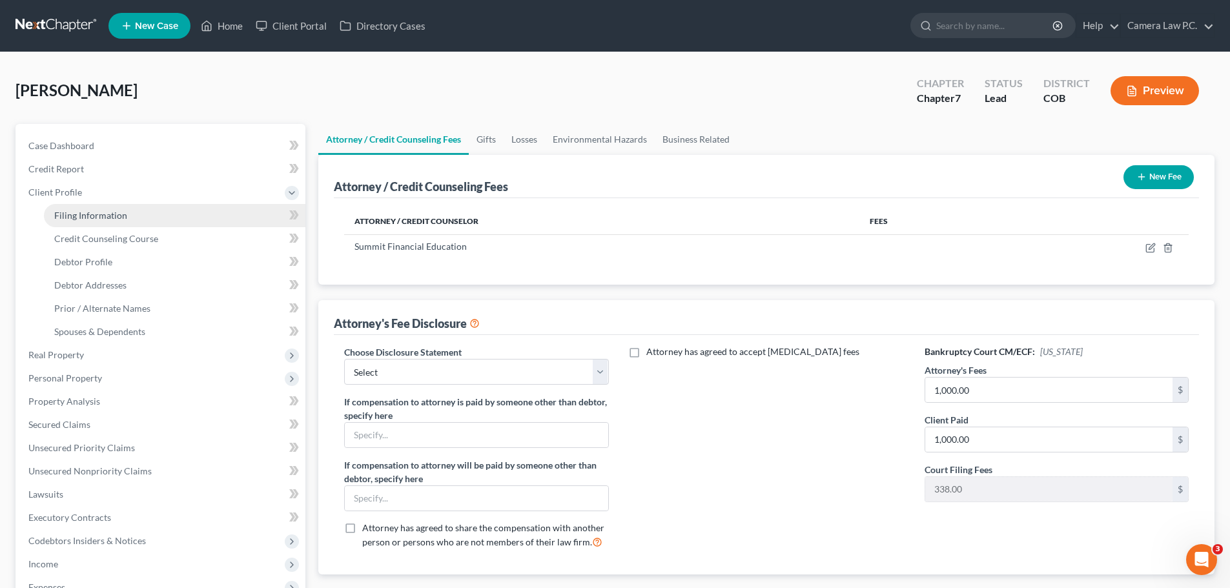
click at [70, 217] on span "Filing Information" at bounding box center [90, 215] width 73 height 11
select select "1"
select select "0"
select select "11"
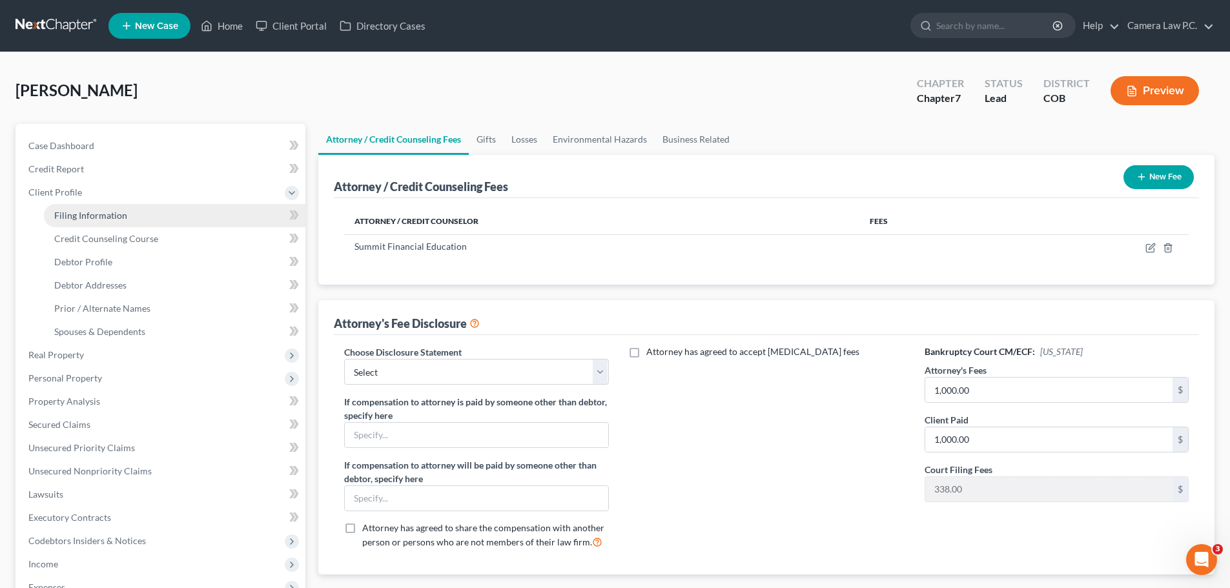
select select "0"
select select "5"
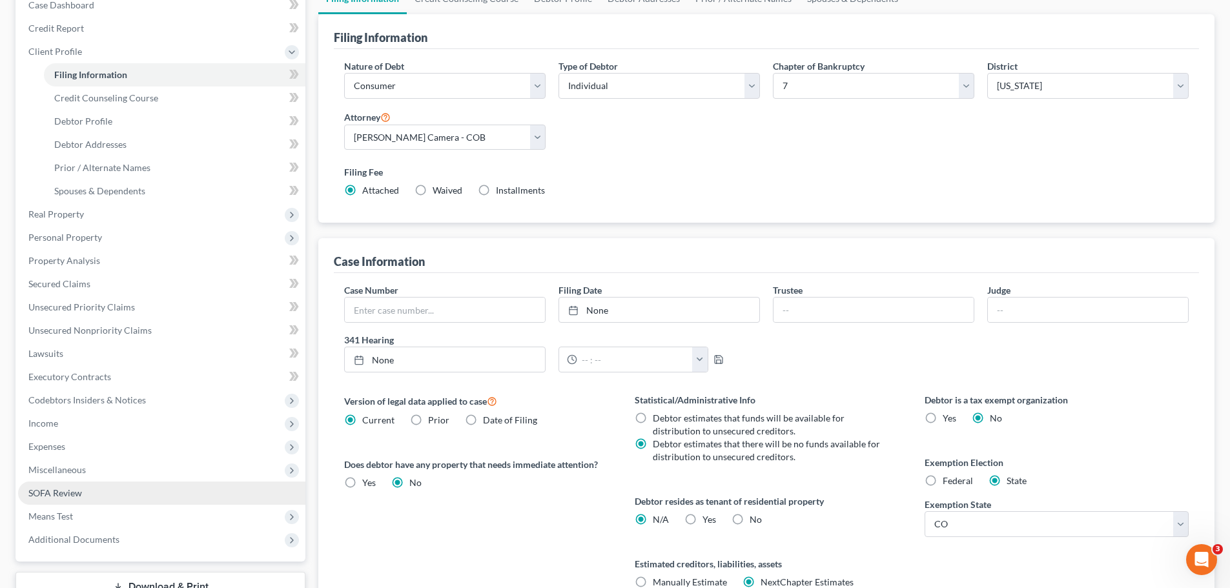
scroll to position [263, 0]
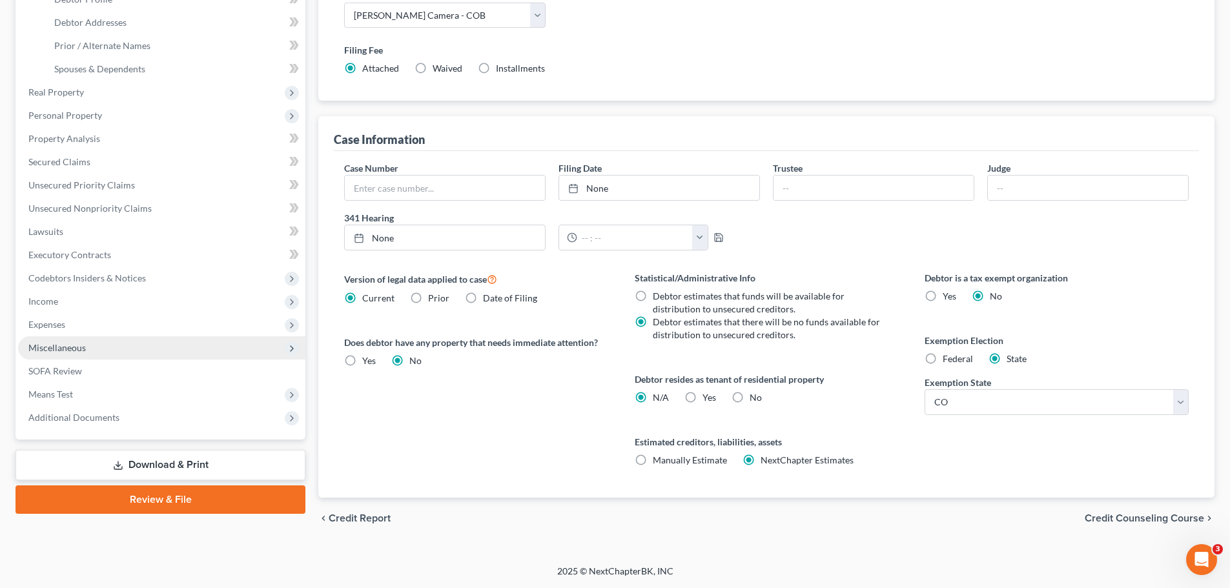
click at [67, 347] on span "Miscellaneous" at bounding box center [56, 347] width 57 height 11
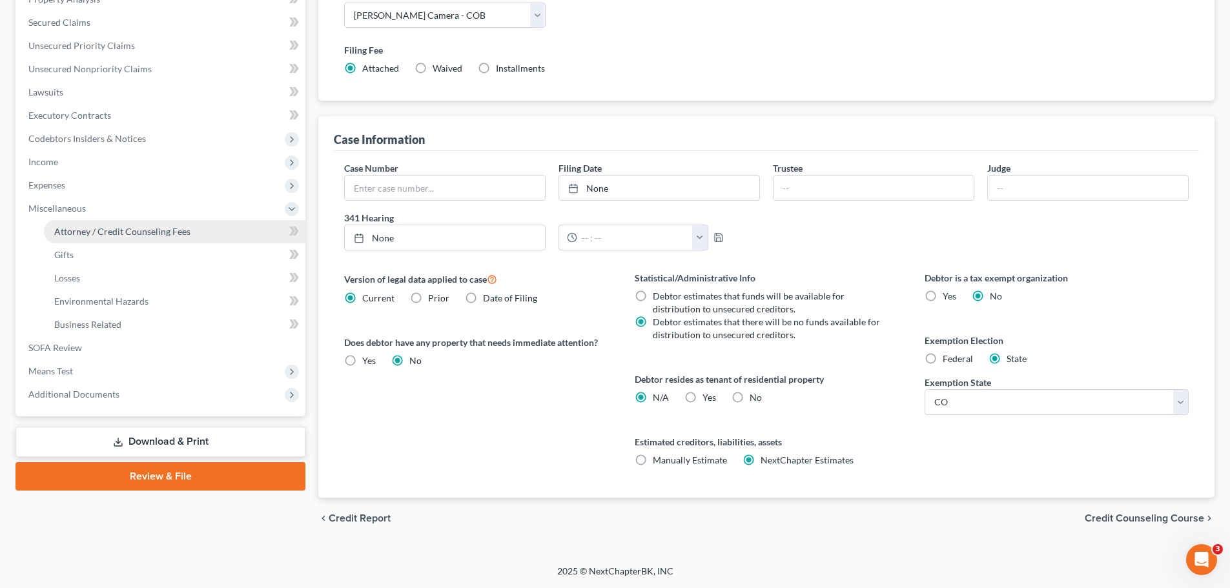
click at [104, 234] on span "Attorney / Credit Counseling Fees" at bounding box center [122, 231] width 136 height 11
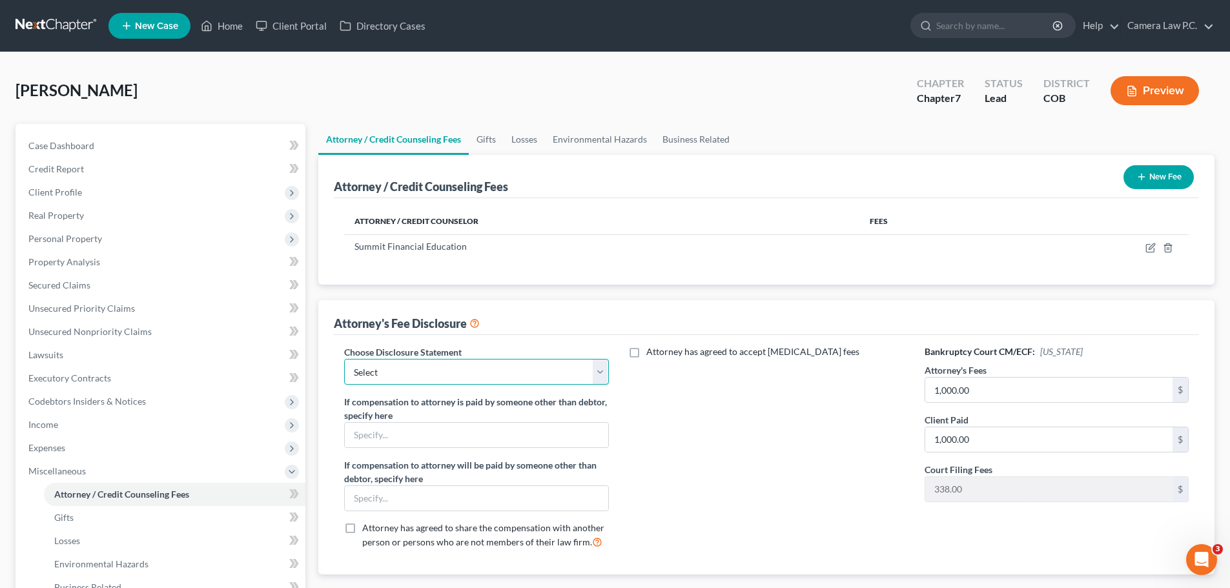
click at [513, 363] on select "Select Fee Disclosure" at bounding box center [476, 372] width 264 height 26
select select "0"
click at [344, 359] on select "Select Fee Disclosure" at bounding box center [476, 372] width 264 height 26
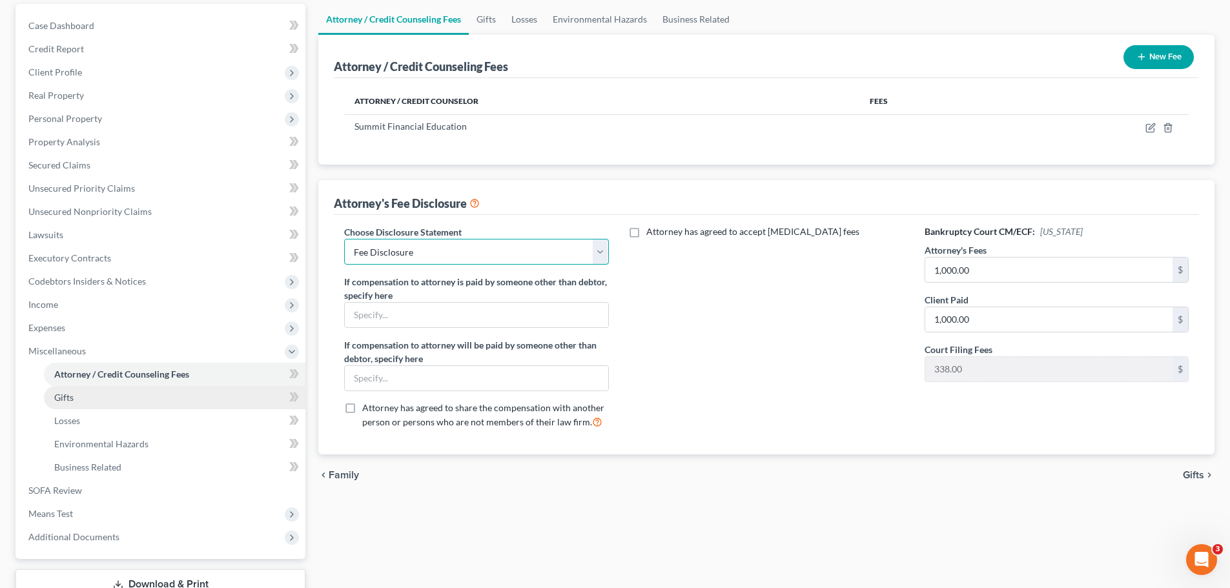
scroll to position [214, 0]
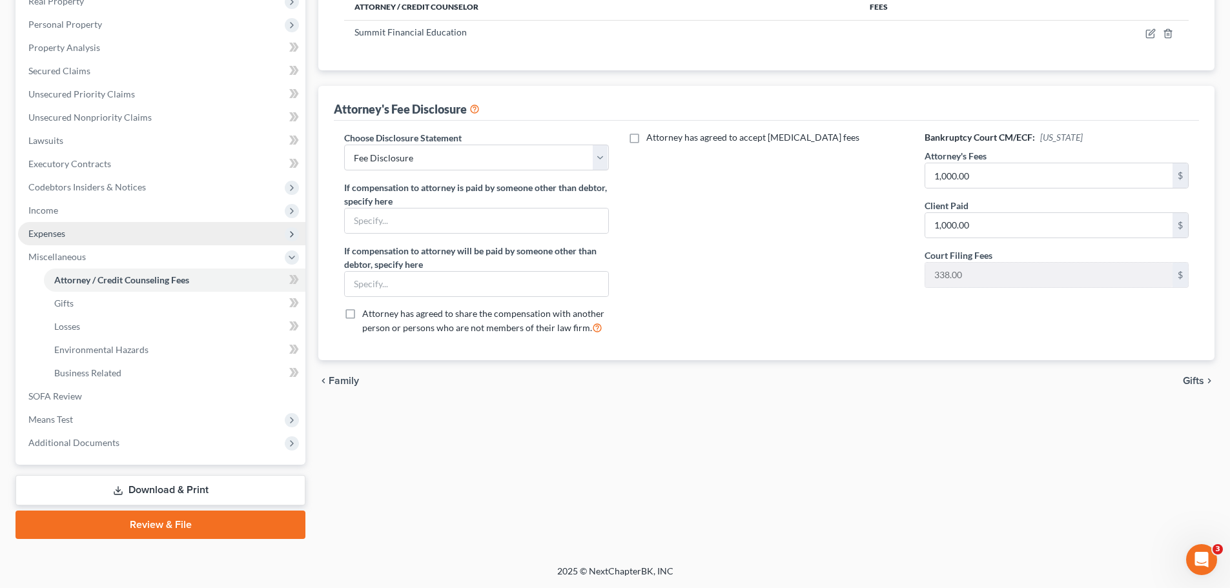
click at [58, 238] on span "Expenses" at bounding box center [46, 233] width 37 height 11
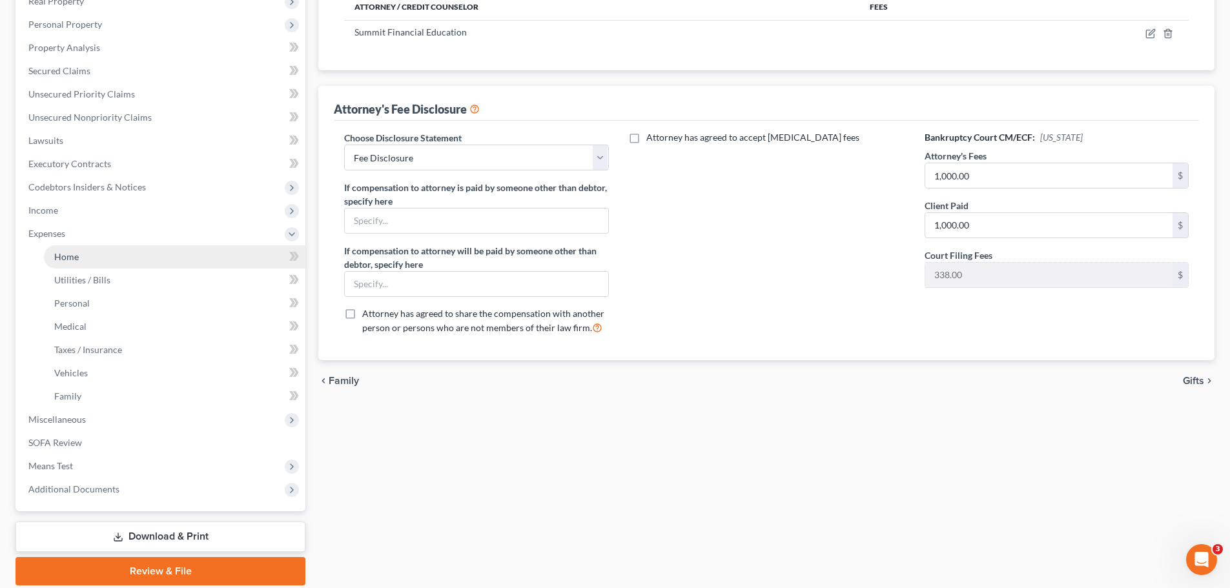
click at [76, 253] on span "Home" at bounding box center [66, 256] width 25 height 11
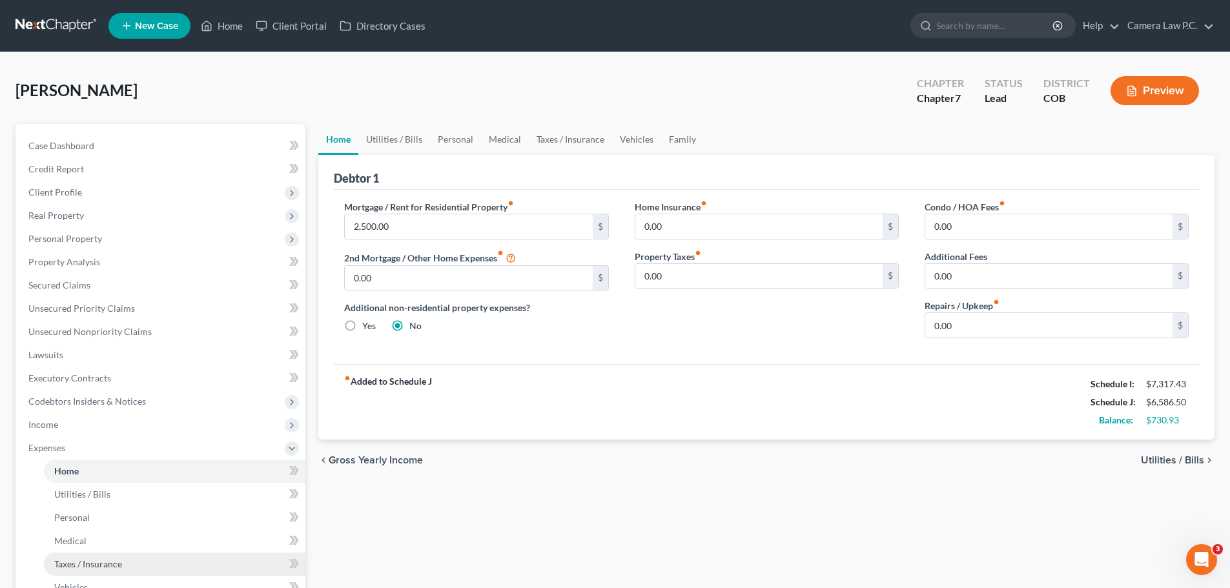
scroll to position [261, 0]
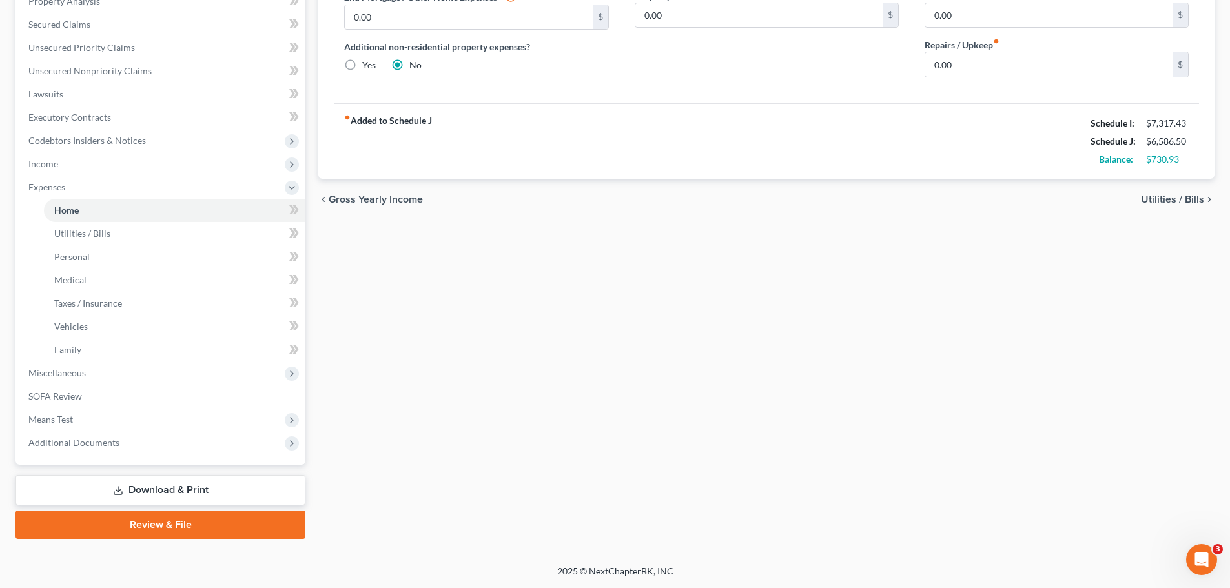
click at [156, 484] on link "Download & Print" at bounding box center [161, 490] width 290 height 30
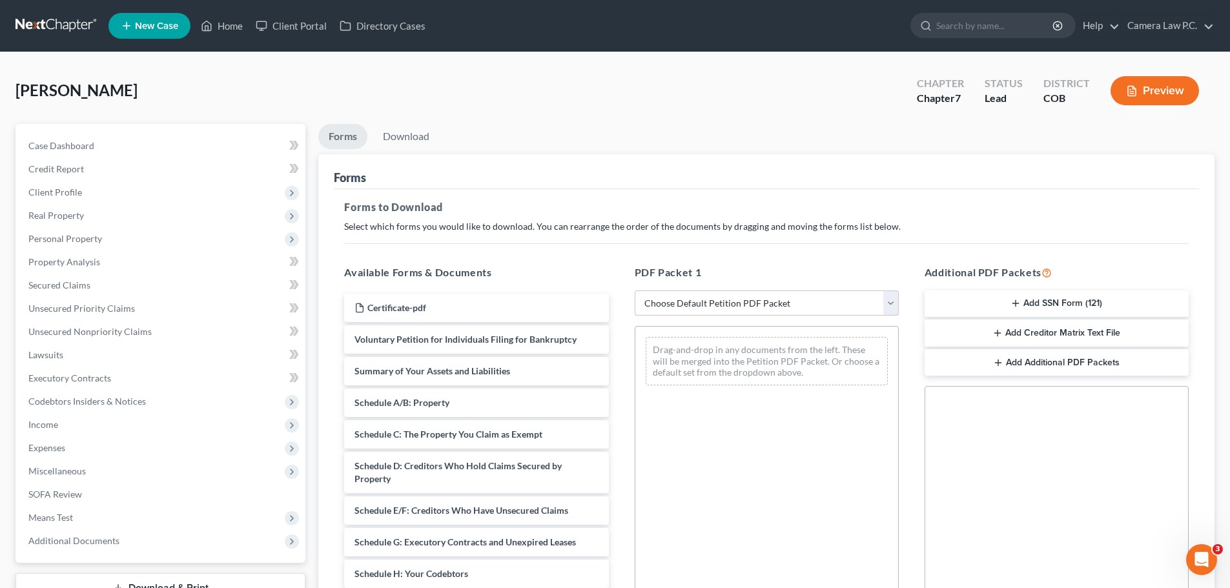
click at [723, 297] on select "Choose Default Petition PDF Packet Complete Bankruptcy Petition (all forms and …" at bounding box center [767, 304] width 264 height 26
select select "0"
click at [635, 291] on select "Choose Default Petition PDF Packet Complete Bankruptcy Petition (all forms and …" at bounding box center [767, 304] width 264 height 26
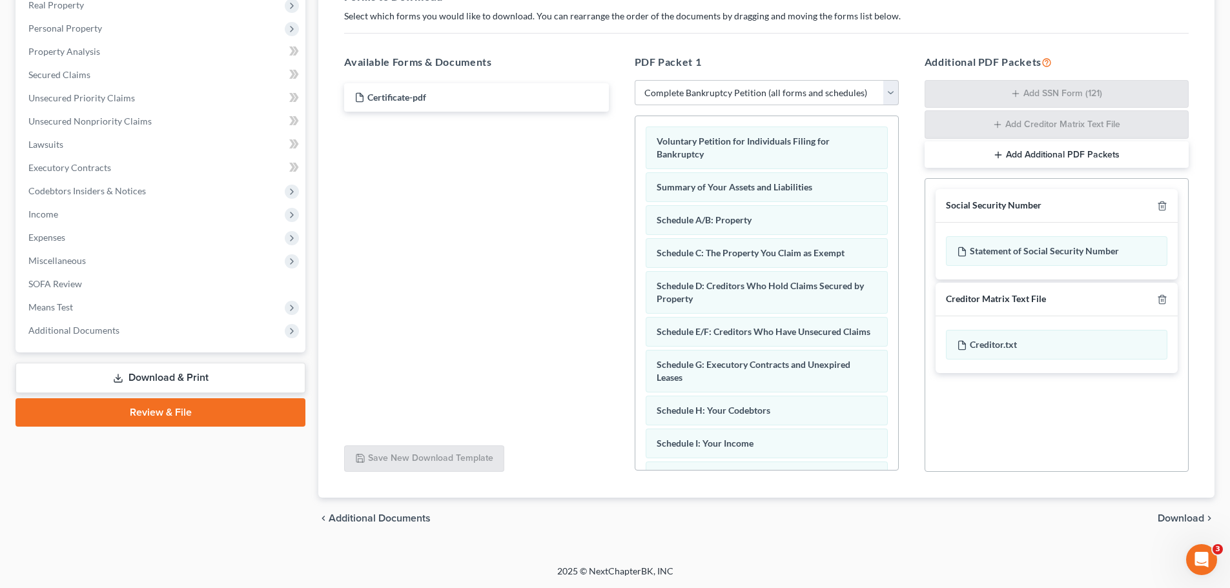
click at [1192, 515] on span "Download" at bounding box center [1181, 518] width 47 height 10
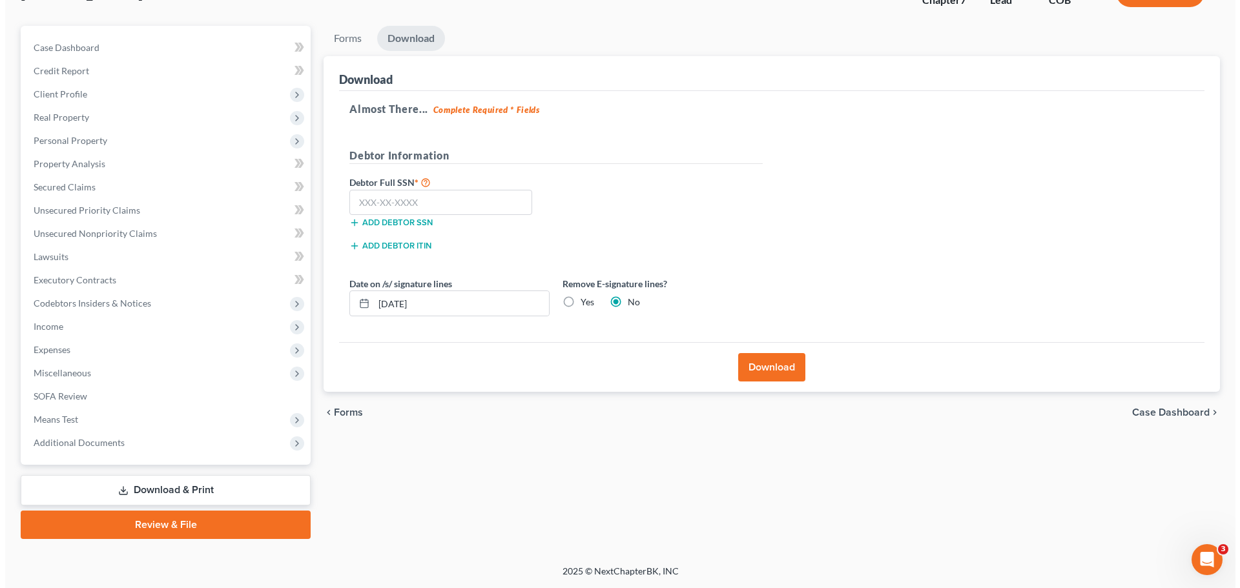
scroll to position [98, 0]
click at [399, 196] on input "text" at bounding box center [435, 203] width 183 height 26
type input "627-09-4475"
click at [791, 369] on button "Download" at bounding box center [766, 367] width 67 height 28
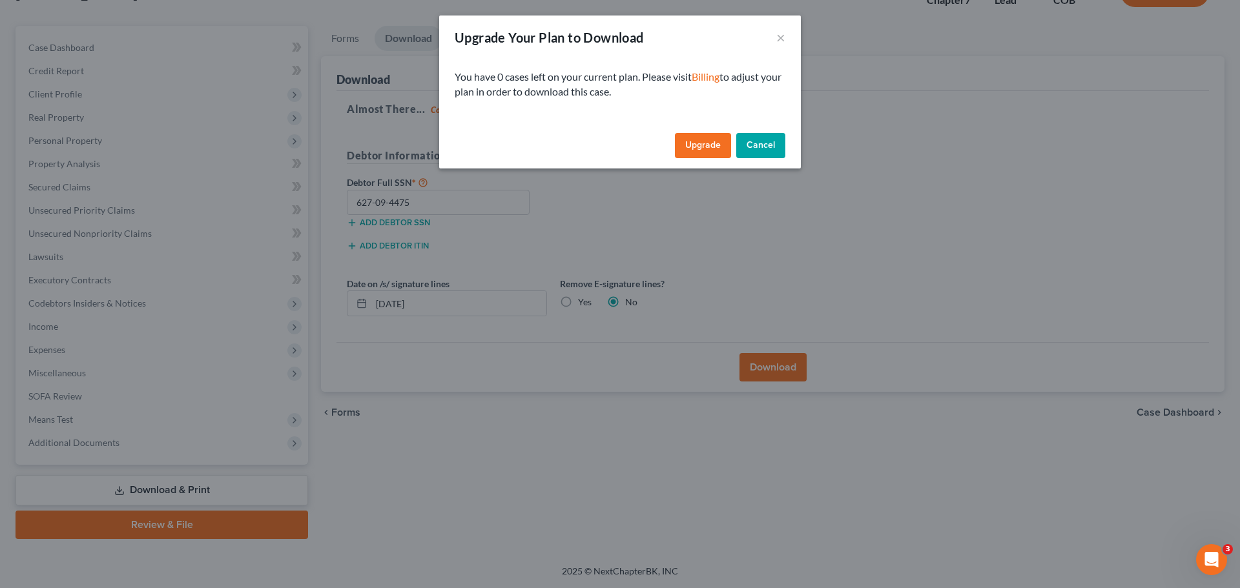
click at [706, 147] on link "Upgrade" at bounding box center [703, 146] width 56 height 26
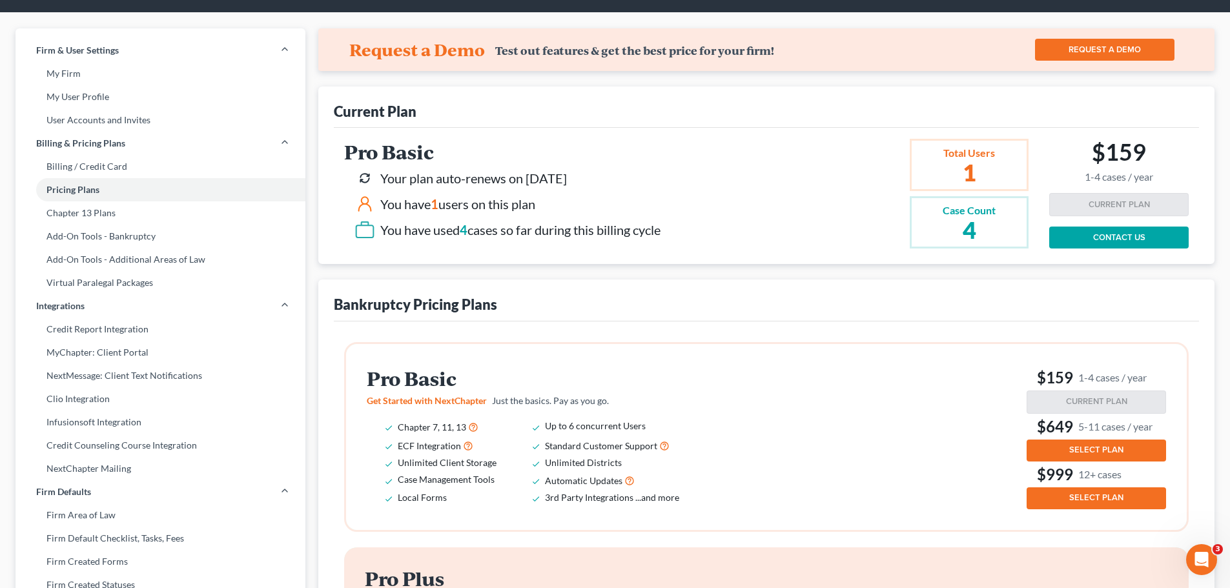
scroll to position [129, 0]
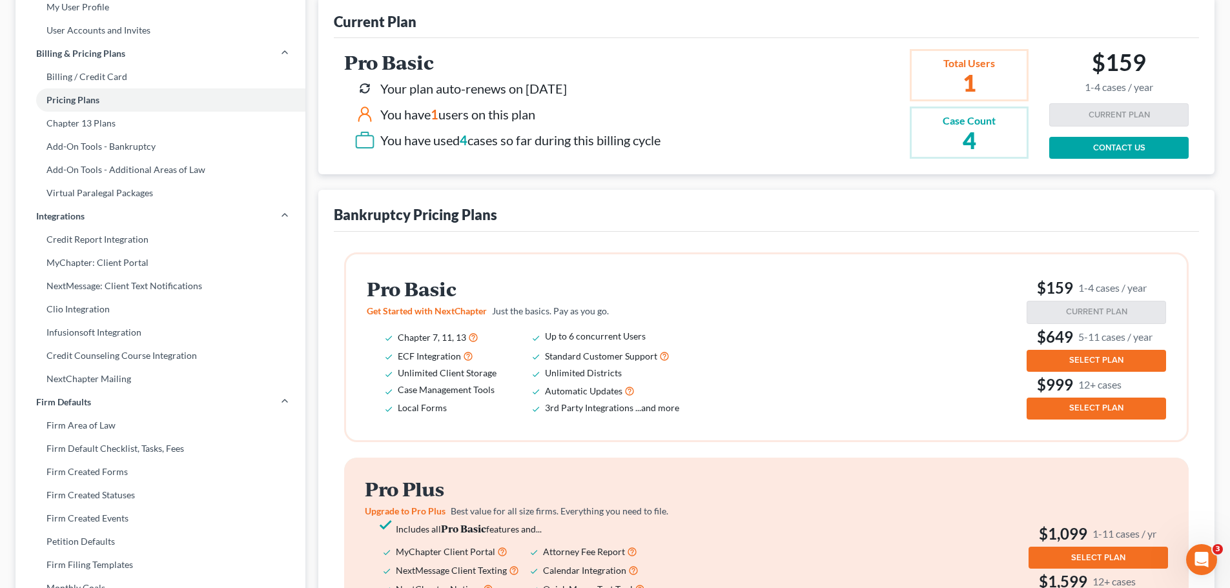
click at [1067, 358] on button "SELECT PLAN" at bounding box center [1097, 361] width 140 height 22
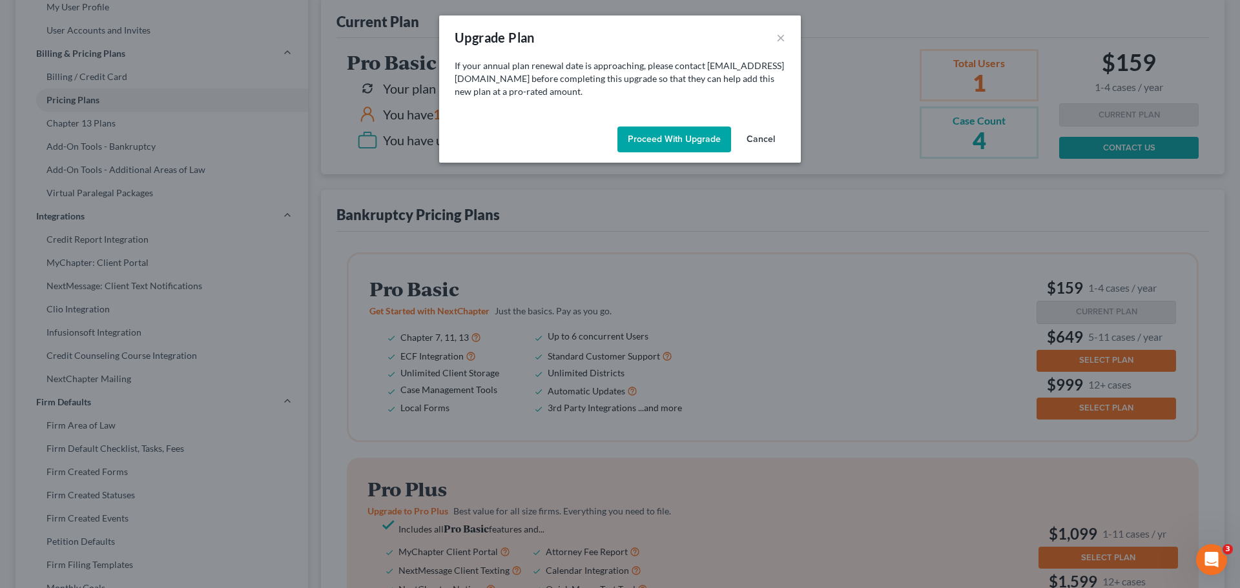
click at [657, 140] on button "Proceed with Upgrade" at bounding box center [674, 140] width 114 height 26
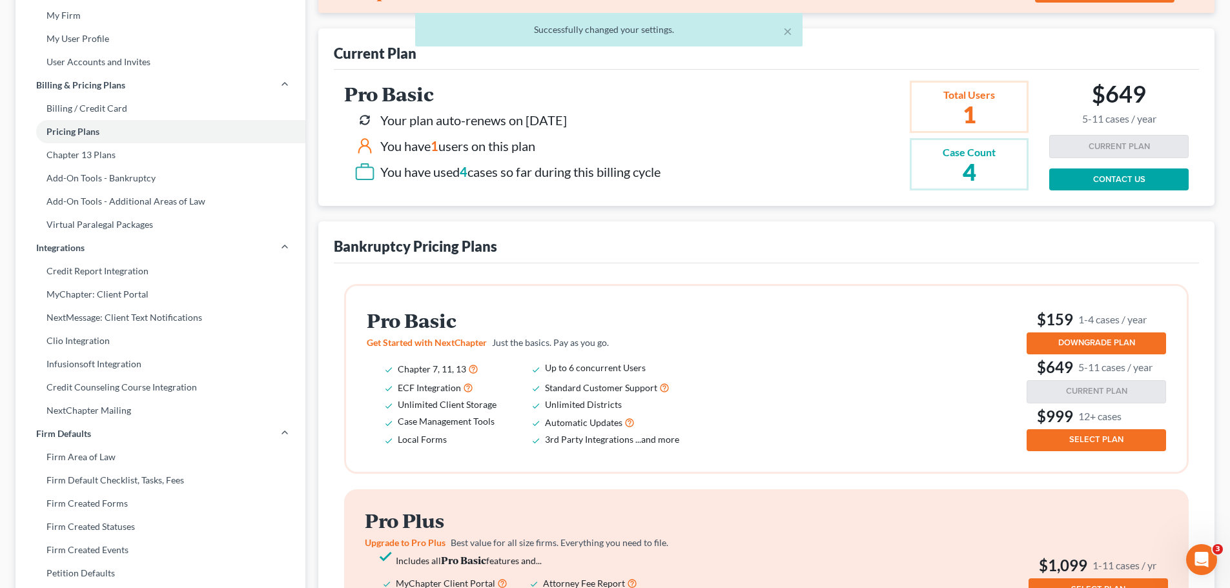
scroll to position [3, 0]
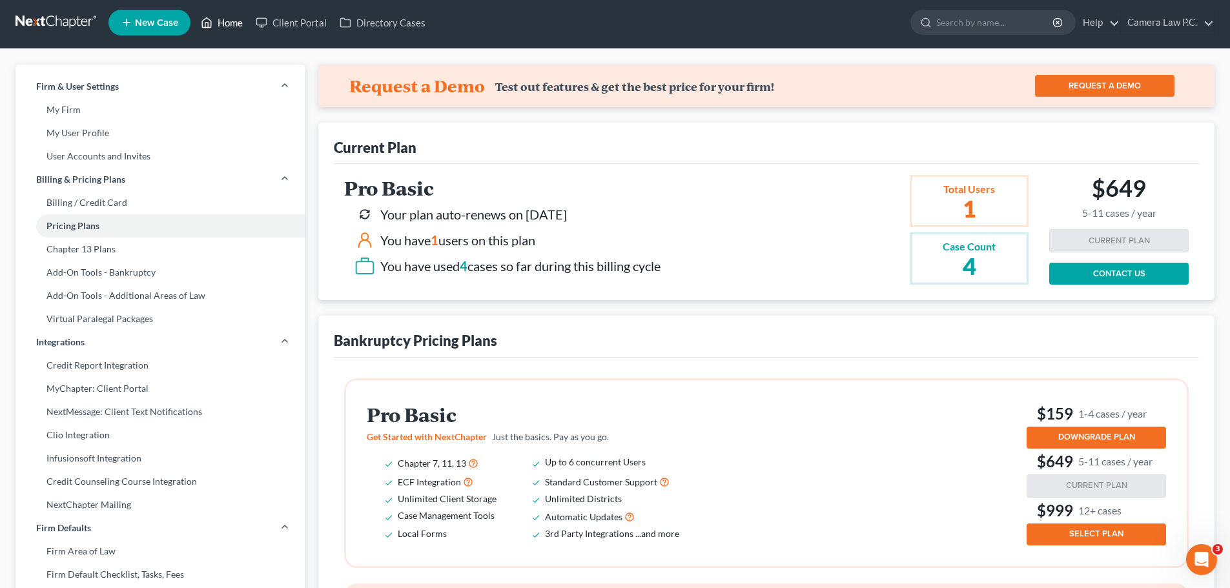
click at [224, 17] on link "Home" at bounding box center [221, 22] width 55 height 23
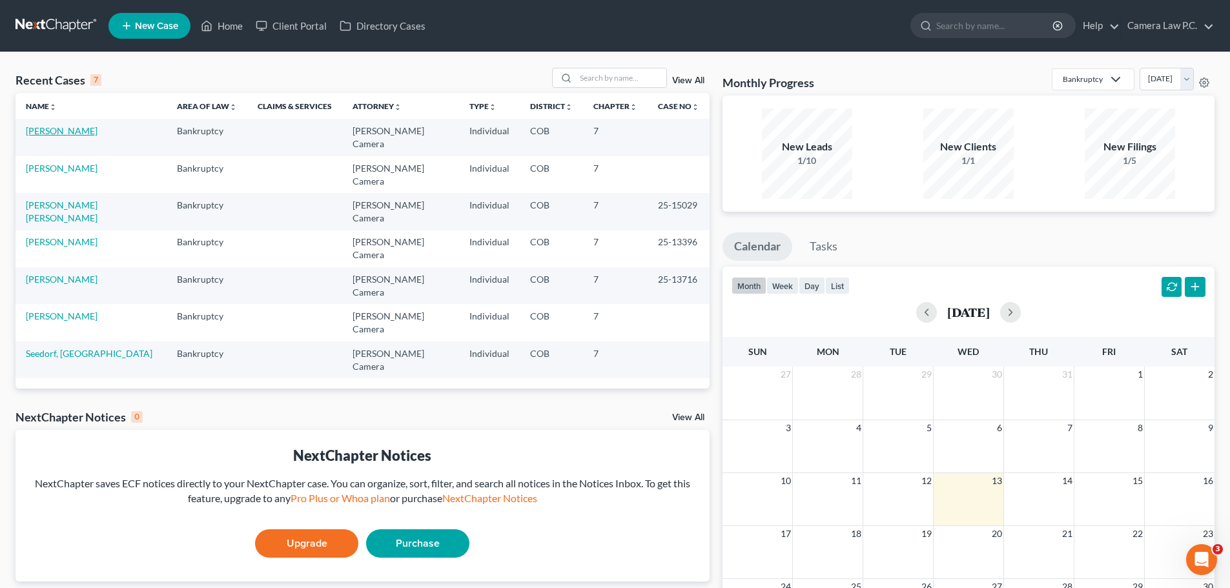
click at [53, 126] on link "[PERSON_NAME]" at bounding box center [62, 130] width 72 height 11
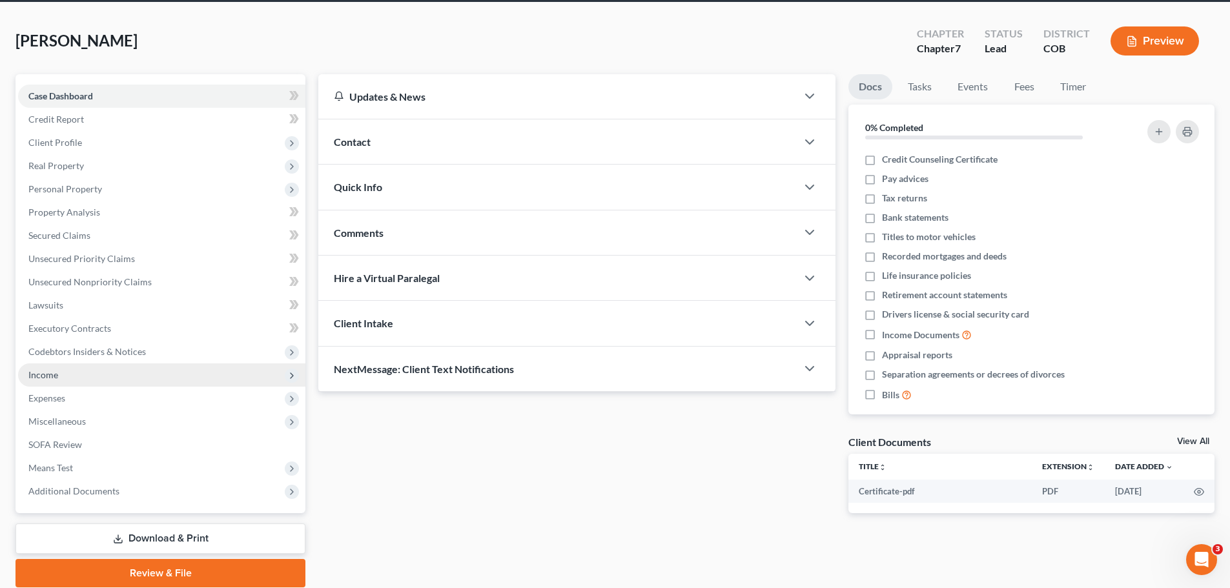
scroll to position [98, 0]
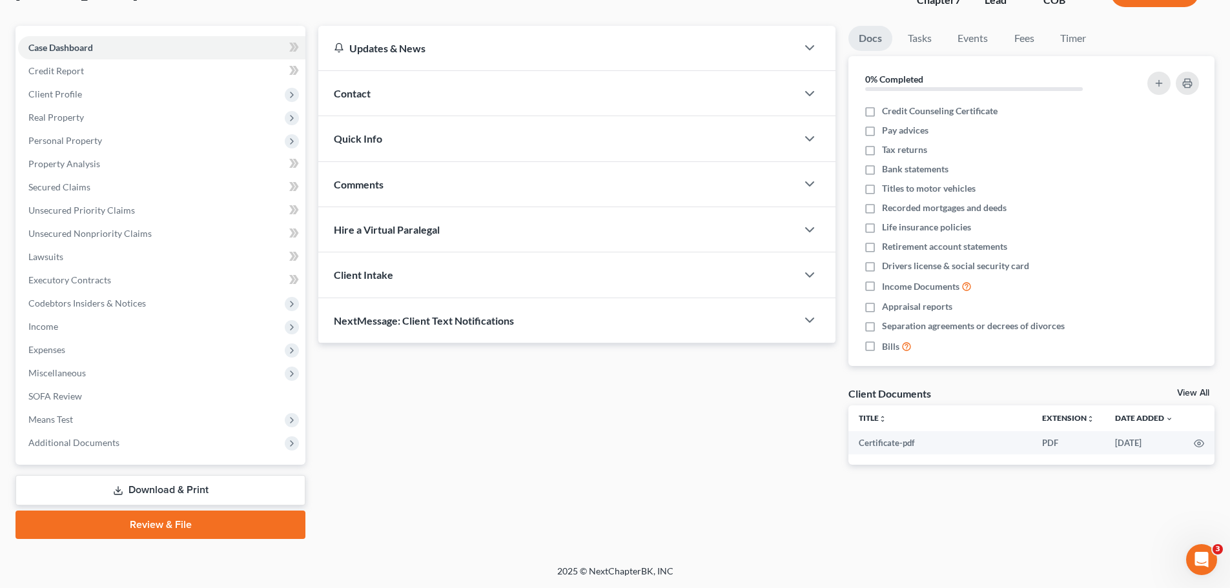
click at [138, 495] on link "Download & Print" at bounding box center [161, 490] width 290 height 30
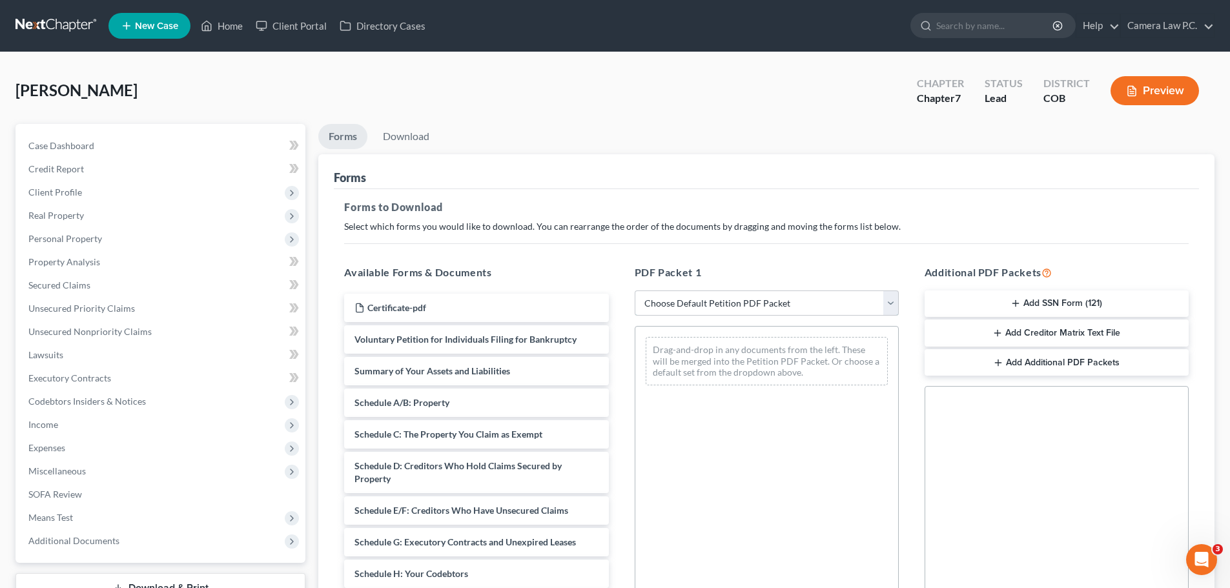
click at [674, 307] on select "Choose Default Petition PDF Packet Complete Bankruptcy Petition (all forms and …" at bounding box center [767, 304] width 264 height 26
select select "0"
click at [639, 291] on select "Choose Default Petition PDF Packet Complete Bankruptcy Petition (all forms and …" at bounding box center [767, 304] width 264 height 26
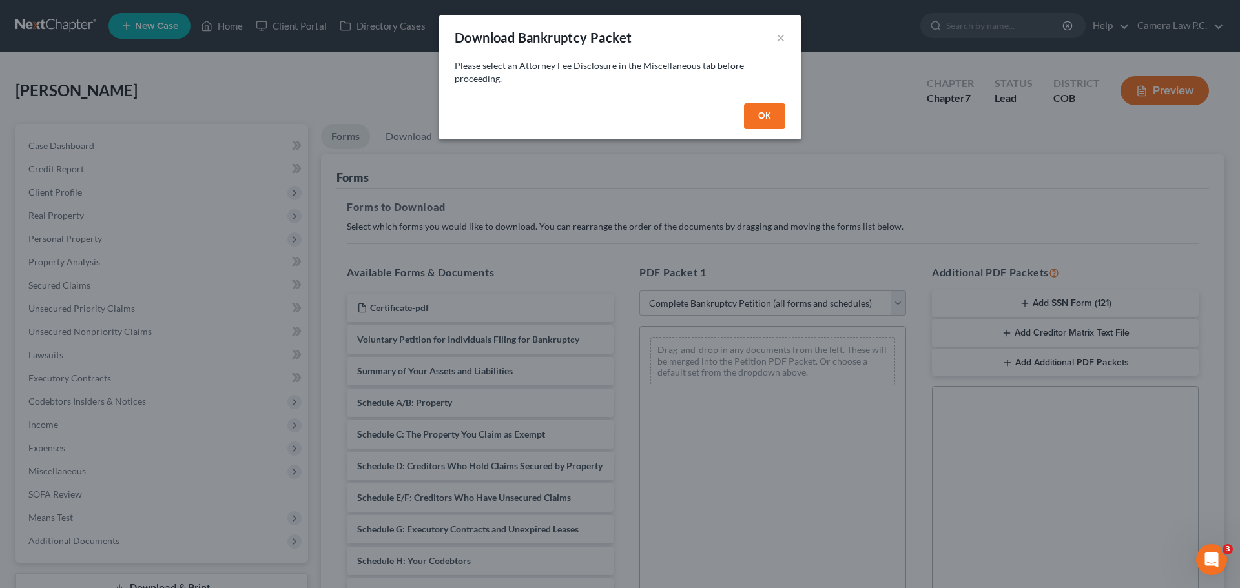
click at [758, 117] on button "OK" at bounding box center [764, 116] width 41 height 26
select select
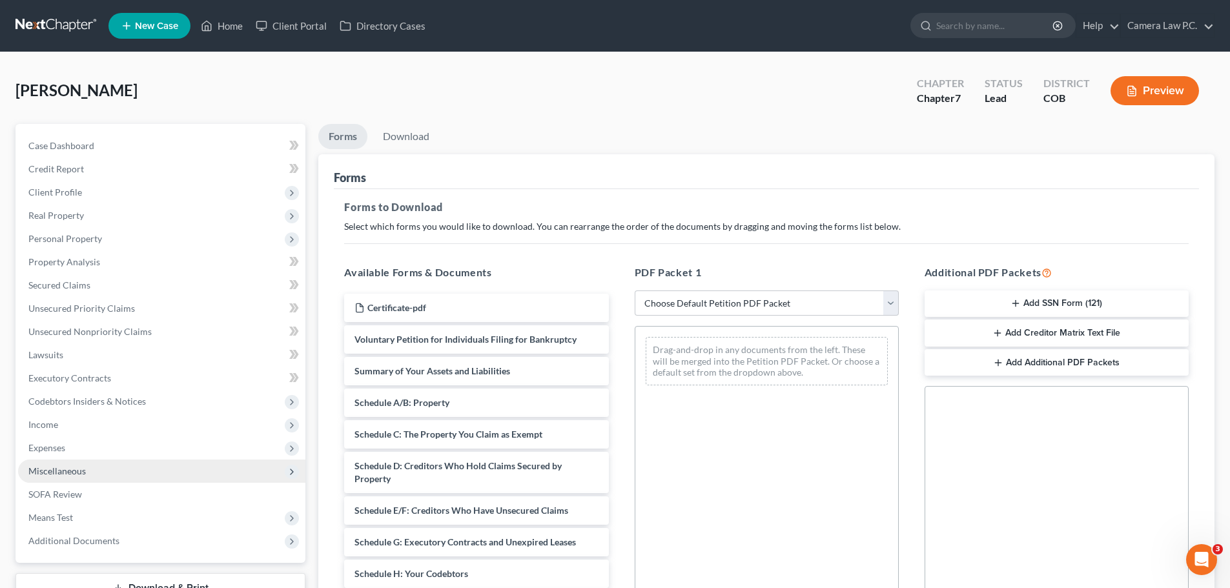
click at [64, 469] on span "Miscellaneous" at bounding box center [56, 471] width 57 height 11
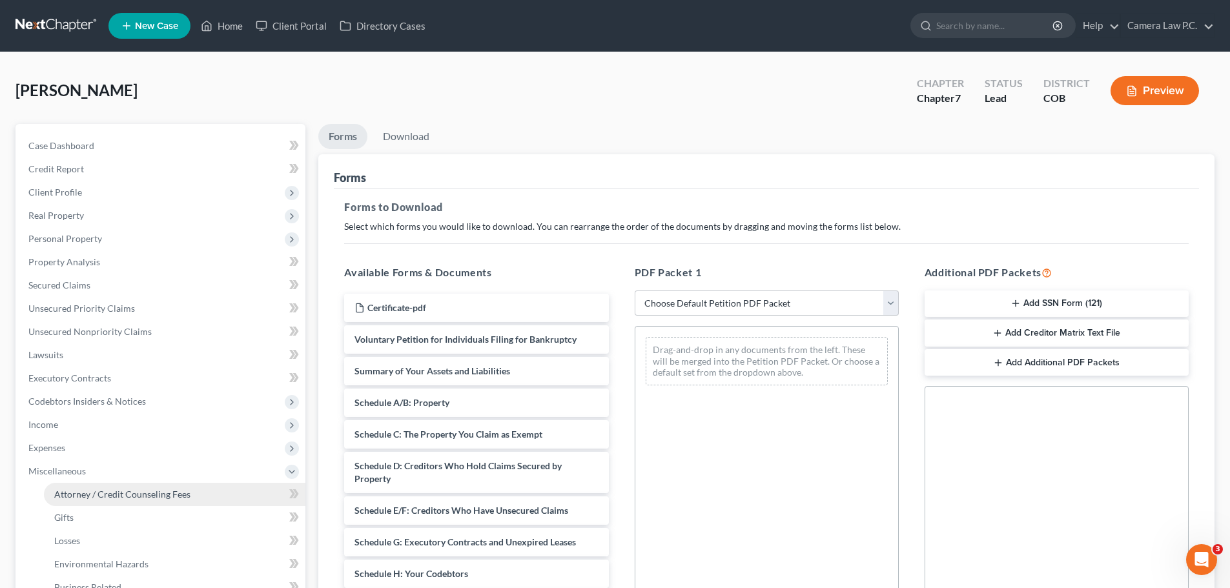
click at [118, 493] on span "Attorney / Credit Counseling Fees" at bounding box center [122, 494] width 136 height 11
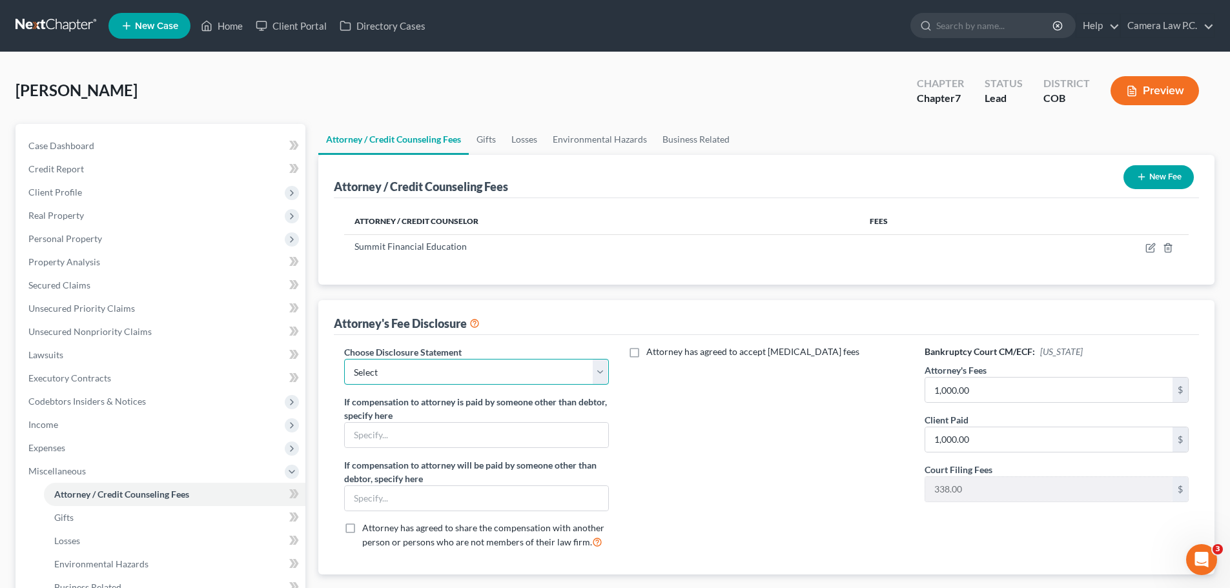
click at [424, 375] on select "Select Fee Disclosure" at bounding box center [476, 372] width 264 height 26
select select "0"
click at [344, 359] on select "Select Fee Disclosure" at bounding box center [476, 372] width 264 height 26
drag, startPoint x: 734, startPoint y: 459, endPoint x: 733, endPoint y: 450, distance: 9.1
click at [733, 452] on div "Attorney has agreed to accept [MEDICAL_DATA] fees" at bounding box center [767, 453] width 290 height 214
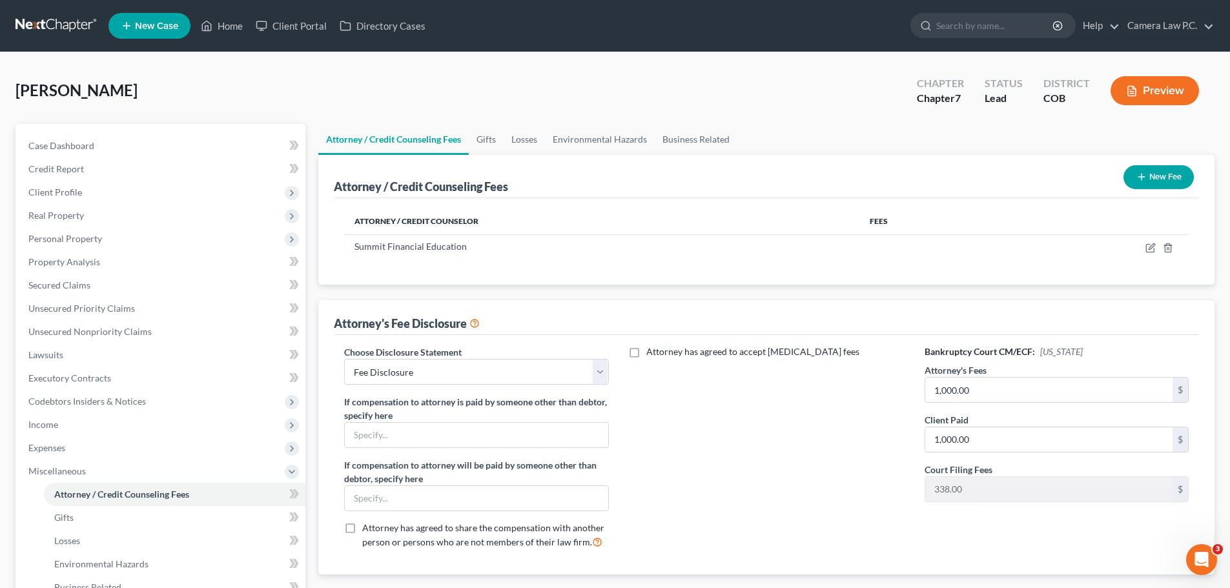
click at [647, 353] on label "Attorney has agreed to accept [MEDICAL_DATA] fees" at bounding box center [753, 352] width 213 height 13
click at [652, 353] on input "Attorney has agreed to accept [MEDICAL_DATA] fees" at bounding box center [656, 350] width 8 height 8
click at [647, 351] on label "Attorney has agreed to accept [MEDICAL_DATA] fees" at bounding box center [753, 352] width 213 height 13
click at [652, 351] on input "Attorney has agreed to accept [MEDICAL_DATA] fees" at bounding box center [656, 350] width 8 height 8
checkbox input "false"
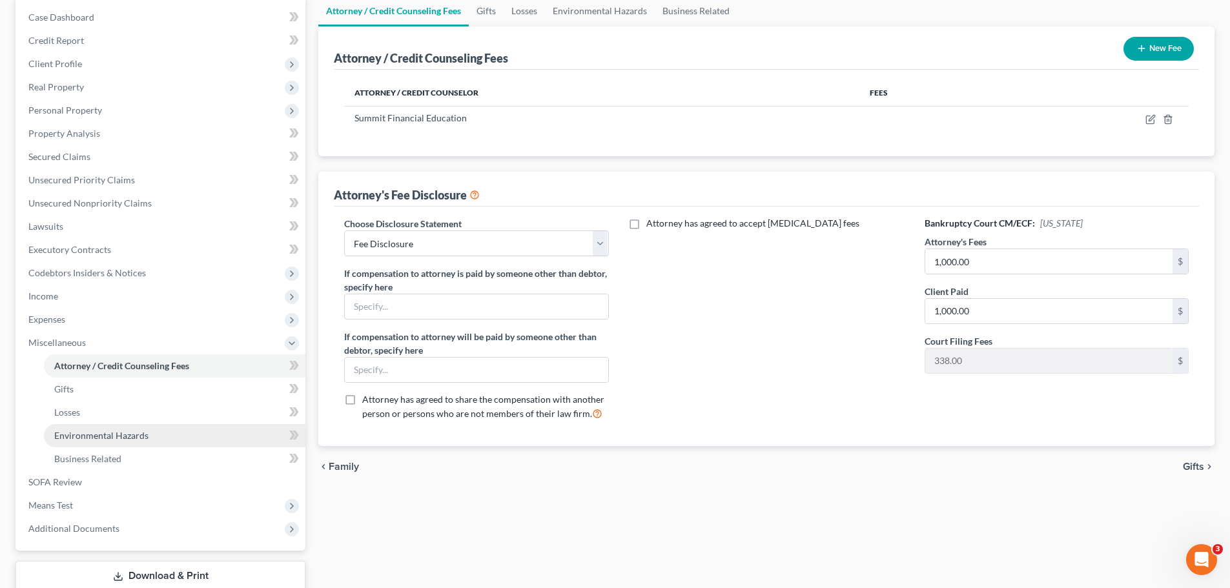
scroll to position [214, 0]
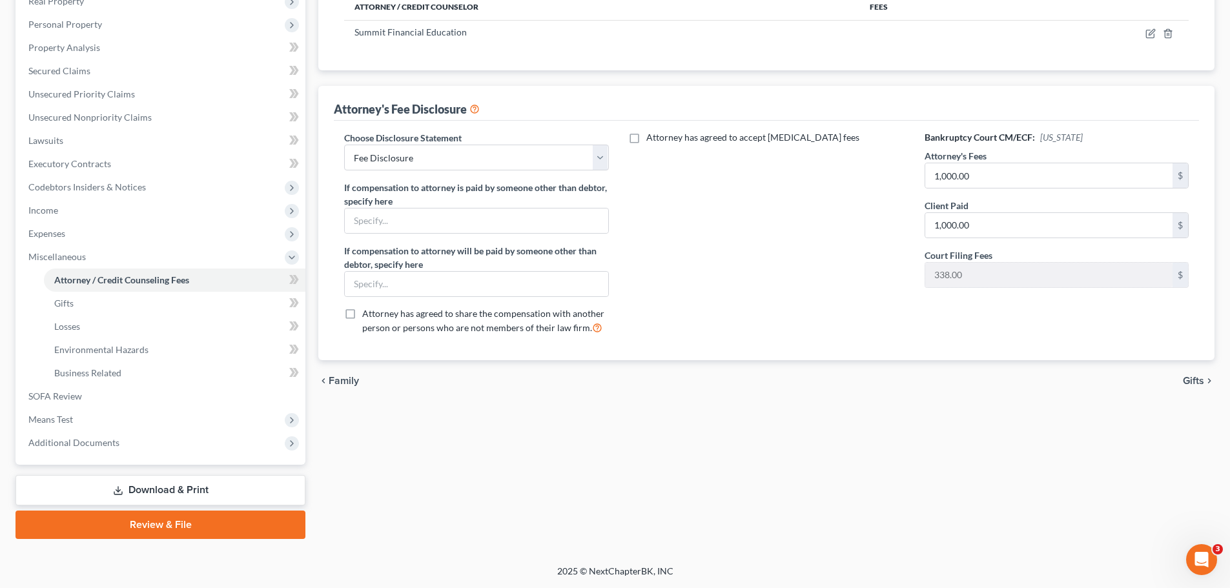
click at [115, 487] on icon at bounding box center [118, 491] width 10 height 10
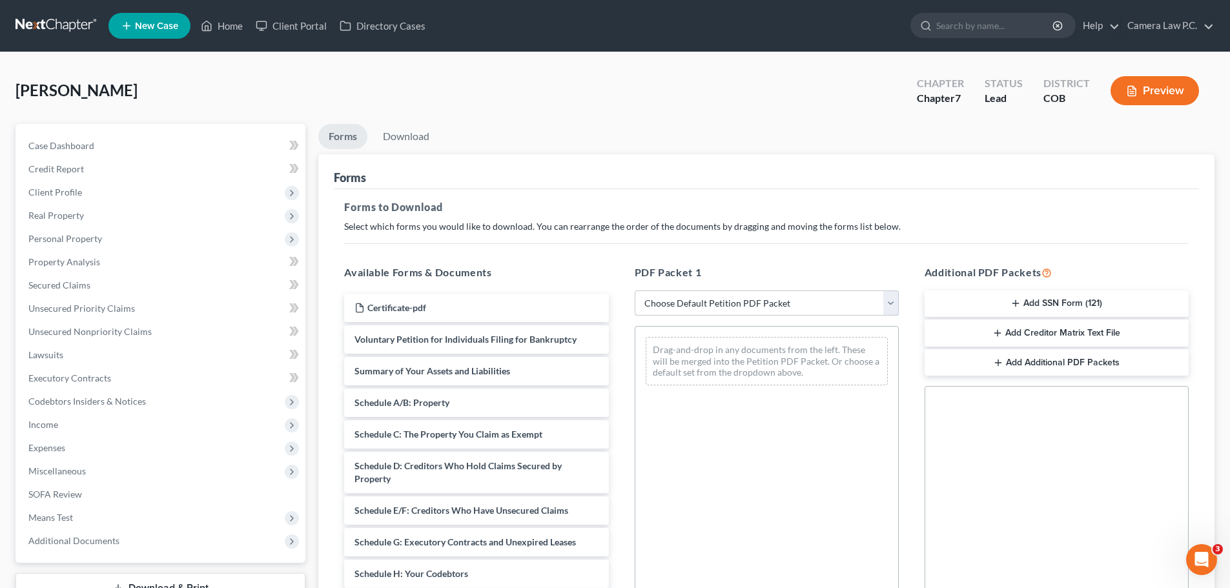
click at [680, 303] on select "Choose Default Petition PDF Packet Complete Bankruptcy Petition (all forms and …" at bounding box center [767, 304] width 264 height 26
select select "0"
click at [635, 291] on select "Choose Default Petition PDF Packet Complete Bankruptcy Petition (all forms and …" at bounding box center [767, 304] width 264 height 26
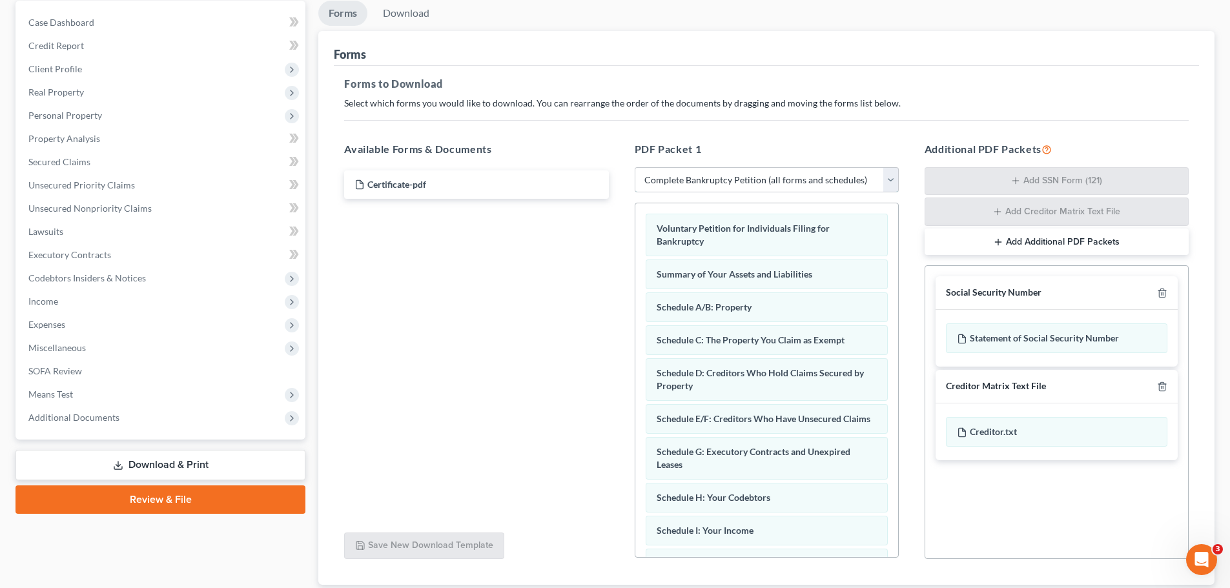
scroll to position [211, 0]
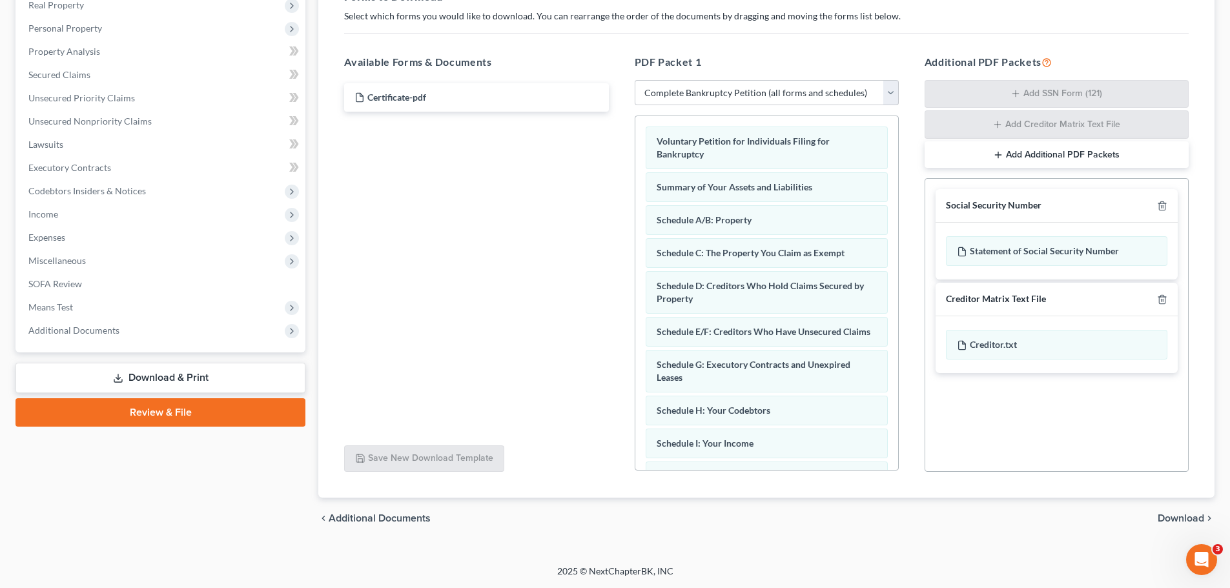
click at [1167, 519] on span "Download" at bounding box center [1181, 518] width 47 height 10
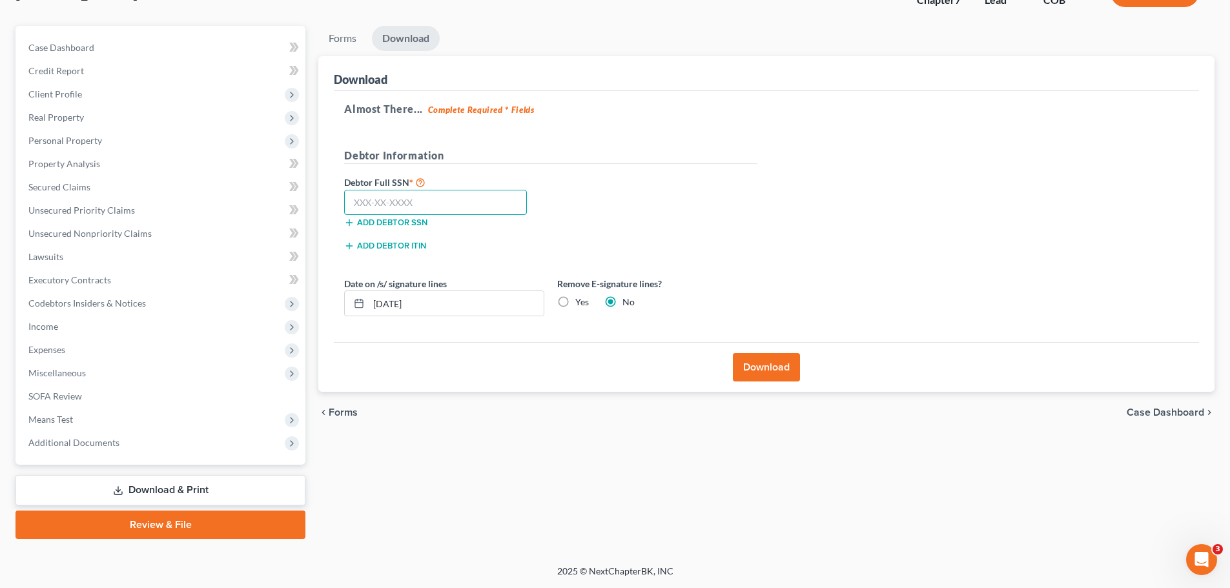
click at [426, 209] on input "text" at bounding box center [435, 203] width 183 height 26
type input "627-09-4475"
click at [768, 367] on button "Download" at bounding box center [766, 367] width 67 height 28
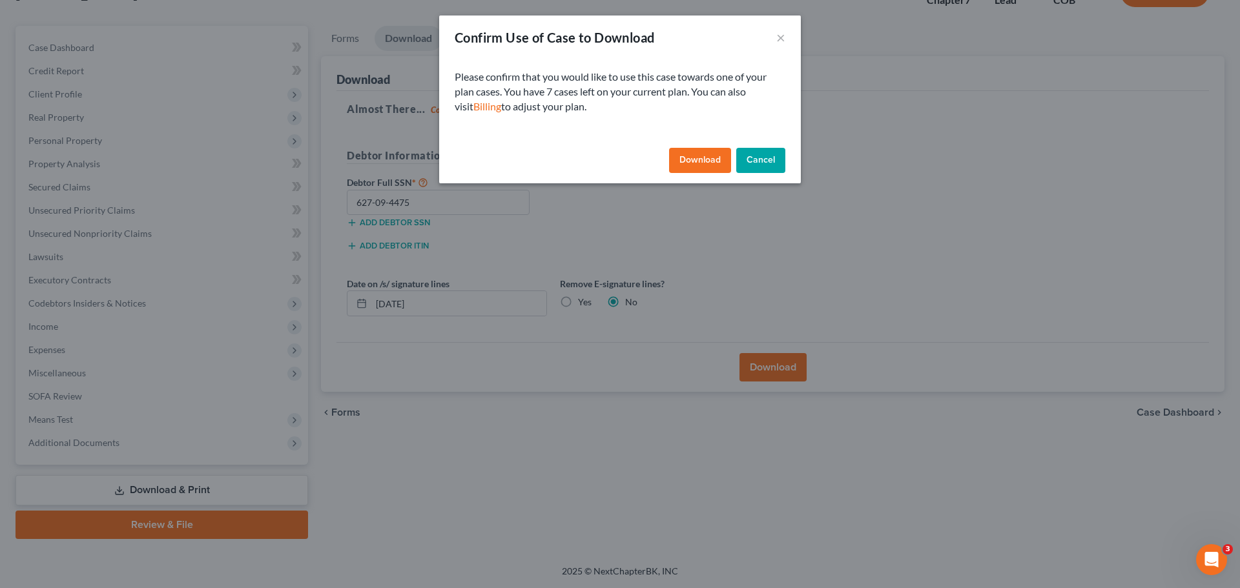
click at [691, 159] on button "Download" at bounding box center [700, 161] width 62 height 26
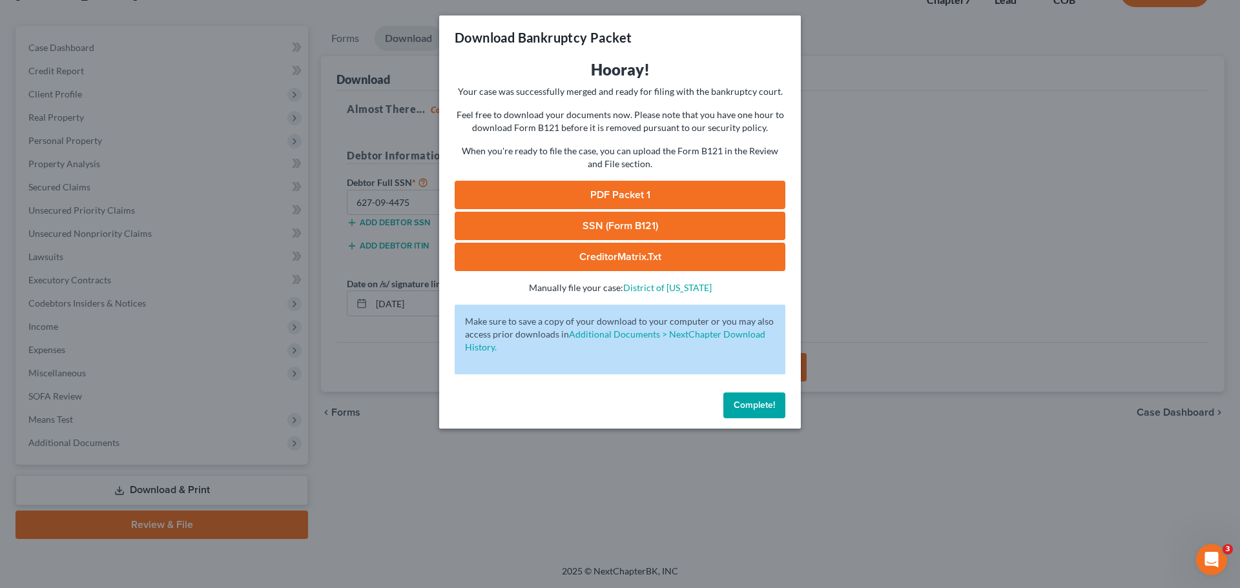
click at [605, 194] on link "PDF Packet 1" at bounding box center [620, 195] width 331 height 28
click at [635, 227] on link "SSN (Form B121)" at bounding box center [620, 226] width 331 height 28
click at [594, 251] on link "CreditorMatrix.txt" at bounding box center [620, 257] width 331 height 28
click at [753, 409] on span "Complete!" at bounding box center [754, 405] width 41 height 11
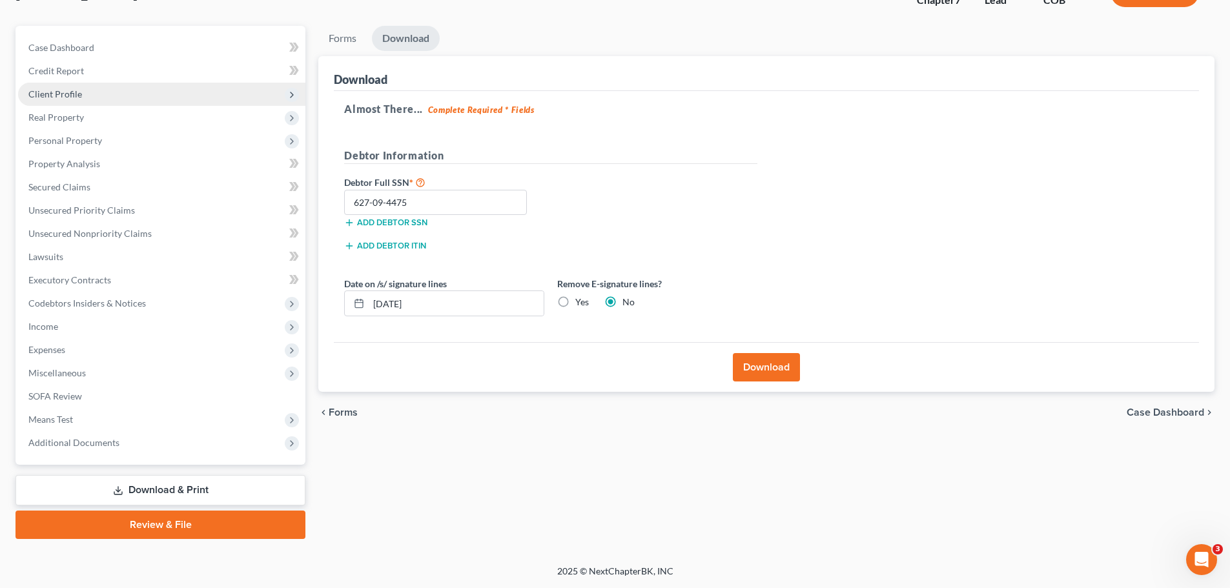
click at [47, 96] on span "Client Profile" at bounding box center [55, 93] width 54 height 11
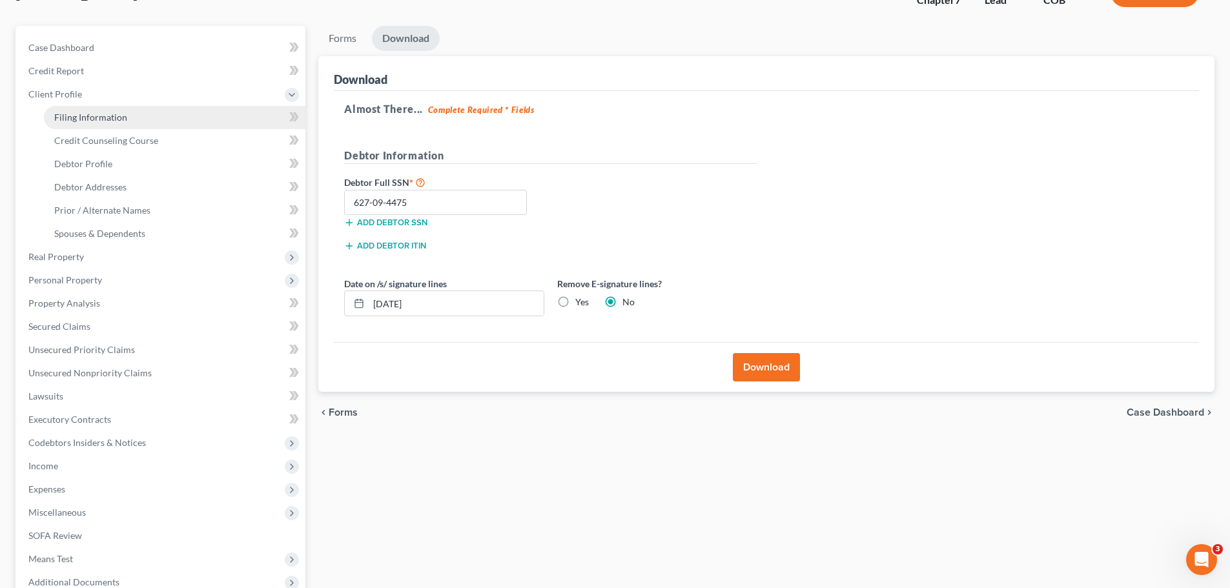
click at [72, 120] on span "Filing Information" at bounding box center [90, 117] width 73 height 11
select select "1"
select select "0"
select select "11"
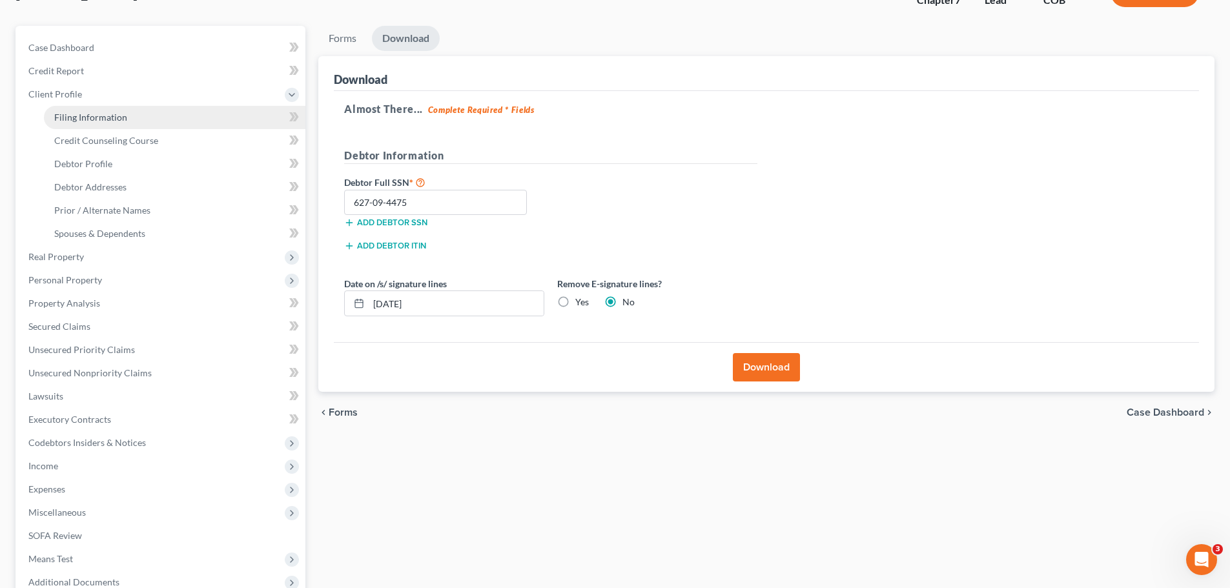
select select "0"
select select "5"
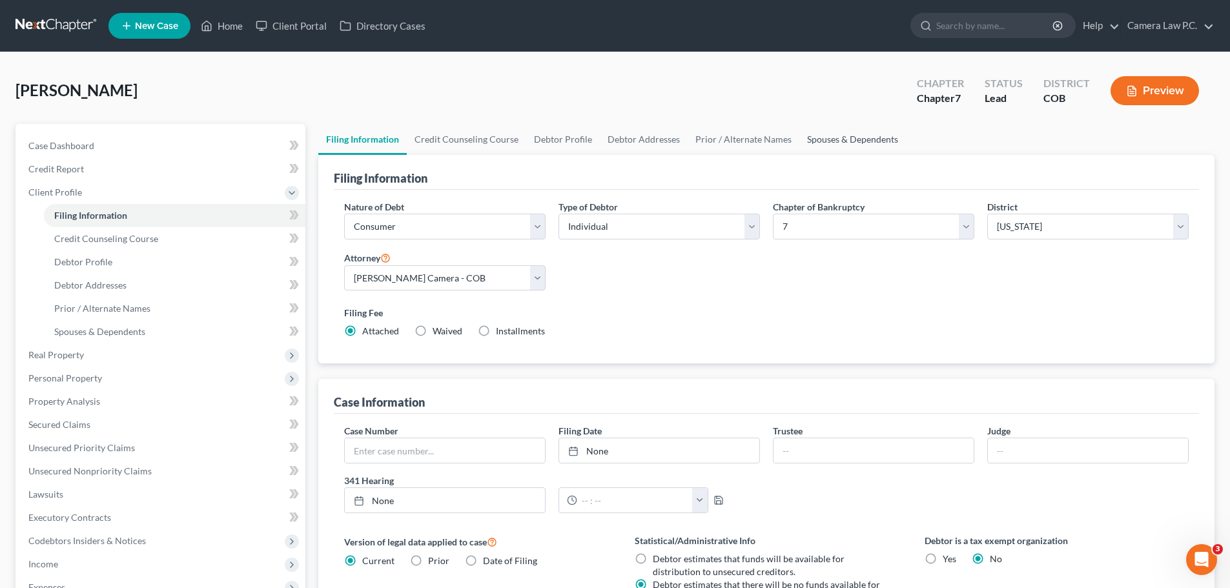
click at [832, 141] on link "Spouses & Dependents" at bounding box center [853, 139] width 107 height 31
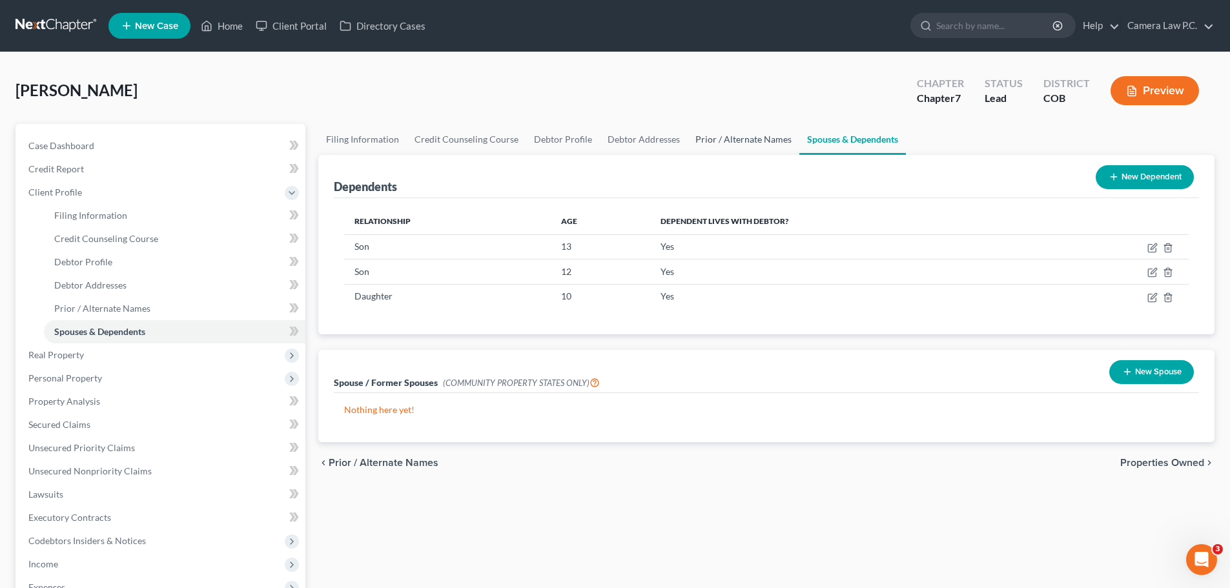
click at [741, 143] on link "Prior / Alternate Names" at bounding box center [744, 139] width 112 height 31
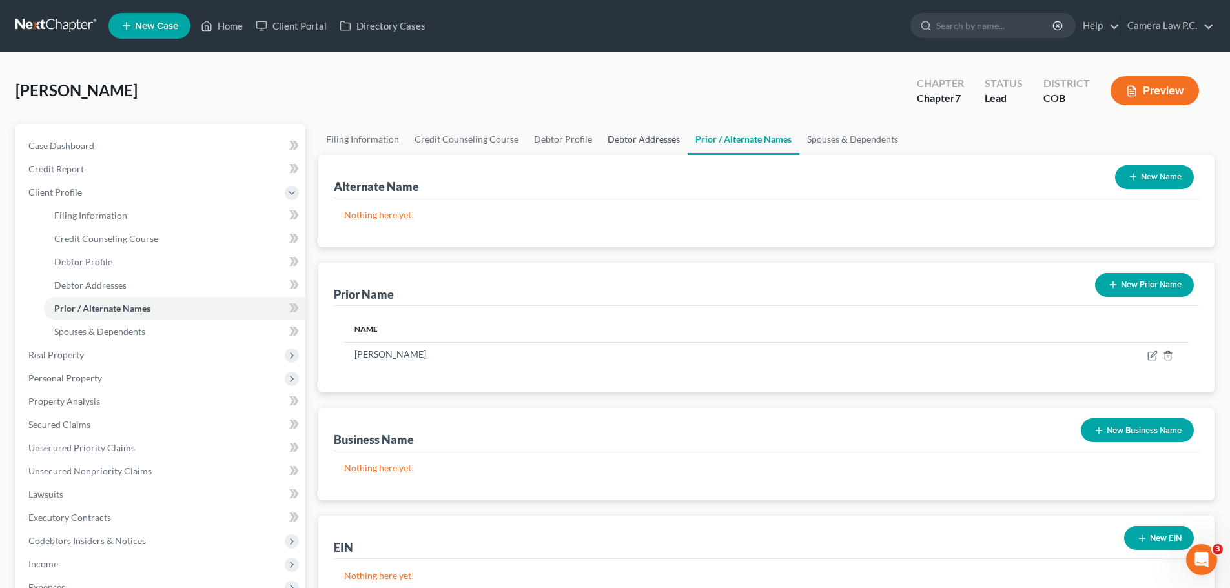
click at [640, 139] on link "Debtor Addresses" at bounding box center [644, 139] width 88 height 31
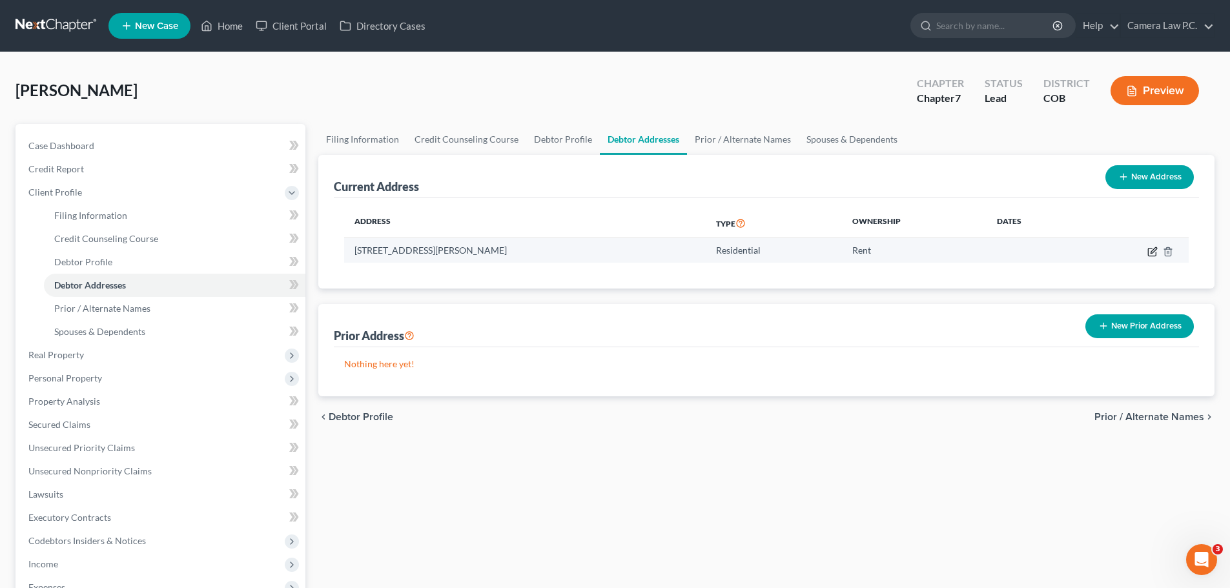
click at [1153, 254] on icon "button" at bounding box center [1153, 252] width 10 height 10
select select "5"
select select "0"
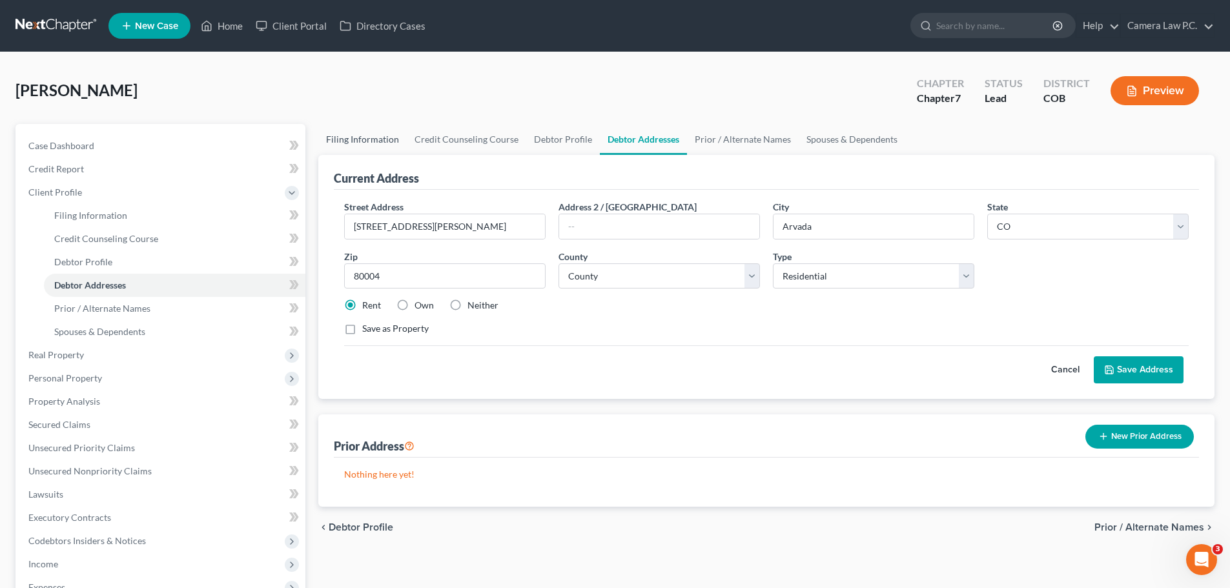
click at [358, 138] on link "Filing Information" at bounding box center [362, 139] width 88 height 31
select select "1"
select select "0"
select select "11"
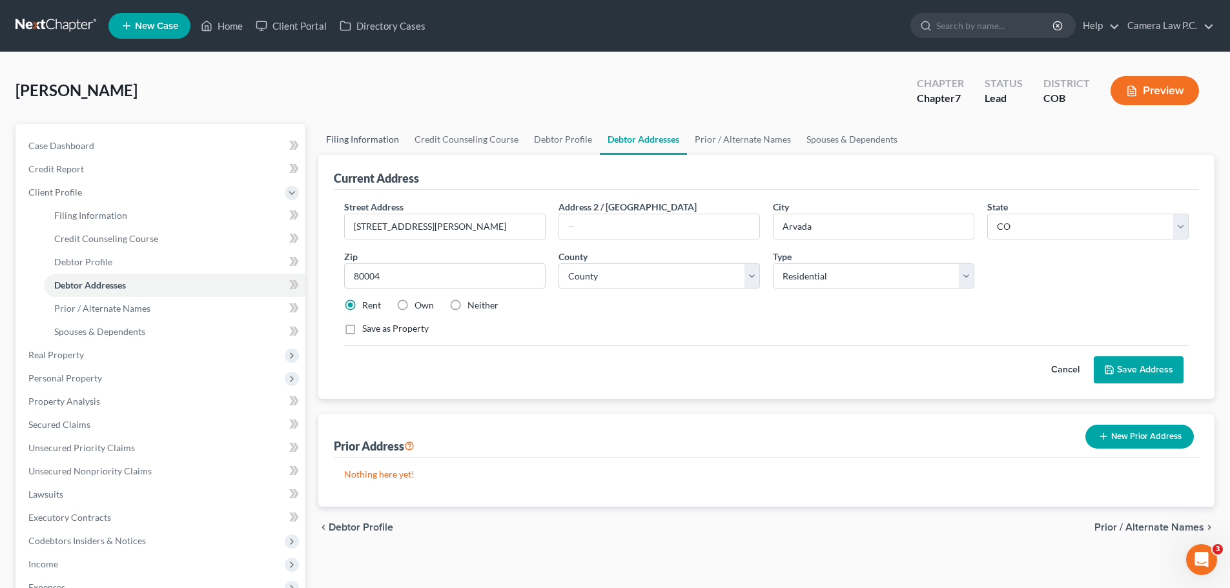
select select "0"
select select "5"
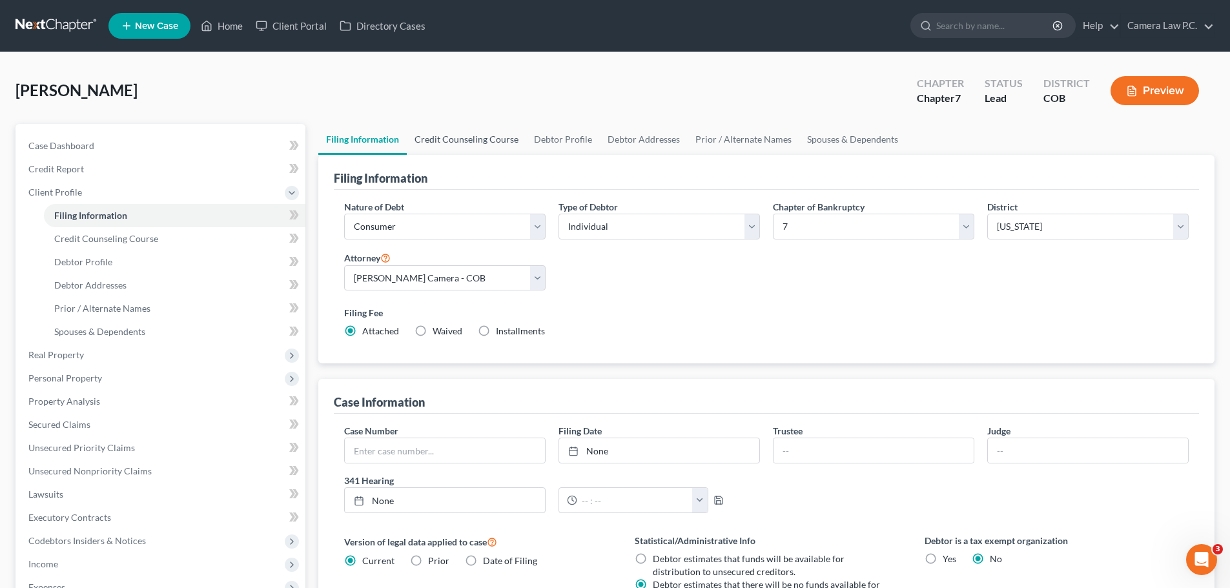
click at [460, 141] on link "Credit Counseling Course" at bounding box center [466, 139] width 119 height 31
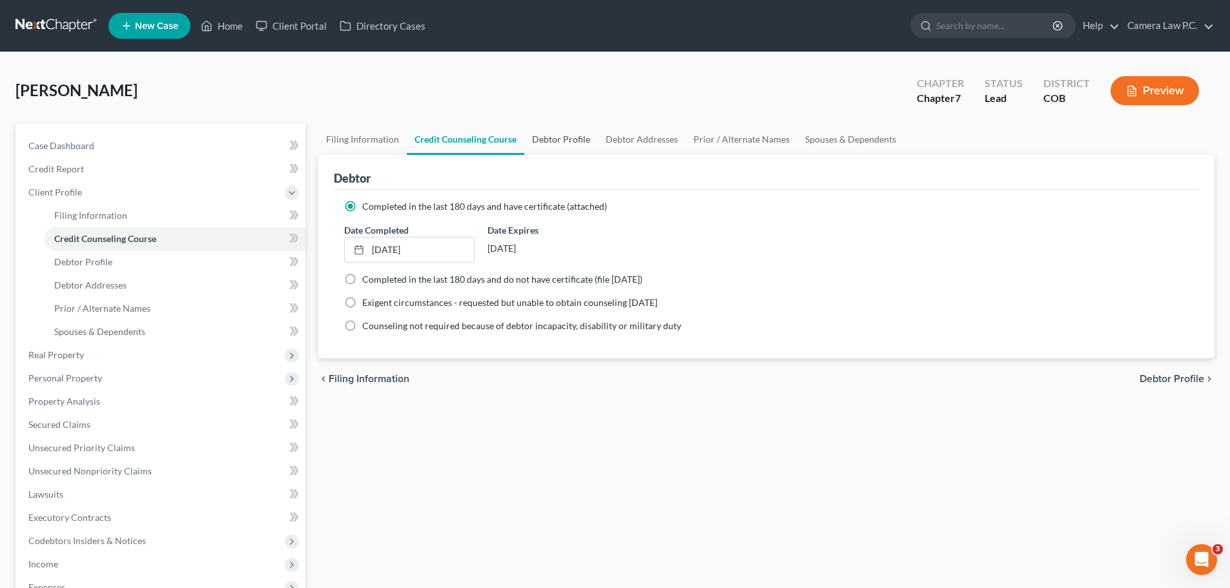
click at [550, 135] on link "Debtor Profile" at bounding box center [561, 139] width 74 height 31
select select "3"
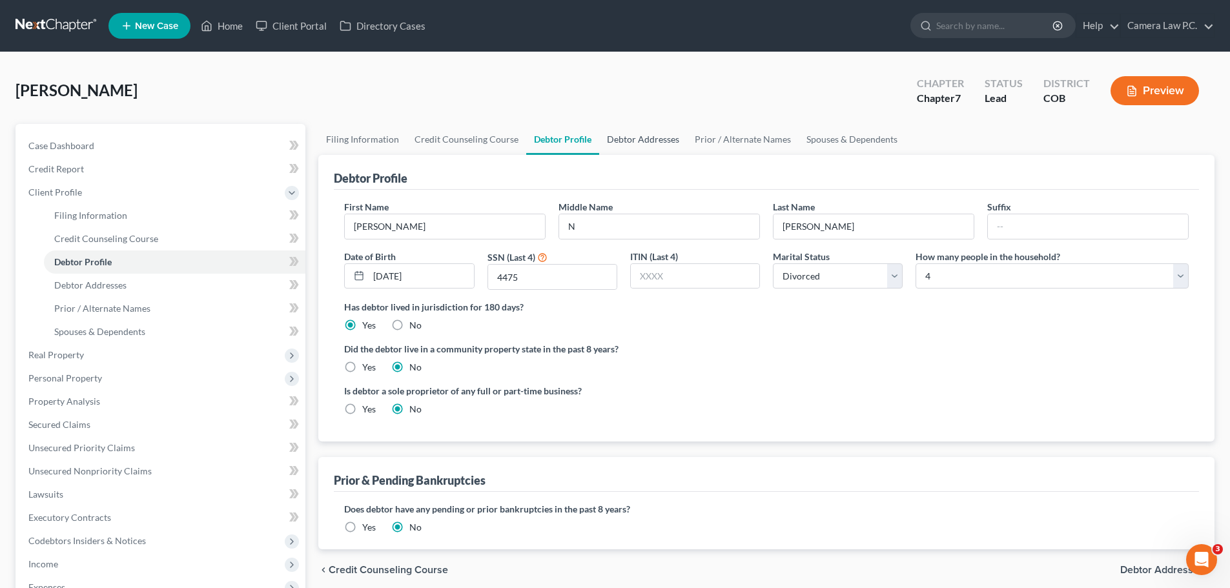
click at [645, 136] on link "Debtor Addresses" at bounding box center [643, 139] width 88 height 31
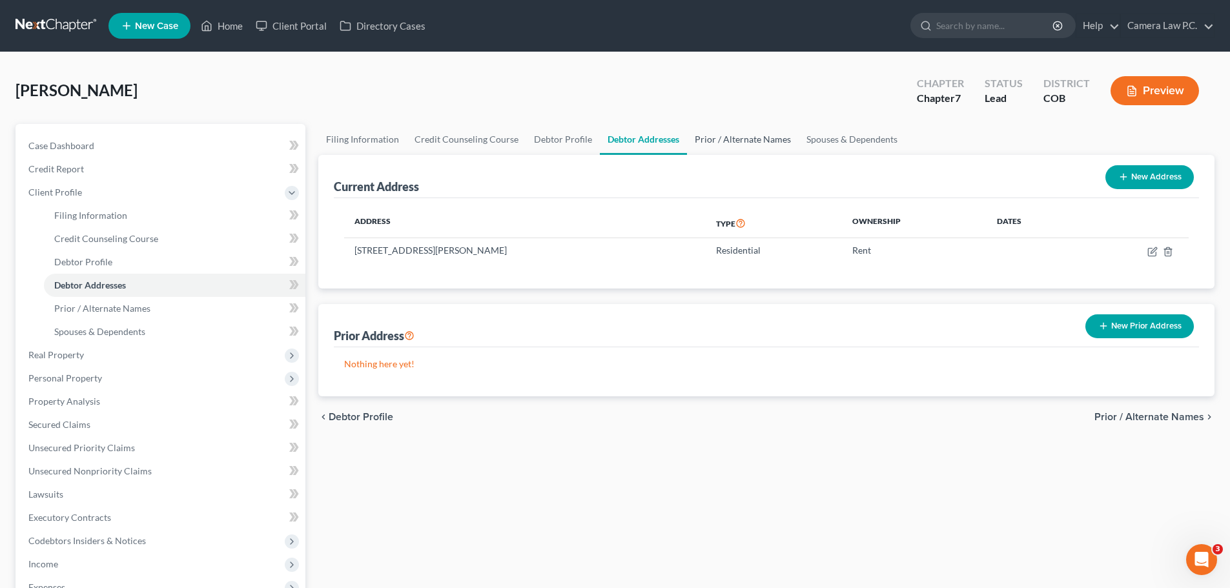
click at [727, 143] on link "Prior / Alternate Names" at bounding box center [743, 139] width 112 height 31
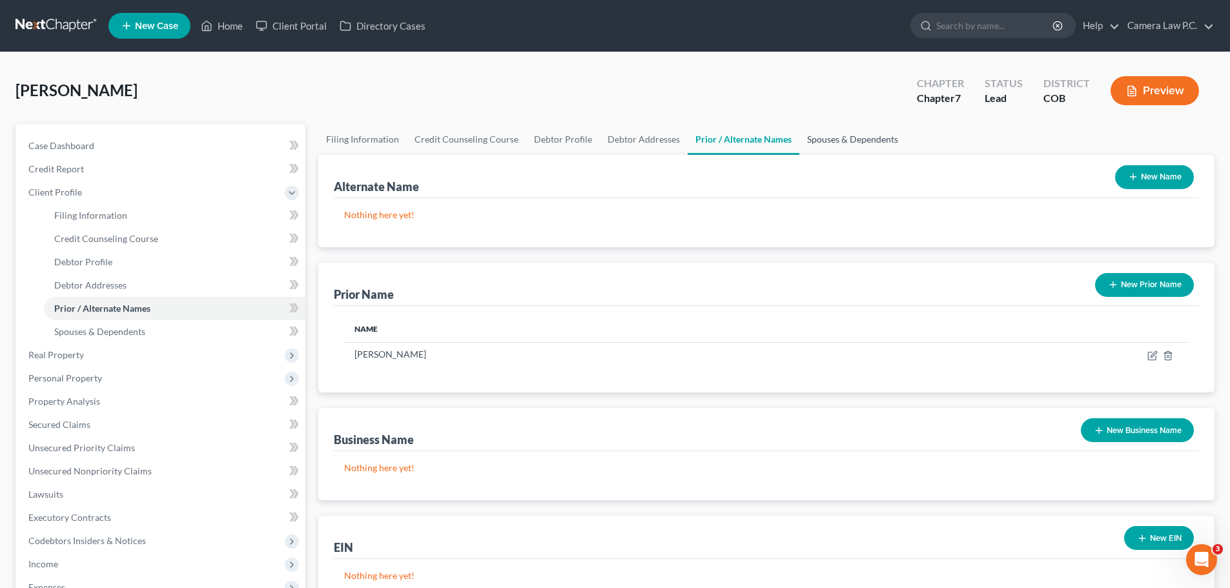
click at [845, 136] on link "Spouses & Dependents" at bounding box center [853, 139] width 107 height 31
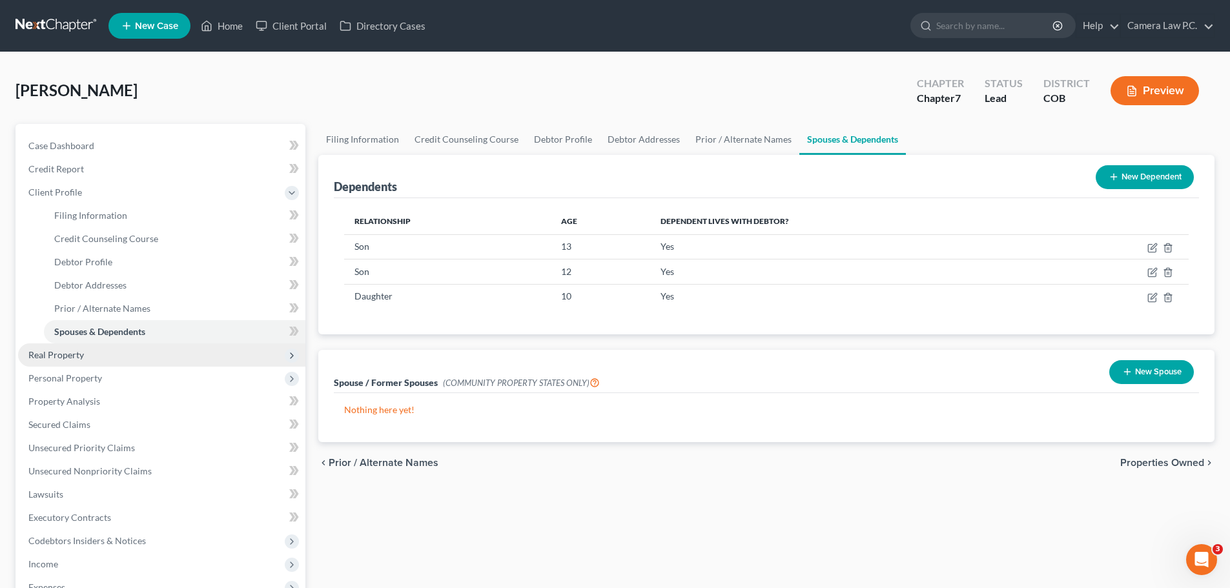
click at [68, 357] on span "Real Property" at bounding box center [56, 354] width 56 height 11
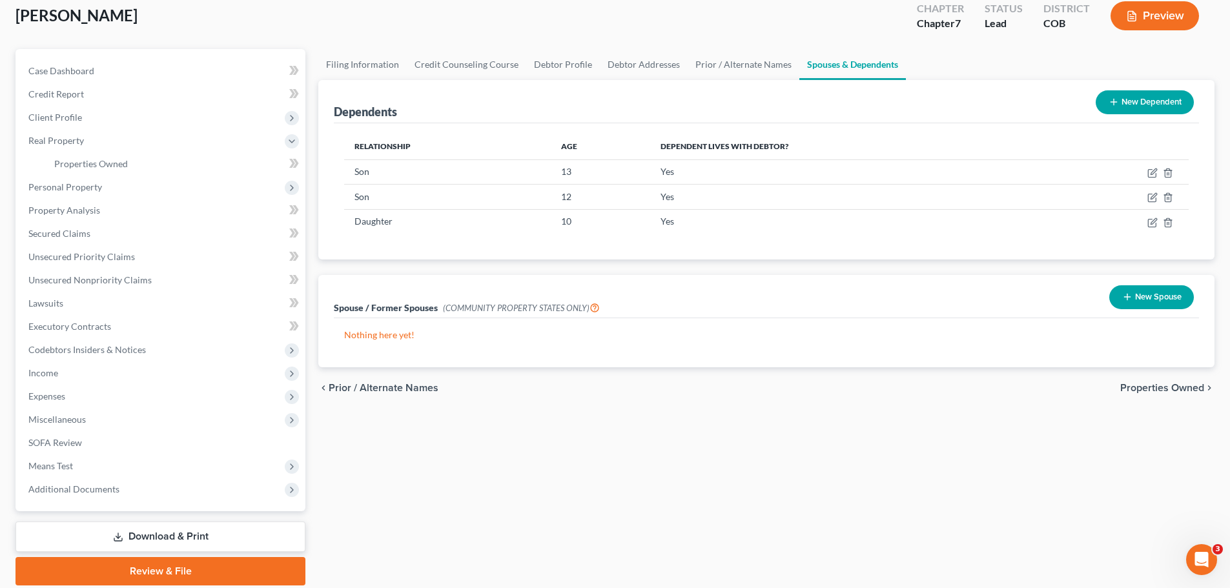
scroll to position [121, 0]
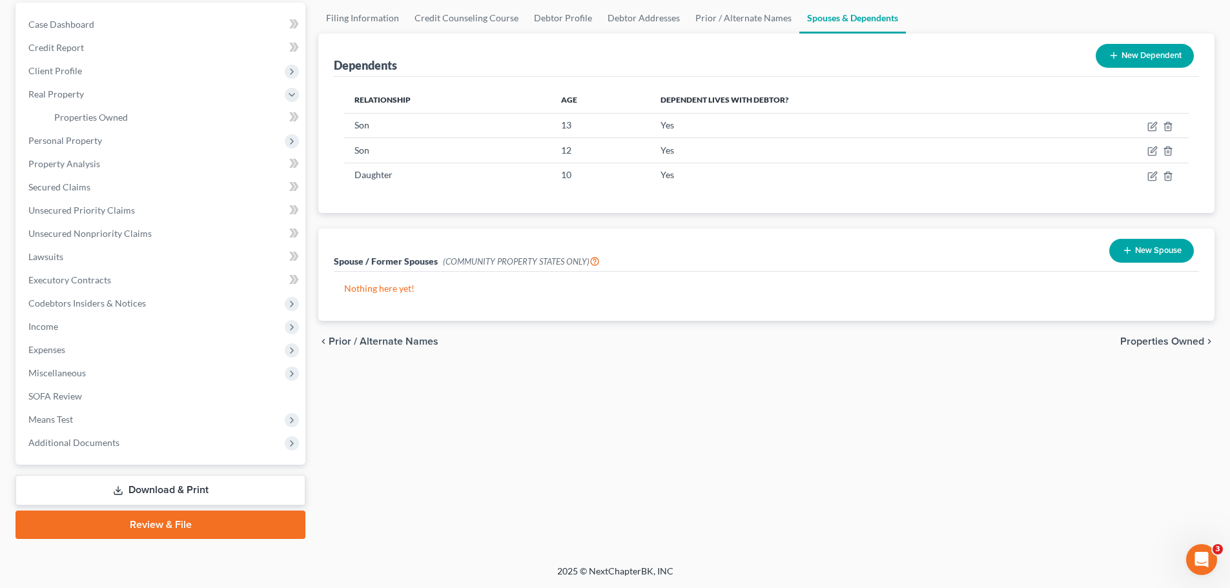
click at [1204, 555] on icon "Open Intercom Messenger" at bounding box center [1202, 560] width 21 height 21
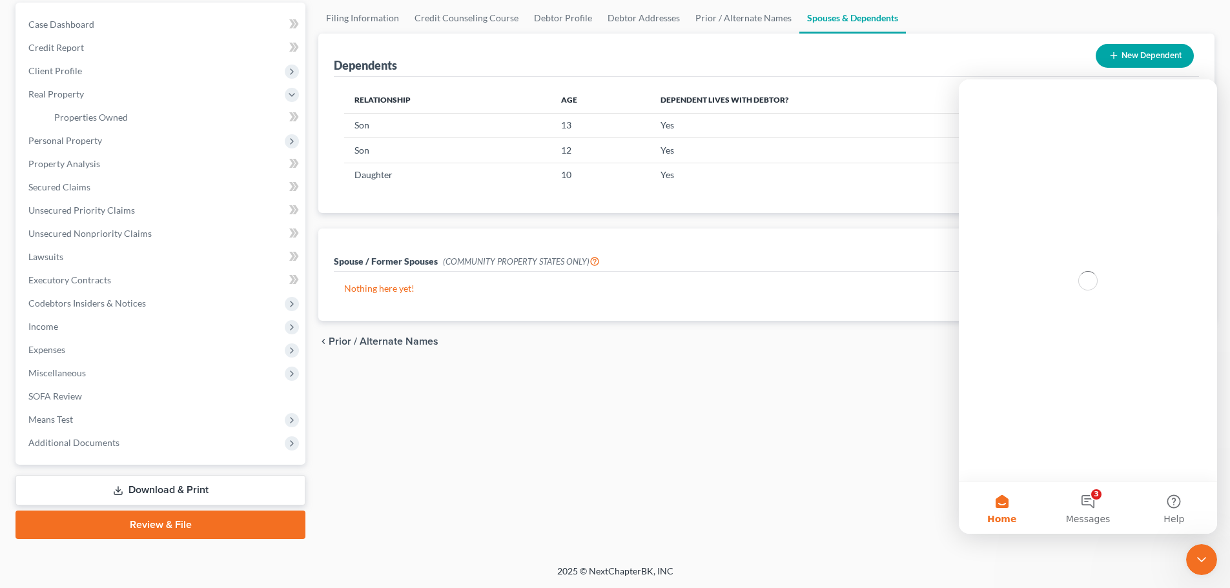
scroll to position [0, 0]
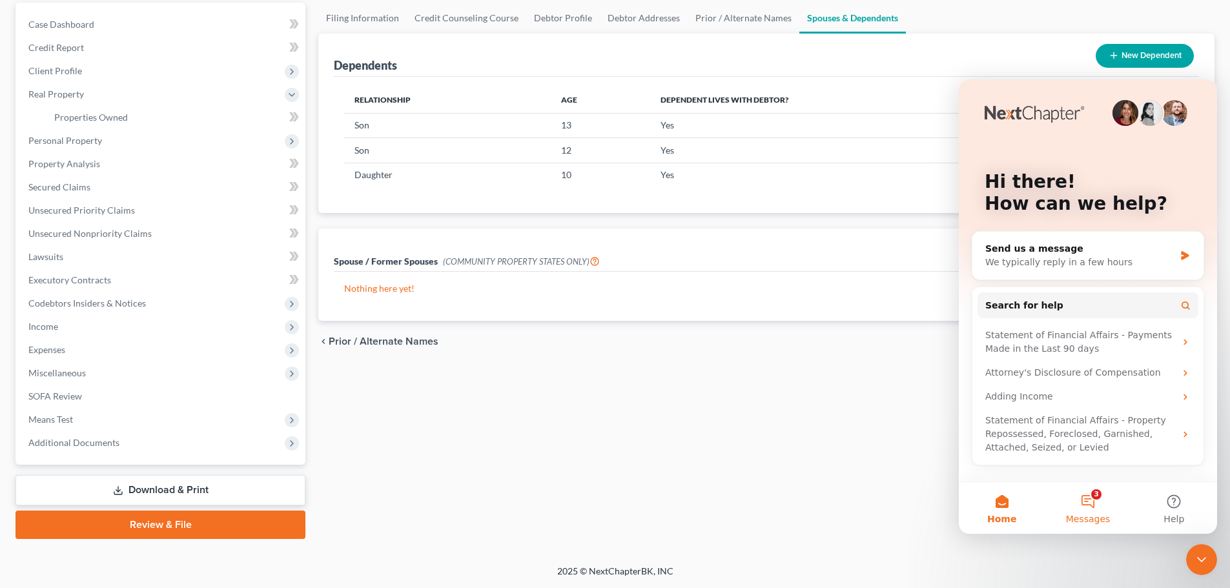
click at [1086, 508] on button "3 Messages" at bounding box center [1088, 508] width 86 height 52
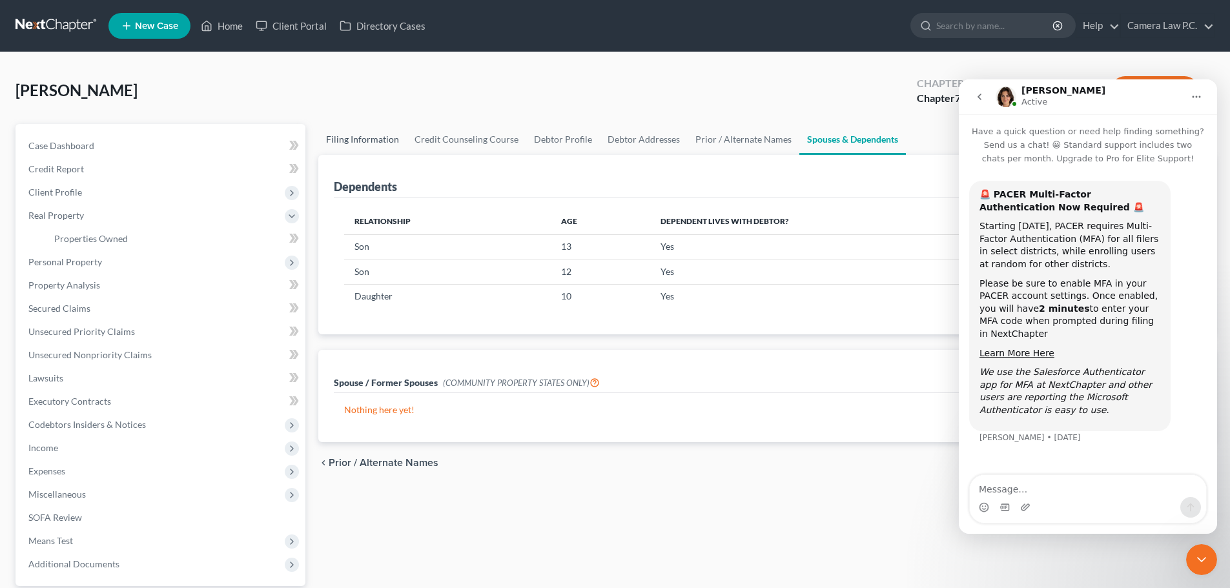
click at [349, 136] on link "Filing Information" at bounding box center [362, 139] width 88 height 31
select select "1"
select select "0"
select select "11"
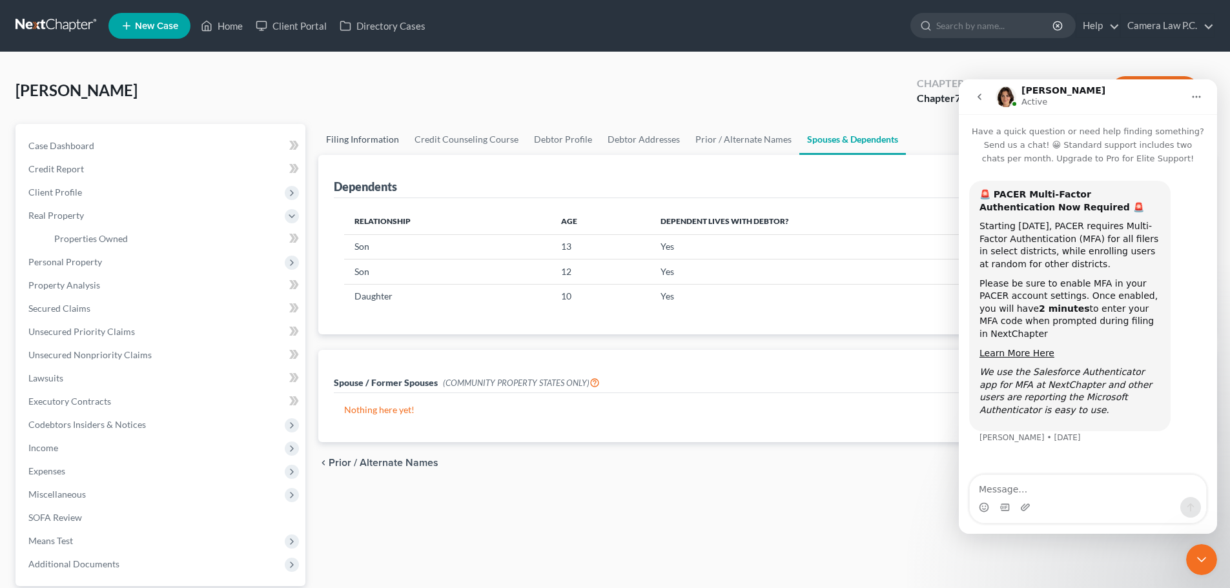
select select "0"
select select "5"
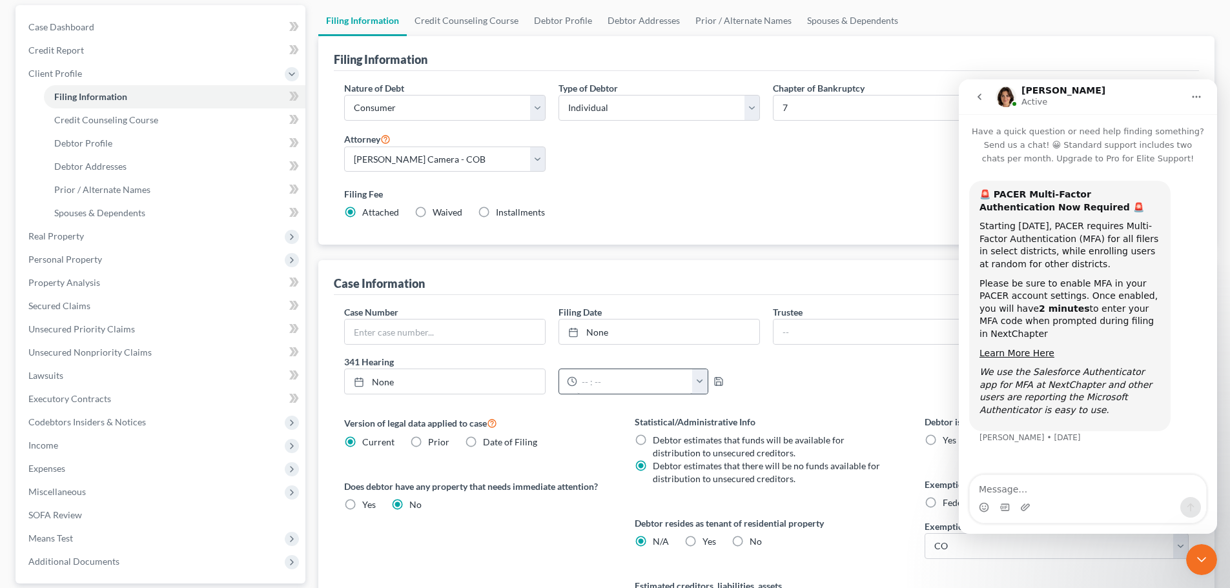
scroll to position [258, 0]
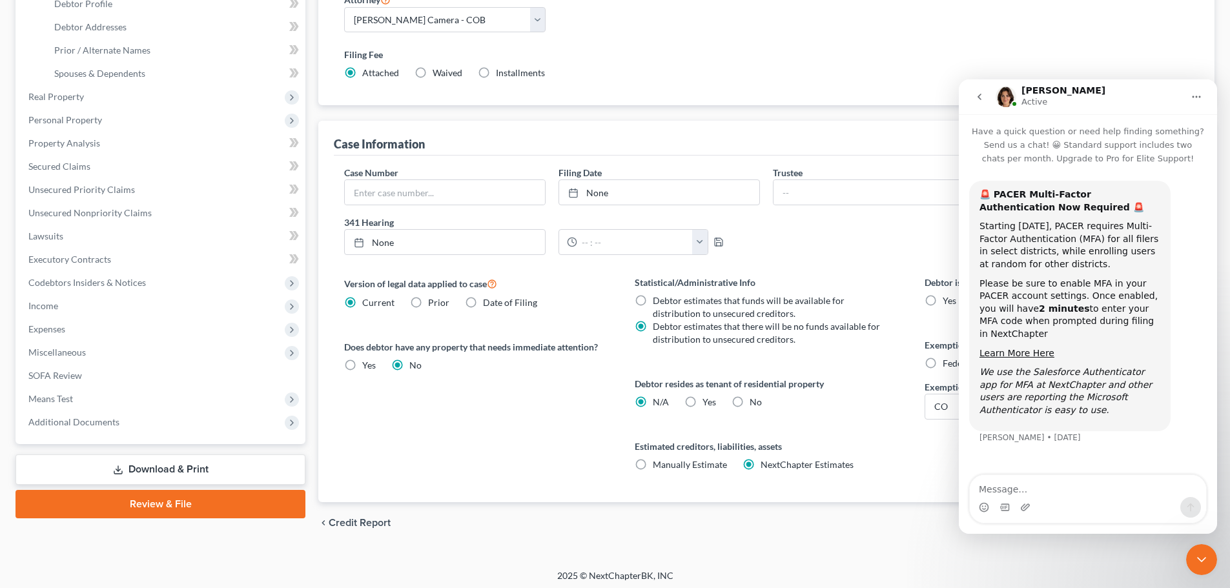
click at [1209, 555] on icon "Close Intercom Messenger" at bounding box center [1202, 560] width 16 height 16
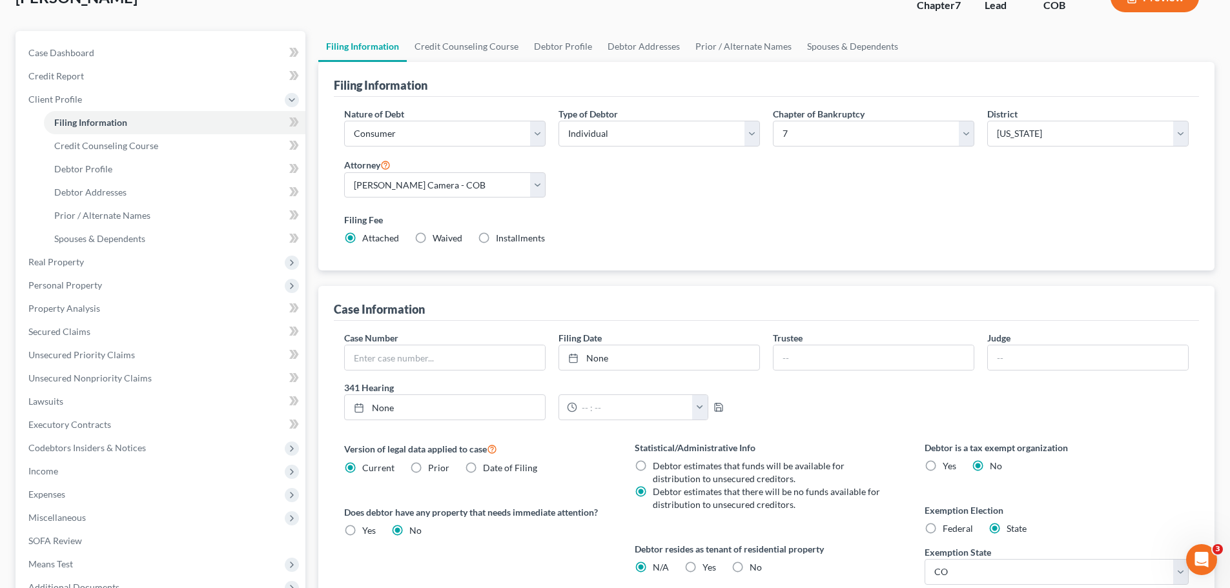
scroll to position [0, 0]
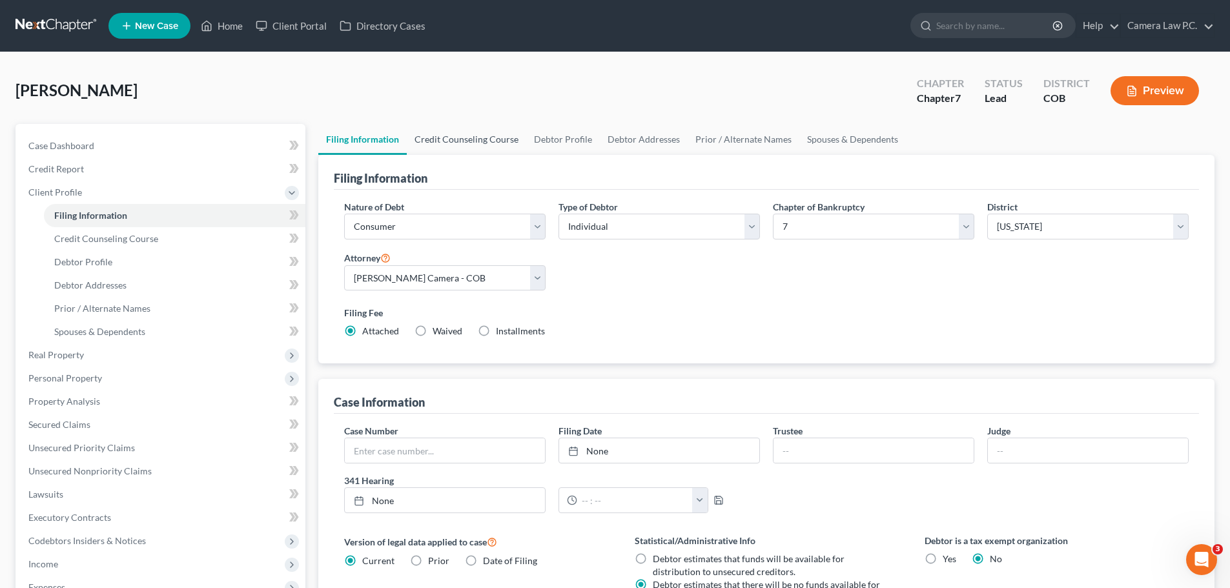
click at [485, 140] on link "Credit Counseling Course" at bounding box center [466, 139] width 119 height 31
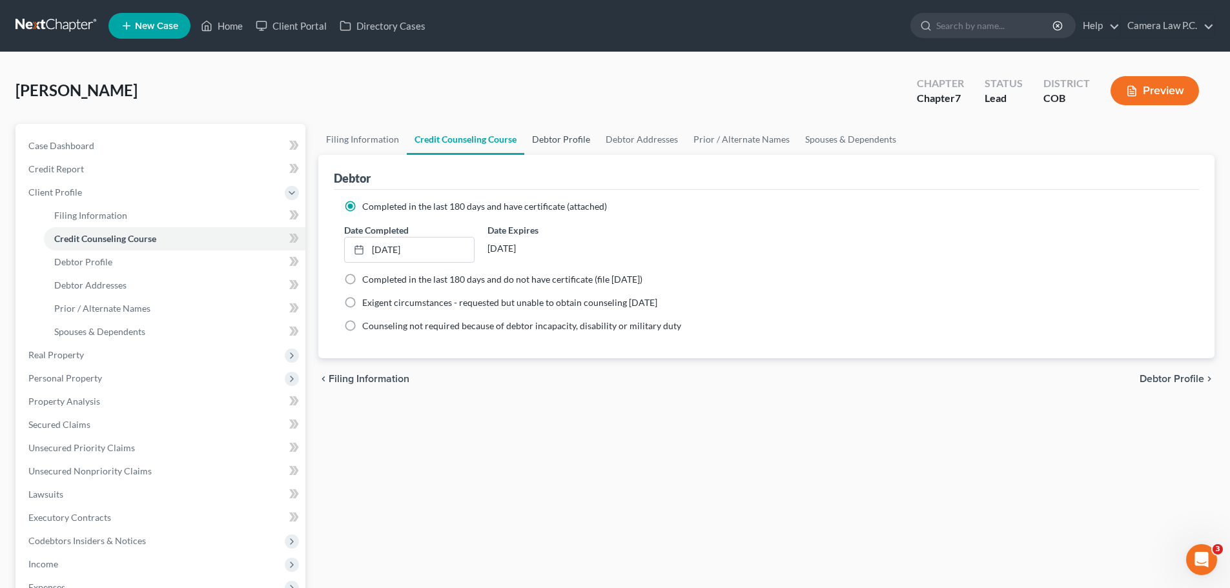
click at [567, 140] on link "Debtor Profile" at bounding box center [561, 139] width 74 height 31
select select "3"
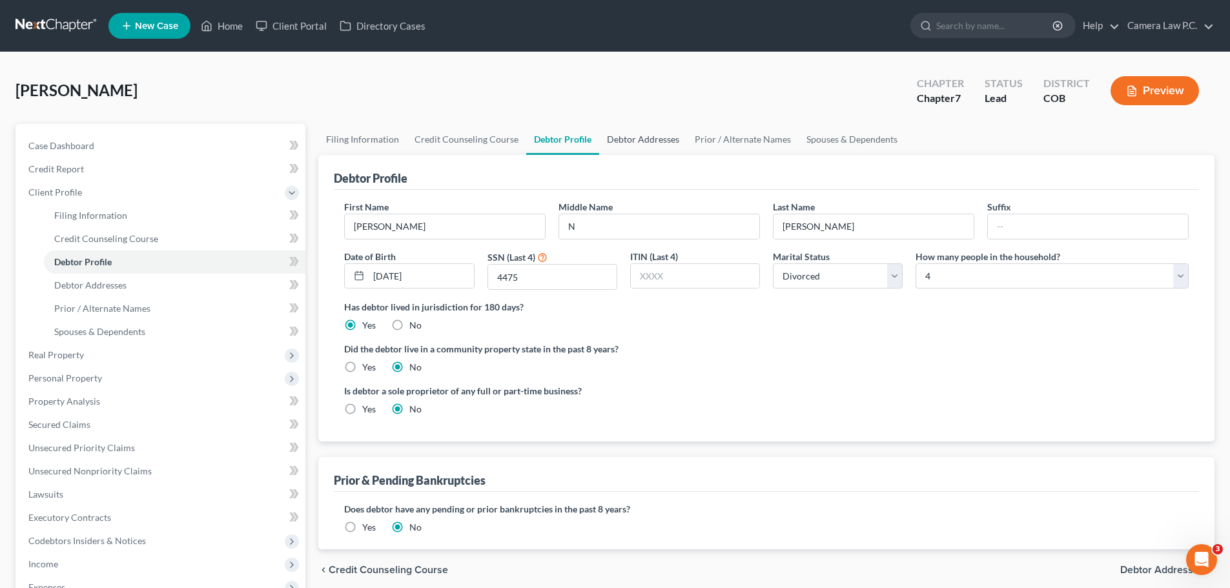
click at [656, 139] on link "Debtor Addresses" at bounding box center [643, 139] width 88 height 31
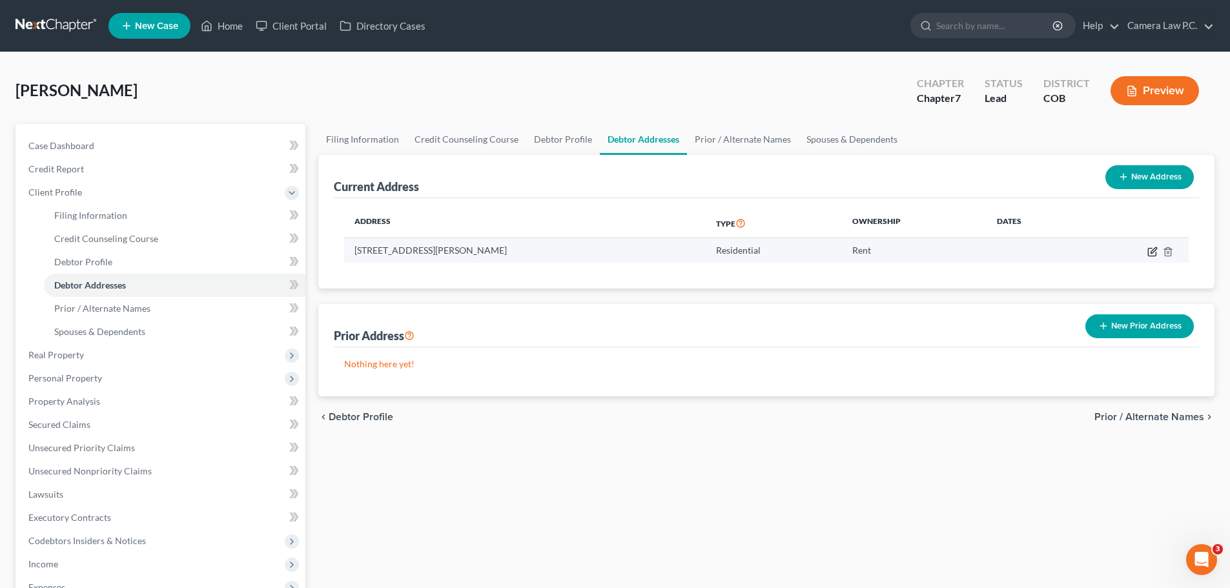
click at [1153, 251] on icon "button" at bounding box center [1153, 252] width 10 height 10
select select "5"
select select "30"
select select "0"
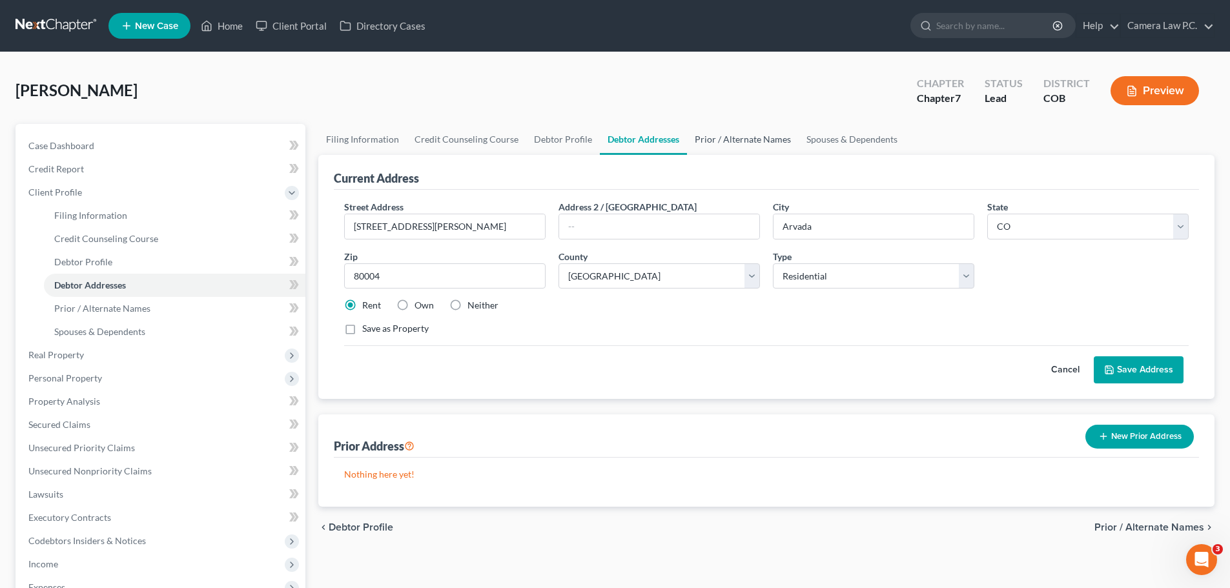
click at [723, 134] on link "Prior / Alternate Names" at bounding box center [743, 139] width 112 height 31
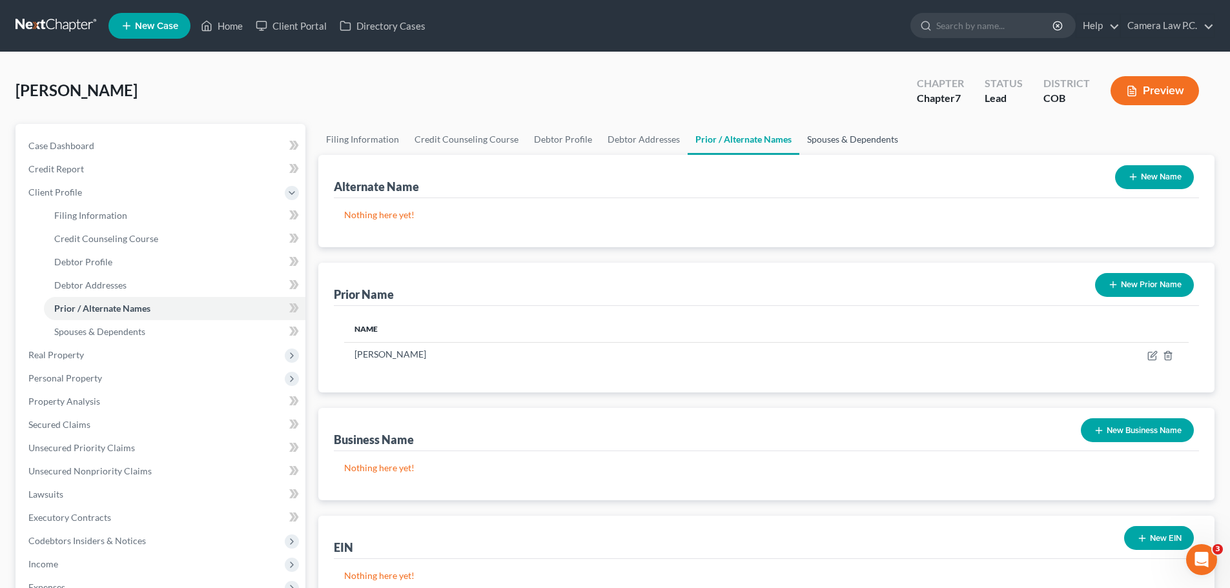
click at [850, 136] on link "Spouses & Dependents" at bounding box center [853, 139] width 107 height 31
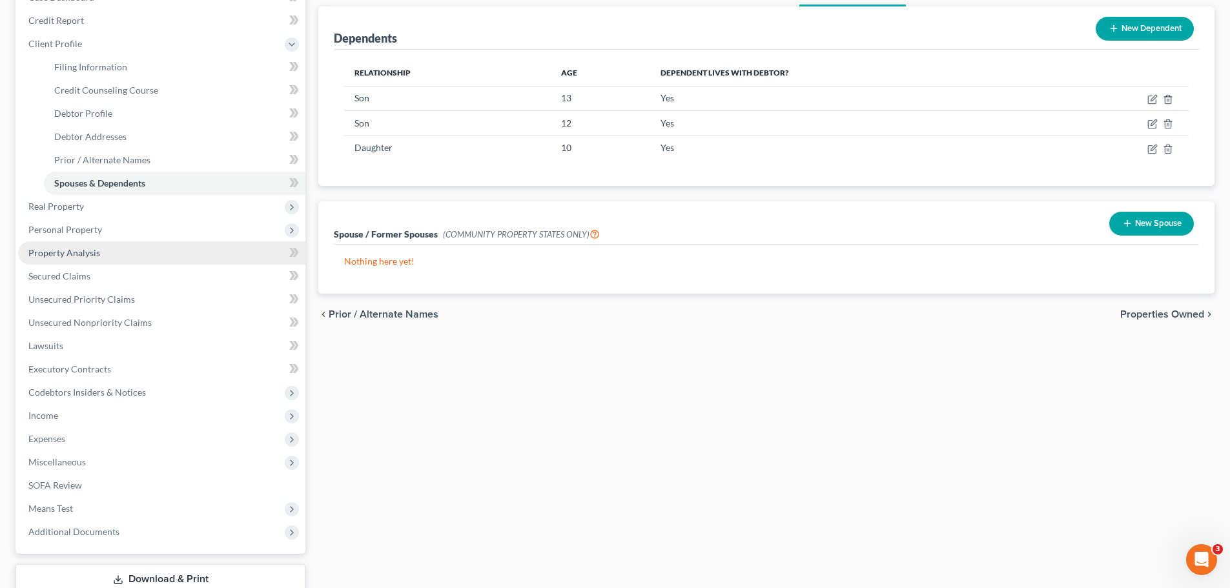
scroll to position [238, 0]
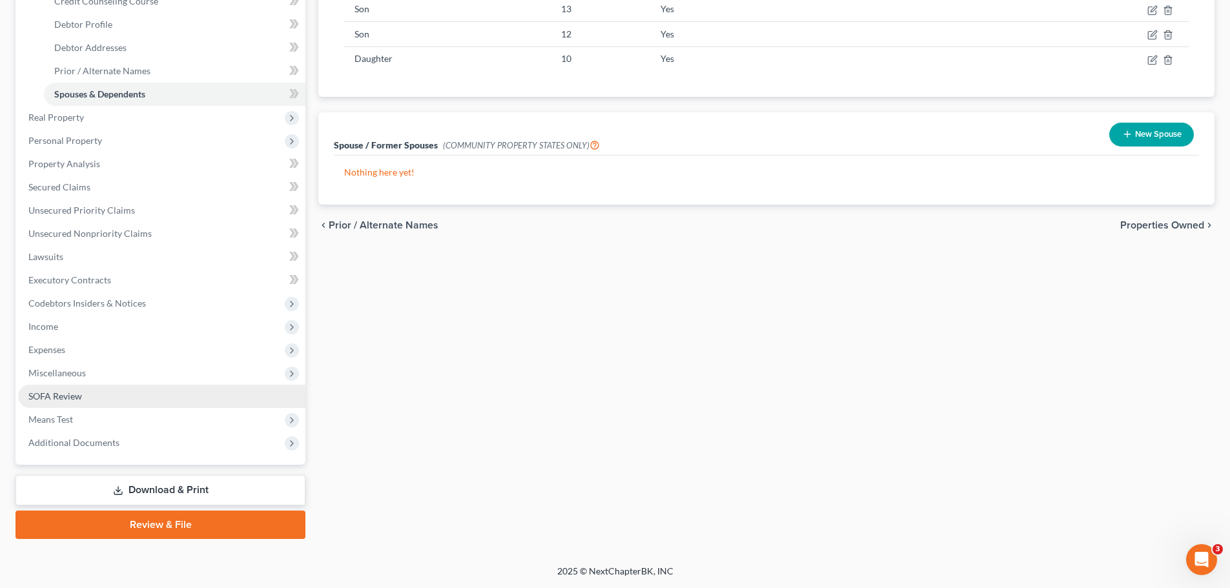
click at [53, 395] on span "SOFA Review" at bounding box center [55, 396] width 54 height 11
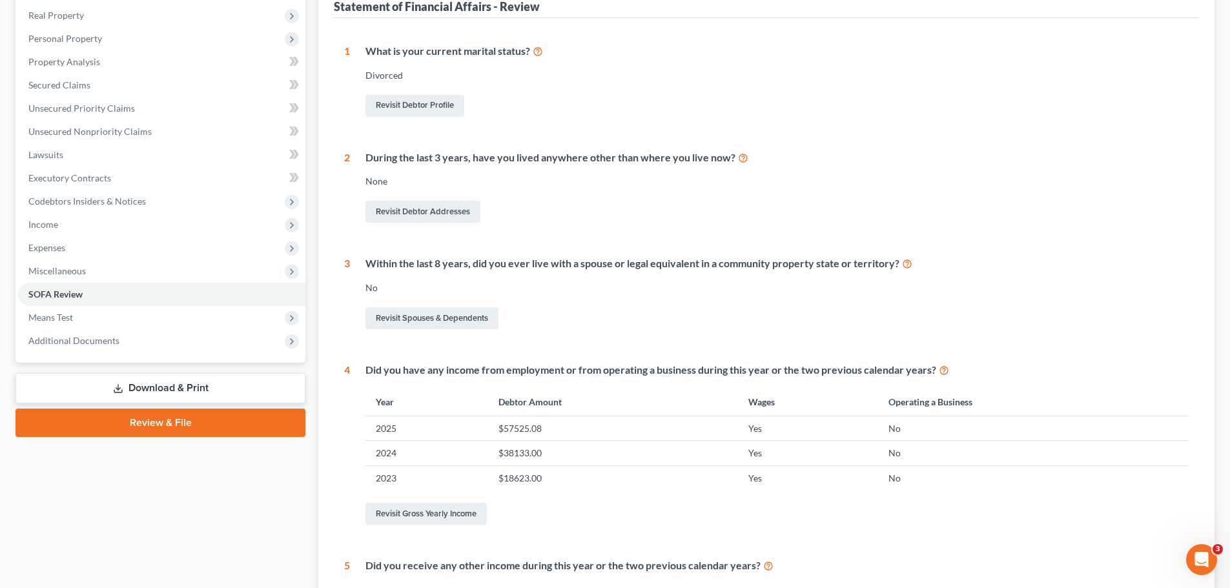
scroll to position [20, 0]
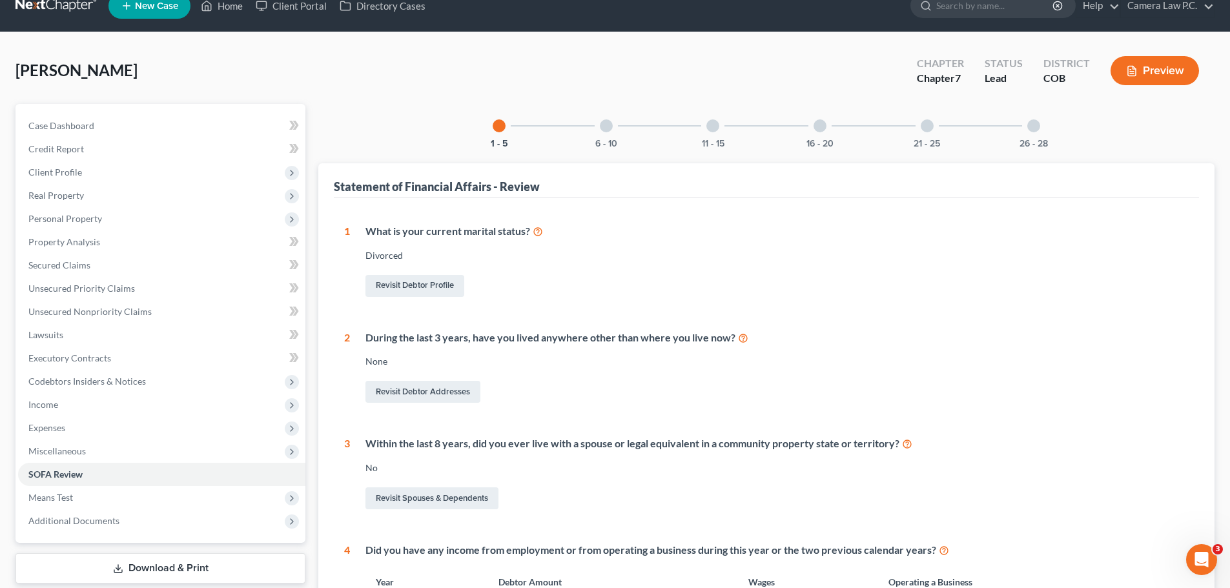
click at [607, 130] on div at bounding box center [606, 125] width 13 height 13
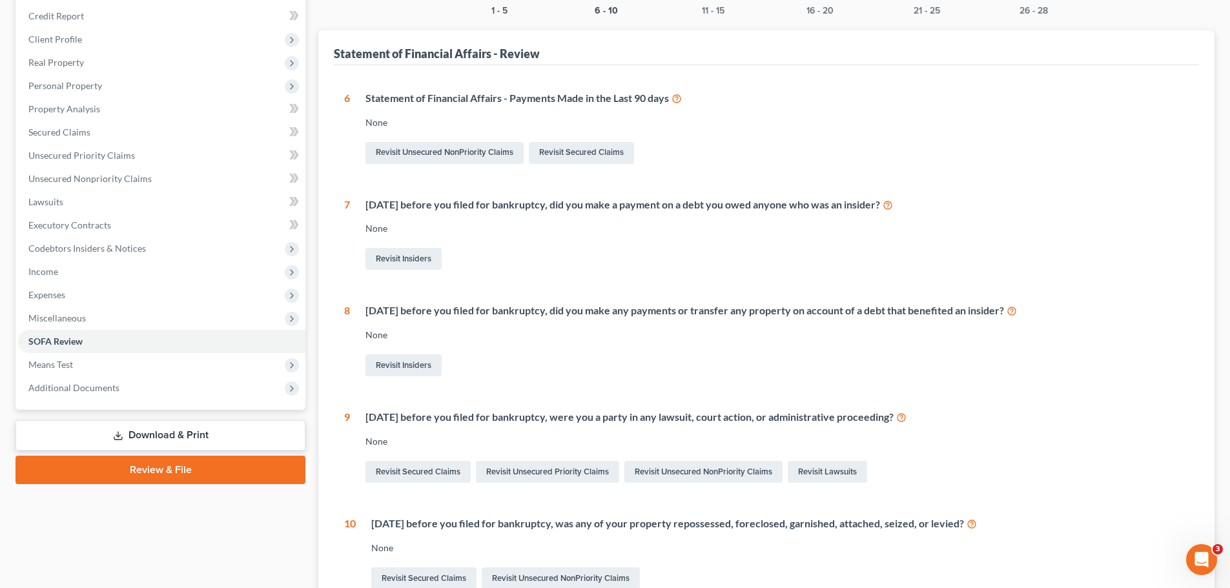
scroll to position [0, 0]
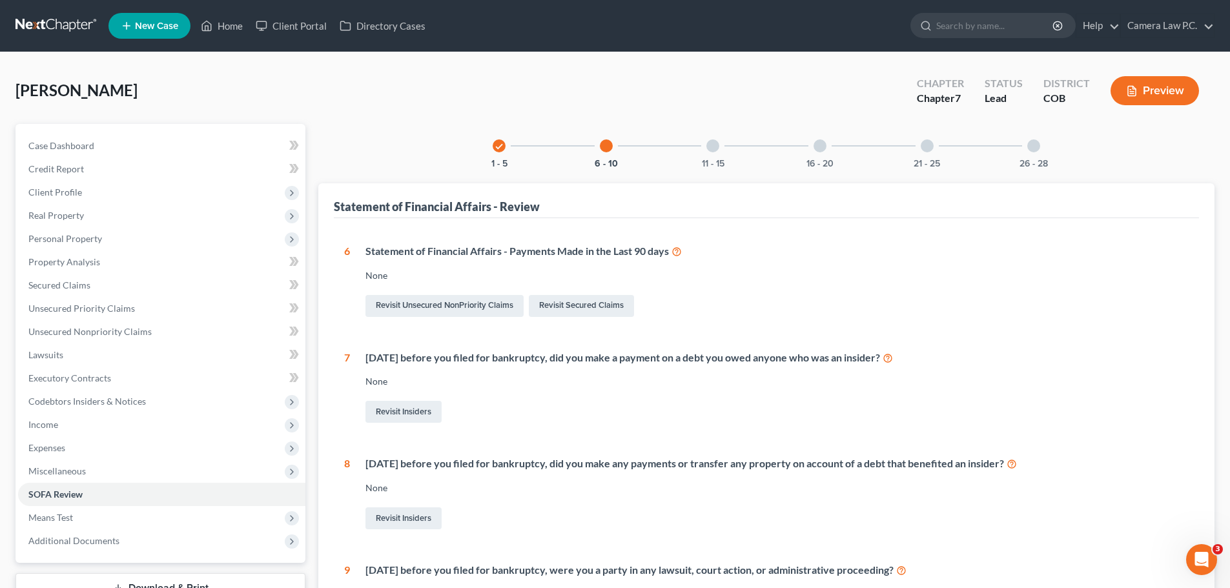
click at [709, 148] on div at bounding box center [713, 146] width 13 height 13
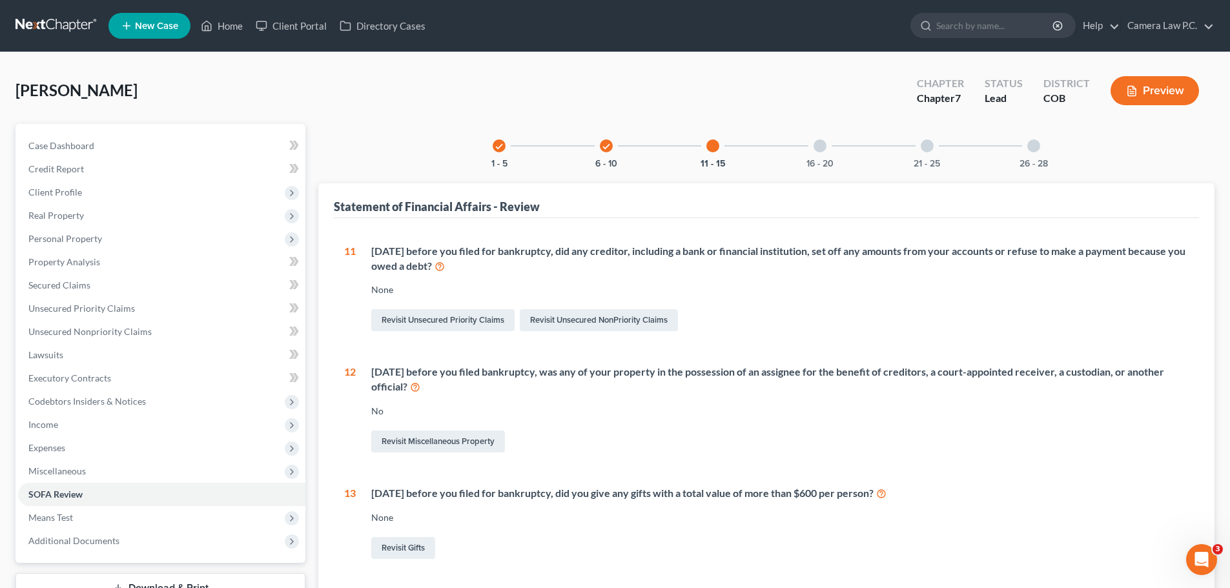
click at [821, 143] on div at bounding box center [820, 146] width 13 height 13
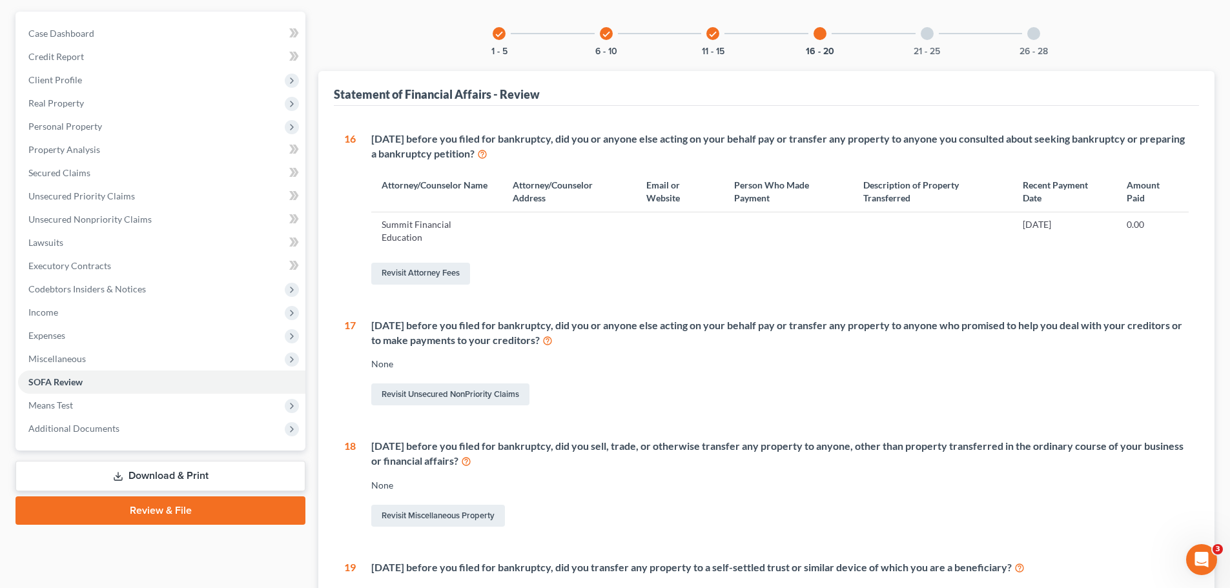
scroll to position [194, 0]
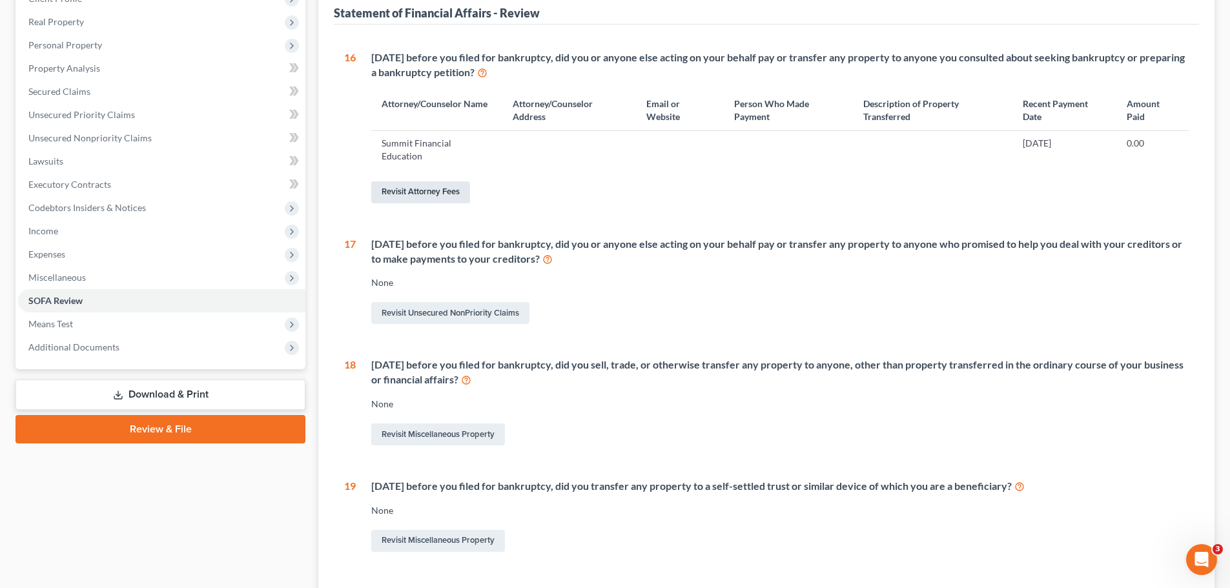
click at [420, 192] on link "Revisit Attorney Fees" at bounding box center [420, 192] width 99 height 22
select select "0"
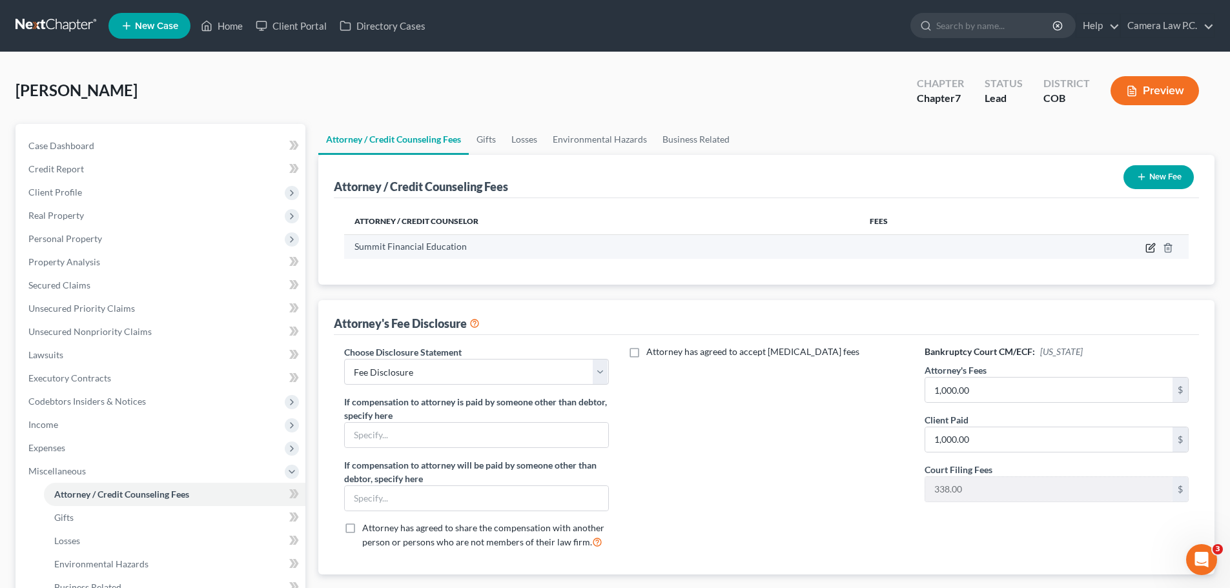
click at [1150, 248] on icon "button" at bounding box center [1152, 246] width 6 height 6
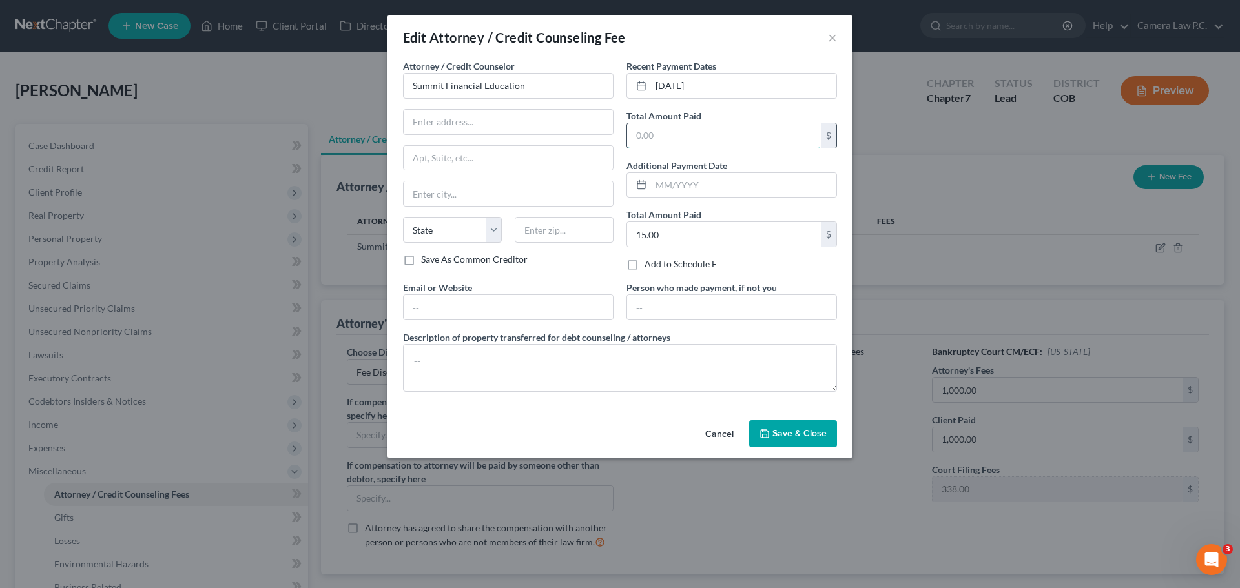
click at [654, 138] on input "text" at bounding box center [724, 135] width 194 height 25
type input "15"
type input "15.00"
click at [800, 429] on span "Save & Close" at bounding box center [799, 433] width 54 height 11
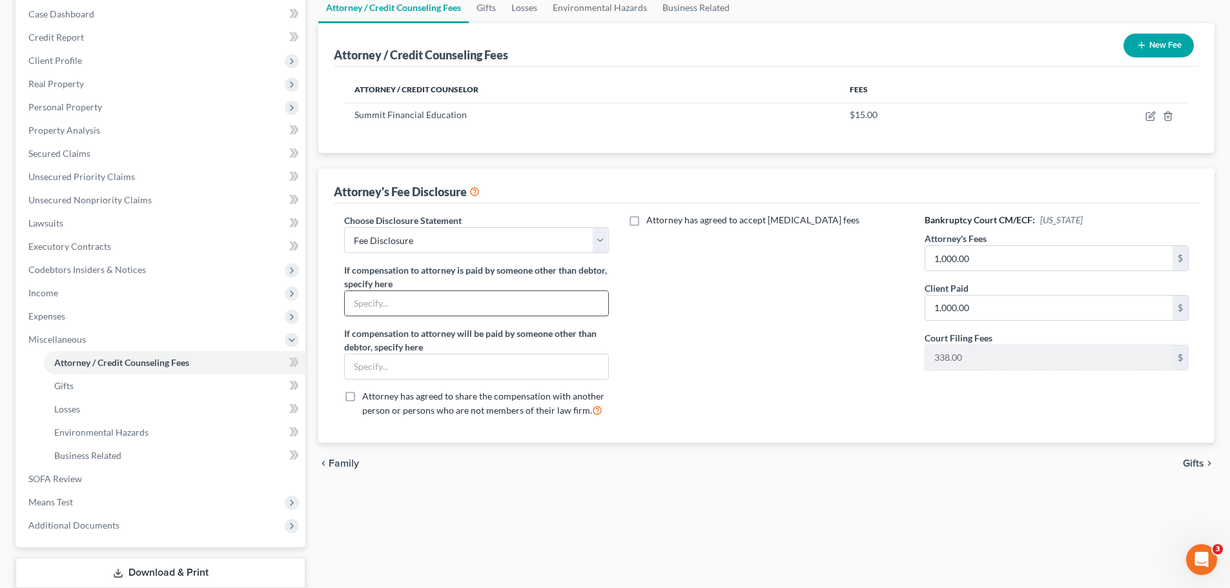
scroll to position [214, 0]
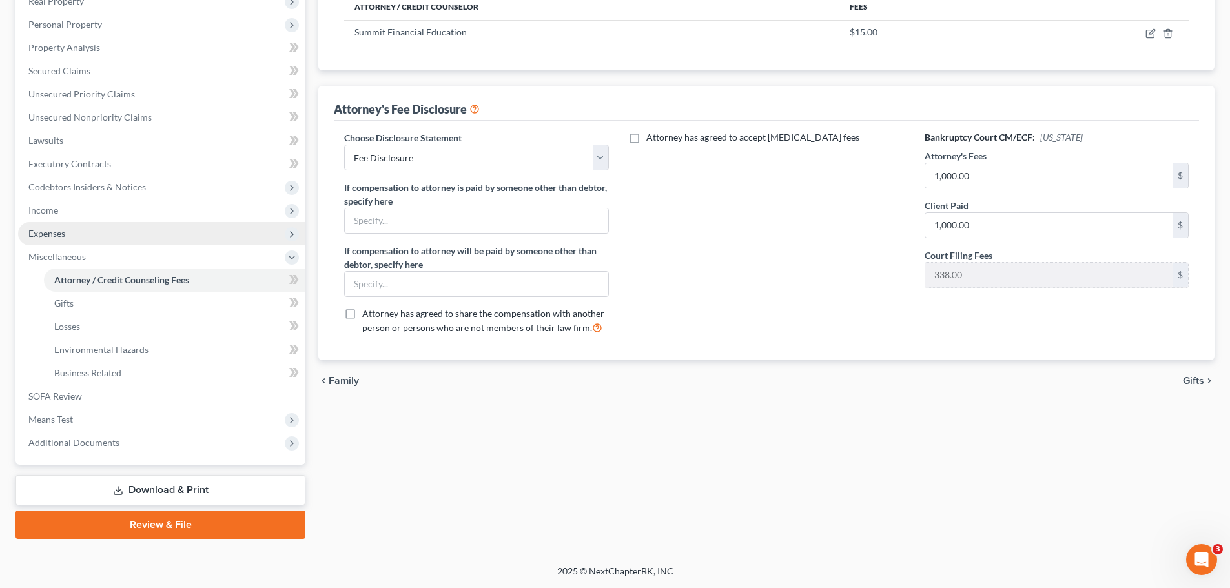
click at [50, 236] on span "Expenses" at bounding box center [46, 233] width 37 height 11
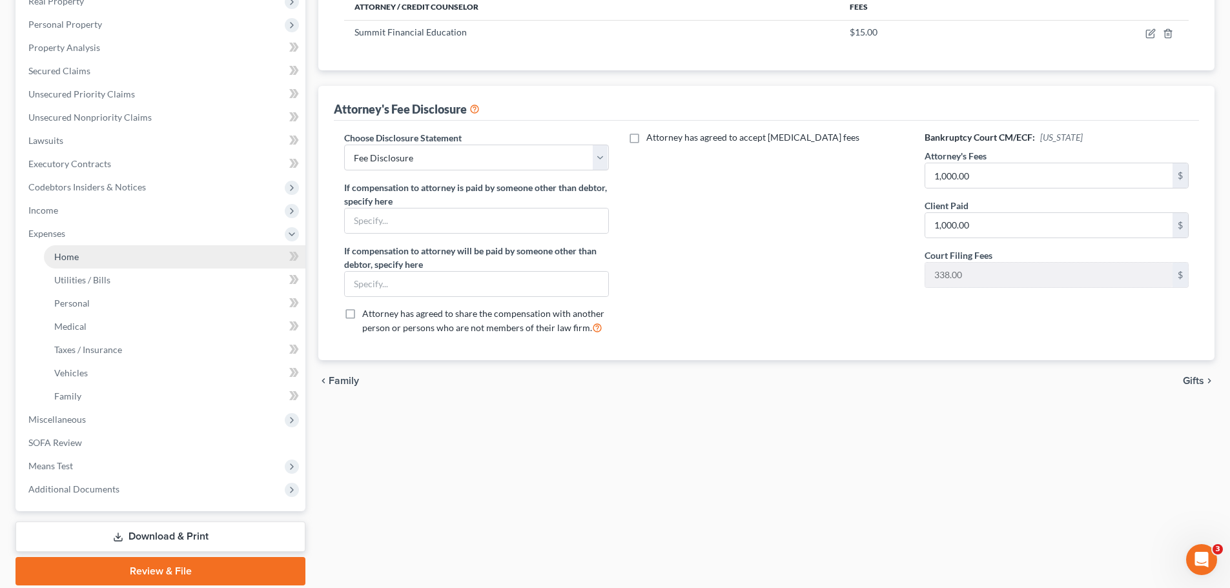
click at [56, 256] on span "Home" at bounding box center [66, 256] width 25 height 11
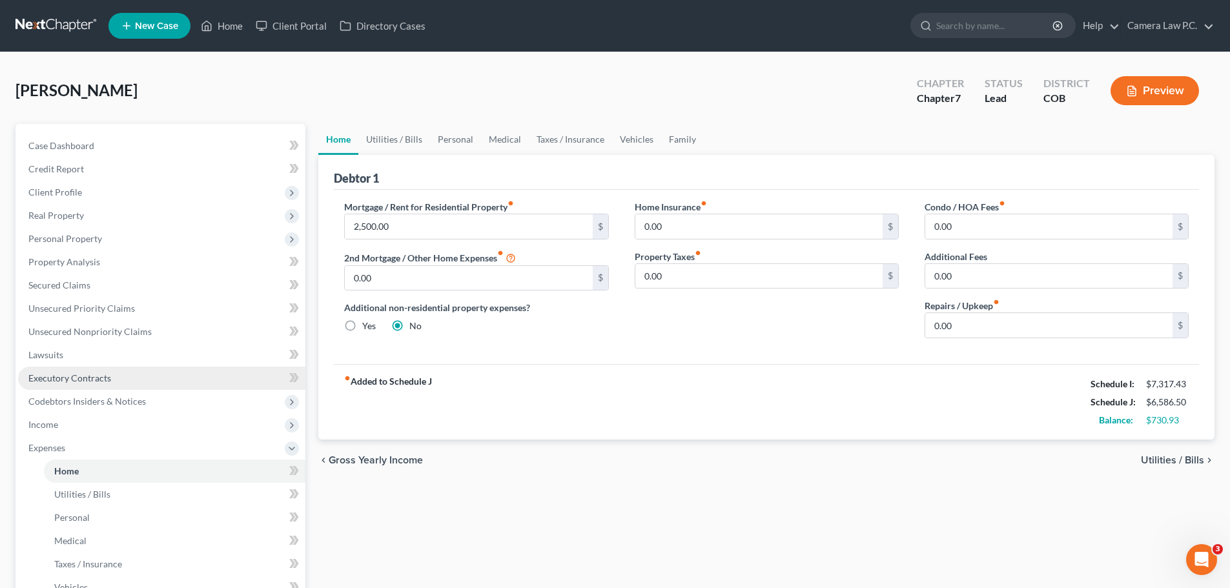
click at [52, 375] on span "Executory Contracts" at bounding box center [69, 378] width 83 height 11
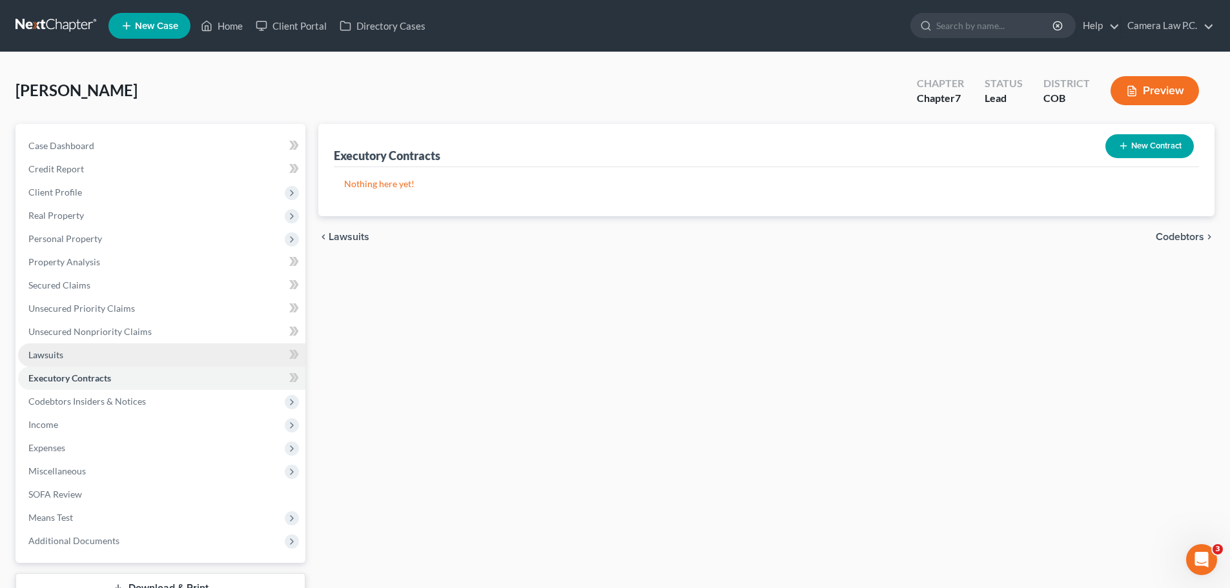
click at [47, 362] on link "Lawsuits" at bounding box center [161, 355] width 287 height 23
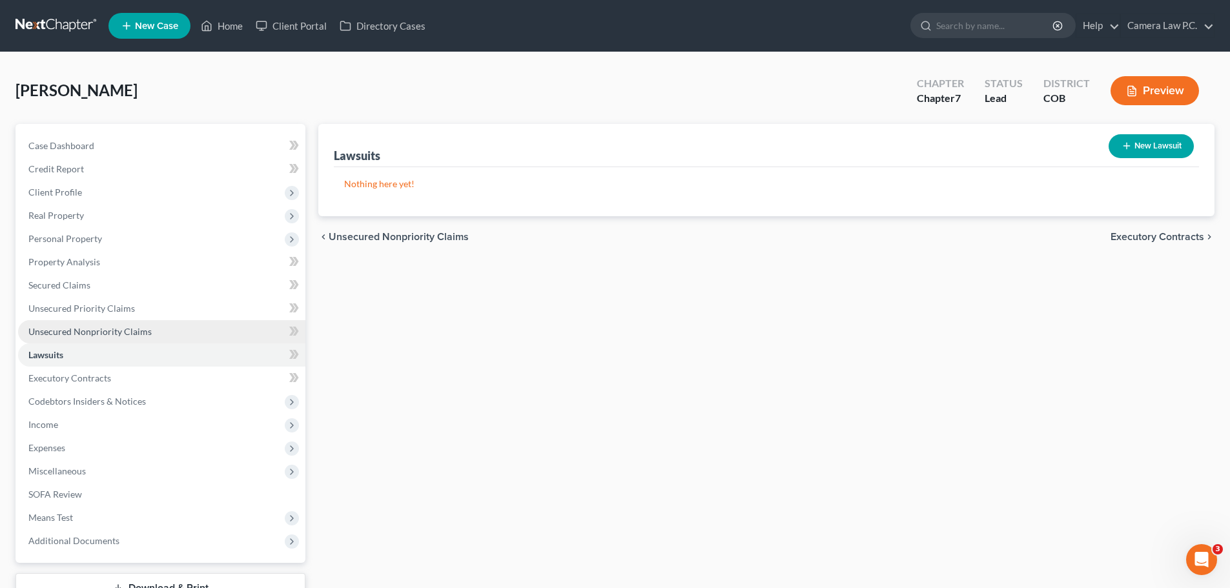
click at [56, 332] on span "Unsecured Nonpriority Claims" at bounding box center [89, 331] width 123 height 11
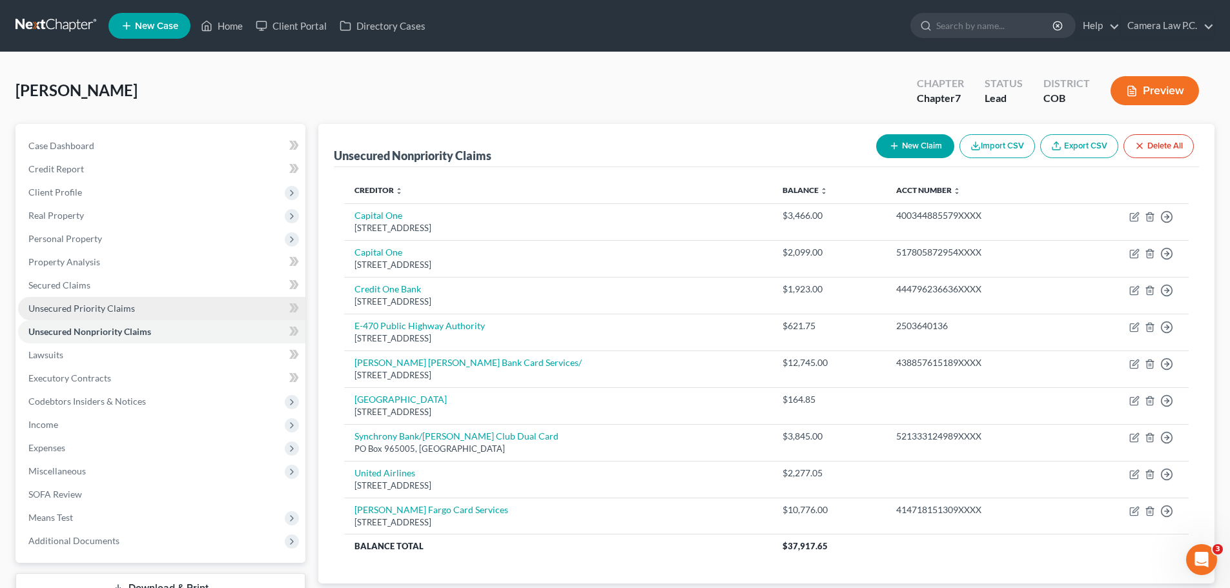
click at [63, 309] on span "Unsecured Priority Claims" at bounding box center [81, 308] width 107 height 11
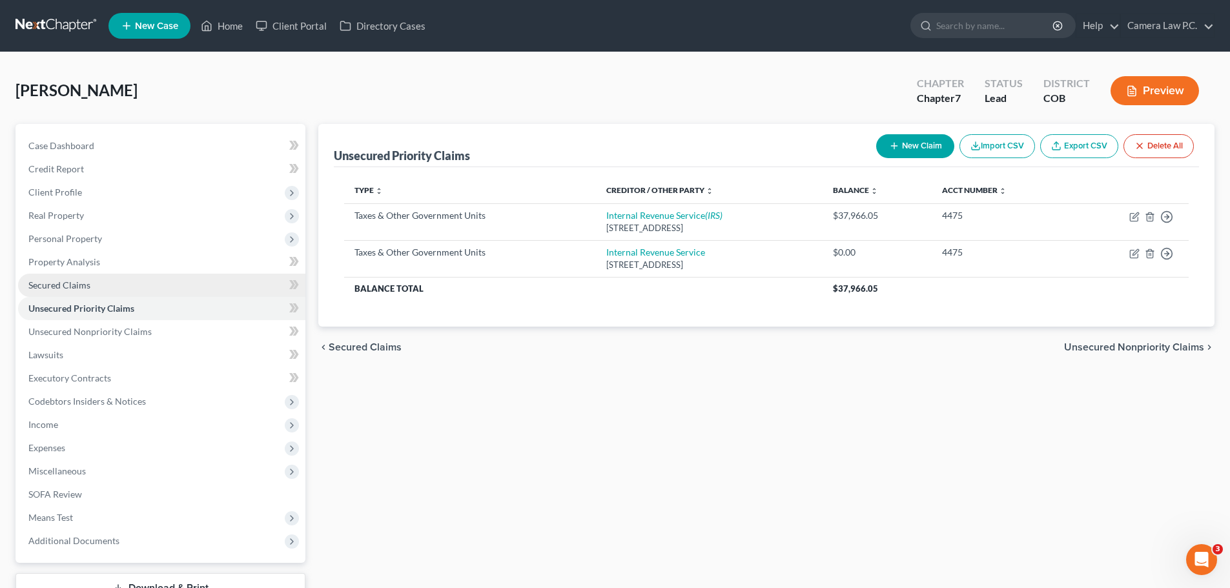
click at [54, 285] on span "Secured Claims" at bounding box center [59, 285] width 62 height 11
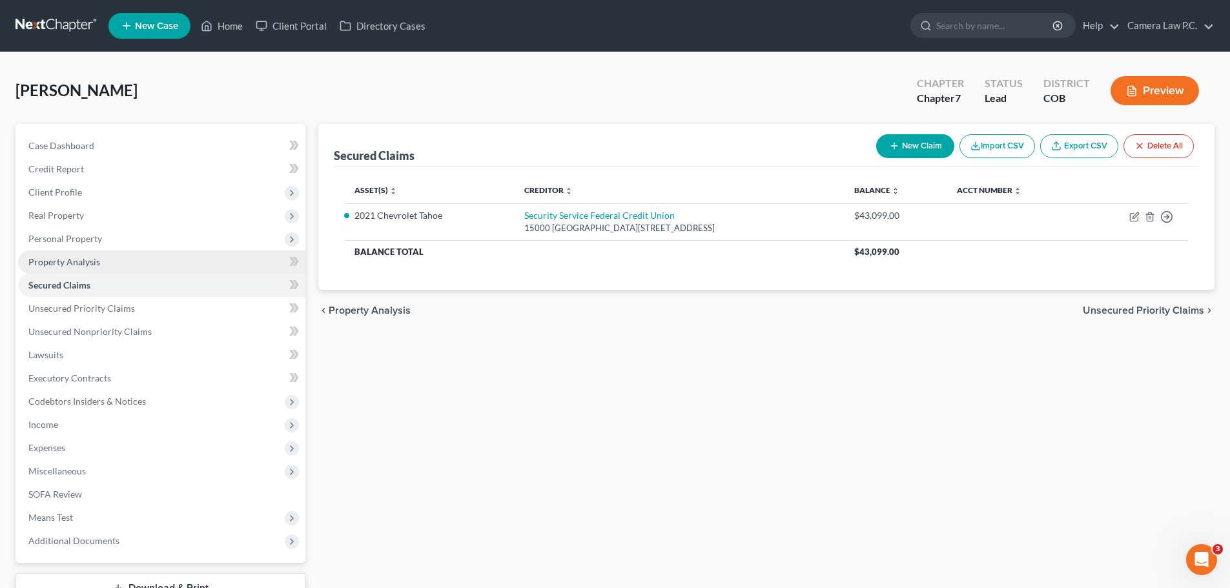
click at [55, 263] on span "Property Analysis" at bounding box center [64, 261] width 72 height 11
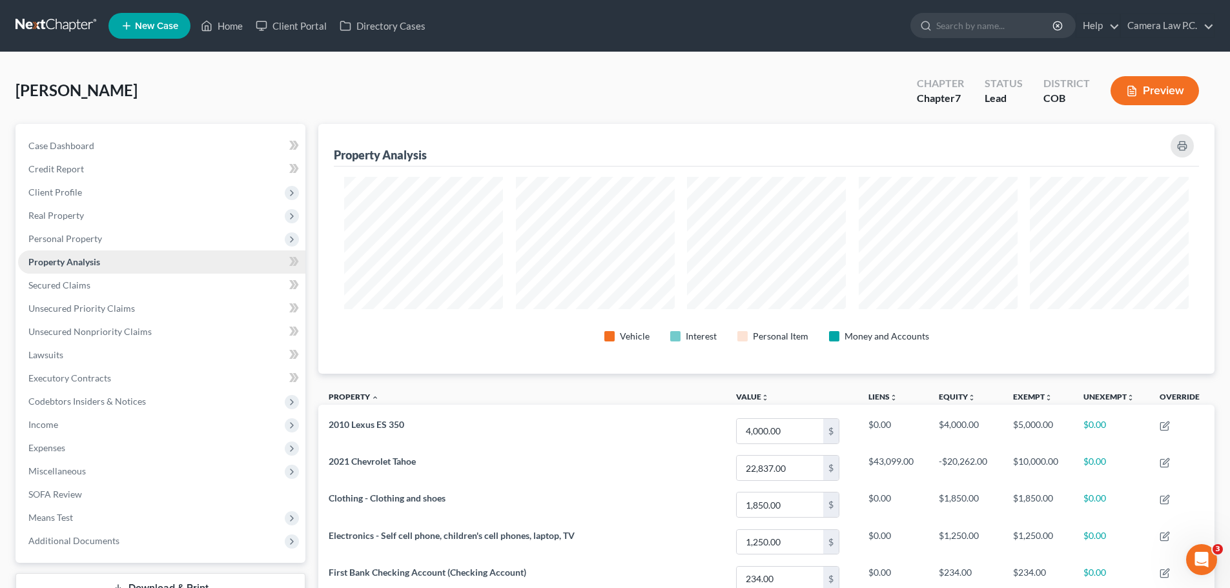
scroll to position [250, 896]
click at [66, 235] on span "Personal Property" at bounding box center [65, 238] width 74 height 11
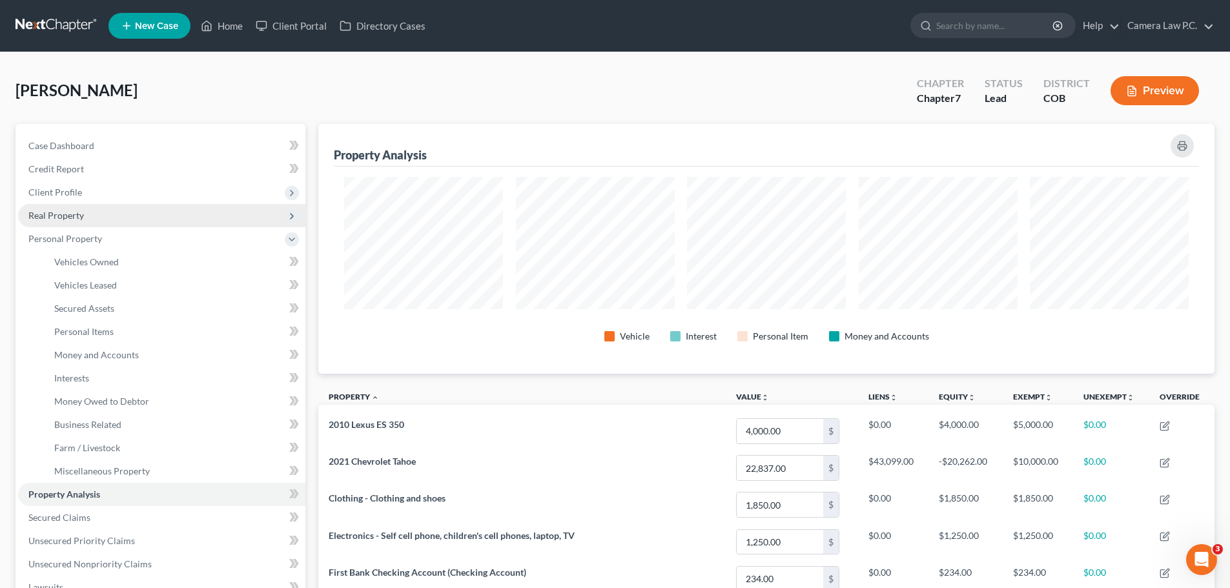
click at [57, 216] on span "Real Property" at bounding box center [56, 215] width 56 height 11
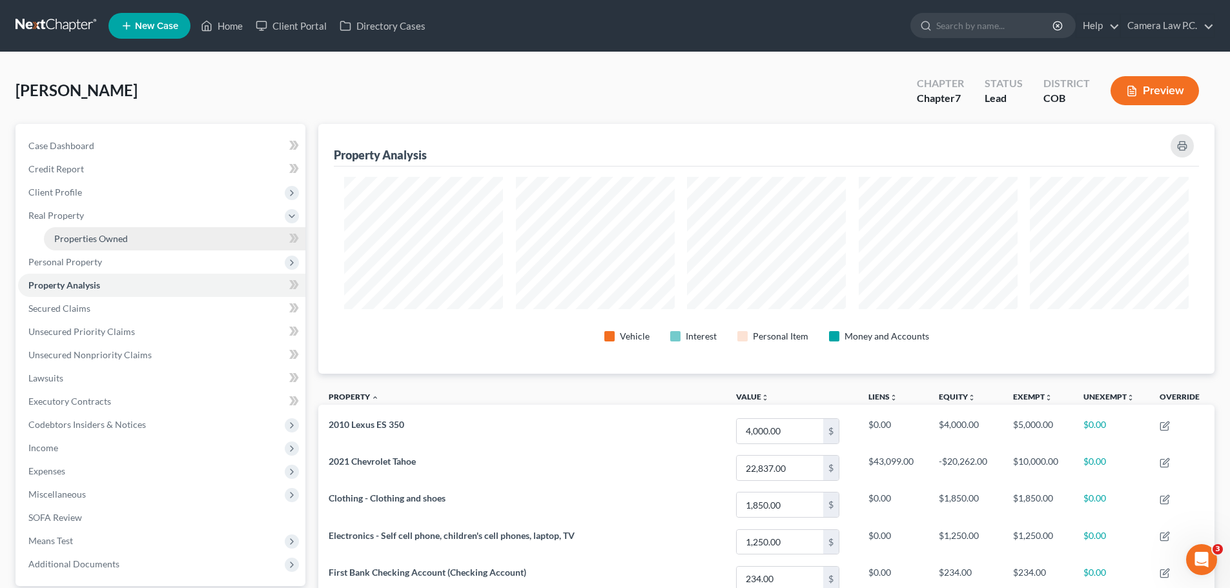
click at [74, 241] on span "Properties Owned" at bounding box center [91, 238] width 74 height 11
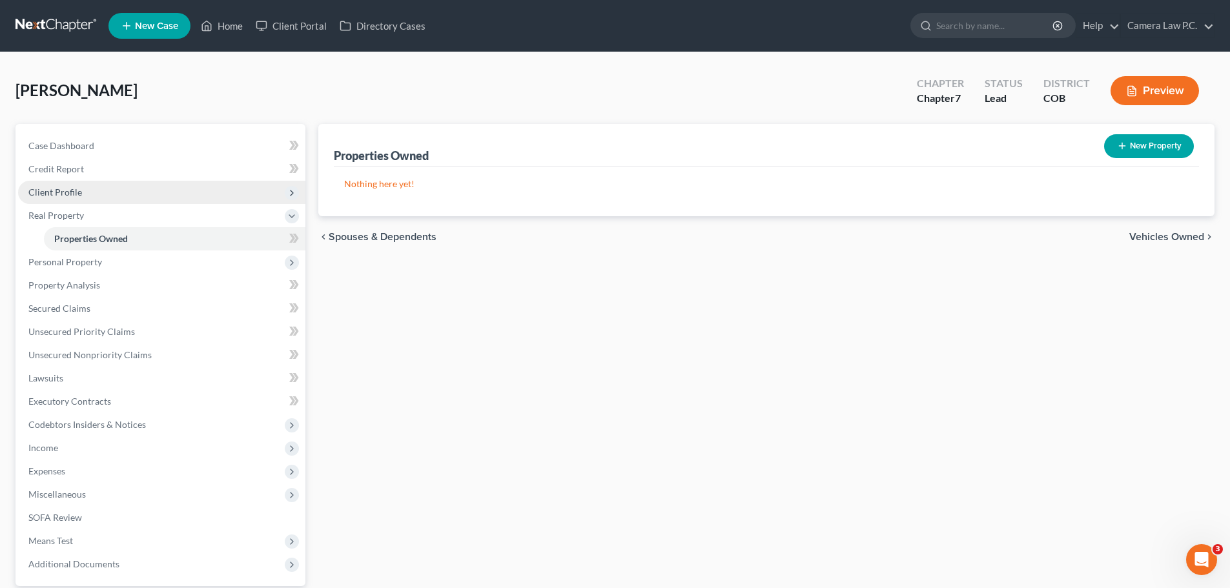
click at [37, 198] on span "Client Profile" at bounding box center [161, 192] width 287 height 23
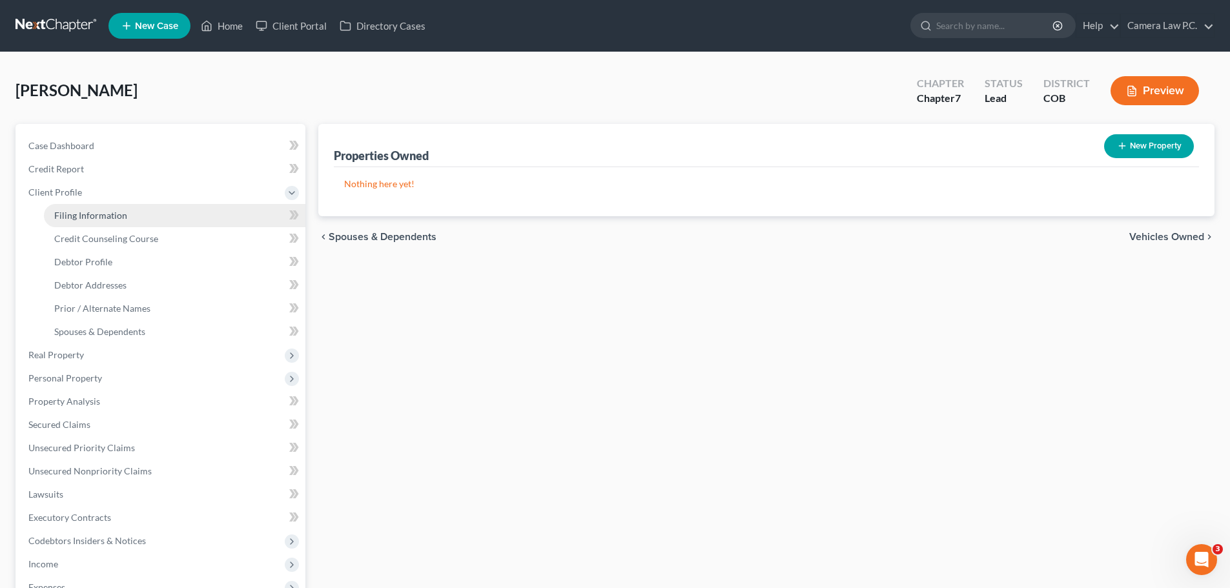
click at [68, 220] on span "Filing Information" at bounding box center [90, 215] width 73 height 11
select select "1"
select select "0"
select select "11"
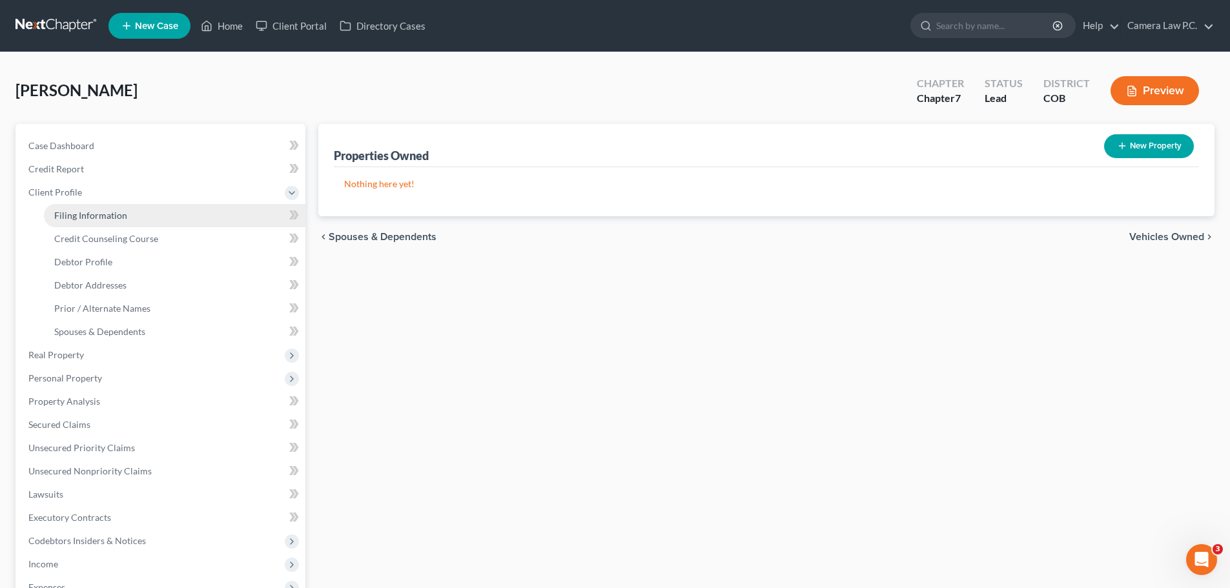
select select "0"
select select "5"
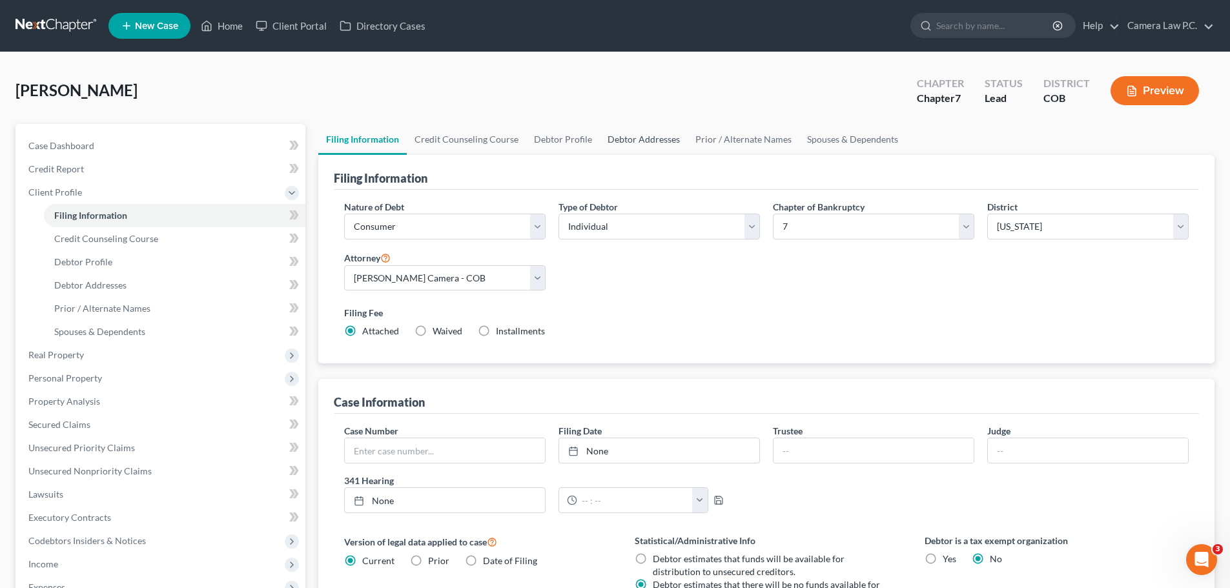
click at [638, 141] on link "Debtor Addresses" at bounding box center [644, 139] width 88 height 31
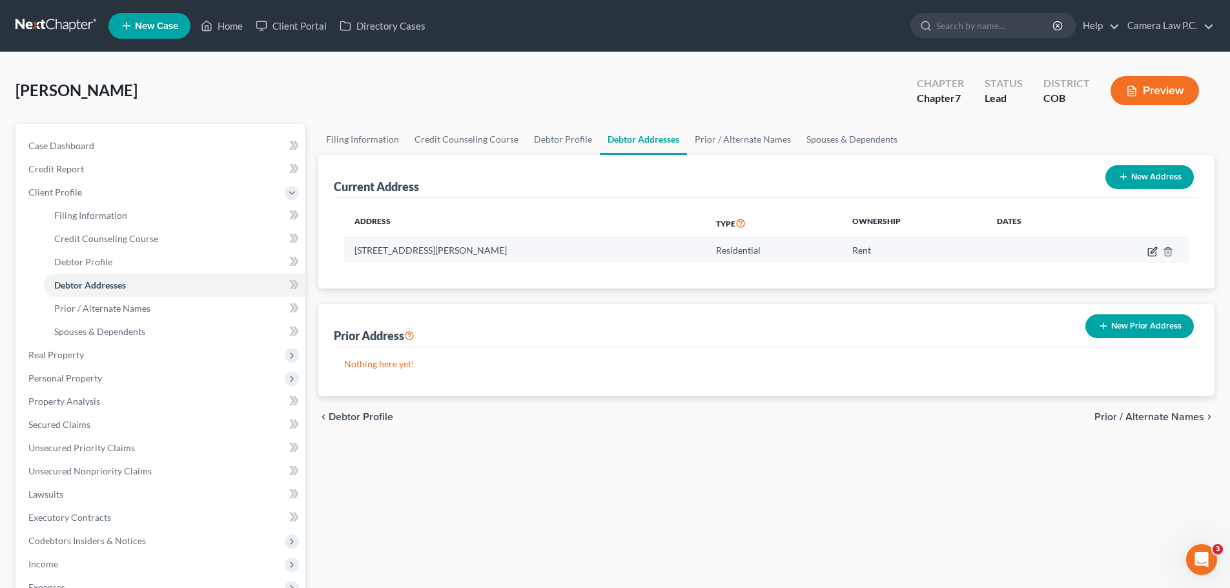
click at [1154, 253] on icon "button" at bounding box center [1153, 252] width 10 height 10
select select "5"
select select "30"
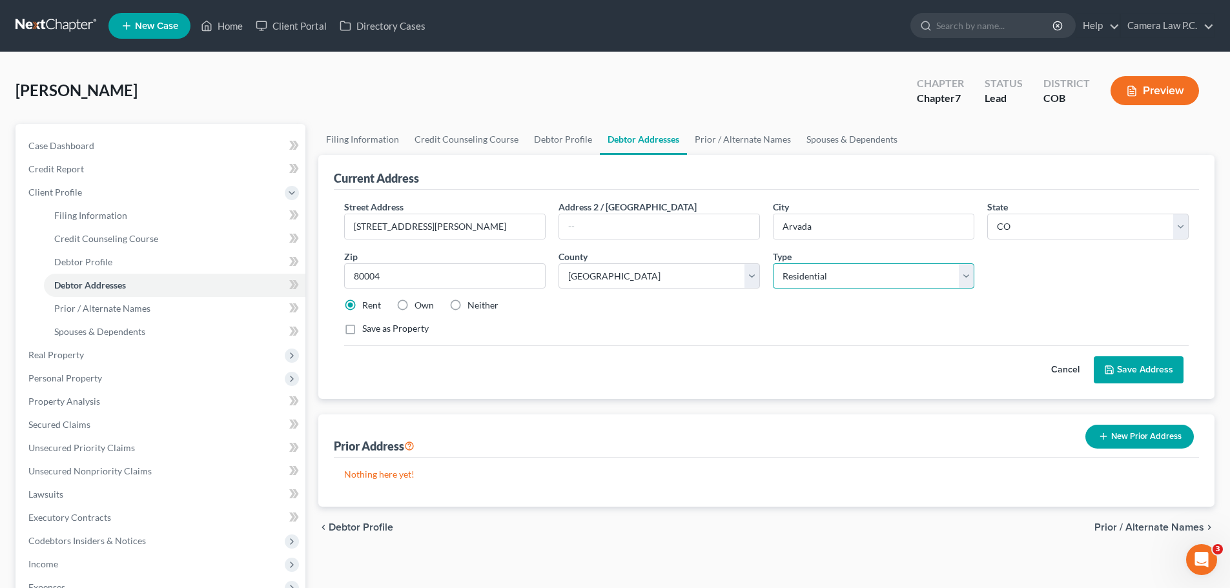
click at [785, 280] on select "Select Residential Mailing Rental Business" at bounding box center [874, 277] width 202 height 26
click at [773, 264] on select "Select Residential Mailing Rental Business" at bounding box center [874, 277] width 202 height 26
select select "1"
click at [1135, 370] on button "Save Address" at bounding box center [1139, 370] width 90 height 27
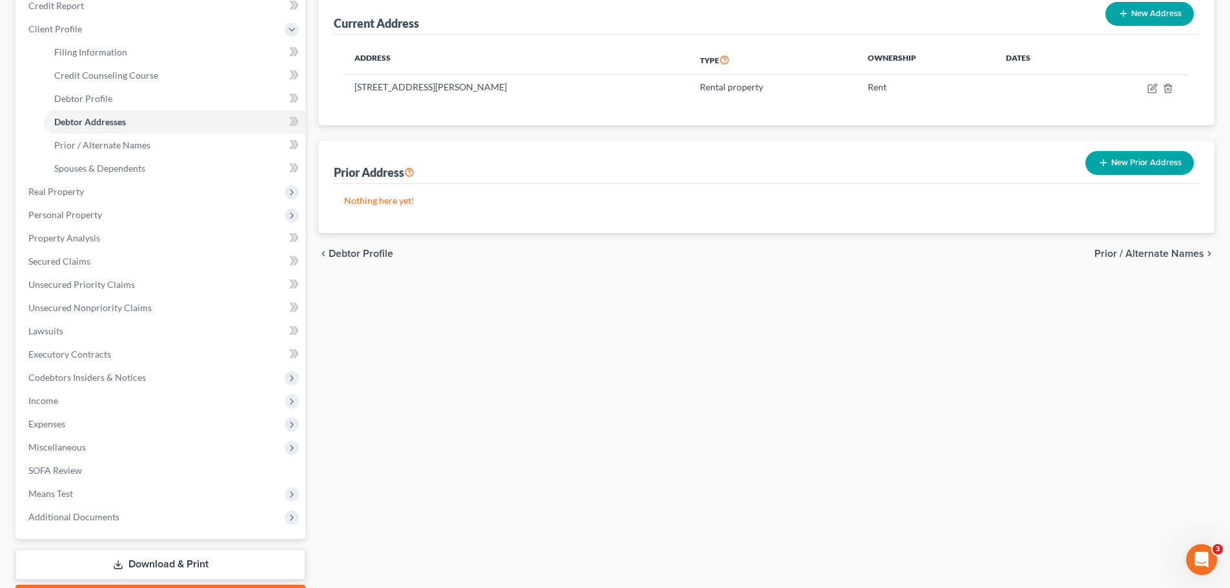
scroll to position [238, 0]
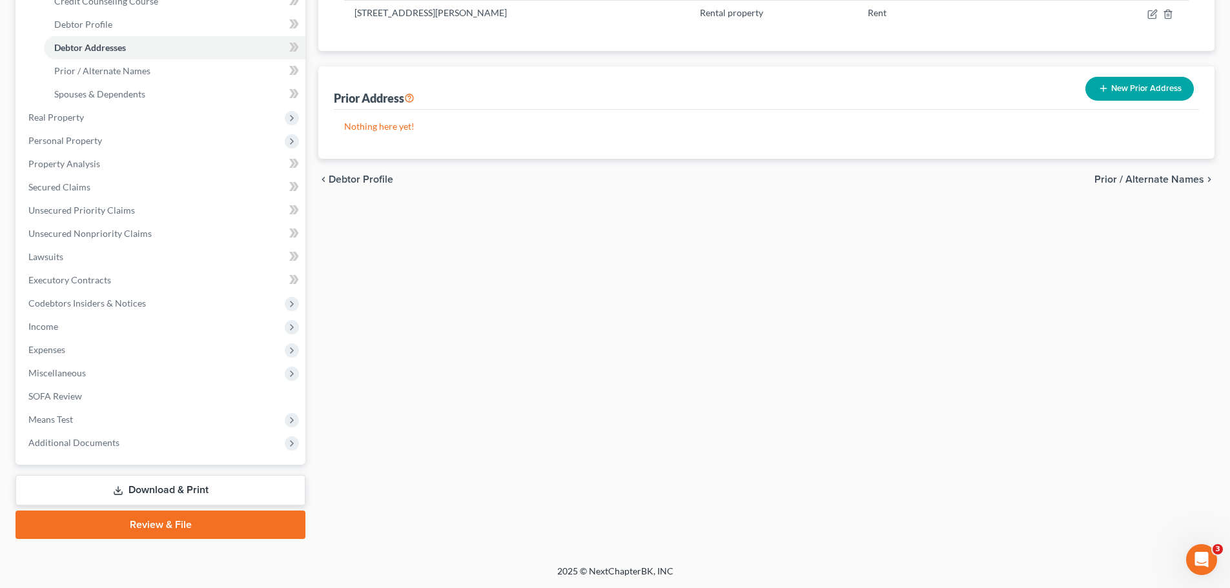
click at [154, 481] on link "Download & Print" at bounding box center [161, 490] width 290 height 30
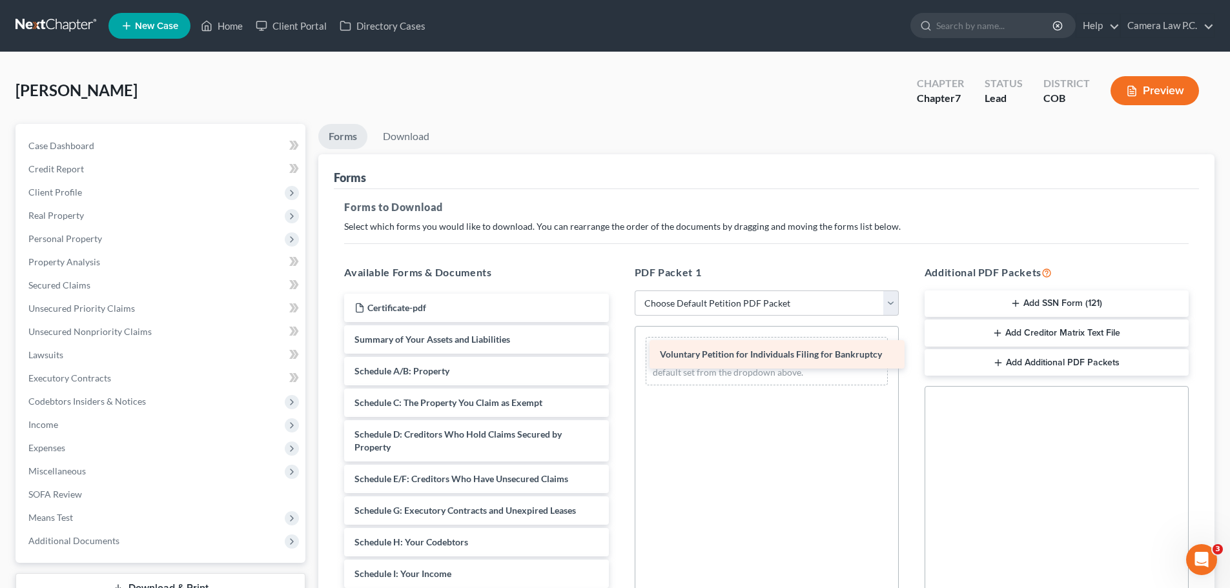
drag, startPoint x: 403, startPoint y: 342, endPoint x: 699, endPoint y: 357, distance: 296.2
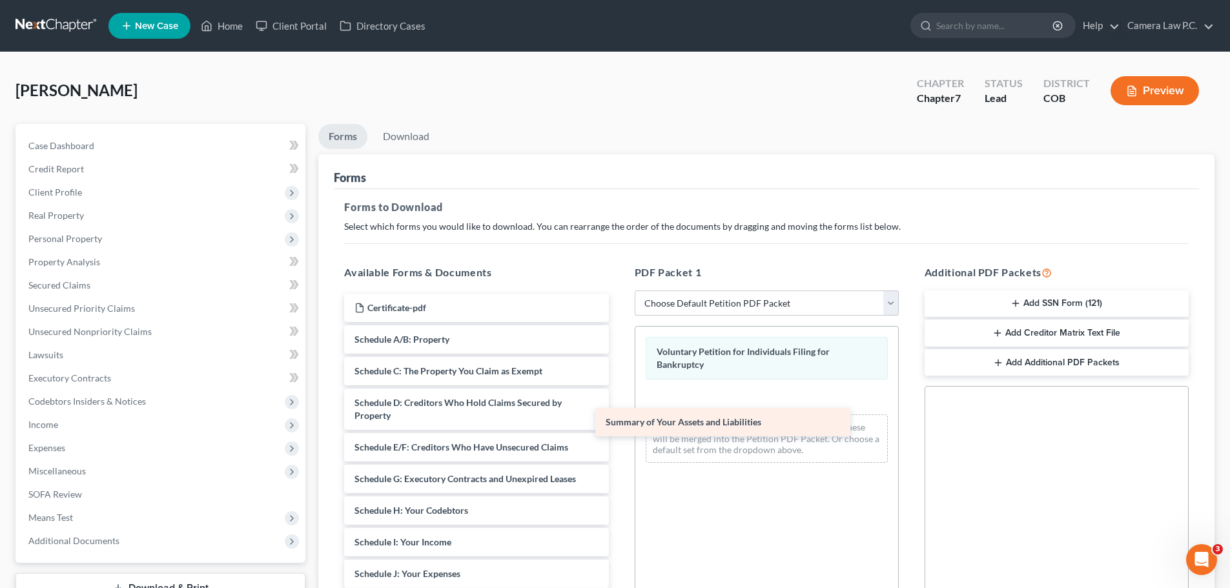
drag, startPoint x: 486, startPoint y: 341, endPoint x: 742, endPoint y: 429, distance: 270.4
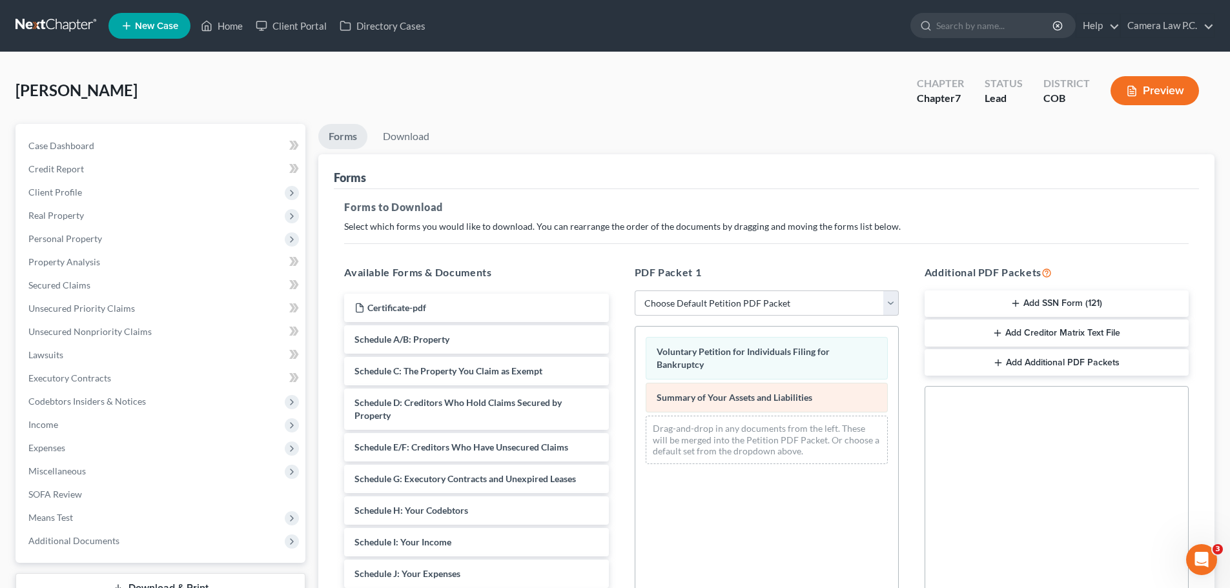
scroll to position [209, 0]
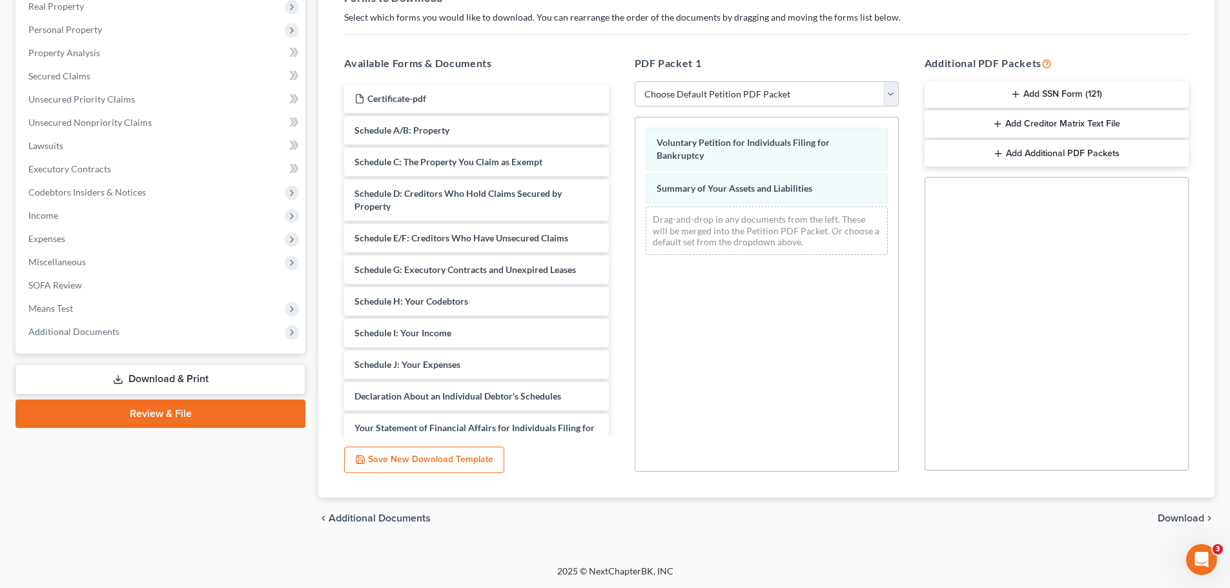
click at [1175, 515] on span "Download" at bounding box center [1181, 518] width 47 height 10
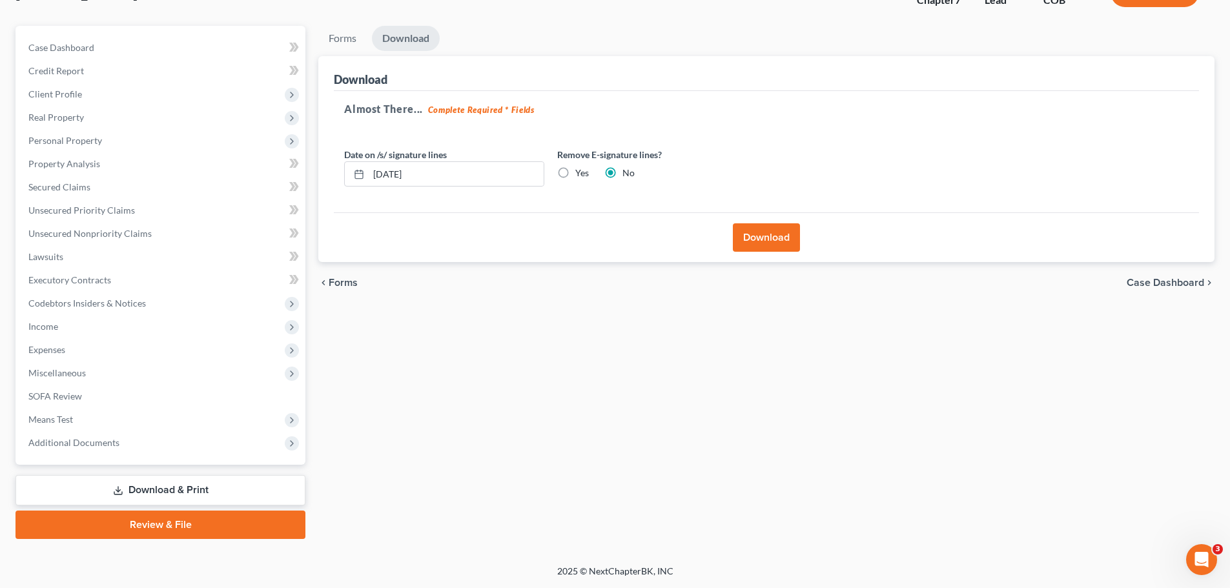
scroll to position [98, 0]
click at [781, 233] on button "Download" at bounding box center [766, 237] width 67 height 28
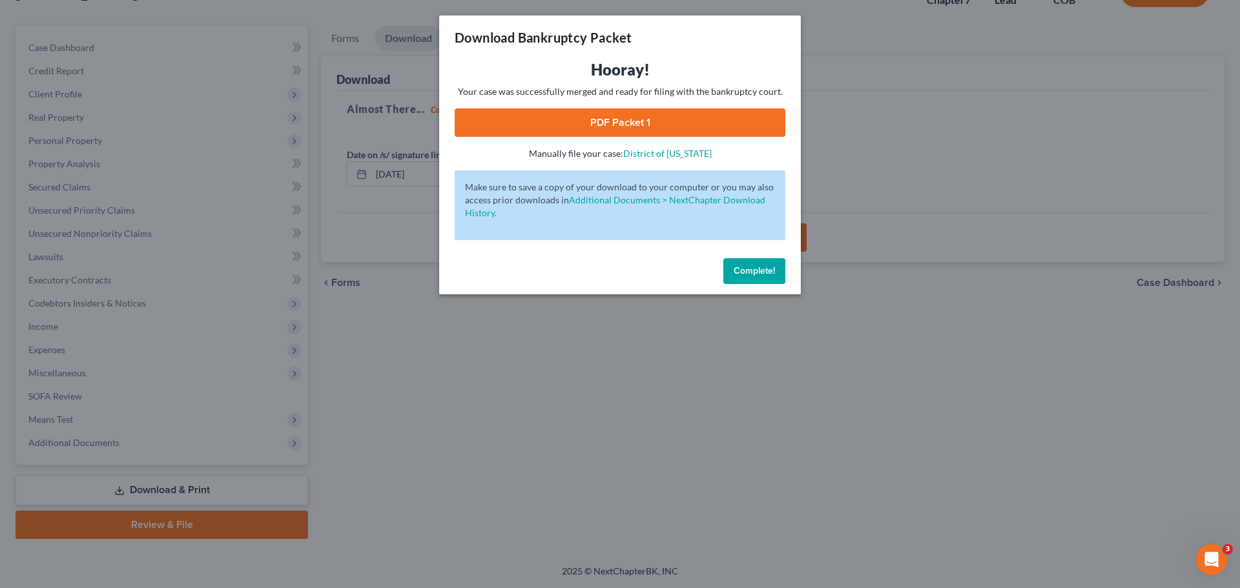
click at [623, 124] on link "PDF Packet 1" at bounding box center [620, 123] width 331 height 28
drag, startPoint x: 700, startPoint y: 414, endPoint x: 673, endPoint y: 396, distance: 32.6
click at [698, 411] on div "Download Bankruptcy Packet Hooray! Your case was successfully merged and ready …" at bounding box center [620, 294] width 1240 height 588
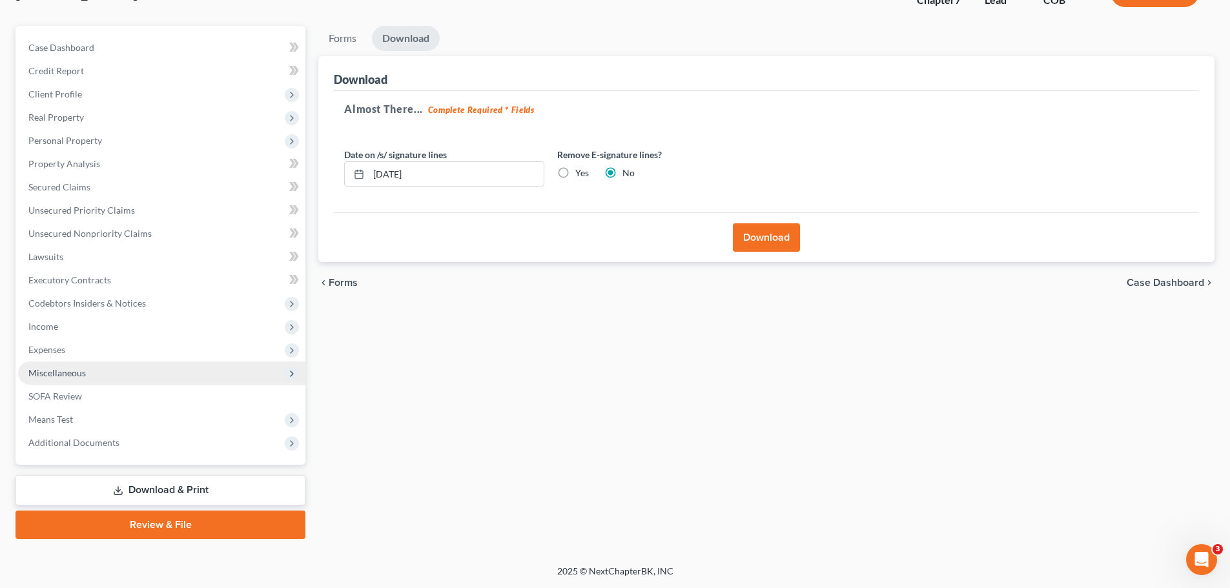
click at [65, 374] on span "Miscellaneous" at bounding box center [56, 372] width 57 height 11
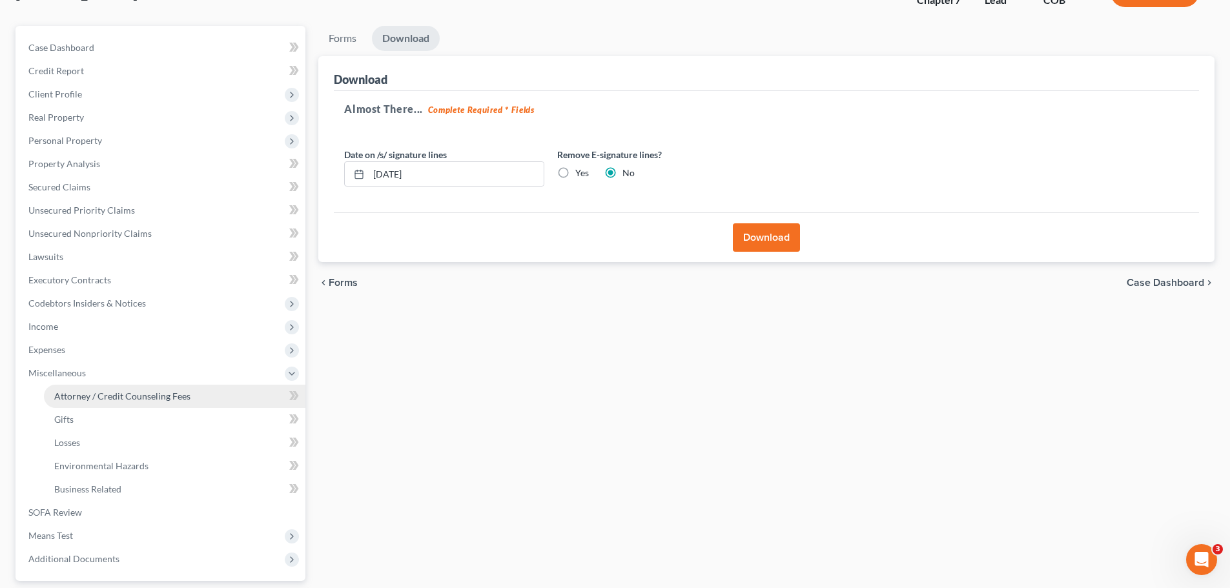
click at [92, 399] on span "Attorney / Credit Counseling Fees" at bounding box center [122, 396] width 136 height 11
select select "0"
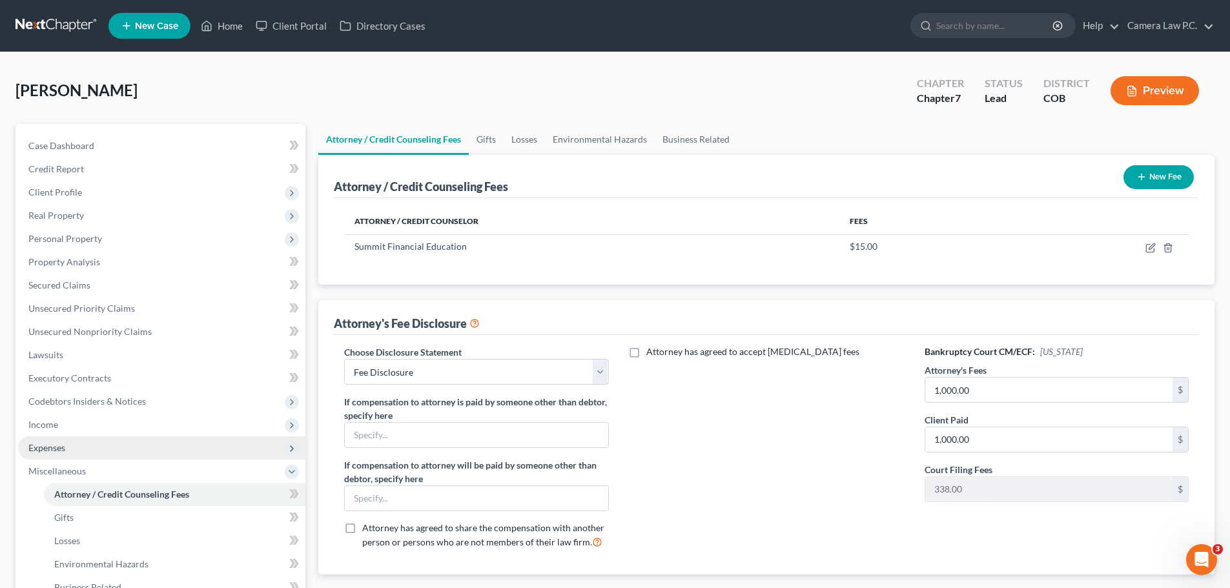
click at [51, 448] on span "Expenses" at bounding box center [46, 447] width 37 height 11
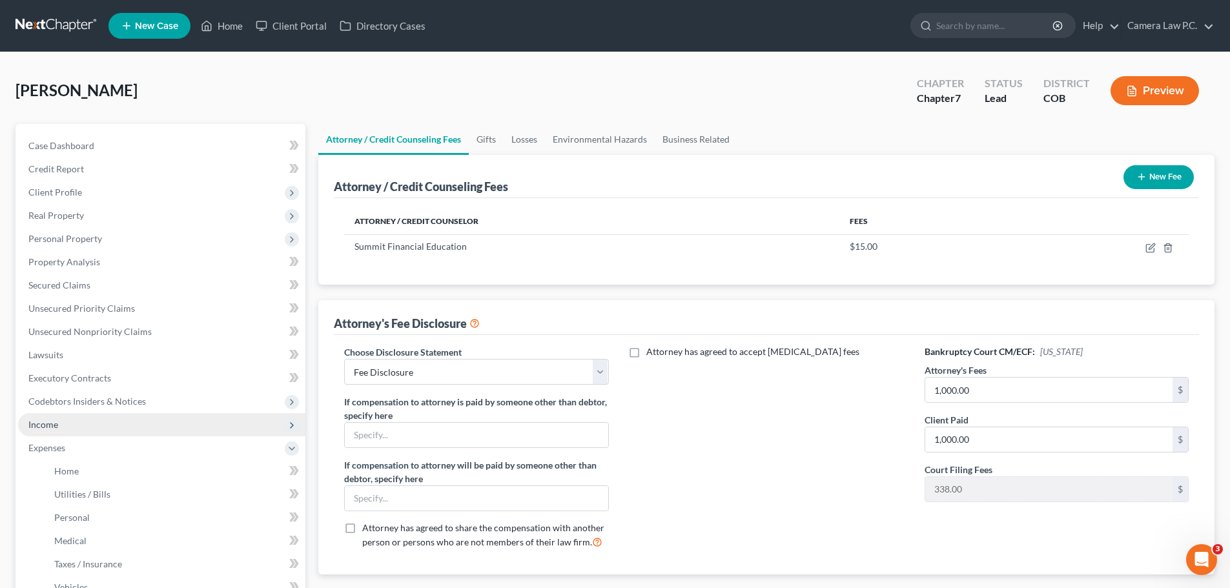
click at [44, 419] on span "Income" at bounding box center [43, 424] width 30 height 11
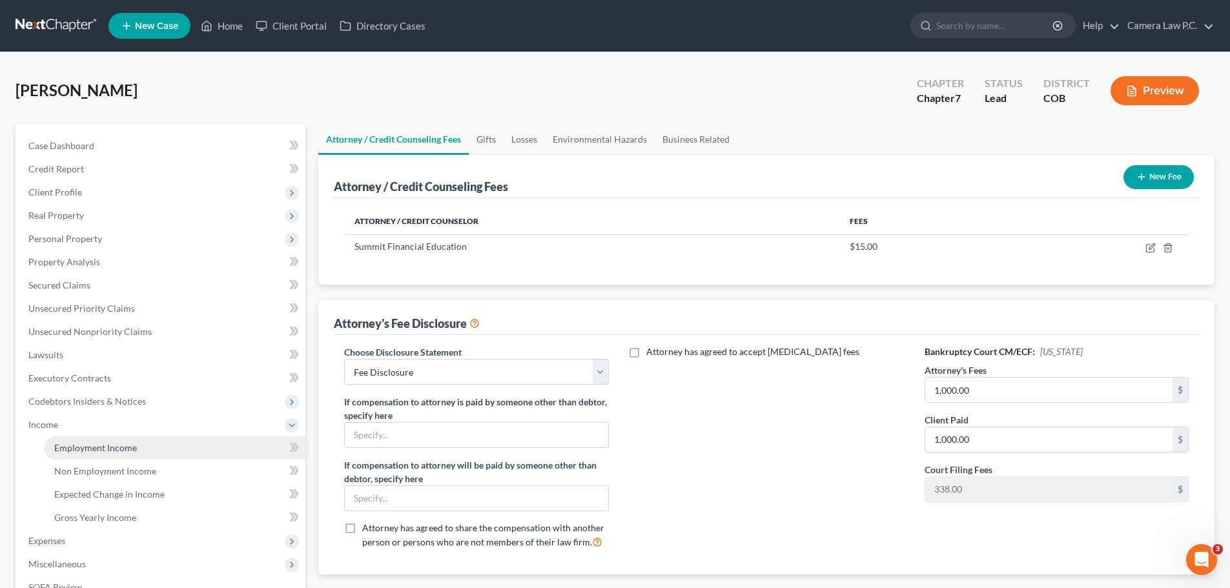
click at [67, 448] on span "Employment Income" at bounding box center [95, 447] width 83 height 11
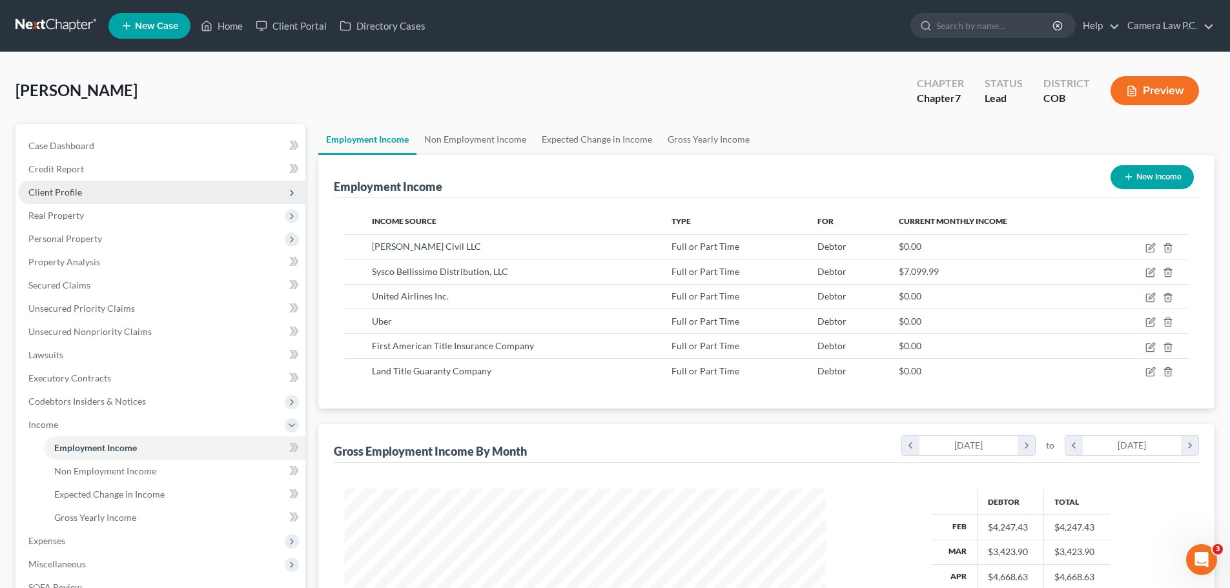
scroll to position [241, 508]
click at [60, 188] on span "Client Profile" at bounding box center [55, 192] width 54 height 11
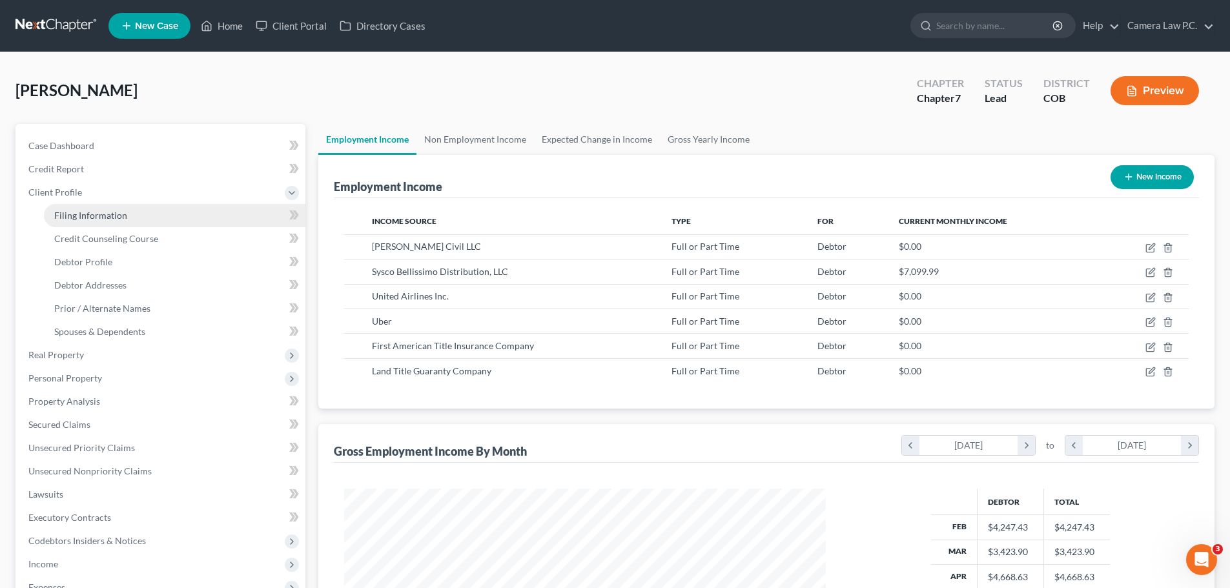
click at [86, 215] on span "Filing Information" at bounding box center [90, 215] width 73 height 11
select select "1"
select select "0"
select select "11"
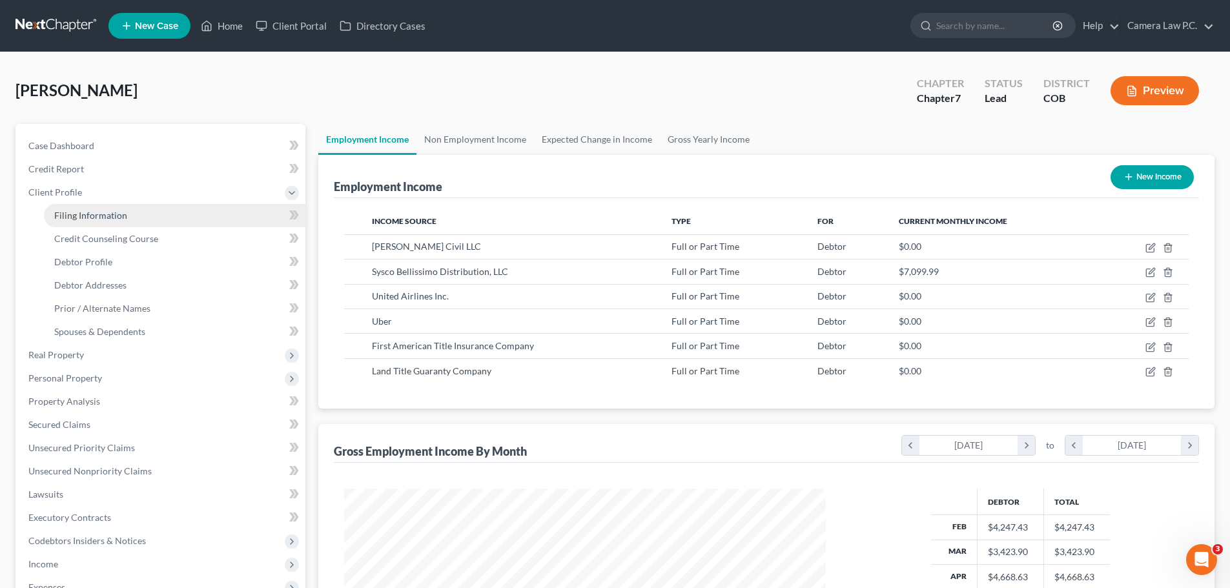
select select "0"
select select "5"
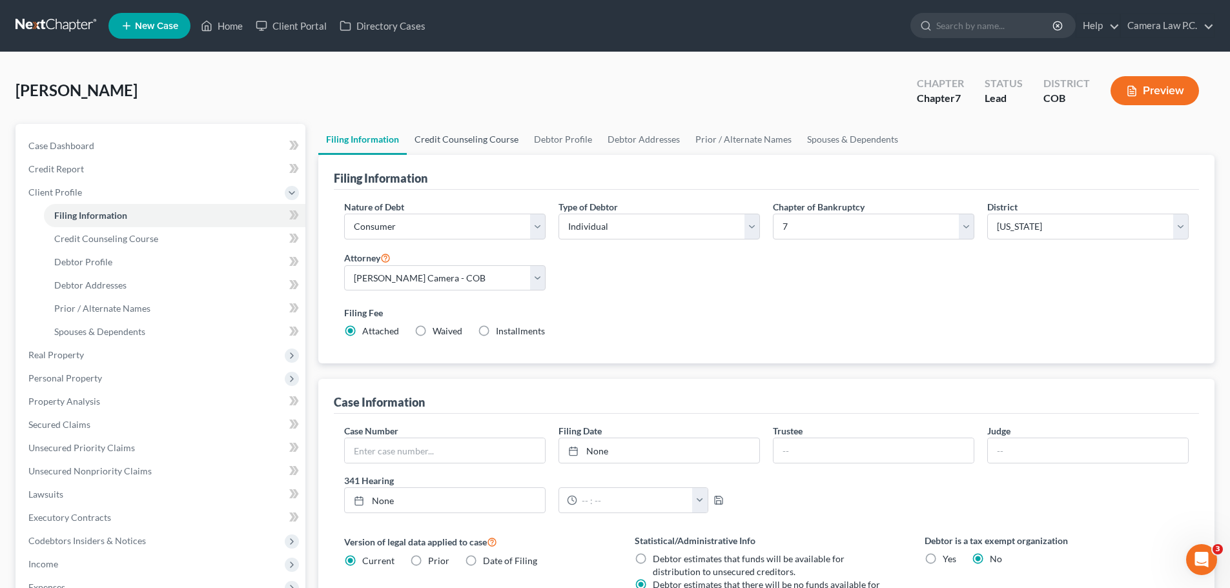
click at [474, 136] on link "Credit Counseling Course" at bounding box center [466, 139] width 119 height 31
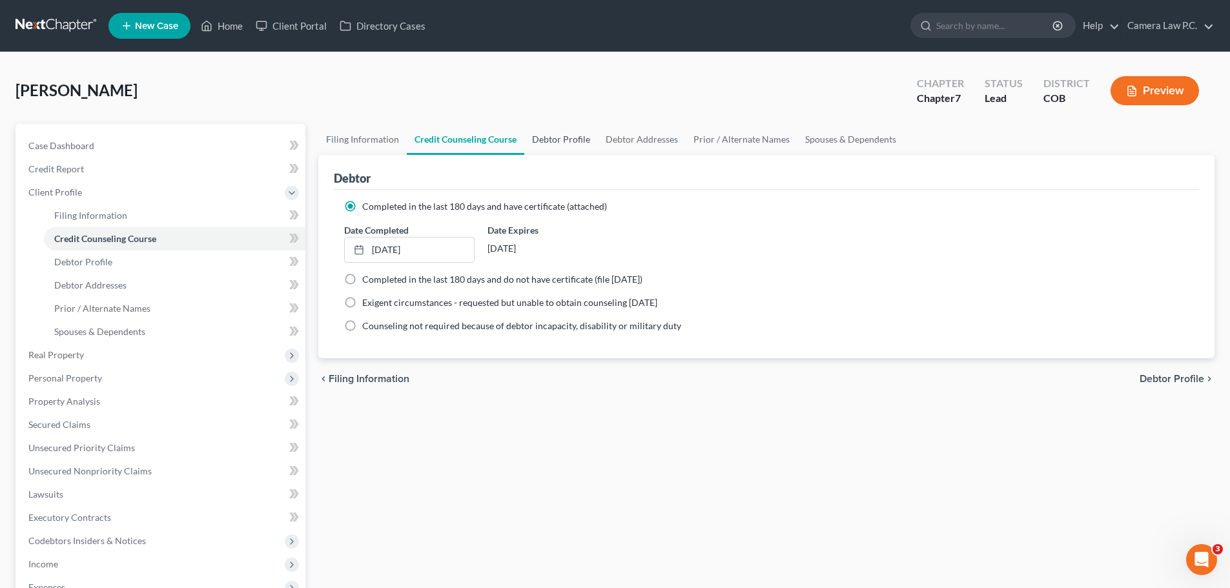
click at [568, 136] on link "Debtor Profile" at bounding box center [561, 139] width 74 height 31
select select "3"
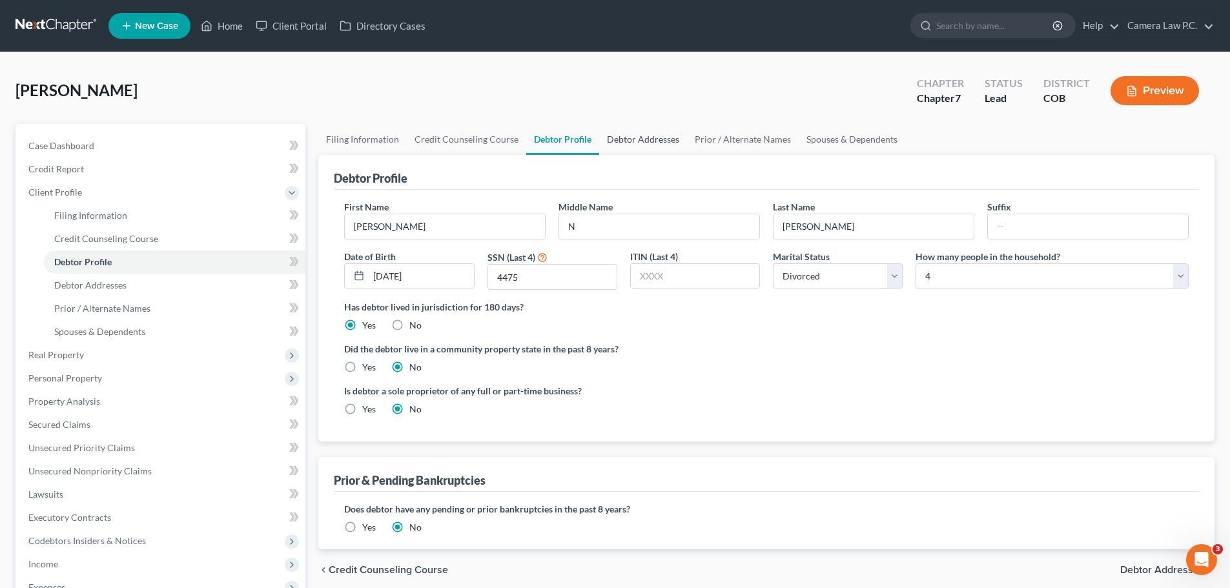
click at [644, 138] on link "Debtor Addresses" at bounding box center [643, 139] width 88 height 31
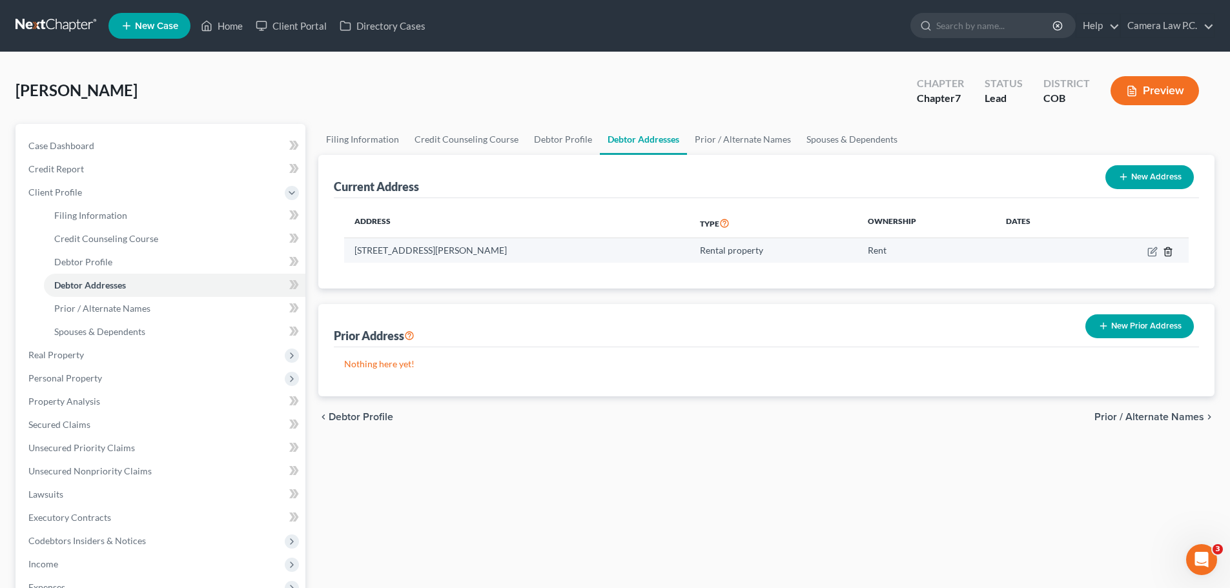
click at [1169, 251] on line "button" at bounding box center [1169, 252] width 0 height 3
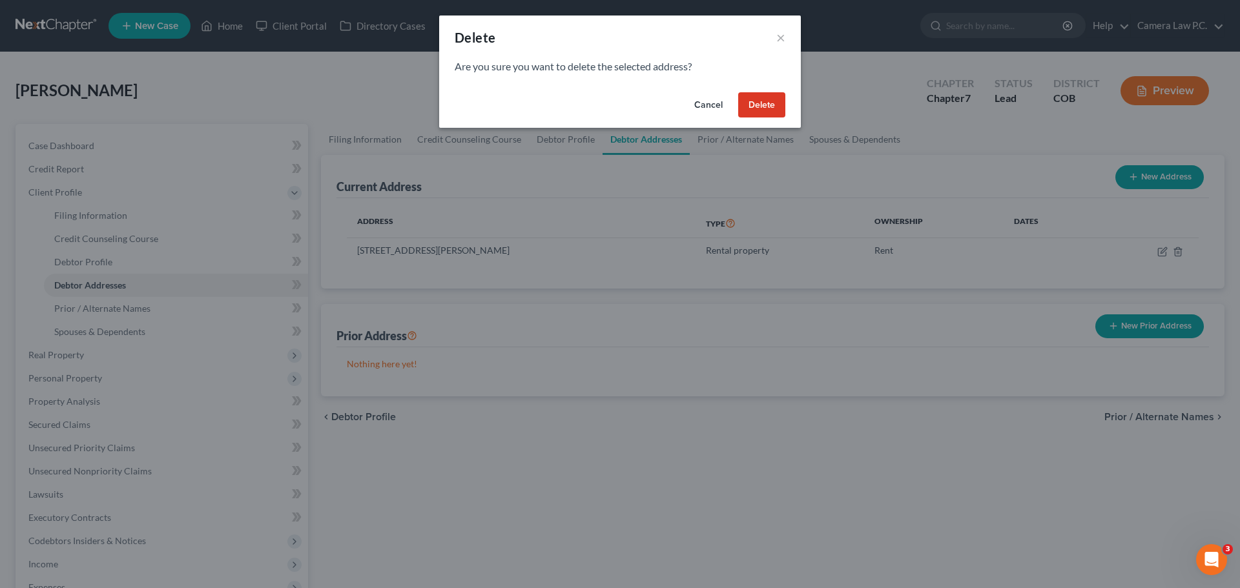
click at [756, 107] on button "Delete" at bounding box center [761, 105] width 47 height 26
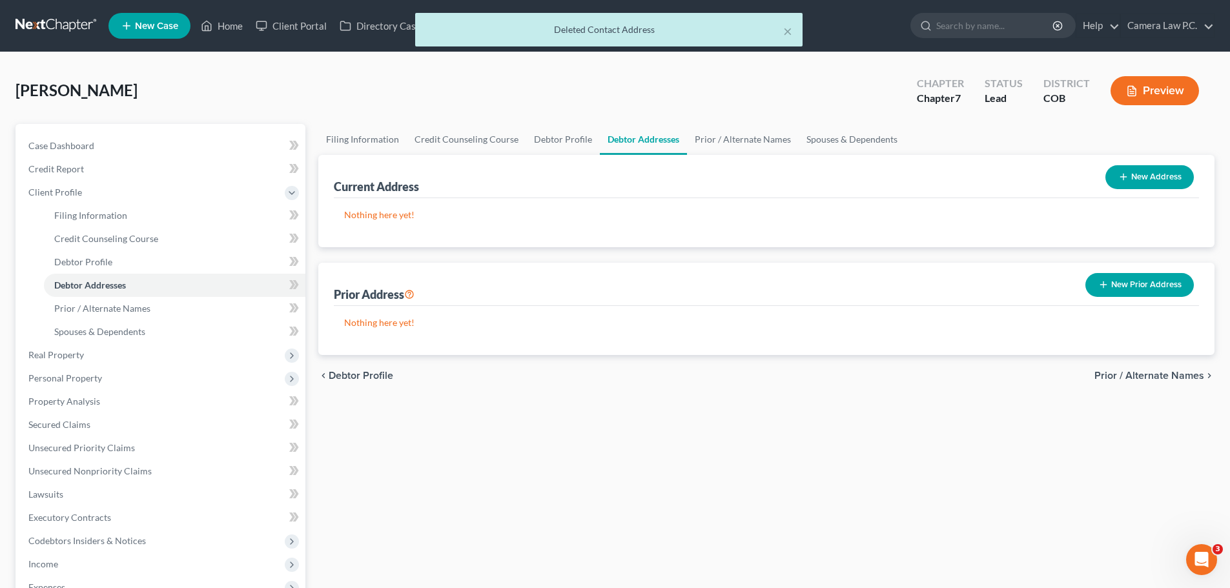
click at [1147, 179] on button "New Address" at bounding box center [1150, 177] width 88 height 24
select select "0"
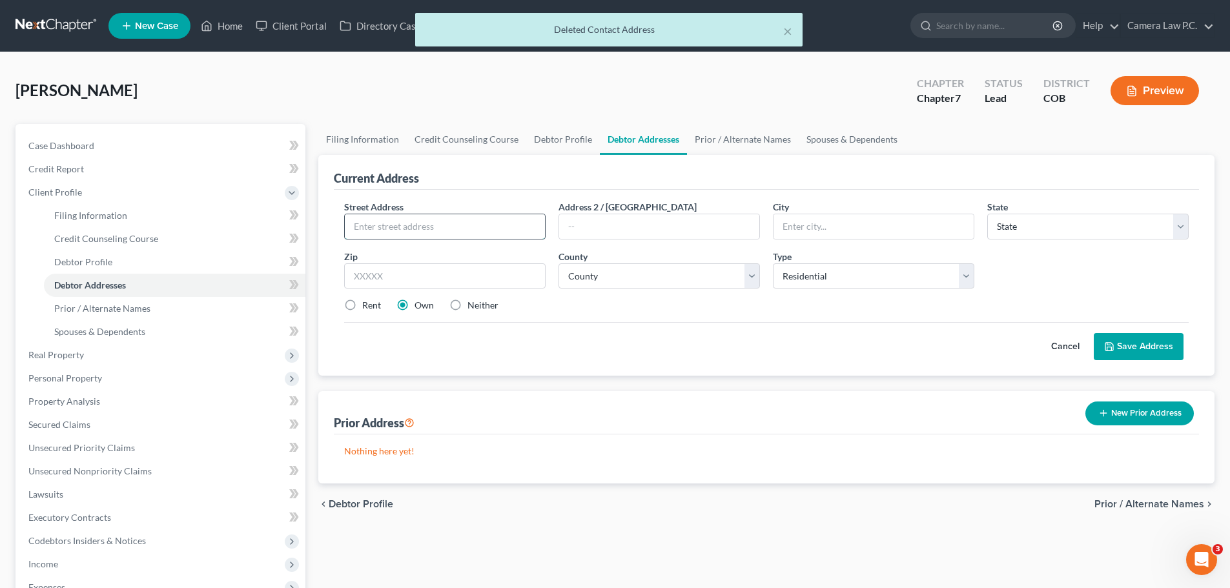
click at [373, 223] on input "text" at bounding box center [445, 226] width 200 height 25
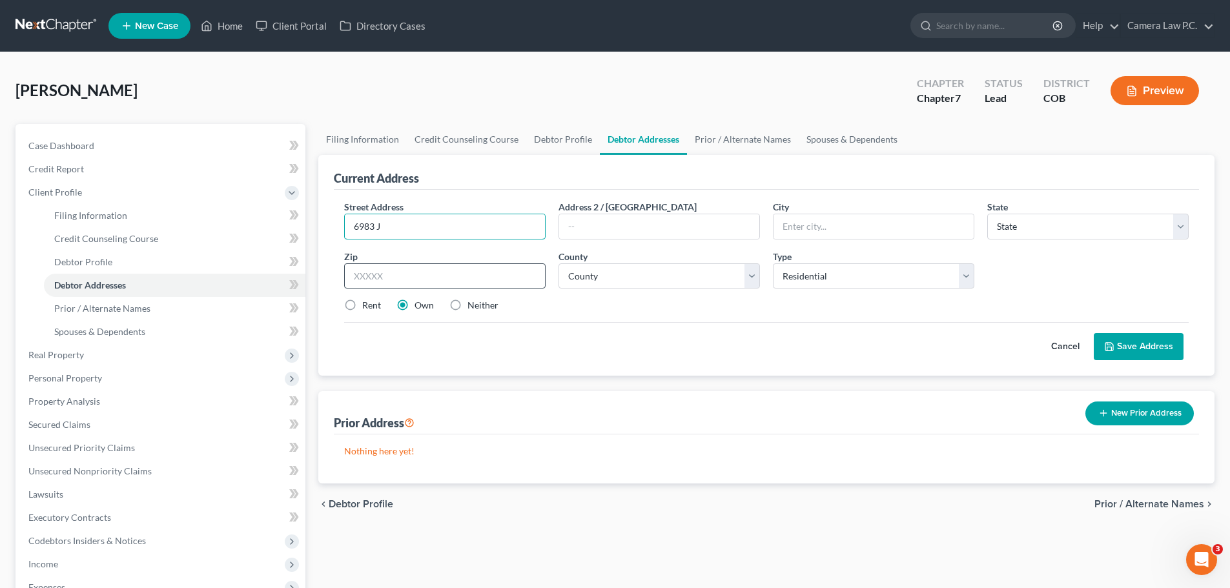
type input "[STREET_ADDRESS][PERSON_NAME]"
click at [789, 222] on input "text" at bounding box center [874, 226] width 200 height 25
type input "Arvada"
drag, startPoint x: 1053, startPoint y: 225, endPoint x: 1044, endPoint y: 226, distance: 9.1
click at [1053, 225] on select "State [US_STATE] AK AR AZ CA CO CT DE DC [GEOGRAPHIC_DATA] [GEOGRAPHIC_DATA] GU…" at bounding box center [1089, 227] width 202 height 26
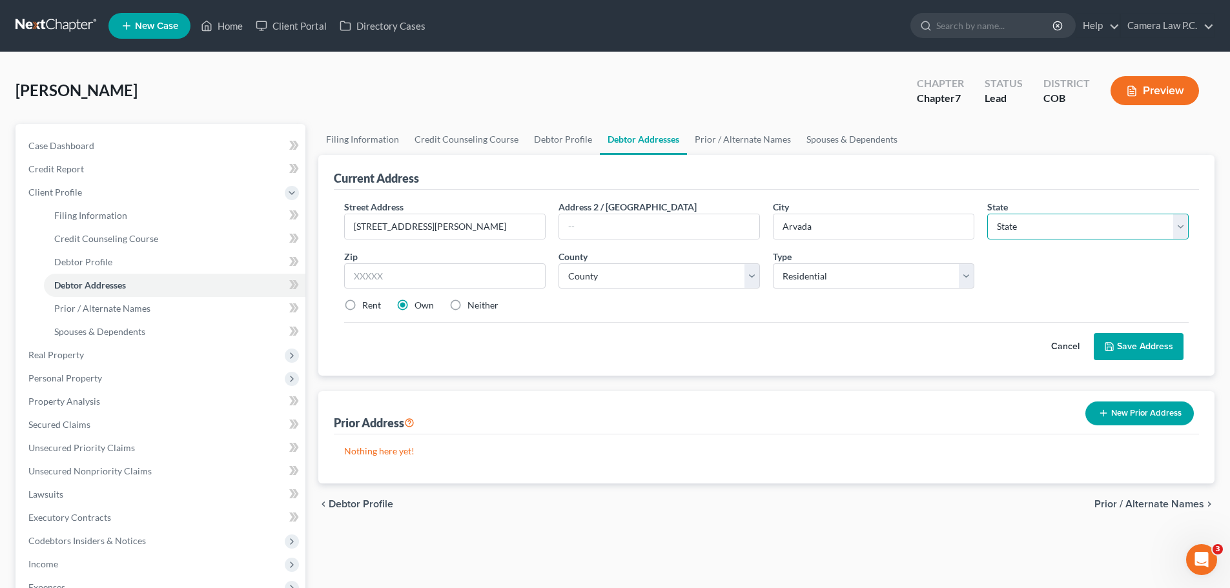
select select "5"
click at [988, 214] on select "State [US_STATE] AK AR AZ CA CO CT DE DC [GEOGRAPHIC_DATA] [GEOGRAPHIC_DATA] GU…" at bounding box center [1089, 227] width 202 height 26
click at [400, 275] on input "text" at bounding box center [445, 277] width 202 height 26
type input "80004"
click at [362, 304] on label "Rent" at bounding box center [371, 305] width 19 height 13
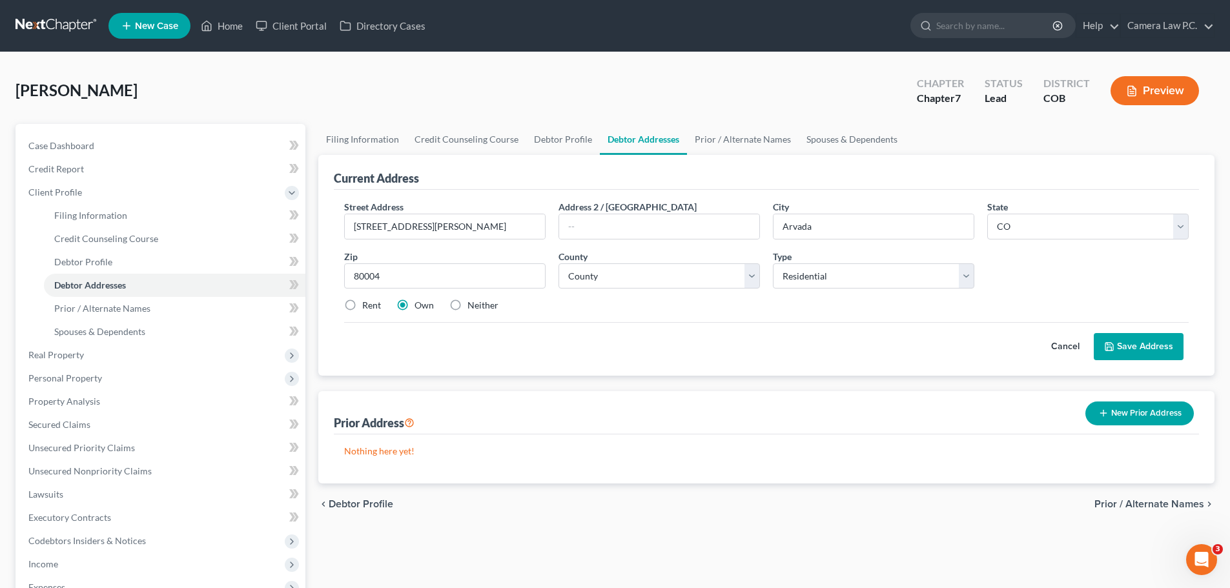
click at [367, 304] on input "Rent" at bounding box center [371, 303] width 8 height 8
radio input "true"
click at [498, 350] on div "Cancel Save Address" at bounding box center [766, 341] width 845 height 38
drag, startPoint x: 608, startPoint y: 271, endPoint x: 611, endPoint y: 278, distance: 7.6
click at [608, 271] on select "County [GEOGRAPHIC_DATA] [GEOGRAPHIC_DATA] [GEOGRAPHIC_DATA] [GEOGRAPHIC_DATA] …" at bounding box center [660, 277] width 202 height 26
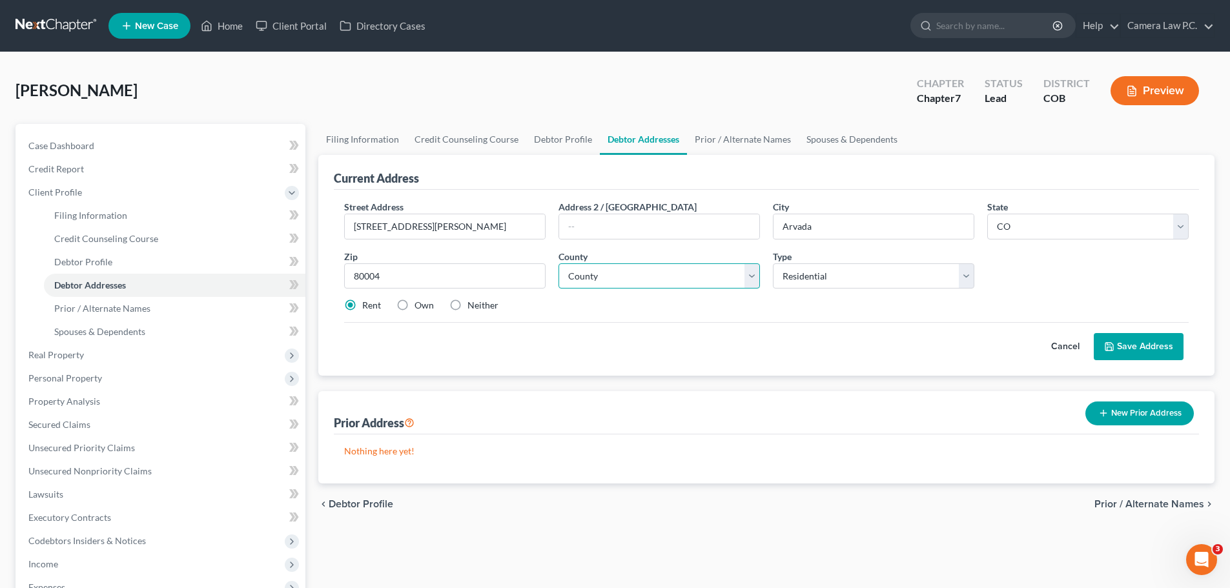
select select "30"
click at [559, 264] on select "County [GEOGRAPHIC_DATA] [GEOGRAPHIC_DATA] [GEOGRAPHIC_DATA] [GEOGRAPHIC_DATA] …" at bounding box center [660, 277] width 202 height 26
drag, startPoint x: 746, startPoint y: 326, endPoint x: 792, endPoint y: 305, distance: 50.9
click at [747, 326] on div "Cancel Save Address" at bounding box center [766, 341] width 845 height 38
click at [811, 279] on select "Select Residential Mailing Rental Business" at bounding box center [874, 277] width 202 height 26
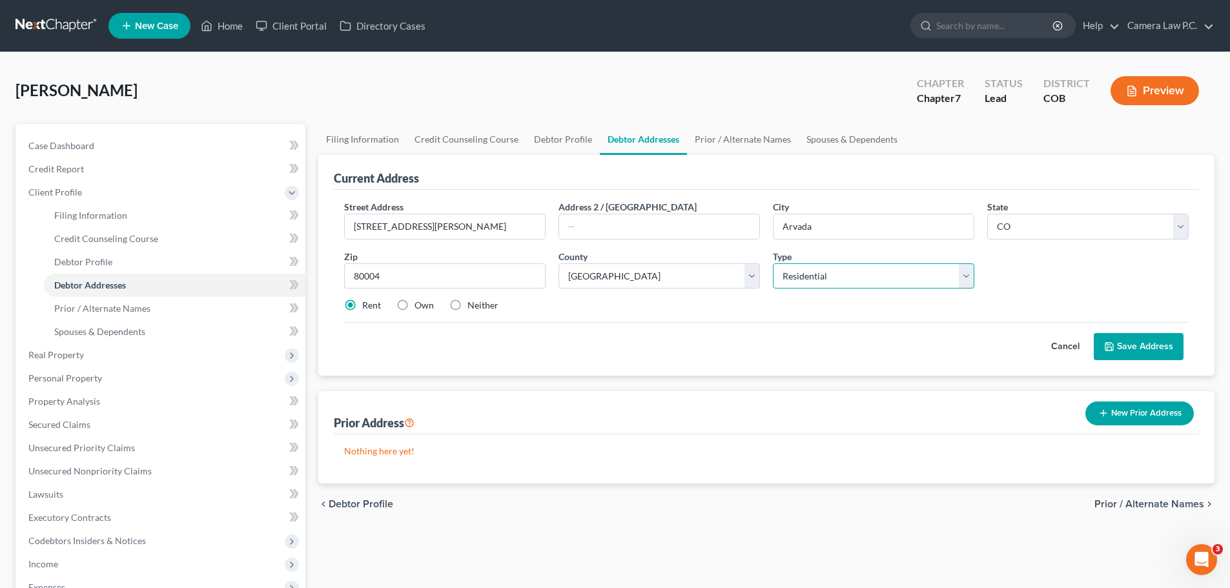
select select "2"
click at [773, 264] on select "Select Residential Mailing Rental Business" at bounding box center [874, 277] width 202 height 26
click at [1154, 345] on button "Save Address" at bounding box center [1139, 346] width 90 height 27
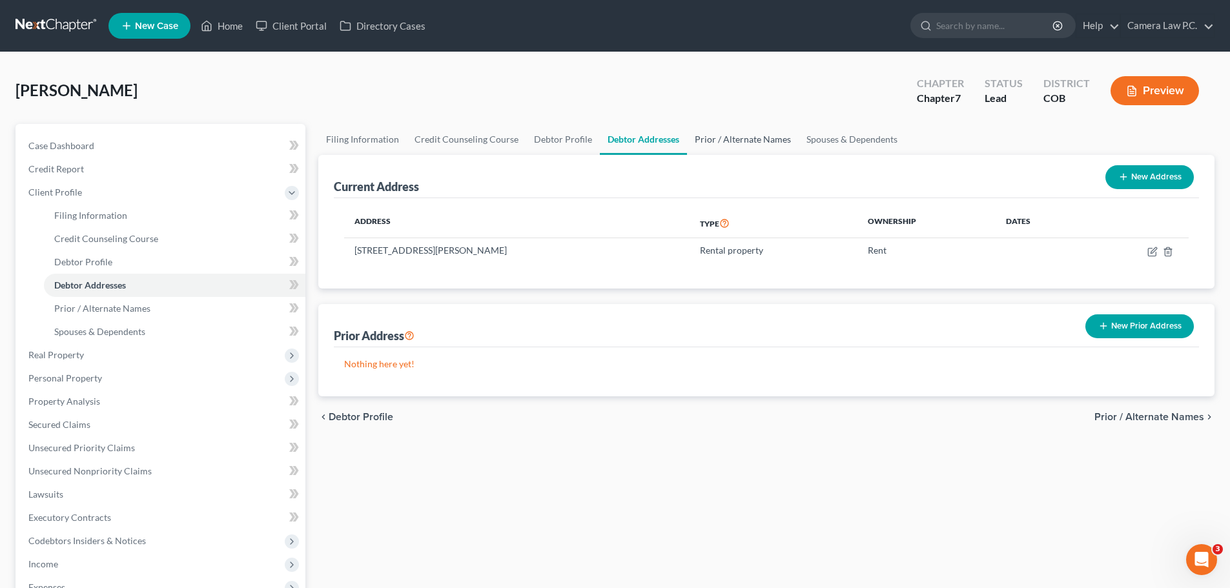
click at [738, 143] on link "Prior / Alternate Names" at bounding box center [743, 139] width 112 height 31
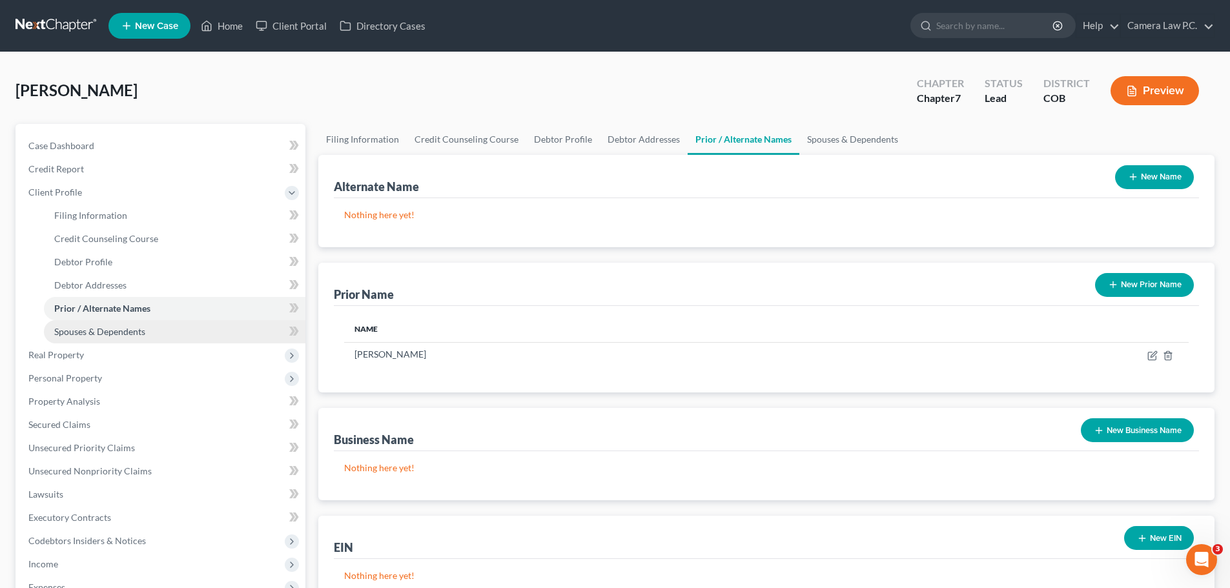
click at [91, 335] on span "Spouses & Dependents" at bounding box center [99, 331] width 91 height 11
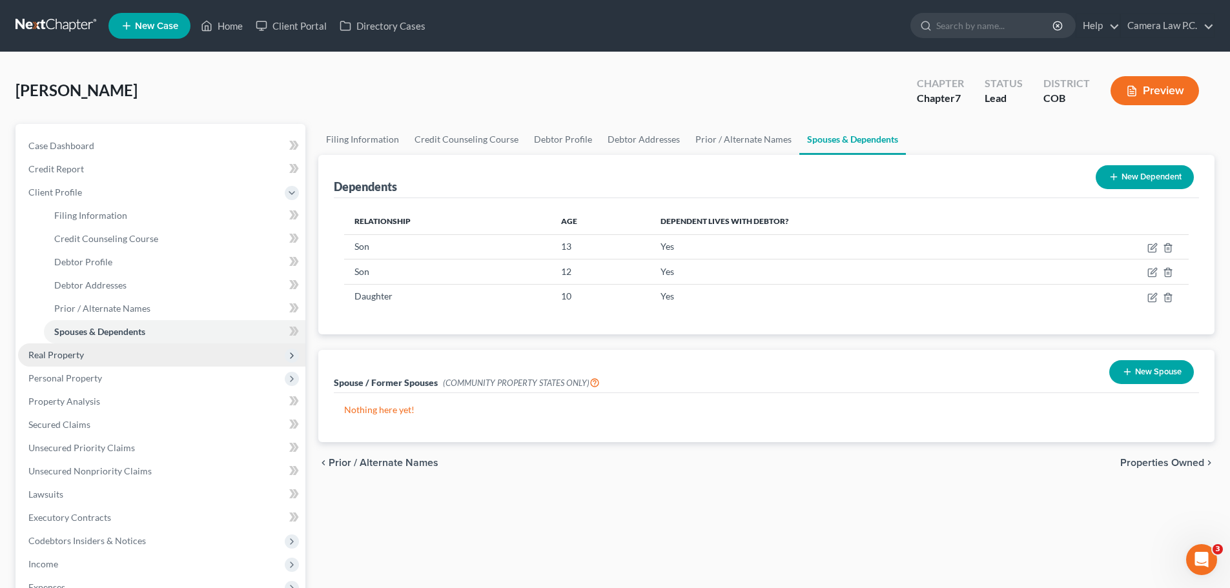
click at [47, 360] on span "Real Property" at bounding box center [56, 354] width 56 height 11
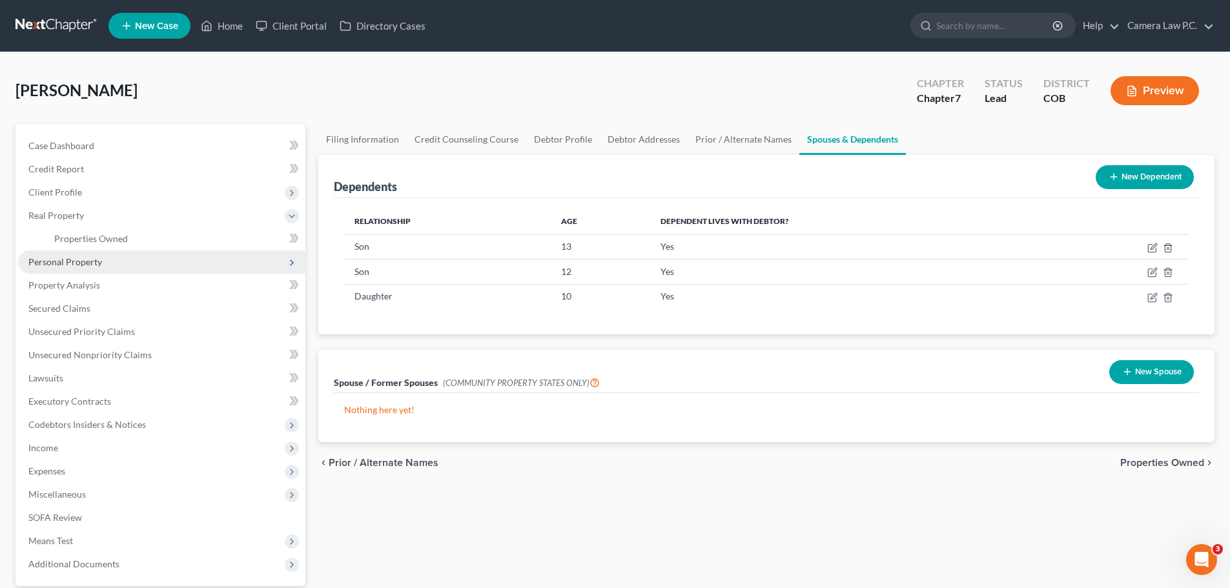
click at [63, 264] on span "Personal Property" at bounding box center [65, 261] width 74 height 11
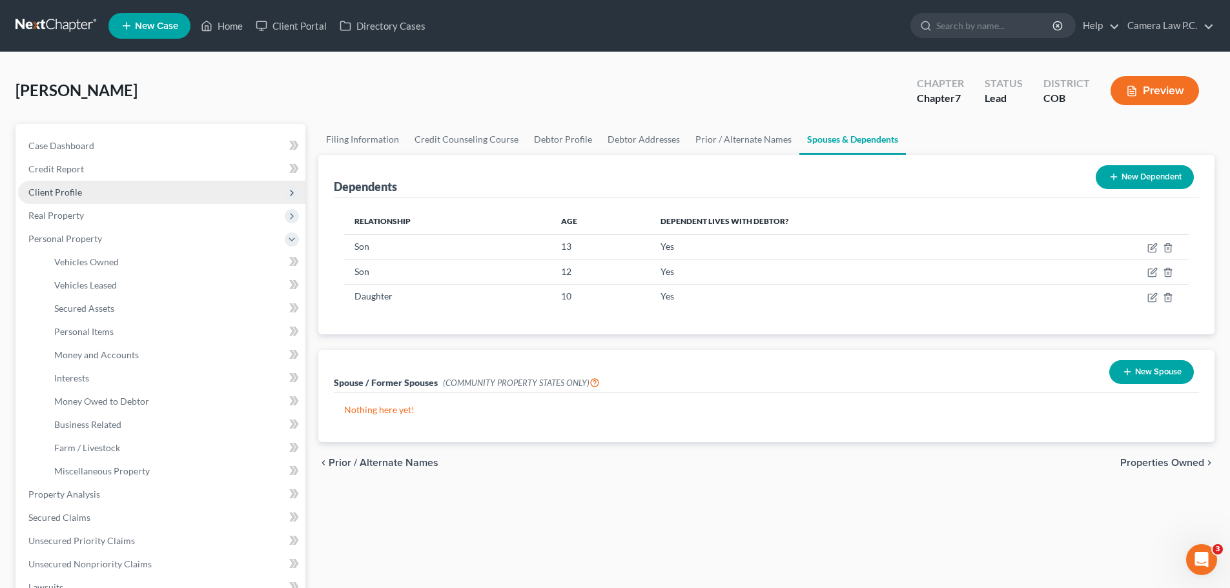
click at [53, 197] on span "Client Profile" at bounding box center [55, 192] width 54 height 11
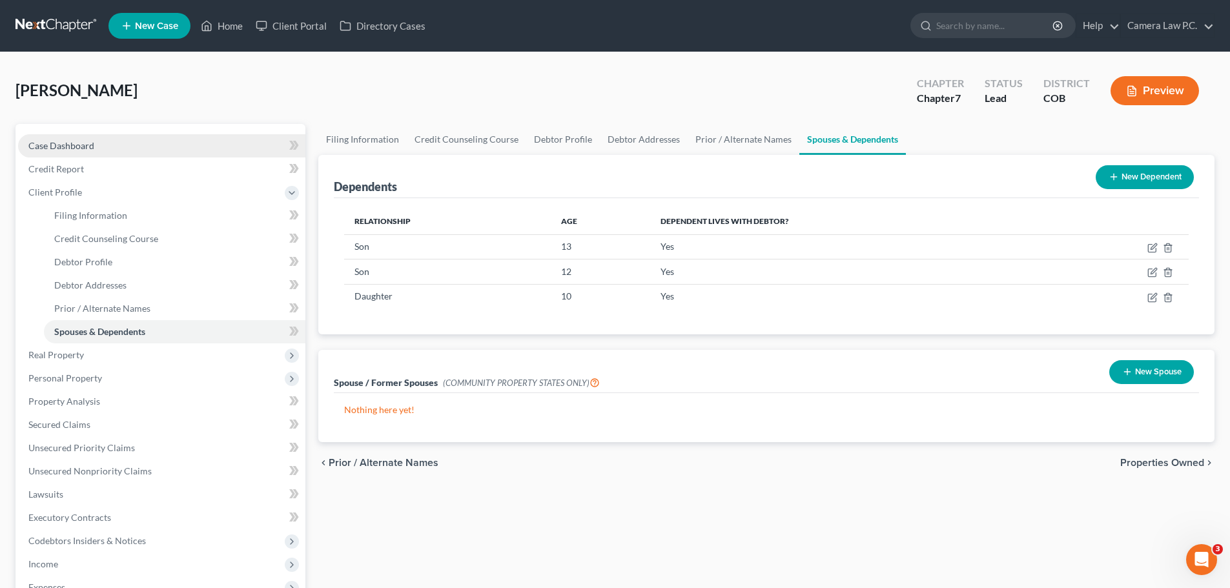
click at [62, 143] on span "Case Dashboard" at bounding box center [61, 145] width 66 height 11
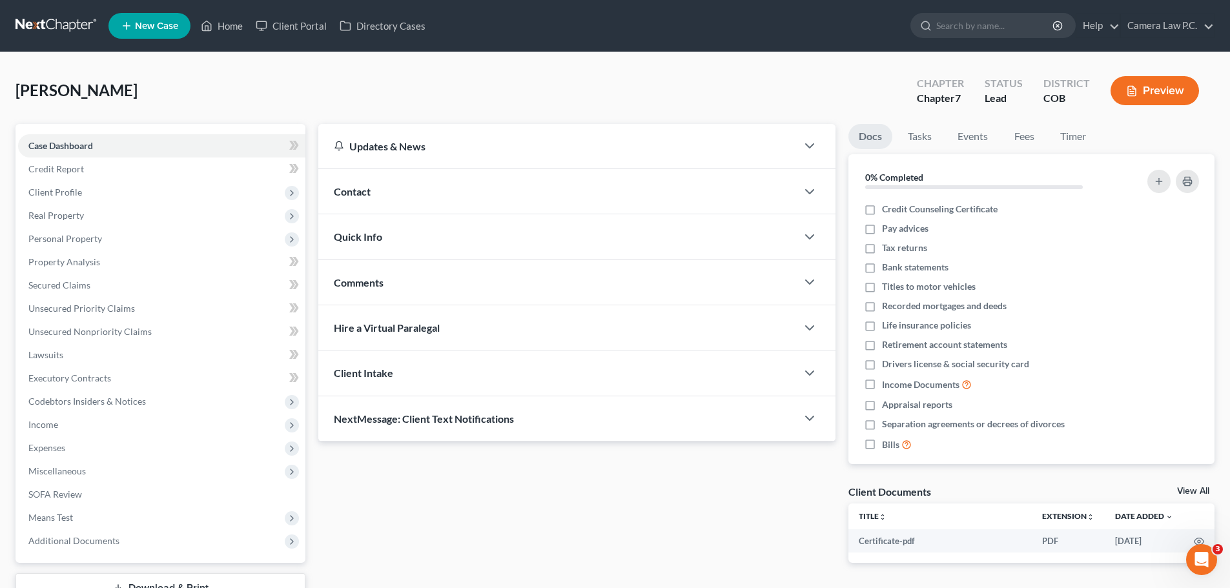
click at [395, 185] on div "Contact" at bounding box center [557, 191] width 479 height 45
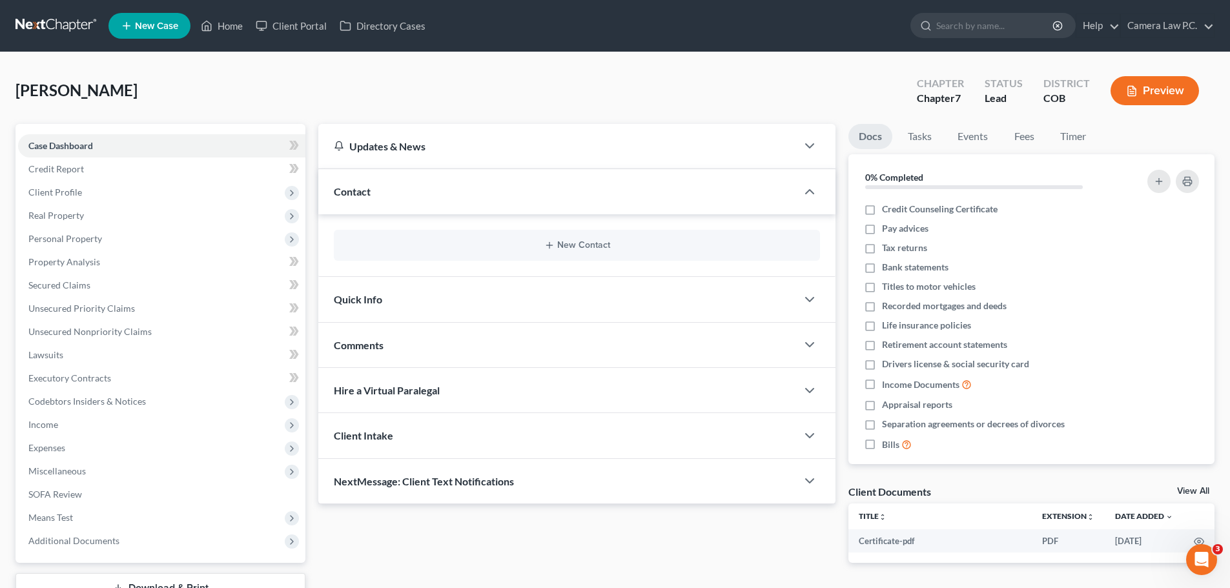
click at [696, 292] on div "Quick Info" at bounding box center [557, 299] width 479 height 45
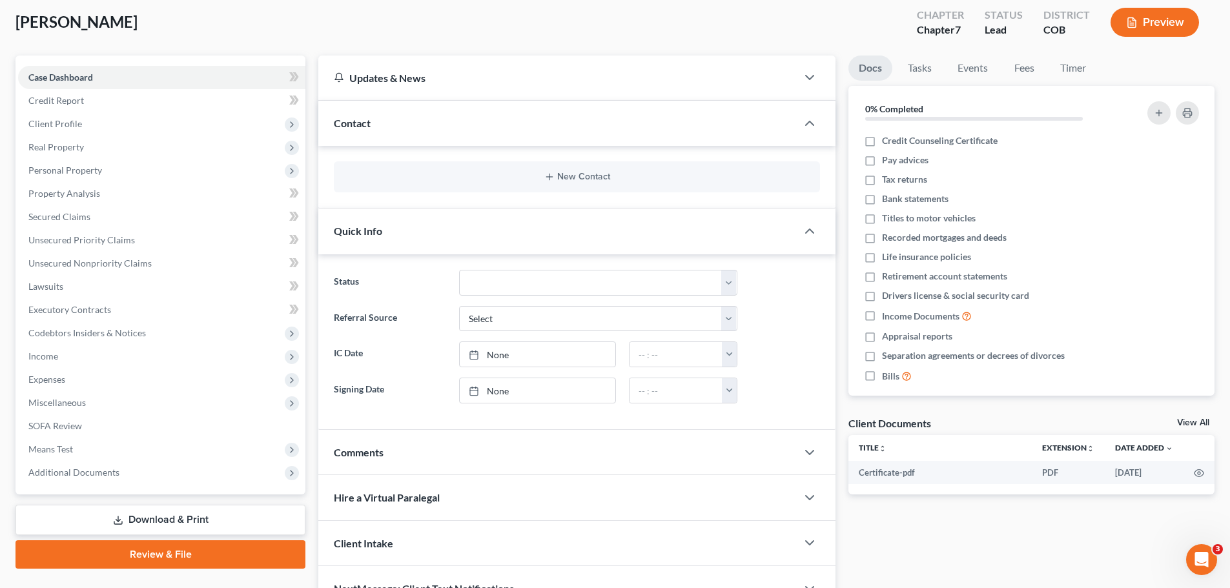
scroll to position [141, 0]
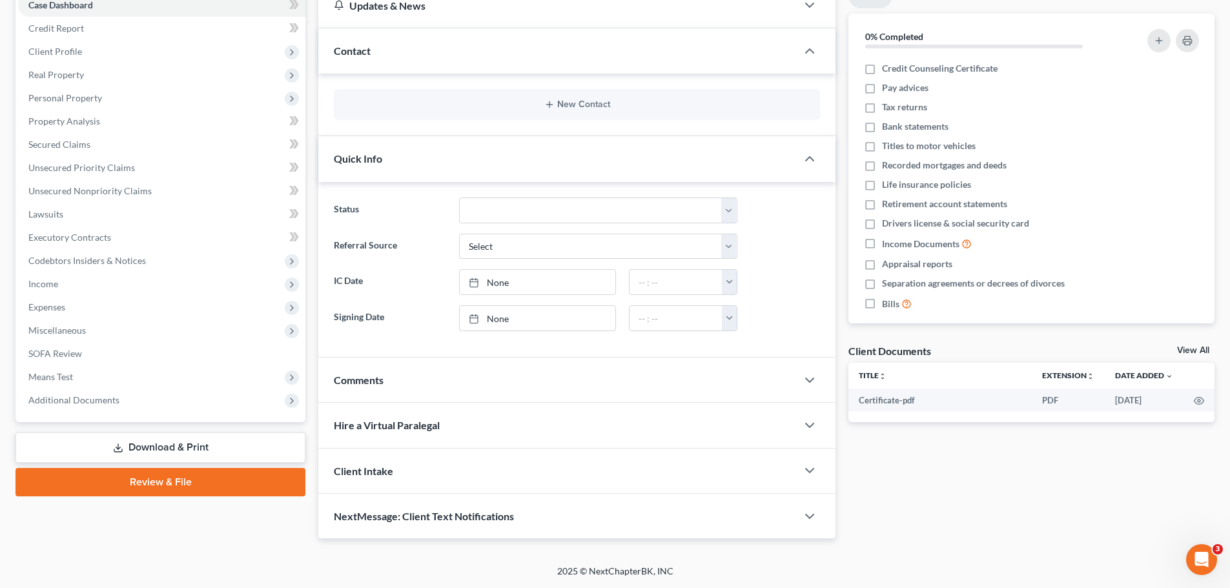
click at [502, 386] on div "Comments" at bounding box center [557, 380] width 479 height 45
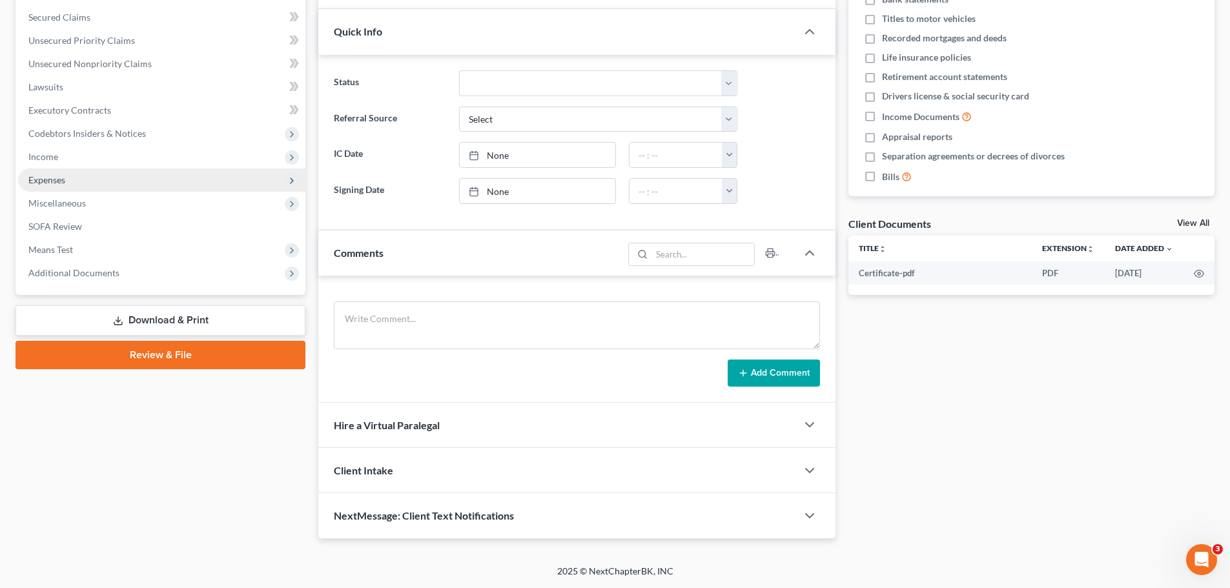
scroll to position [0, 0]
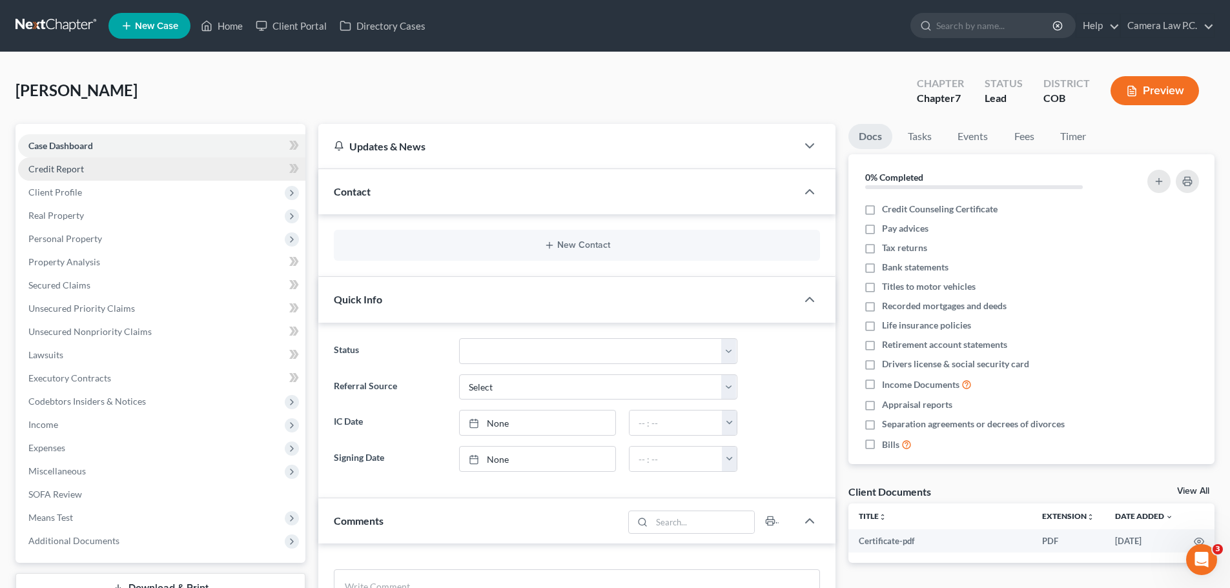
click at [68, 172] on span "Credit Report" at bounding box center [56, 168] width 56 height 11
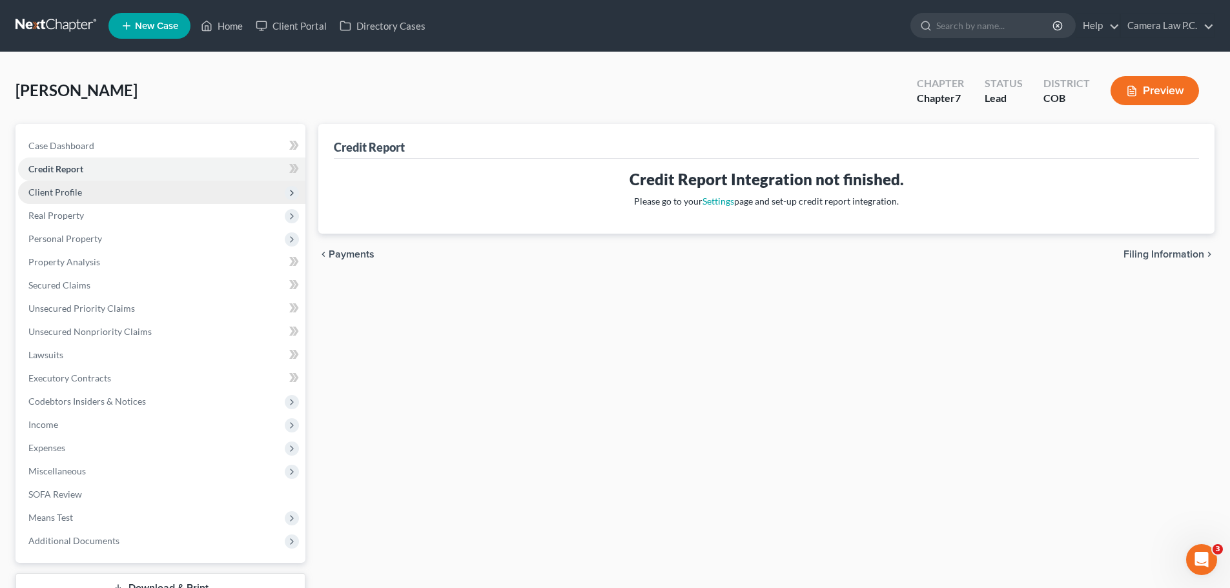
click at [50, 192] on span "Client Profile" at bounding box center [55, 192] width 54 height 11
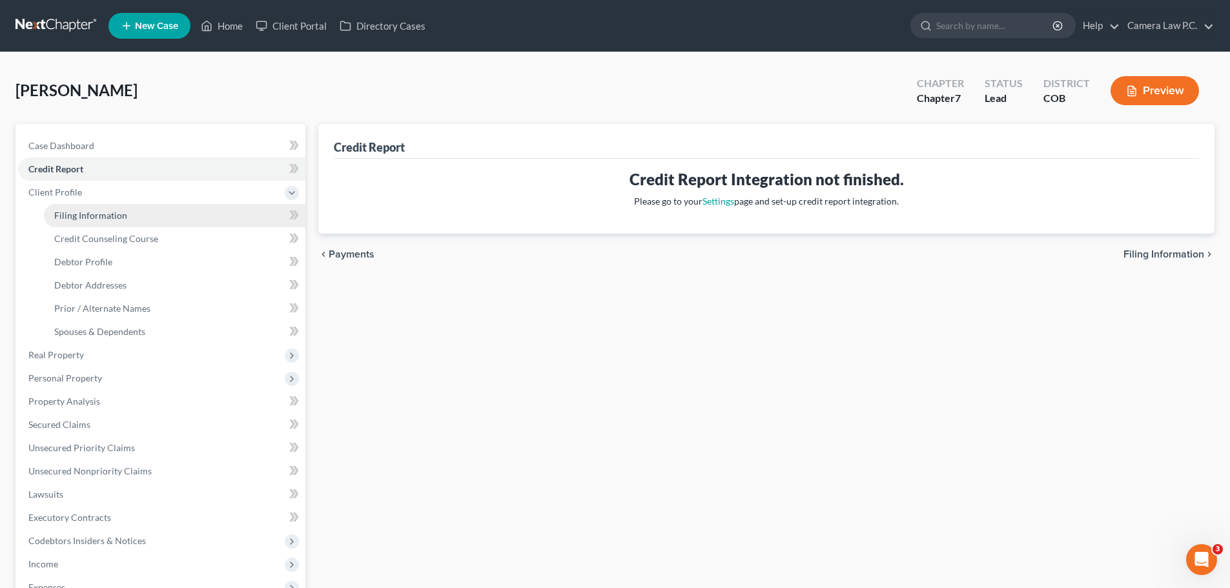
click at [66, 217] on span "Filing Information" at bounding box center [90, 215] width 73 height 11
select select "1"
select select "0"
select select "11"
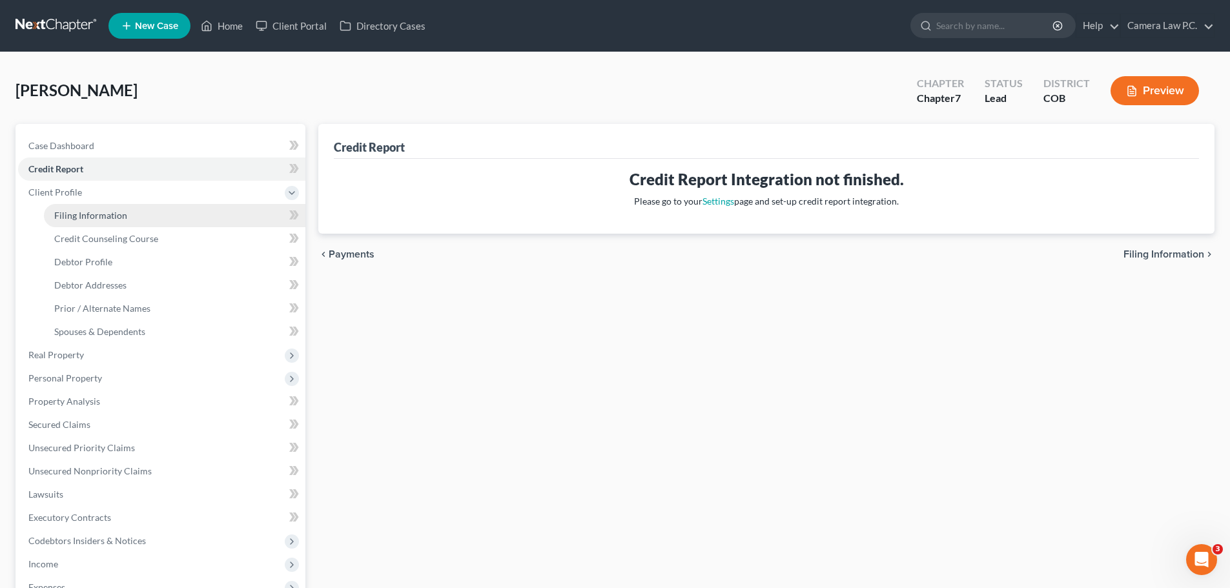
select select "0"
select select "5"
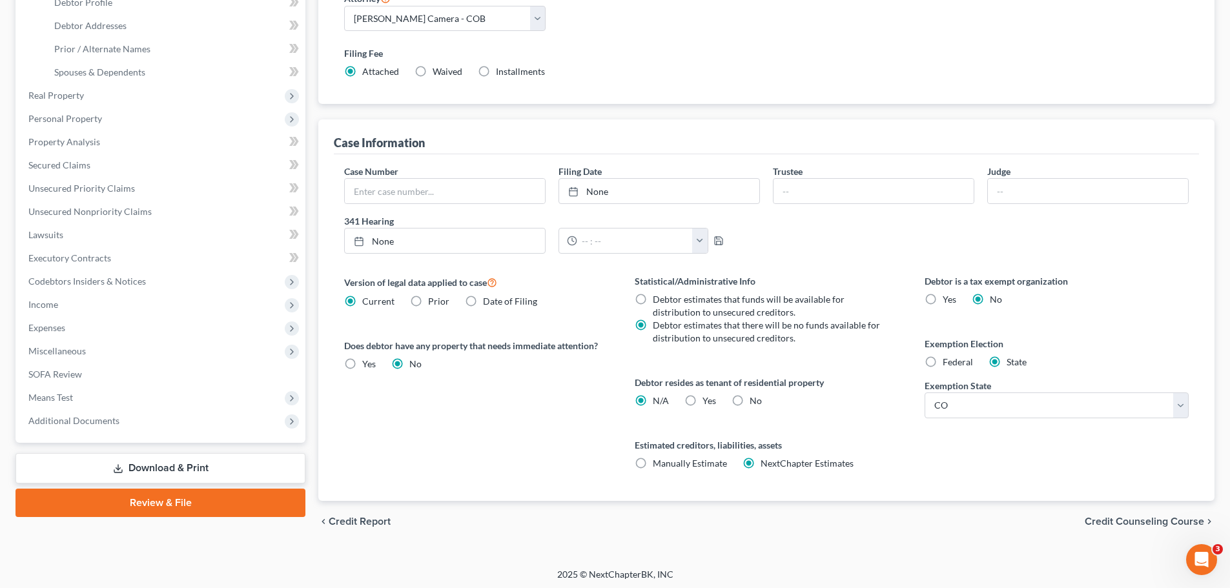
scroll to position [263, 0]
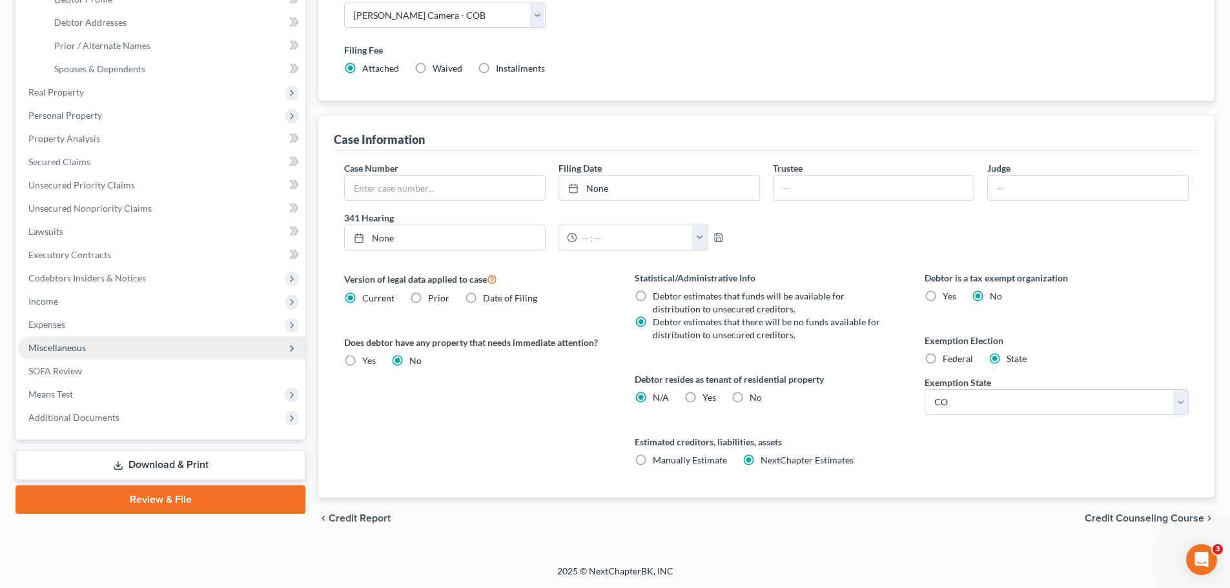
click at [54, 352] on span "Miscellaneous" at bounding box center [56, 347] width 57 height 11
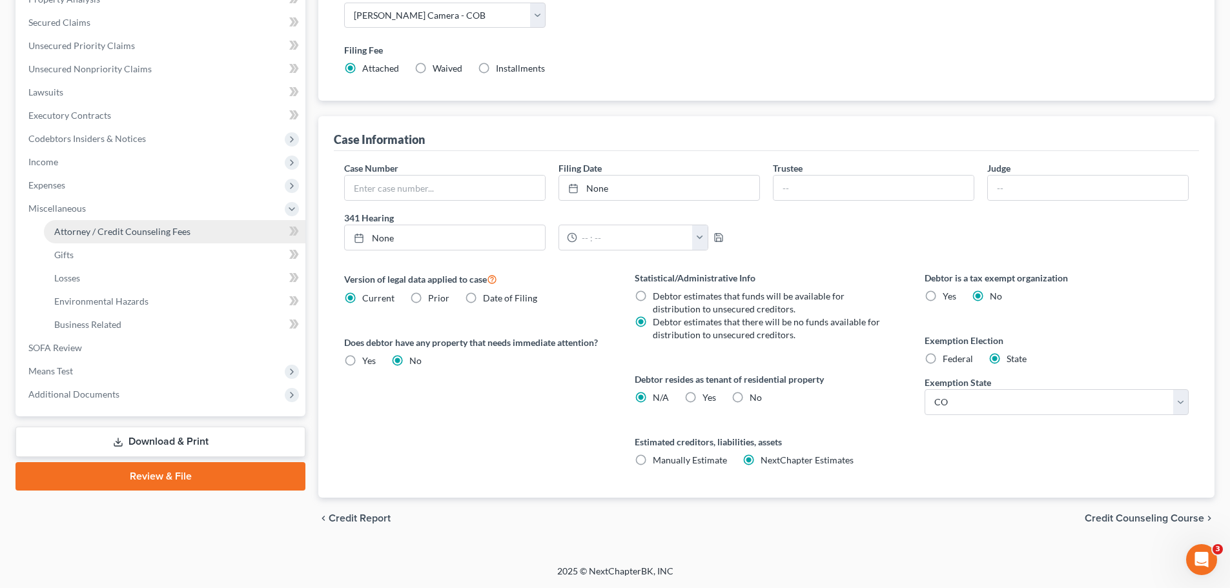
click at [76, 229] on span "Attorney / Credit Counseling Fees" at bounding box center [122, 231] width 136 height 11
select select "0"
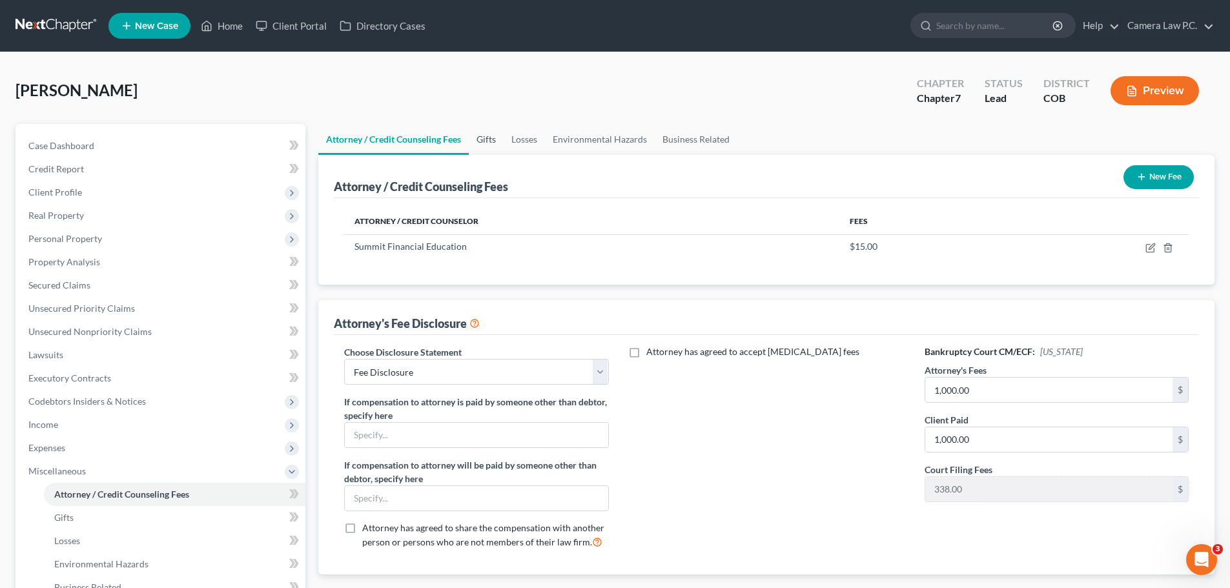
click at [486, 138] on link "Gifts" at bounding box center [486, 139] width 35 height 31
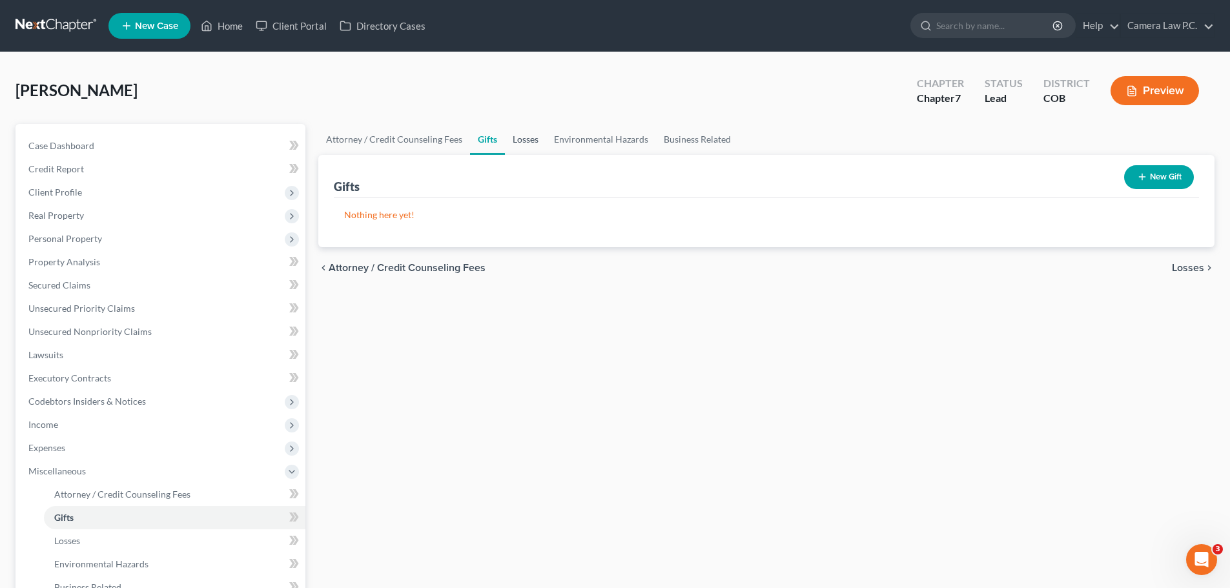
click at [526, 136] on link "Losses" at bounding box center [525, 139] width 41 height 31
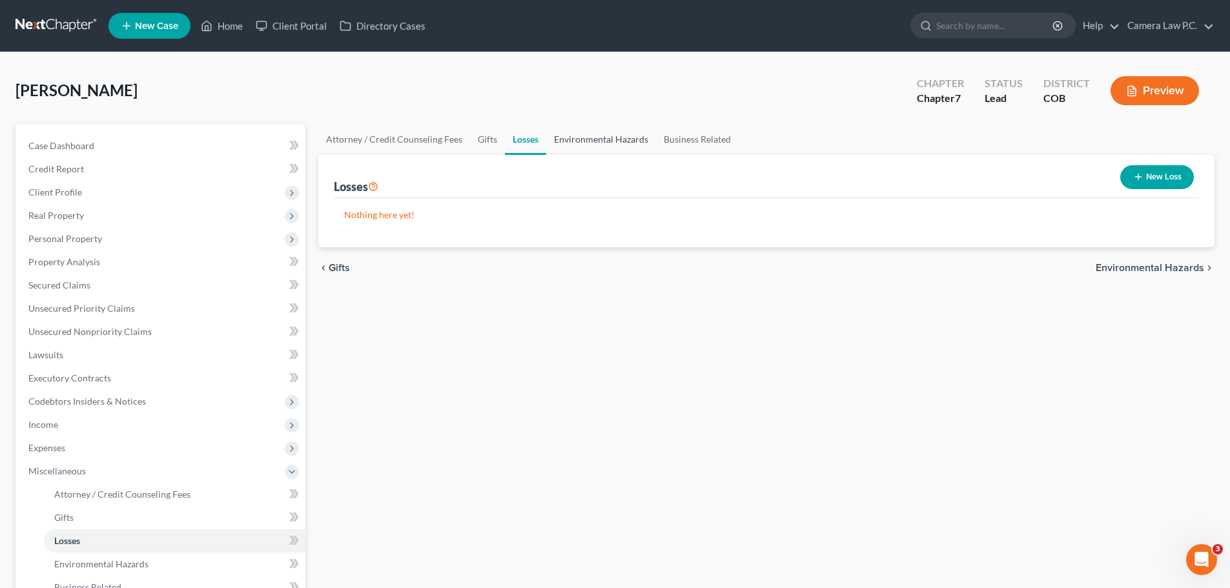
click at [588, 136] on link "Environmental Hazards" at bounding box center [601, 139] width 110 height 31
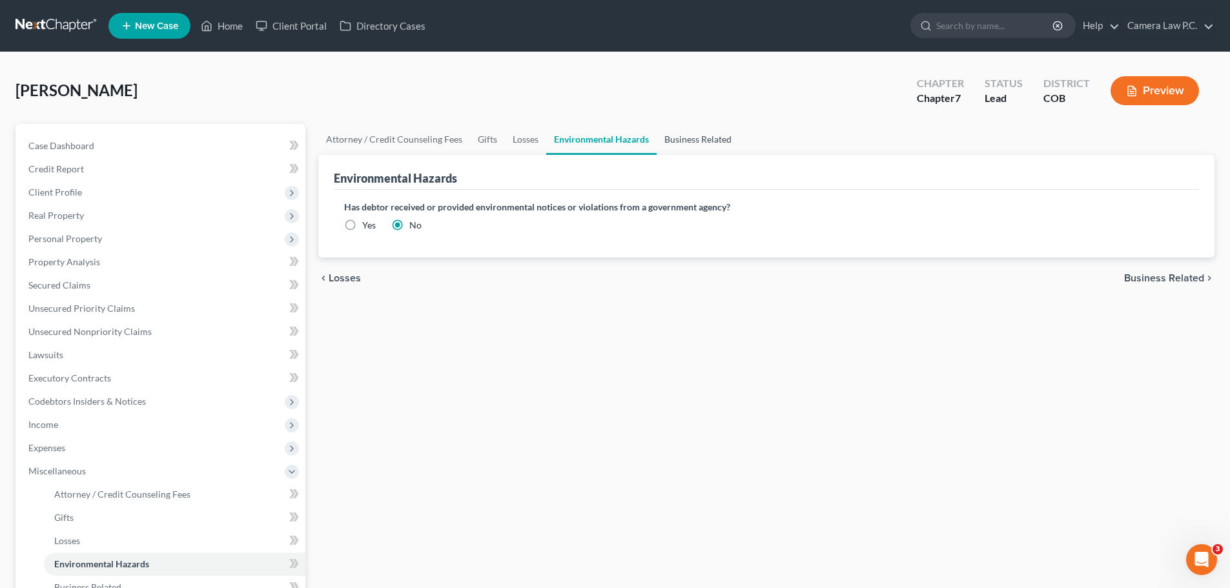
click at [688, 136] on link "Business Related" at bounding box center [698, 139] width 83 height 31
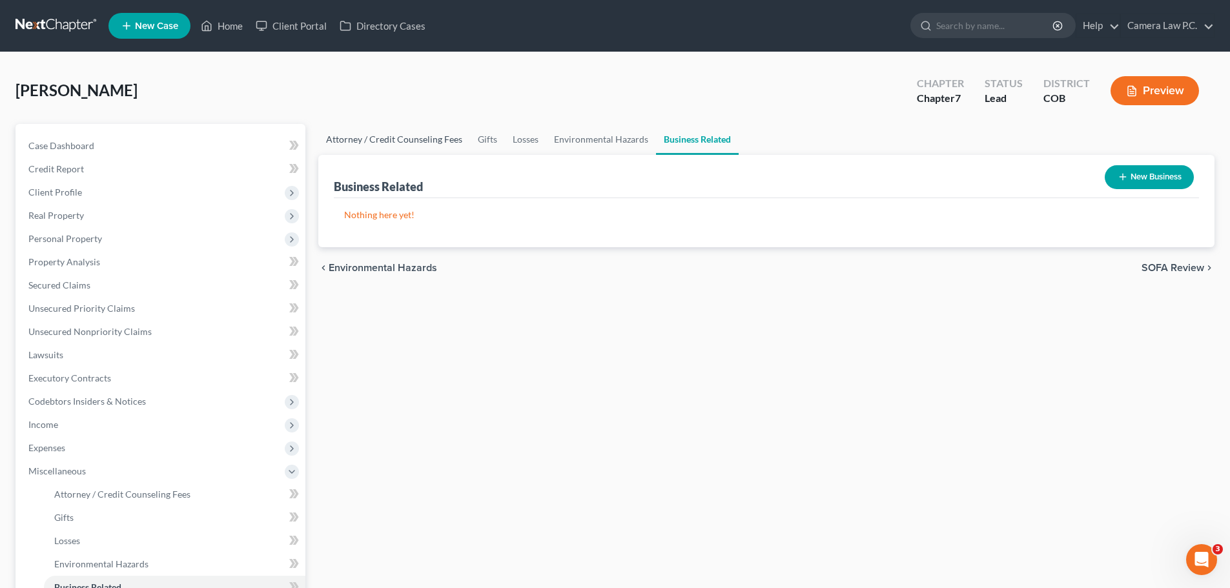
click at [381, 140] on link "Attorney / Credit Counseling Fees" at bounding box center [394, 139] width 152 height 31
select select "0"
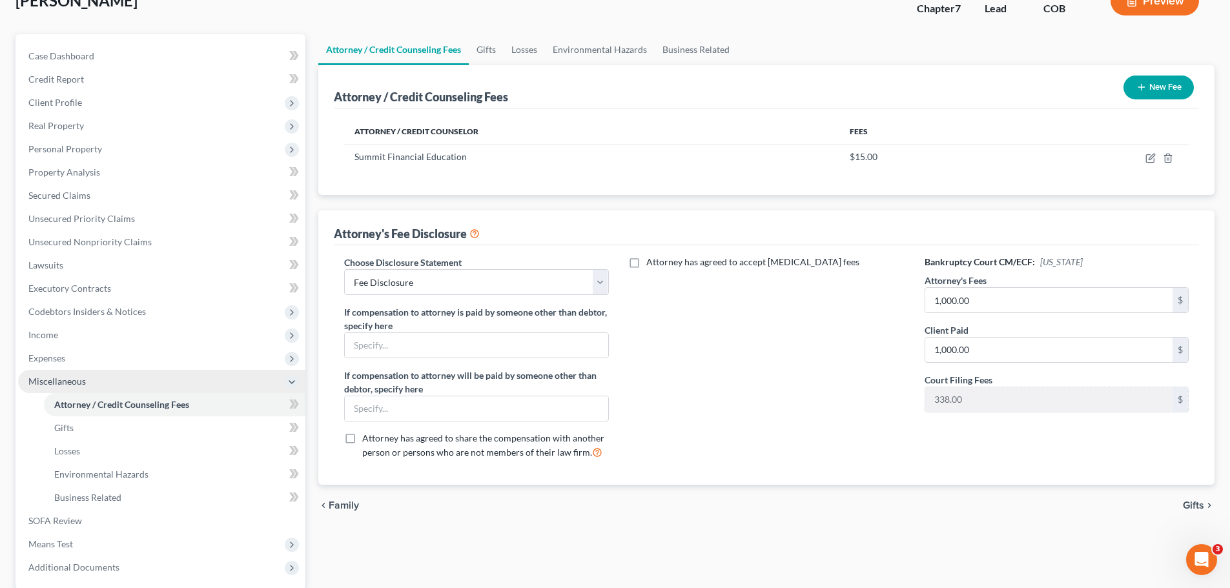
scroll to position [214, 0]
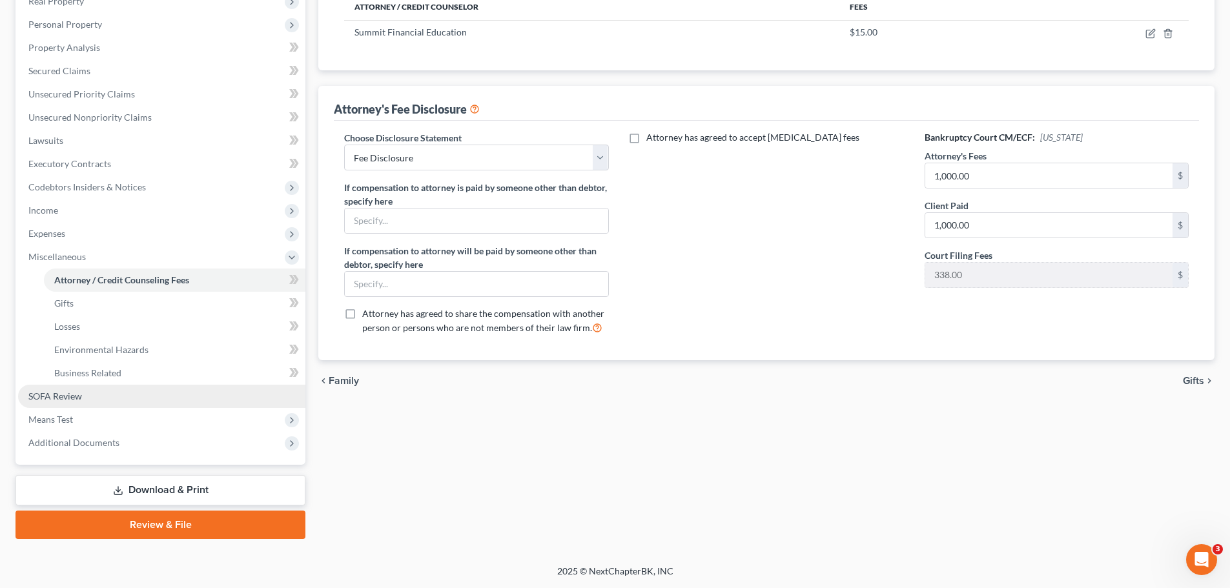
click at [59, 400] on span "SOFA Review" at bounding box center [55, 396] width 54 height 11
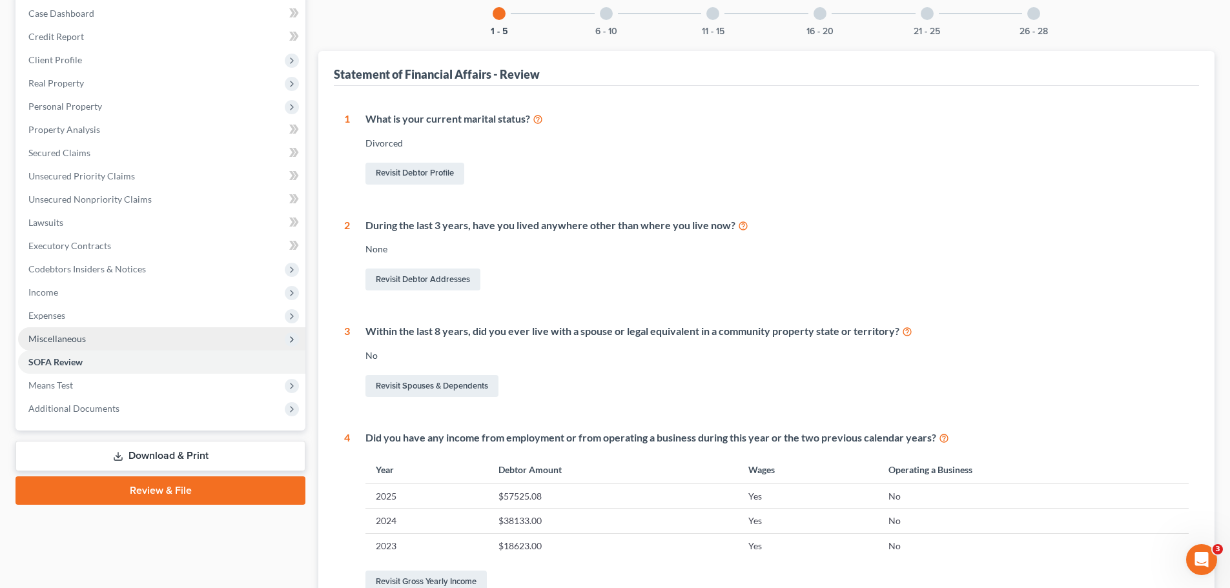
scroll to position [129, 0]
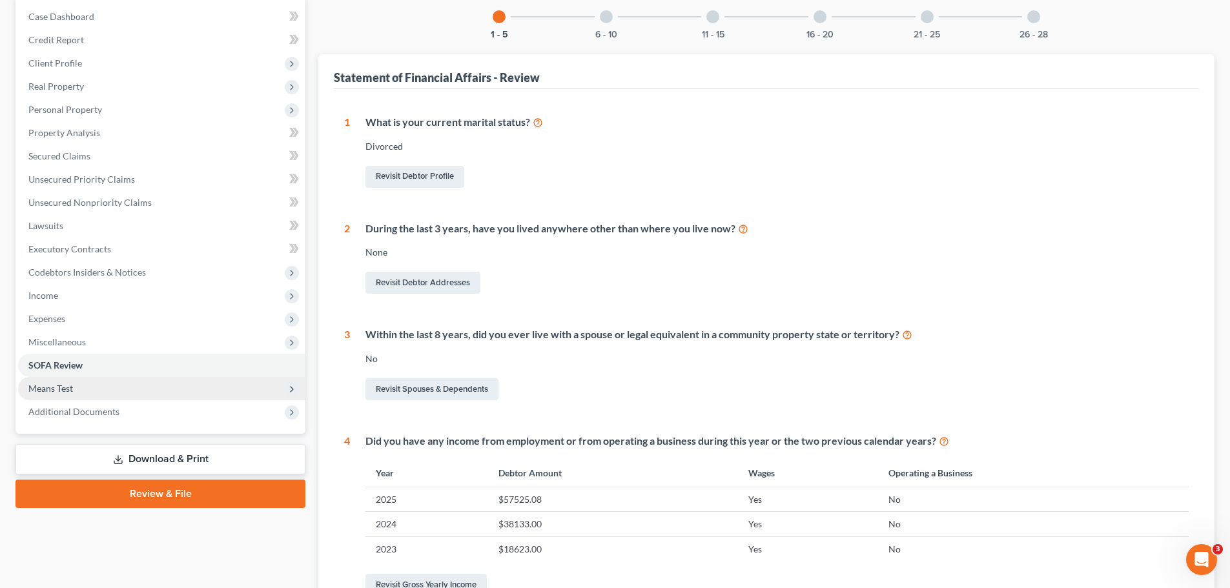
click at [45, 383] on span "Means Test" at bounding box center [50, 388] width 45 height 11
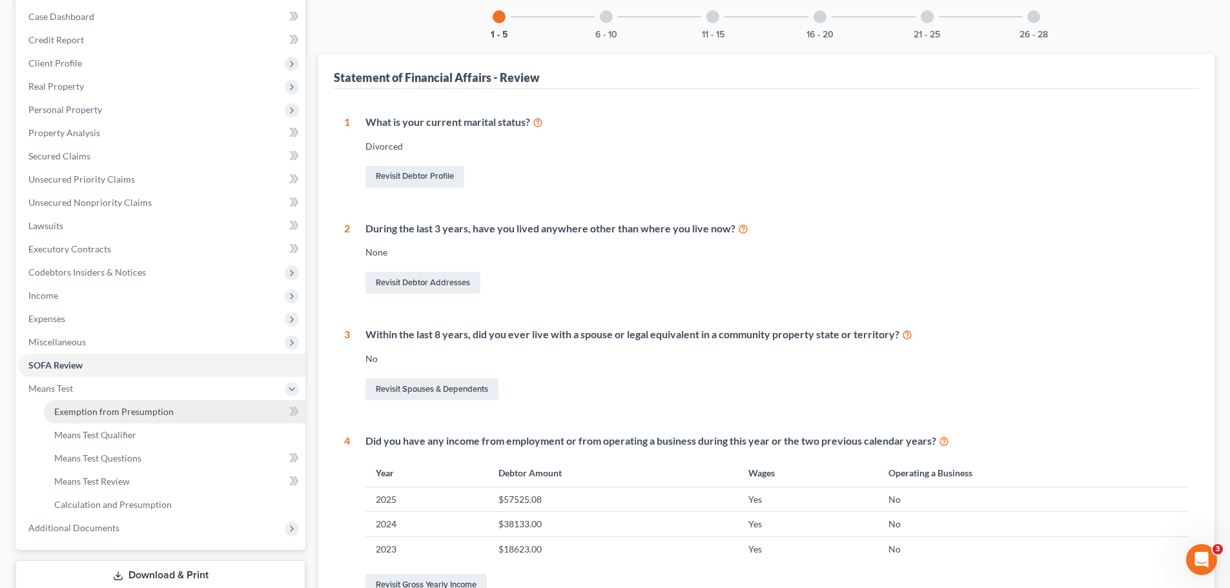
click at [82, 409] on span "Exemption from Presumption" at bounding box center [113, 411] width 119 height 11
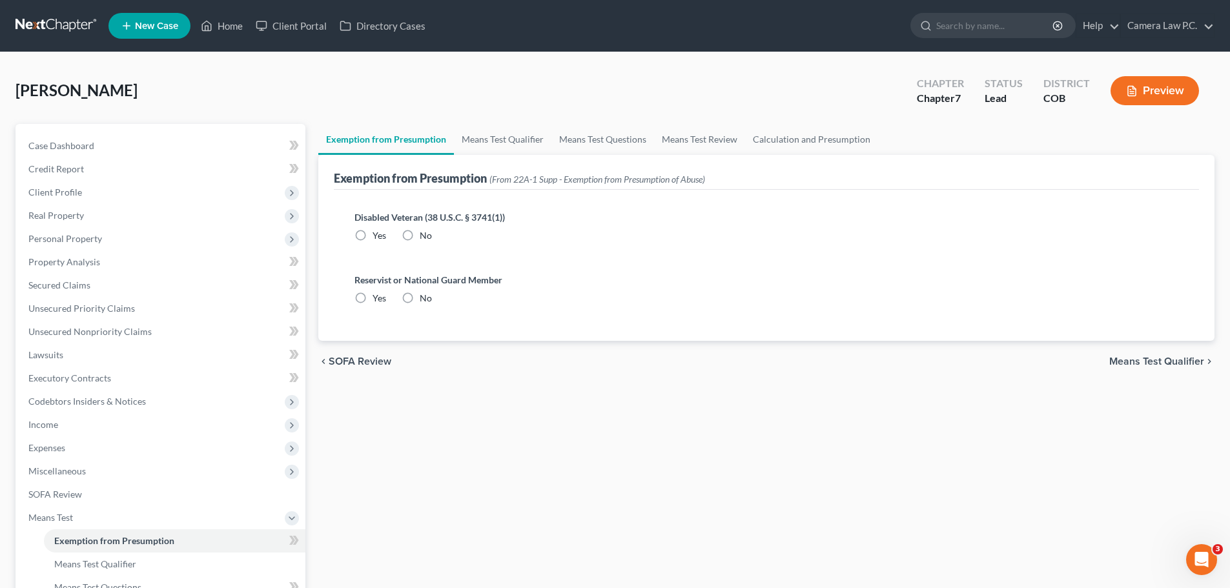
click at [420, 231] on label "No" at bounding box center [426, 235] width 12 height 13
click at [425, 231] on input "No" at bounding box center [429, 233] width 8 height 8
radio input "true"
click at [420, 298] on label "No" at bounding box center [426, 298] width 12 height 13
click at [425, 298] on input "No" at bounding box center [429, 296] width 8 height 8
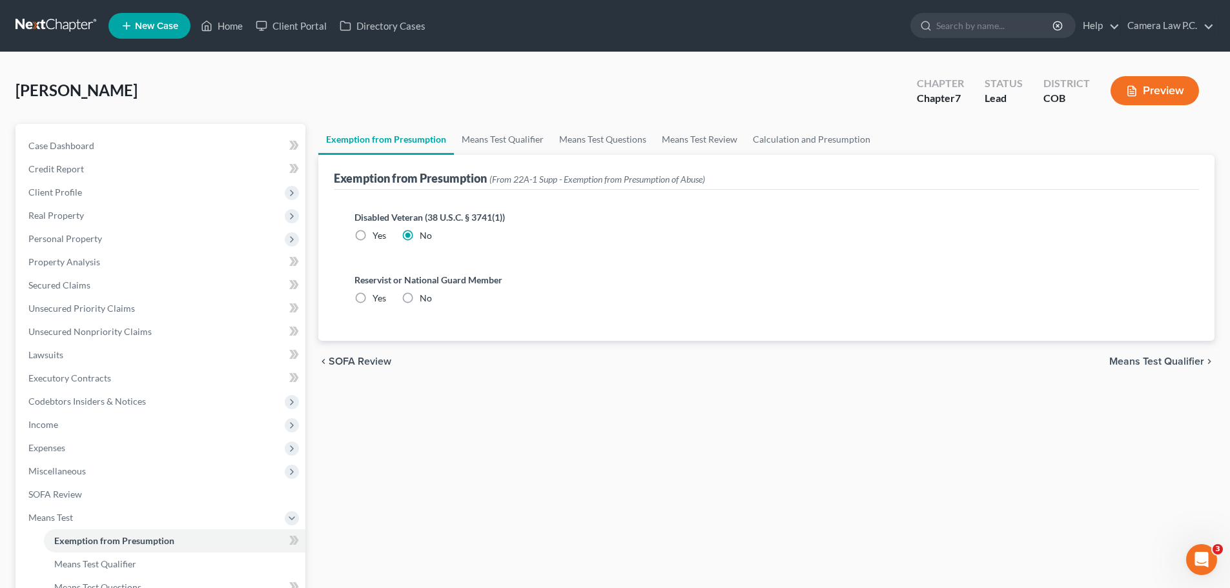
radio input "true"
click at [490, 138] on link "Means Test Qualifier" at bounding box center [503, 139] width 98 height 31
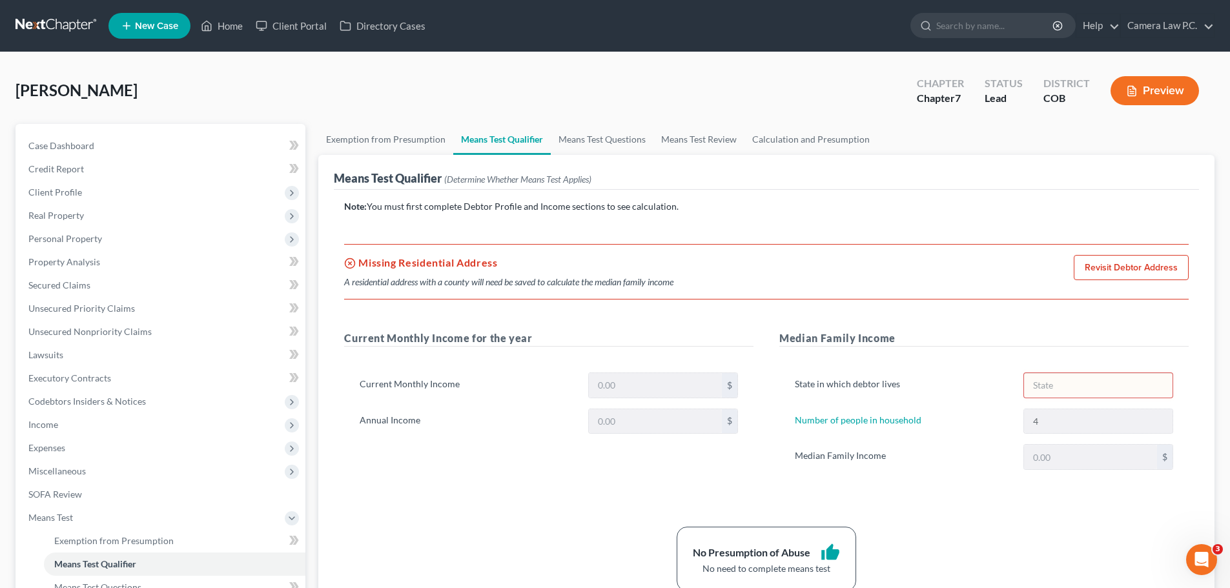
click at [1137, 265] on link "Revisit Debtor Address" at bounding box center [1131, 268] width 115 height 26
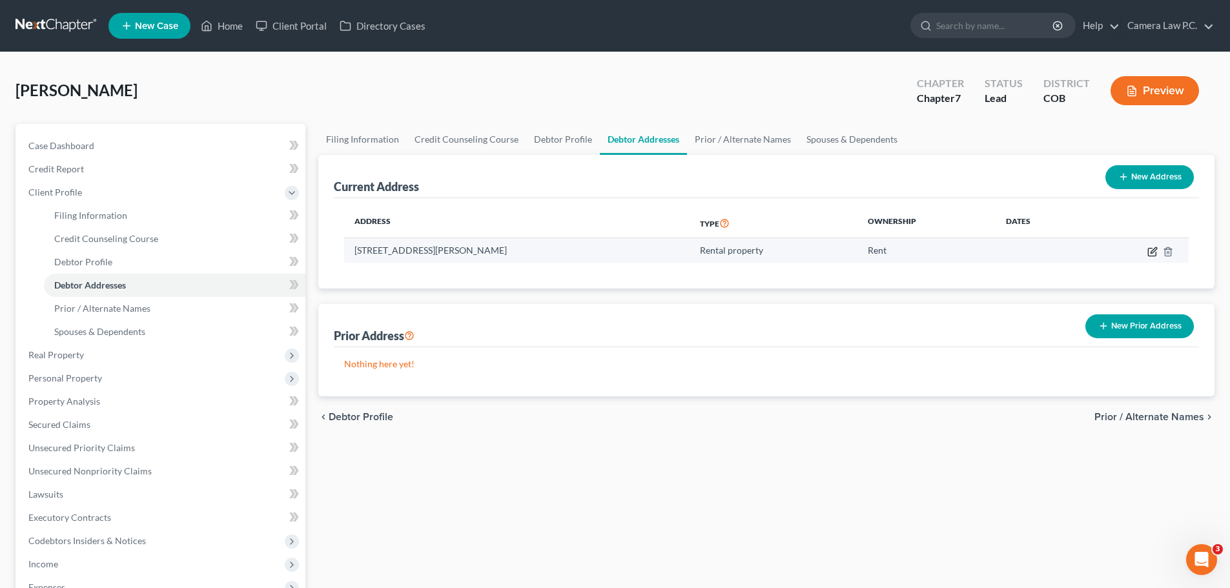
click at [1156, 251] on icon "button" at bounding box center [1153, 252] width 10 height 10
select select "5"
select select "30"
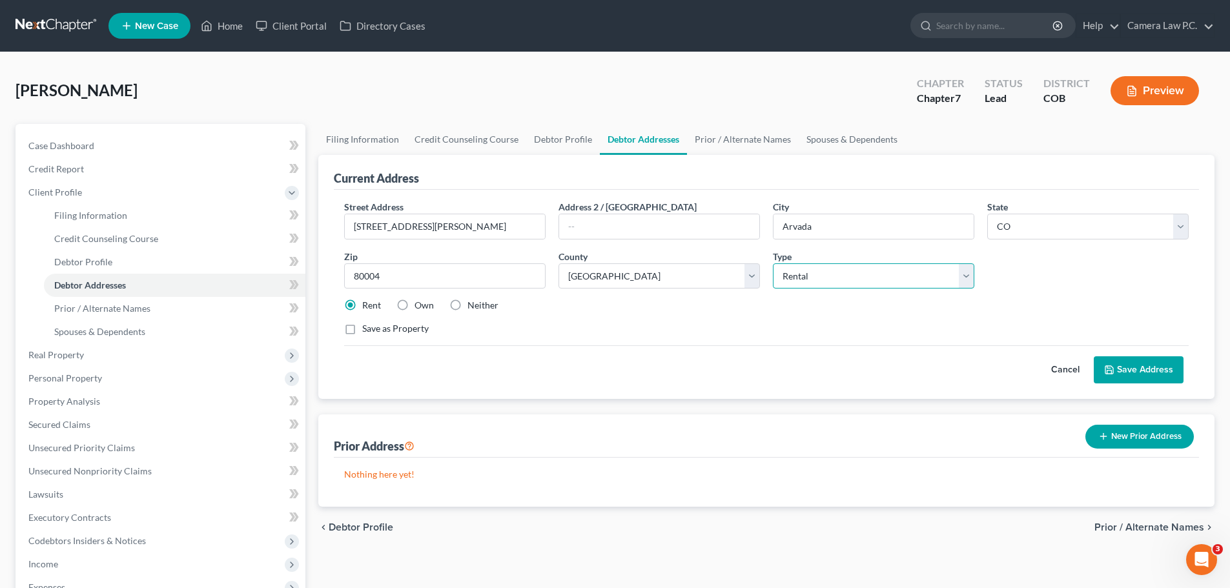
click at [817, 274] on select "Select Residential Mailing Rental Business" at bounding box center [874, 277] width 202 height 26
select select "0"
click at [773, 264] on select "Select Residential Mailing Rental Business" at bounding box center [874, 277] width 202 height 26
click at [1123, 367] on button "Save Address" at bounding box center [1139, 370] width 90 height 27
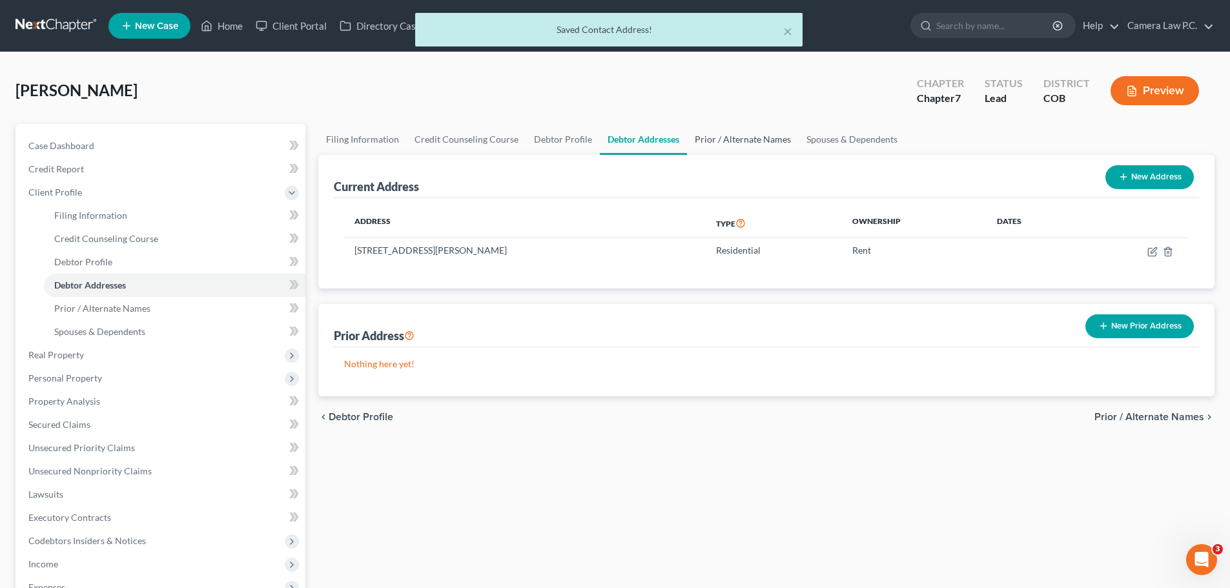
click at [731, 143] on link "Prior / Alternate Names" at bounding box center [743, 139] width 112 height 31
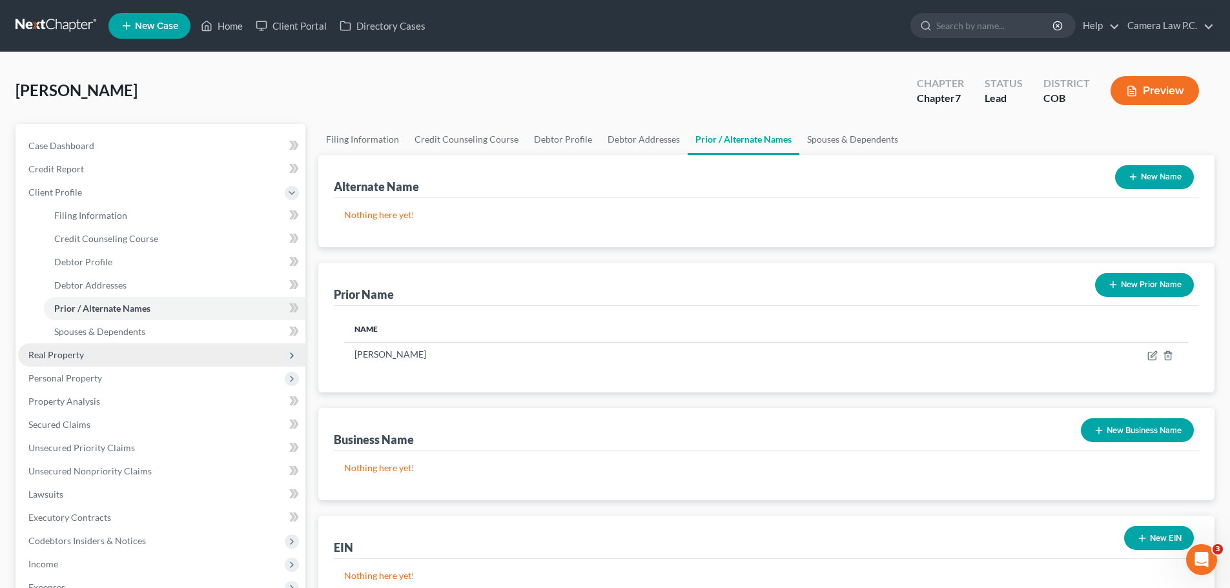
click at [59, 353] on span "Real Property" at bounding box center [56, 354] width 56 height 11
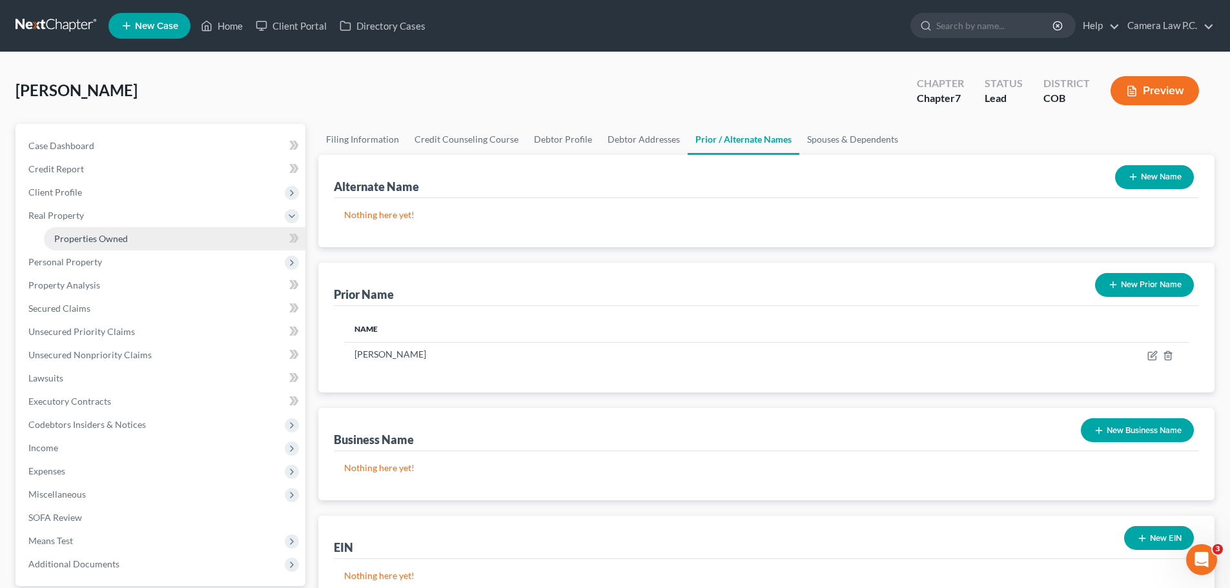
click at [79, 240] on span "Properties Owned" at bounding box center [91, 238] width 74 height 11
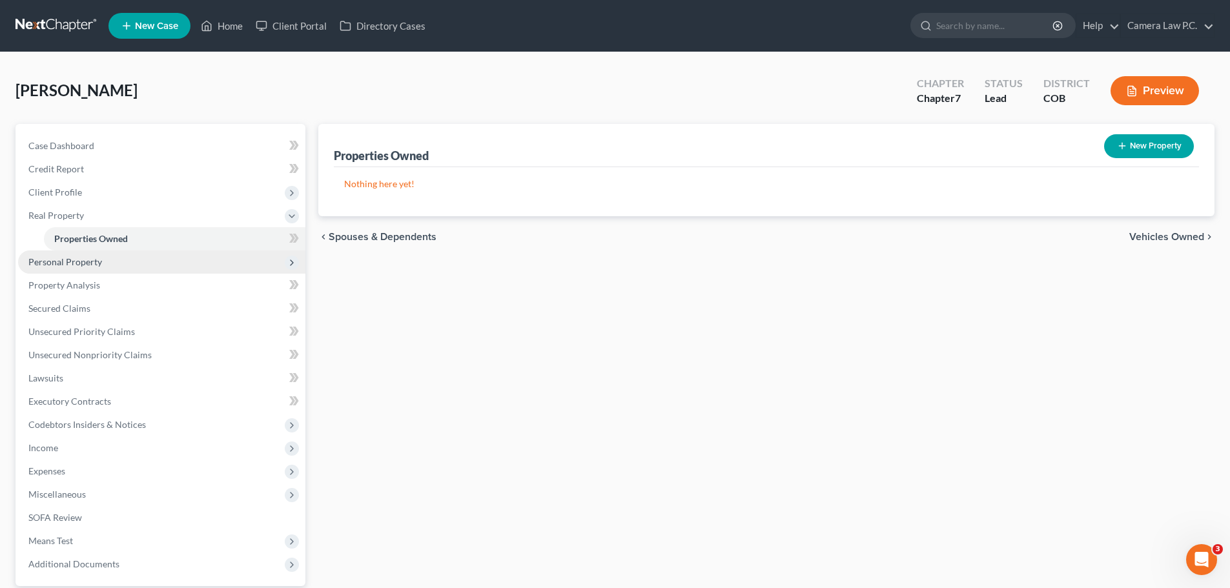
click at [63, 266] on span "Personal Property" at bounding box center [65, 261] width 74 height 11
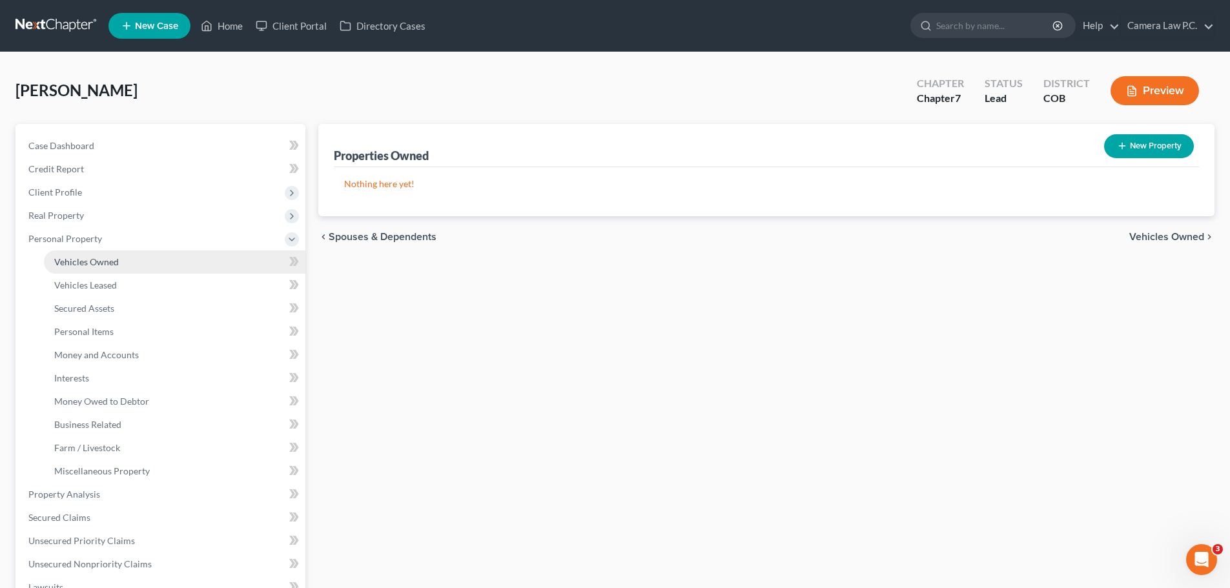
click at [67, 260] on span "Vehicles Owned" at bounding box center [86, 261] width 65 height 11
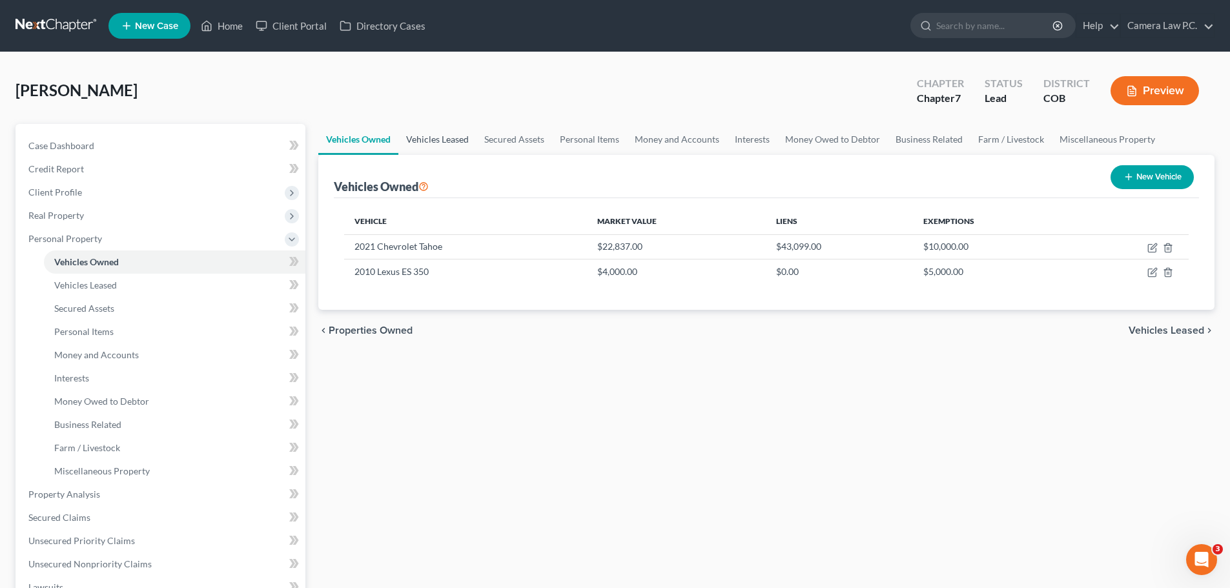
click at [451, 143] on link "Vehicles Leased" at bounding box center [437, 139] width 78 height 31
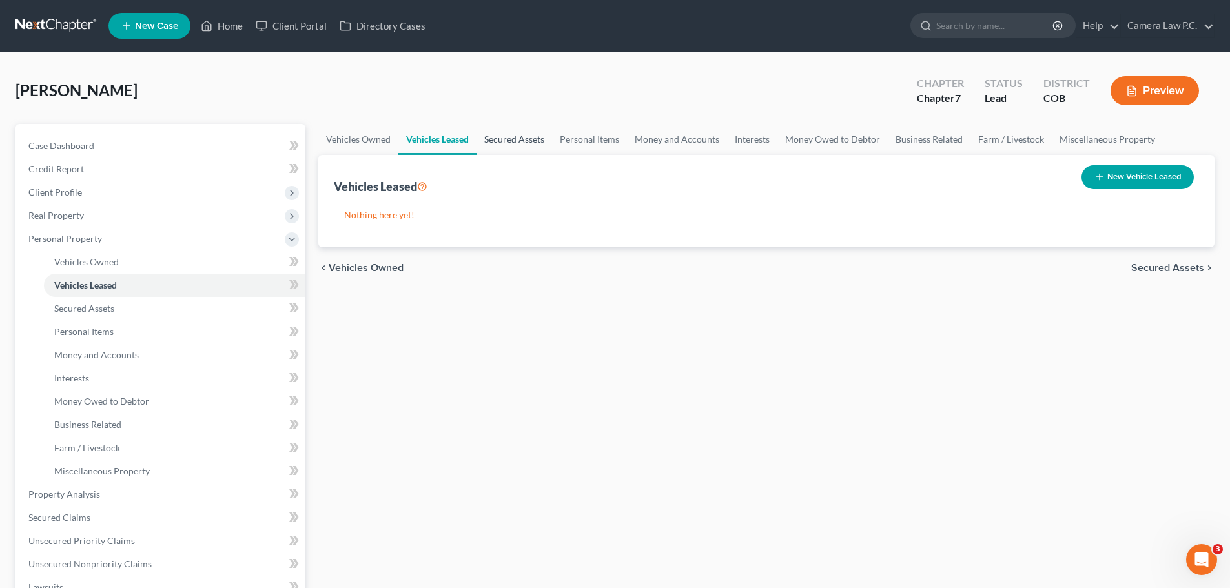
click at [524, 140] on link "Secured Assets" at bounding box center [515, 139] width 76 height 31
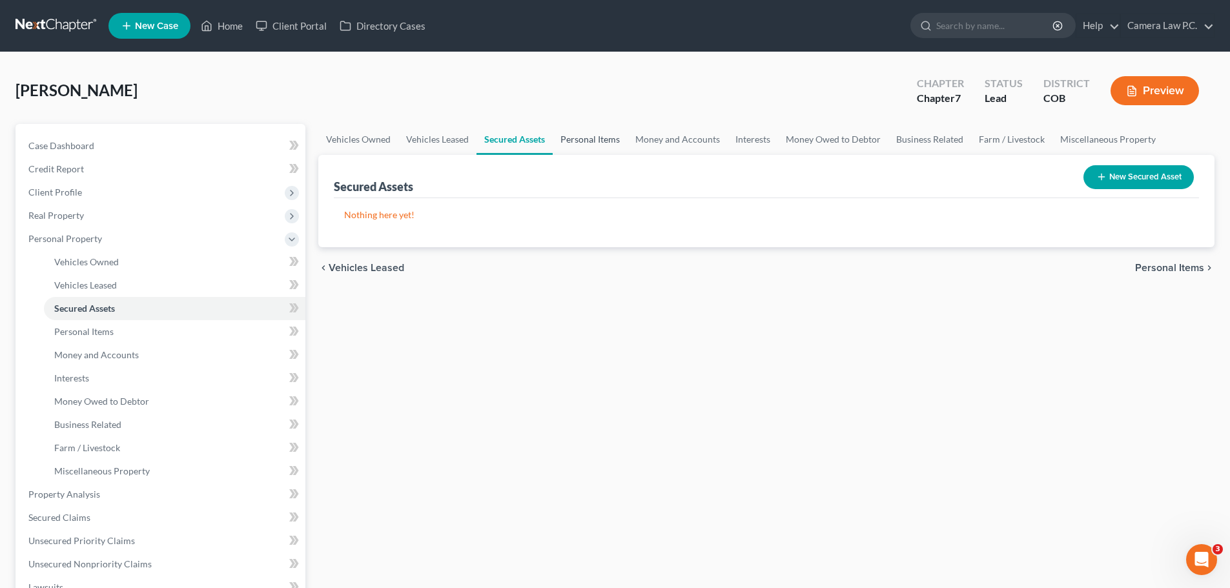
click at [599, 140] on link "Personal Items" at bounding box center [590, 139] width 75 height 31
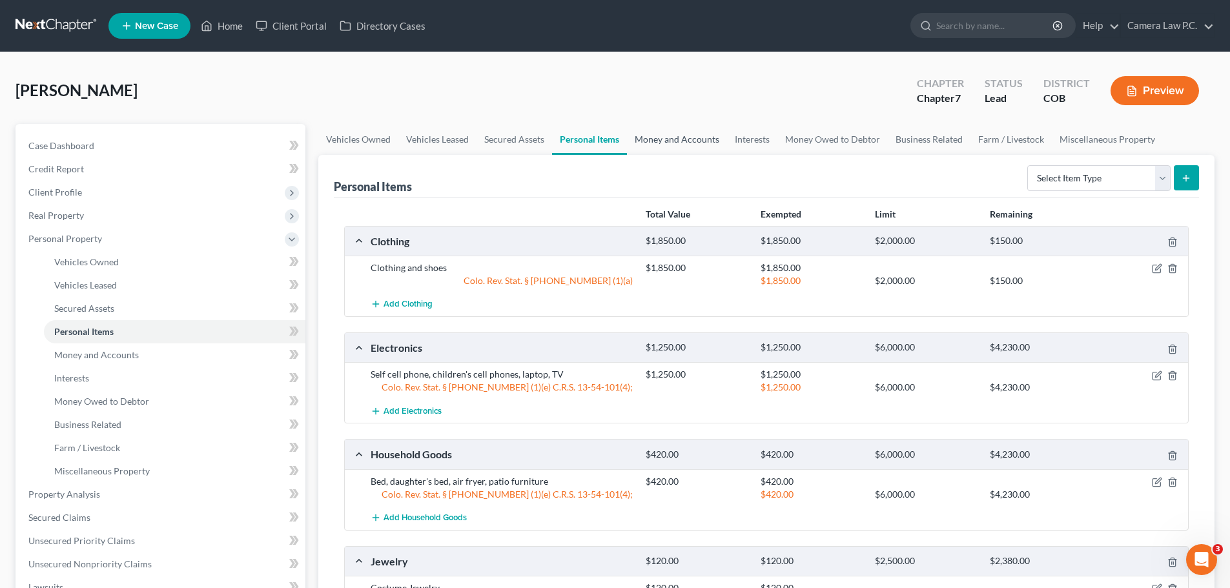
click at [676, 141] on link "Money and Accounts" at bounding box center [677, 139] width 100 height 31
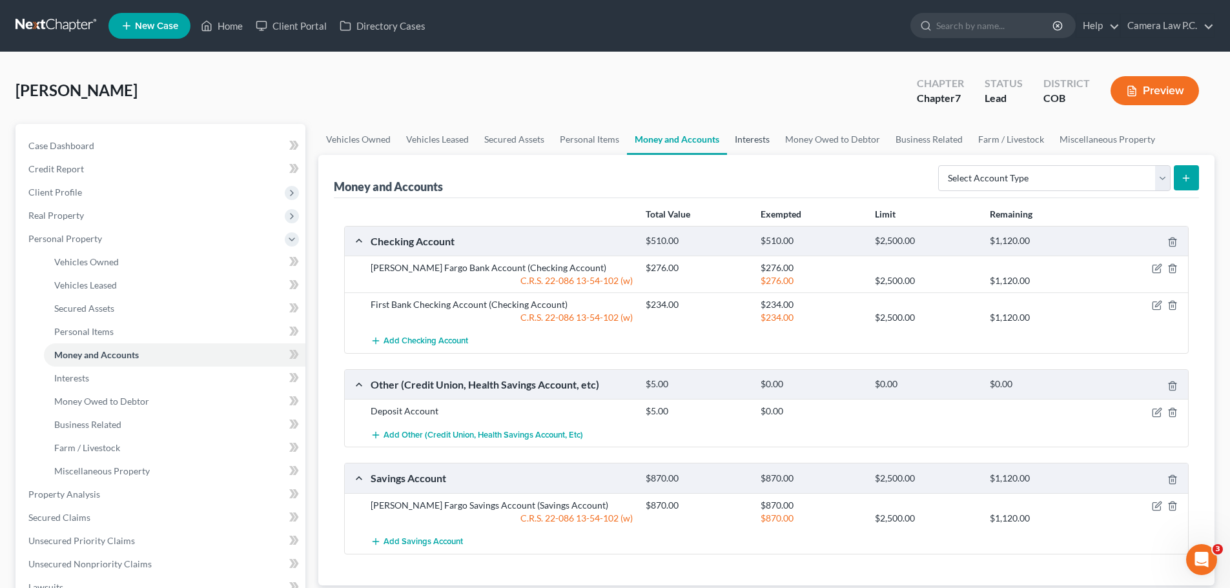
click at [758, 140] on link "Interests" at bounding box center [752, 139] width 50 height 31
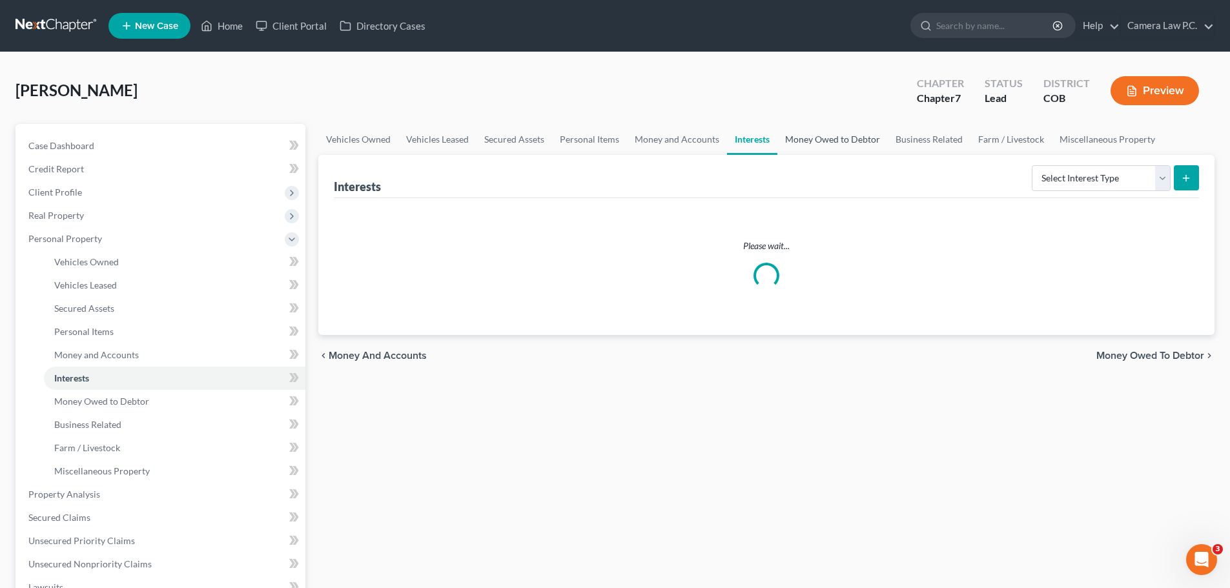
click at [812, 140] on link "Money Owed to Debtor" at bounding box center [833, 139] width 110 height 31
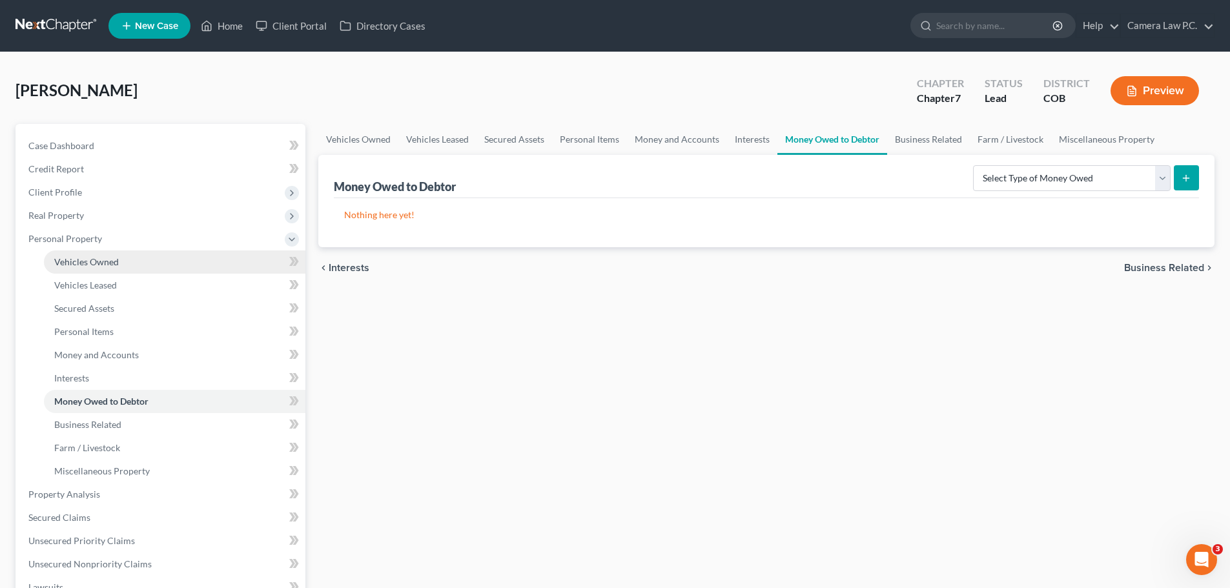
scroll to position [323, 0]
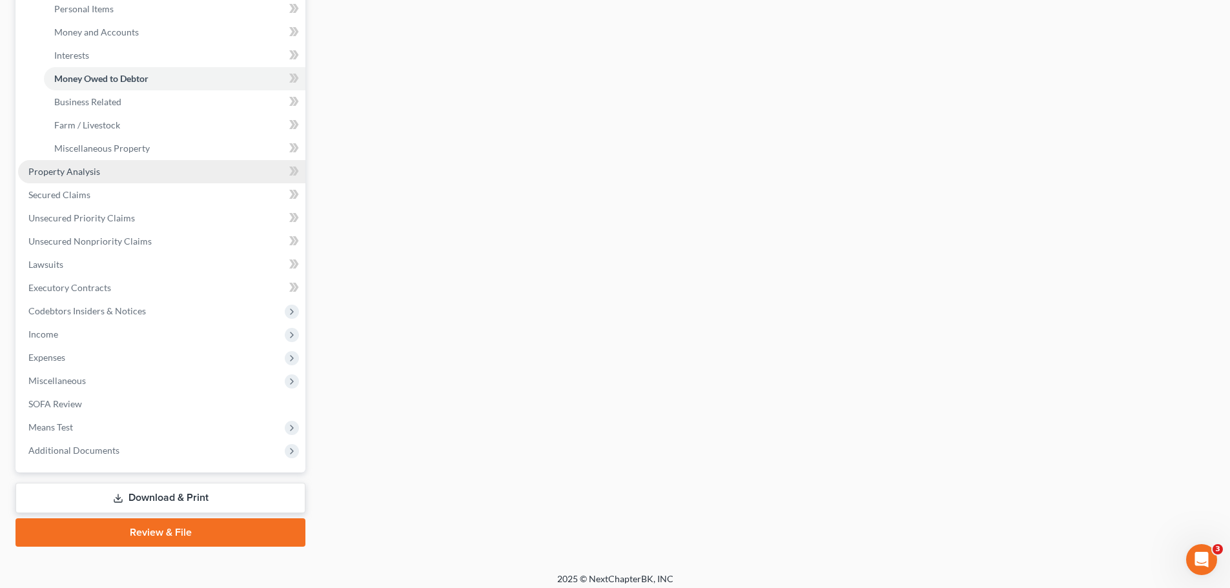
click at [63, 172] on span "Property Analysis" at bounding box center [64, 171] width 72 height 11
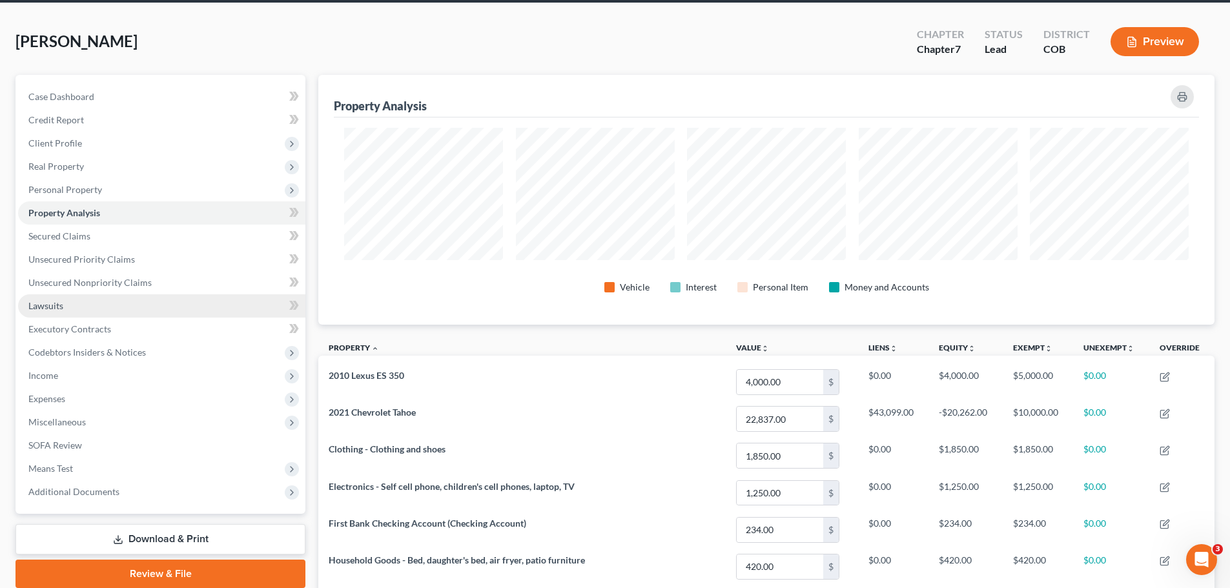
scroll to position [72, 0]
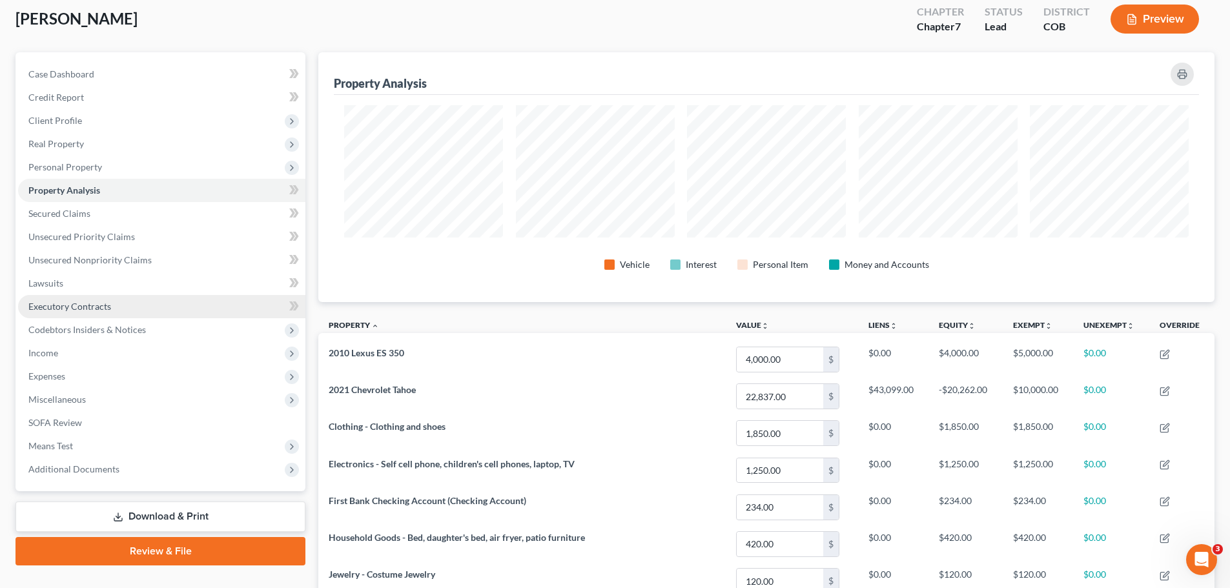
click at [53, 301] on span "Executory Contracts" at bounding box center [69, 306] width 83 height 11
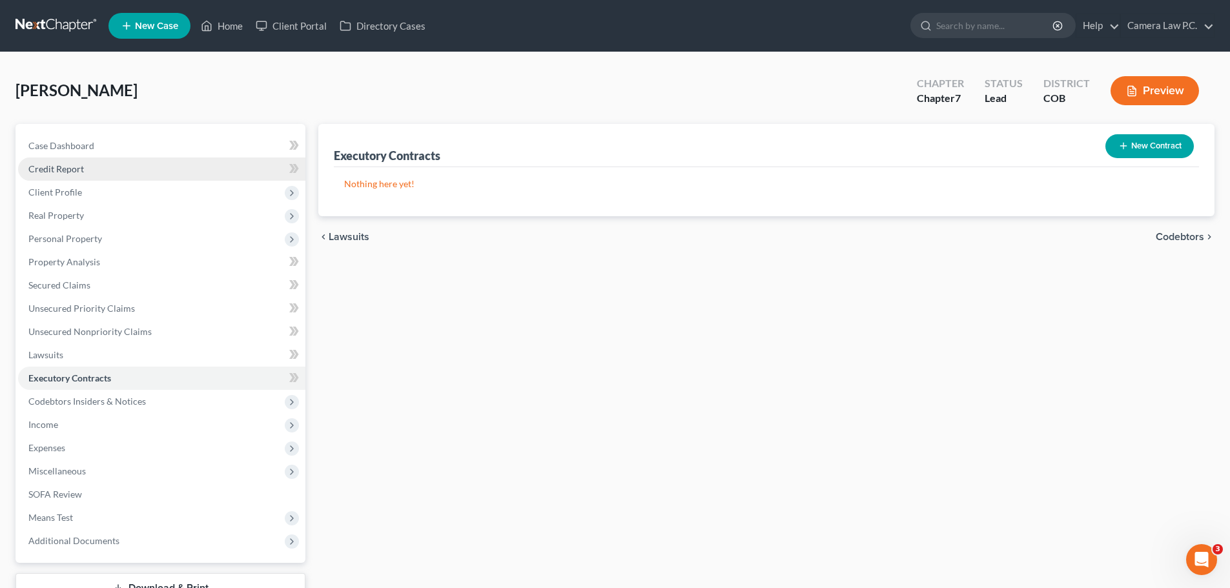
click at [54, 169] on span "Credit Report" at bounding box center [56, 168] width 56 height 11
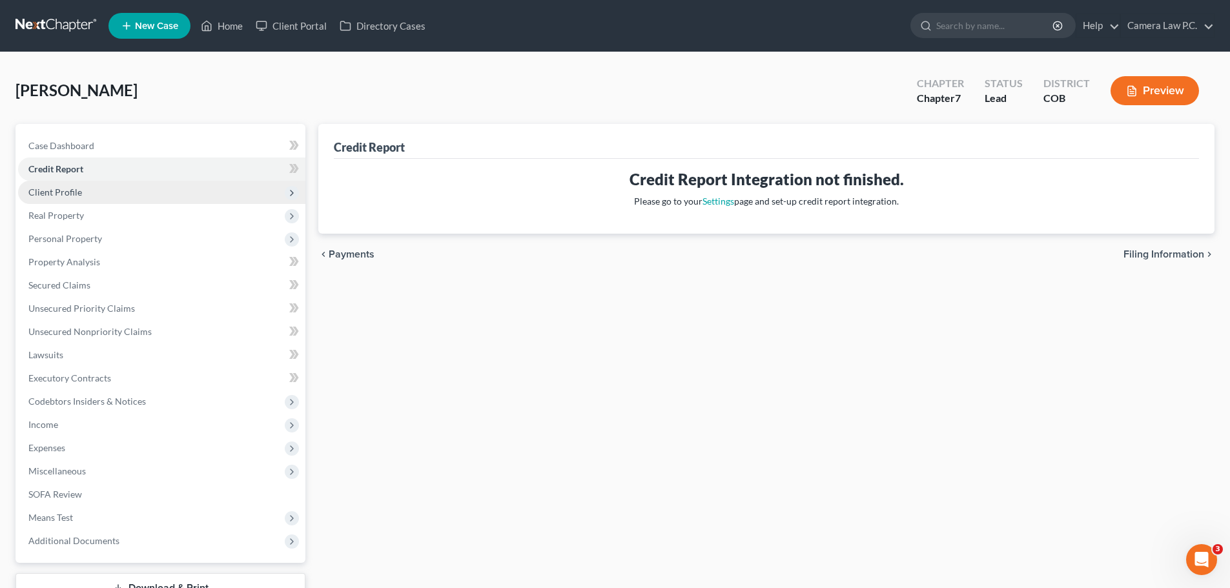
click at [63, 193] on span "Client Profile" at bounding box center [55, 192] width 54 height 11
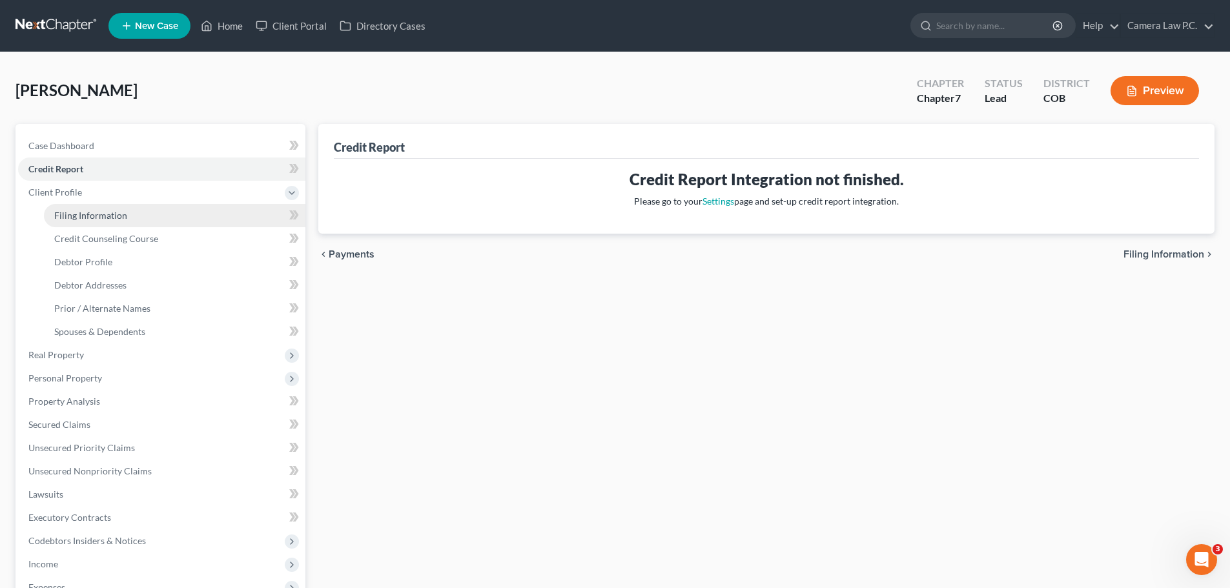
click at [88, 214] on span "Filing Information" at bounding box center [90, 215] width 73 height 11
select select "1"
select select "0"
select select "11"
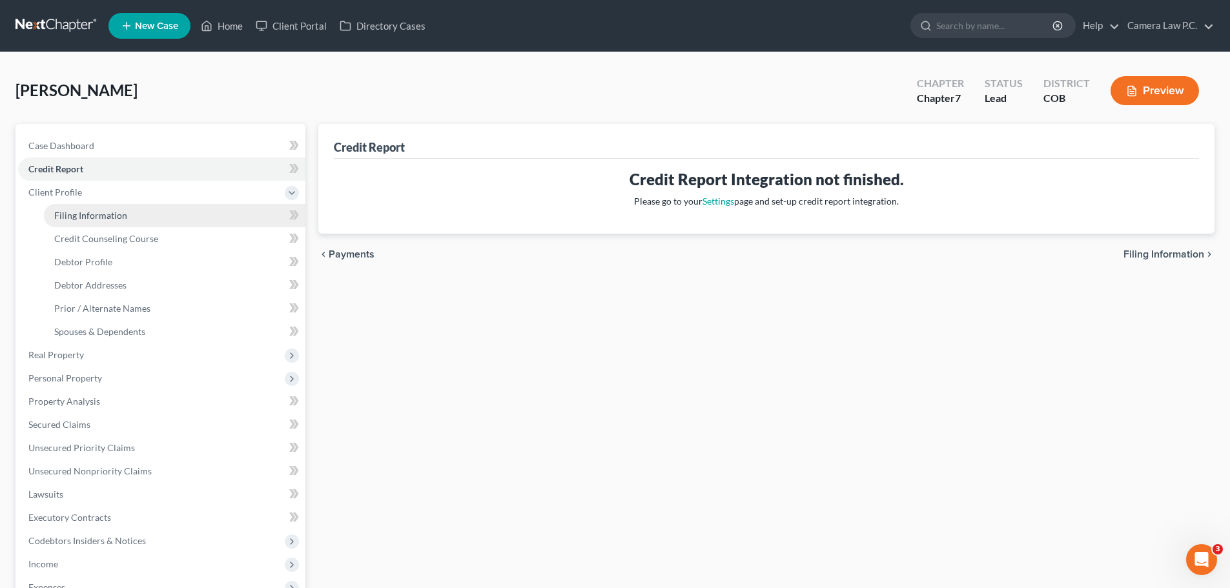
select select "0"
select select "5"
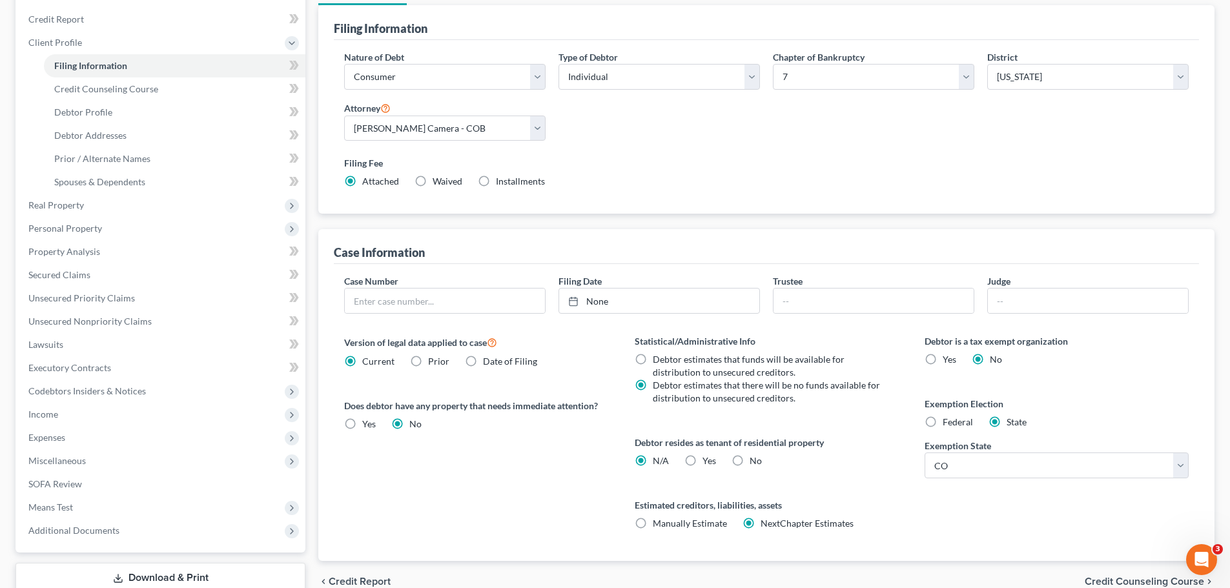
scroll to position [238, 0]
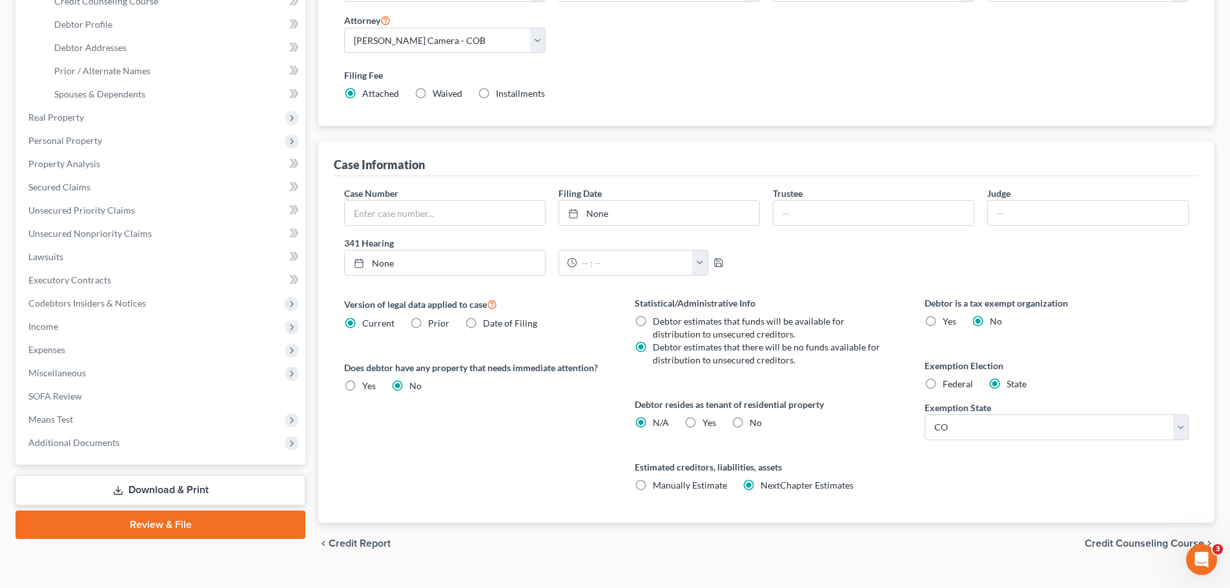
click at [169, 492] on link "Download & Print" at bounding box center [161, 490] width 290 height 30
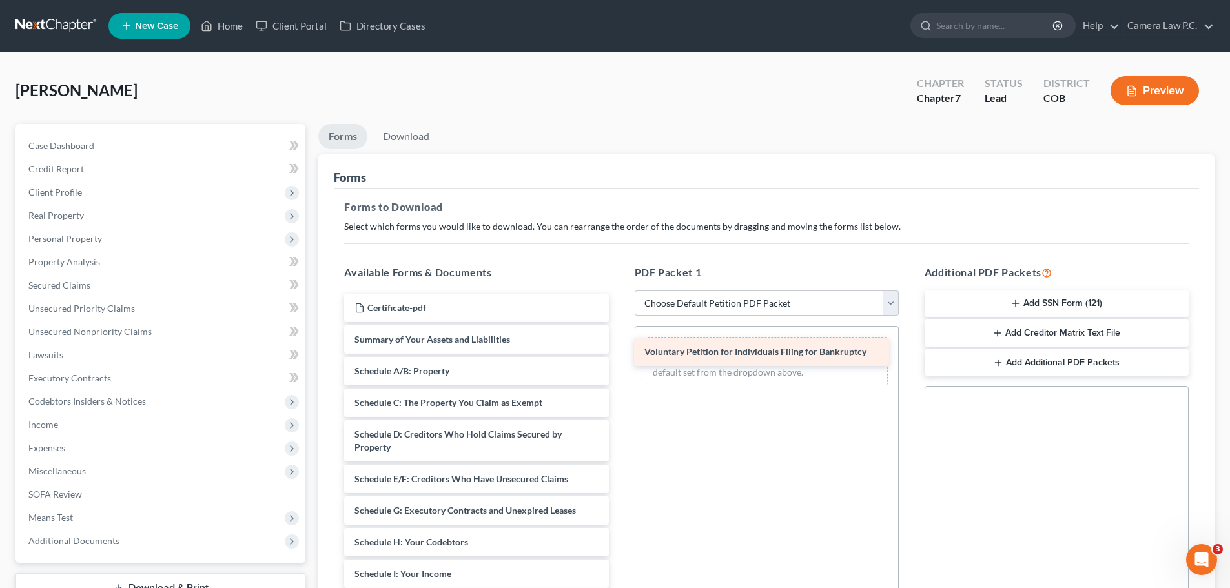
drag, startPoint x: 476, startPoint y: 336, endPoint x: 767, endPoint y: 349, distance: 291.5
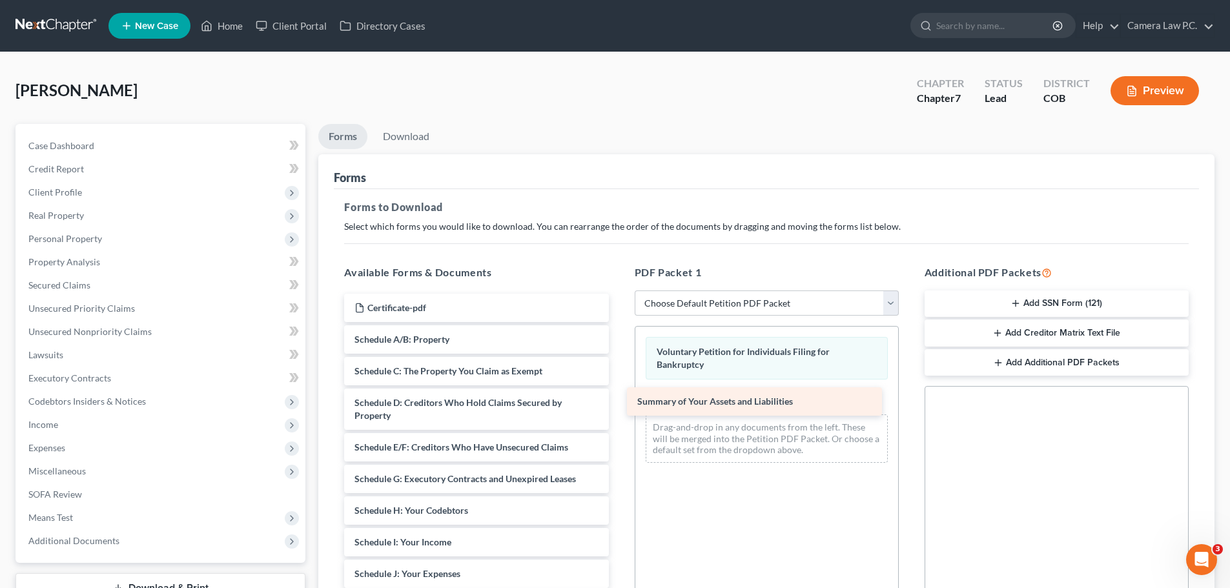
drag, startPoint x: 434, startPoint y: 342, endPoint x: 758, endPoint y: 405, distance: 330.2
click at [619, 408] on div "Summary of Your Assets and Liabilities Certificate-pdf Summary of Your Assets a…" at bounding box center [476, 587] width 285 height 586
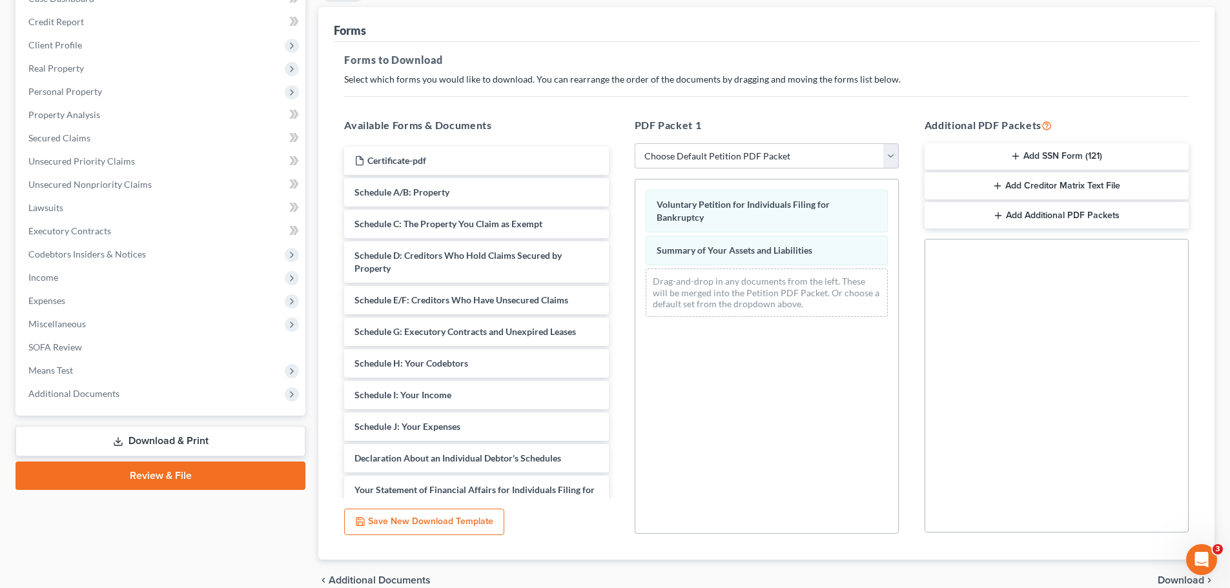
scroll to position [209, 0]
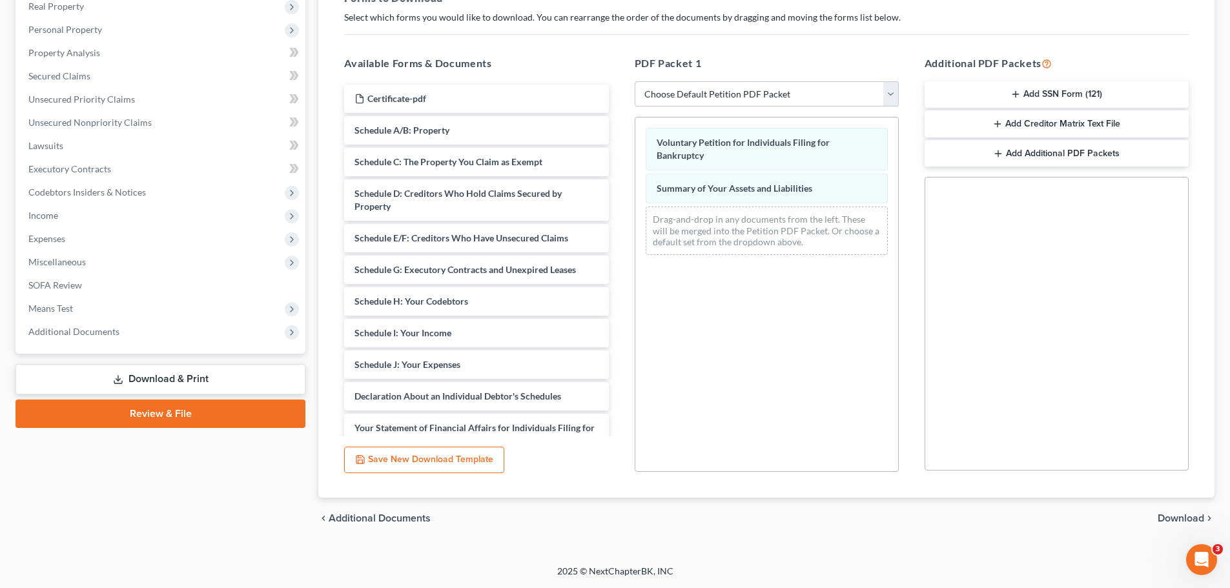
click at [1179, 518] on span "Download" at bounding box center [1181, 518] width 47 height 10
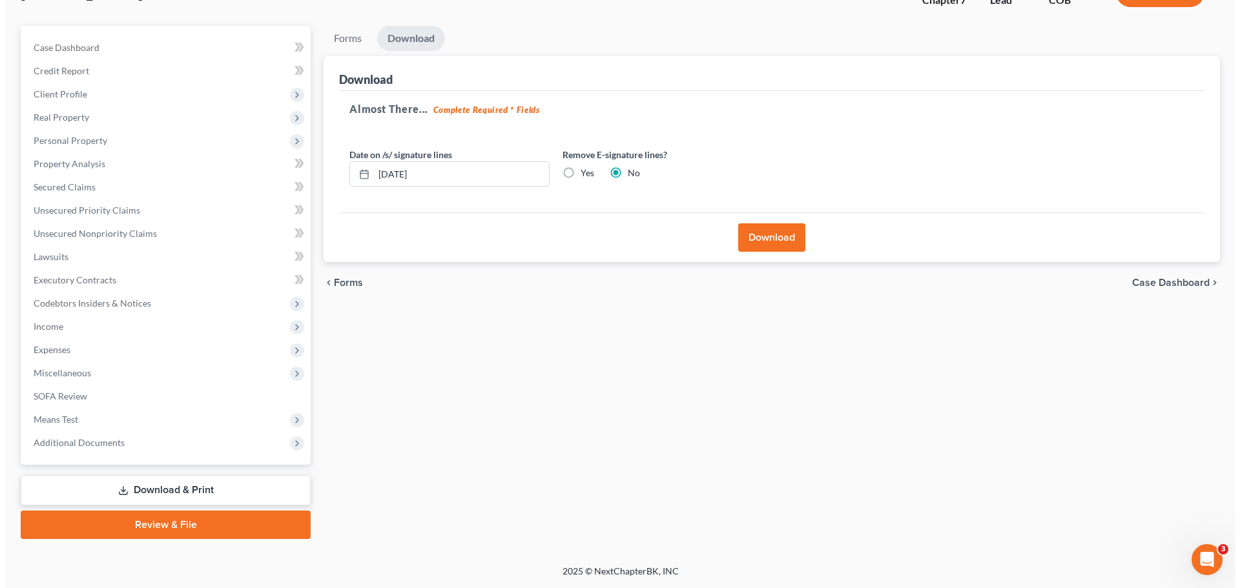
scroll to position [98, 0]
click at [765, 229] on button "Download" at bounding box center [766, 237] width 67 height 28
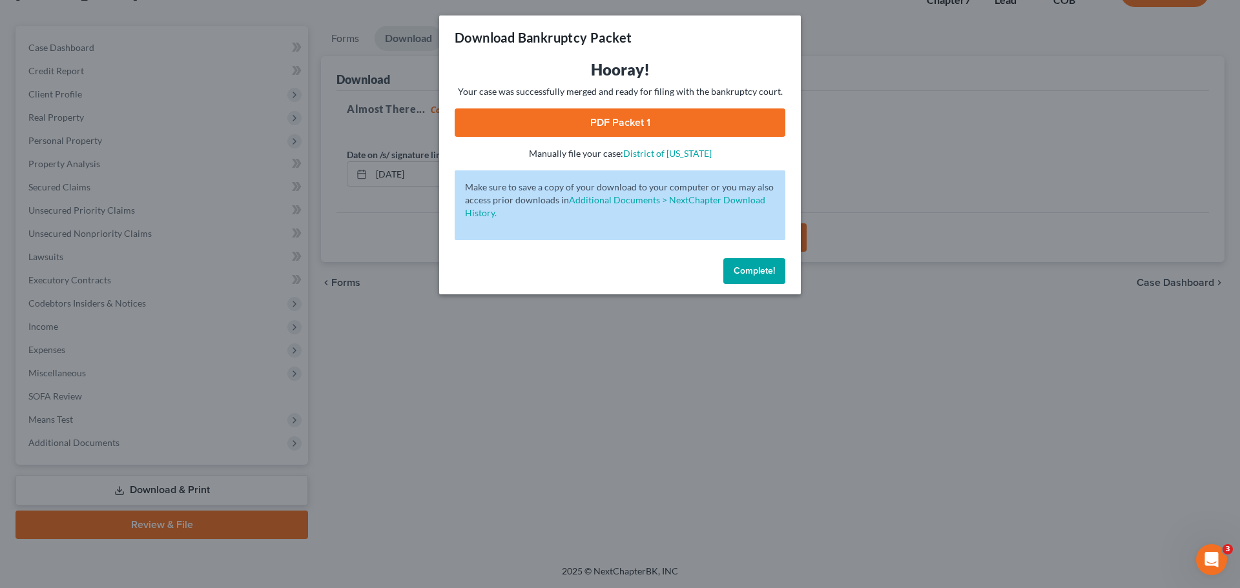
click at [610, 121] on link "PDF Packet 1" at bounding box center [620, 123] width 331 height 28
click at [1209, 556] on icon "Open Intercom Messenger" at bounding box center [1211, 560] width 21 height 21
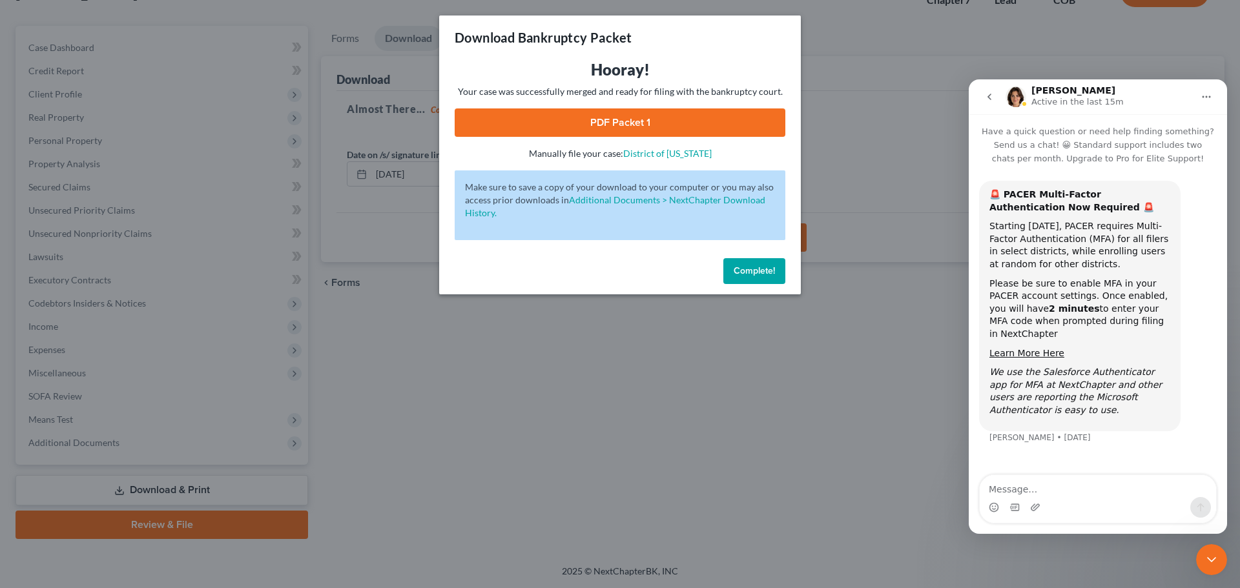
click at [995, 97] on button "go back" at bounding box center [989, 97] width 25 height 25
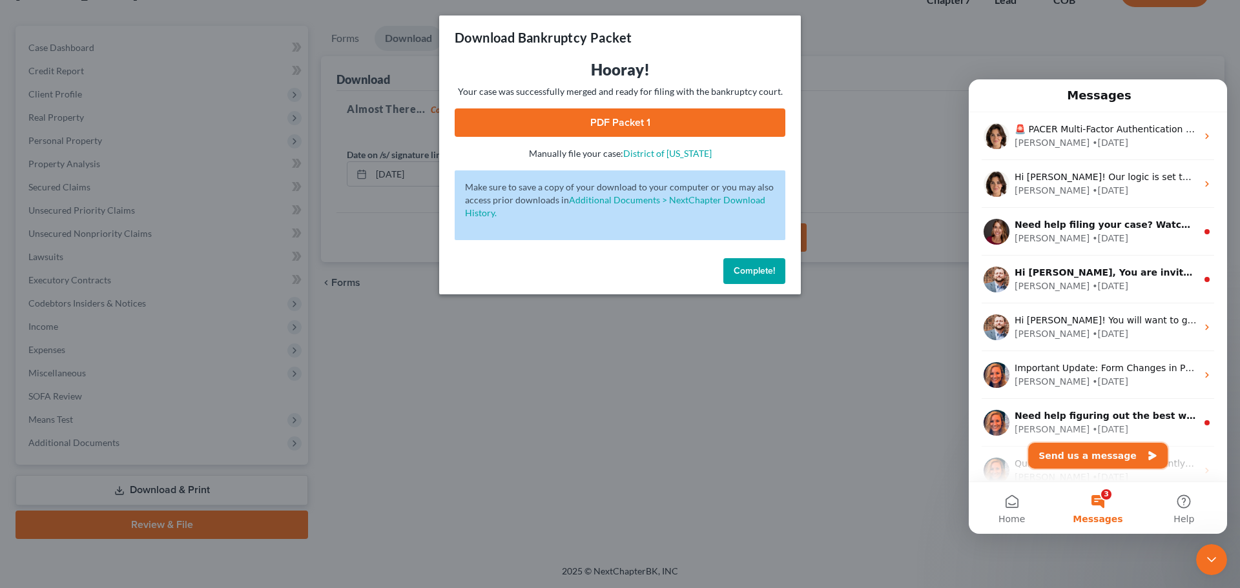
click at [1085, 457] on button "Send us a message" at bounding box center [1098, 456] width 140 height 26
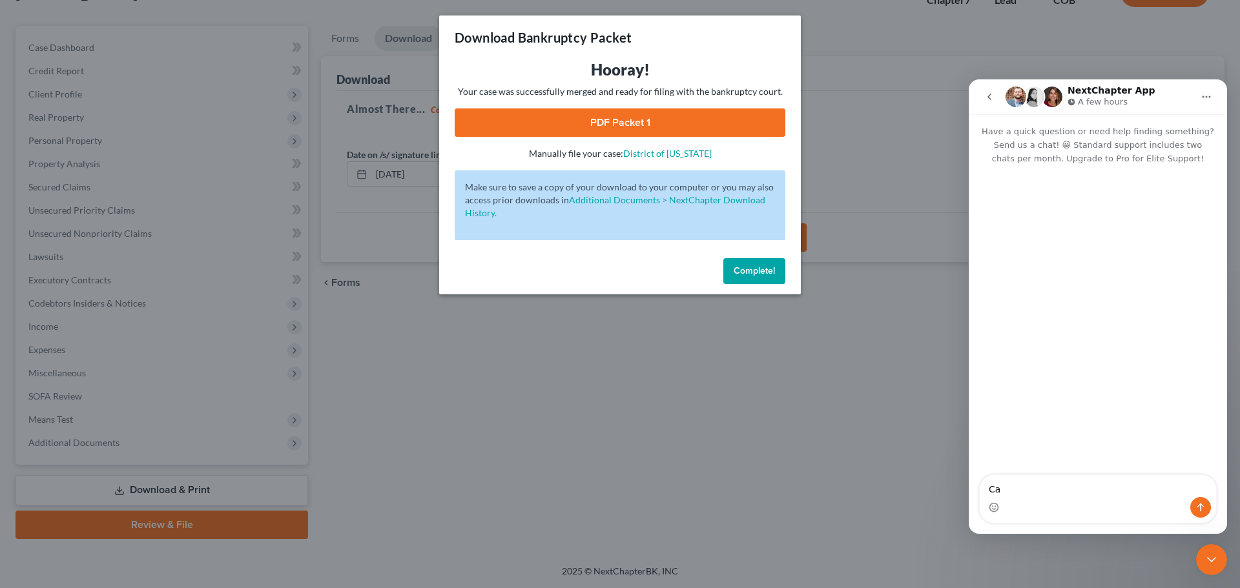
type textarea "C"
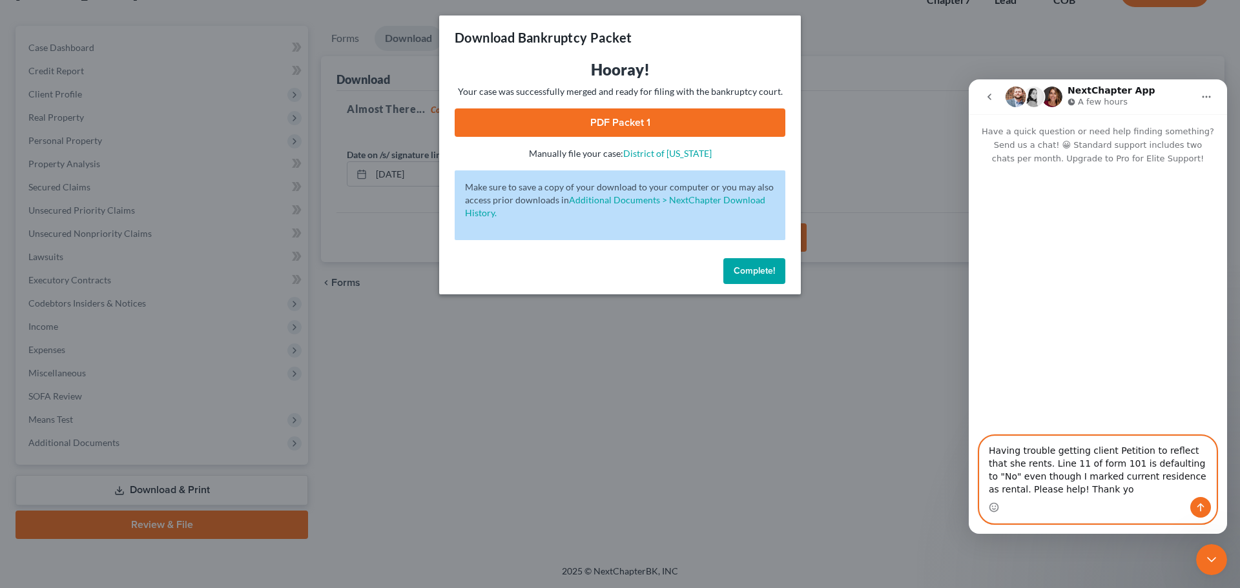
type textarea "Having trouble getting client Petition to reflect that she rents. Line 11 of fo…"
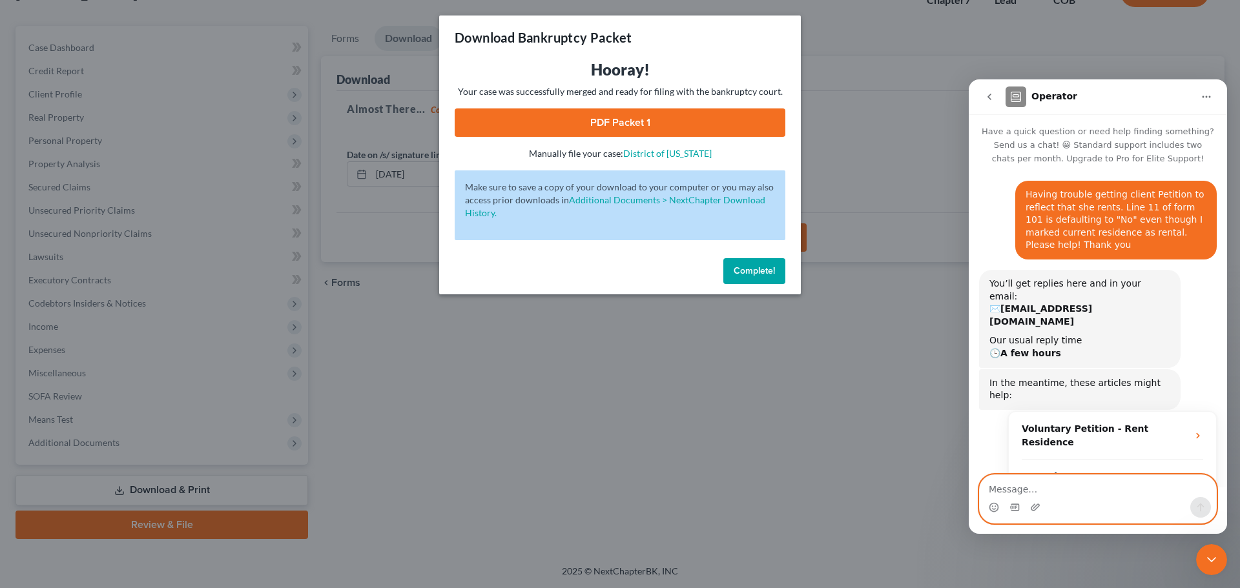
scroll to position [48, 0]
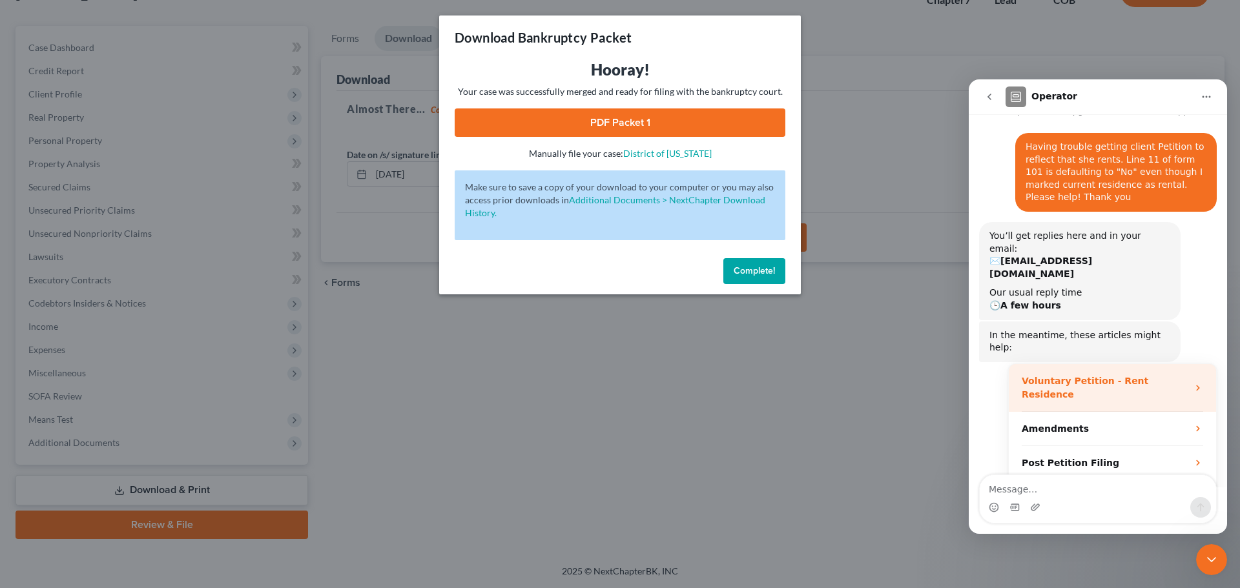
click at [1172, 375] on div "Voluntary Petition - Rent Residence" at bounding box center [1105, 388] width 166 height 27
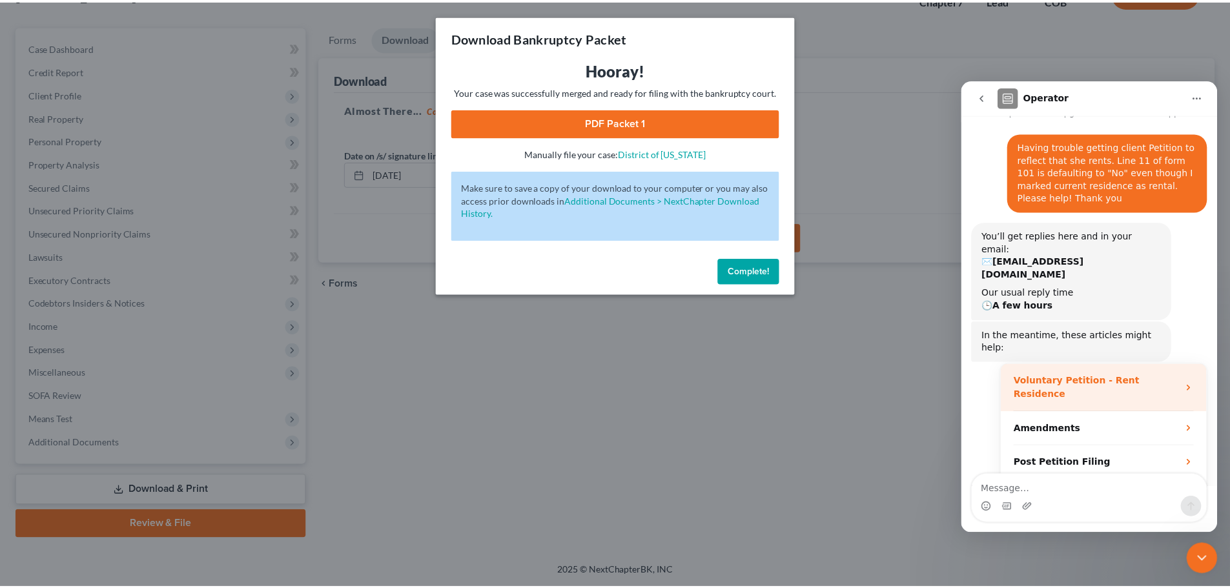
scroll to position [0, 0]
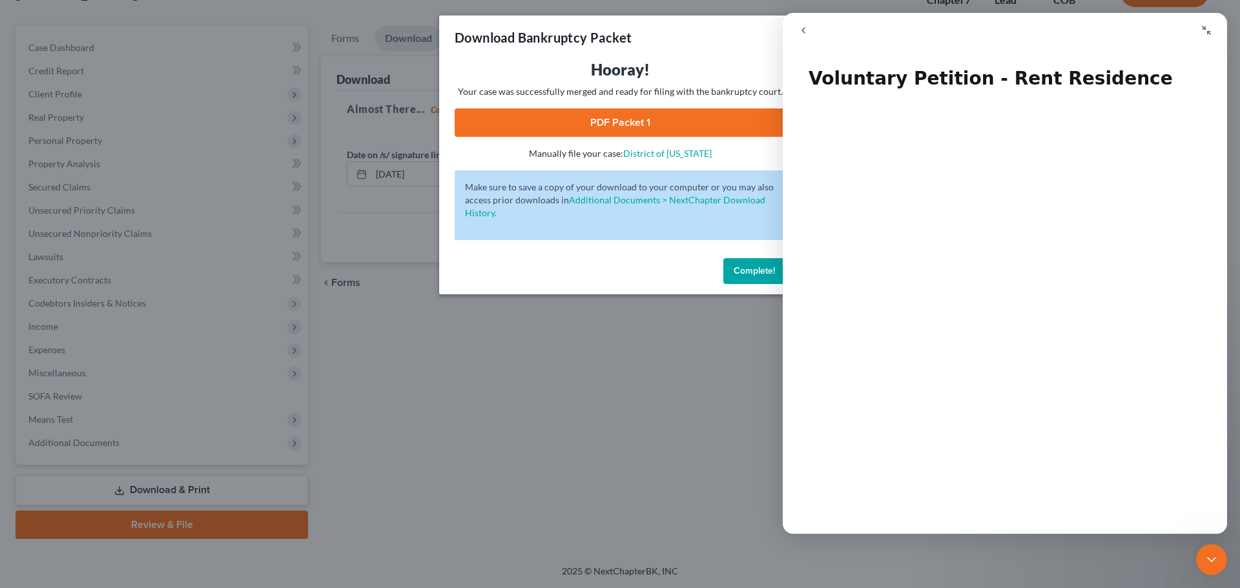
click at [744, 271] on span "Complete!" at bounding box center [754, 270] width 41 height 11
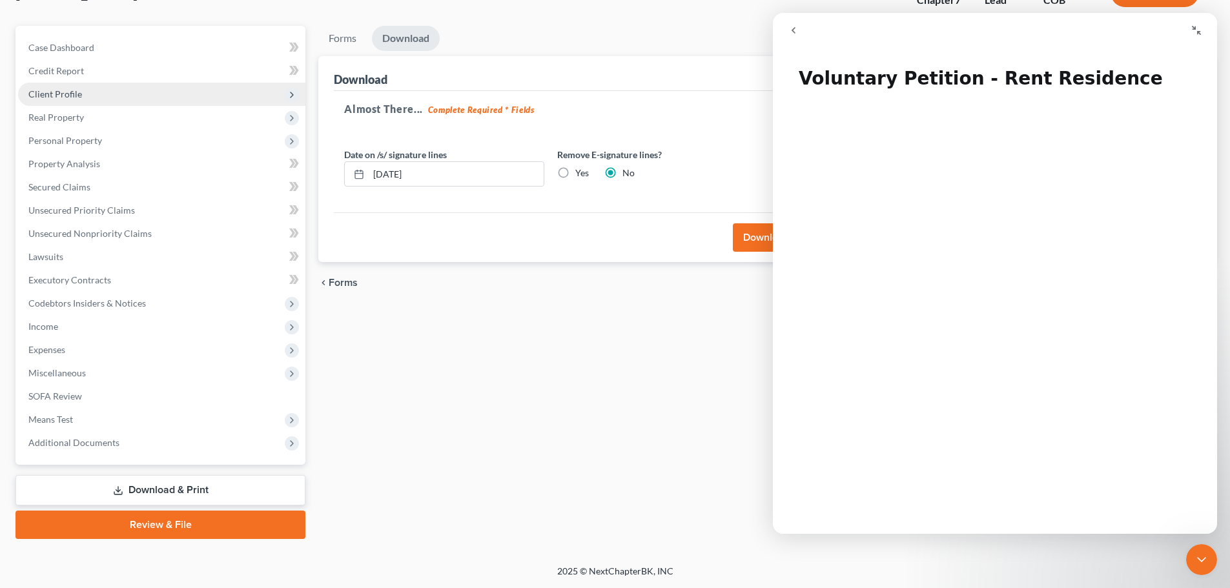
click at [56, 94] on span "Client Profile" at bounding box center [55, 93] width 54 height 11
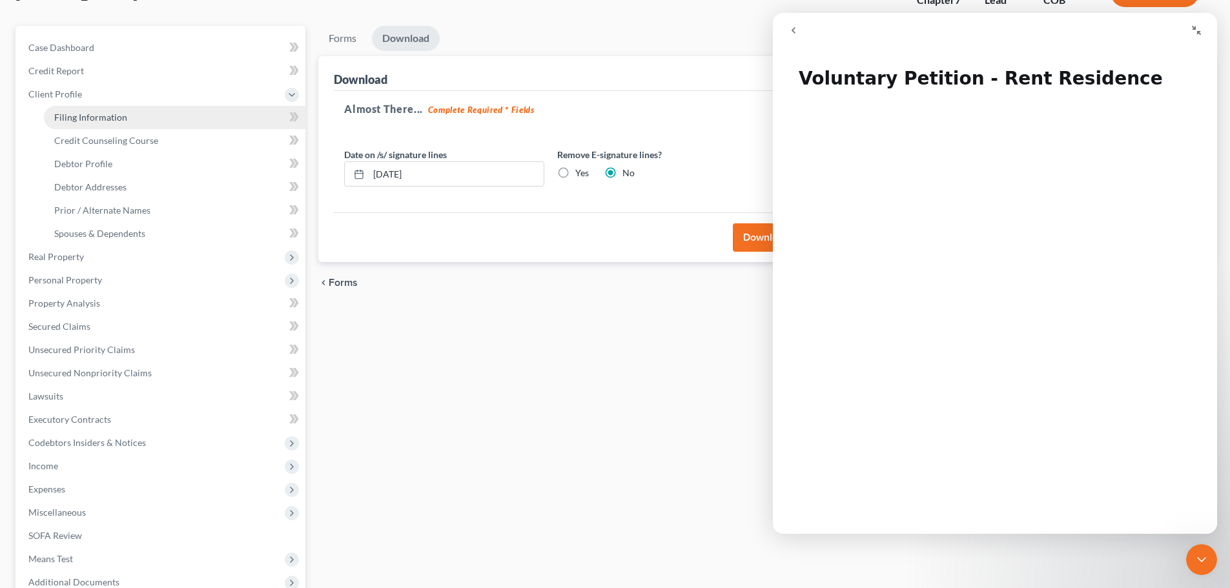
click at [84, 118] on span "Filing Information" at bounding box center [90, 117] width 73 height 11
select select "1"
select select "0"
select select "11"
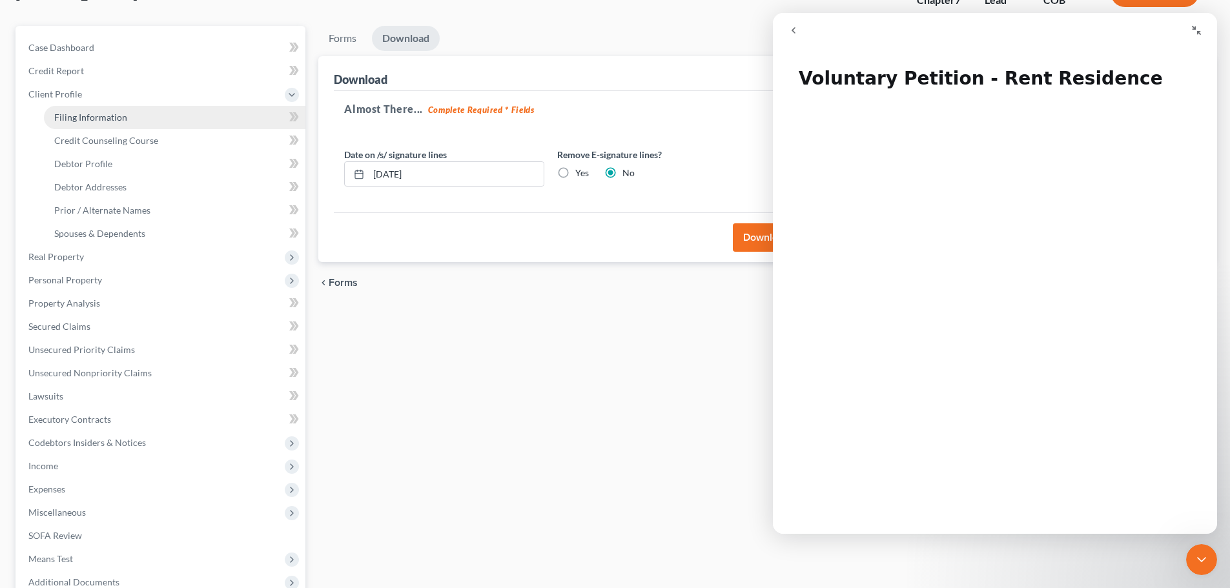
select select "0"
select select "5"
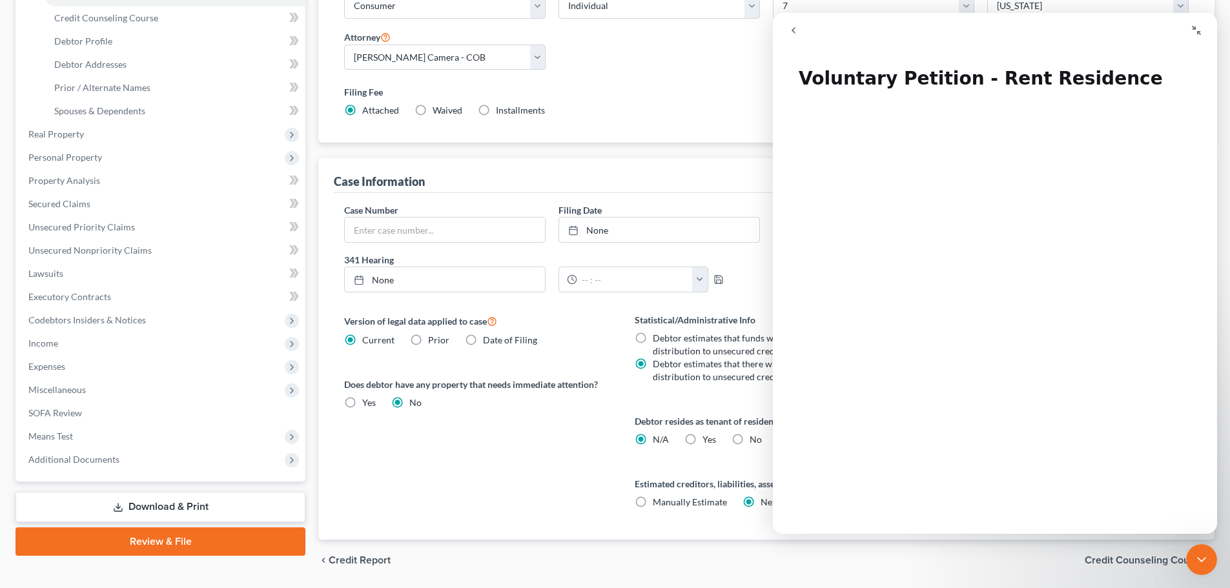
scroll to position [198, 0]
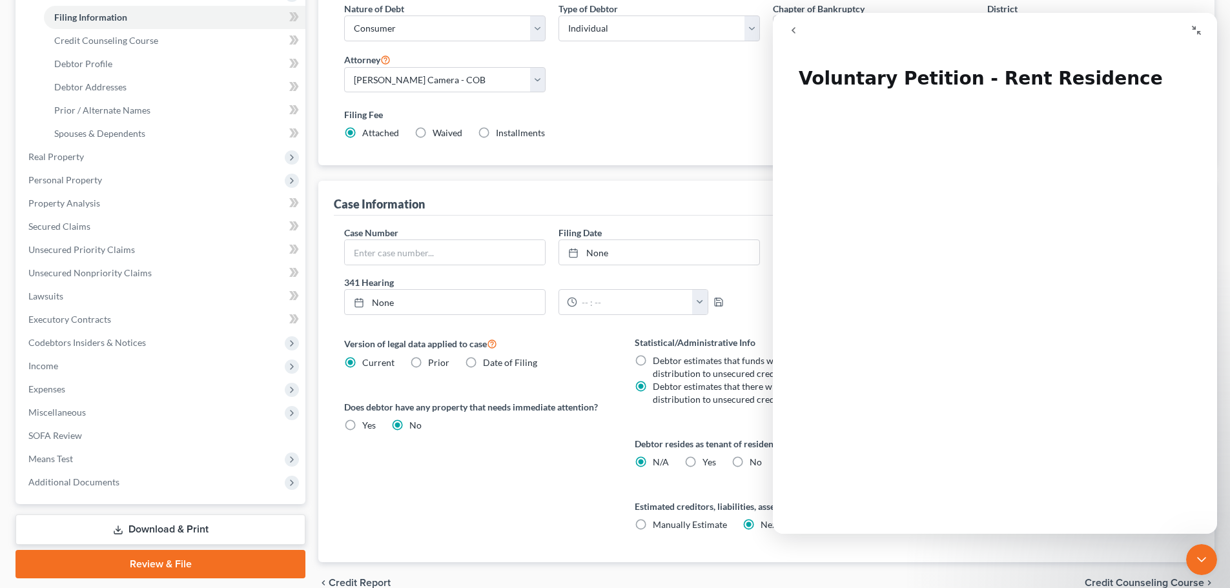
click at [703, 462] on label "Yes Yes" at bounding box center [710, 462] width 14 height 13
click at [708, 462] on input "Yes Yes" at bounding box center [712, 460] width 8 height 8
radio input "true"
radio input "false"
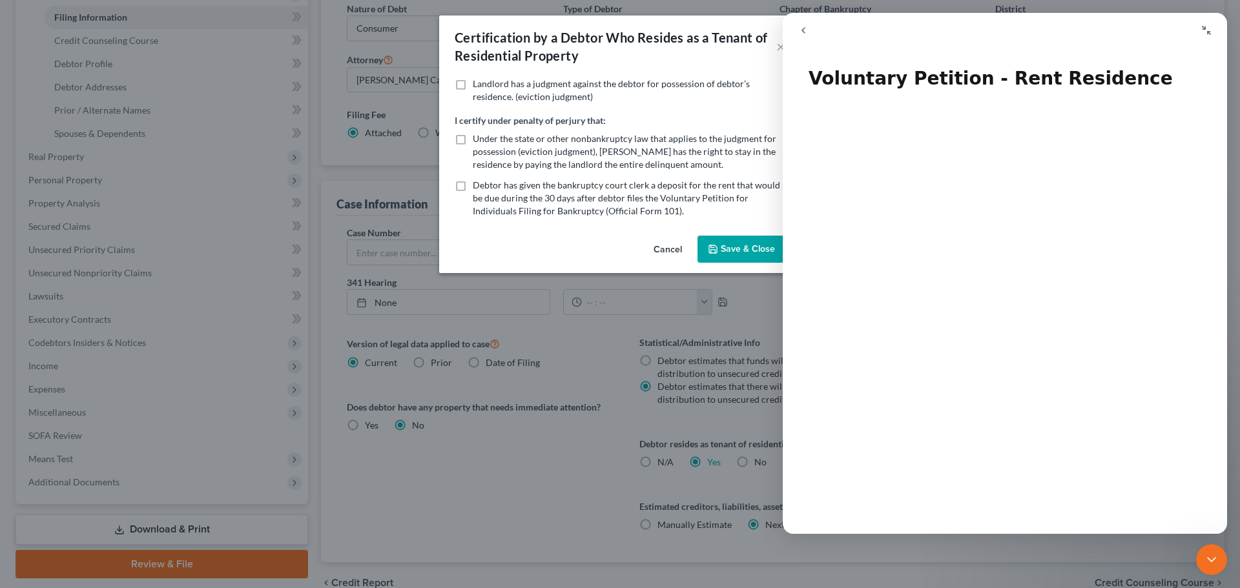
click at [473, 135] on label "Under the state or other nonbankruptcy law that applies to the judgment for pos…" at bounding box center [629, 151] width 313 height 39
click at [478, 135] on input "Under the state or other nonbankruptcy law that applies to the judgment for pos…" at bounding box center [482, 136] width 8 height 8
click at [473, 140] on label "Under the state or other nonbankruptcy law that applies to the judgment for pos…" at bounding box center [629, 151] width 313 height 39
click at [478, 140] on input "Under the state or other nonbankruptcy law that applies to the judgment for pos…" at bounding box center [482, 136] width 8 height 8
checkbox input "false"
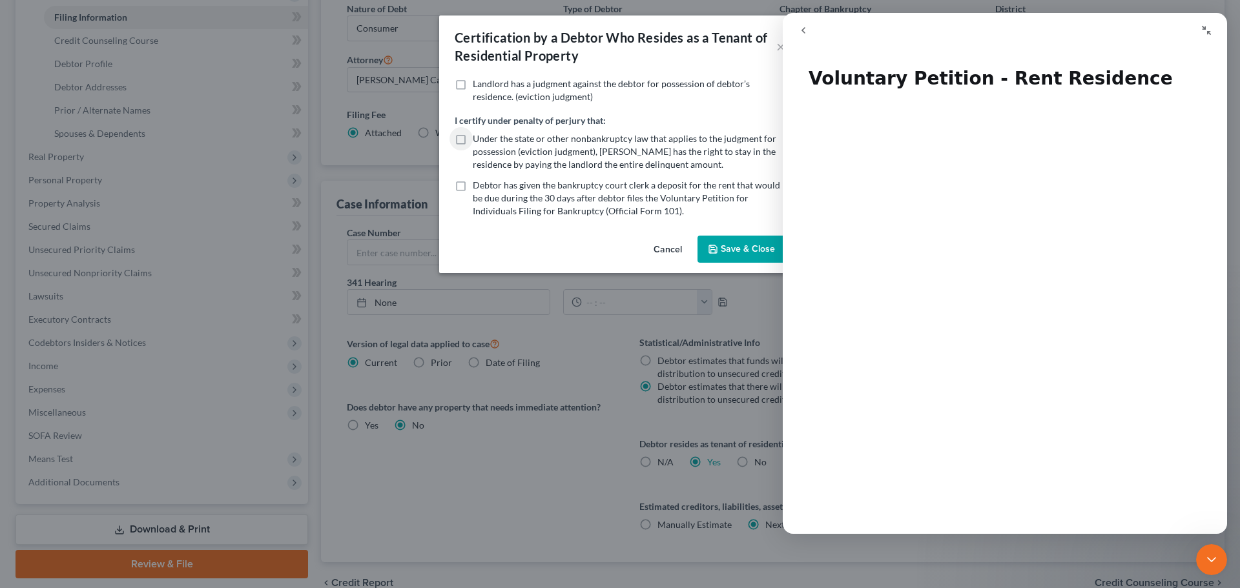
click at [745, 247] on button "Save & Close" at bounding box center [742, 249] width 88 height 27
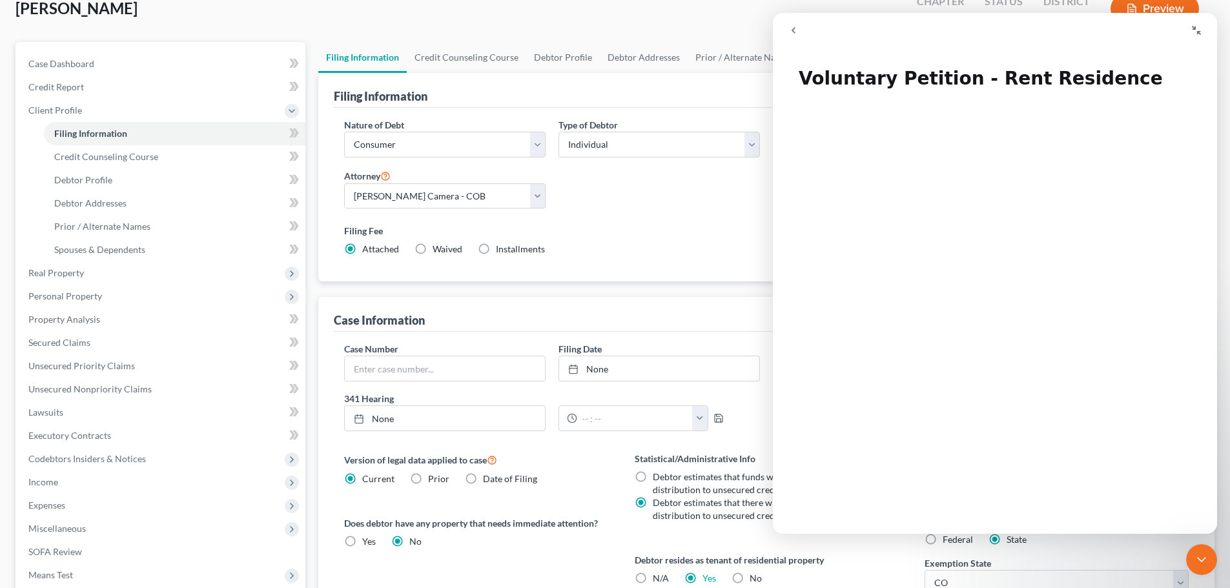
scroll to position [0, 0]
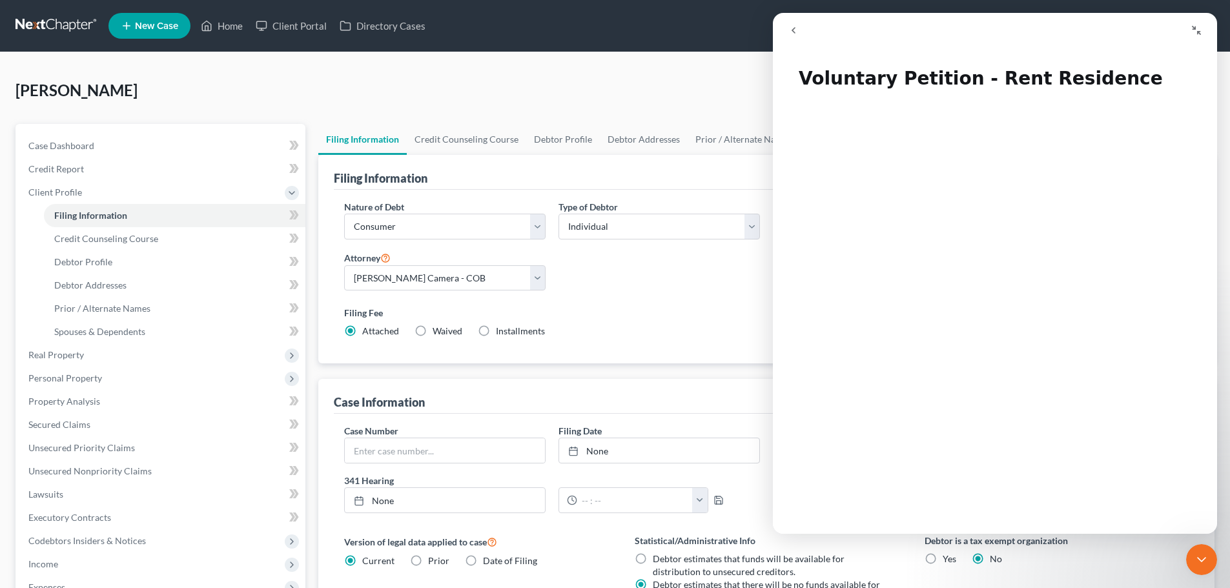
click at [790, 33] on icon "go back" at bounding box center [794, 30] width 10 height 10
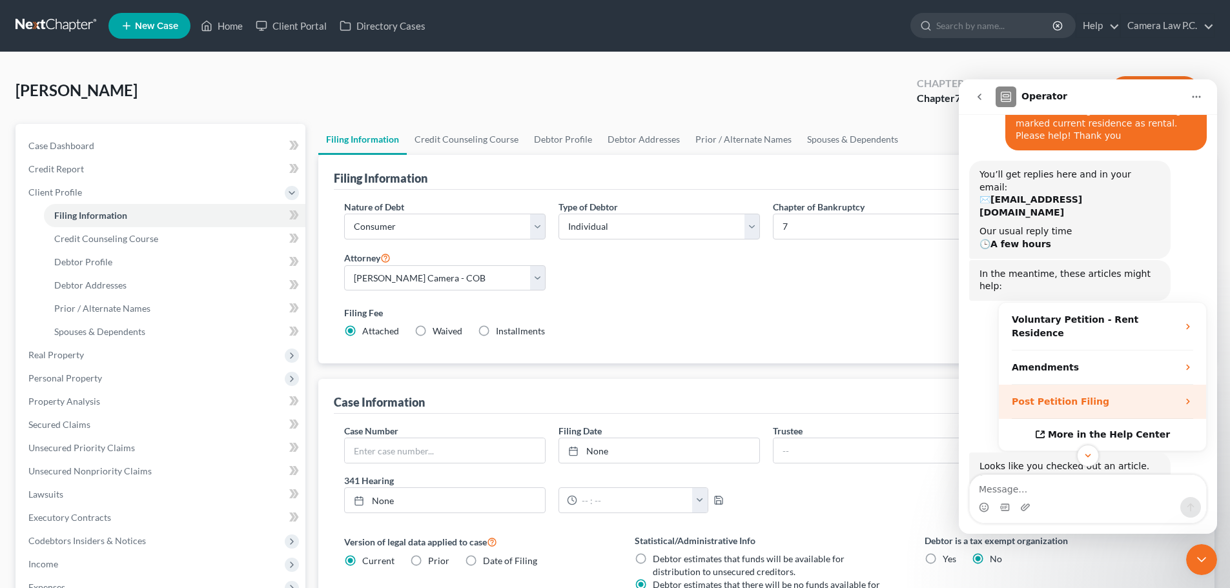
scroll to position [149, 0]
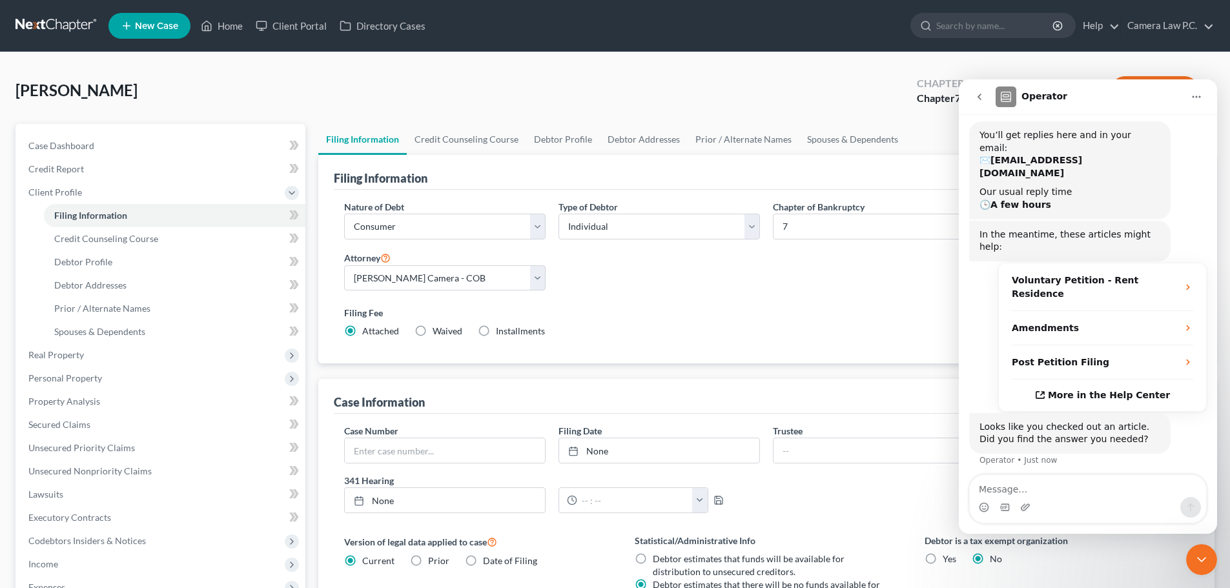
click at [1134, 491] on button "Yes" at bounding box center [1144, 504] width 34 height 26
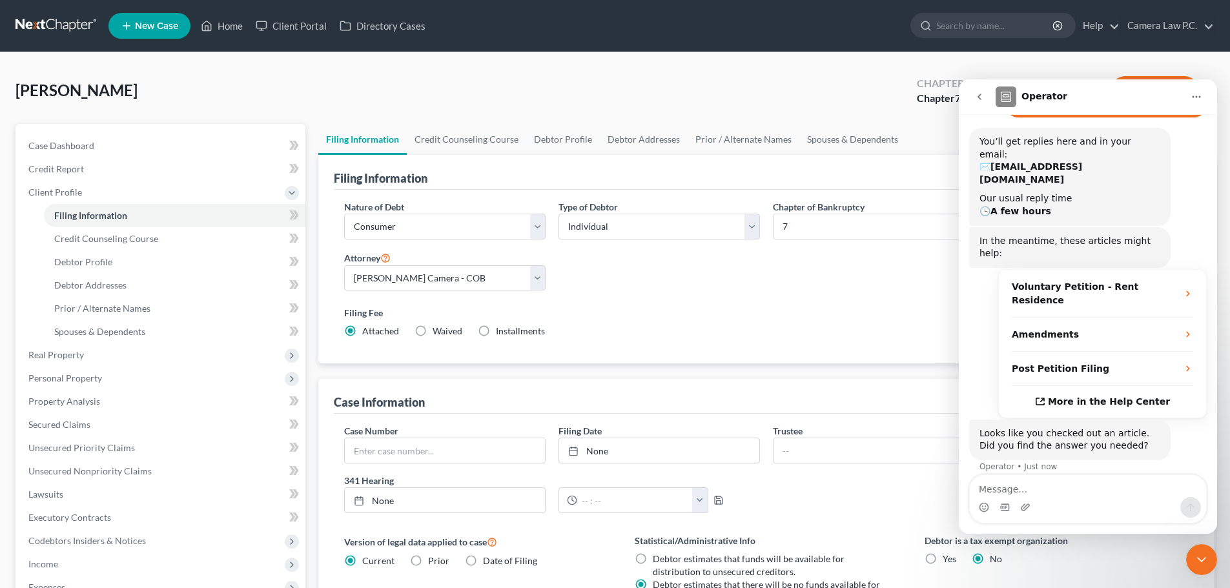
scroll to position [141, 0]
click at [985, 95] on button "go back" at bounding box center [979, 97] width 25 height 25
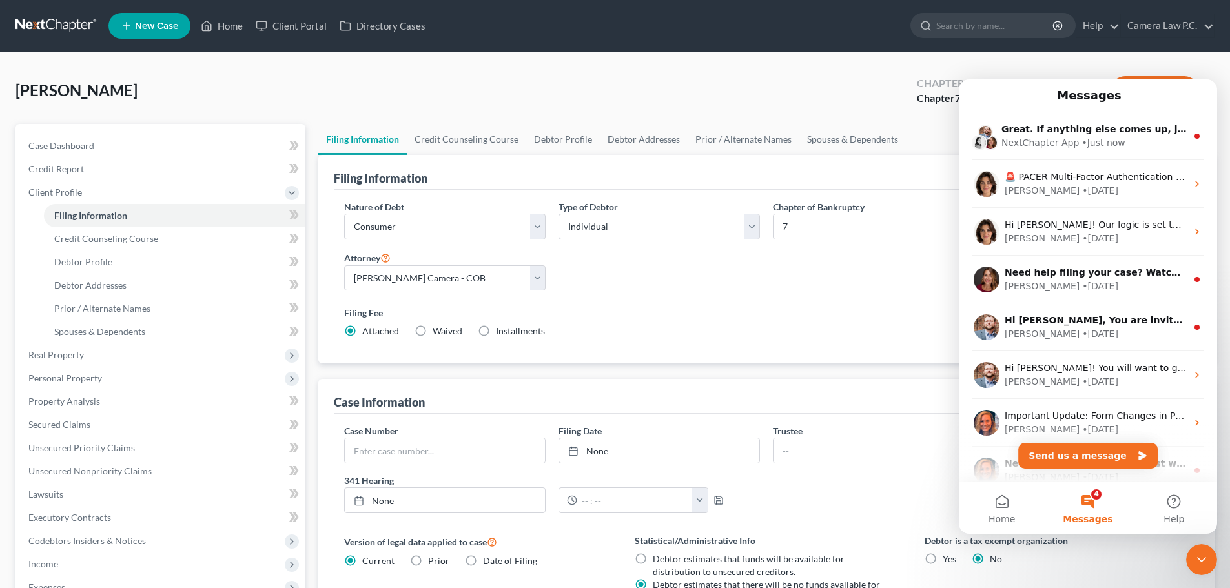
scroll to position [0, 0]
click at [1207, 559] on icon "Close Intercom Messenger" at bounding box center [1202, 560] width 16 height 16
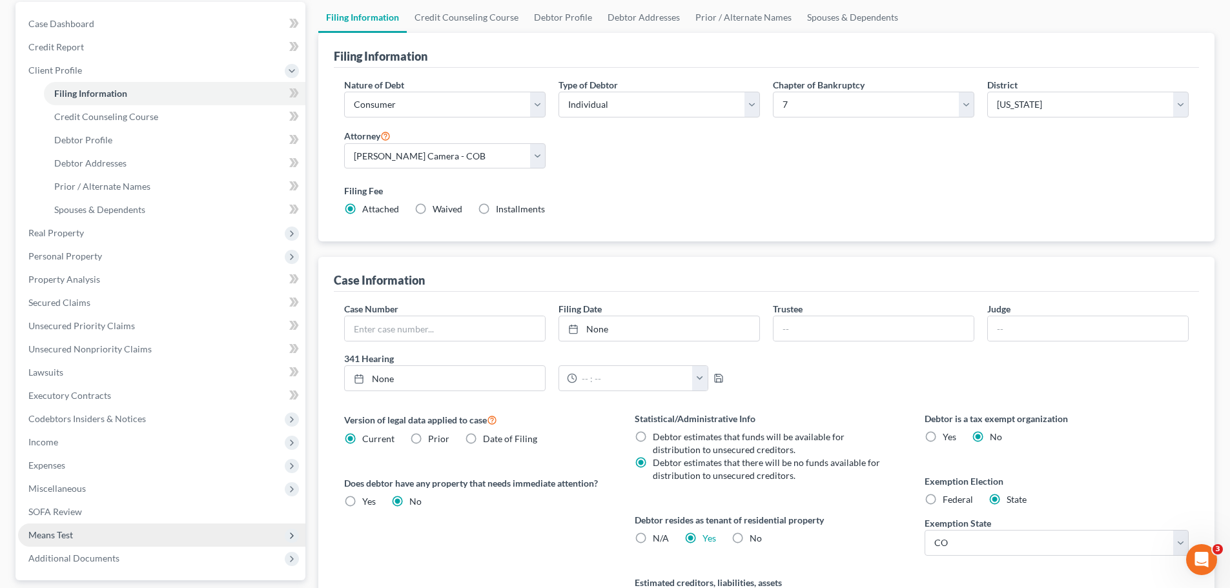
scroll to position [258, 0]
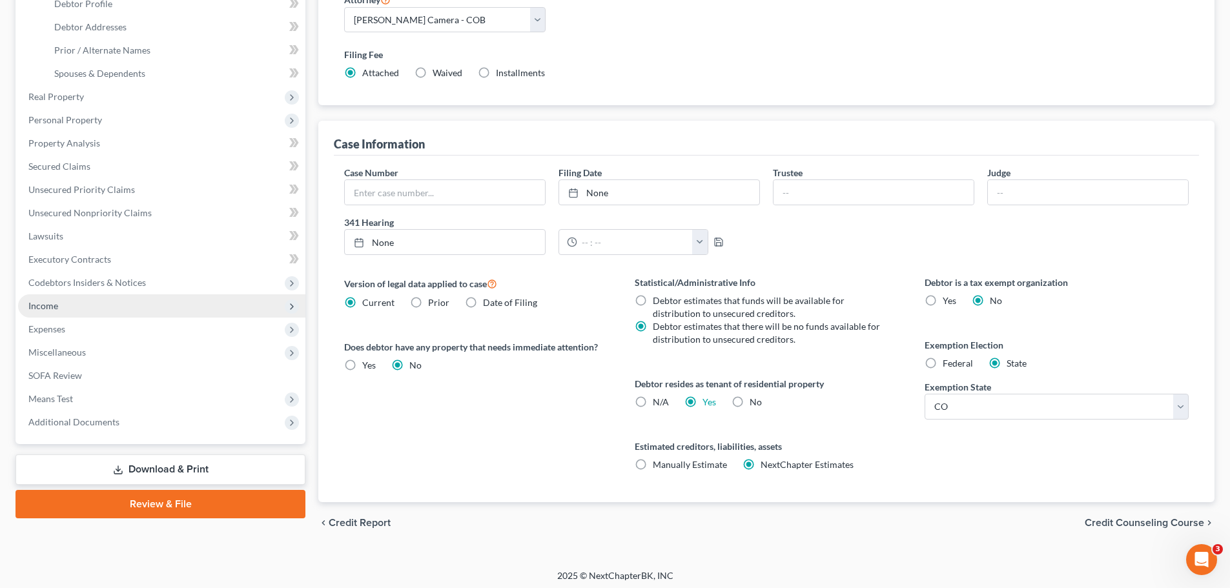
drag, startPoint x: 37, startPoint y: 305, endPoint x: 102, endPoint y: 305, distance: 64.6
click at [37, 305] on span "Income" at bounding box center [43, 305] width 30 height 11
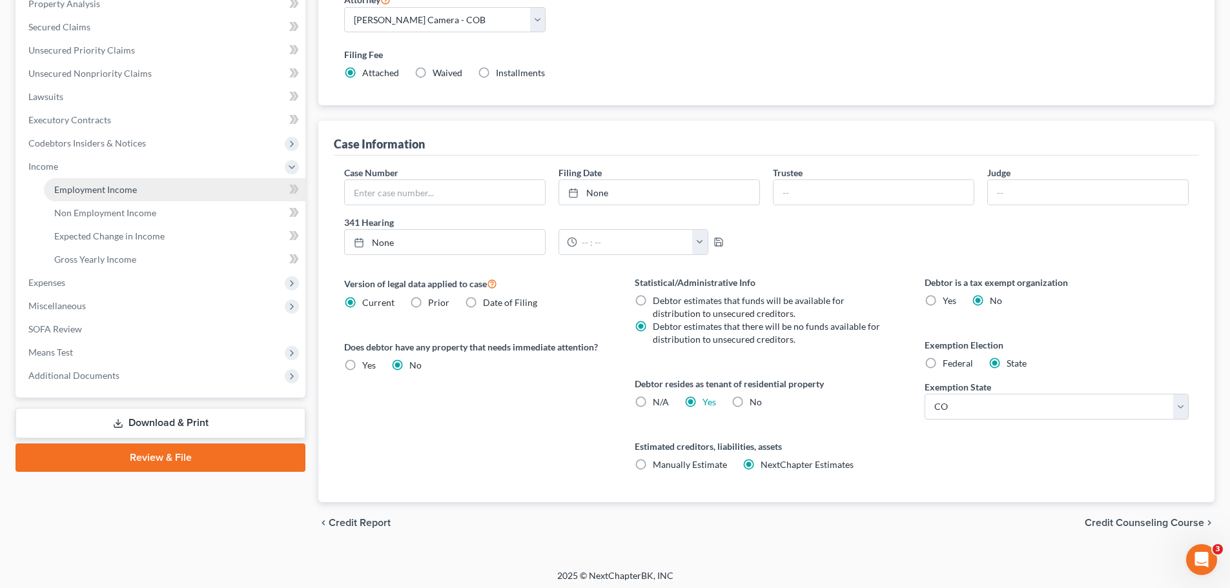
click at [78, 184] on span "Employment Income" at bounding box center [95, 189] width 83 height 11
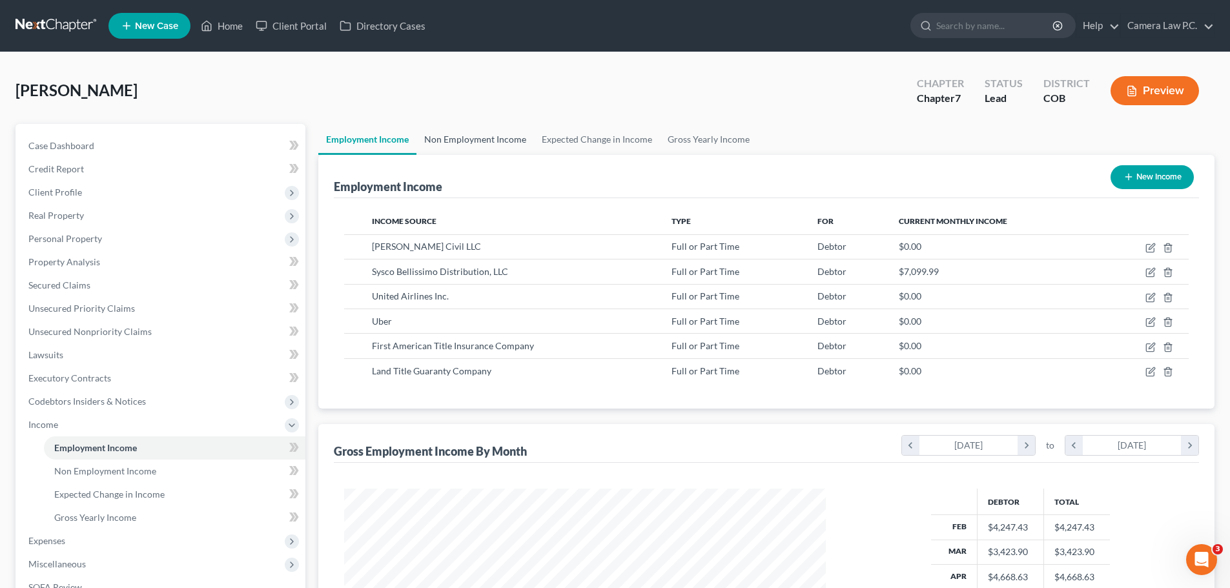
click at [462, 140] on link "Non Employment Income" at bounding box center [476, 139] width 118 height 31
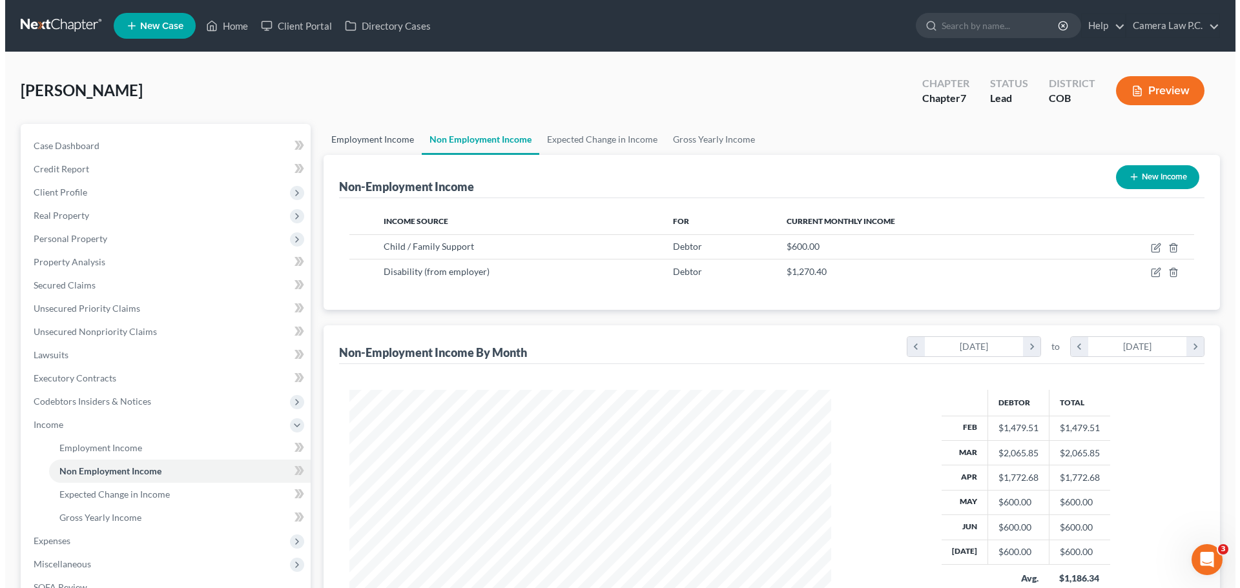
scroll to position [241, 508]
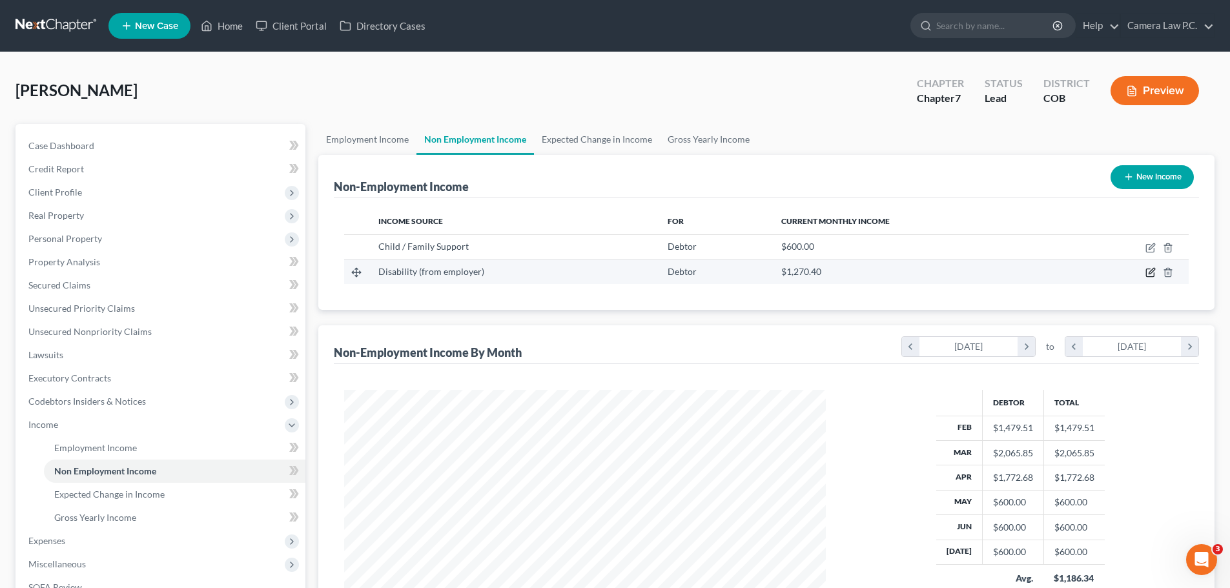
click at [1148, 272] on icon "button" at bounding box center [1151, 272] width 10 height 10
select select "1"
select select "3"
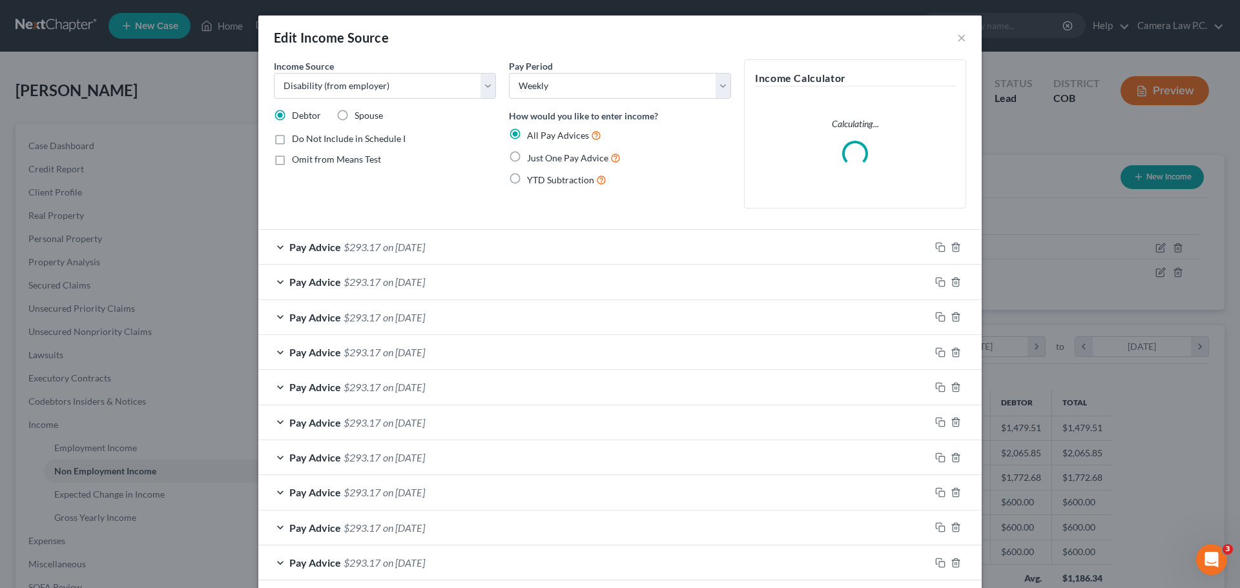
scroll to position [243, 512]
click at [378, 86] on select "Select Unemployment Disability (from employer) Pension Retirement Social Securi…" at bounding box center [385, 86] width 222 height 26
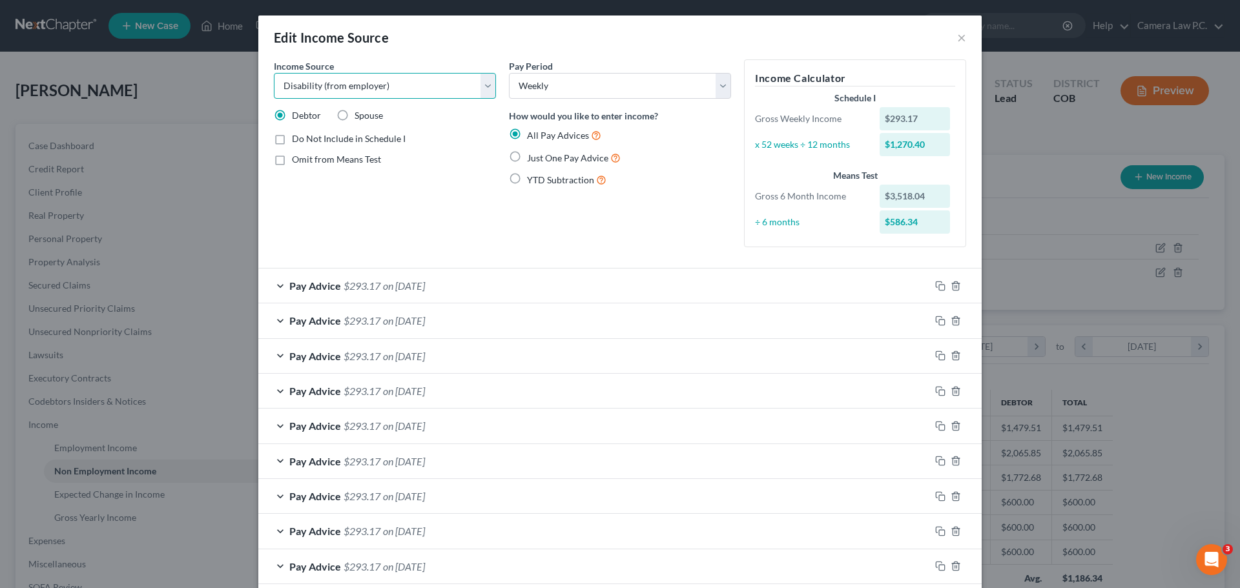
select select "13"
click at [274, 73] on select "Select Unemployment Disability (from employer) Pension Retirement Social Securi…" at bounding box center [385, 86] width 222 height 26
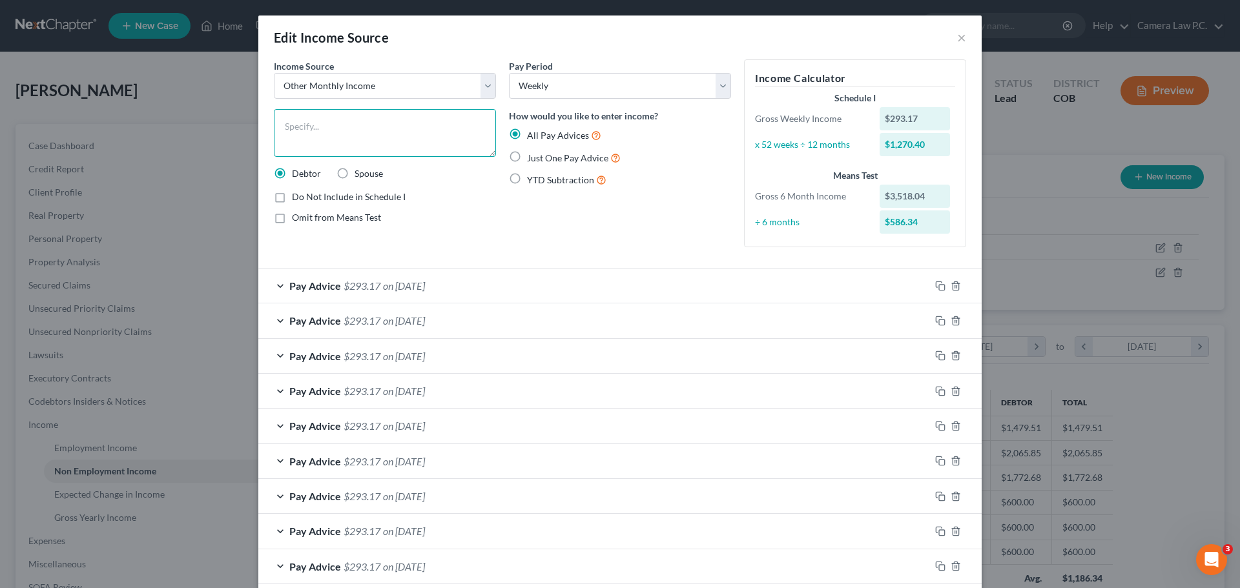
click at [296, 119] on textarea at bounding box center [385, 133] width 222 height 48
type textarea "FAMLI Medical Leave Benefits"
click at [616, 203] on div "Pay Period Select Monthly Twice Monthly Every Other Week Weekly How would you l…" at bounding box center [619, 158] width 235 height 198
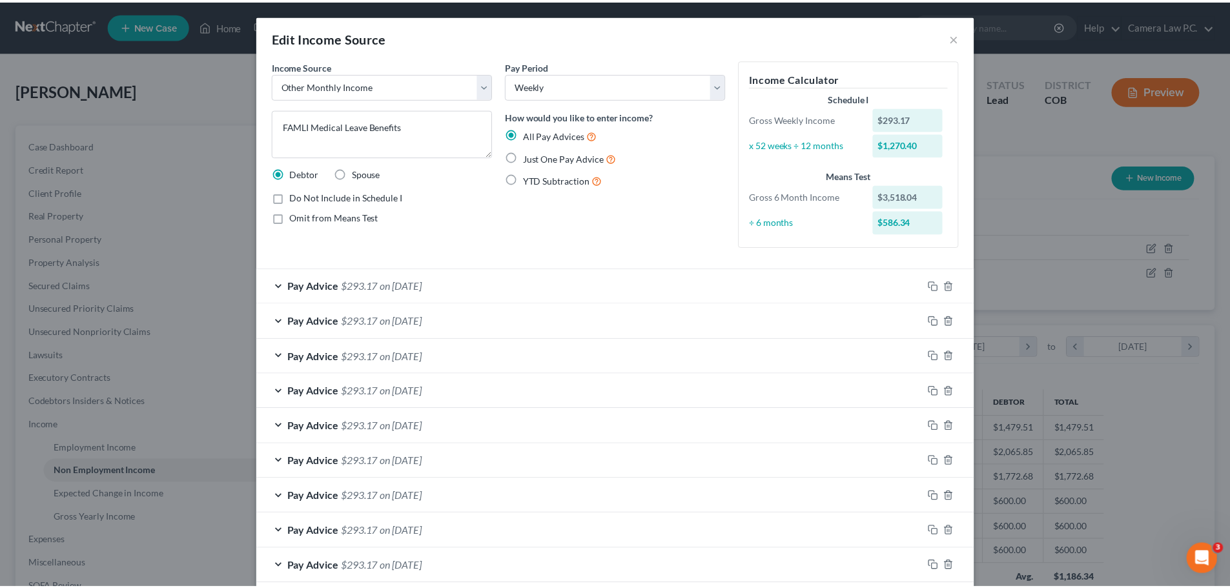
scroll to position [172, 0]
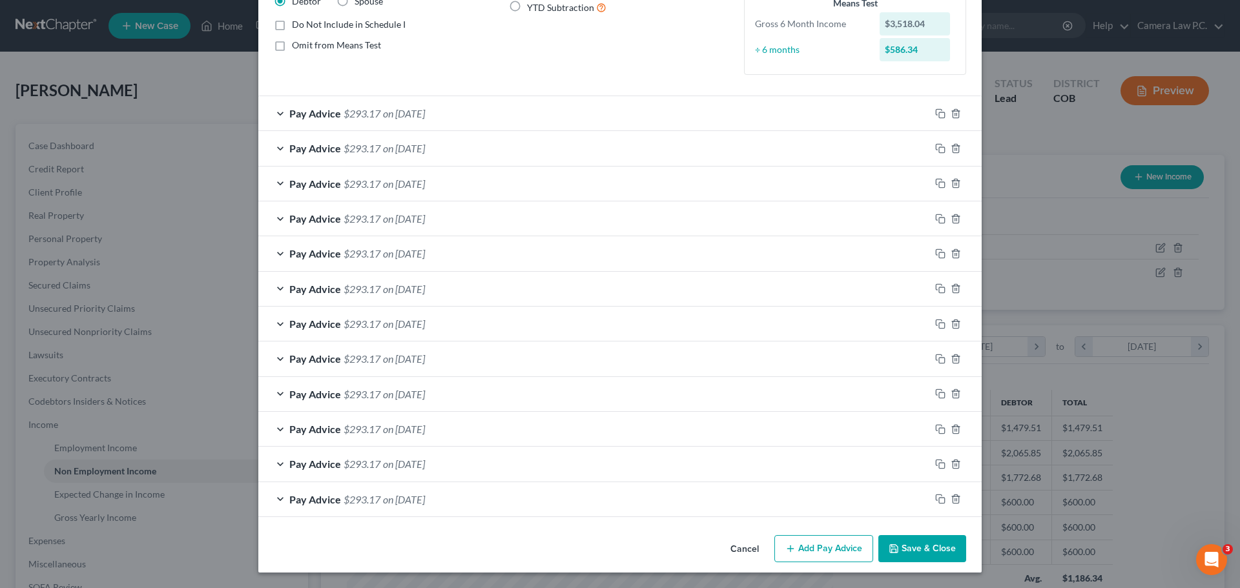
click at [918, 554] on button "Save & Close" at bounding box center [922, 548] width 88 height 27
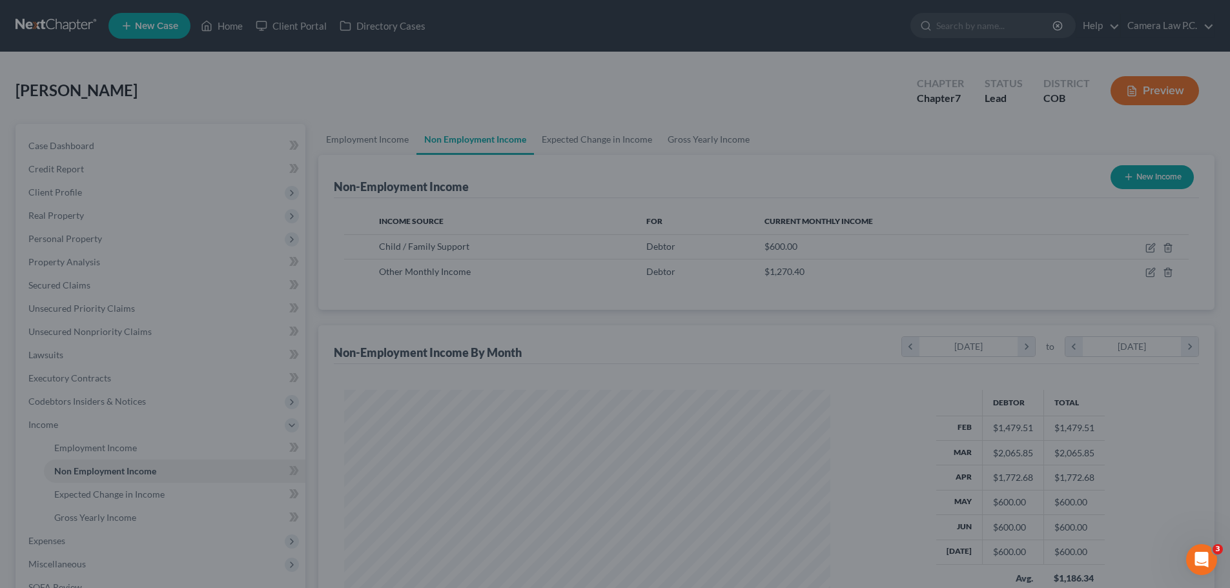
scroll to position [645616, 645349]
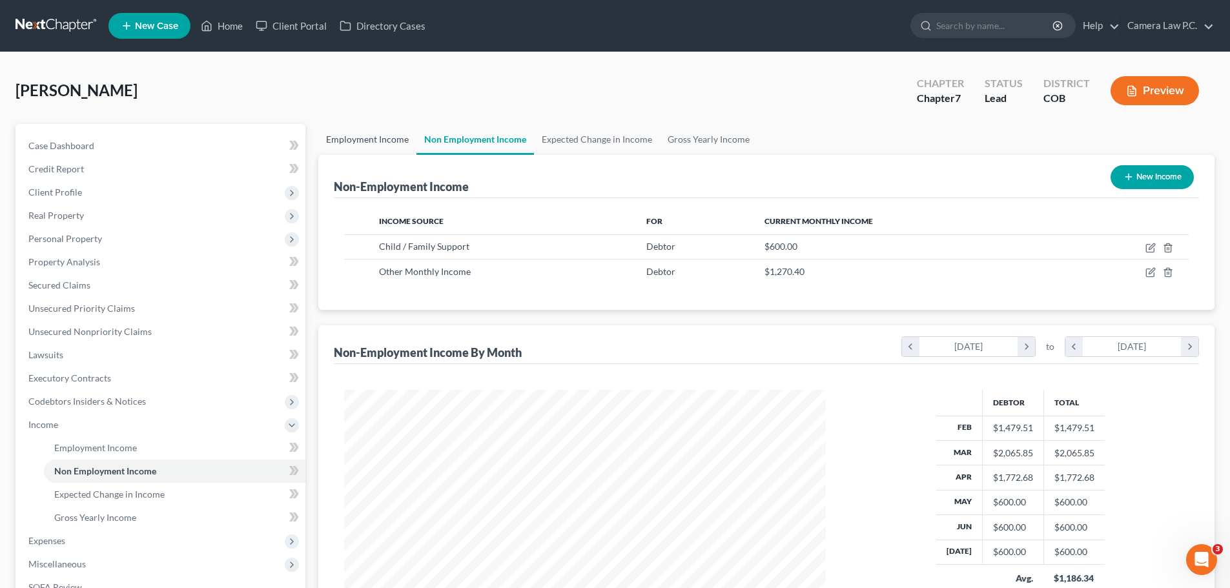
click at [378, 138] on link "Employment Income" at bounding box center [367, 139] width 98 height 31
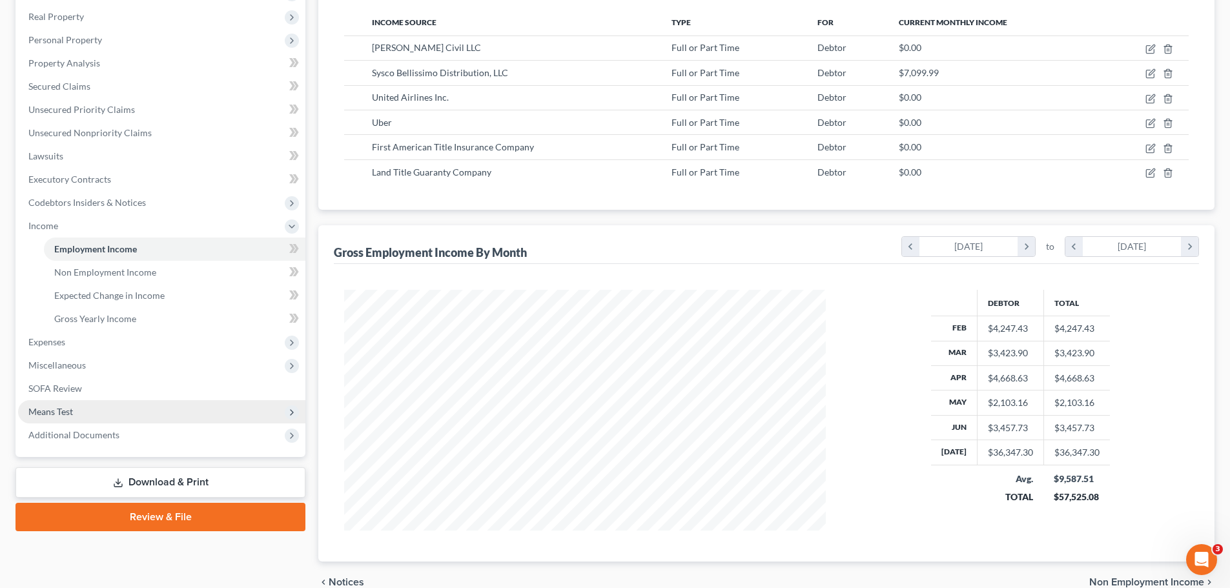
scroll to position [263, 0]
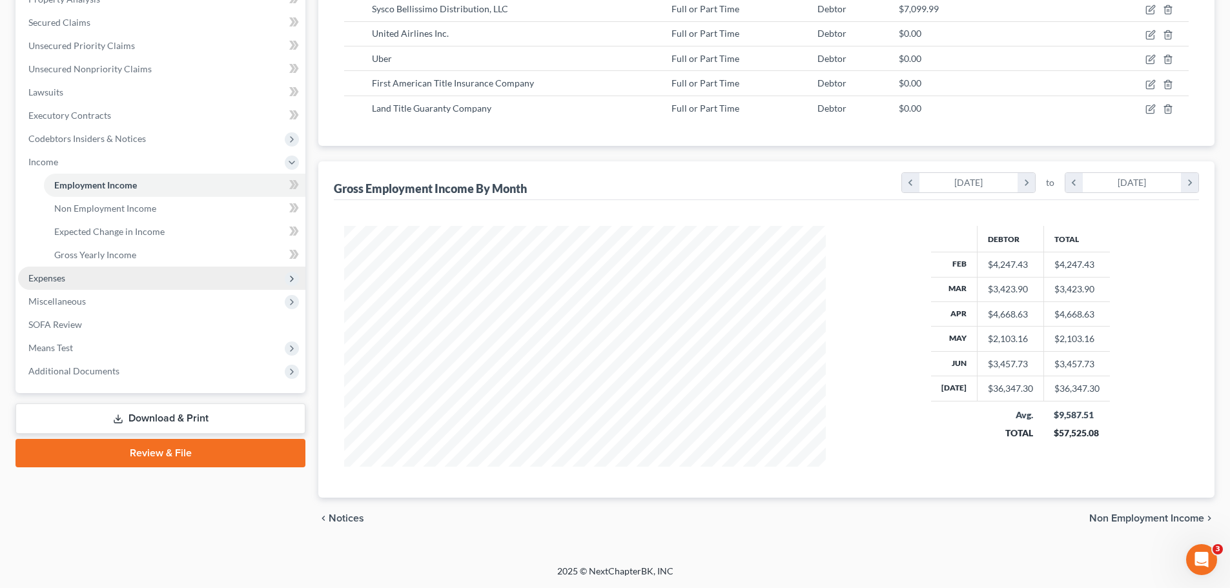
click at [51, 275] on span "Expenses" at bounding box center [46, 278] width 37 height 11
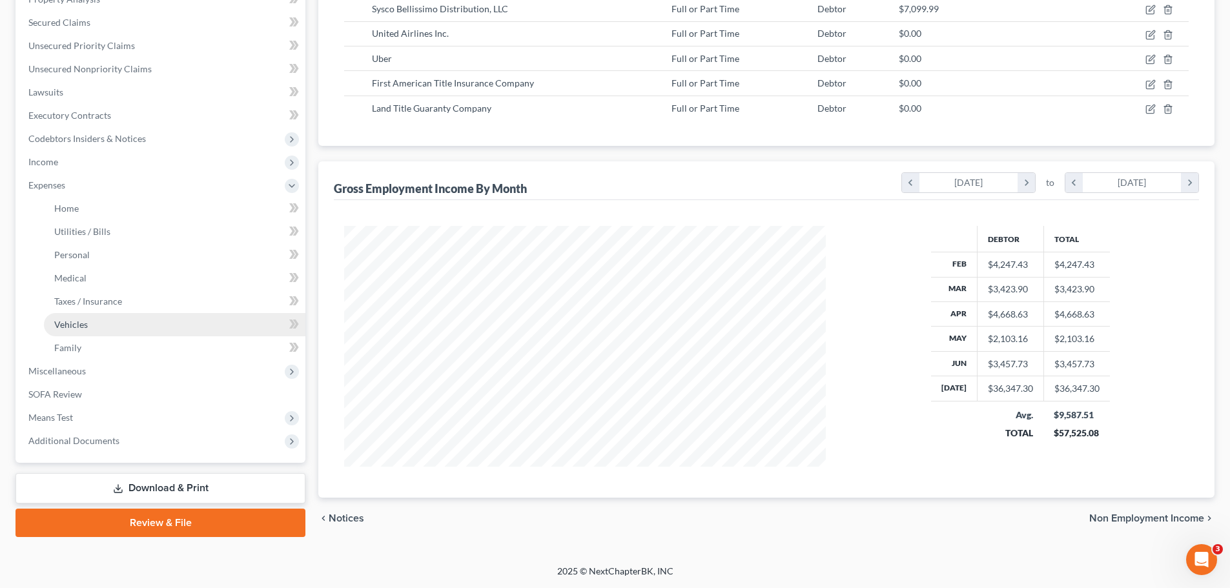
click at [69, 327] on span "Vehicles" at bounding box center [71, 324] width 34 height 11
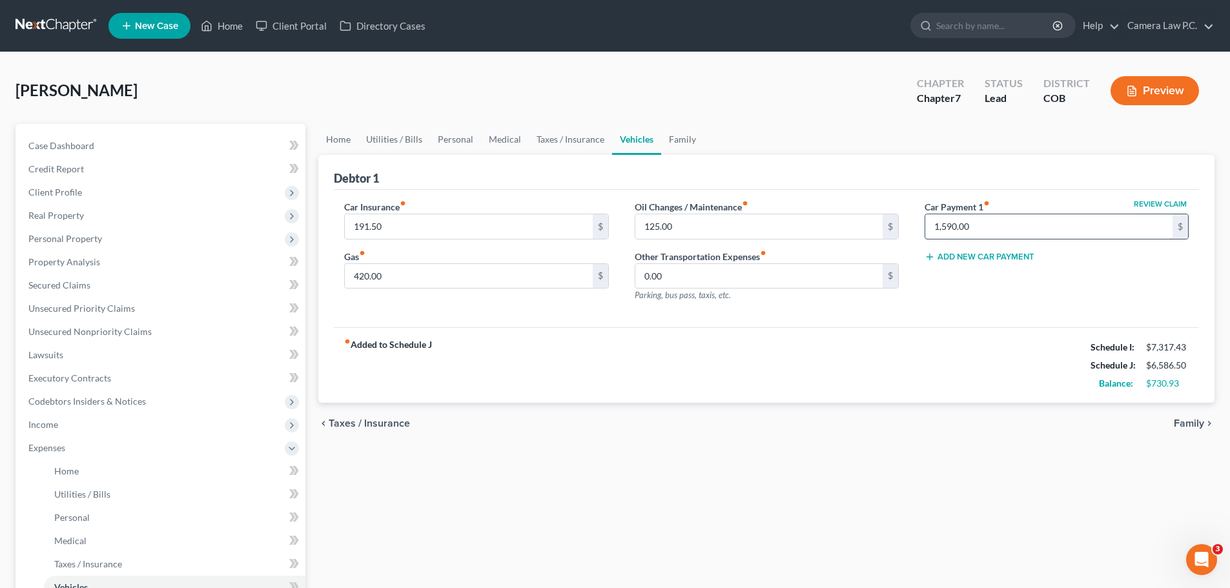
click at [981, 225] on input "1,590.00" at bounding box center [1049, 226] width 247 height 25
type input "790"
click at [947, 301] on div "Review Claim Car Payment 1 fiber_manual_record 790 $ Add New Car Payment" at bounding box center [1057, 256] width 290 height 112
click at [79, 329] on span "Unsecured Nonpriority Claims" at bounding box center [89, 331] width 123 height 11
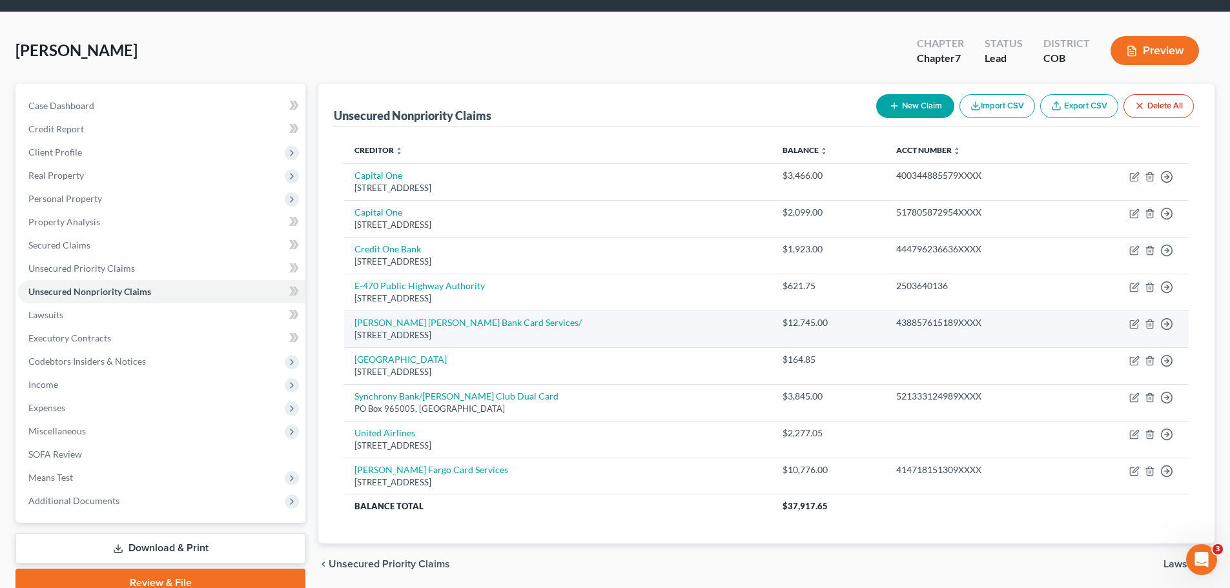
scroll to position [98, 0]
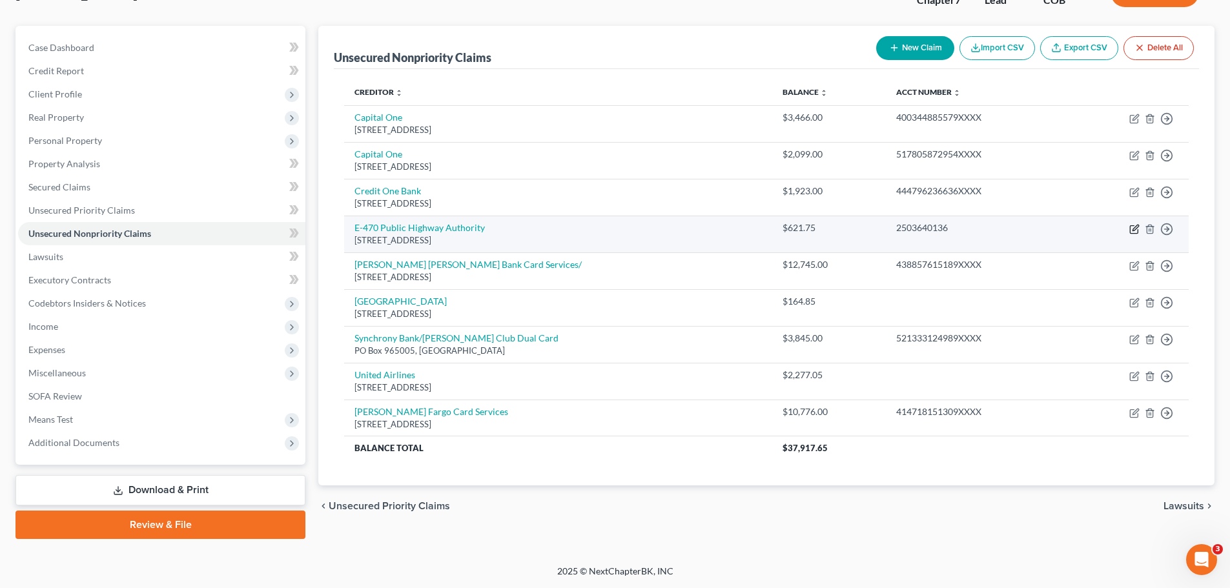
click at [1132, 231] on icon "button" at bounding box center [1135, 229] width 10 height 10
select select "5"
select select "14"
select select "0"
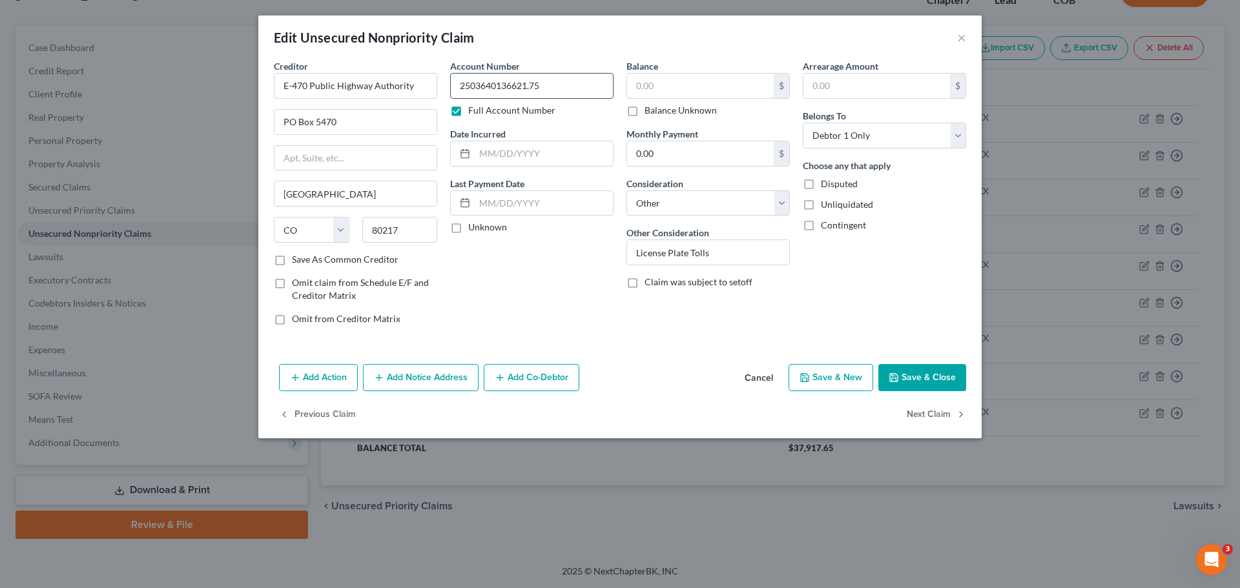
type input "2503640136"
click at [681, 85] on input "621.75" at bounding box center [700, 86] width 147 height 25
type input "6"
type input "850.86"
click at [920, 380] on button "Save & Close" at bounding box center [922, 377] width 88 height 27
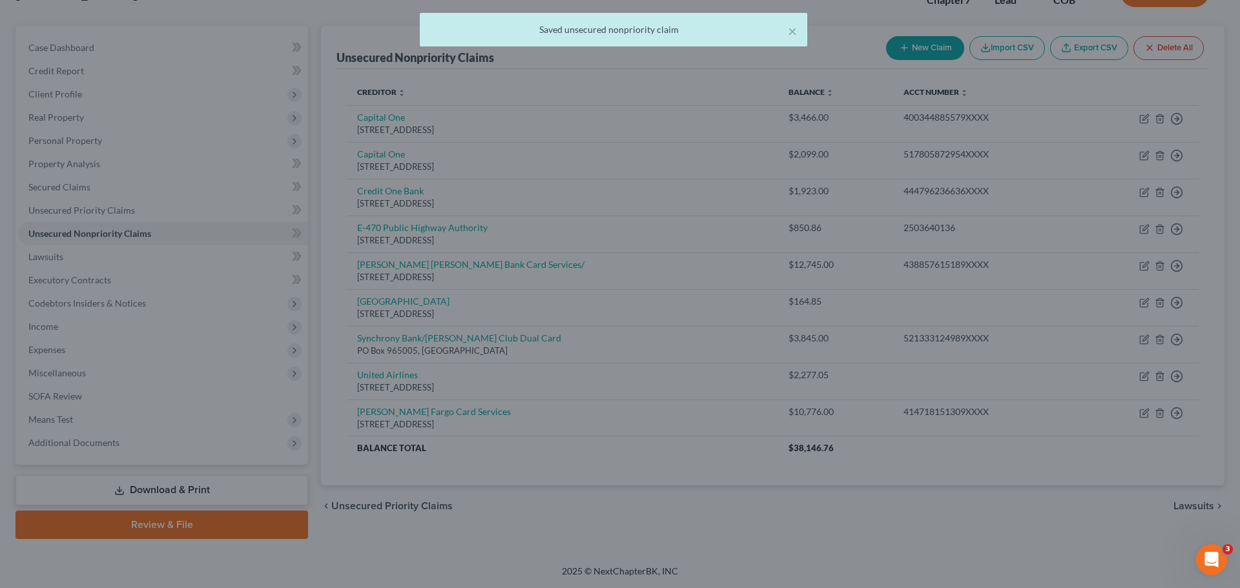
type input "0"
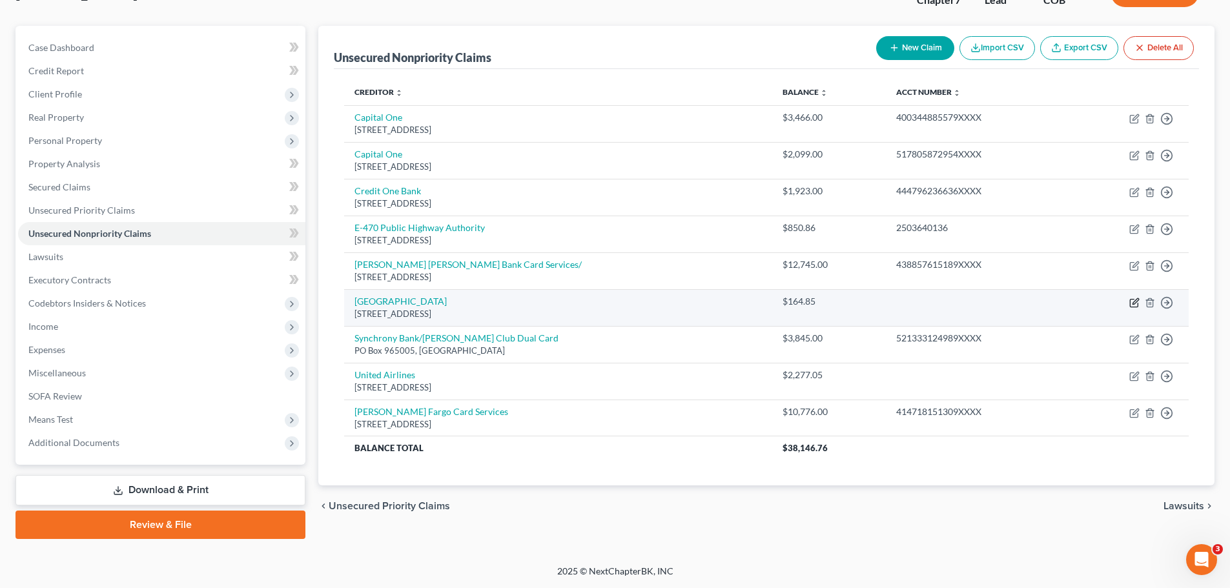
click at [1134, 305] on icon "button" at bounding box center [1135, 303] width 10 height 10
select select "5"
select select "14"
select select "0"
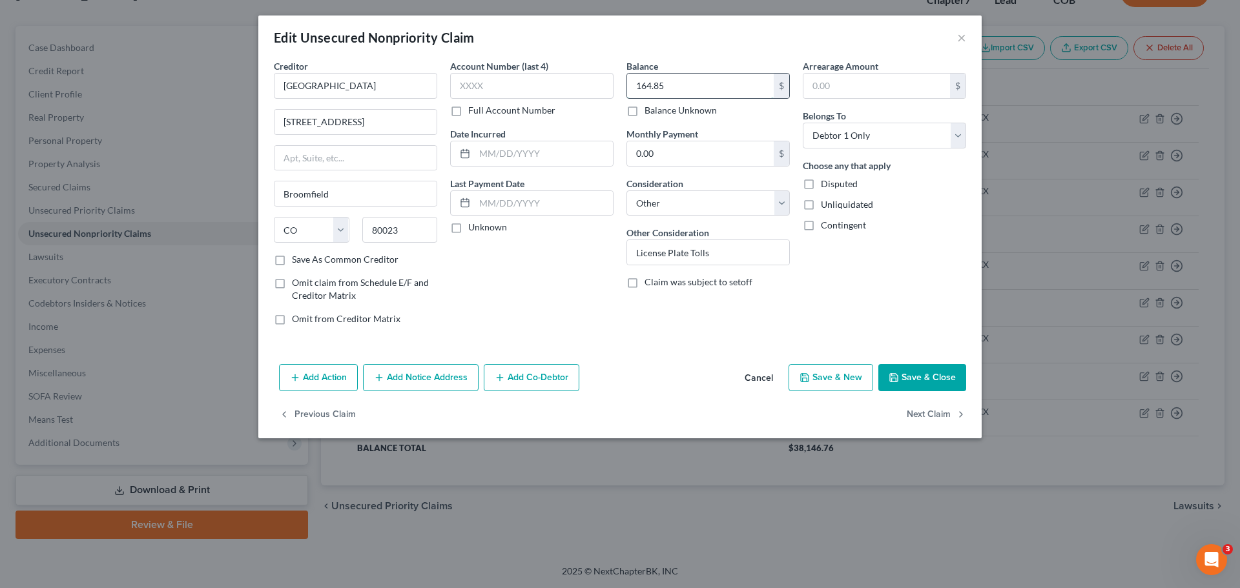
click at [685, 86] on input "164.85" at bounding box center [700, 86] width 147 height 25
type input "208.85"
click at [706, 352] on div "Creditor * [GEOGRAPHIC_DATA] [US_STATE][GEOGRAPHIC_DATA] AR AZ [GEOGRAPHIC_DATA…" at bounding box center [619, 209] width 723 height 300
click at [907, 377] on button "Save & Close" at bounding box center [922, 377] width 88 height 27
type input "0"
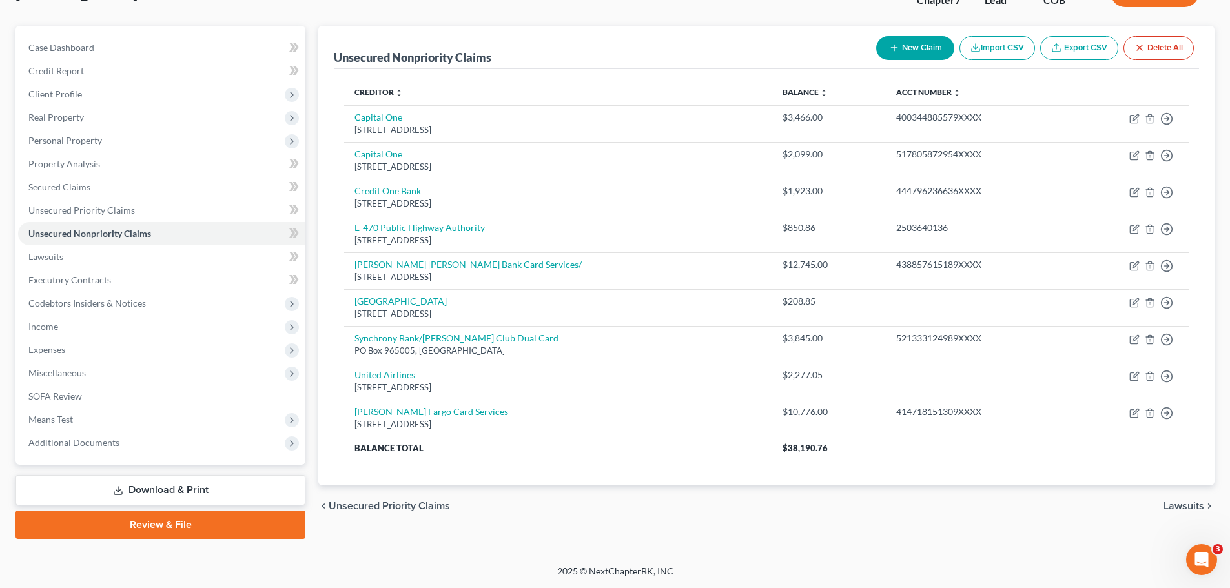
click at [895, 50] on icon "button" at bounding box center [894, 48] width 10 height 10
select select "0"
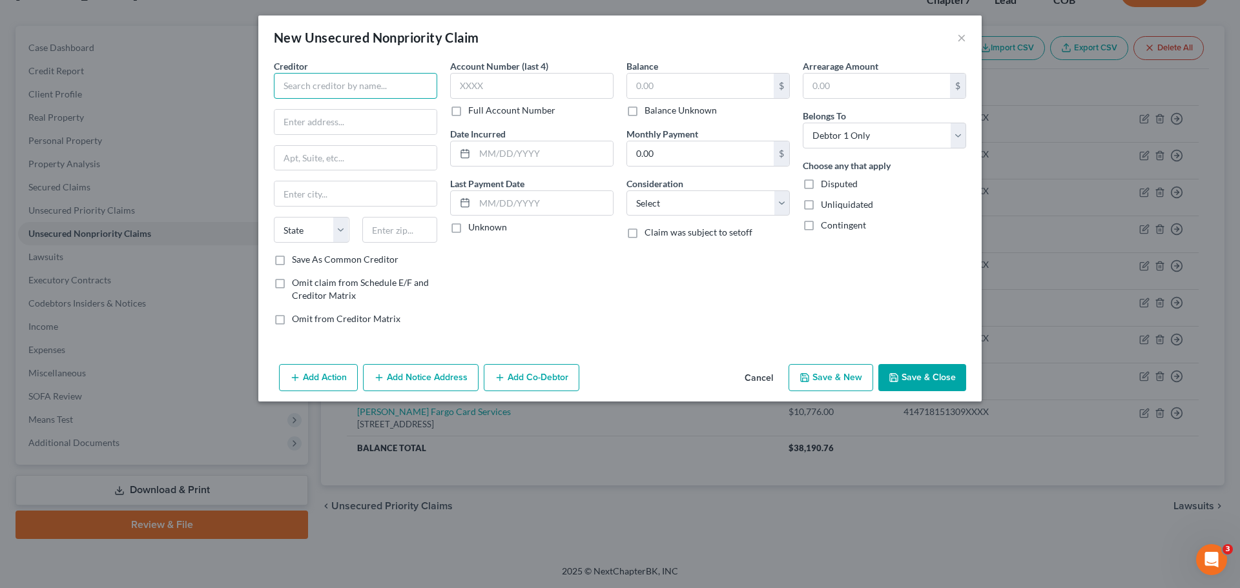
click at [326, 90] on input "text" at bounding box center [355, 86] width 163 height 26
type input "[PERSON_NAME]"
click at [312, 118] on input "text" at bounding box center [355, 122] width 162 height 25
type input "[STREET_ADDRESS]"
click at [300, 196] on input "text" at bounding box center [355, 193] width 162 height 25
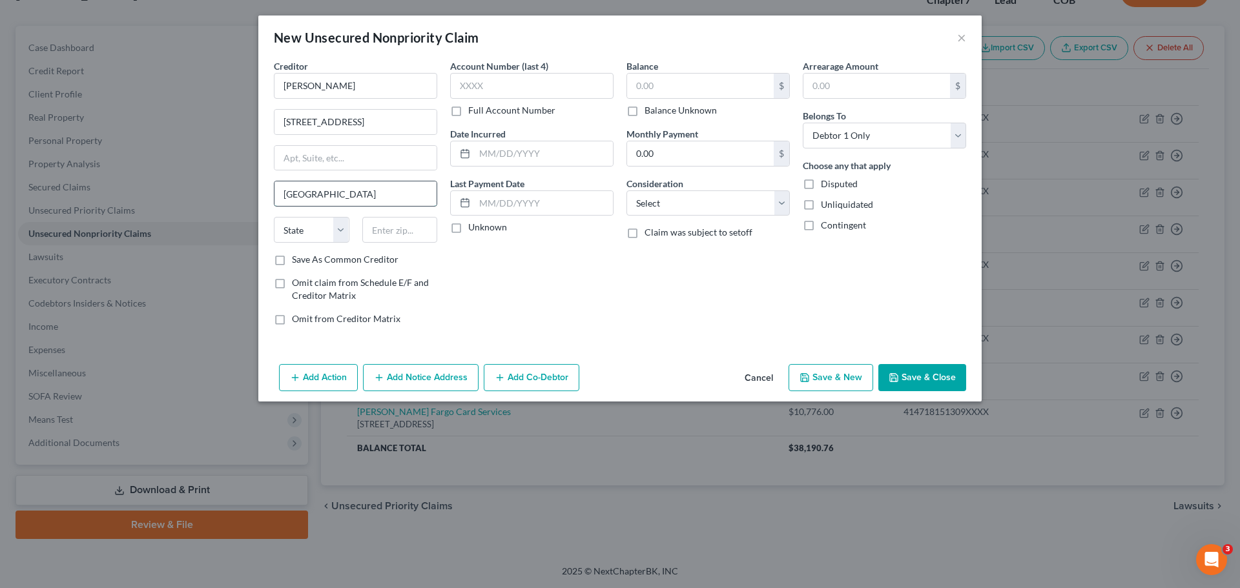
type input "[GEOGRAPHIC_DATA]"
select select "5"
type input "81507"
click at [493, 156] on input "text" at bounding box center [544, 153] width 138 height 25
click at [500, 207] on input "text" at bounding box center [544, 203] width 138 height 25
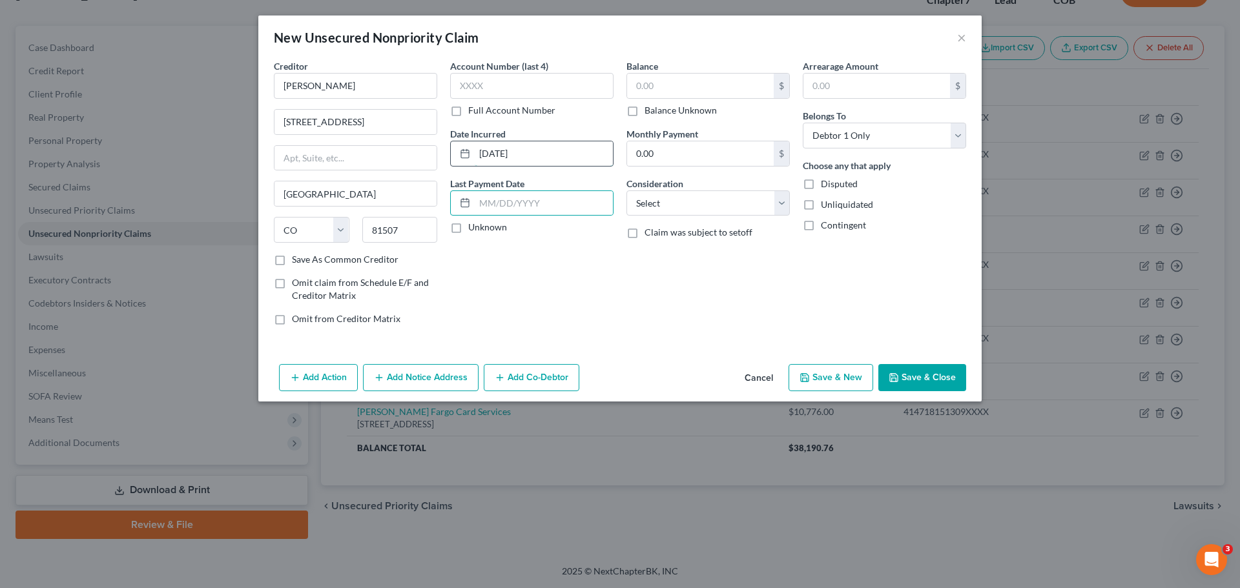
click at [489, 151] on input "[DATE]" at bounding box center [544, 153] width 138 height 25
type input "[DATE]"
click at [496, 200] on input "text" at bounding box center [544, 203] width 138 height 25
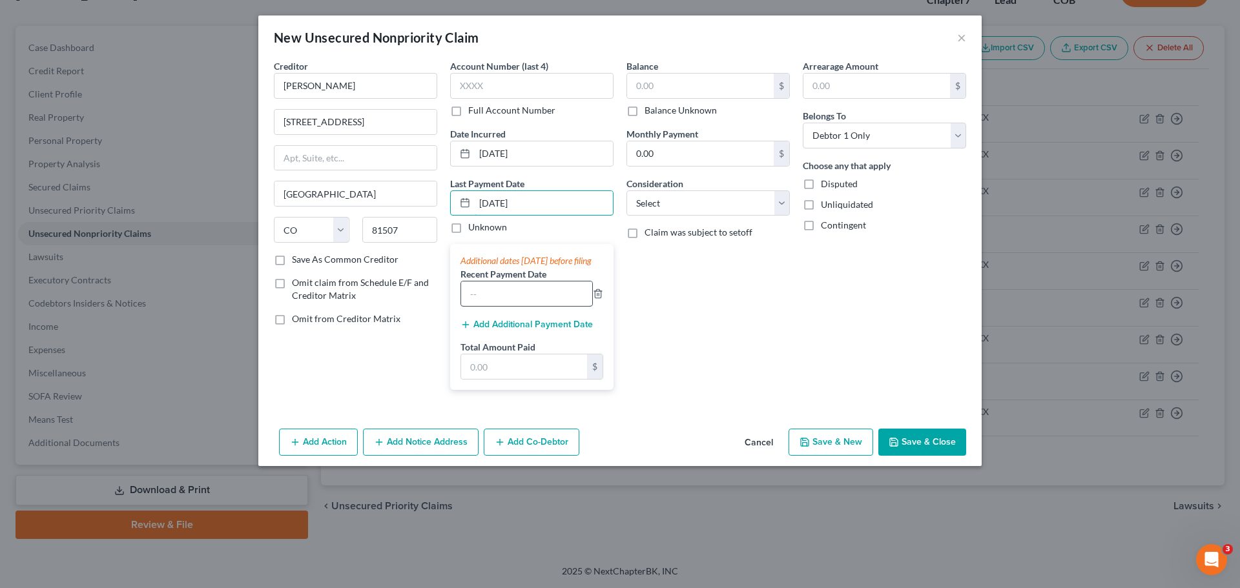
type input "[DATE]"
click at [489, 306] on input "text" at bounding box center [526, 294] width 131 height 25
type input "[DATE]"
click at [509, 379] on input "text" at bounding box center [524, 367] width 126 height 25
type input "1,500"
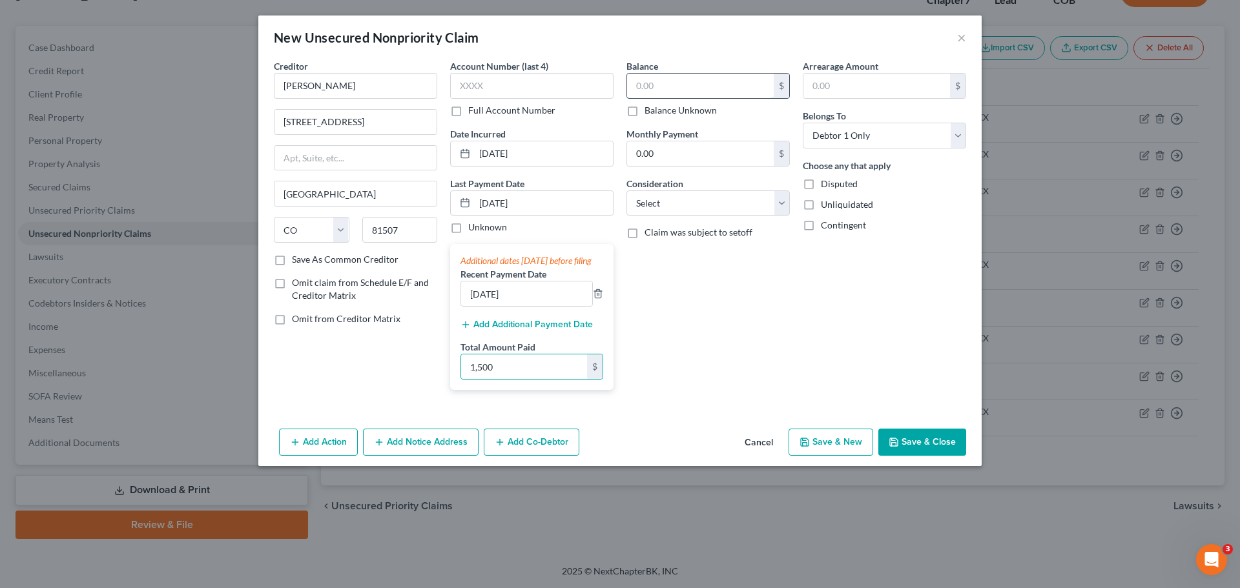
click at [644, 87] on input "text" at bounding box center [700, 86] width 147 height 25
type input "0"
click at [666, 156] on input "0.00" at bounding box center [700, 153] width 147 height 25
type input "1,500"
click at [672, 203] on select "Select Cable / Satellite Services Collection Agency Credit Card Debt Debt Couns…" at bounding box center [707, 204] width 163 height 26
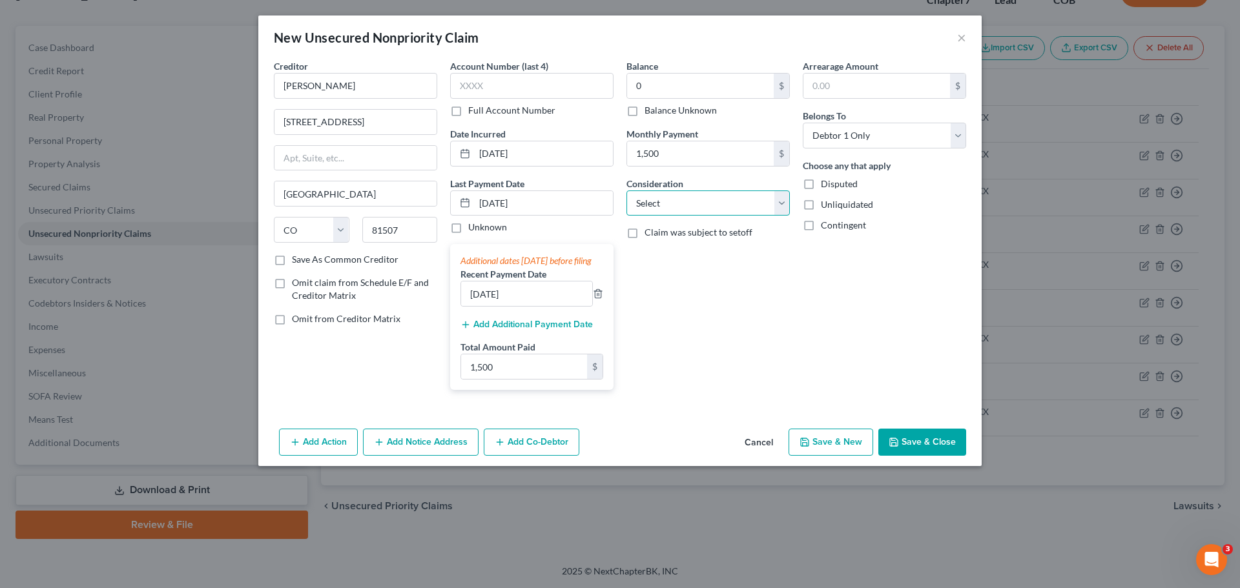
select select "10"
click at [626, 191] on select "Select Cable / Satellite Services Collection Agency Credit Card Debt Debt Couns…" at bounding box center [707, 204] width 163 height 26
click at [749, 314] on div "Balance 0.00 $ Balance Unknown Balance Undetermined 0 $ Balance Unknown Monthly…" at bounding box center [708, 229] width 176 height 341
click at [924, 455] on button "Save & Close" at bounding box center [922, 442] width 88 height 27
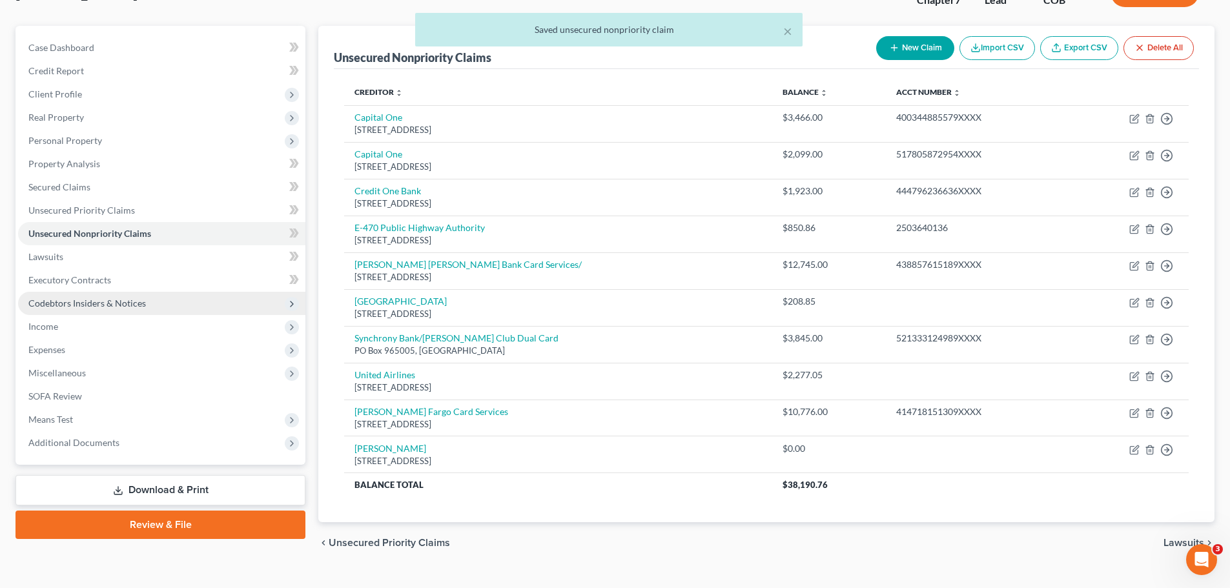
click at [56, 307] on span "Codebtors Insiders & Notices" at bounding box center [87, 303] width 118 height 11
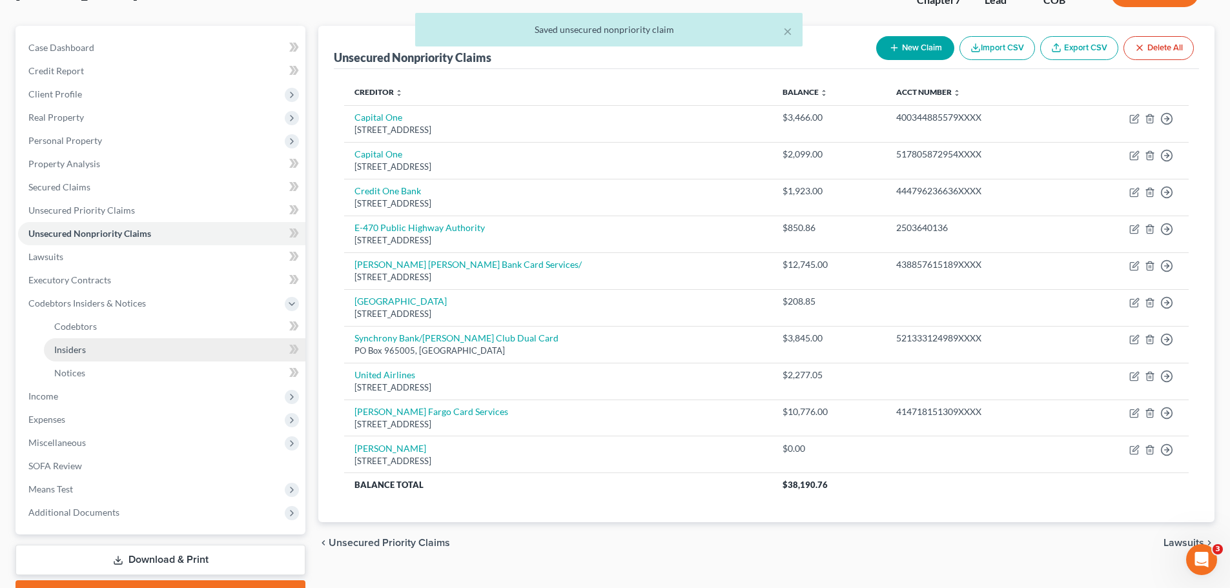
click at [67, 349] on span "Insiders" at bounding box center [70, 349] width 32 height 11
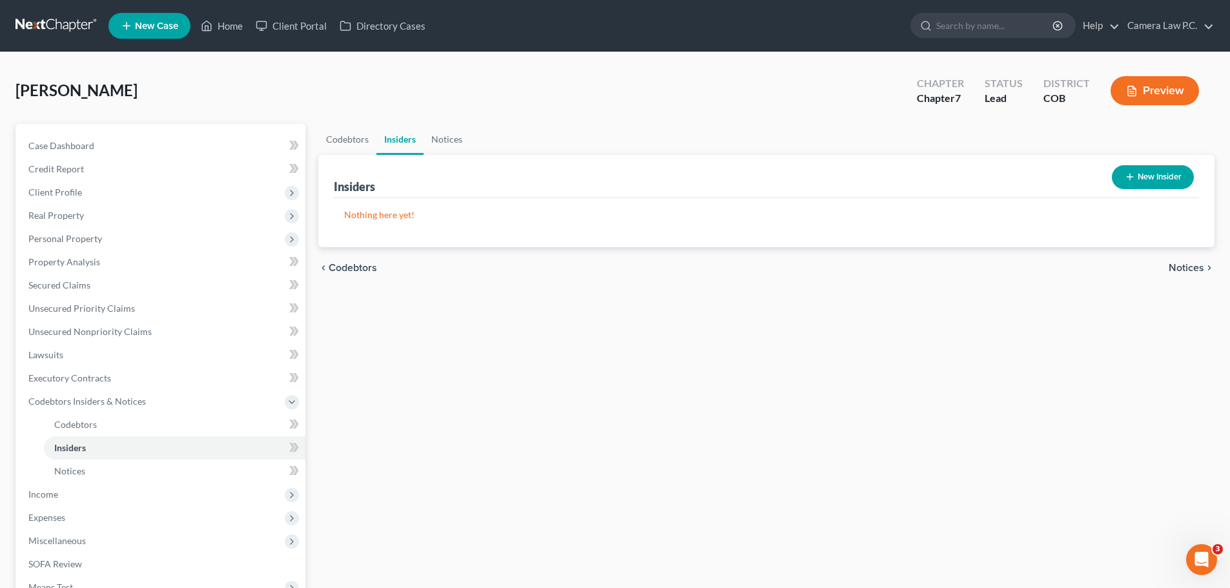
click at [1139, 171] on button "New Insider" at bounding box center [1153, 177] width 82 height 24
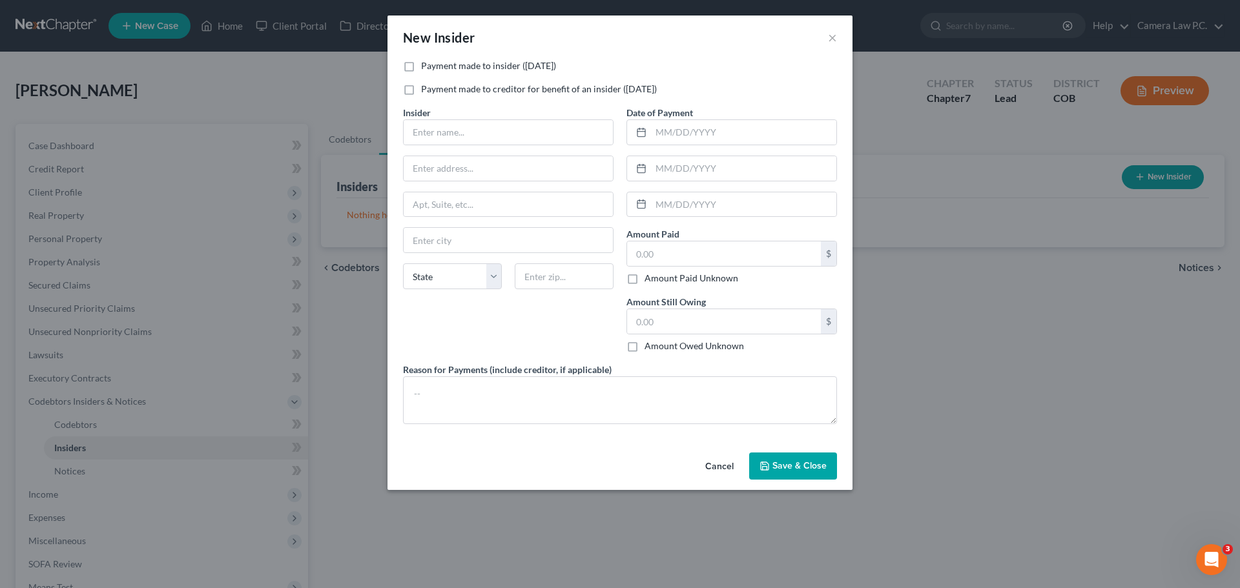
click at [421, 65] on label "Payment made to insider ([DATE])" at bounding box center [488, 65] width 135 height 13
click at [426, 65] on input "Payment made to insider ([DATE])" at bounding box center [430, 63] width 8 height 8
checkbox input "true"
click at [488, 135] on input "text" at bounding box center [508, 132] width 209 height 25
type input "[PERSON_NAME]"
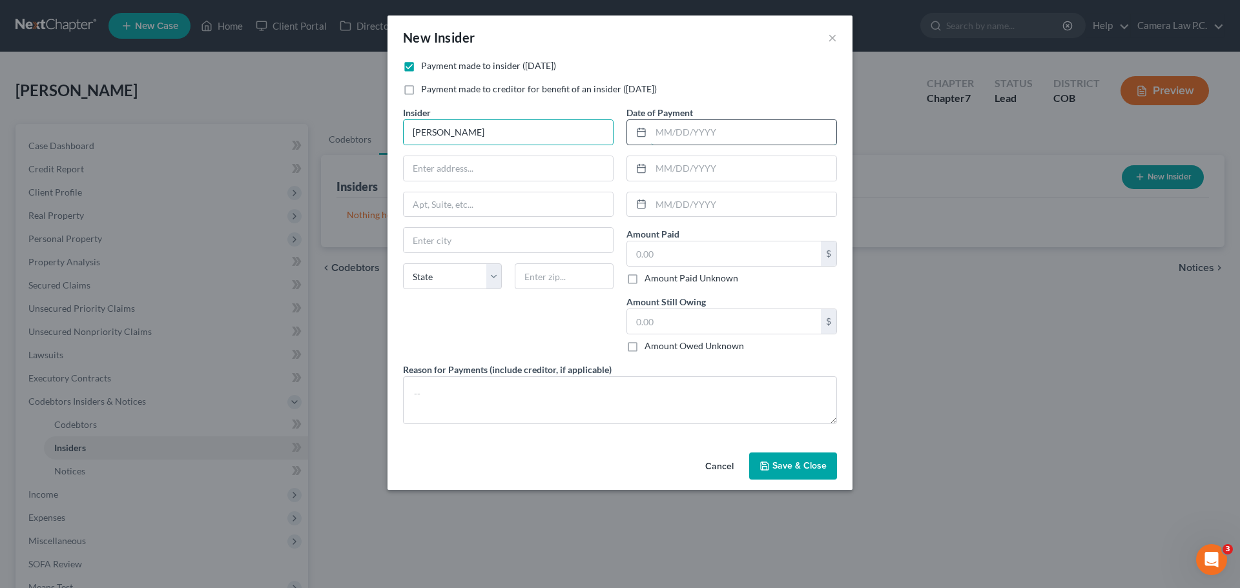
click at [703, 123] on input "text" at bounding box center [743, 132] width 185 height 25
type input "[DATE]"
click at [676, 253] on input "text" at bounding box center [724, 254] width 194 height 25
type input "1,500"
click at [658, 323] on input "text" at bounding box center [724, 321] width 194 height 25
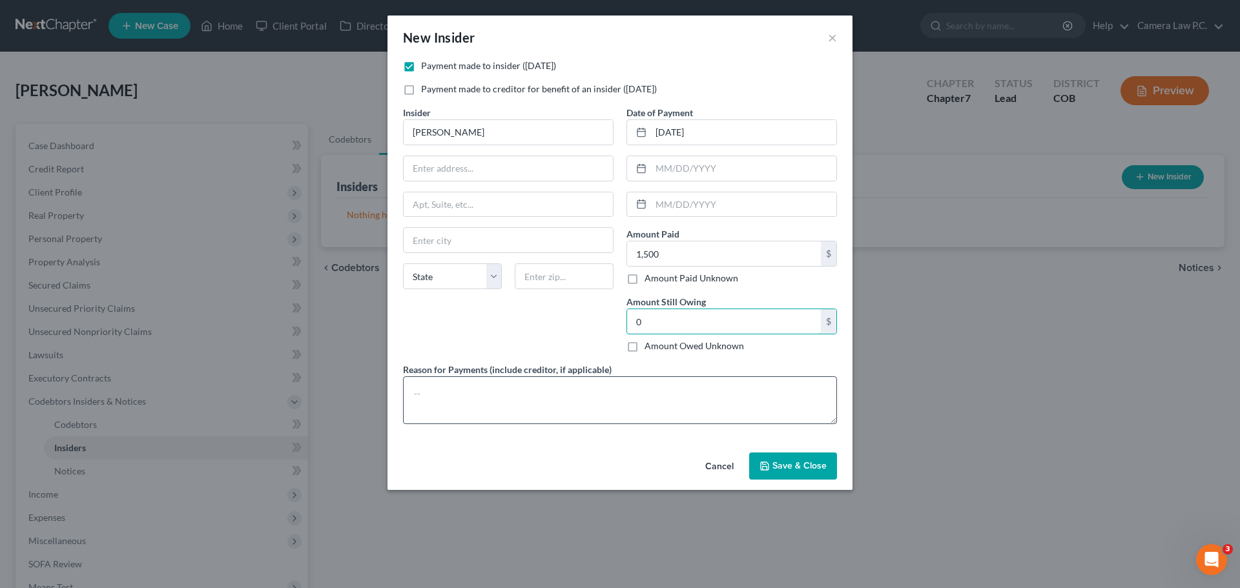
type input "0"
click at [522, 391] on textarea at bounding box center [620, 401] width 434 height 48
type textarea "P"
type textarea "Repayment of short term loan from Mother for car payment and groceries."
click at [780, 467] on span "Save & Close" at bounding box center [799, 465] width 54 height 11
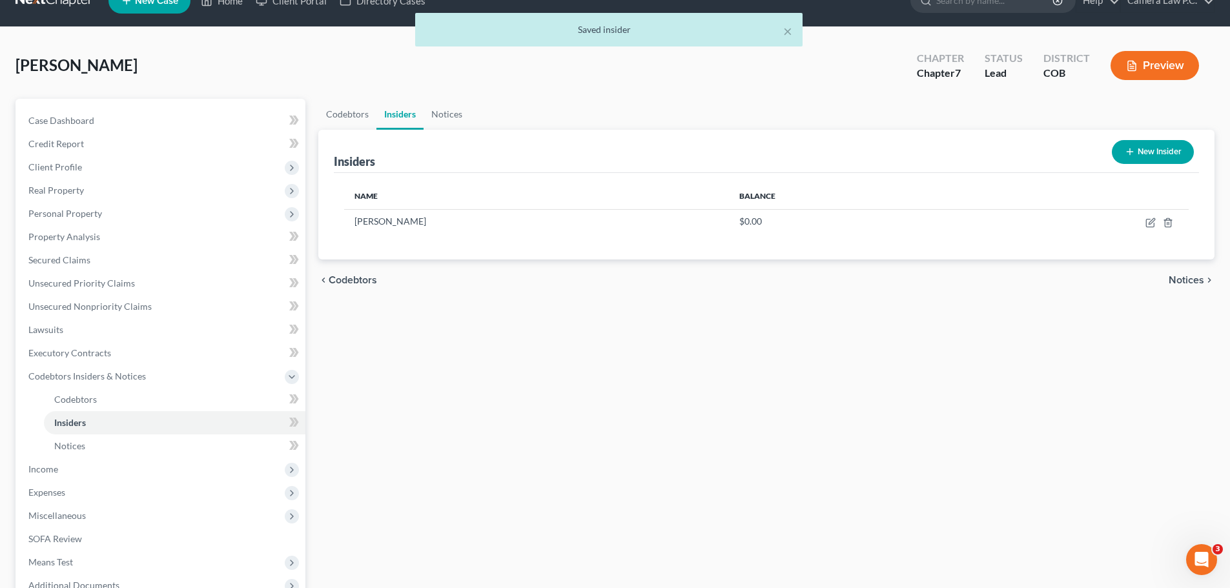
scroll to position [168, 0]
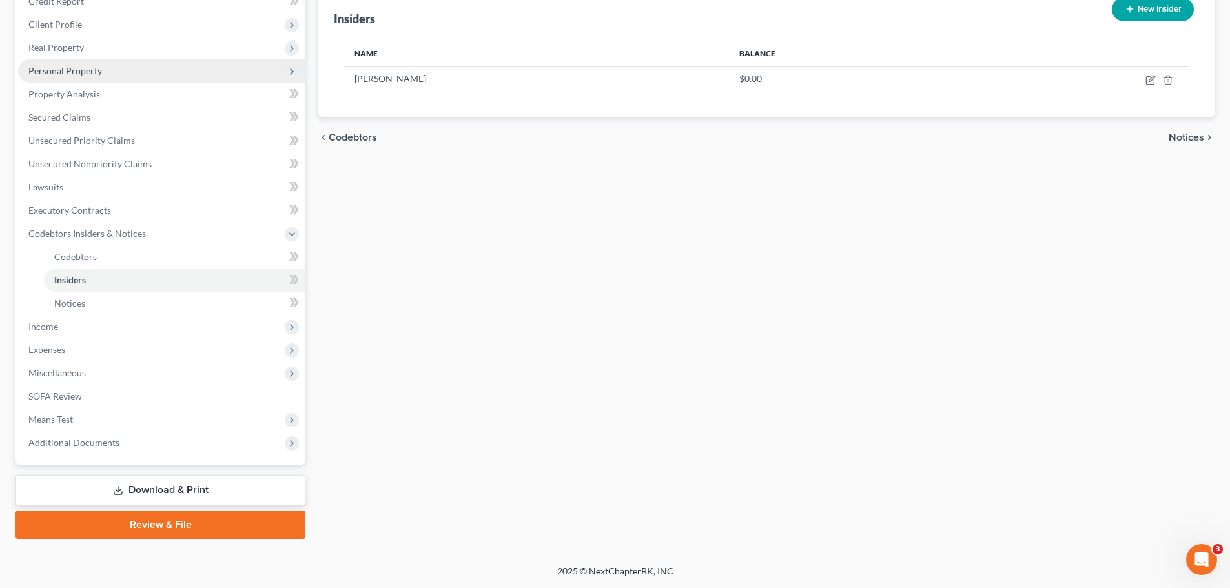
click at [49, 67] on span "Personal Property" at bounding box center [65, 70] width 74 height 11
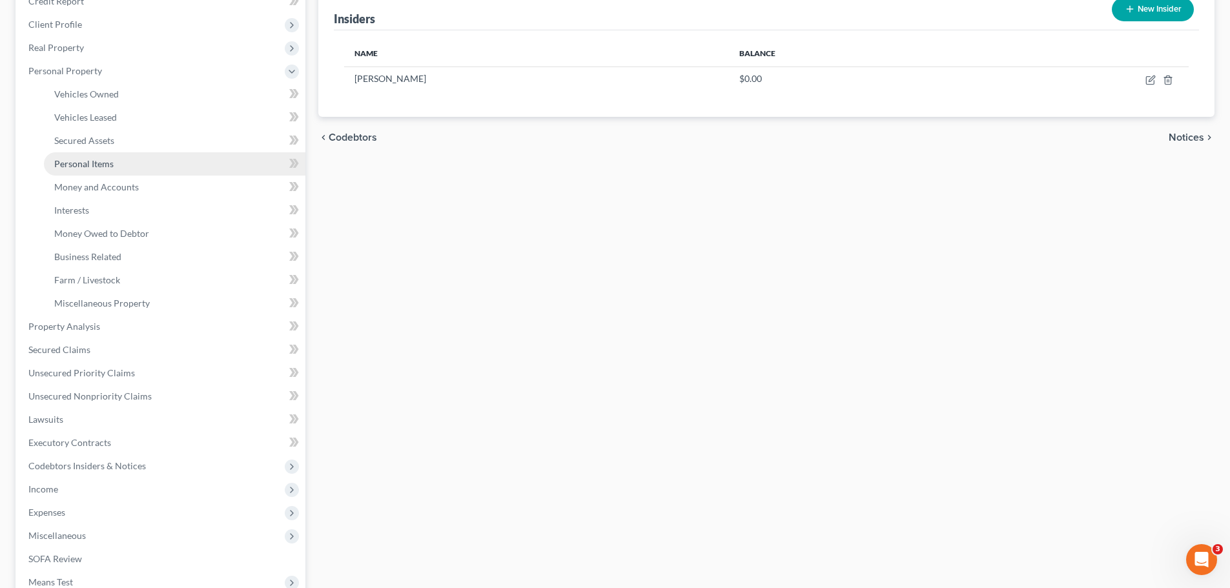
click at [72, 165] on span "Personal Items" at bounding box center [83, 163] width 59 height 11
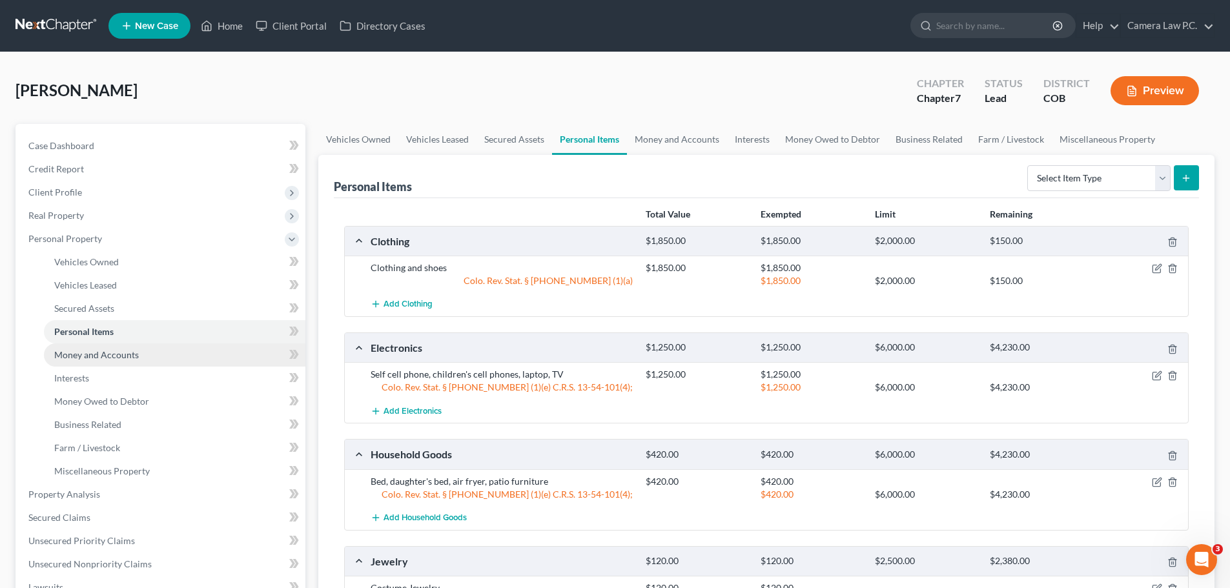
click at [90, 357] on span "Money and Accounts" at bounding box center [96, 354] width 85 height 11
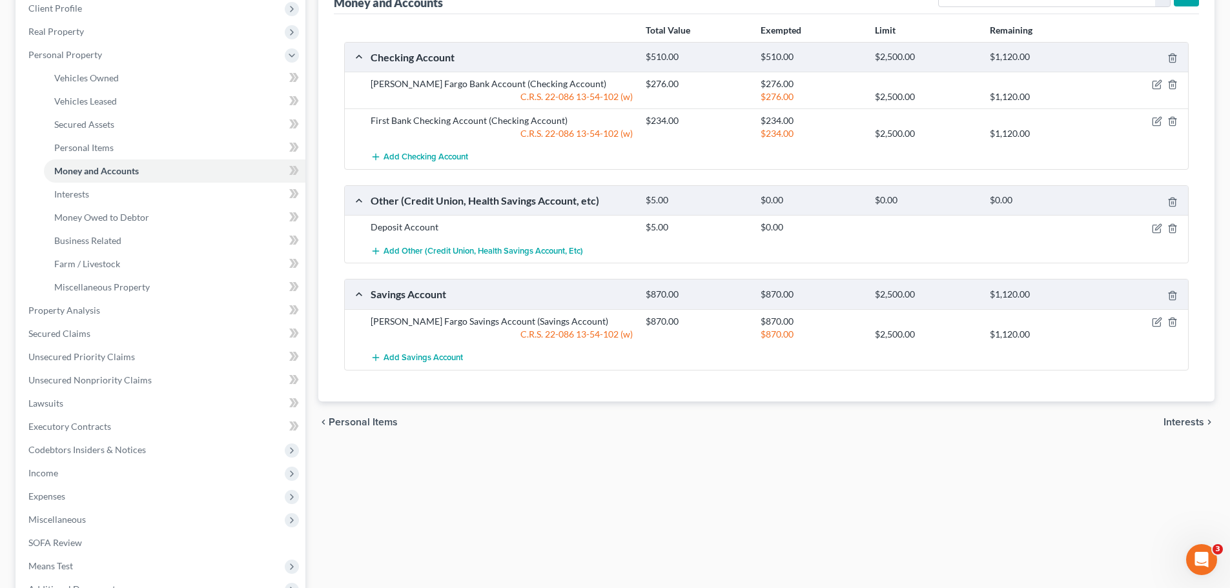
scroll to position [129, 0]
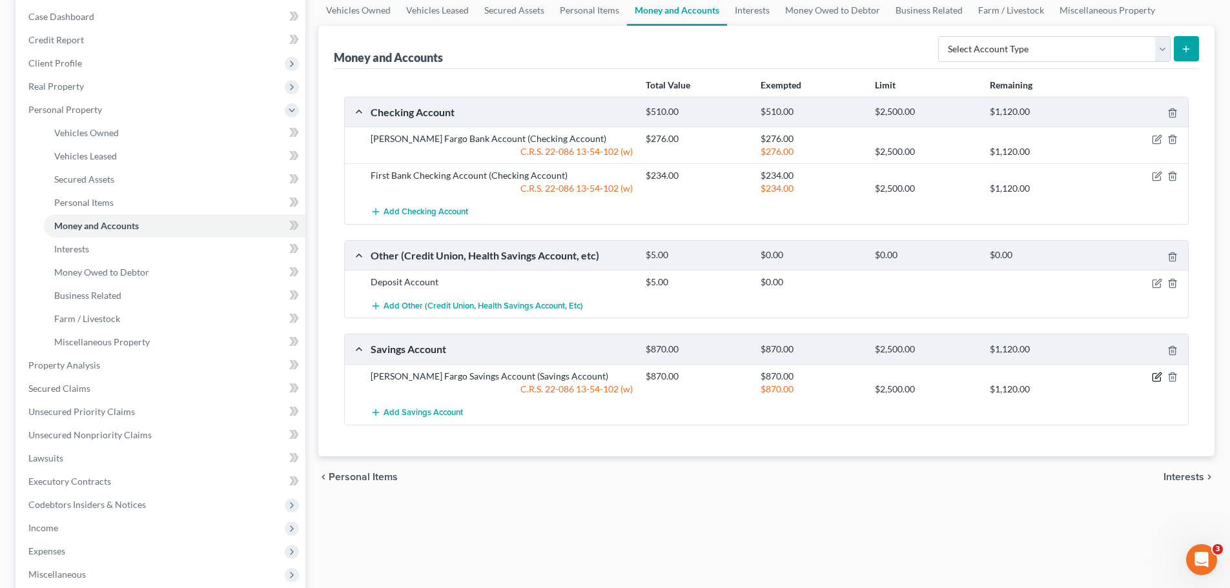
click at [1154, 377] on icon "button" at bounding box center [1157, 377] width 10 height 10
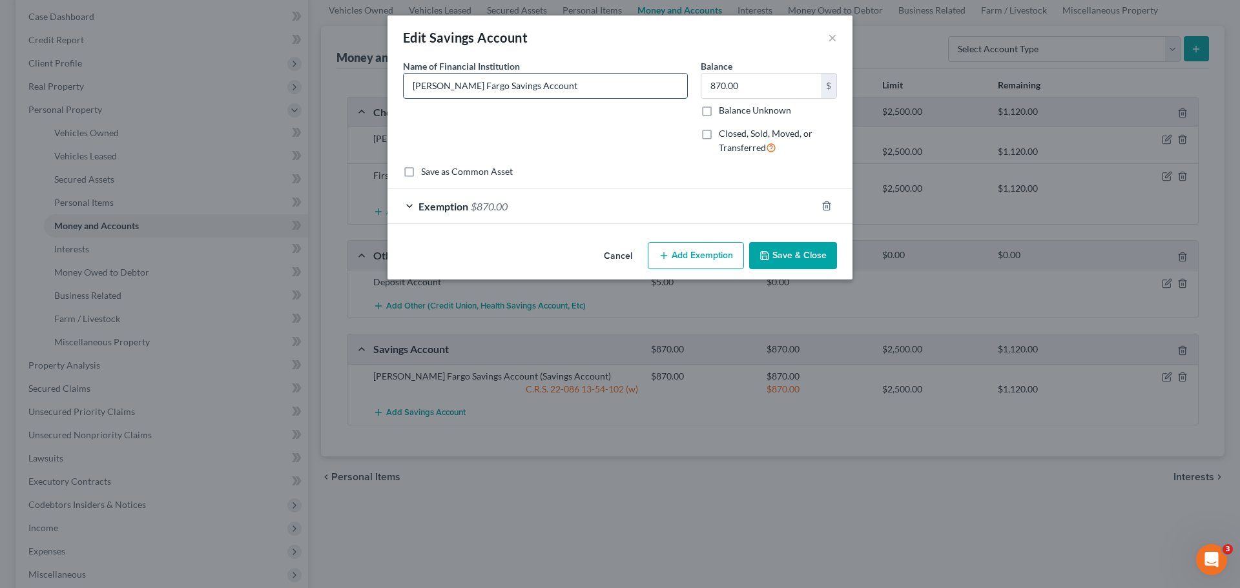
click at [459, 81] on input "[PERSON_NAME] Fargo Savings Account" at bounding box center [546, 86] width 284 height 25
type input "First Bank Savings Account"
click at [784, 246] on button "Save & Close" at bounding box center [793, 255] width 88 height 27
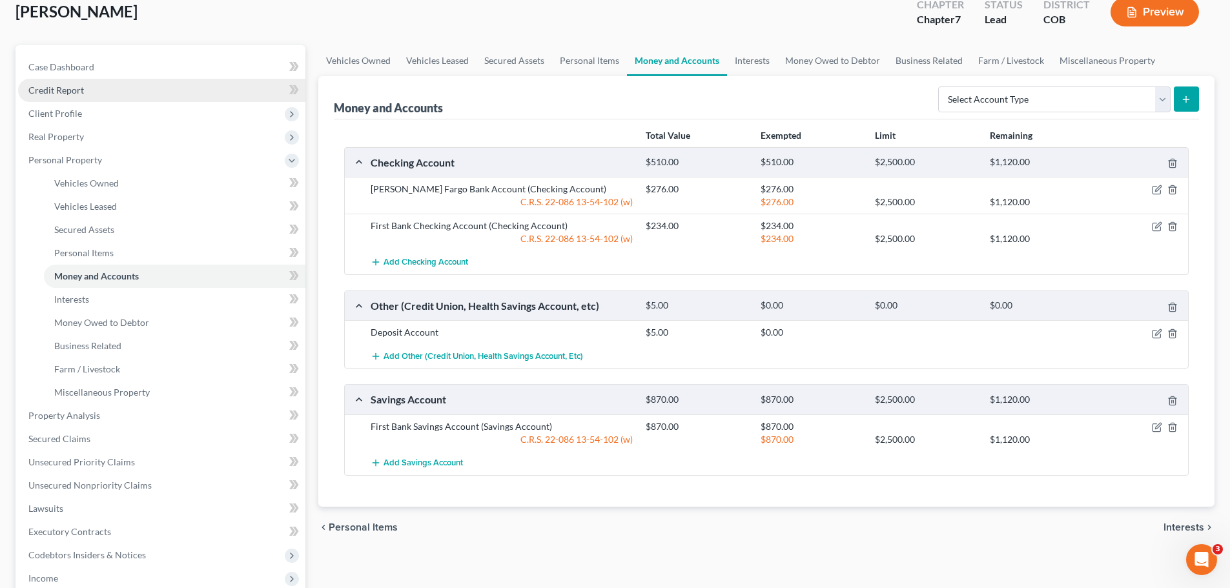
scroll to position [0, 0]
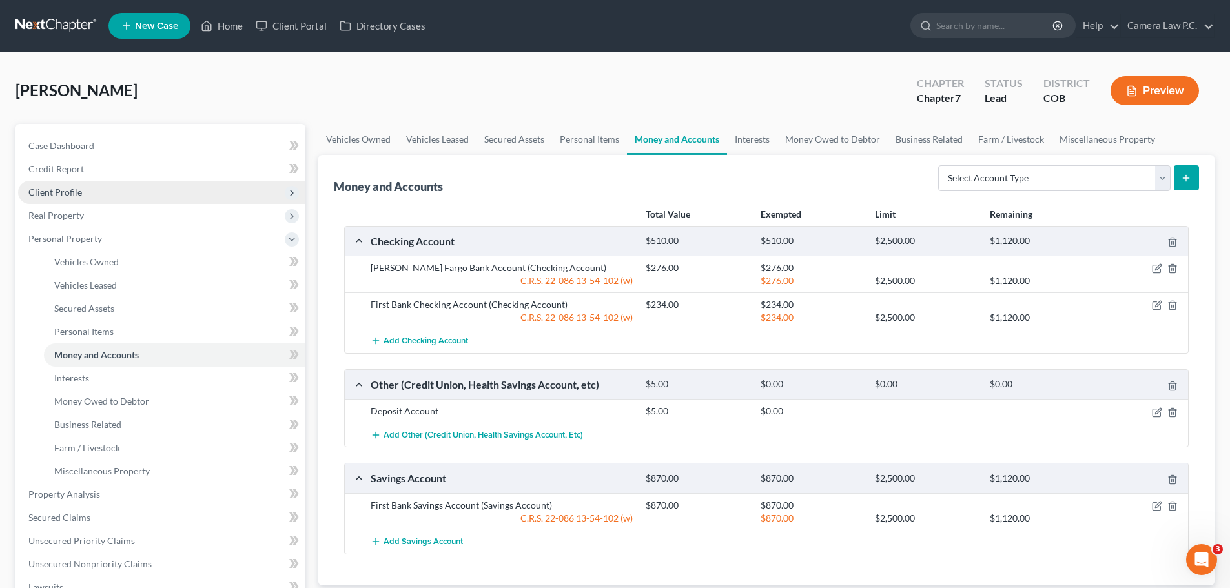
click at [53, 192] on span "Client Profile" at bounding box center [55, 192] width 54 height 11
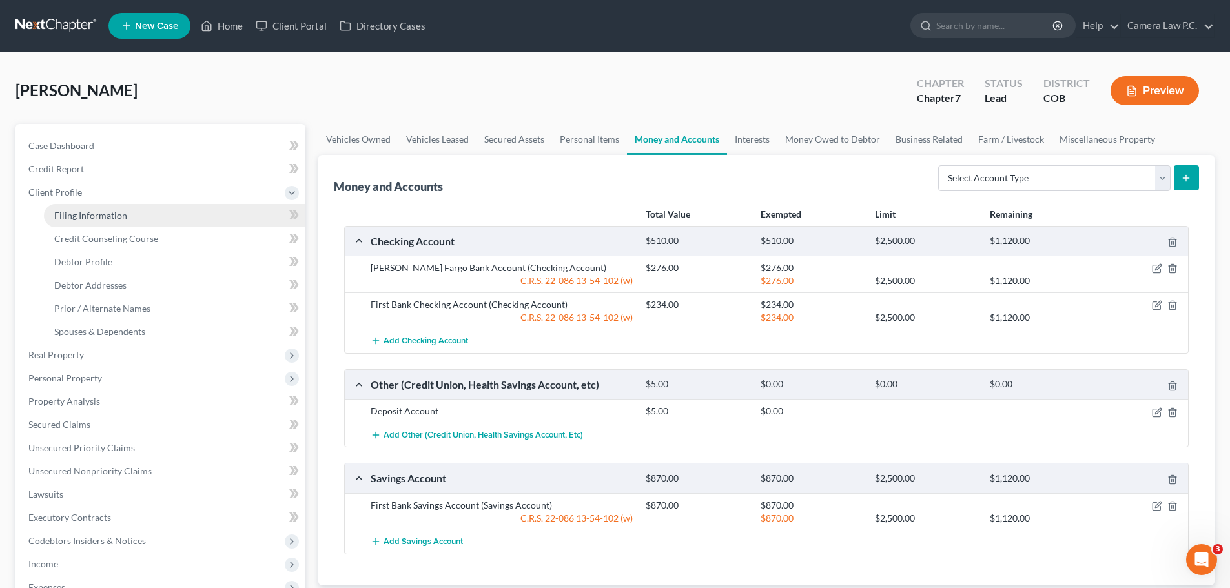
click at [74, 213] on span "Filing Information" at bounding box center [90, 215] width 73 height 11
select select "1"
select select "0"
select select "11"
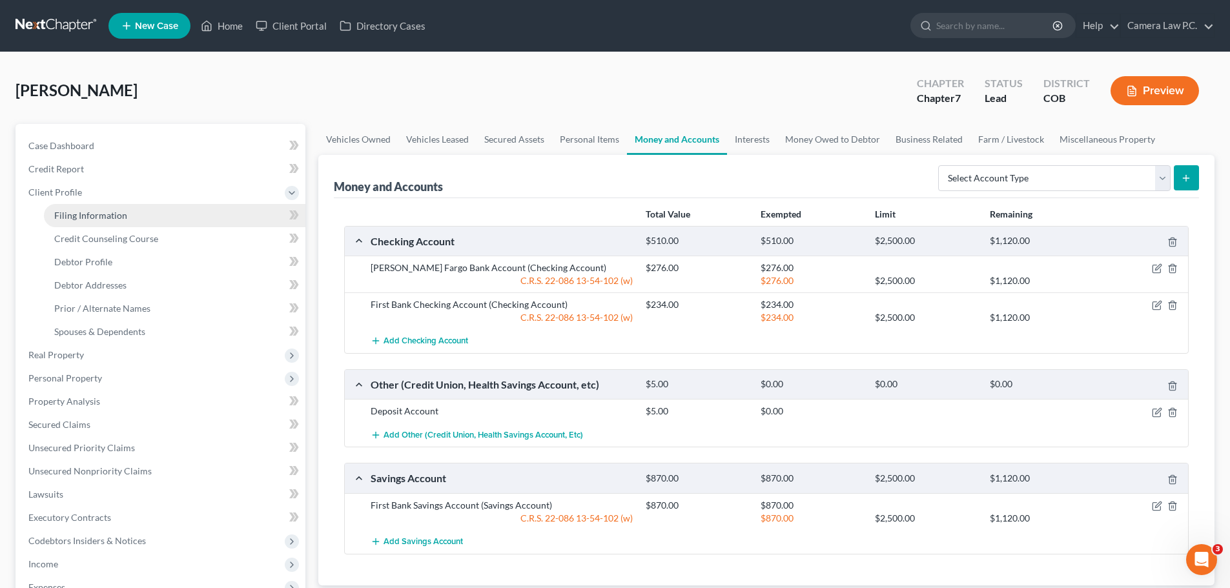
select select "0"
select select "5"
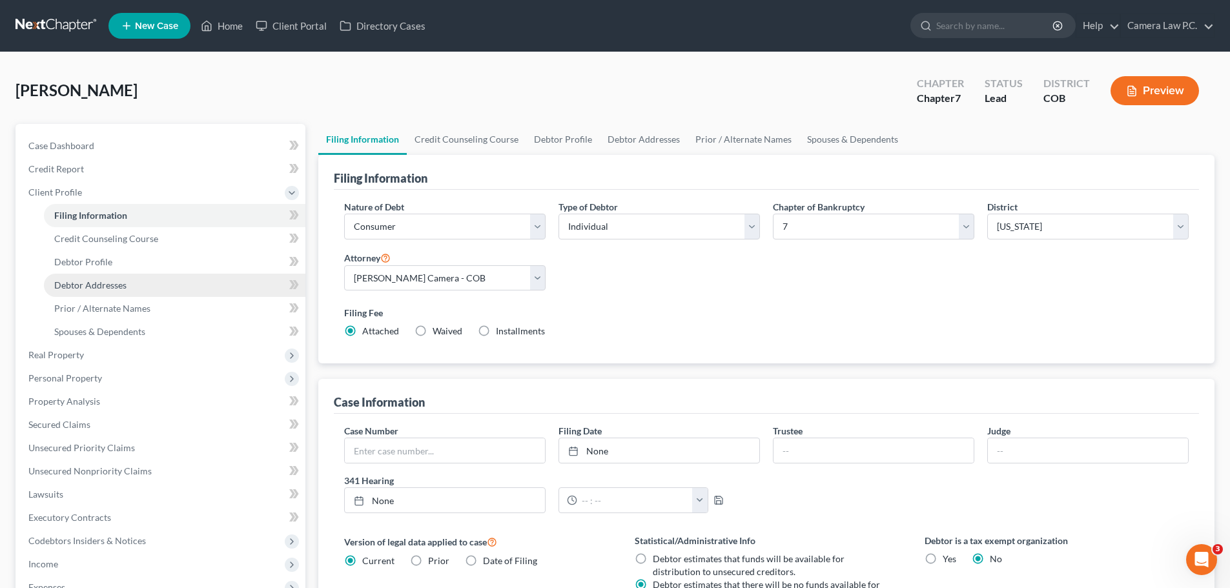
click at [83, 285] on span "Debtor Addresses" at bounding box center [90, 285] width 72 height 11
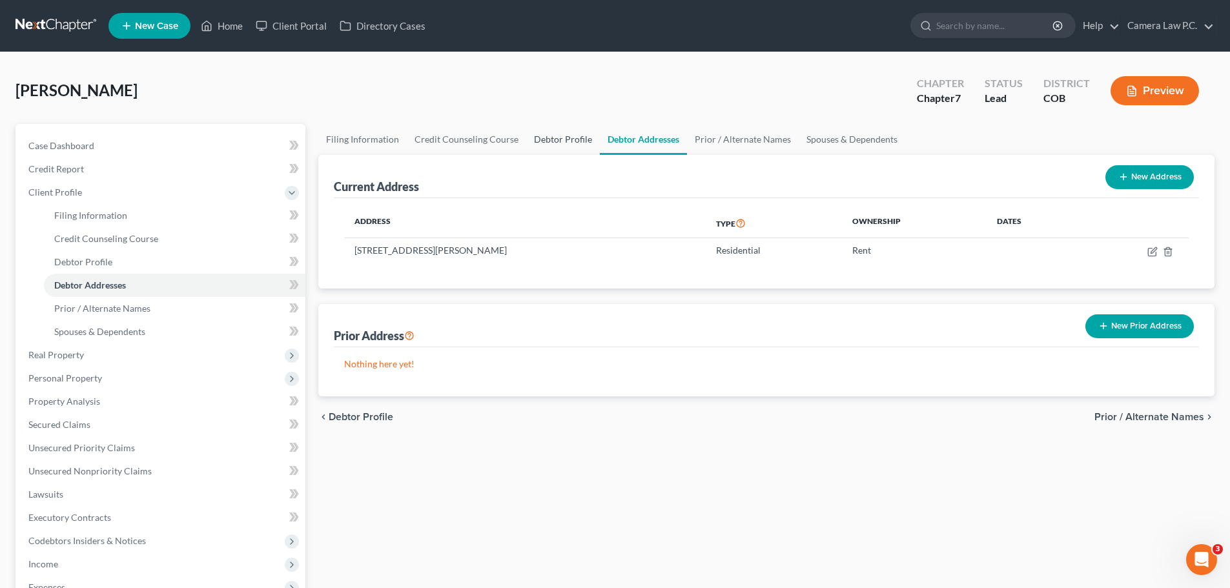
click at [544, 140] on link "Debtor Profile" at bounding box center [563, 139] width 74 height 31
select select "3"
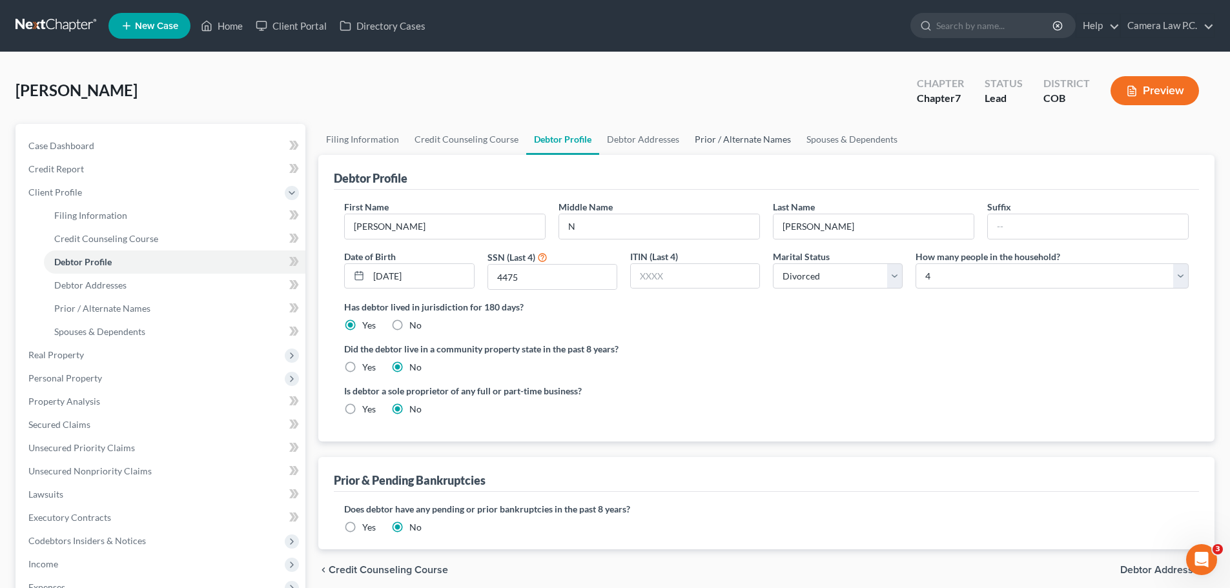
click at [752, 139] on link "Prior / Alternate Names" at bounding box center [743, 139] width 112 height 31
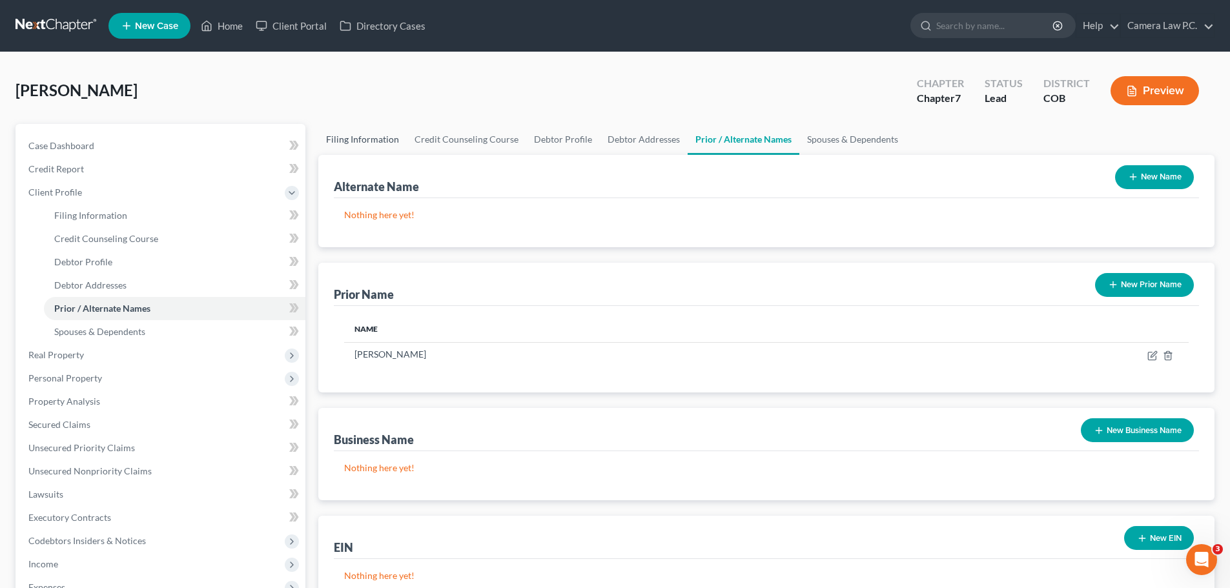
click at [360, 132] on link "Filing Information" at bounding box center [362, 139] width 88 height 31
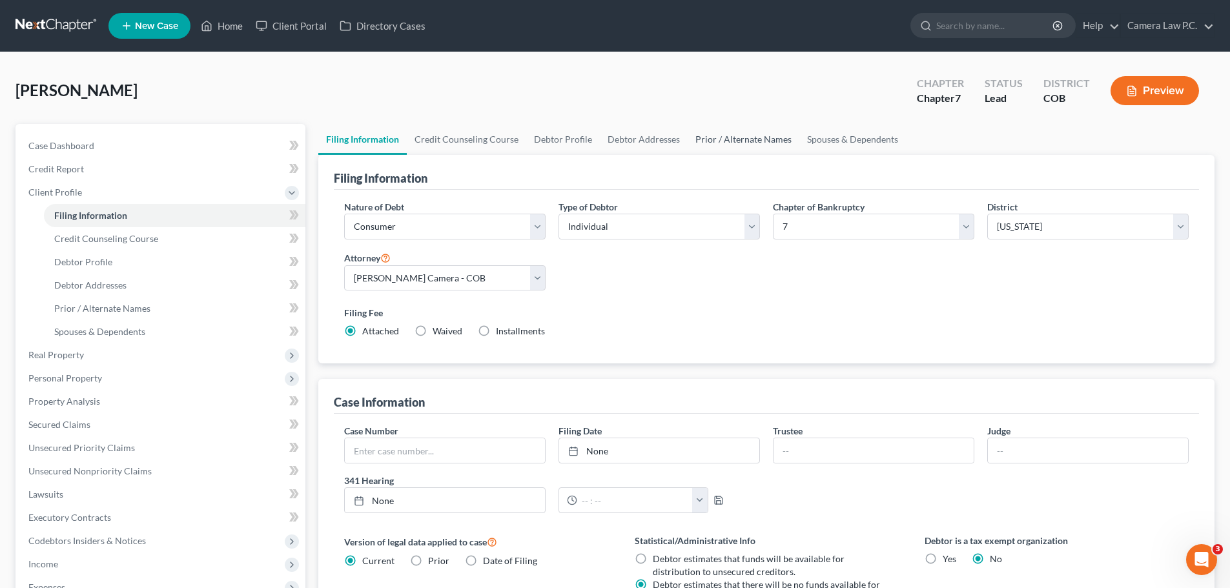
click at [741, 142] on link "Prior / Alternate Names" at bounding box center [744, 139] width 112 height 31
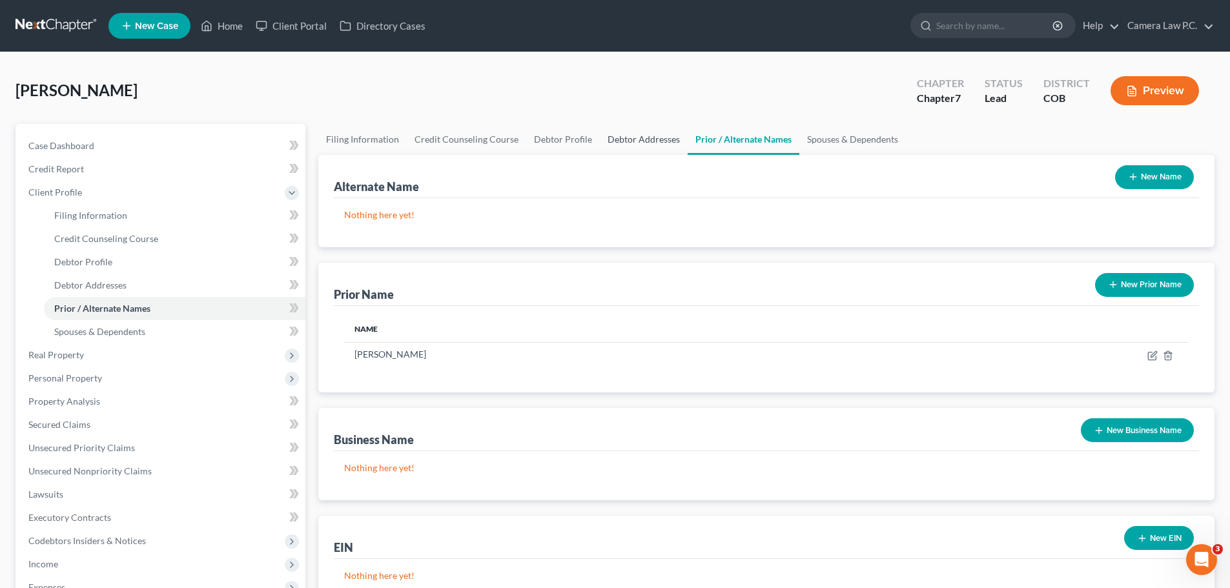
click at [629, 141] on link "Debtor Addresses" at bounding box center [644, 139] width 88 height 31
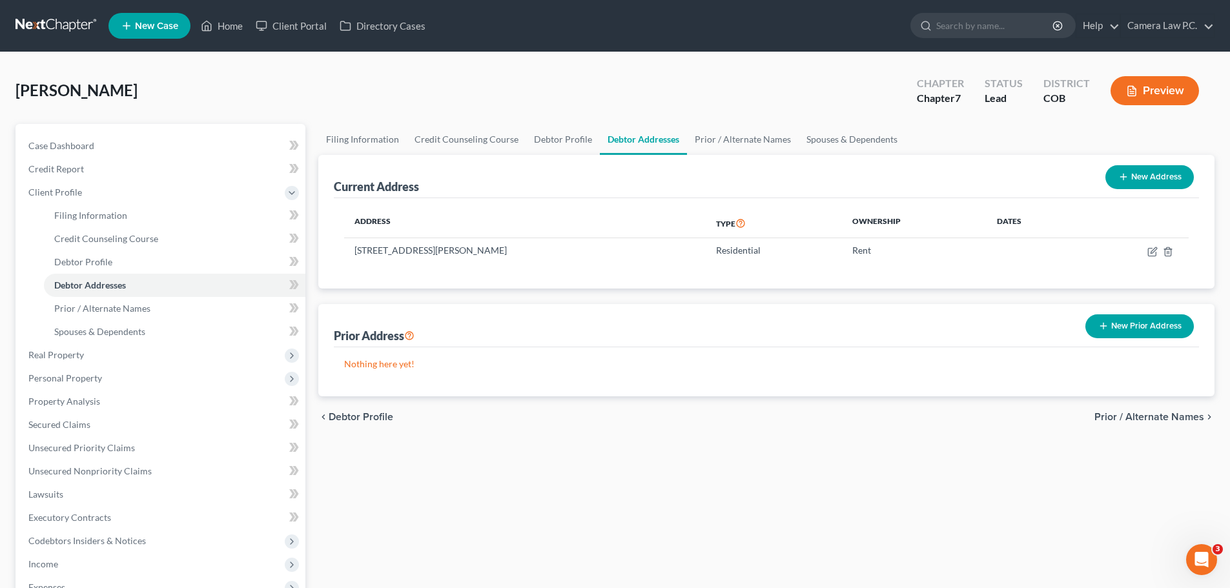
click at [1139, 183] on button "New Address" at bounding box center [1150, 177] width 88 height 24
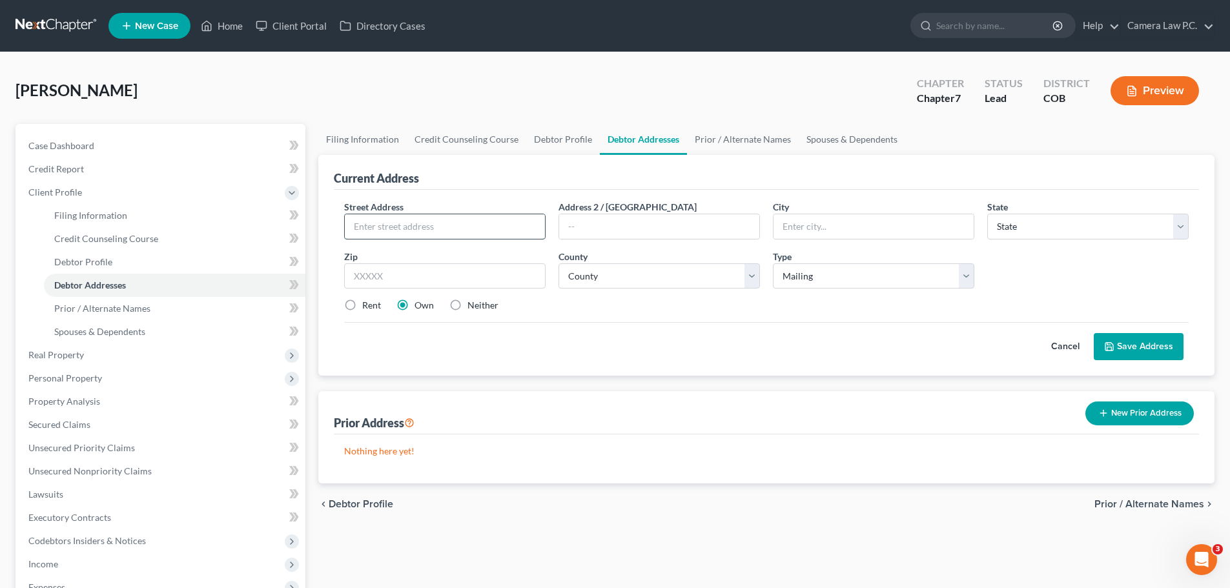
click at [457, 232] on input "text" at bounding box center [445, 226] width 200 height 25
click at [1063, 347] on button "Cancel" at bounding box center [1065, 347] width 57 height 26
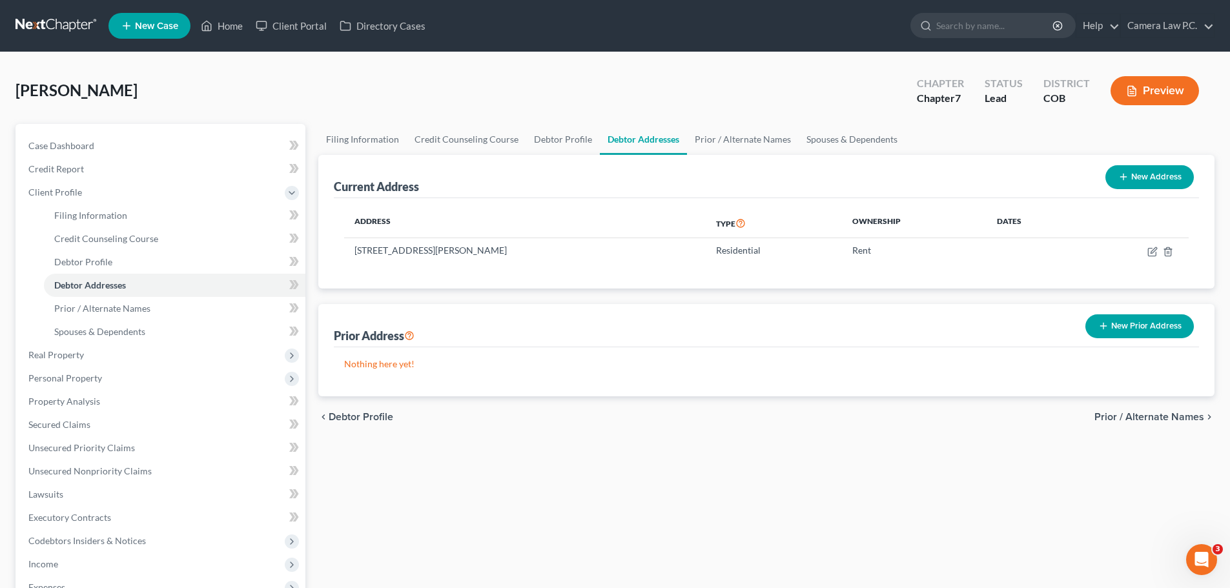
drag, startPoint x: 1130, startPoint y: 172, endPoint x: 805, endPoint y: 167, distance: 325.5
click at [1130, 170] on button "New Address" at bounding box center [1150, 177] width 88 height 24
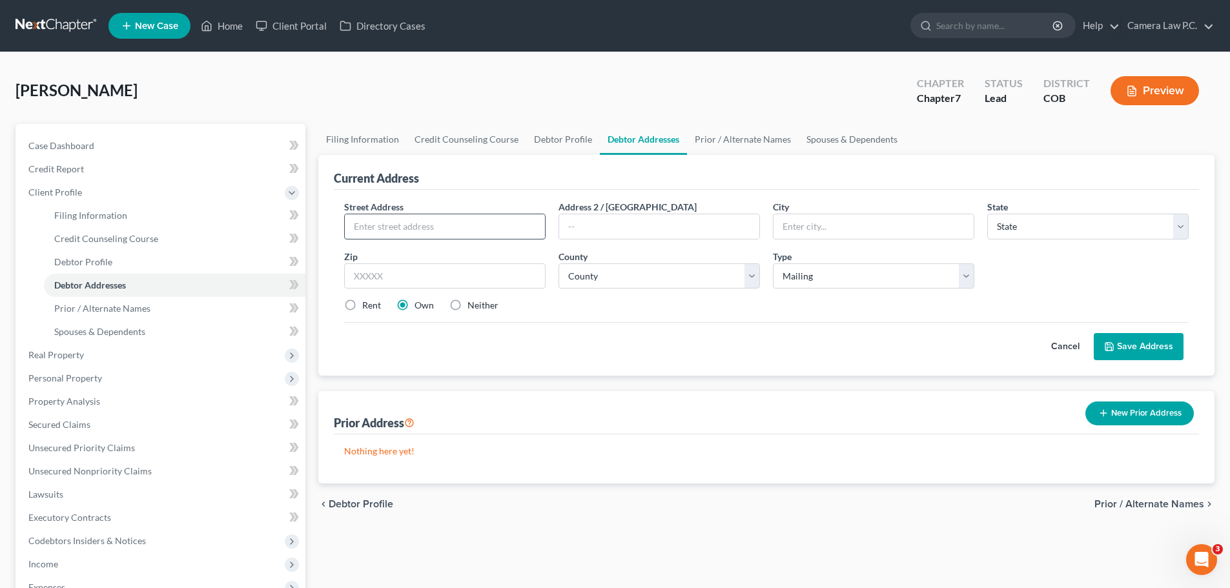
click at [426, 223] on input "text" at bounding box center [445, 226] width 200 height 25
click at [468, 306] on label "Neither" at bounding box center [483, 305] width 31 height 13
click at [473, 306] on input "Neither" at bounding box center [477, 303] width 8 height 8
click at [1118, 342] on button "Save Address" at bounding box center [1139, 346] width 90 height 27
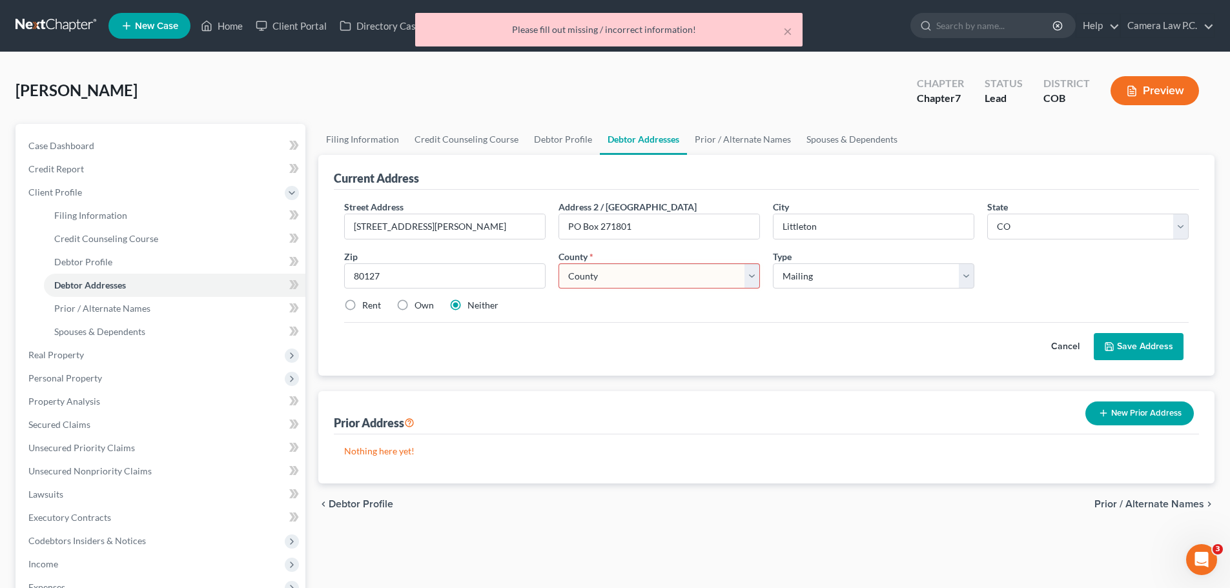
click at [626, 277] on select "County [GEOGRAPHIC_DATA] [GEOGRAPHIC_DATA] [GEOGRAPHIC_DATA] [GEOGRAPHIC_DATA] …" at bounding box center [660, 277] width 202 height 26
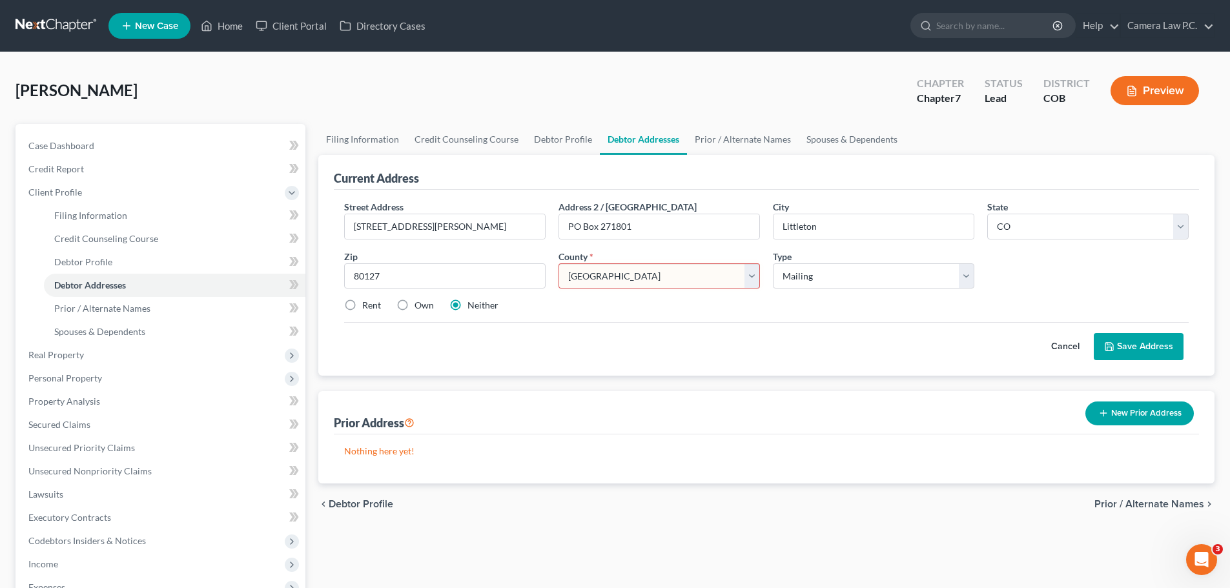
click at [559, 264] on select "County [GEOGRAPHIC_DATA] [GEOGRAPHIC_DATA] [GEOGRAPHIC_DATA] [GEOGRAPHIC_DATA] …" at bounding box center [660, 277] width 202 height 26
click at [1118, 345] on button "Save Address" at bounding box center [1139, 346] width 90 height 27
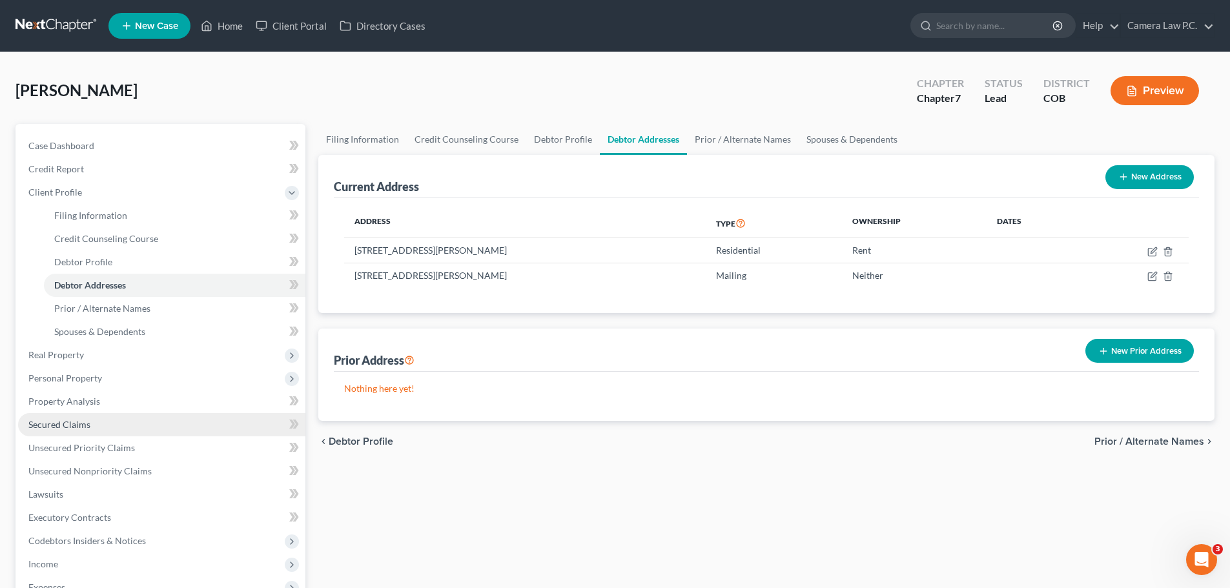
click at [72, 426] on span "Secured Claims" at bounding box center [59, 424] width 62 height 11
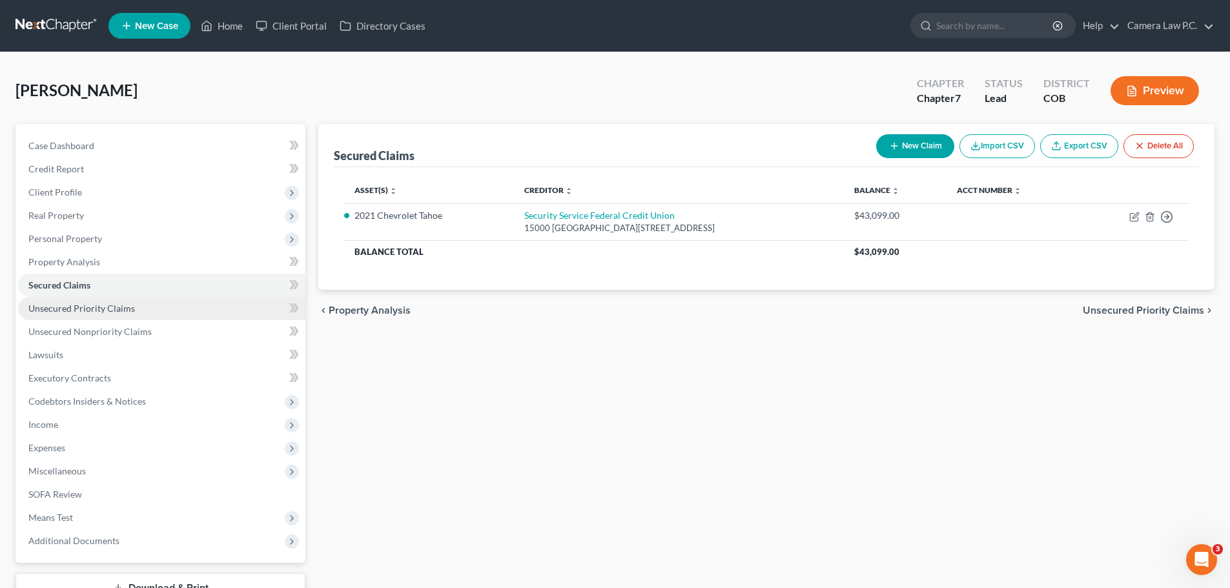
click at [72, 308] on span "Unsecured Priority Claims" at bounding box center [81, 308] width 107 height 11
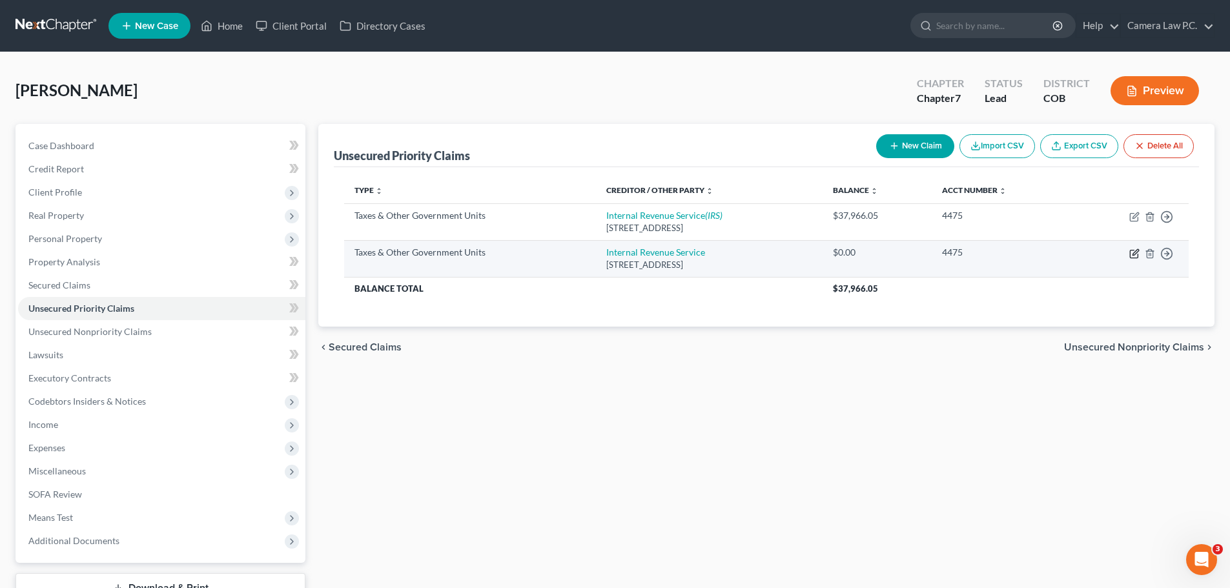
click at [1133, 252] on icon "button" at bounding box center [1135, 254] width 10 height 10
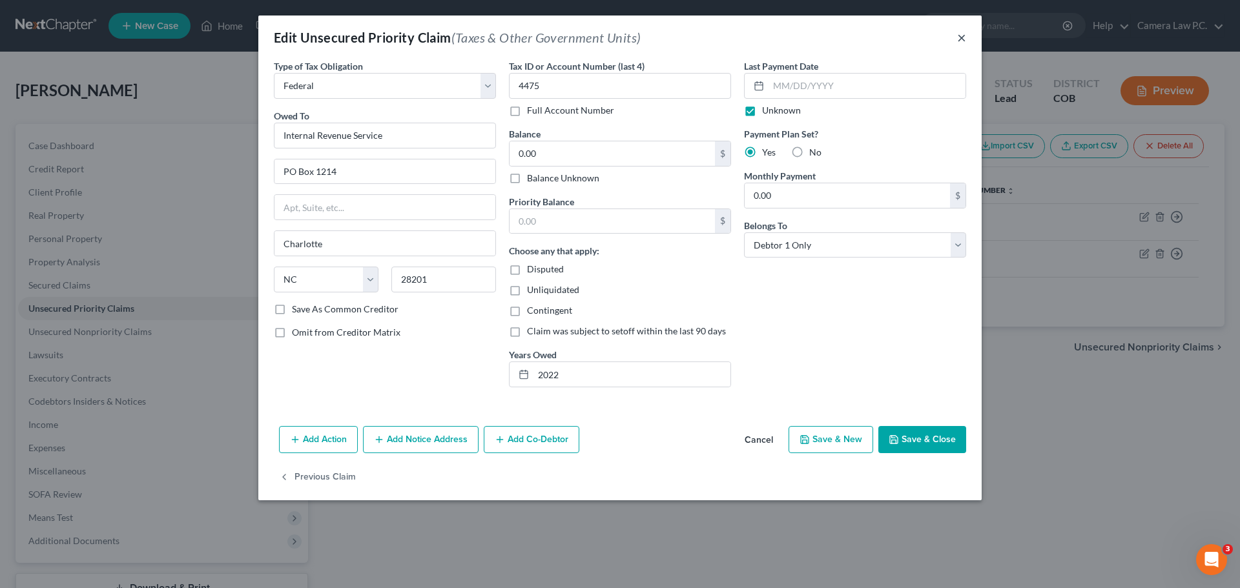
click at [963, 36] on button "×" at bounding box center [961, 38] width 9 height 16
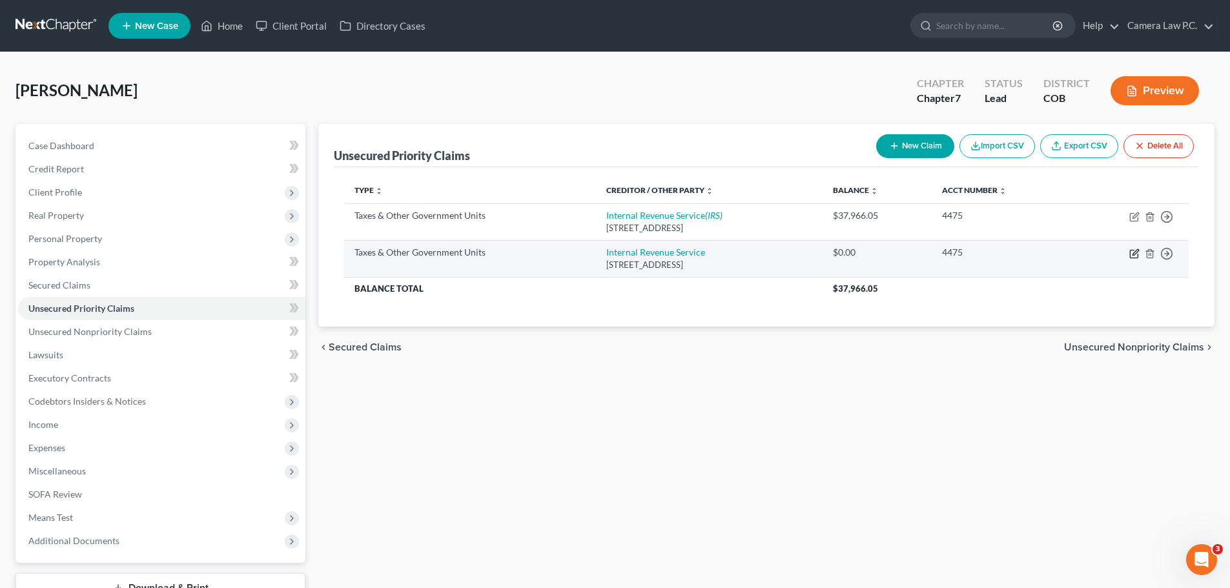
click at [1133, 255] on icon "button" at bounding box center [1136, 252] width 6 height 6
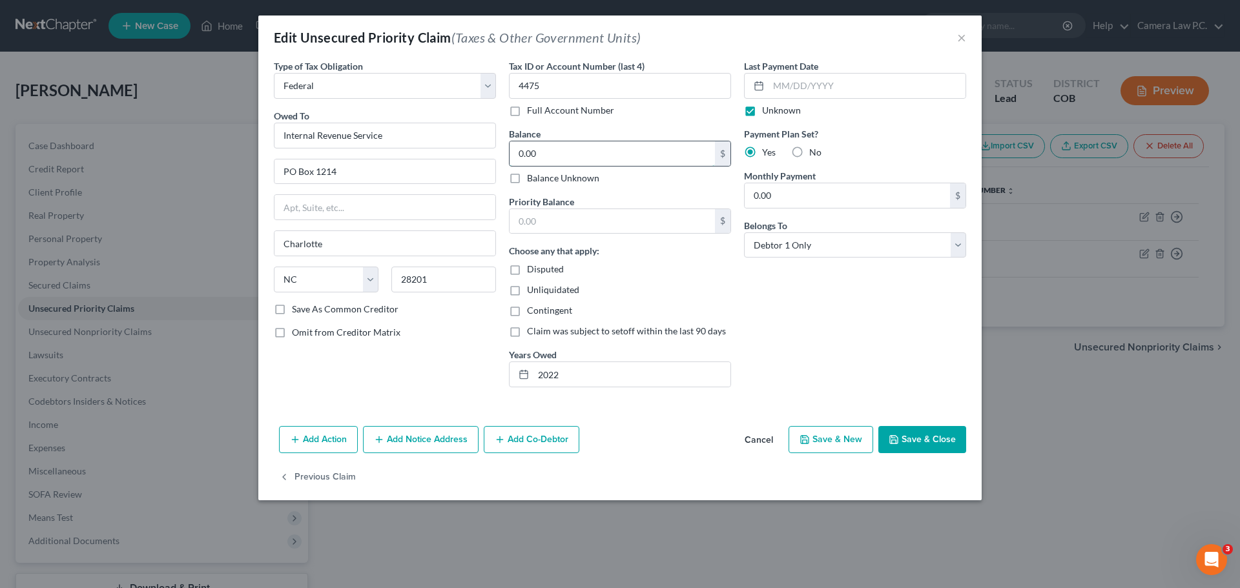
click at [548, 154] on input "0.00" at bounding box center [612, 153] width 205 height 25
drag, startPoint x: 881, startPoint y: 313, endPoint x: 918, endPoint y: 408, distance: 102.4
click at [881, 313] on div "Last Payment Date Unknown Payment Plan Set? Yes No Monthly Payment 0.00 $ Belon…" at bounding box center [855, 228] width 235 height 338
click at [921, 439] on button "Save & Close" at bounding box center [922, 439] width 88 height 27
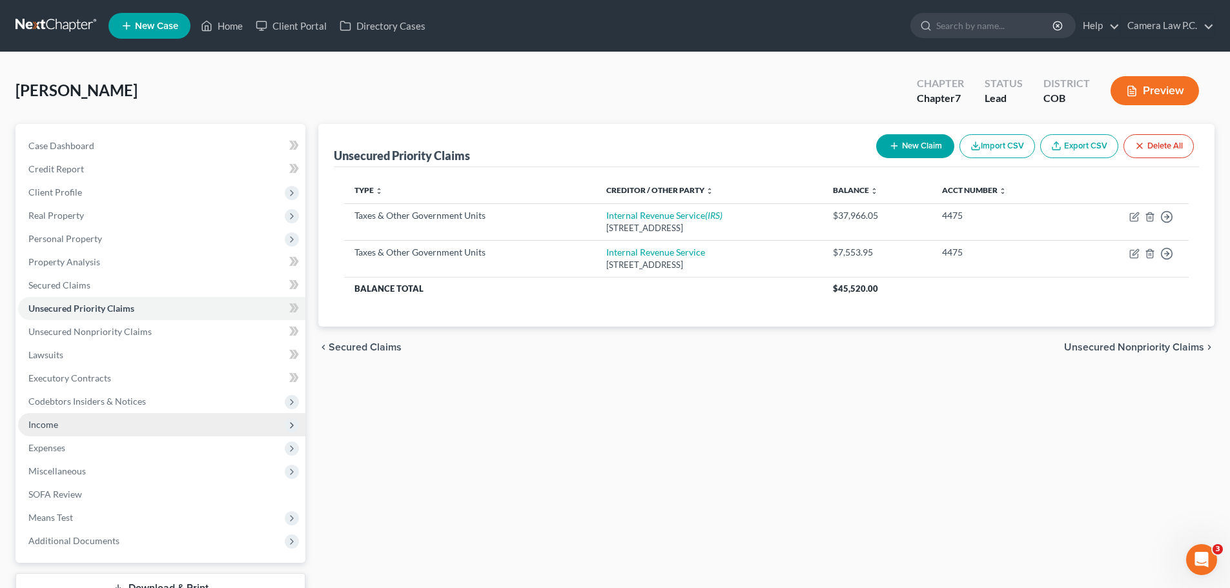
click at [47, 422] on span "Income" at bounding box center [43, 424] width 30 height 11
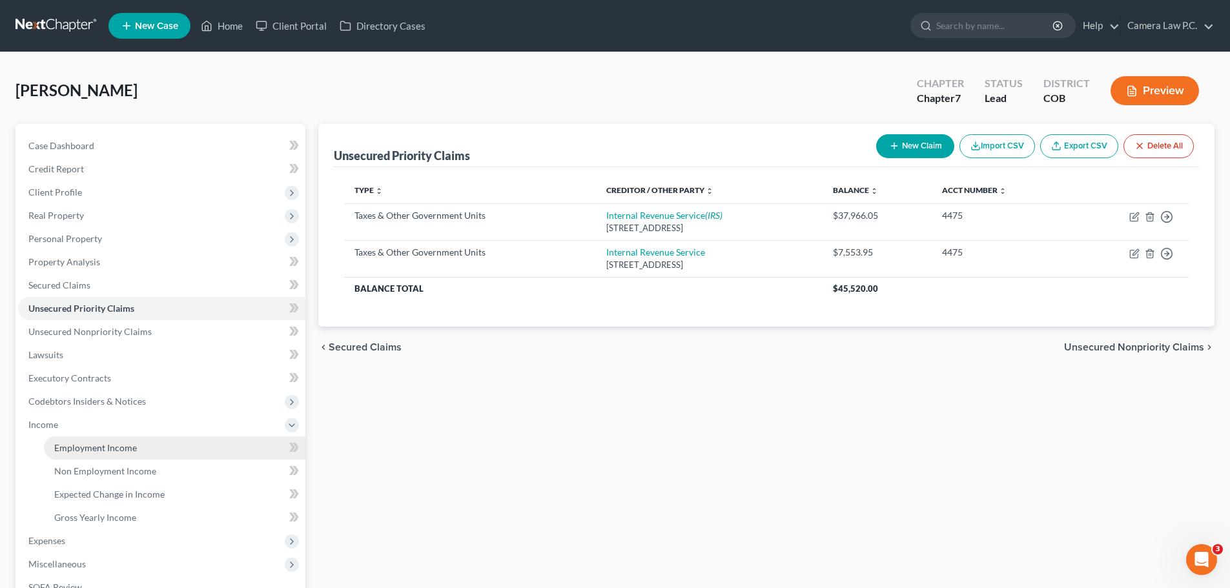
click at [92, 444] on span "Employment Income" at bounding box center [95, 447] width 83 height 11
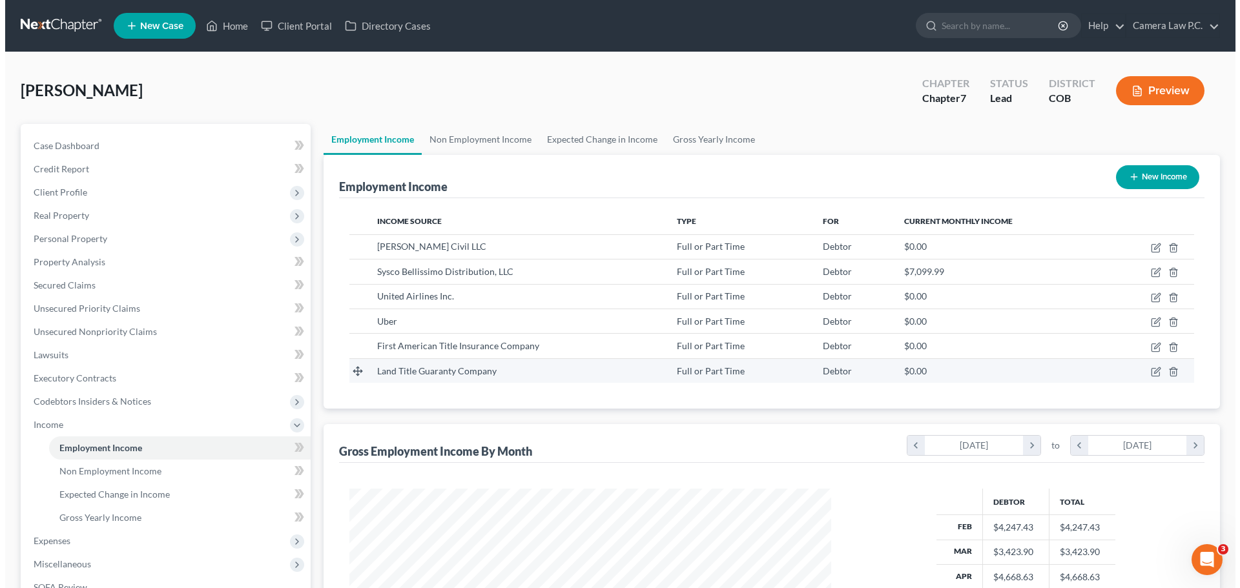
scroll to position [241, 508]
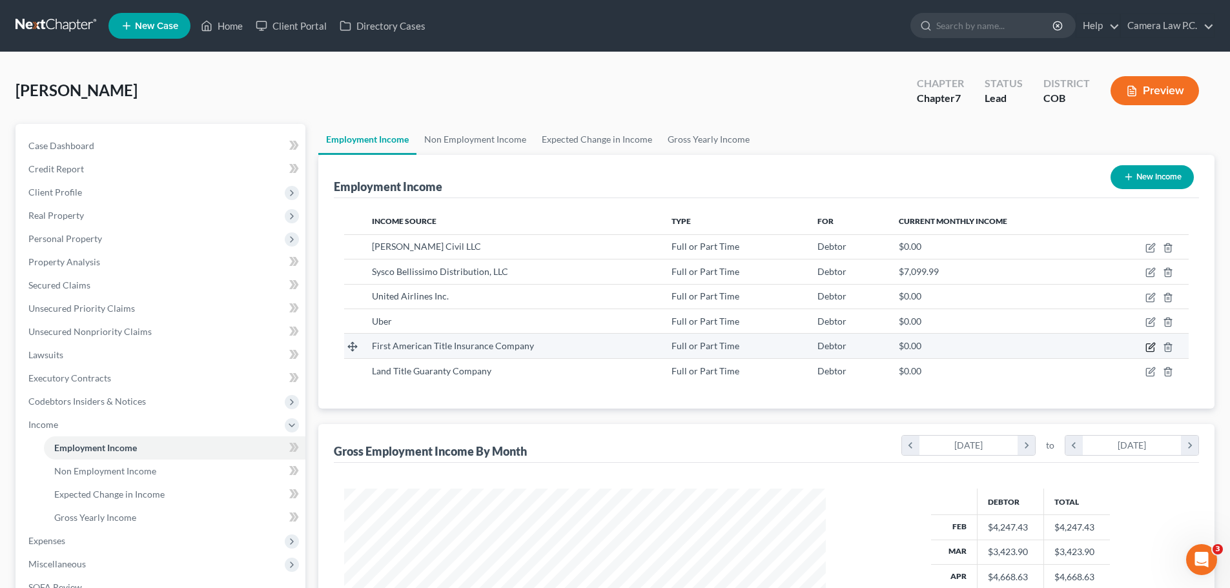
click at [1150, 351] on icon "button" at bounding box center [1151, 347] width 10 height 10
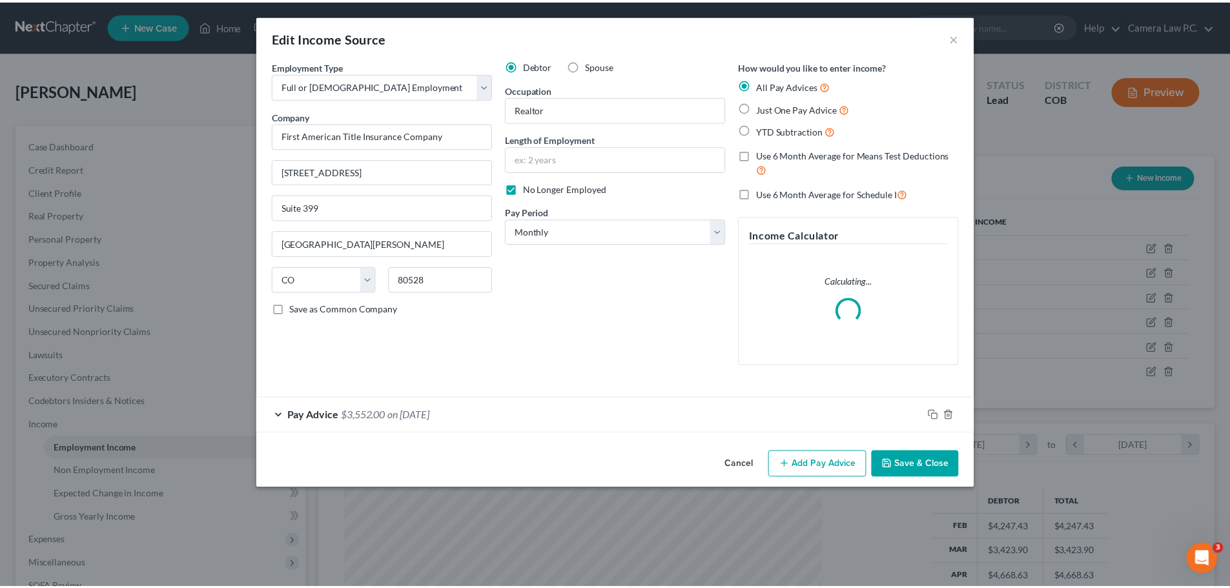
scroll to position [243, 512]
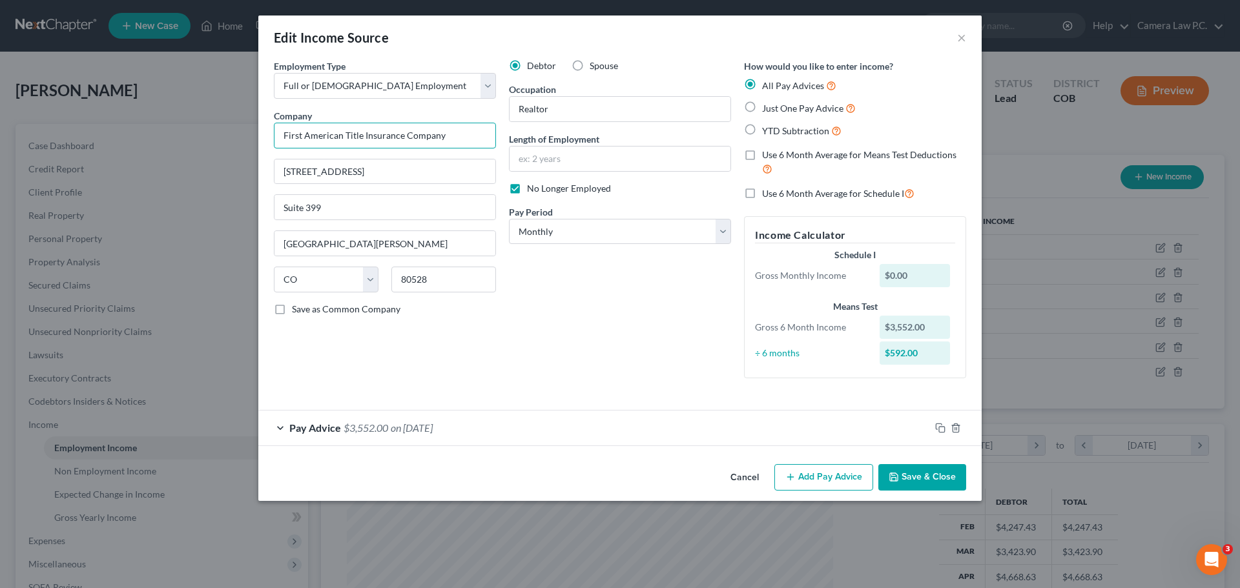
drag, startPoint x: 463, startPoint y: 137, endPoint x: 268, endPoint y: 140, distance: 195.1
click at [268, 140] on div "Employment Type * Select Full or [DEMOGRAPHIC_DATA] Employment Self Employment …" at bounding box center [384, 223] width 235 height 329
drag, startPoint x: 392, startPoint y: 171, endPoint x: 238, endPoint y: 165, distance: 153.8
click at [238, 165] on div "Edit Income Source × Employment Type * Select Full or [DEMOGRAPHIC_DATA] Employ…" at bounding box center [620, 294] width 1240 height 588
click at [339, 209] on input "Suite 399" at bounding box center [384, 207] width 221 height 25
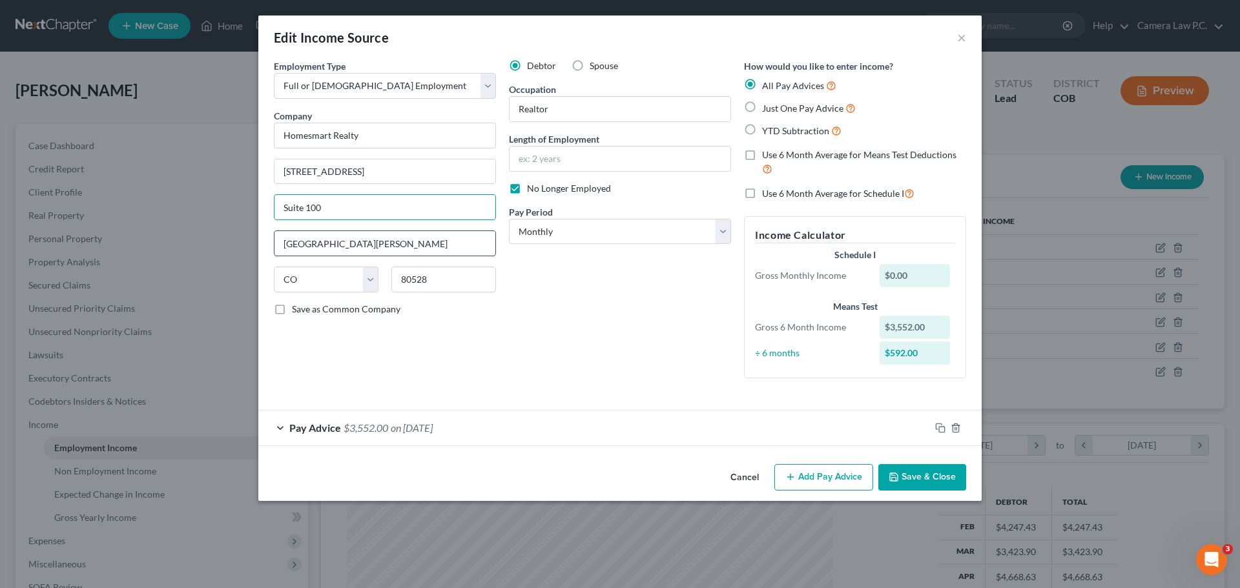
click at [353, 248] on input "[GEOGRAPHIC_DATA][PERSON_NAME]" at bounding box center [384, 243] width 221 height 25
drag, startPoint x: 352, startPoint y: 248, endPoint x: 260, endPoint y: 232, distance: 93.8
click at [256, 233] on div "Edit Income Source × Employment Type * Select Full or [DEMOGRAPHIC_DATA] Employ…" at bounding box center [620, 294] width 1240 height 588
click at [435, 281] on input "80528" at bounding box center [443, 280] width 105 height 26
drag, startPoint x: 918, startPoint y: 480, endPoint x: 893, endPoint y: 429, distance: 56.3
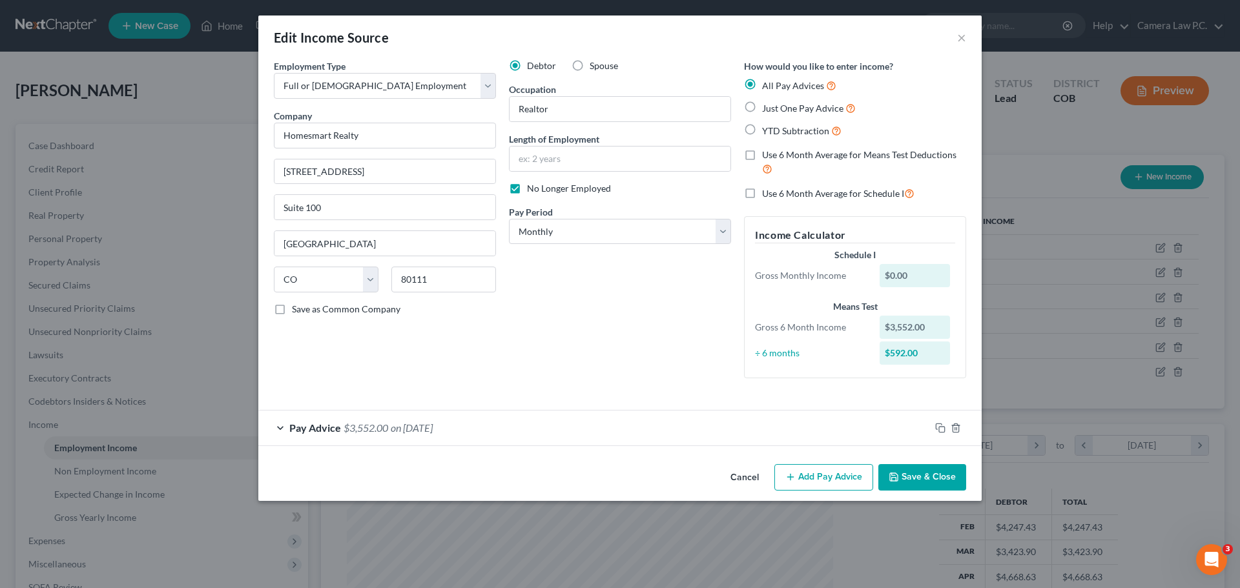
click at [918, 480] on button "Save & Close" at bounding box center [922, 477] width 88 height 27
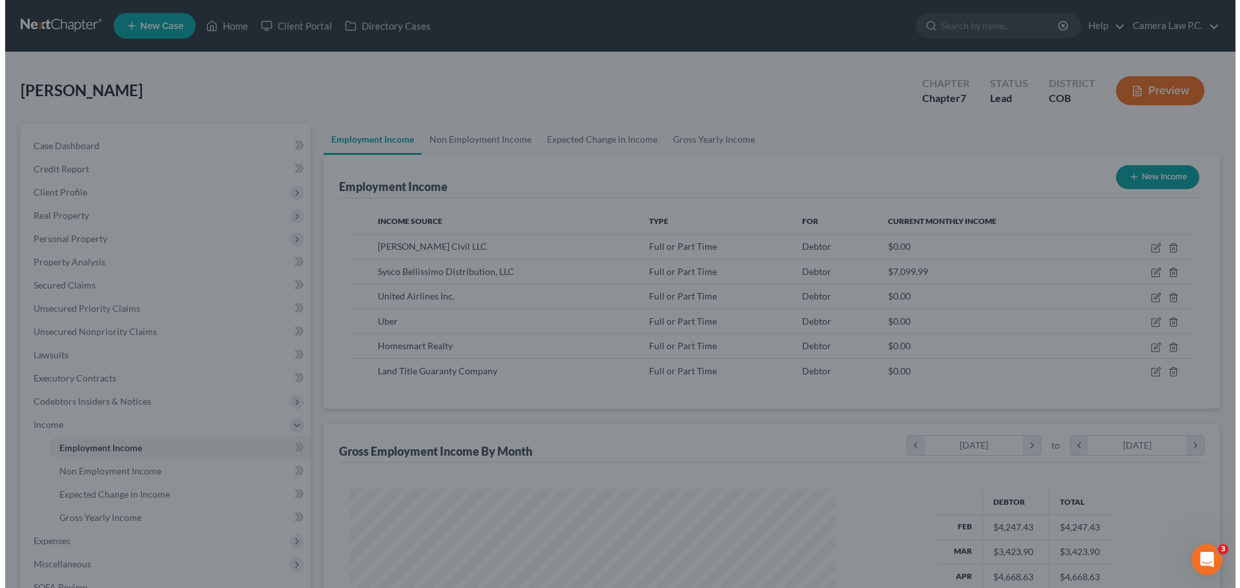
scroll to position [645616, 645349]
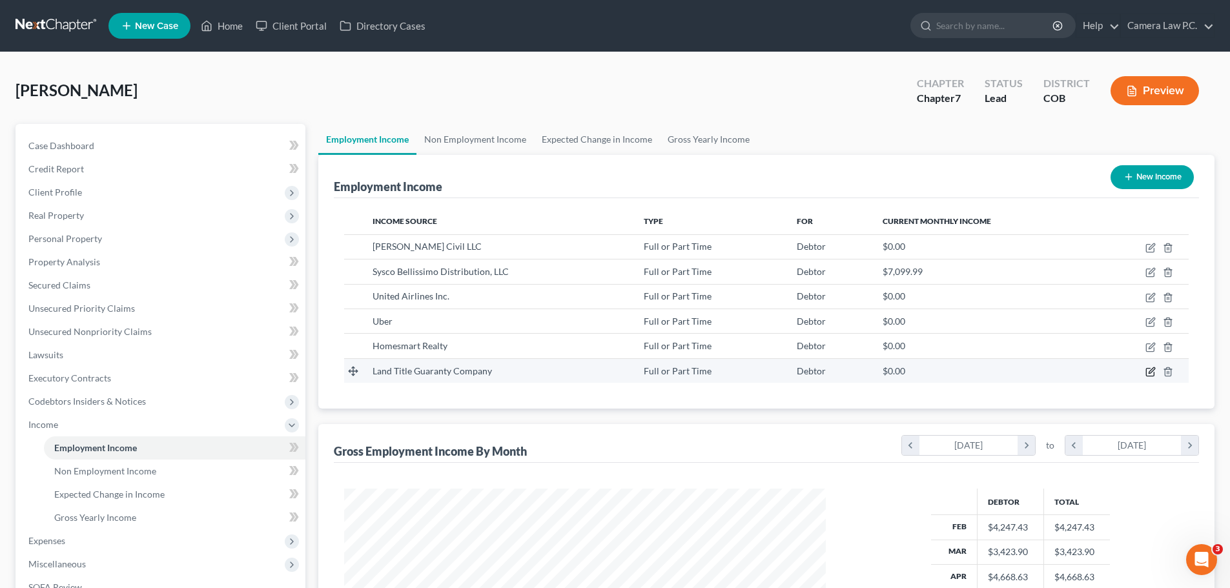
click at [1156, 371] on icon "button" at bounding box center [1151, 372] width 10 height 10
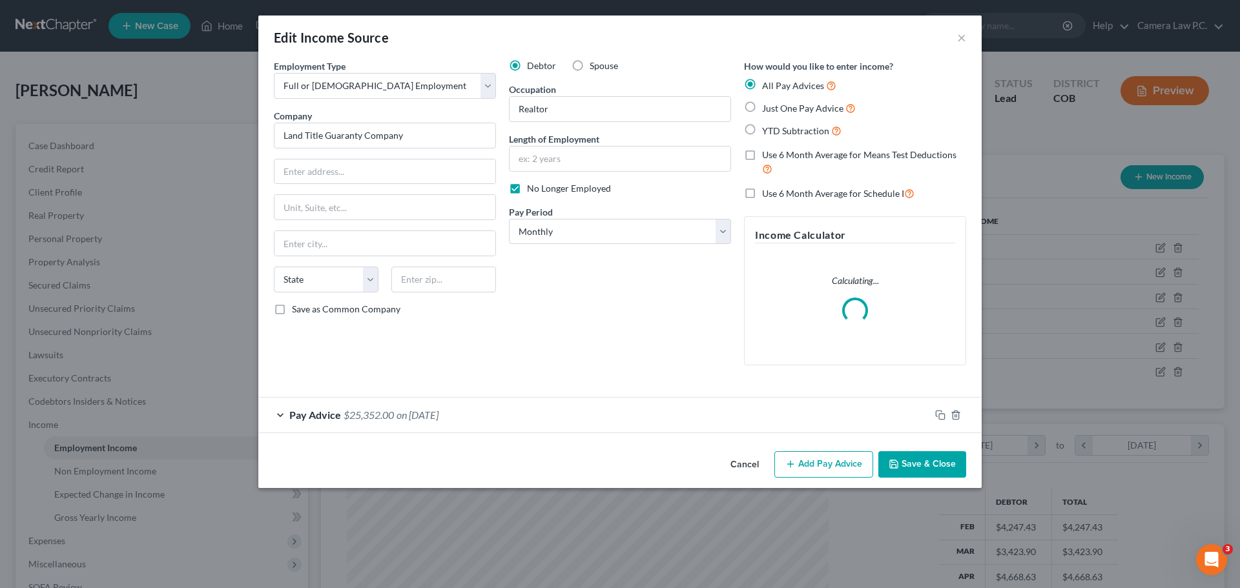
scroll to position [243, 512]
click at [389, 419] on span "$25,352.00" at bounding box center [369, 415] width 50 height 12
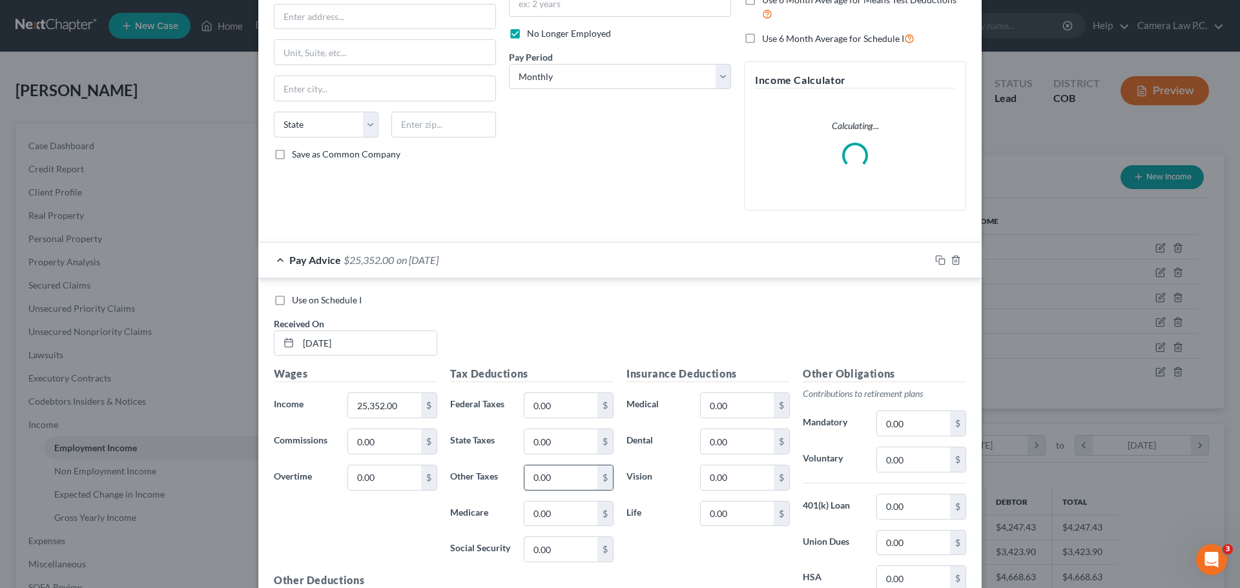
scroll to position [304, 0]
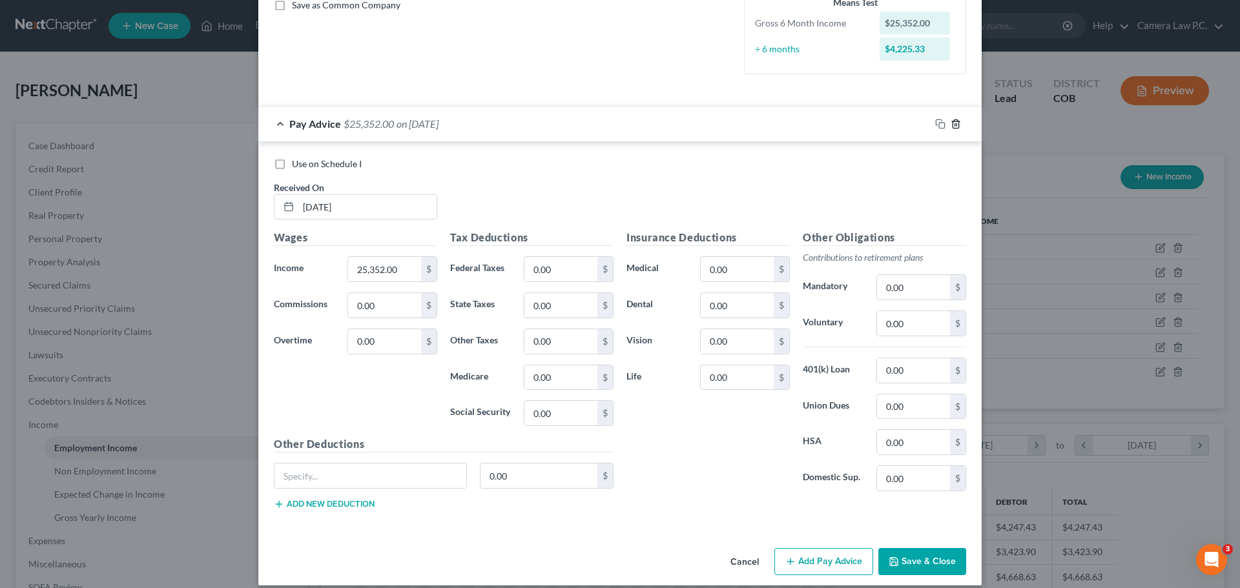
click at [951, 126] on icon "button" at bounding box center [956, 124] width 10 height 10
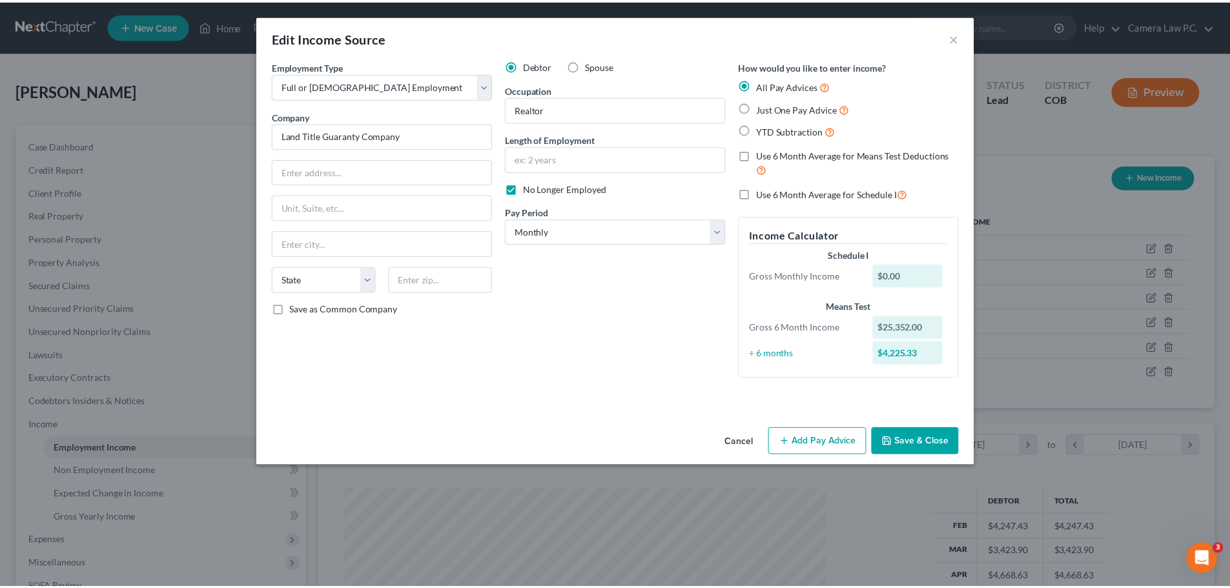
scroll to position [0, 0]
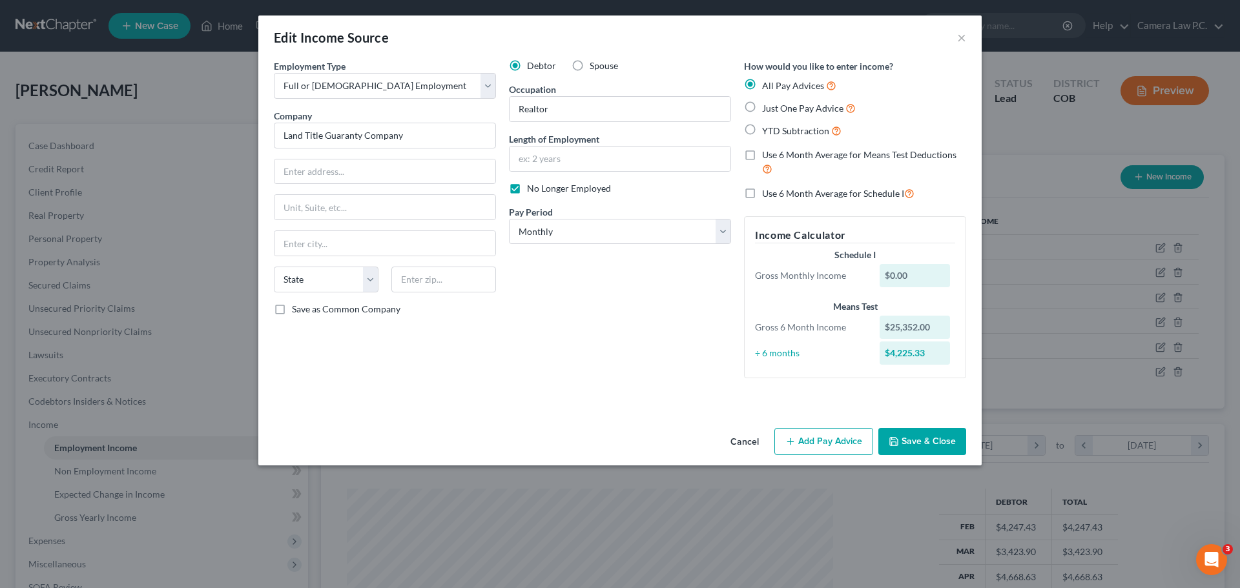
click at [743, 440] on button "Cancel" at bounding box center [744, 442] width 49 height 26
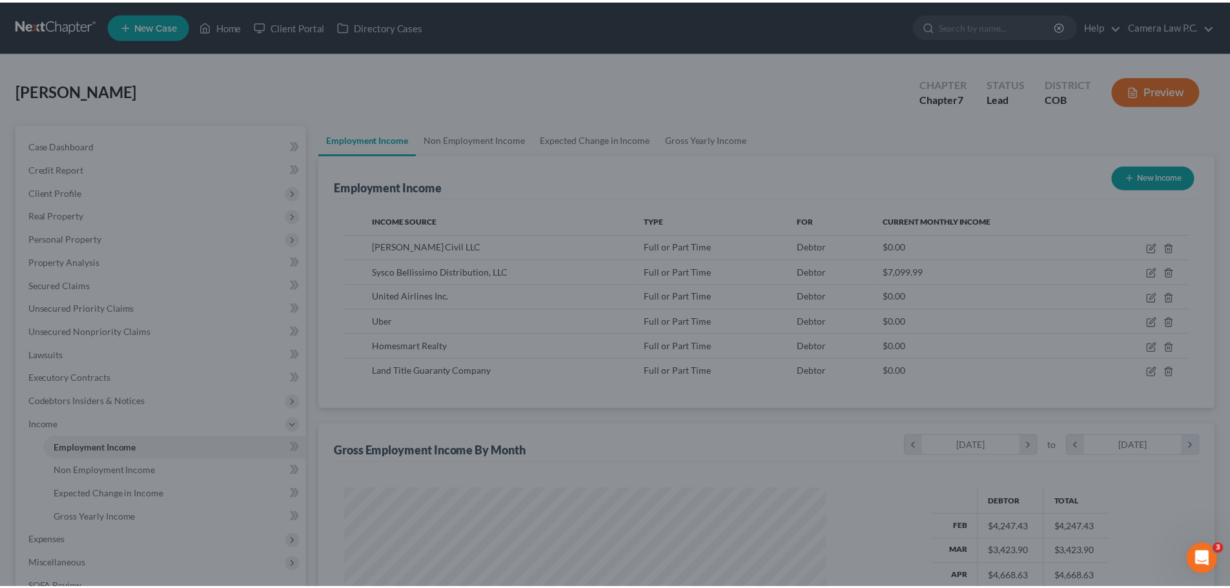
scroll to position [645616, 645349]
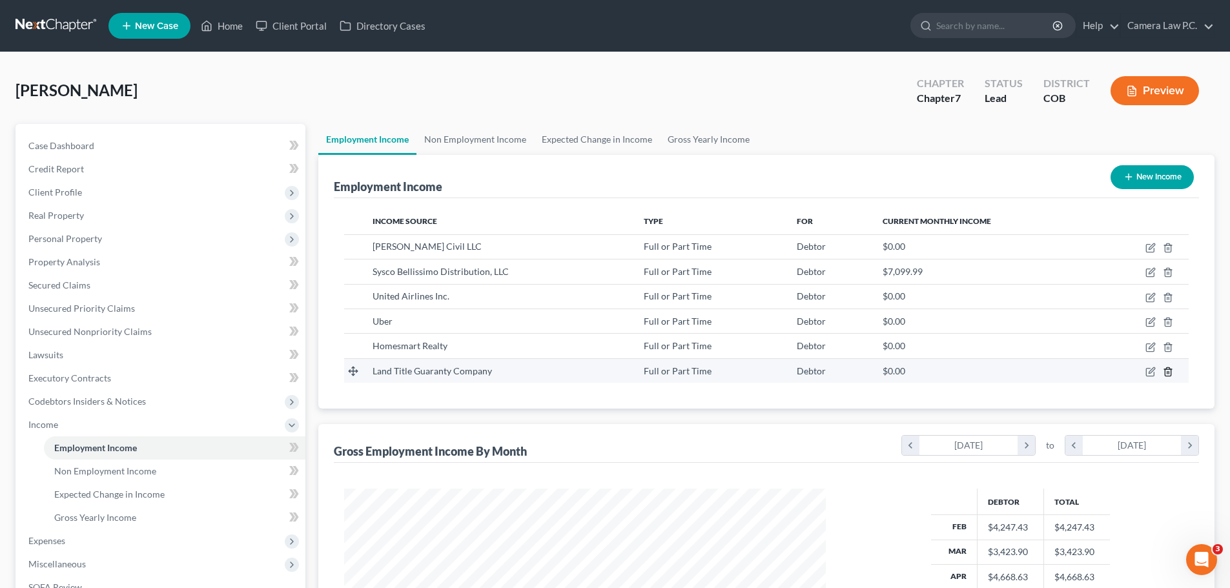
click at [1170, 373] on icon "button" at bounding box center [1168, 372] width 10 height 10
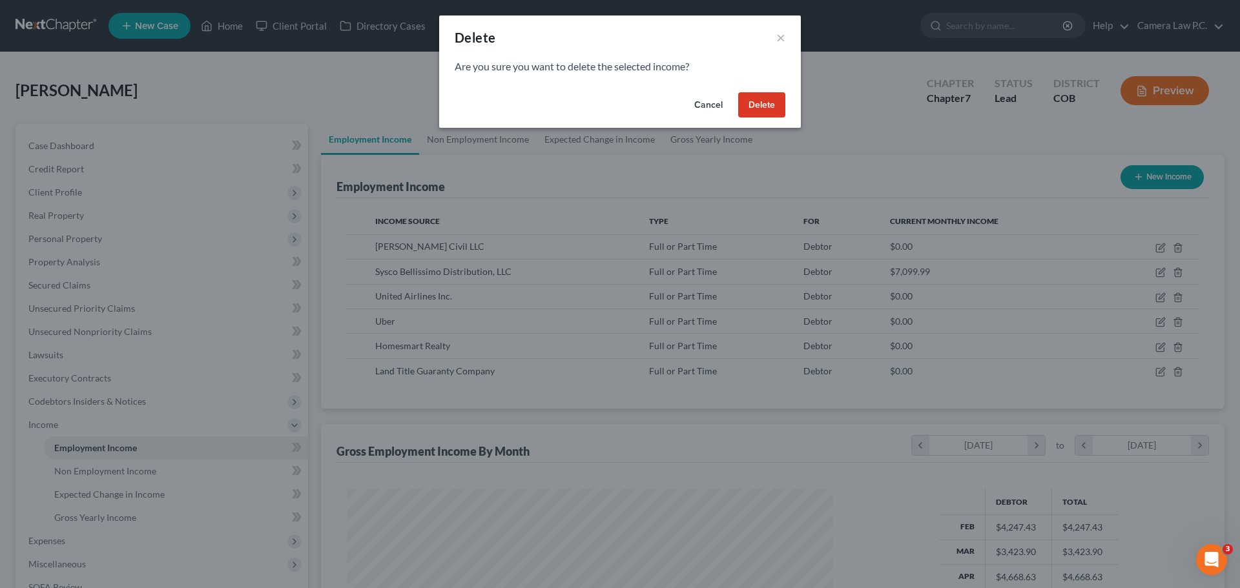
click at [751, 109] on button "Delete" at bounding box center [761, 105] width 47 height 26
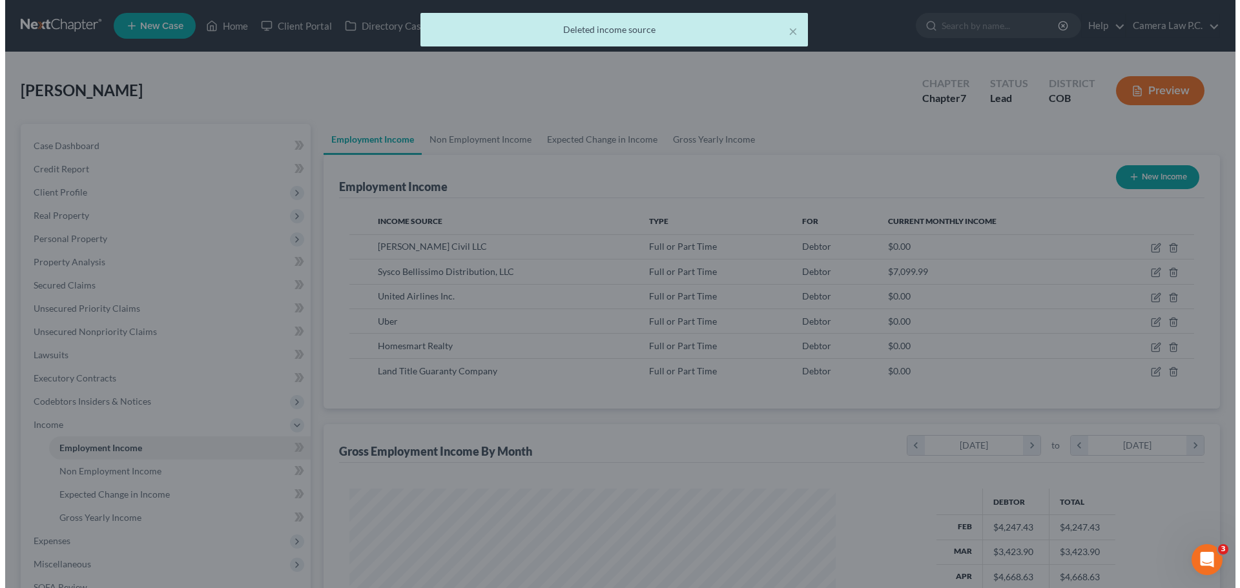
scroll to position [645616, 645349]
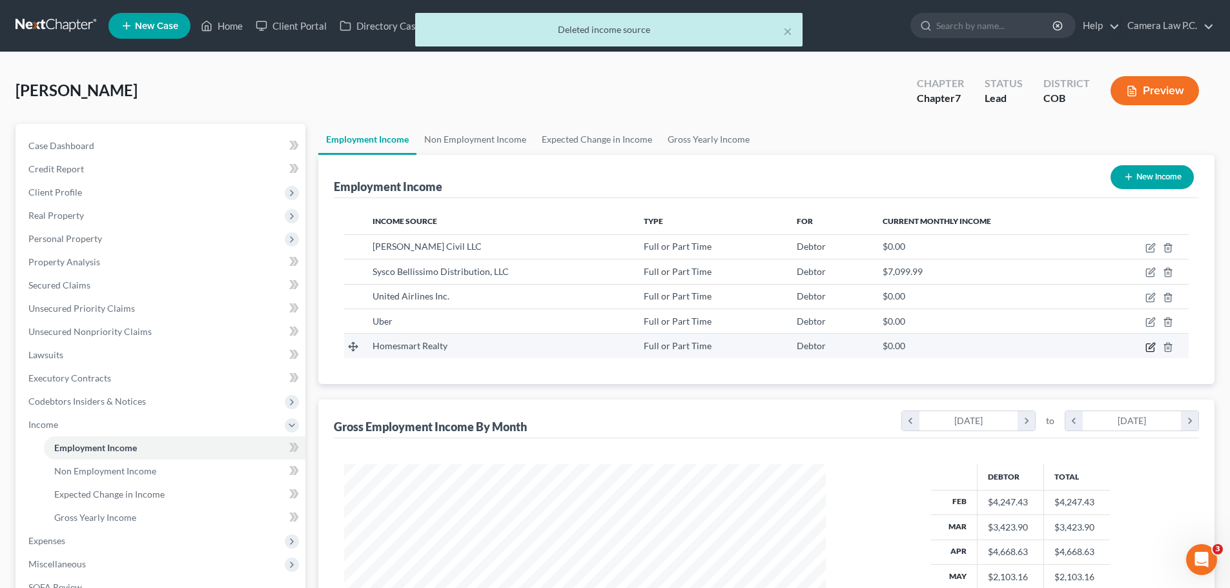
click at [1150, 346] on icon "button" at bounding box center [1151, 347] width 10 height 10
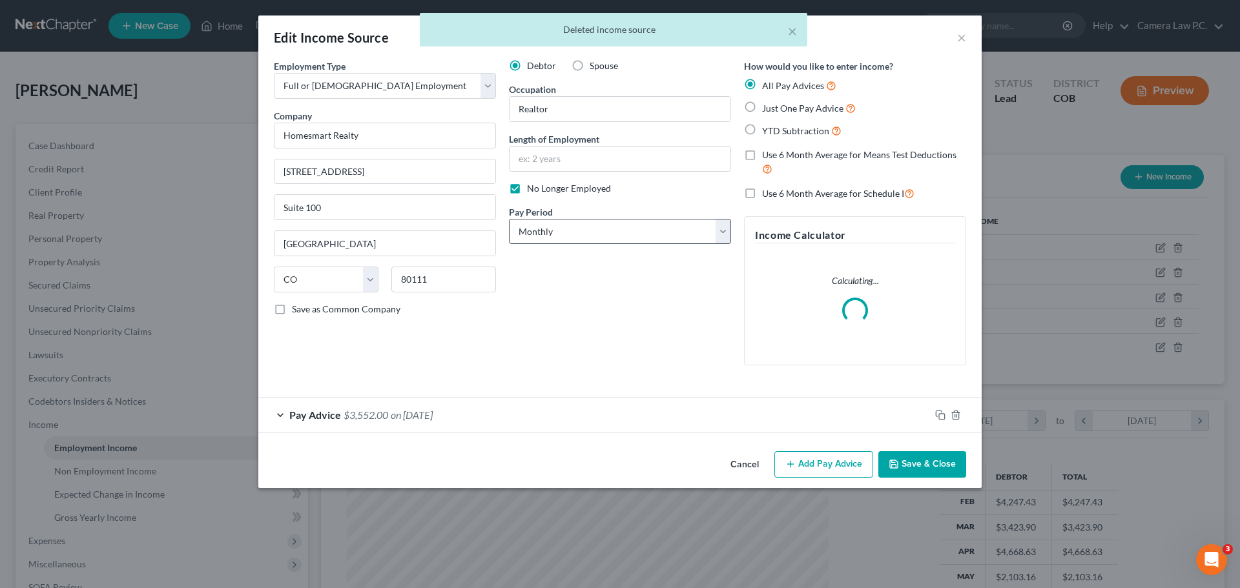
scroll to position [243, 512]
click at [622, 417] on div "Pay Advice $3,552.00 on [DATE]" at bounding box center [594, 415] width 672 height 34
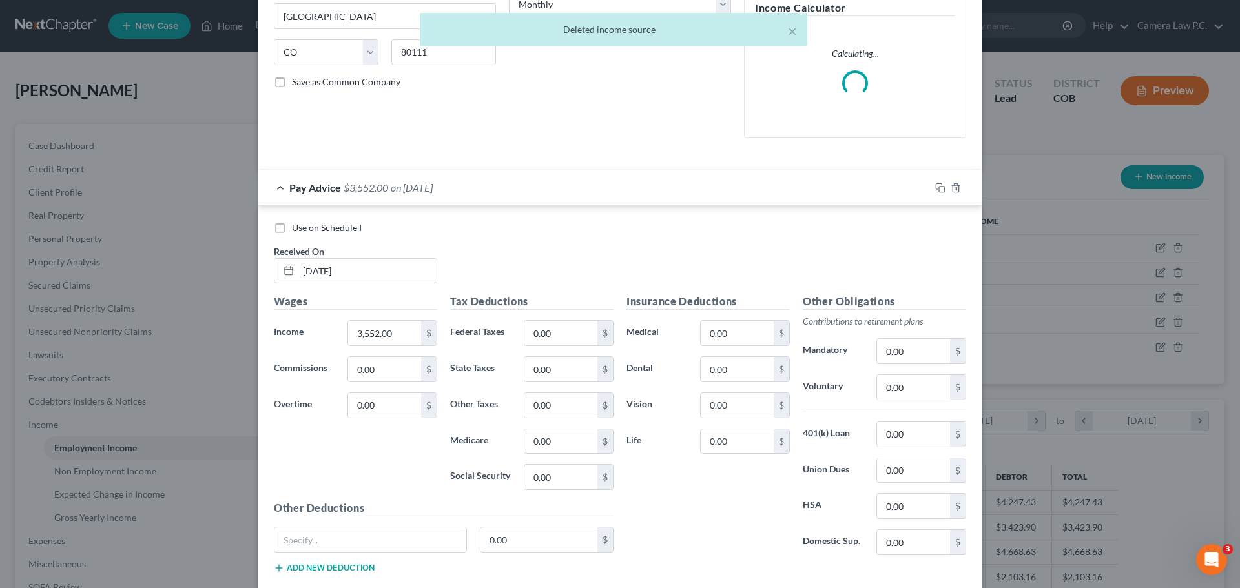
scroll to position [304, 0]
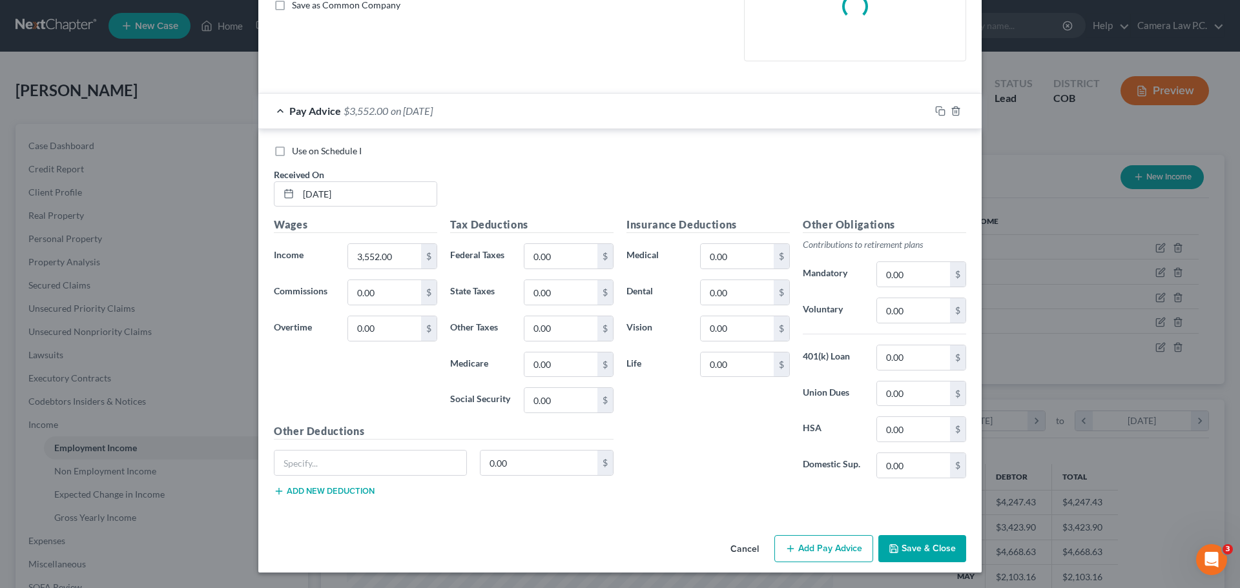
drag, startPoint x: 831, startPoint y: 549, endPoint x: 625, endPoint y: 509, distance: 210.5
click at [831, 549] on button "Add Pay Advice" at bounding box center [823, 548] width 99 height 27
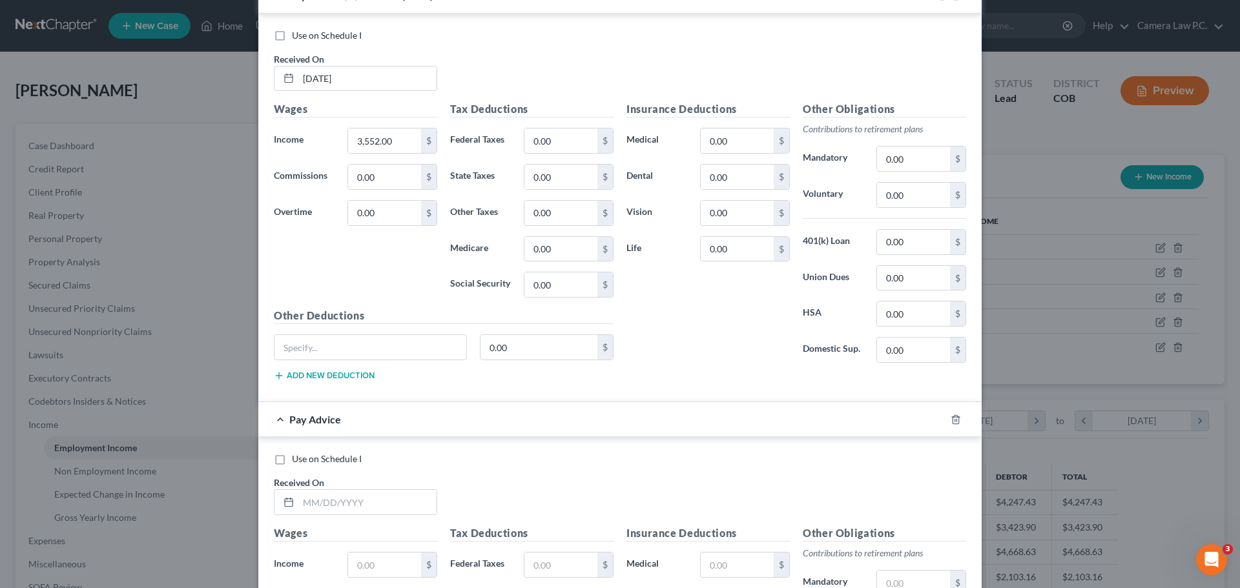
scroll to position [563, 0]
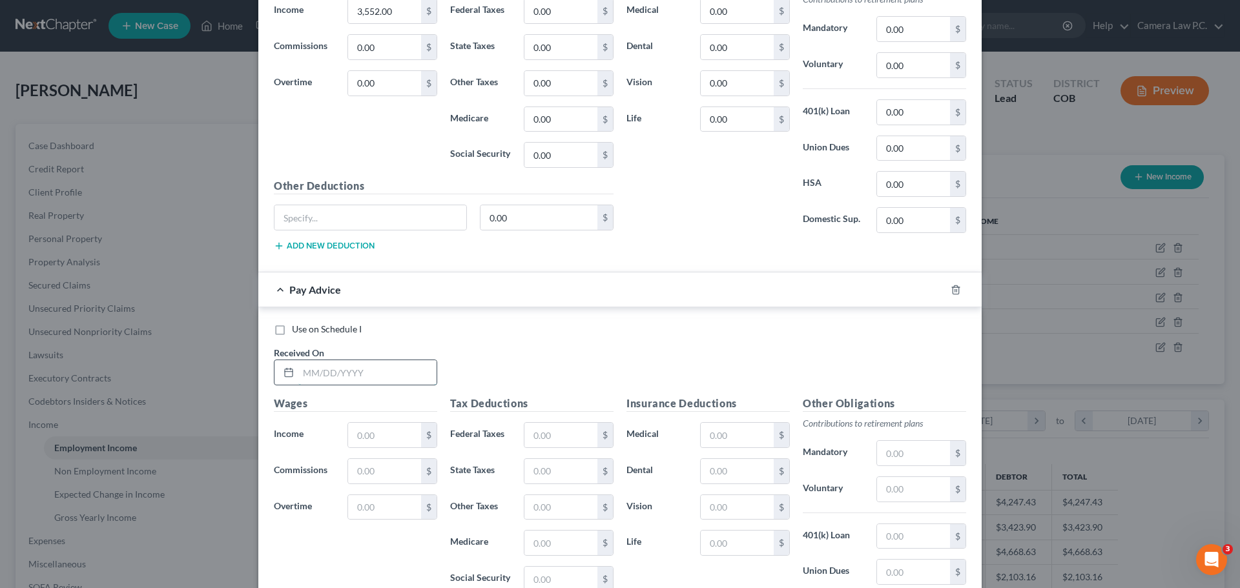
click at [338, 373] on input "text" at bounding box center [367, 372] width 138 height 25
click at [360, 429] on input "text" at bounding box center [384, 435] width 73 height 25
paste input "25,352.00"
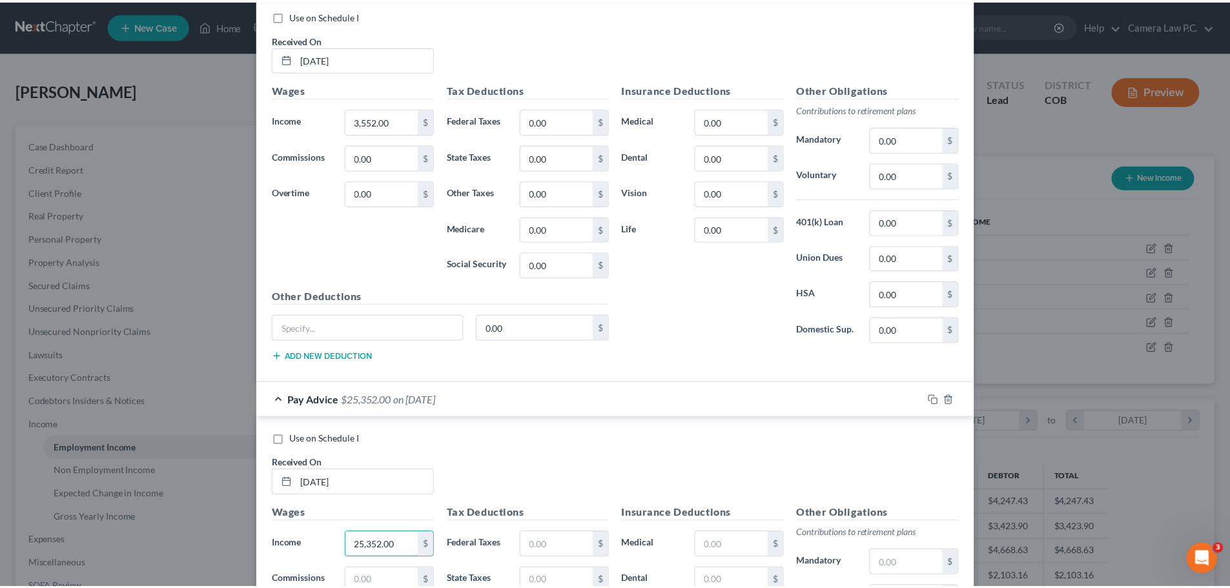
scroll to position [741, 0]
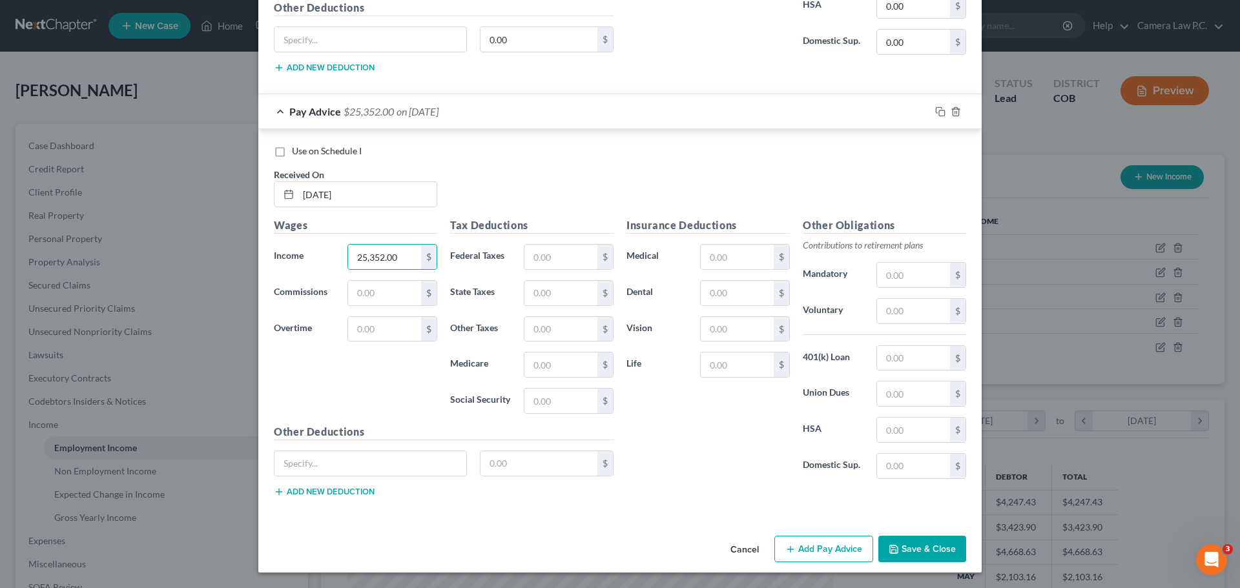
click at [693, 138] on div "Use on Schedule I Received On * [DATE] Wages Income * 25,352.00 $ Commissions $…" at bounding box center [619, 323] width 723 height 388
click at [906, 548] on button "Save & Close" at bounding box center [922, 549] width 88 height 27
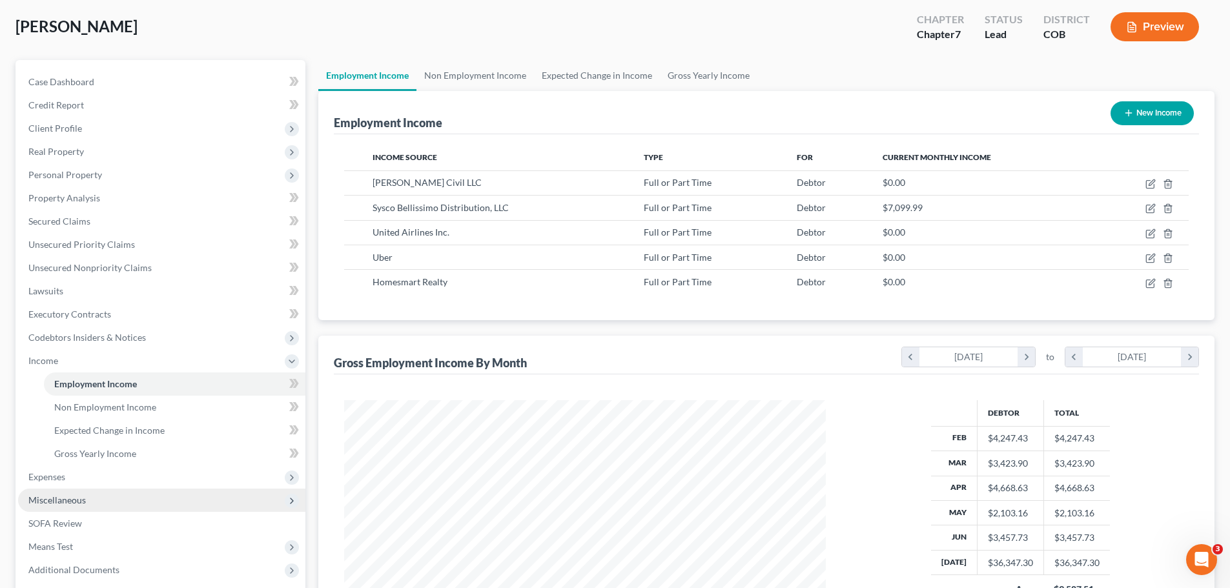
scroll to position [0, 0]
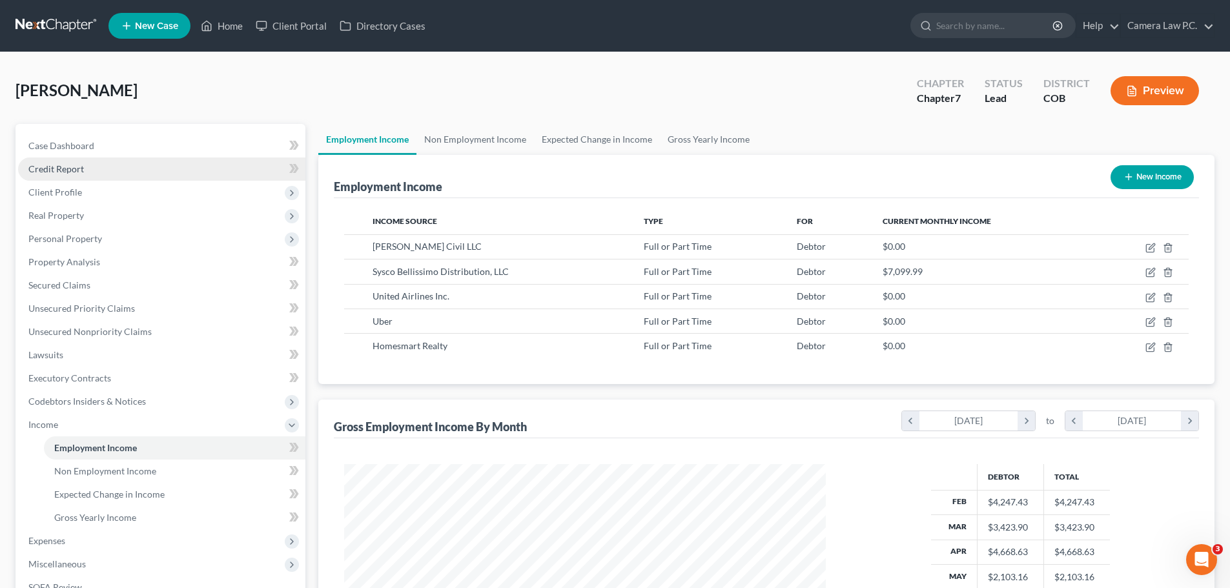
click at [64, 169] on span "Credit Report" at bounding box center [56, 168] width 56 height 11
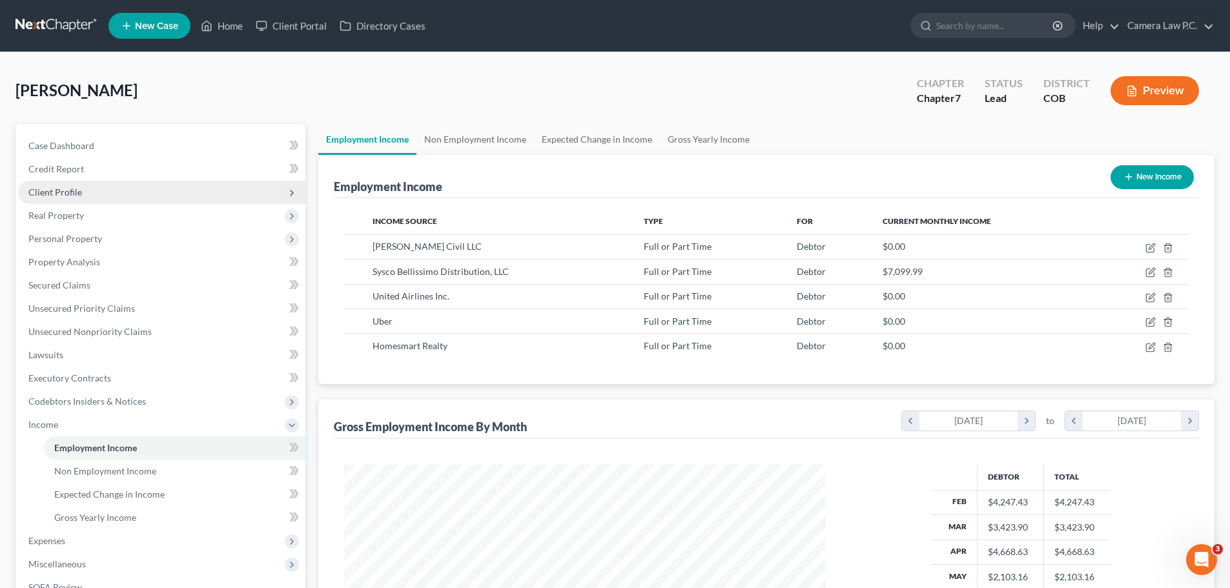
click at [61, 192] on span "Client Profile" at bounding box center [55, 192] width 54 height 11
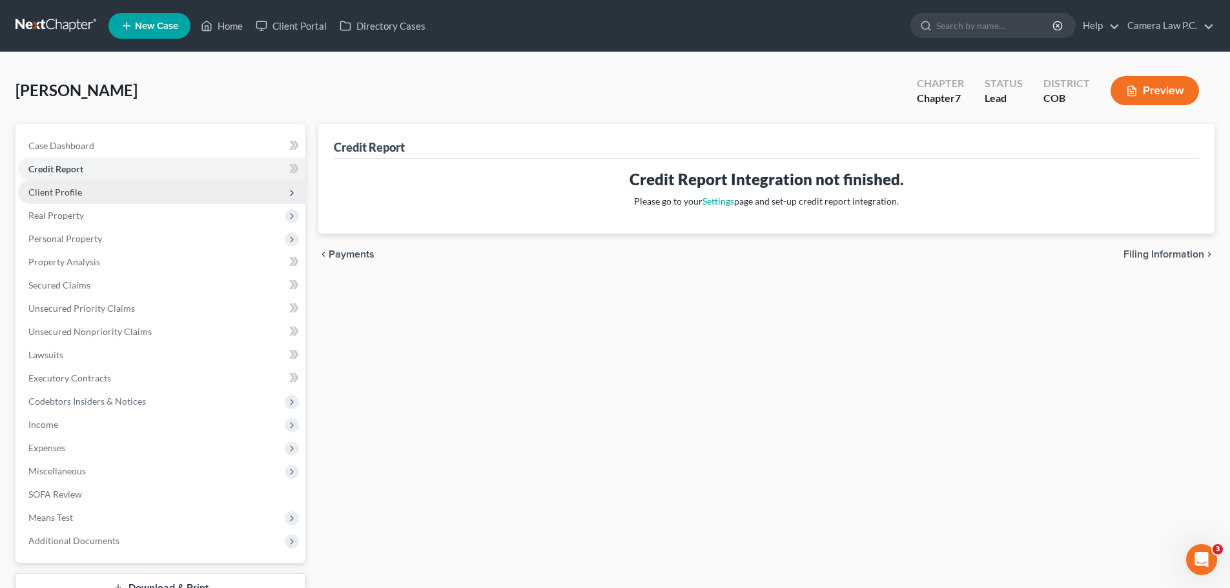
click at [54, 190] on span "Client Profile" at bounding box center [55, 192] width 54 height 11
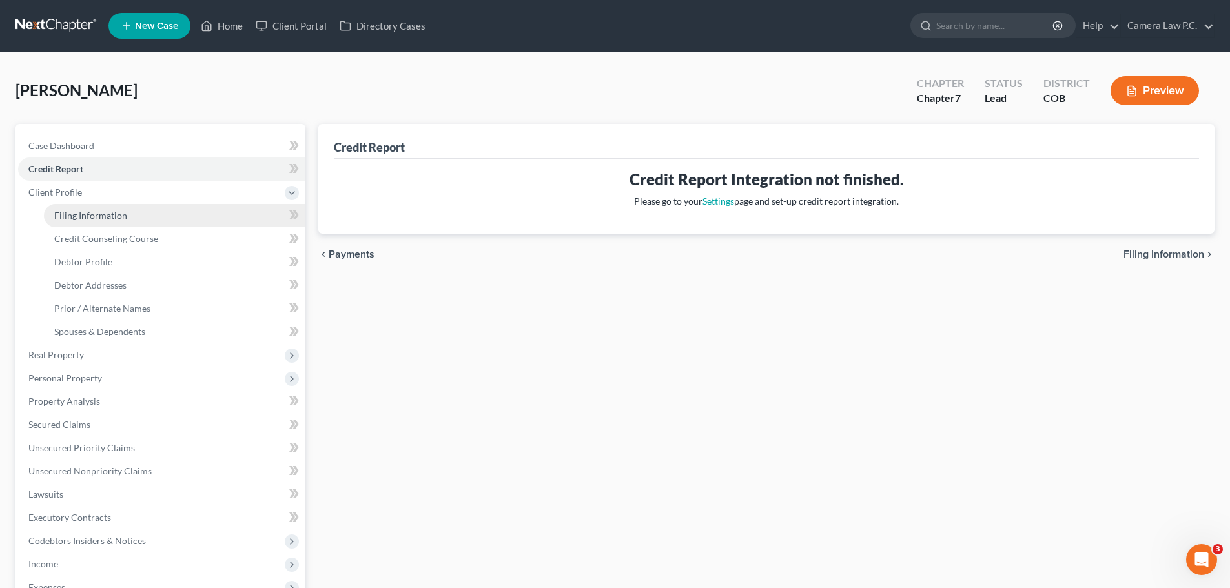
click at [98, 209] on link "Filing Information" at bounding box center [175, 215] width 262 height 23
